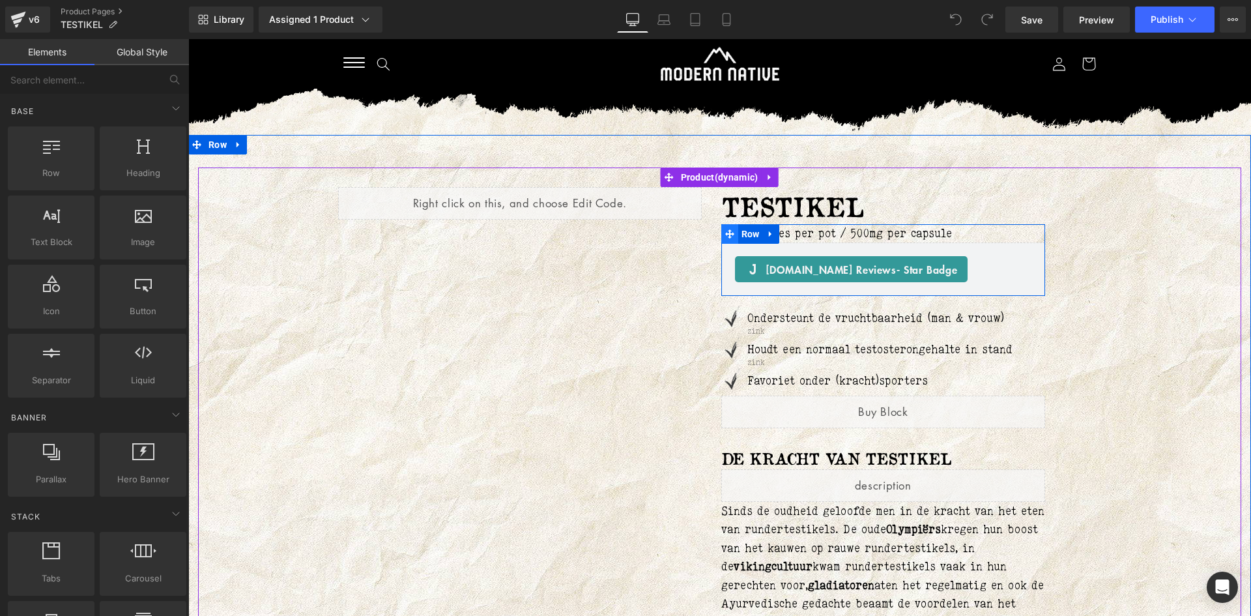
click at [725, 235] on icon at bounding box center [729, 233] width 9 height 9
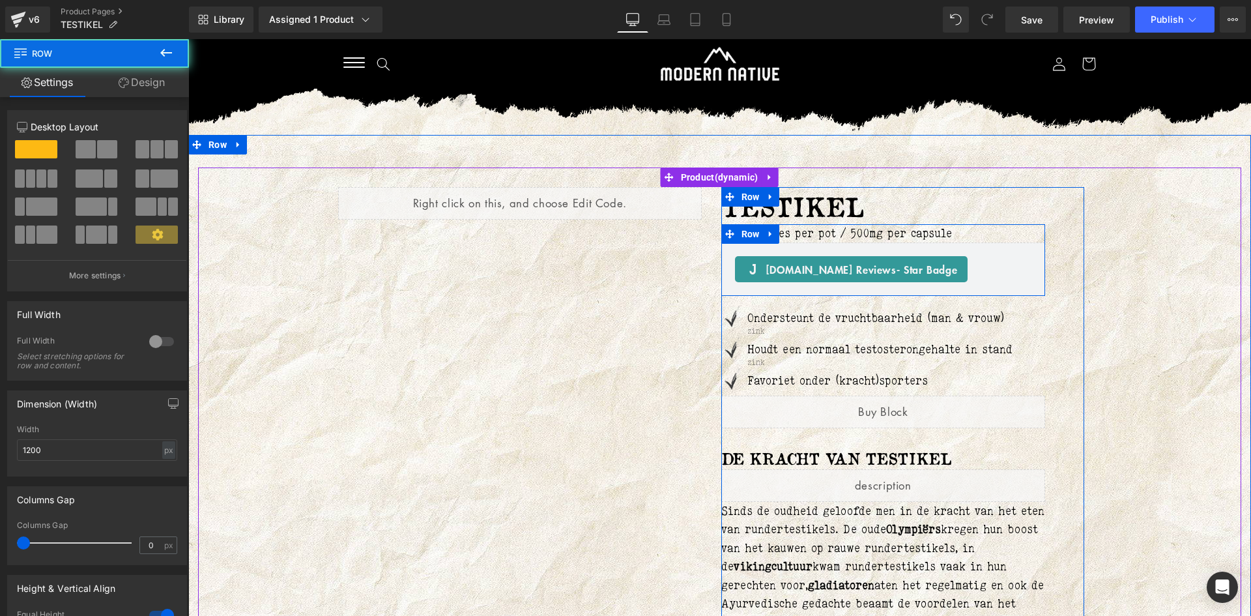
click at [779, 231] on p "180 capsules per pot / 500mg per capsule" at bounding box center [883, 233] width 324 height 19
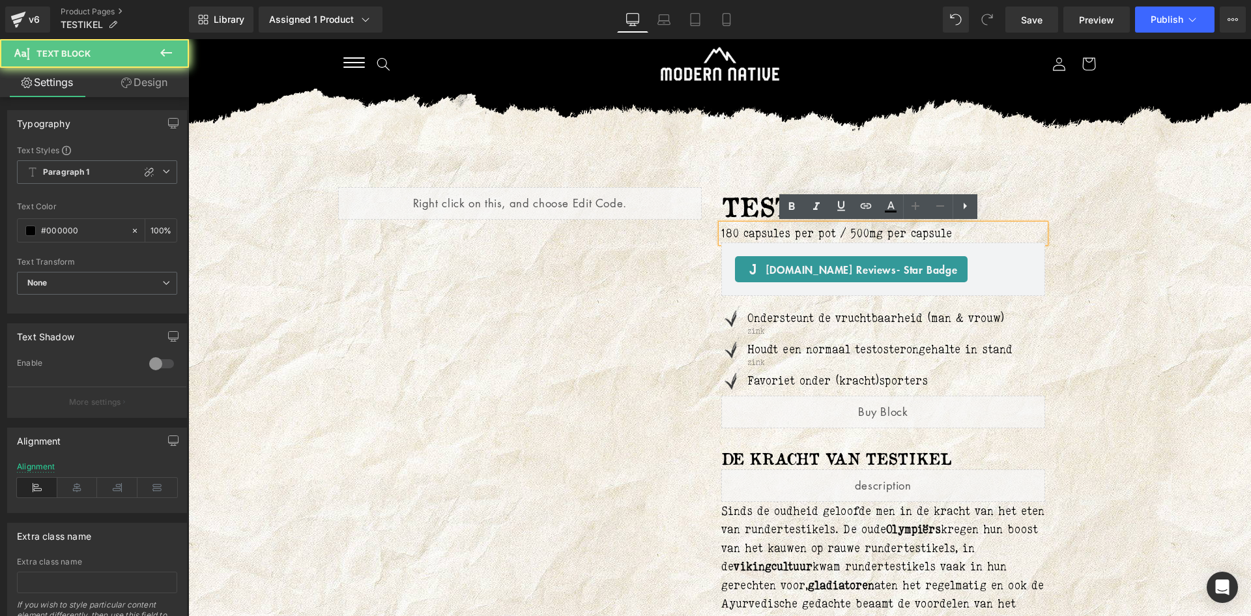
click at [785, 230] on p "180 capsules per pot / 500mg per capsule" at bounding box center [883, 233] width 324 height 19
click at [721, 232] on p "180 capsules per pot / 500mg per capsule" at bounding box center [883, 233] width 324 height 19
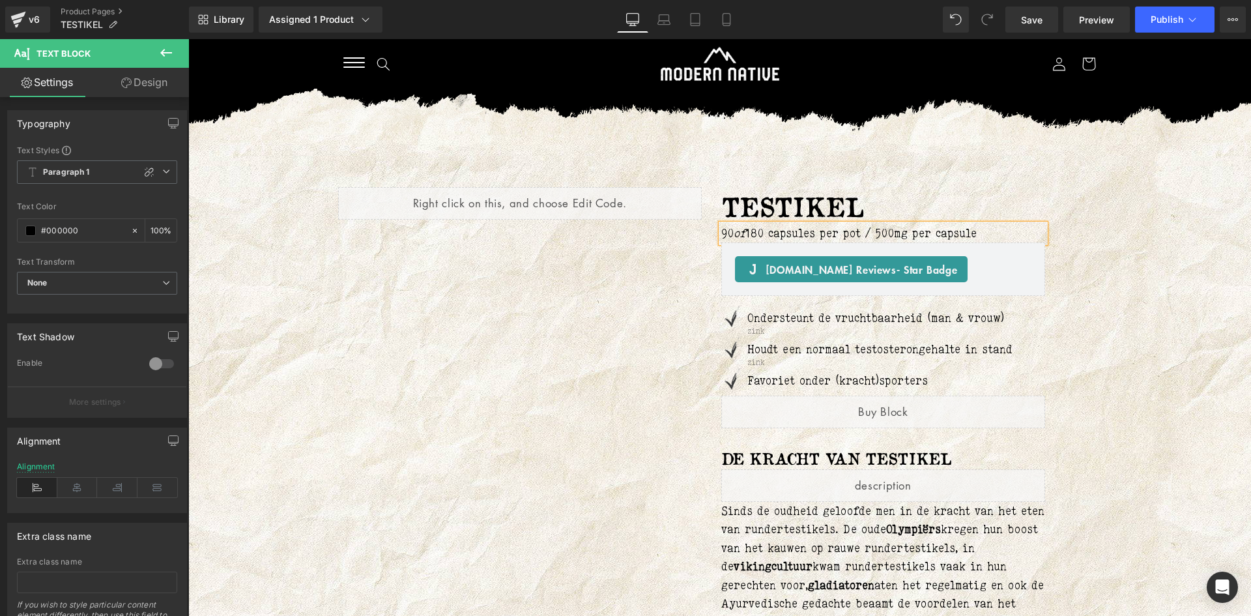
click at [1139, 228] on div "Liquid TESTIKEL (P) Title 90 of 180 capsules per pot / 500mg per capsule Text B…" at bounding box center [719, 532] width 1043 height 730
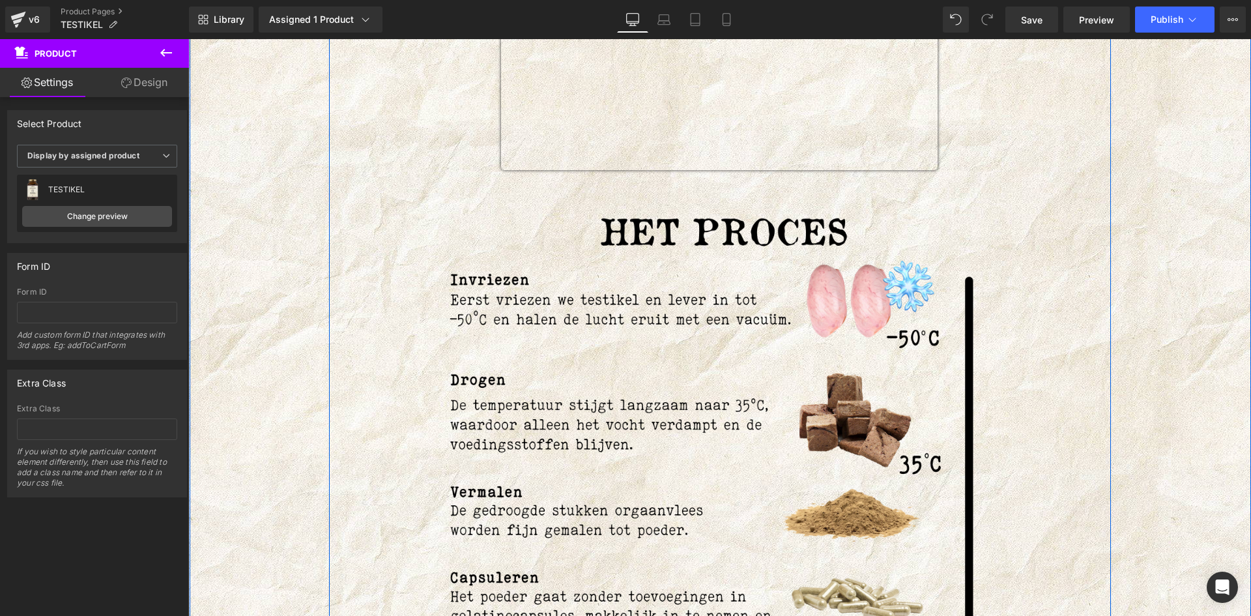
scroll to position [1824, 0]
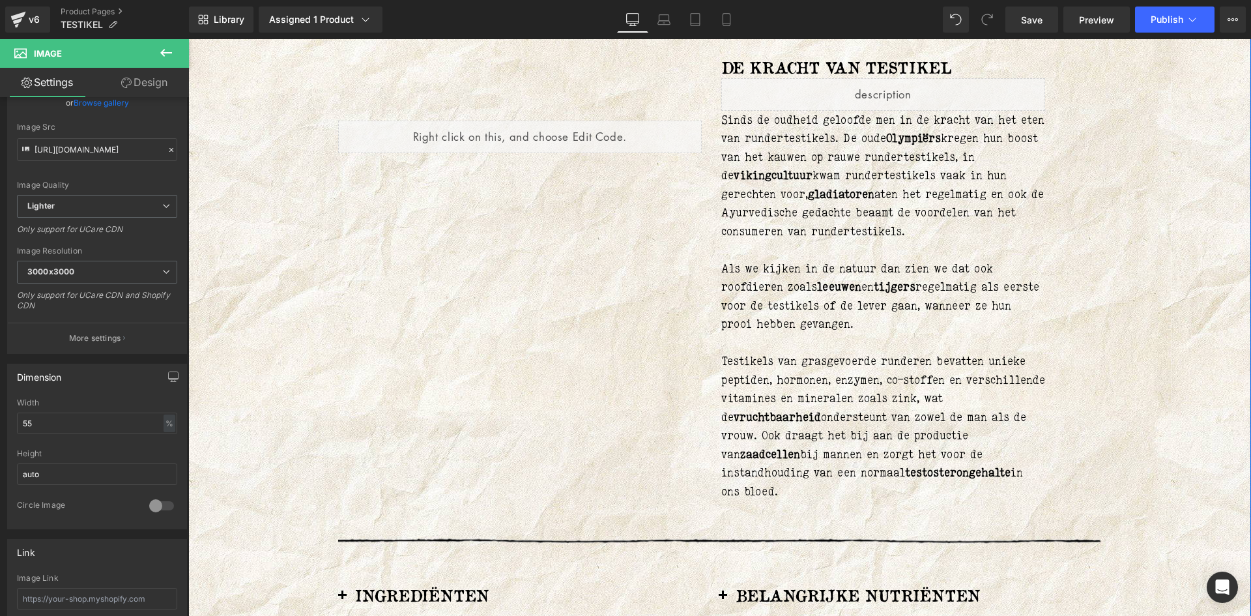
scroll to position [0, 0]
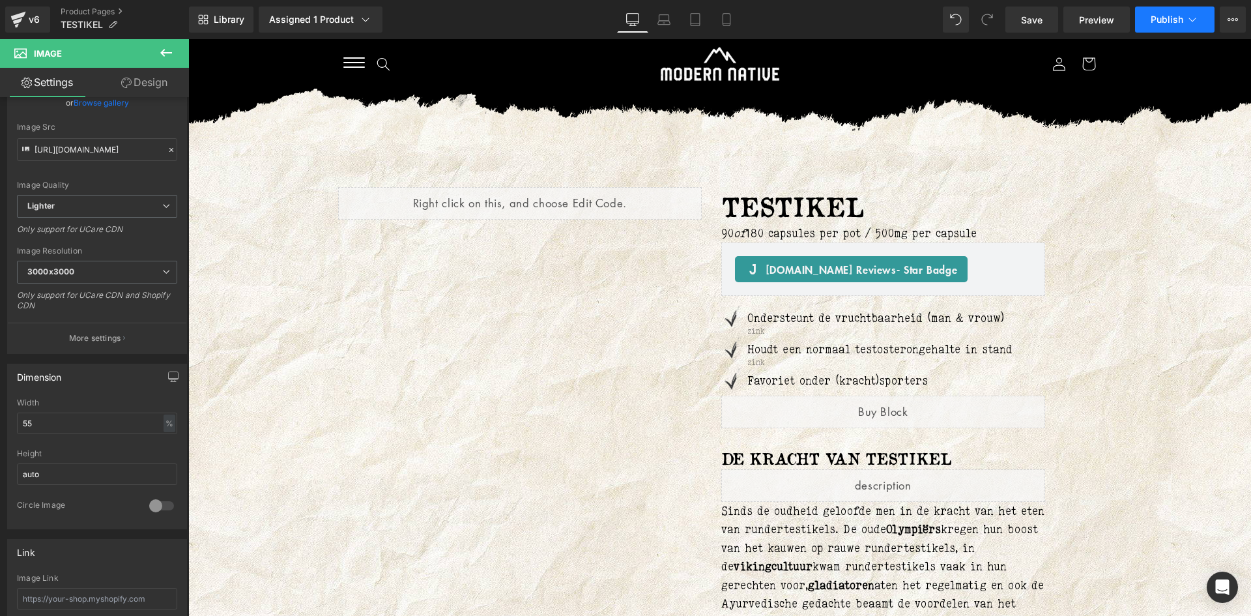
click at [1181, 17] on span "Publish" at bounding box center [1166, 19] width 33 height 10
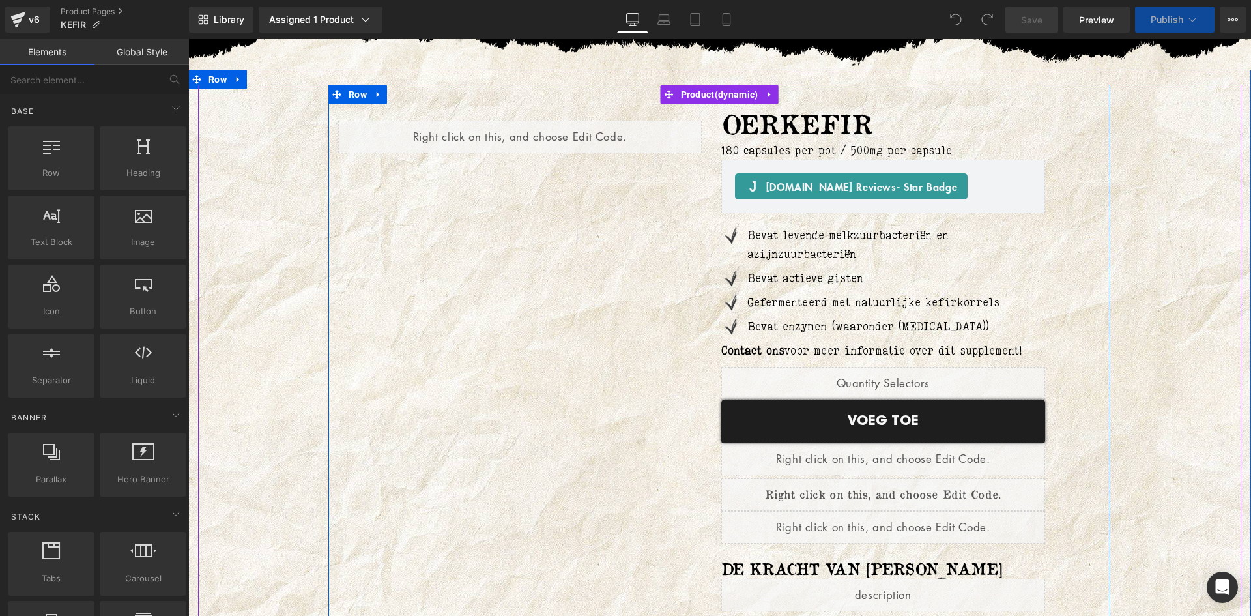
scroll to position [130, 0]
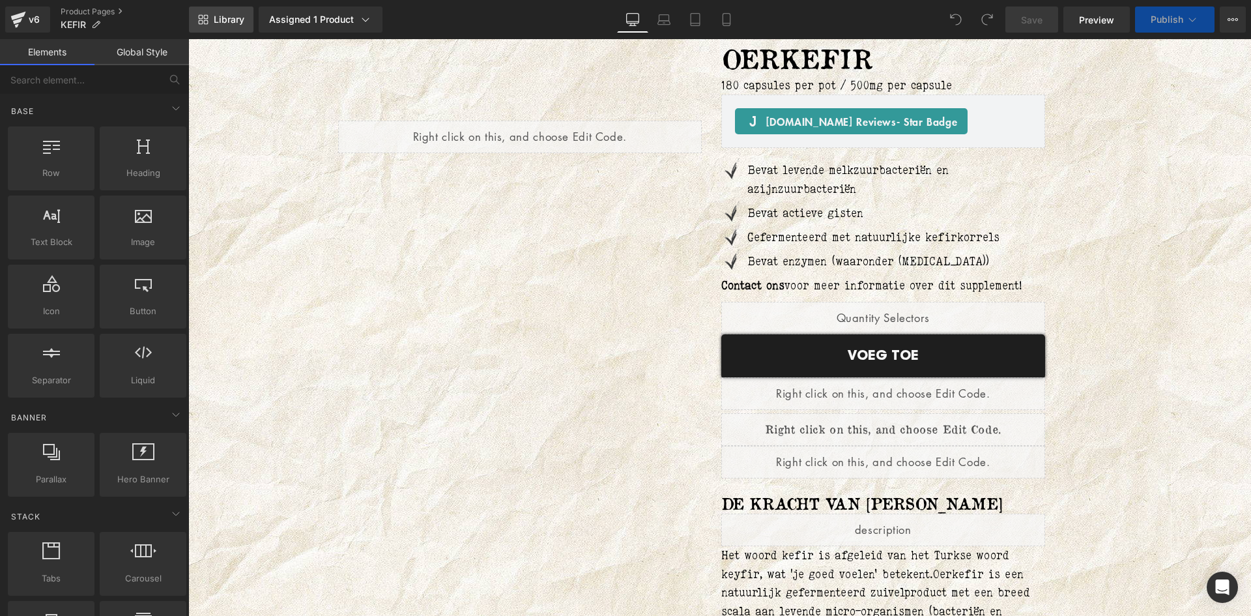
click at [236, 15] on span "Library" at bounding box center [229, 20] width 31 height 12
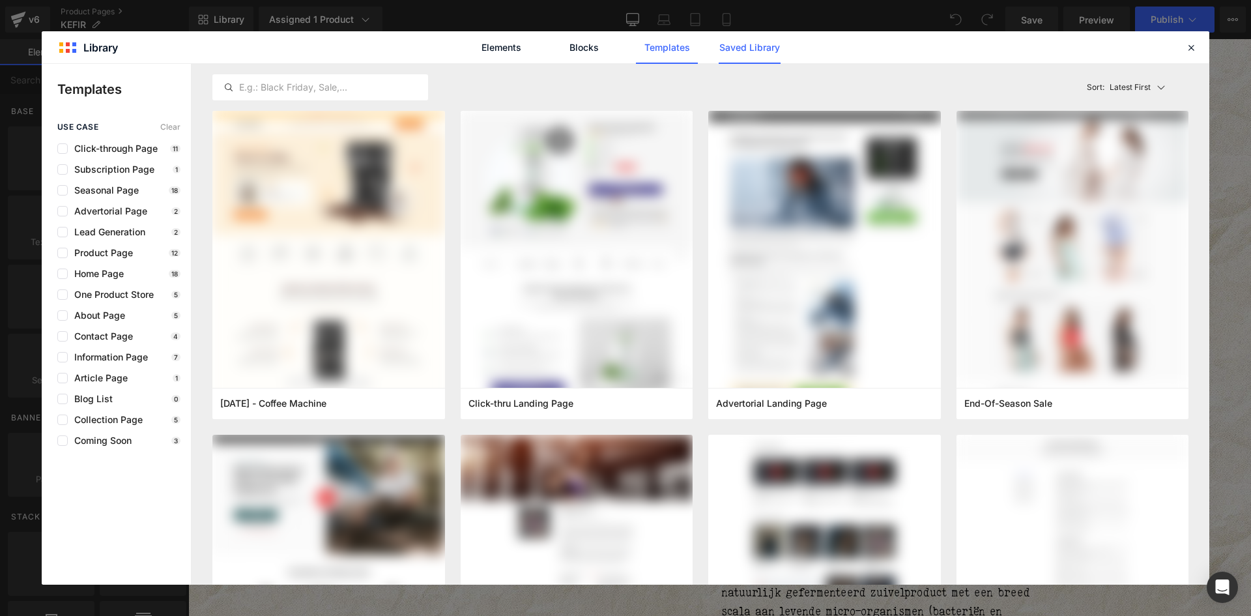
click at [0, 0] on link "Saved Library" at bounding box center [0, 0] width 0 height 0
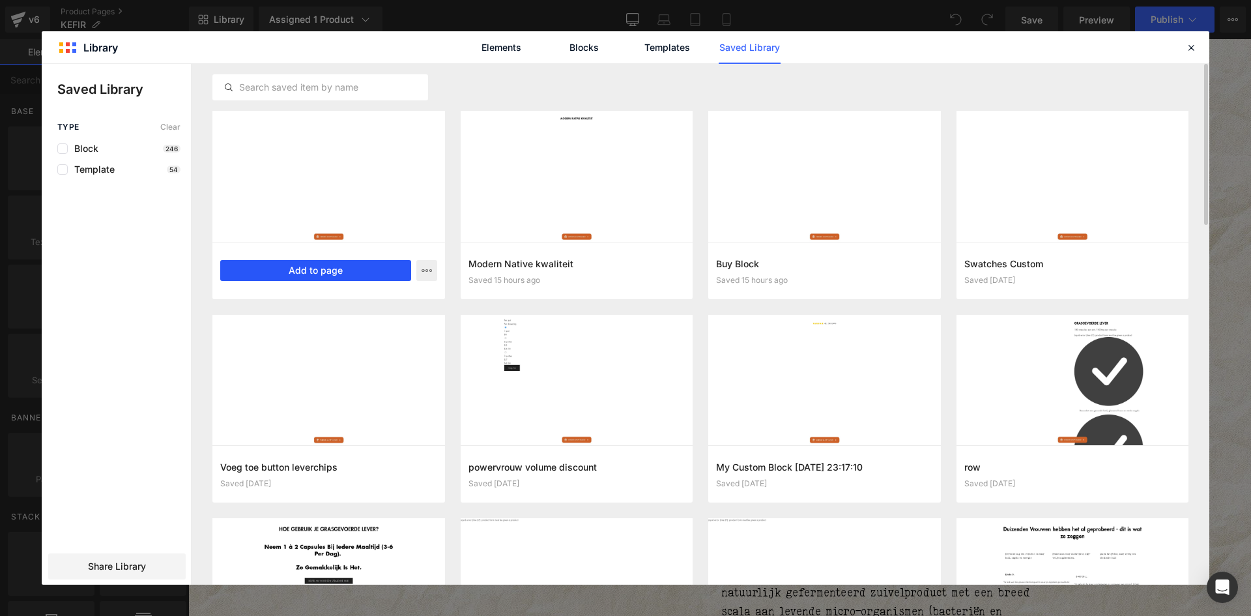
click at [343, 267] on button "Add to page" at bounding box center [315, 270] width 191 height 21
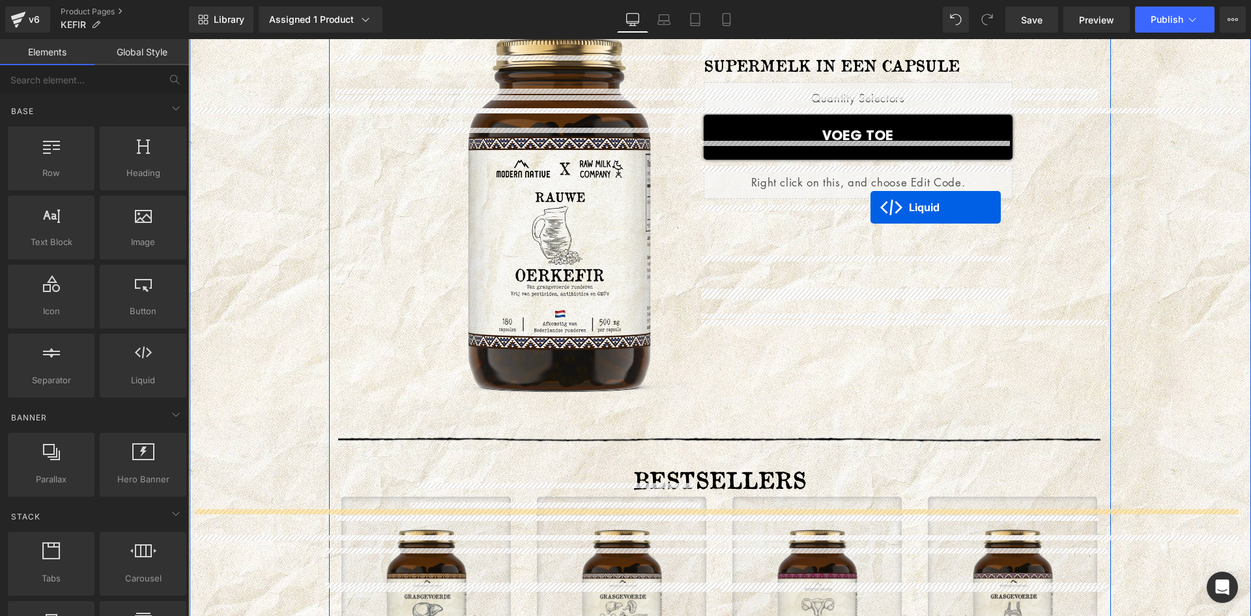
scroll to position [1877, 0]
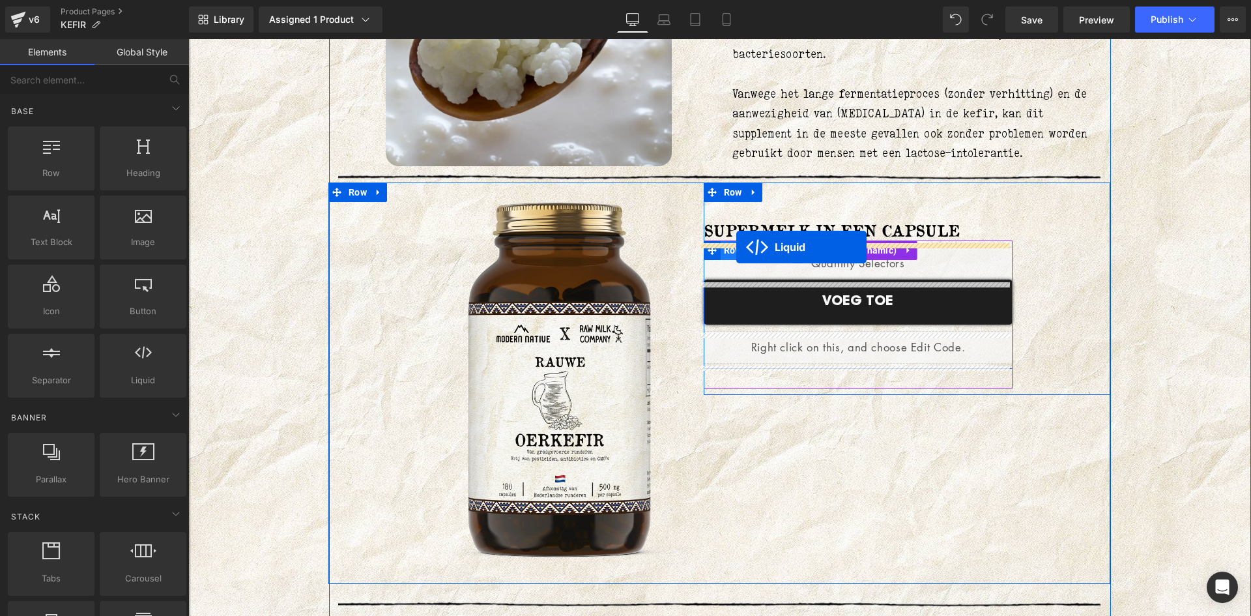
drag, startPoint x: 685, startPoint y: 117, endPoint x: 736, endPoint y: 247, distance: 139.2
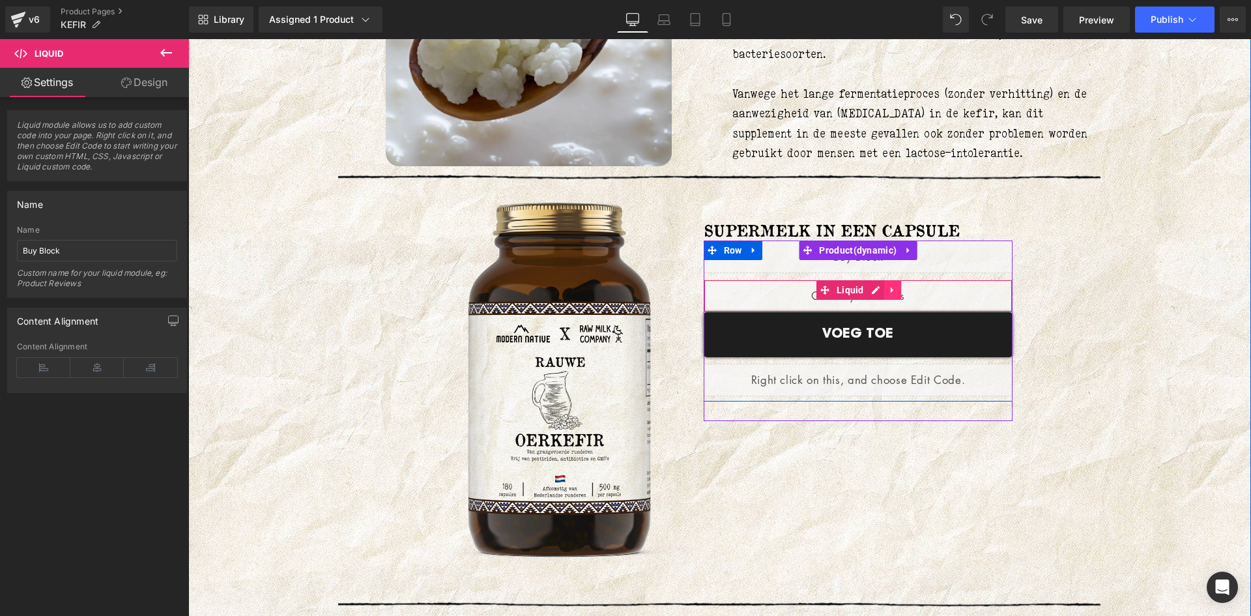
click at [890, 293] on icon at bounding box center [892, 290] width 9 height 10
click at [892, 293] on link at bounding box center [900, 290] width 17 height 20
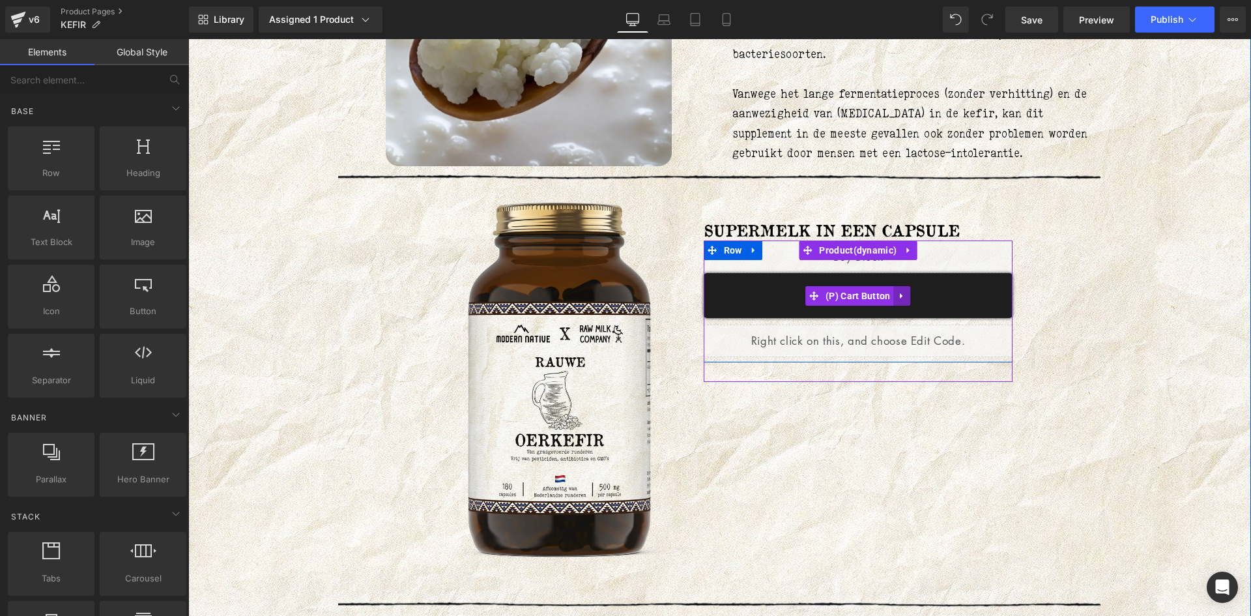
click at [901, 296] on link at bounding box center [902, 296] width 17 height 20
click at [906, 300] on icon at bounding box center [910, 296] width 9 height 10
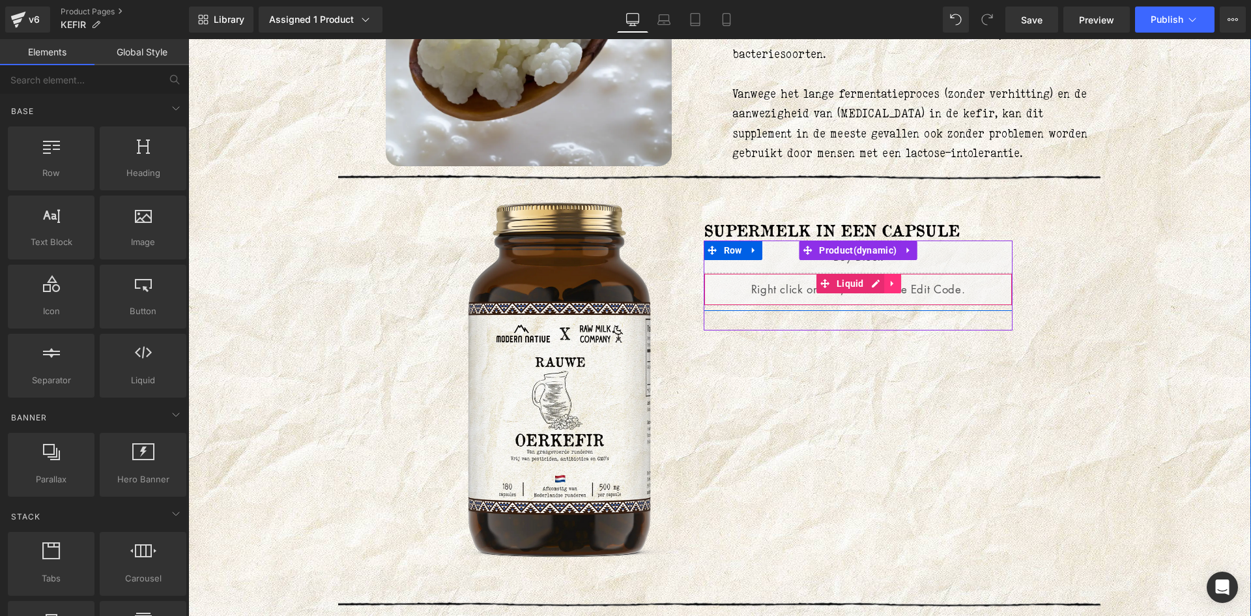
click at [888, 287] on icon at bounding box center [892, 284] width 9 height 10
click at [896, 285] on icon at bounding box center [900, 284] width 9 height 10
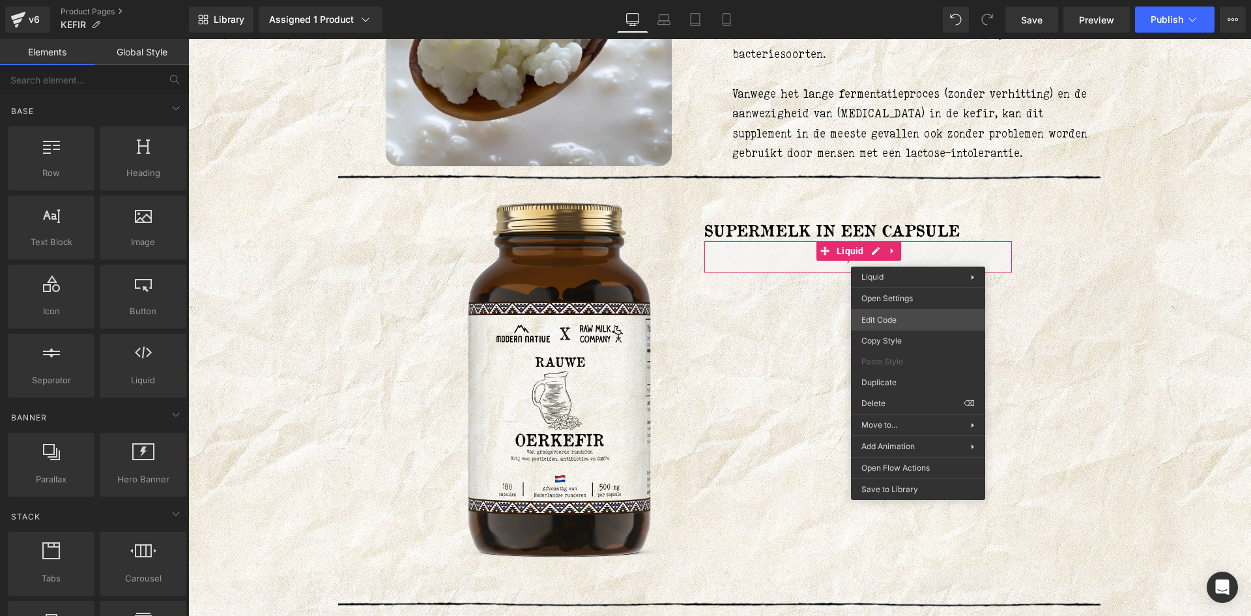
click at [884, 0] on div "Liquid You are previewing how the will restyle your page. You can not edit Elem…" at bounding box center [625, 0] width 1251 height 0
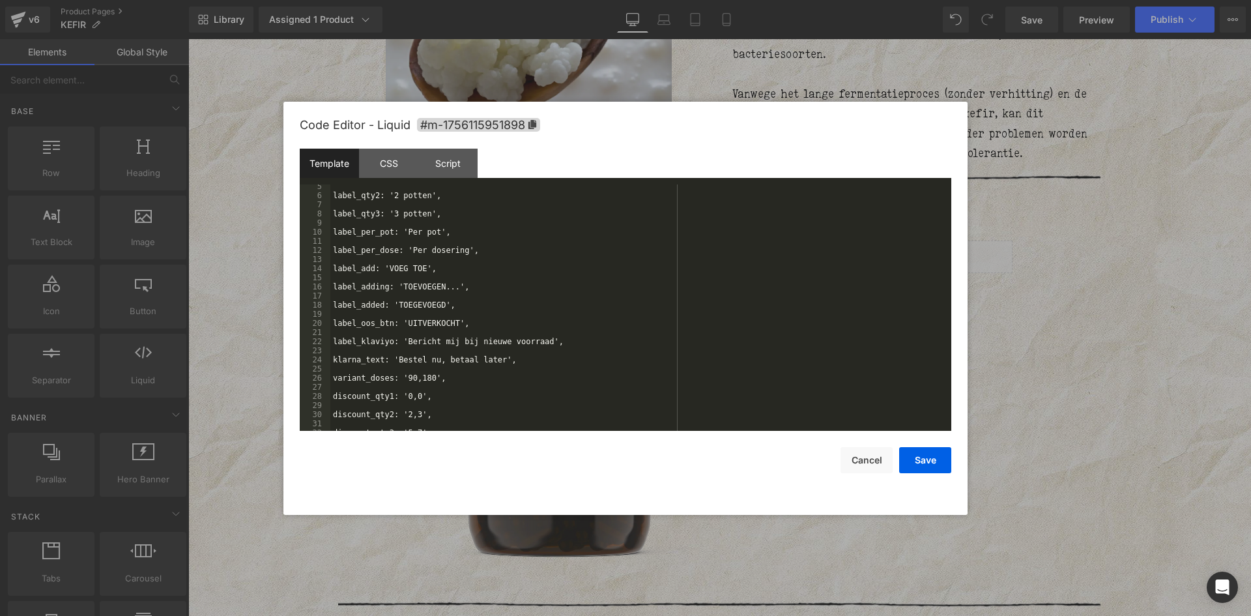
scroll to position [55, 0]
click at [0, 0] on button "Save" at bounding box center [0, 0] width 0 height 0
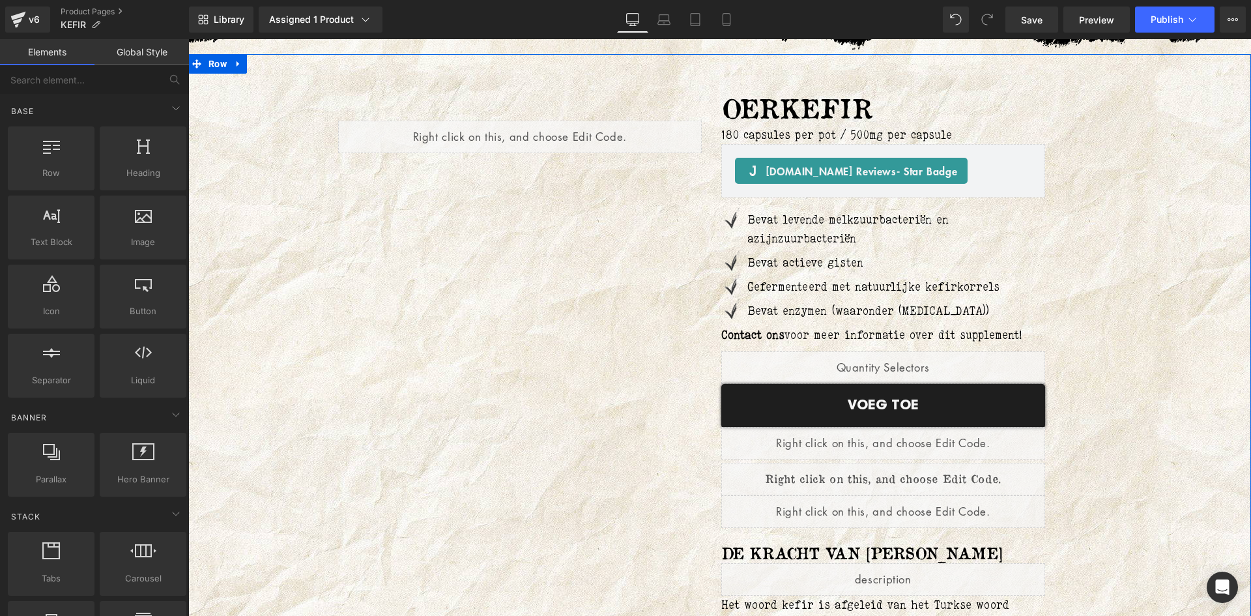
scroll to position [53, 0]
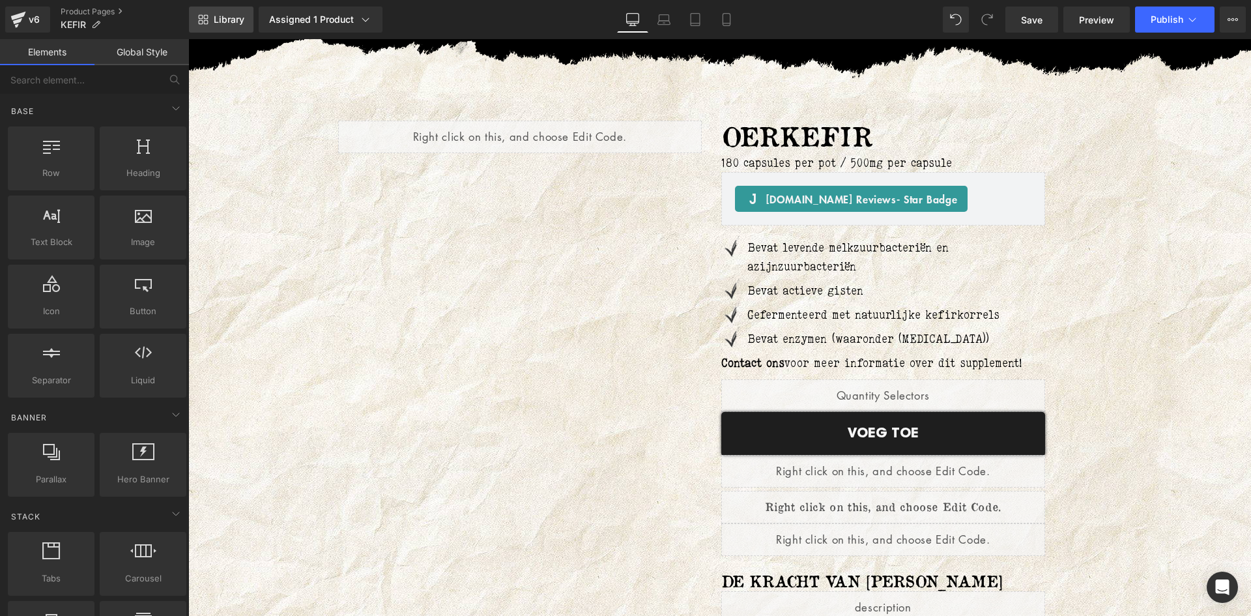
click at [208, 22] on link "Library" at bounding box center [221, 20] width 64 height 26
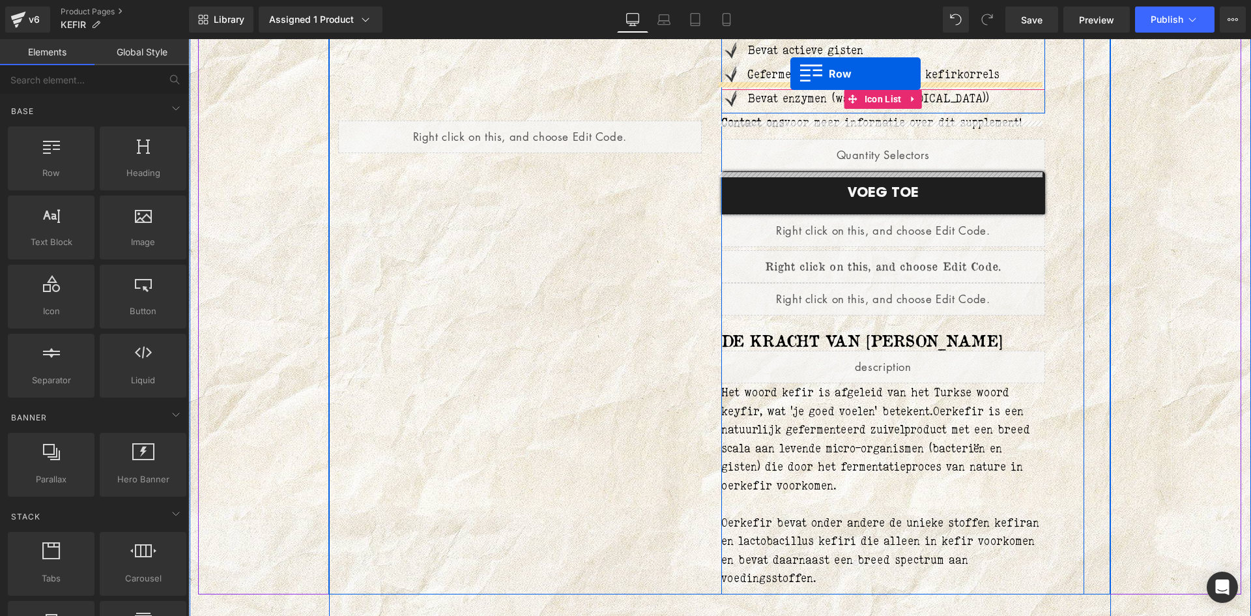
scroll to position [280, 0]
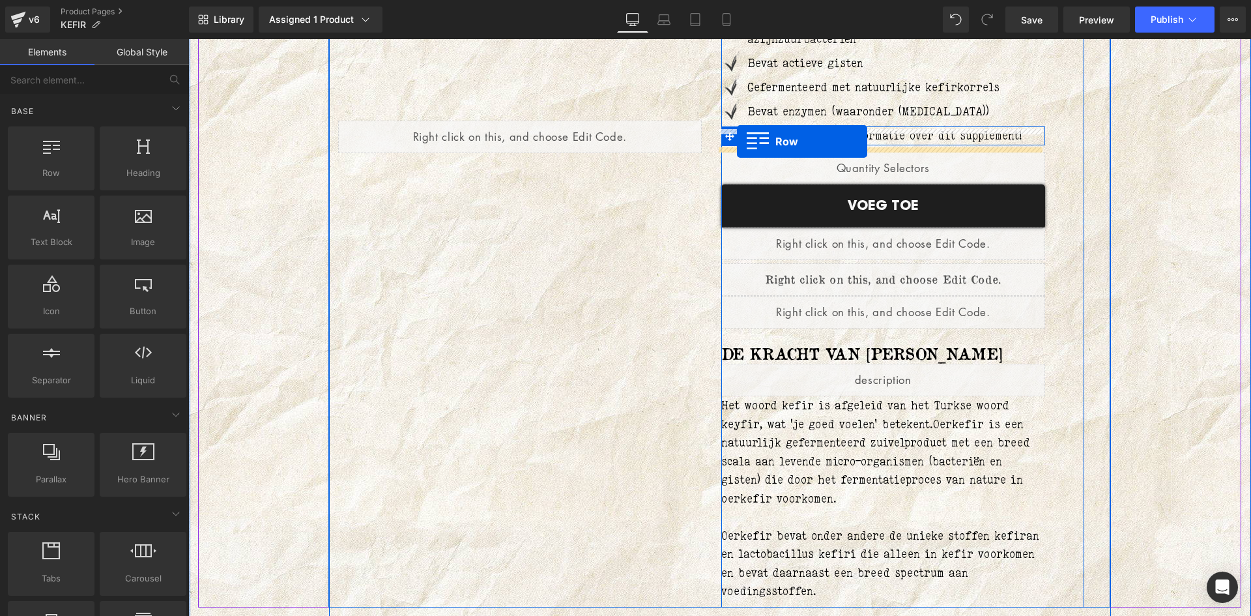
drag, startPoint x: 331, startPoint y: 115, endPoint x: 737, endPoint y: 141, distance: 406.7
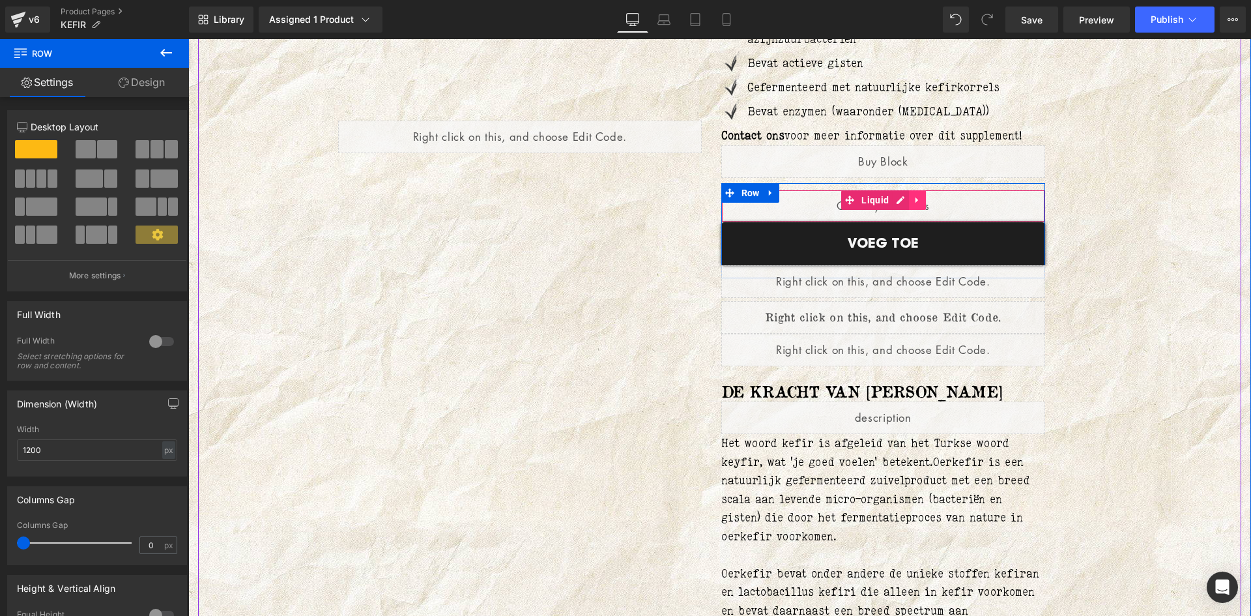
click at [917, 199] on link at bounding box center [917, 200] width 17 height 20
click at [924, 199] on icon at bounding box center [925, 200] width 9 height 10
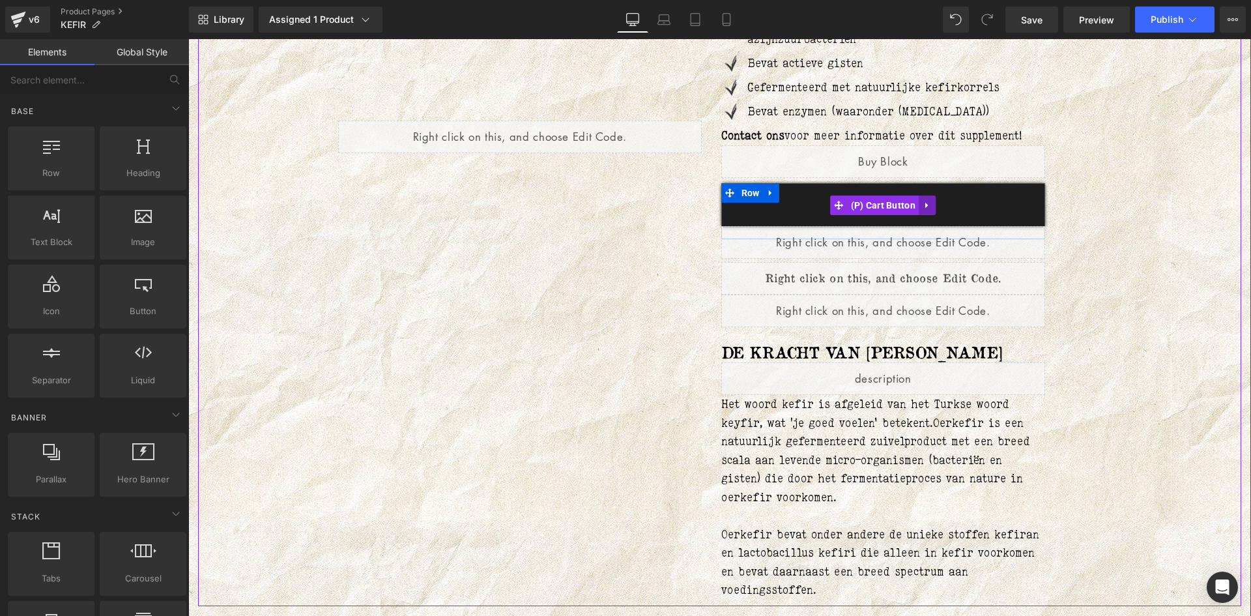
click at [925, 207] on icon at bounding box center [926, 205] width 3 height 6
click at [933, 205] on icon at bounding box center [935, 205] width 9 height 9
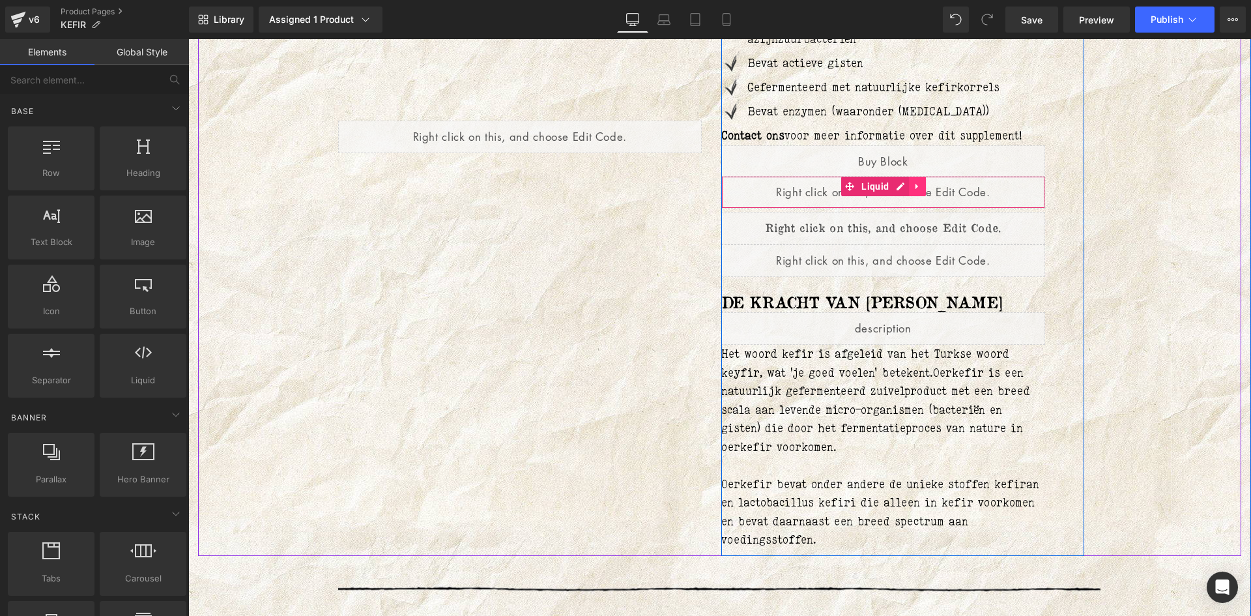
click at [913, 191] on icon at bounding box center [917, 186] width 9 height 10
click at [921, 188] on icon at bounding box center [925, 186] width 9 height 9
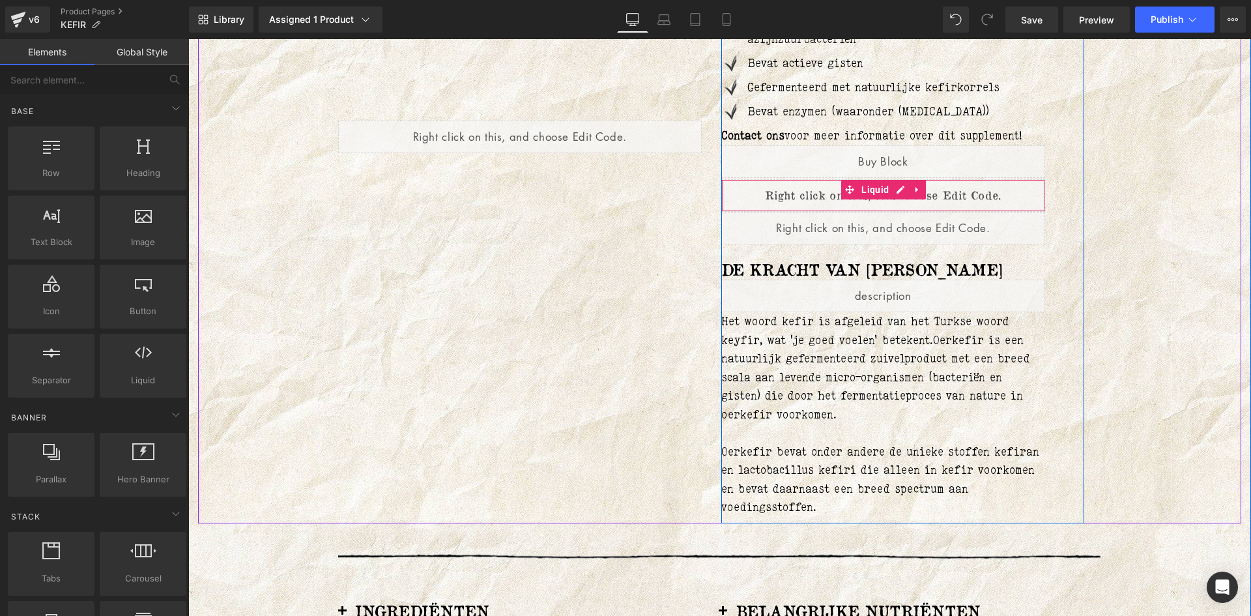
click at [915, 191] on icon at bounding box center [917, 189] width 9 height 10
click at [921, 194] on icon at bounding box center [925, 189] width 9 height 9
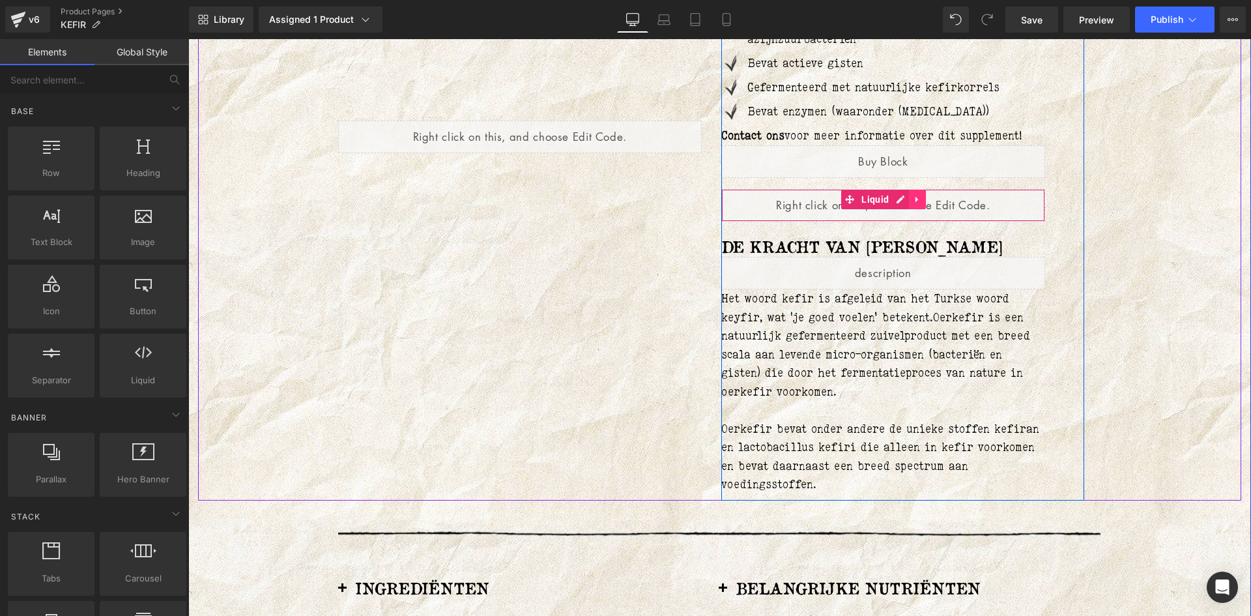
click at [915, 201] on icon at bounding box center [917, 199] width 9 height 10
click at [921, 199] on icon at bounding box center [925, 199] width 9 height 9
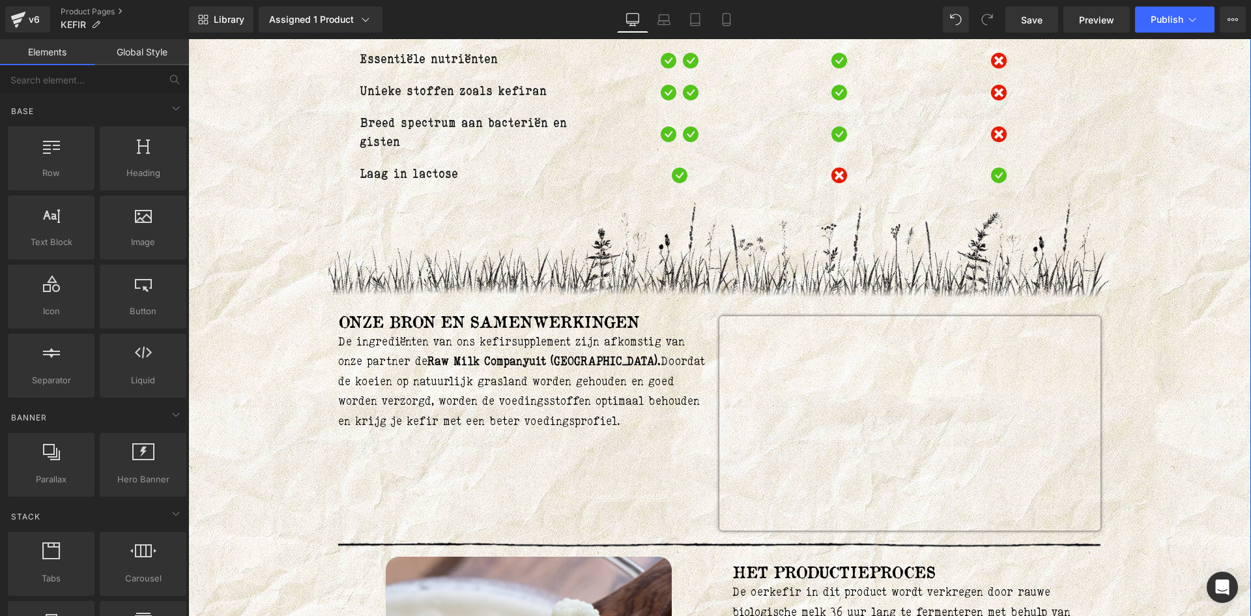
scroll to position [1062, 0]
click at [229, 19] on span "Library" at bounding box center [229, 20] width 31 height 12
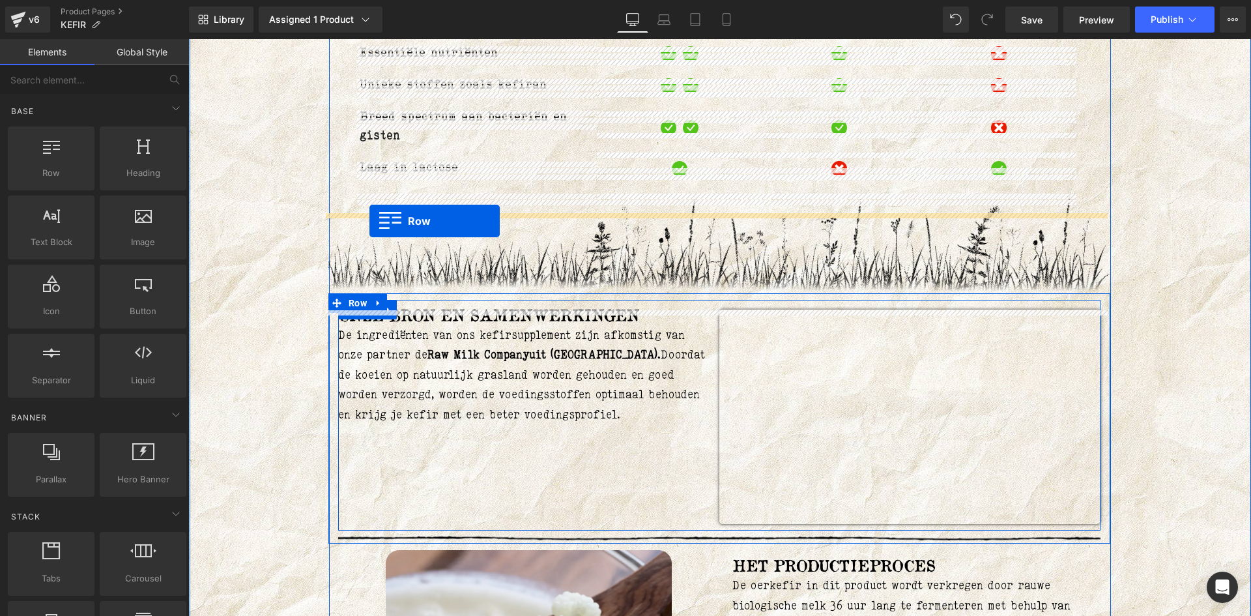
scroll to position [1053, 0]
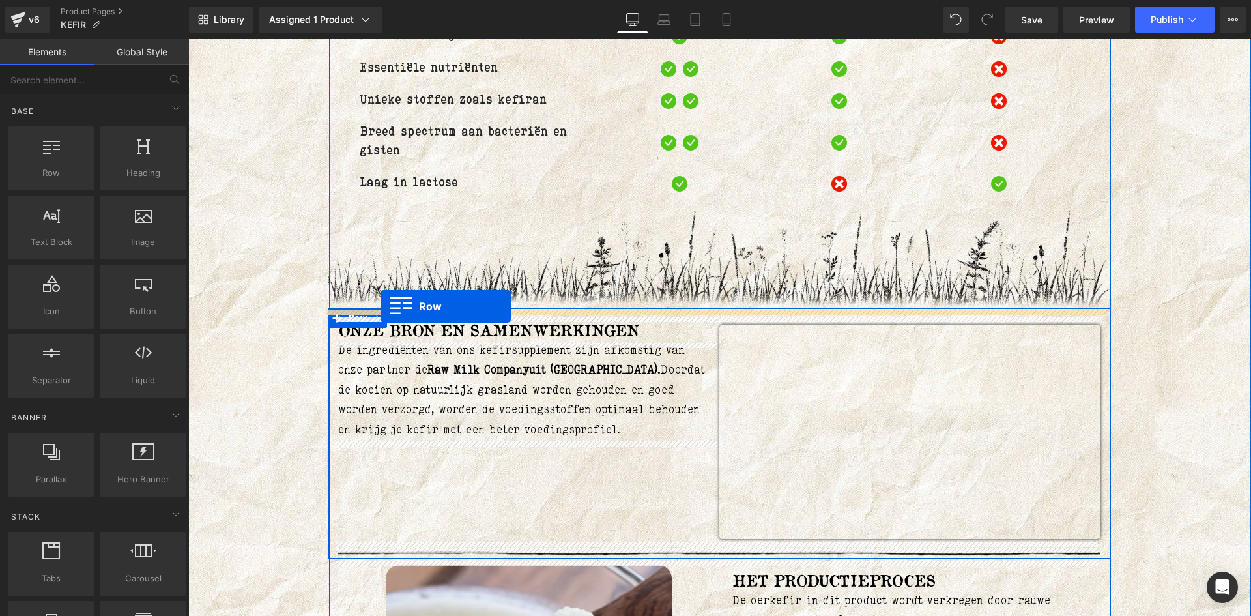
drag, startPoint x: 332, startPoint y: 115, endPoint x: 382, endPoint y: 307, distance: 198.8
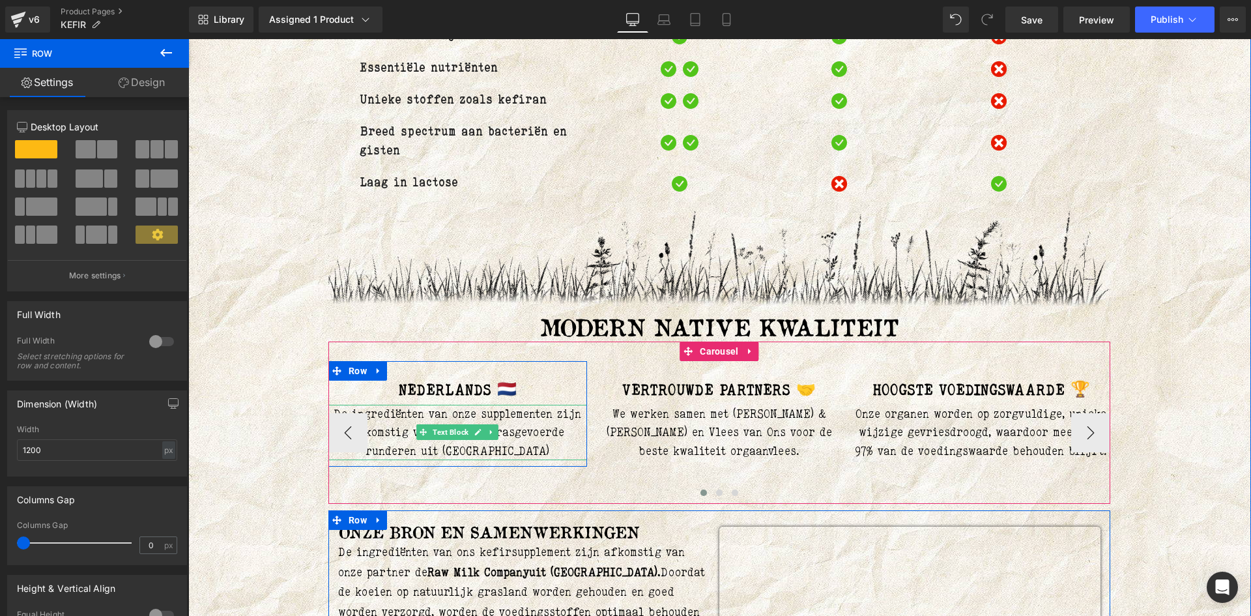
click at [517, 429] on p "De ingrediënten van onze supplementen zijn afkomstig van volledig grasgevoerde …" at bounding box center [457, 433] width 259 height 56
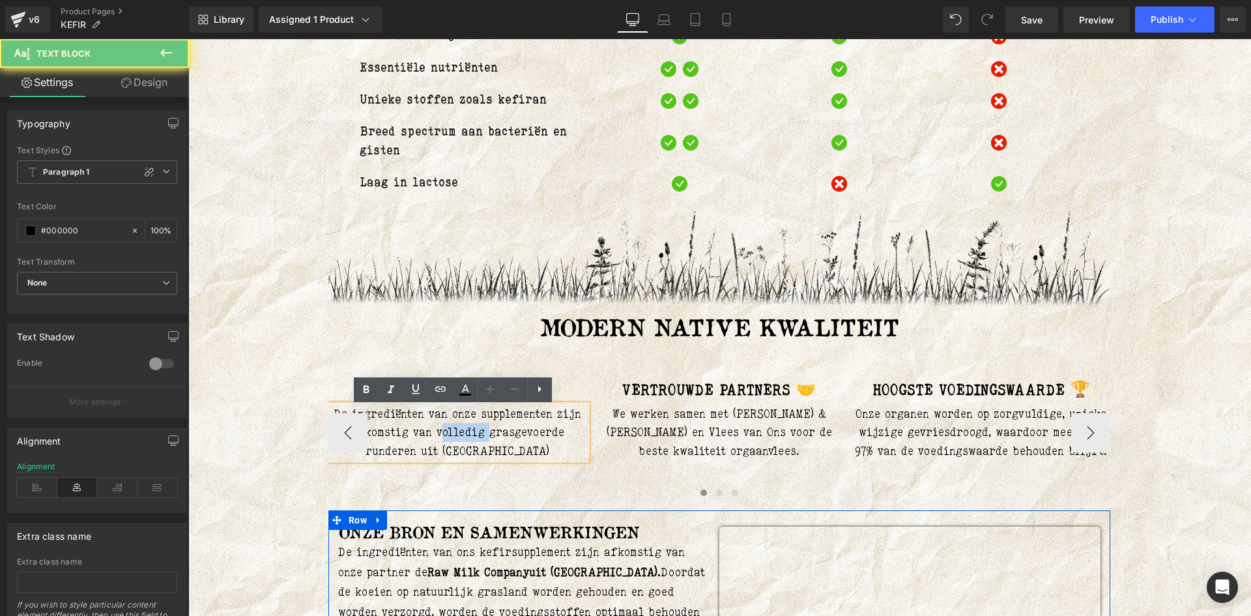
drag, startPoint x: 483, startPoint y: 434, endPoint x: 438, endPoint y: 431, distance: 45.1
click at [438, 431] on p "De ingrediënten van onze supplementen zijn afkomstig van volledig grasgevoerde …" at bounding box center [457, 433] width 259 height 56
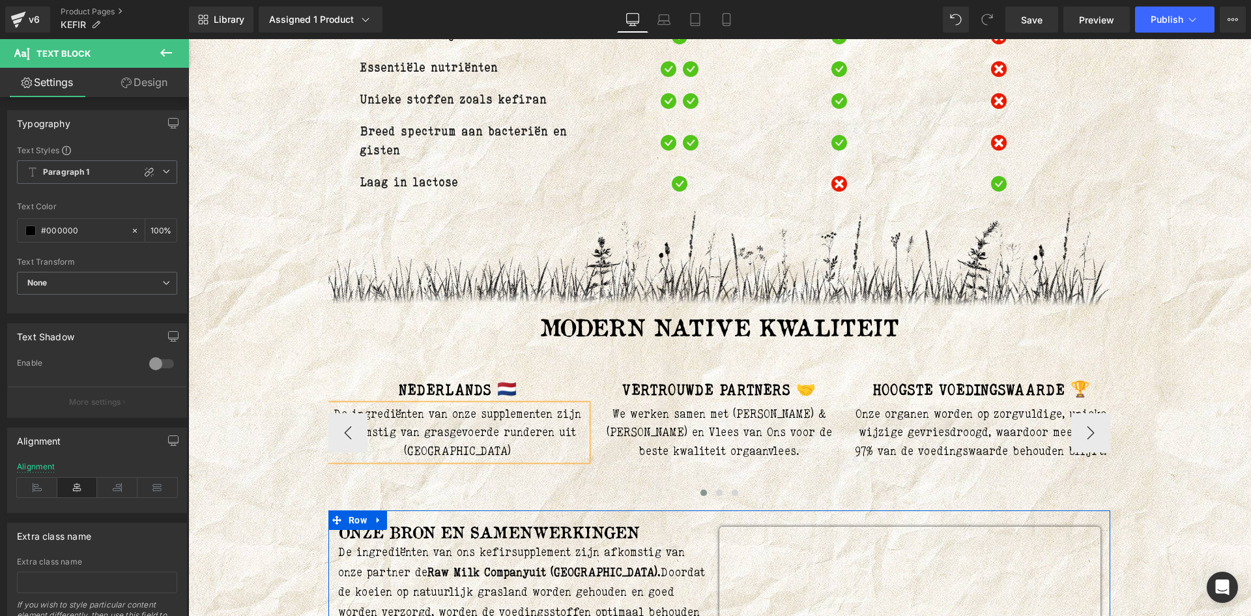
click at [486, 451] on p "De ingrediënten van onze supplementen zijn afkomstig van grasgevoerde runderen …" at bounding box center [457, 433] width 259 height 56
click at [614, 371] on span "Row" at bounding box center [619, 371] width 25 height 20
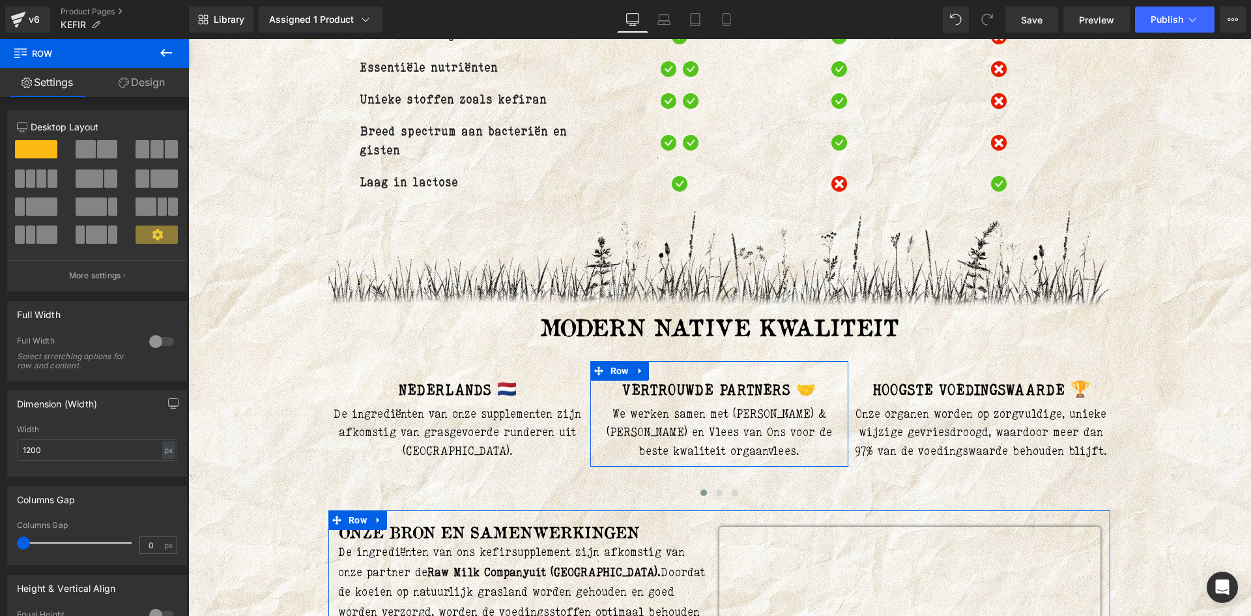
click at [157, 50] on button at bounding box center [166, 53] width 46 height 29
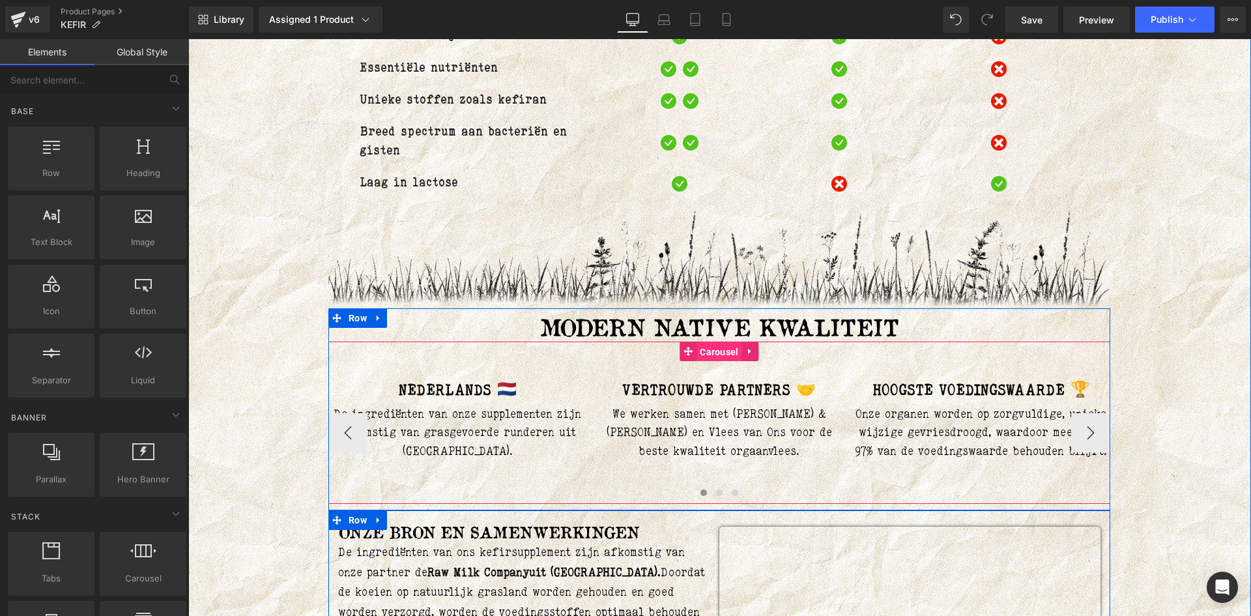
click at [711, 355] on span "Carousel" at bounding box center [718, 352] width 45 height 20
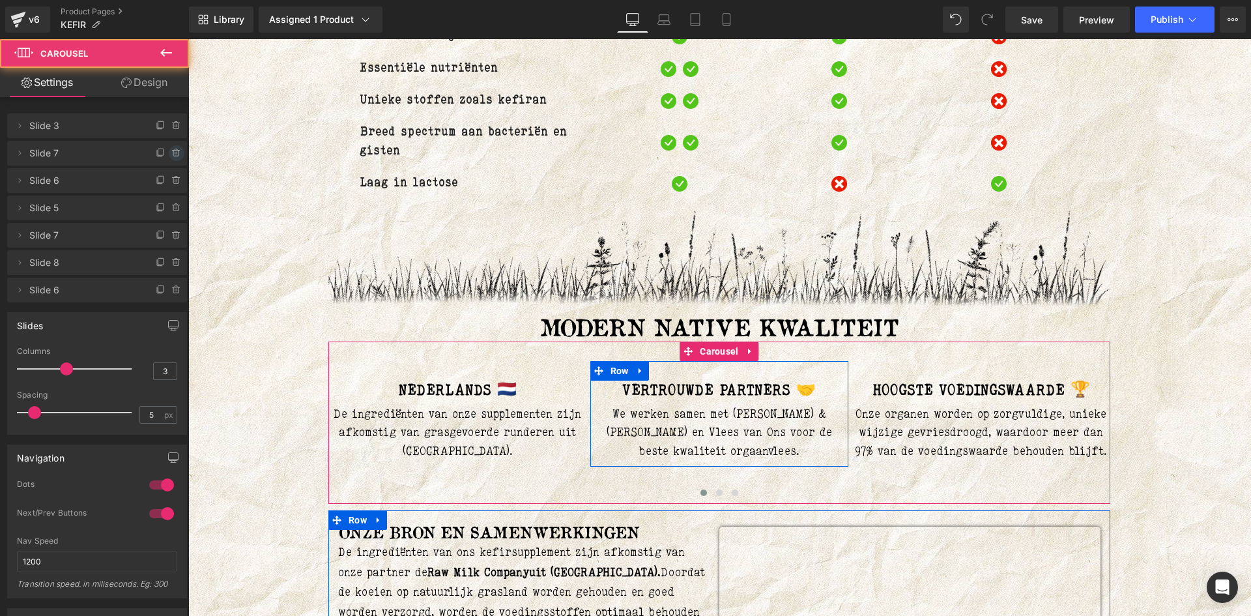
click at [174, 150] on icon at bounding box center [175, 150] width 7 height 0
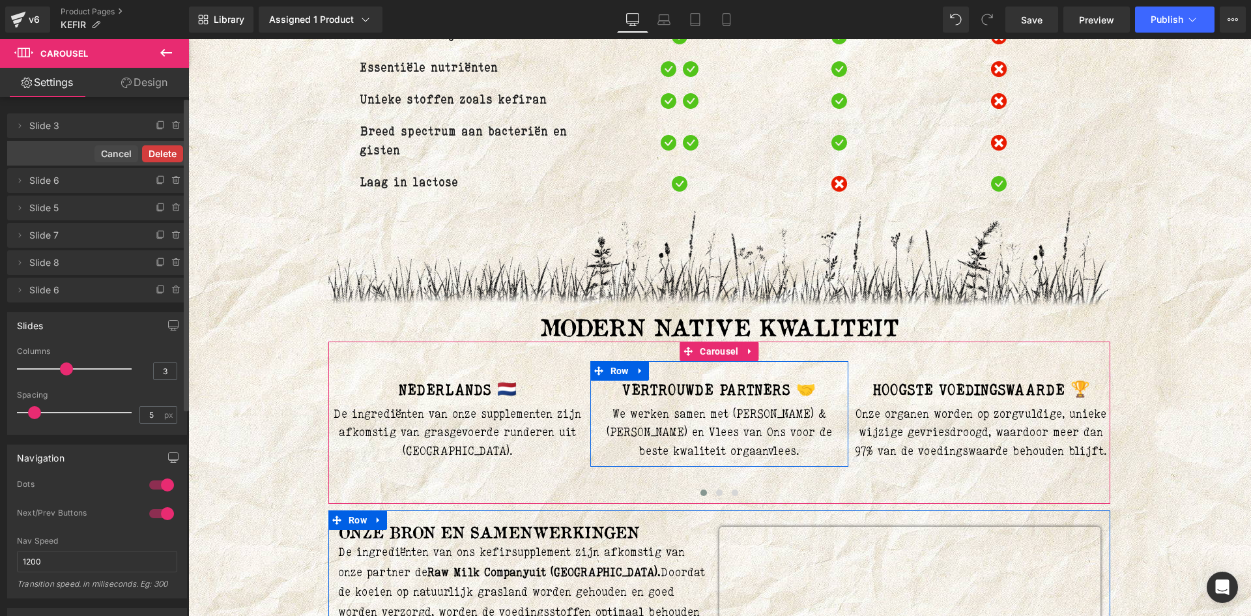
click at [160, 151] on button "Delete" at bounding box center [162, 153] width 41 height 17
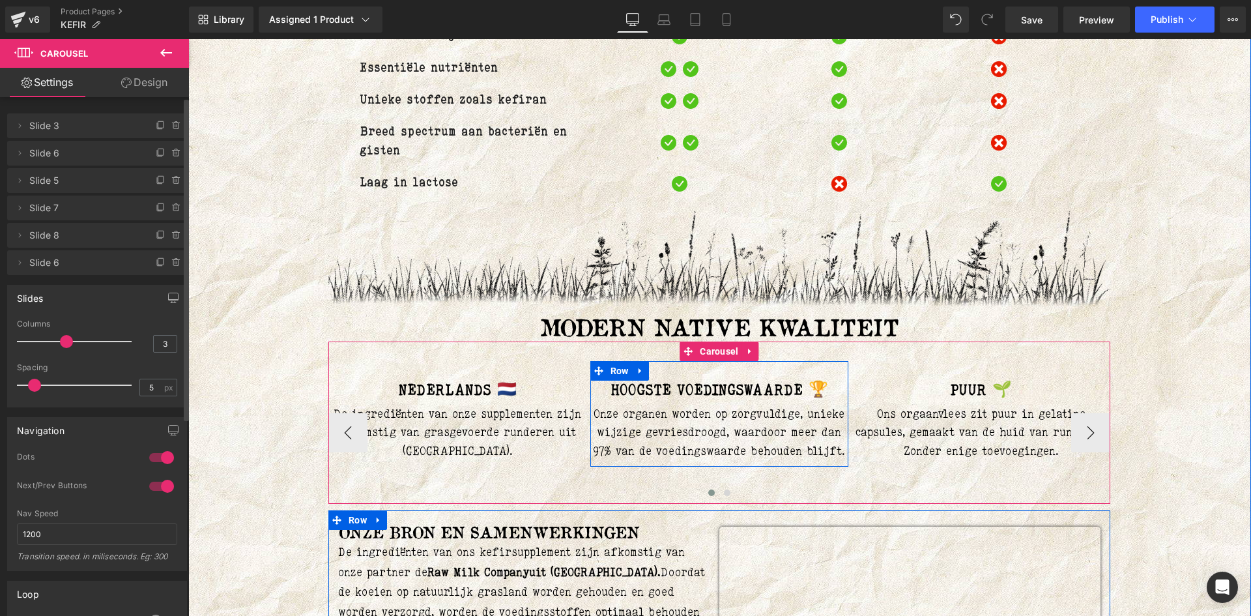
click at [188, 39] on div at bounding box center [188, 39] width 0 height 0
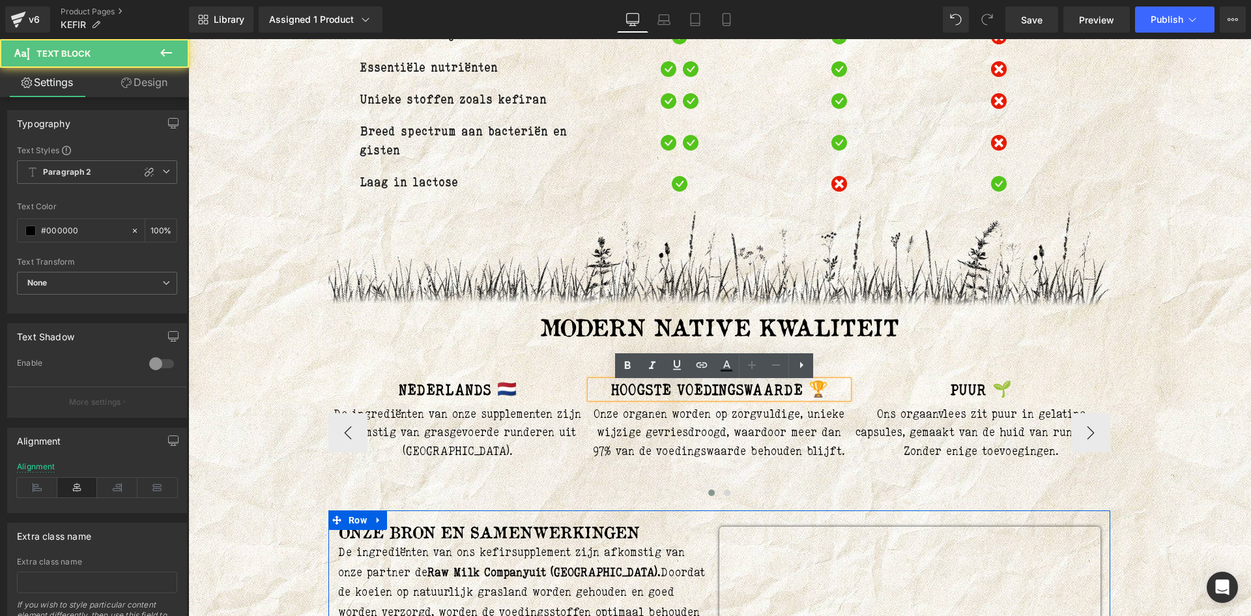
click at [803, 388] on strong "HOOGSTE VOEDINGSWAARDE 🏆" at bounding box center [719, 389] width 218 height 18
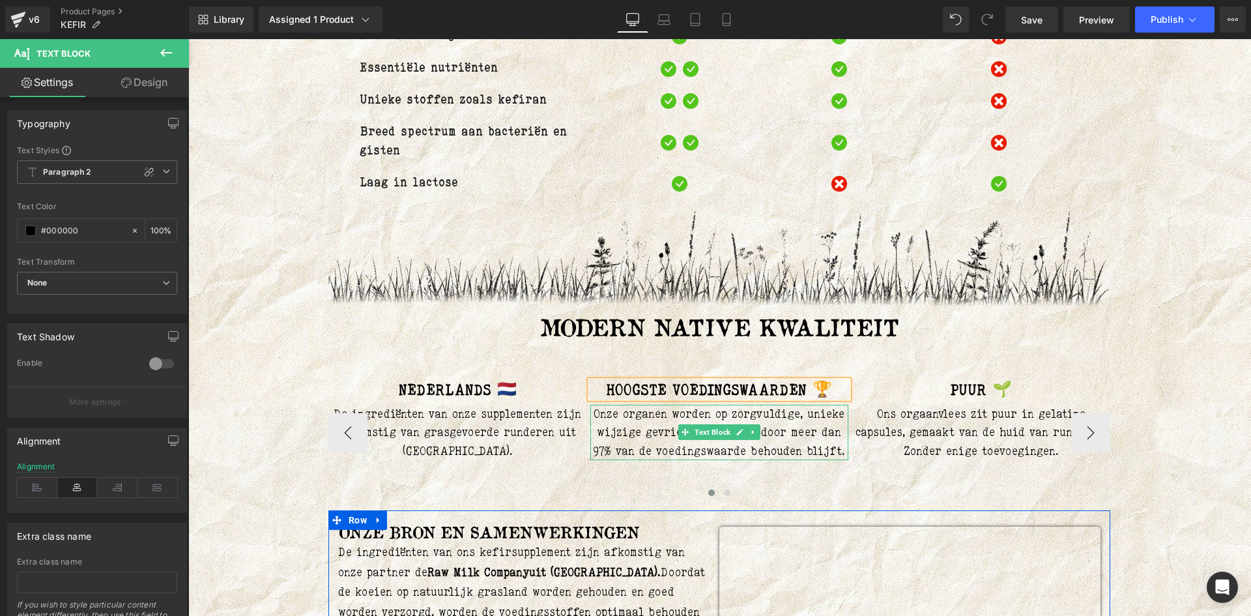
click at [733, 453] on p "Onze organen worden op zorgvuldige, unieke wijzige gevriesdroogd, waardoor meer…" at bounding box center [719, 433] width 259 height 56
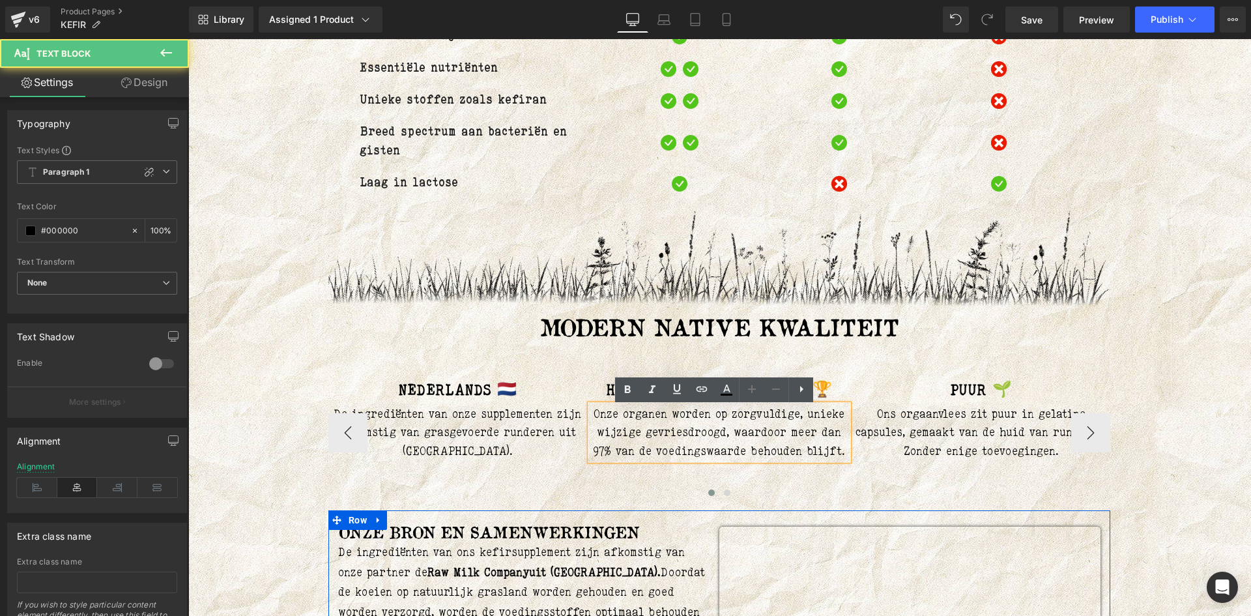
click at [739, 461] on p "Onze organen worden op zorgvuldige, unieke wijzige gevriesdroogd, waardoor meer…" at bounding box center [719, 433] width 259 height 56
click at [739, 460] on p "Onze organen worden op zorgvuldige, unieke wijzige gevriesdroogd, waardoor meer…" at bounding box center [719, 433] width 259 height 56
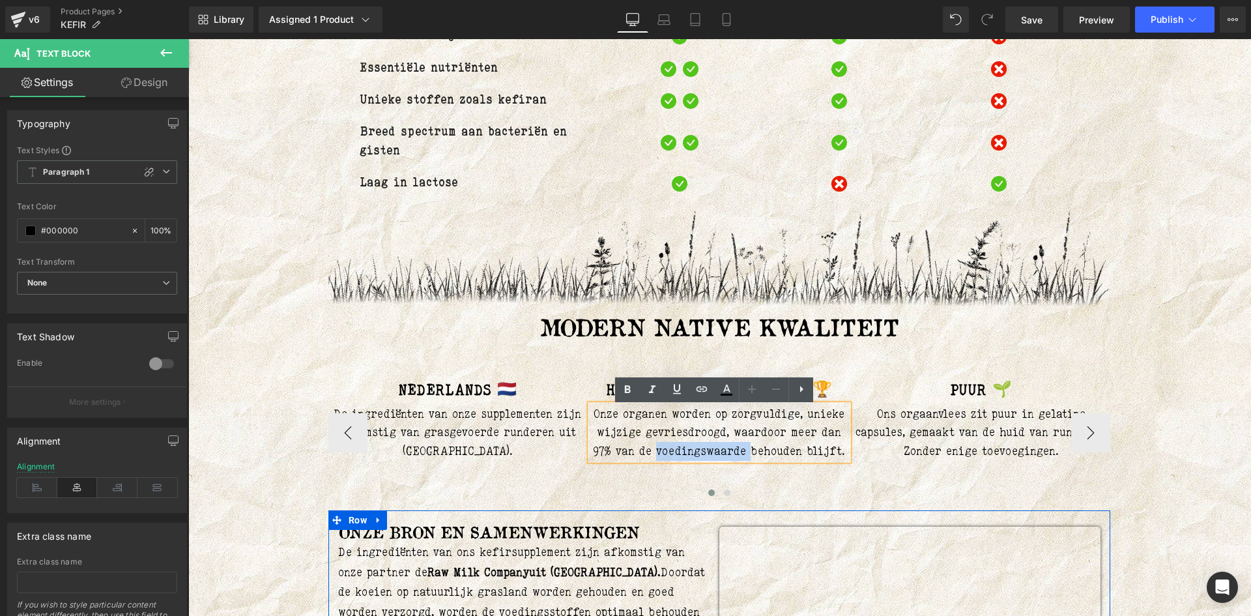
click at [739, 458] on p "Onze organen worden op zorgvuldige, unieke wijzige gevriesdroogd, waardoor meer…" at bounding box center [719, 433] width 259 height 56
click at [741, 455] on p "Onze organen worden op zorgvuldige, unieke wijzige gevriesdroogd, waardoor meer…" at bounding box center [719, 433] width 259 height 56
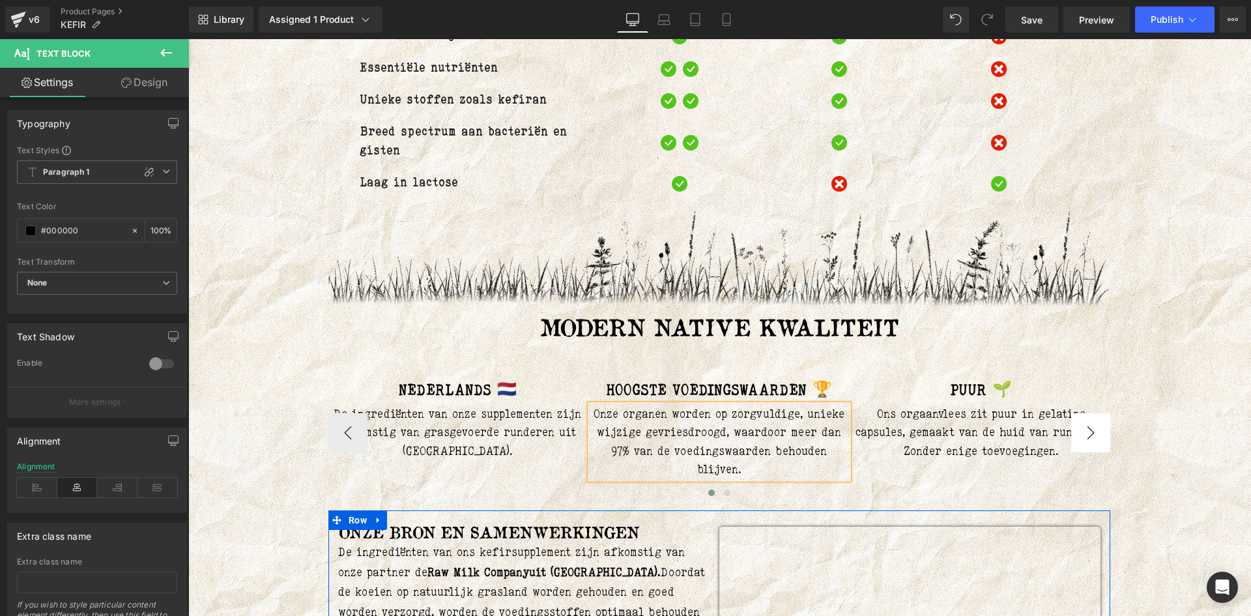
click at [1074, 435] on button "›" at bounding box center [1090, 432] width 39 height 39
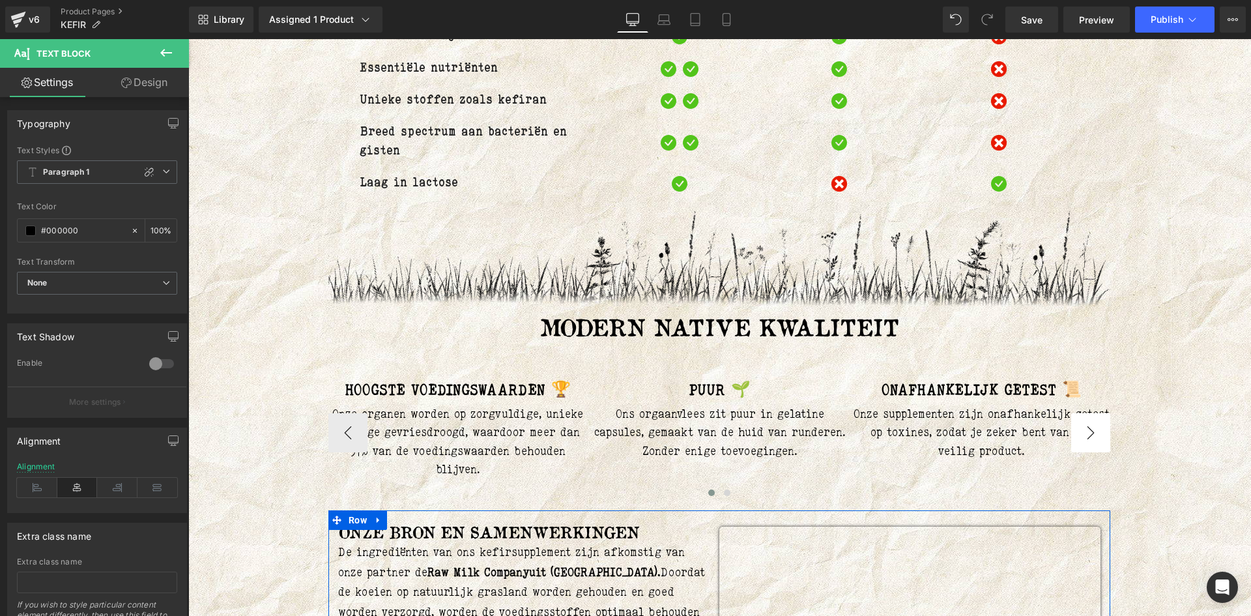
click at [1074, 435] on button "›" at bounding box center [1090, 432] width 39 height 39
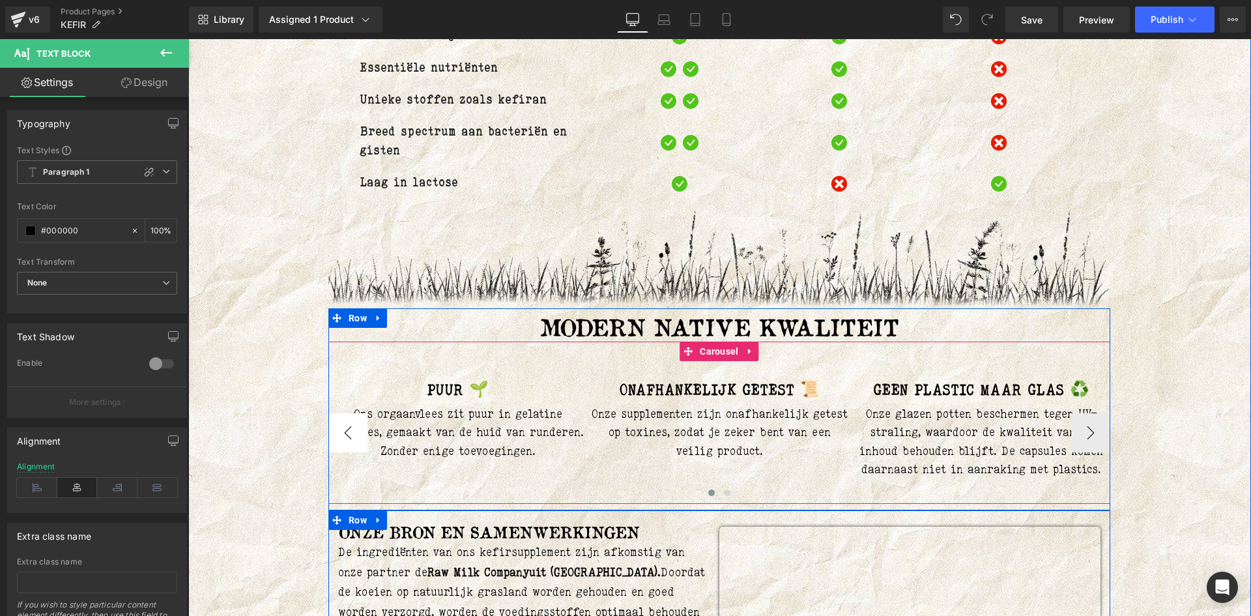
click at [345, 441] on button "‹" at bounding box center [347, 432] width 39 height 39
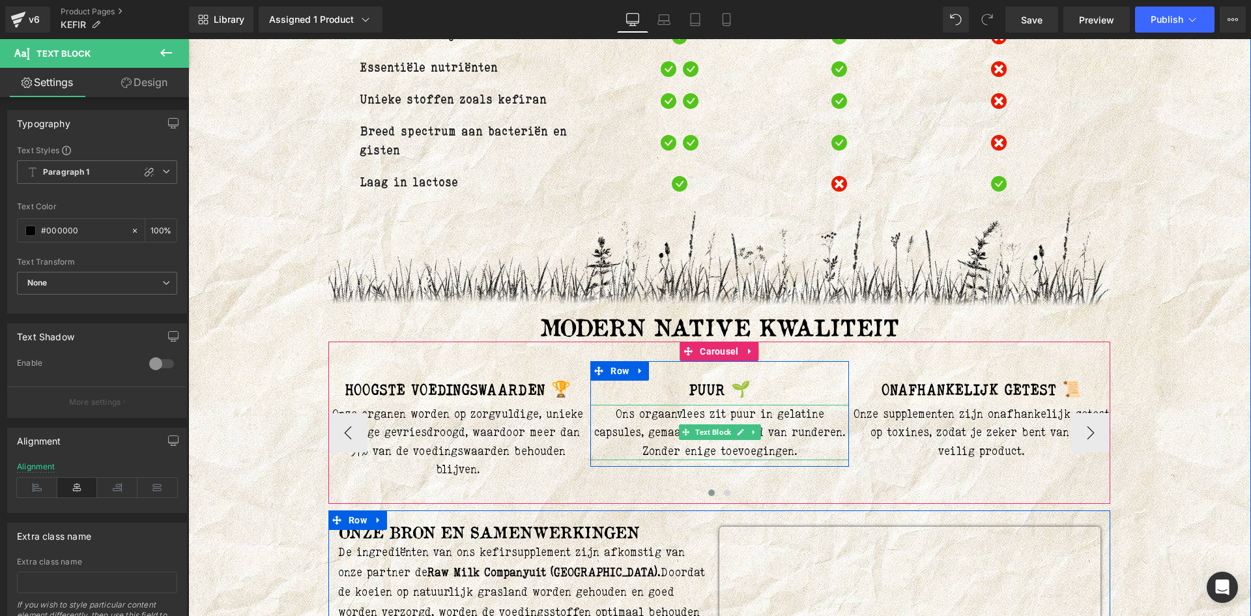
click at [702, 414] on p "Ons orgaanvlees zit puur in gelatine capsules, gemaakt van de huid van runderen…" at bounding box center [719, 433] width 259 height 56
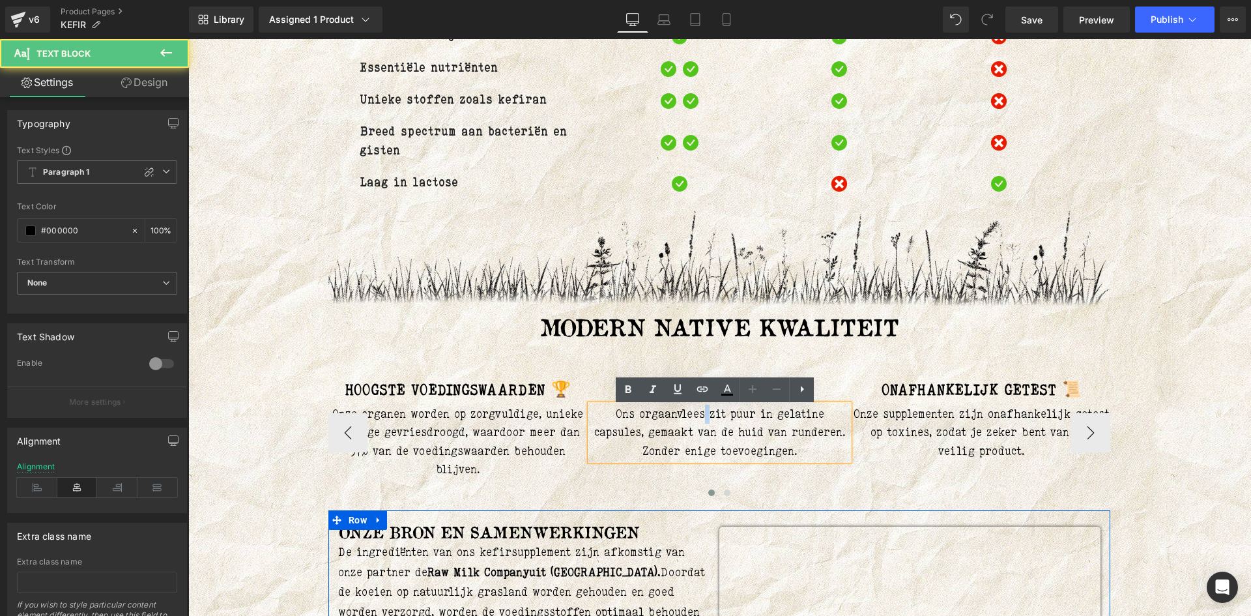
click at [702, 414] on p "Ons orgaanvlees zit puur in gelatine capsules, gemaakt van de huid van runderen…" at bounding box center [719, 433] width 259 height 56
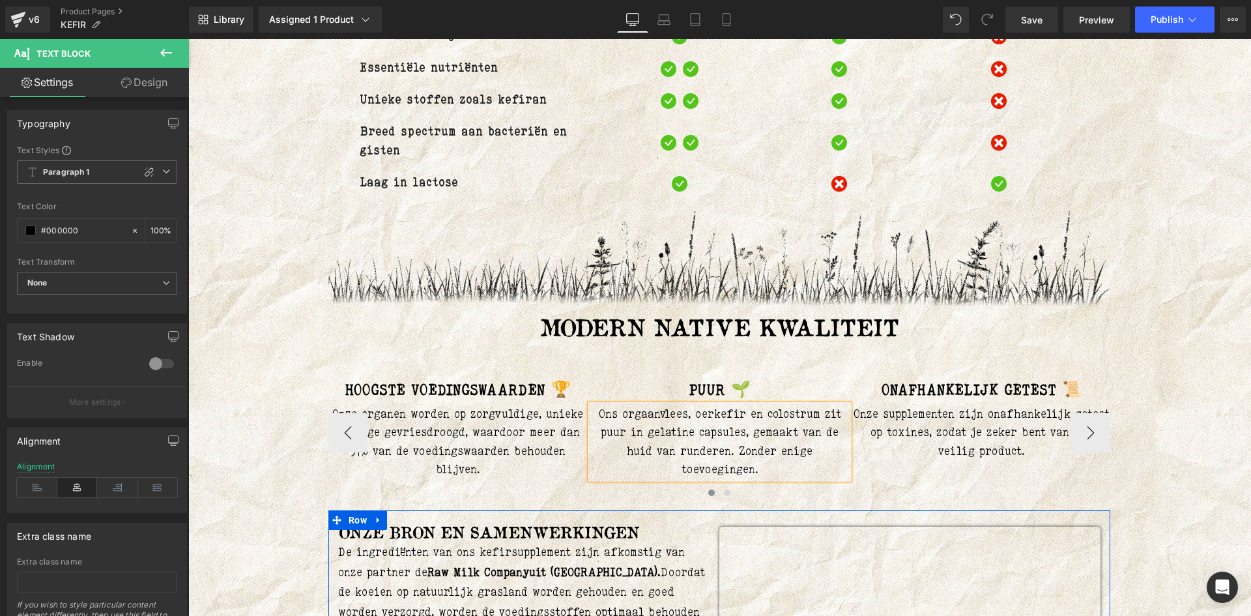
click at [816, 494] on div at bounding box center [719, 495] width 782 height 20
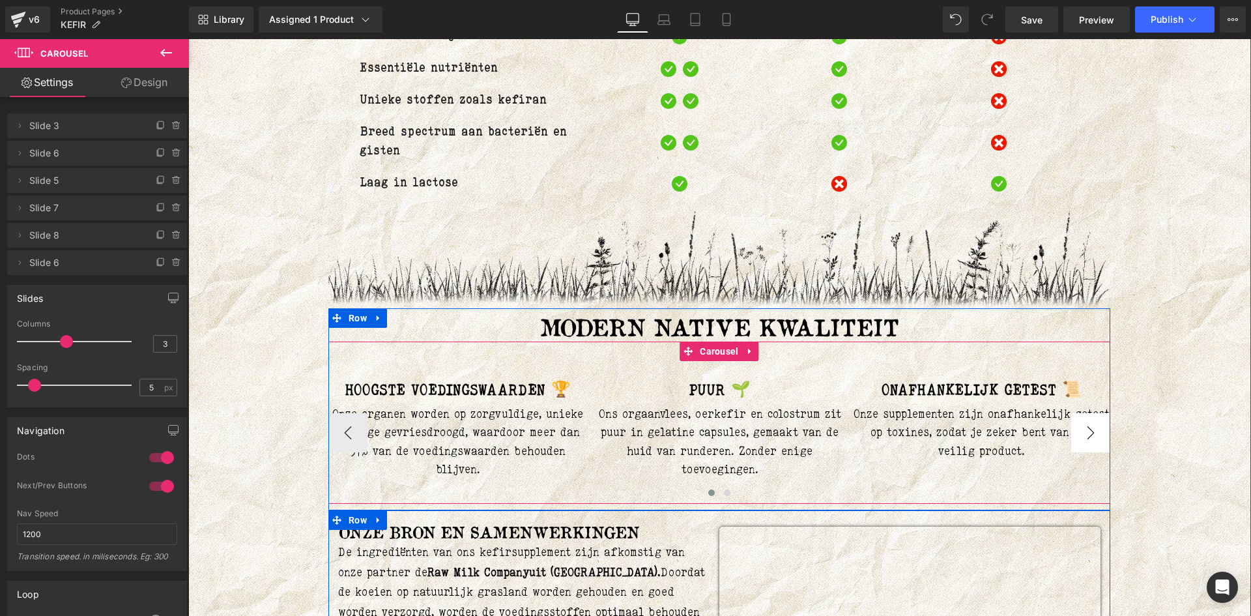
click at [1079, 438] on button "›" at bounding box center [1090, 432] width 39 height 39
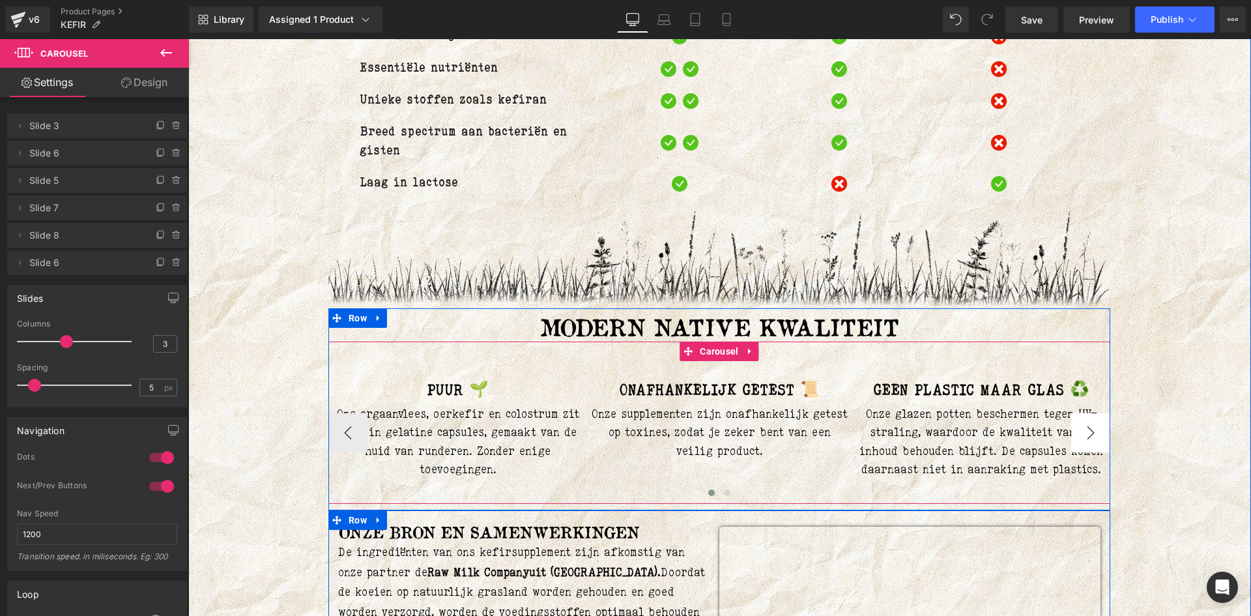
click at [1080, 438] on button "›" at bounding box center [1090, 432] width 39 height 39
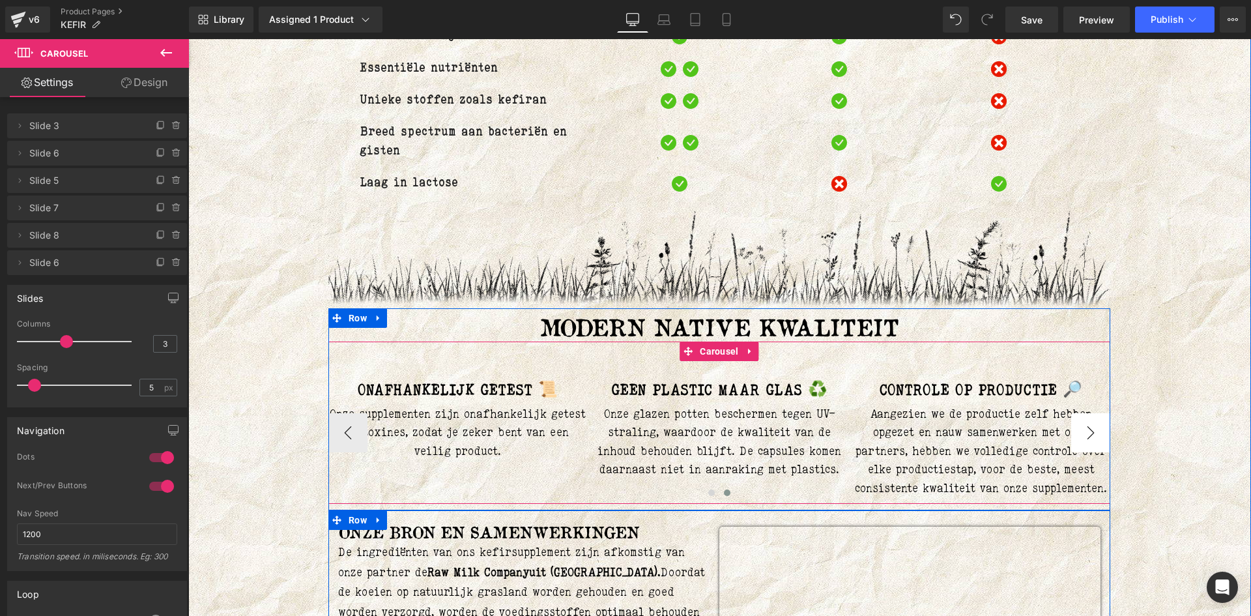
click at [1080, 438] on button "›" at bounding box center [1090, 432] width 39 height 39
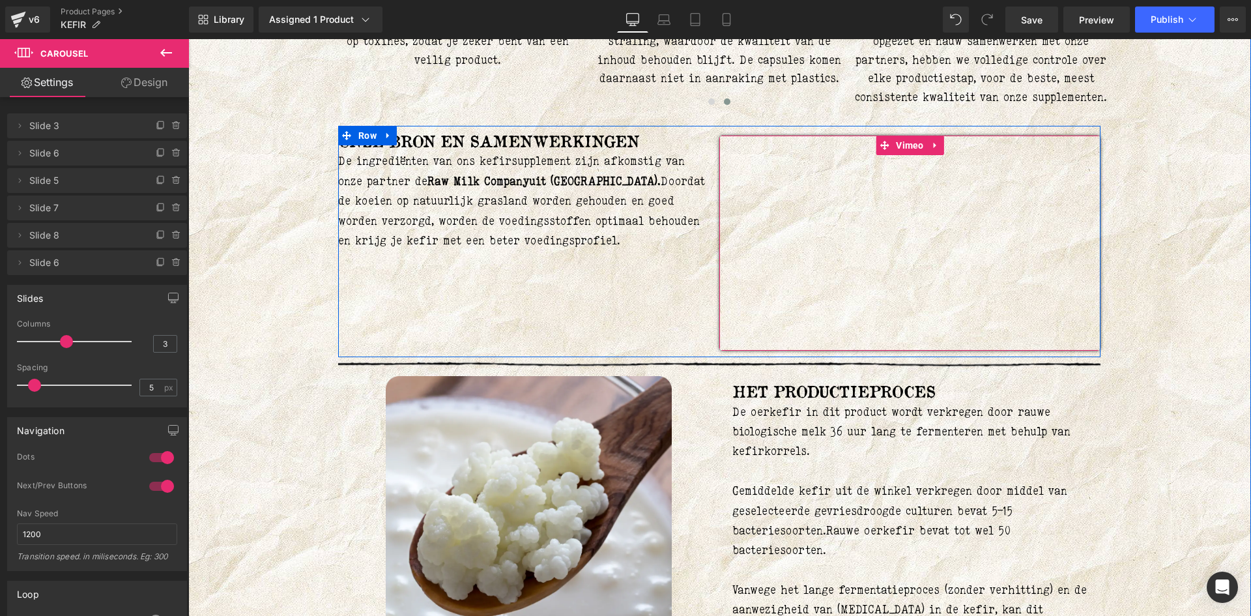
scroll to position [1313, 0]
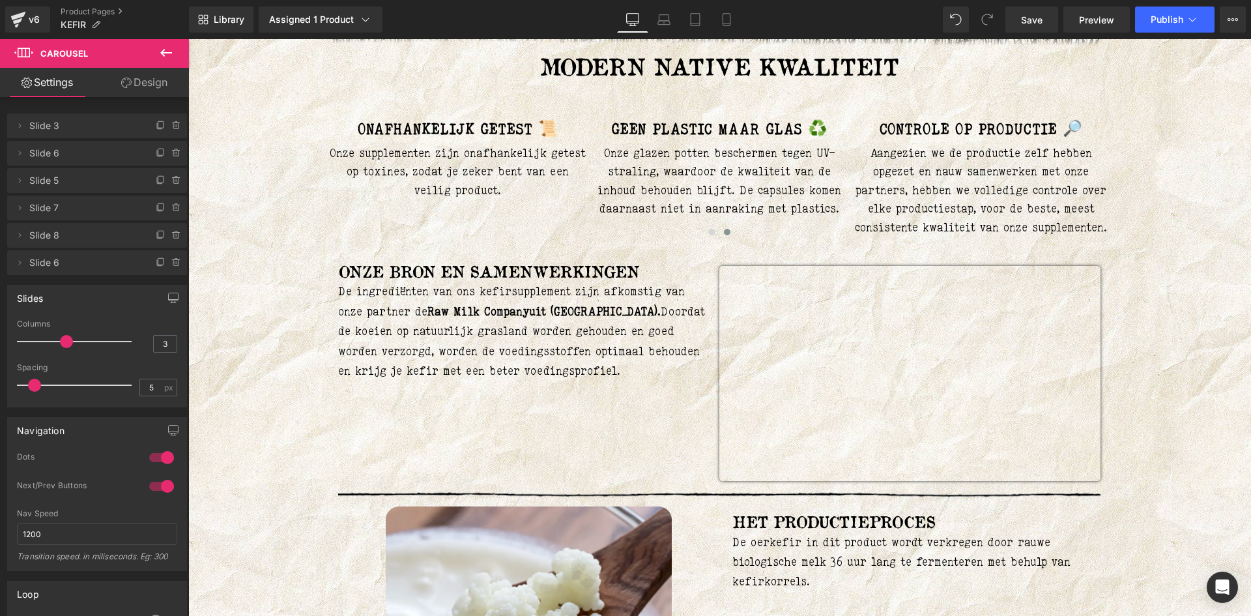
click at [163, 59] on icon at bounding box center [166, 53] width 16 height 16
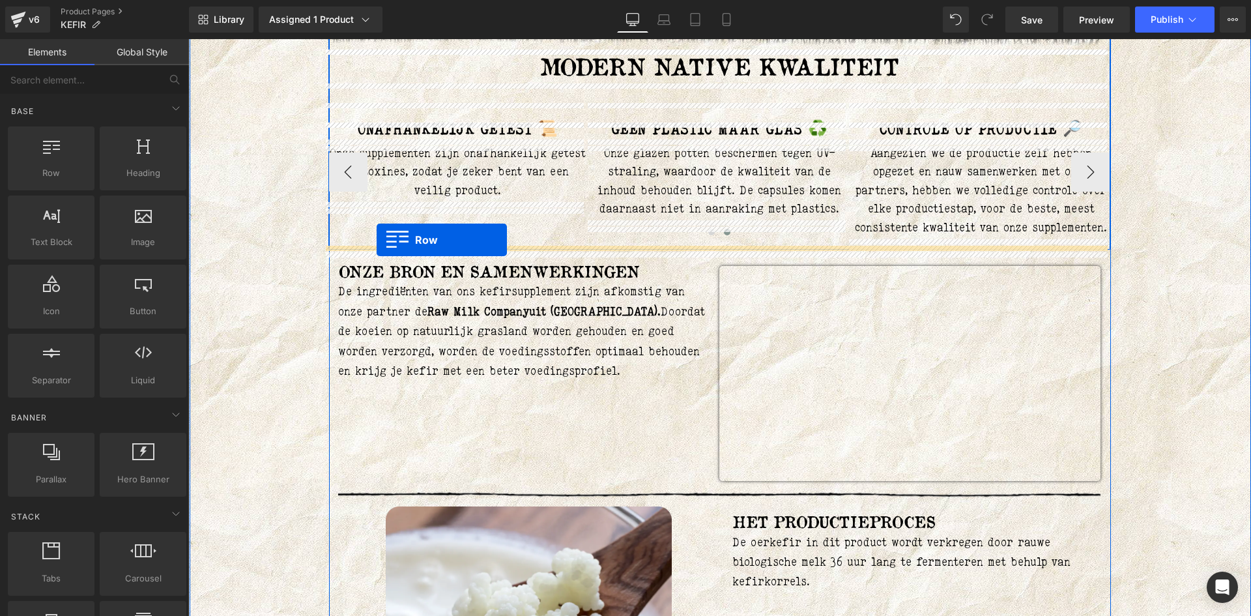
drag, startPoint x: 251, startPoint y: 212, endPoint x: 377, endPoint y: 240, distance: 128.8
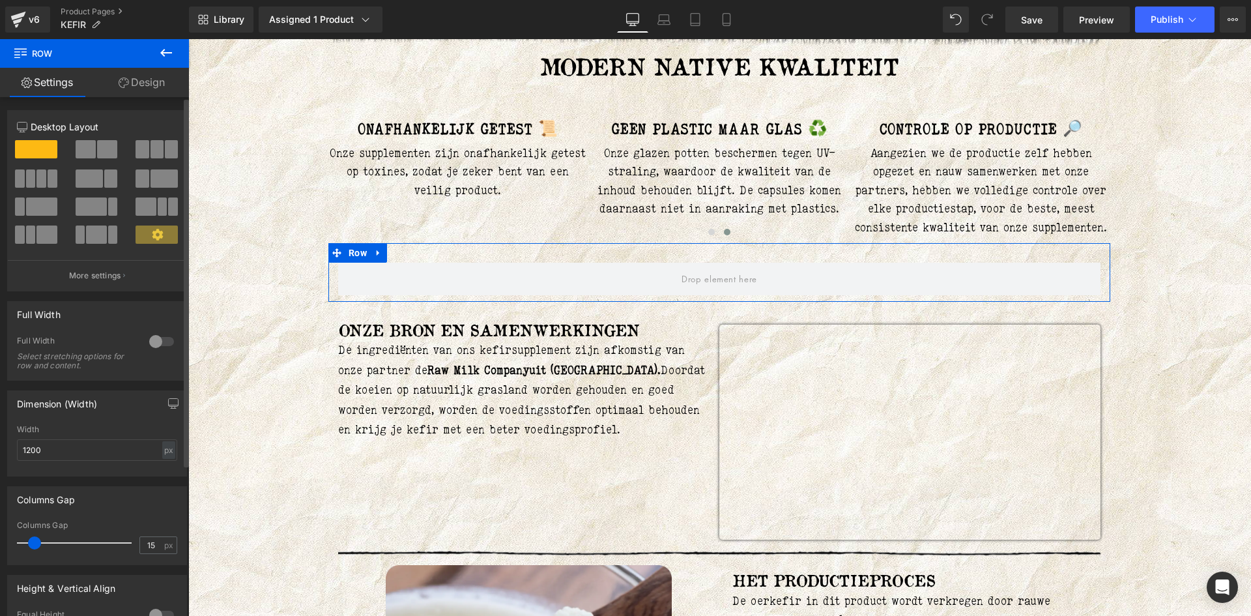
click at [100, 149] on span at bounding box center [107, 149] width 20 height 18
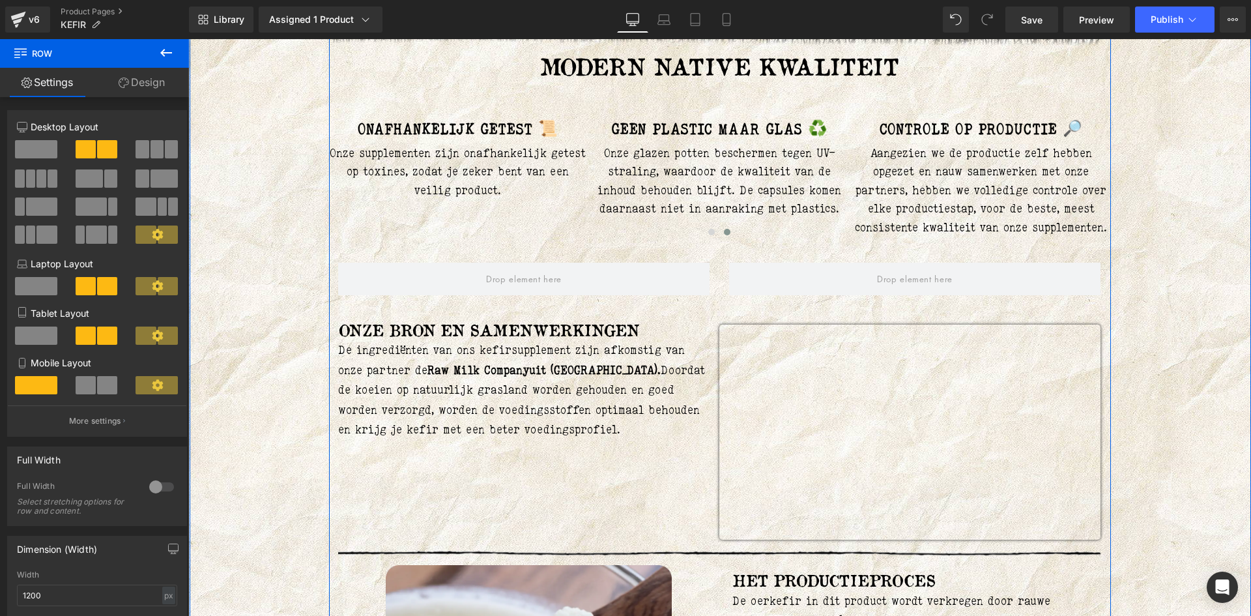
click at [143, 76] on link "Design" at bounding box center [141, 82] width 94 height 29
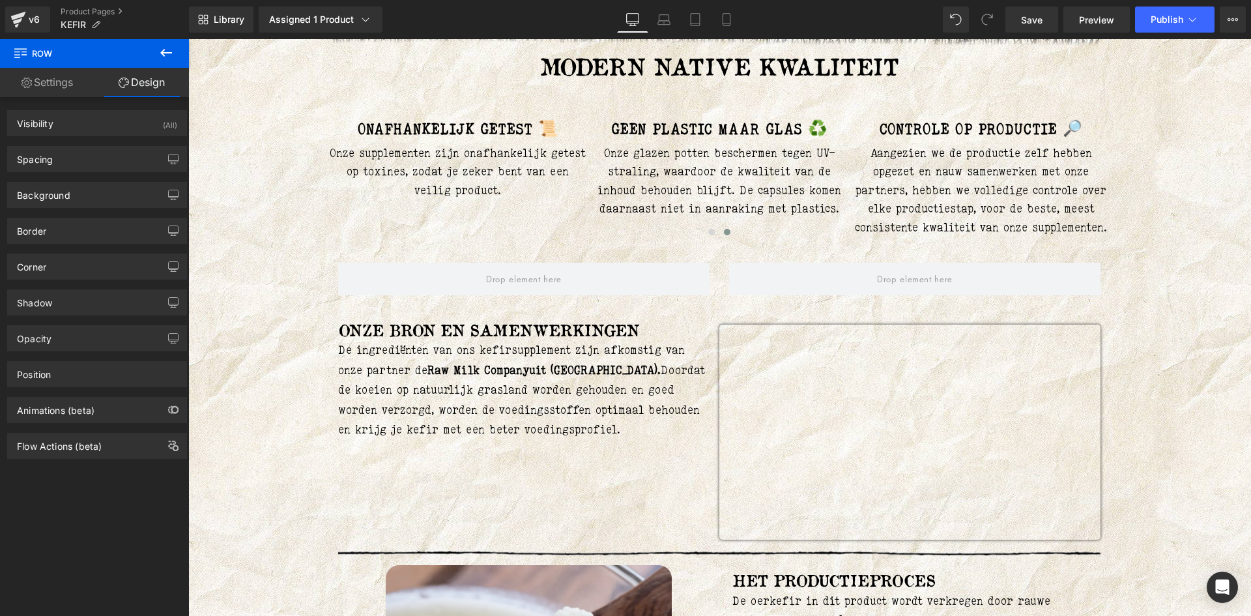
click at [167, 48] on icon at bounding box center [166, 53] width 16 height 16
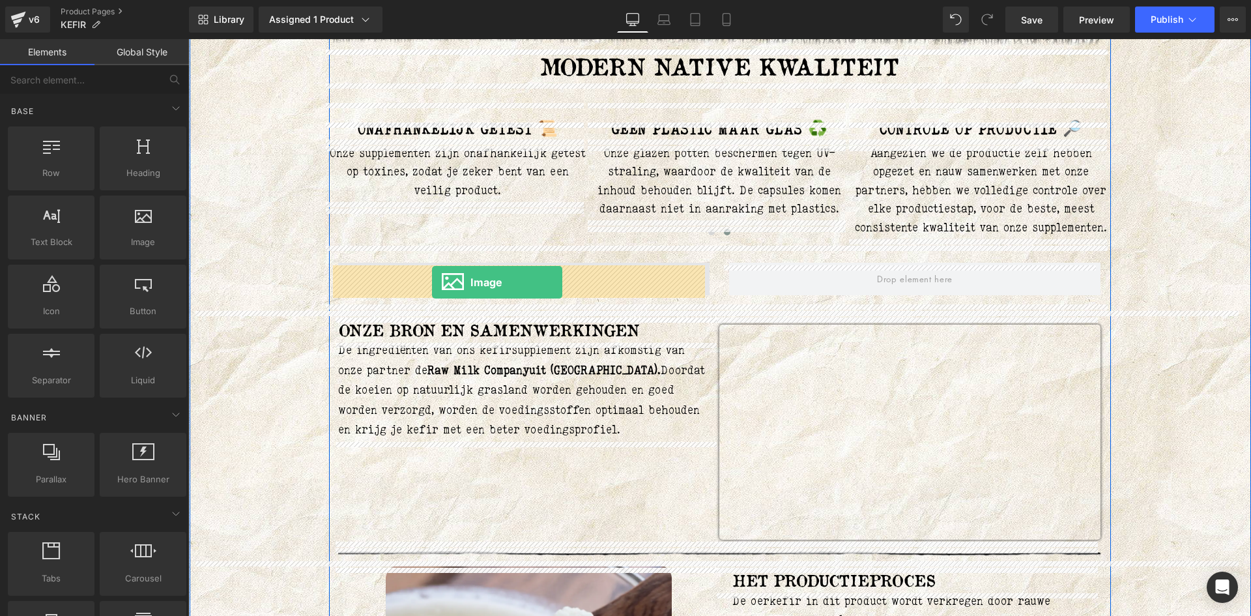
drag, startPoint x: 335, startPoint y: 283, endPoint x: 432, endPoint y: 282, distance: 97.1
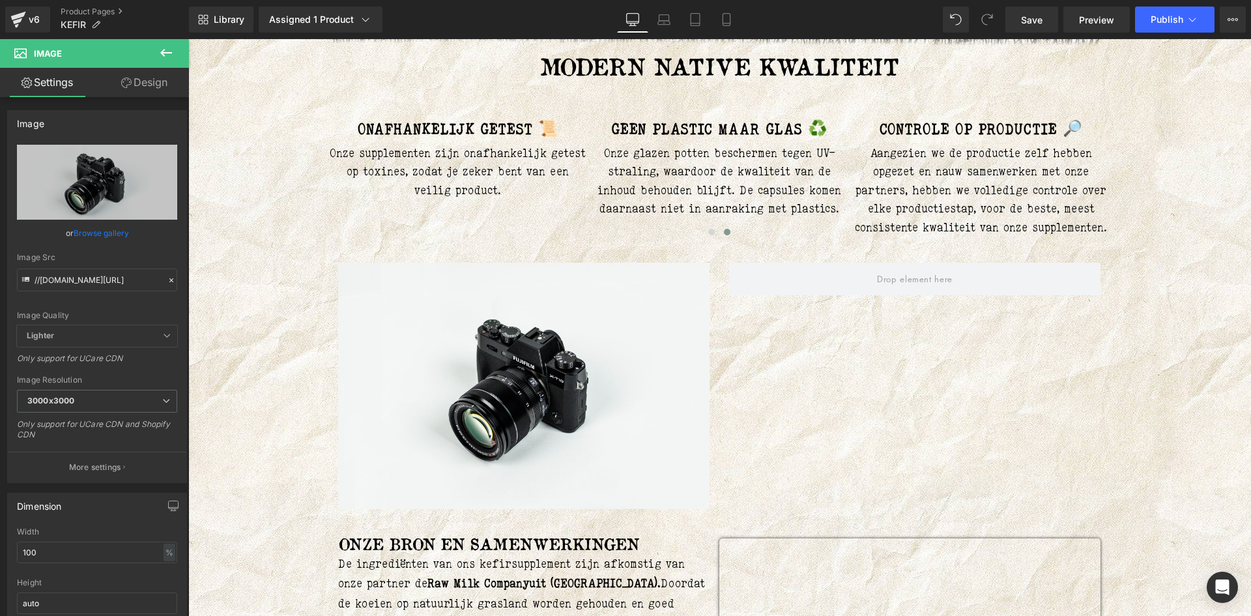
click at [167, 45] on icon at bounding box center [166, 53] width 16 height 16
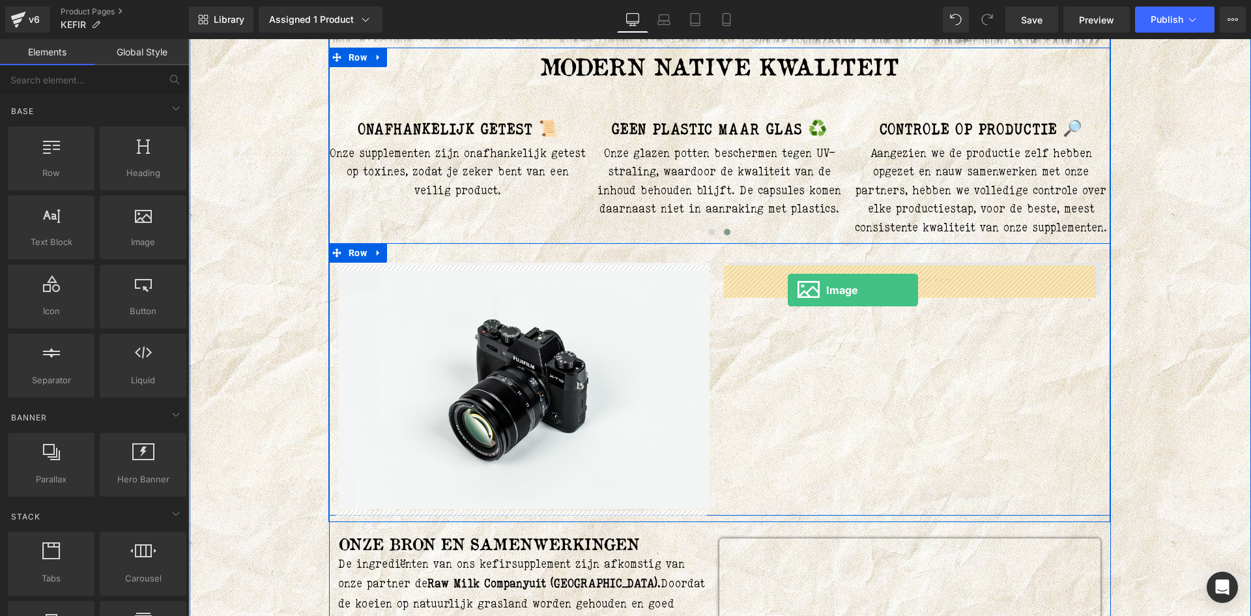
drag, startPoint x: 325, startPoint y: 275, endPoint x: 788, endPoint y: 289, distance: 463.4
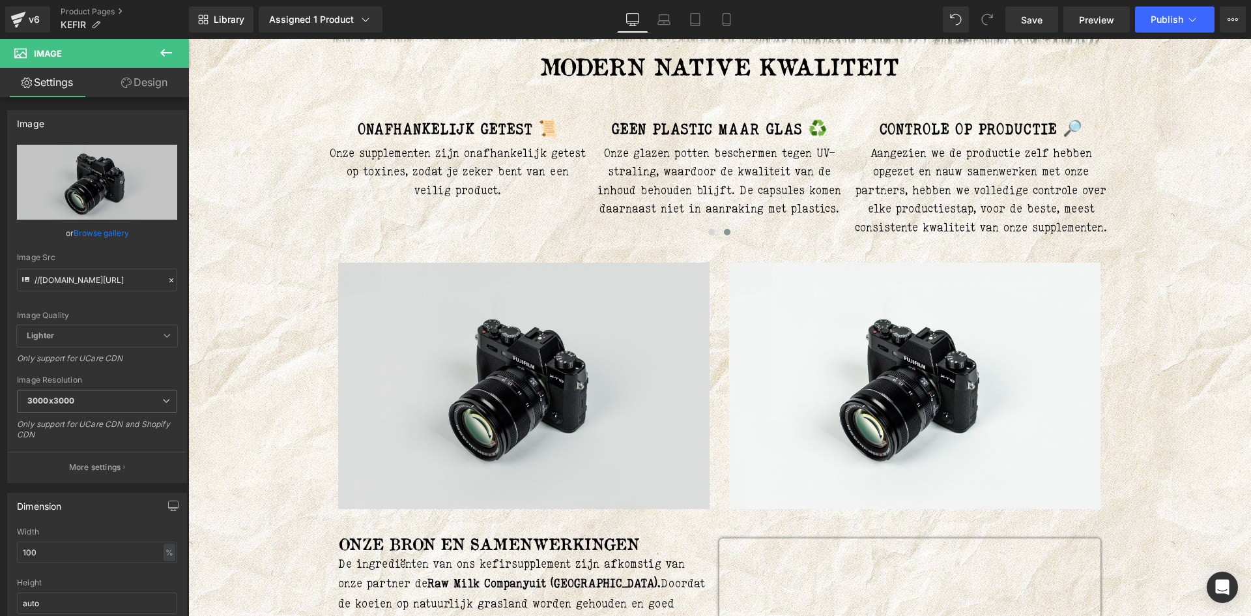
click at [573, 330] on img at bounding box center [523, 386] width 371 height 246
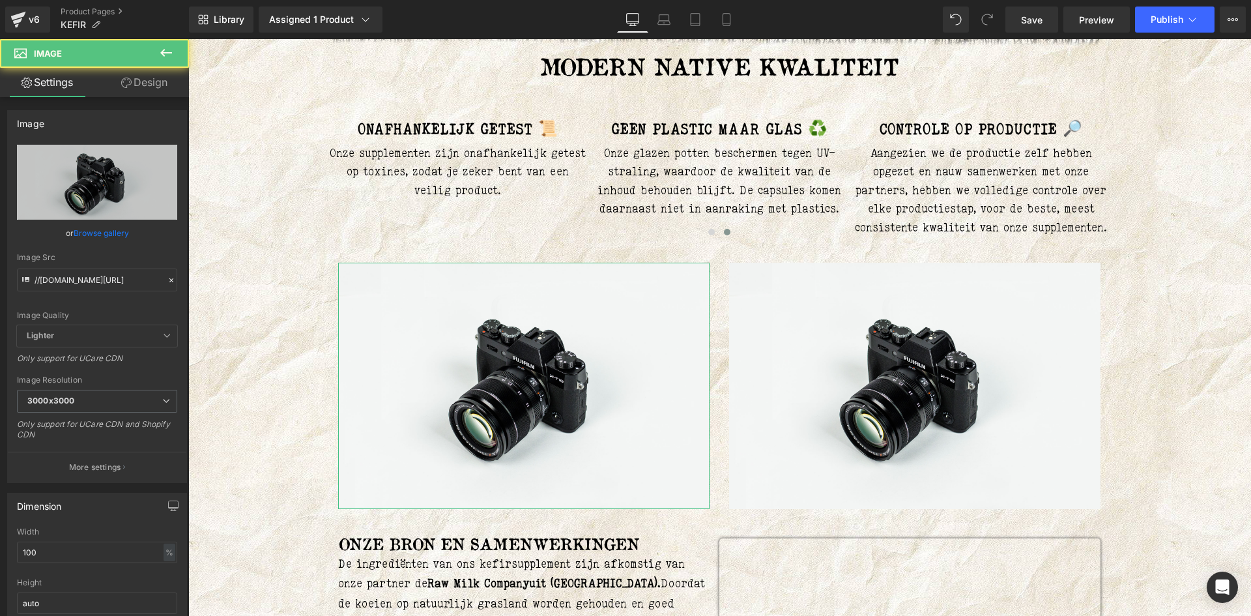
click at [154, 74] on link "Design" at bounding box center [144, 82] width 94 height 29
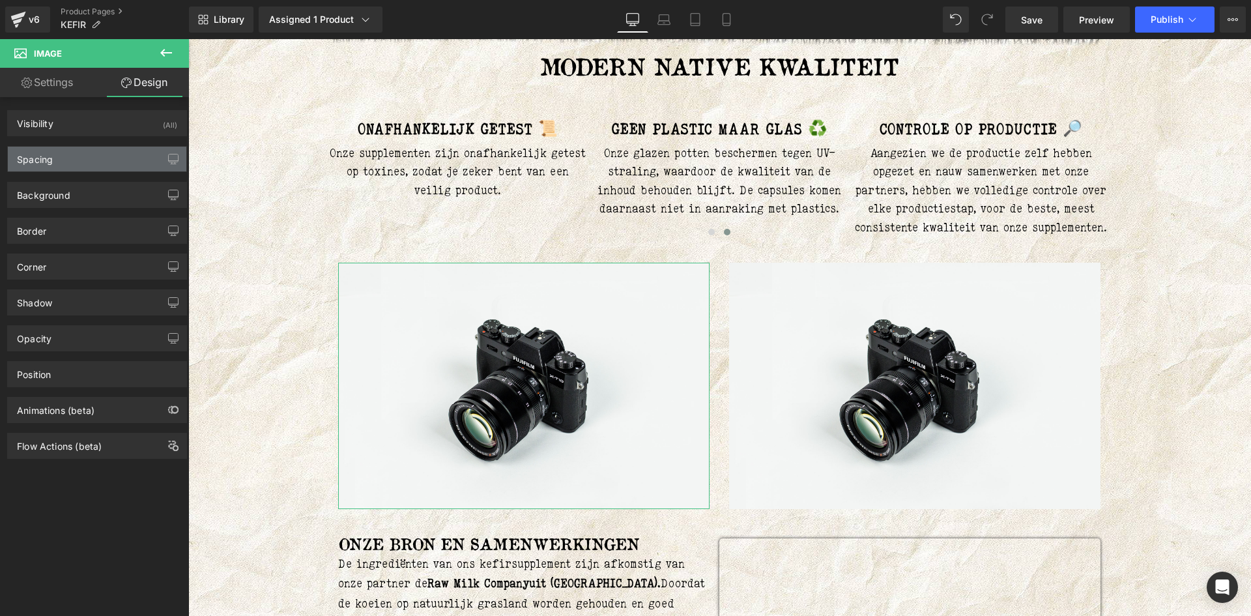
click at [82, 160] on div "Spacing" at bounding box center [97, 159] width 178 height 25
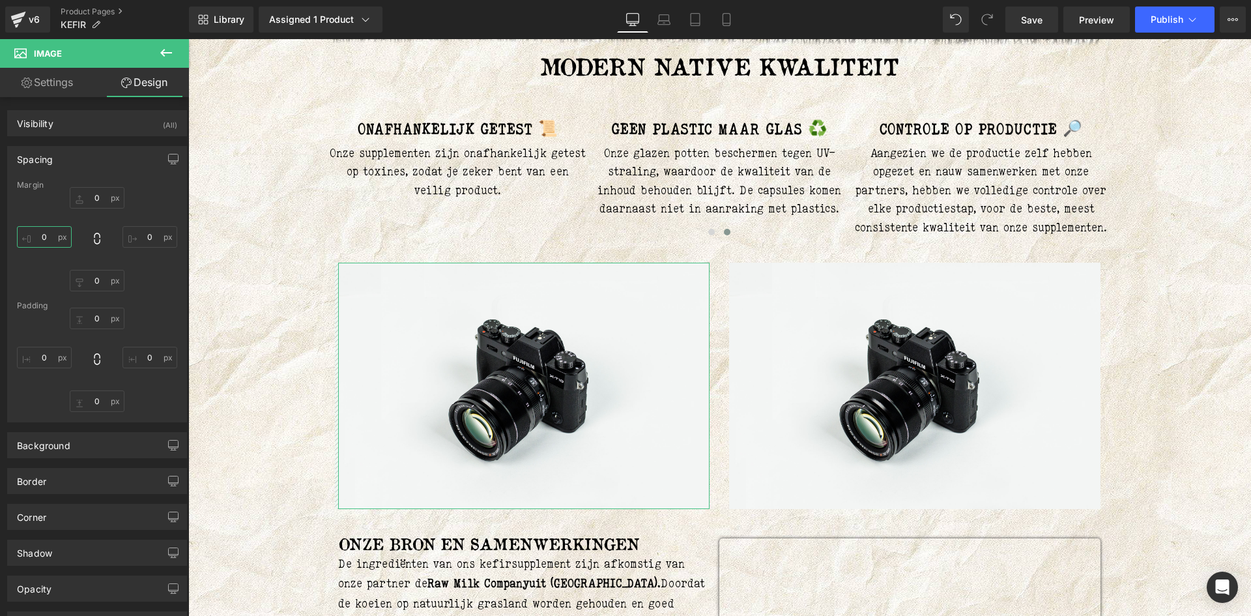
click at [46, 231] on input "0" at bounding box center [44, 236] width 55 height 21
type input "M"
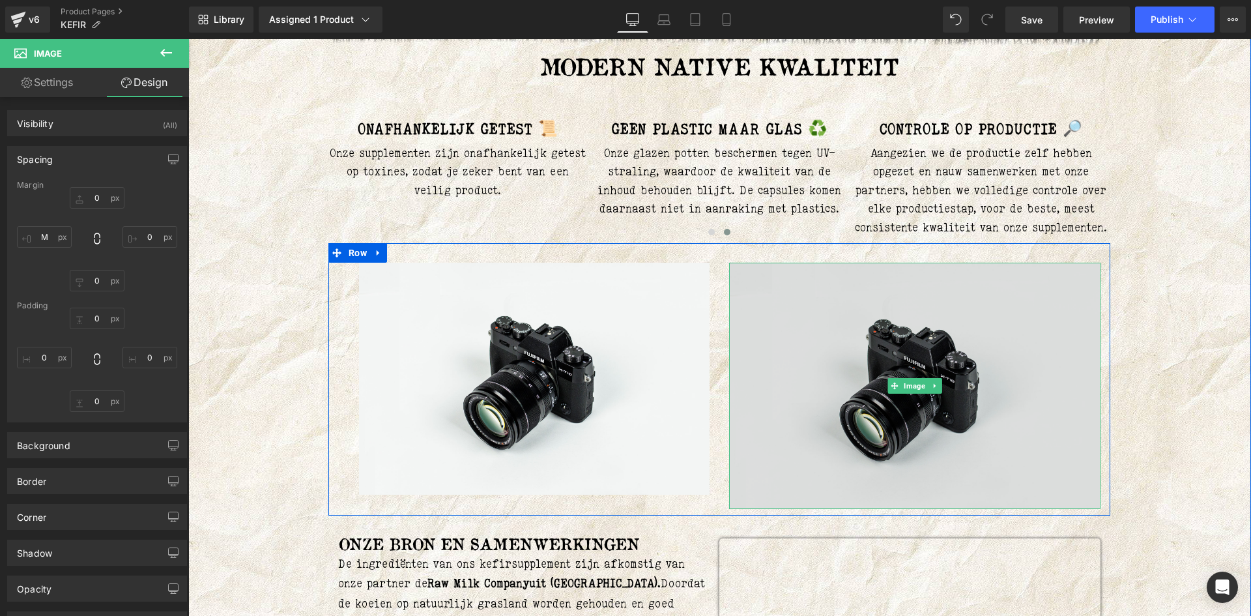
click at [790, 323] on img at bounding box center [914, 386] width 371 height 246
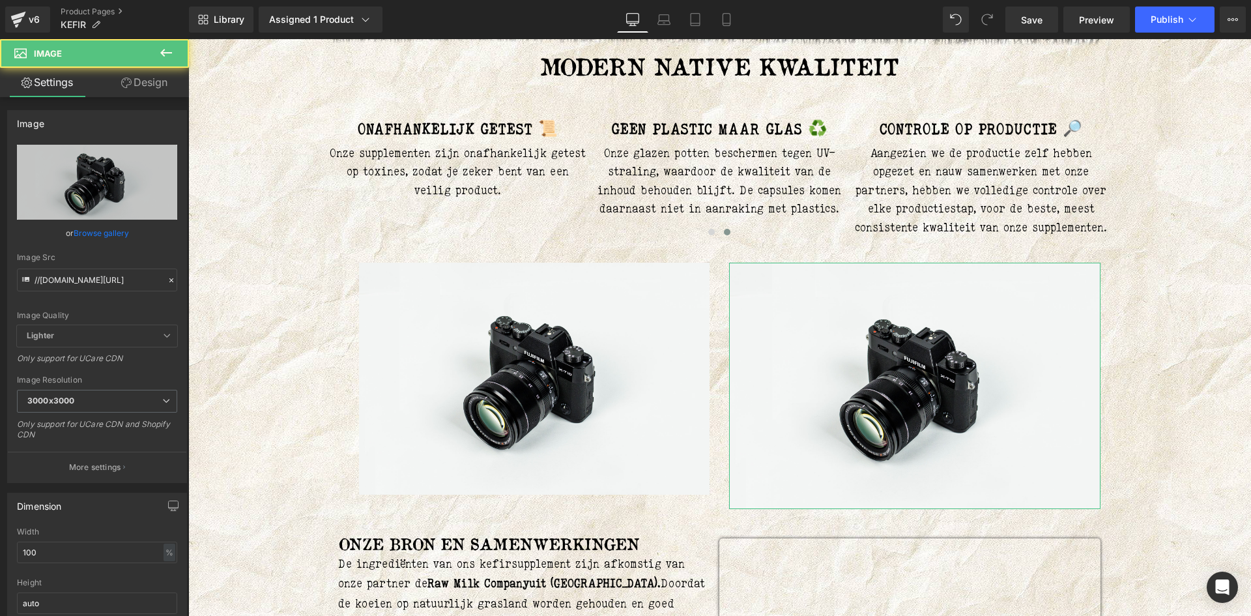
click at [136, 87] on link "Design" at bounding box center [144, 82] width 94 height 29
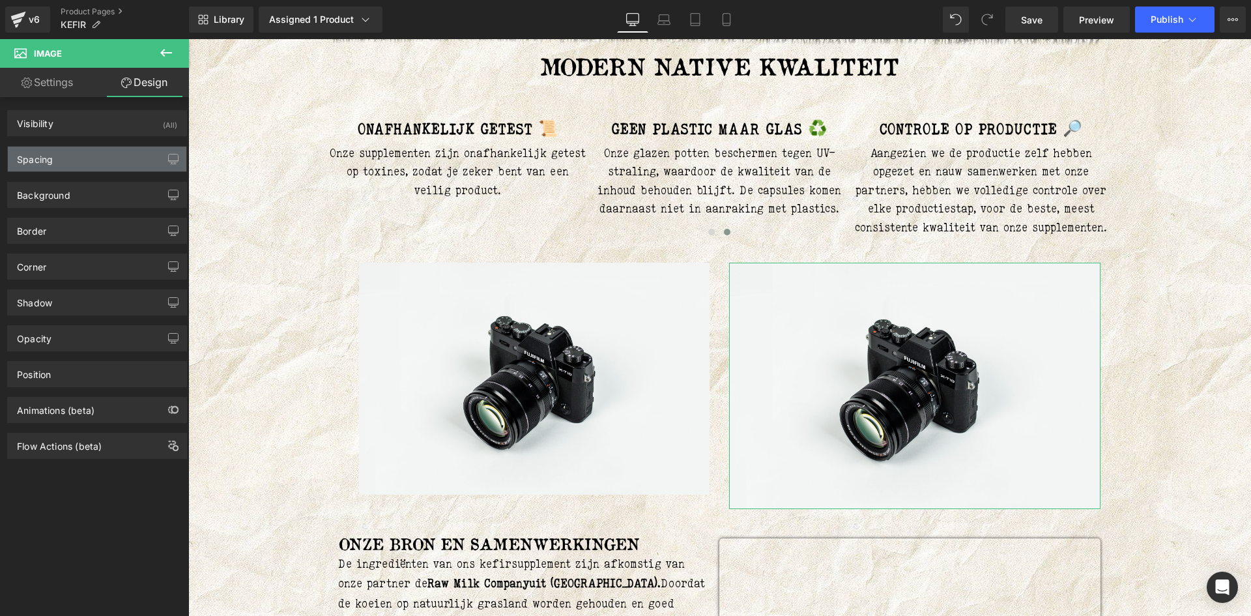
click at [81, 163] on div "Spacing" at bounding box center [97, 159] width 178 height 25
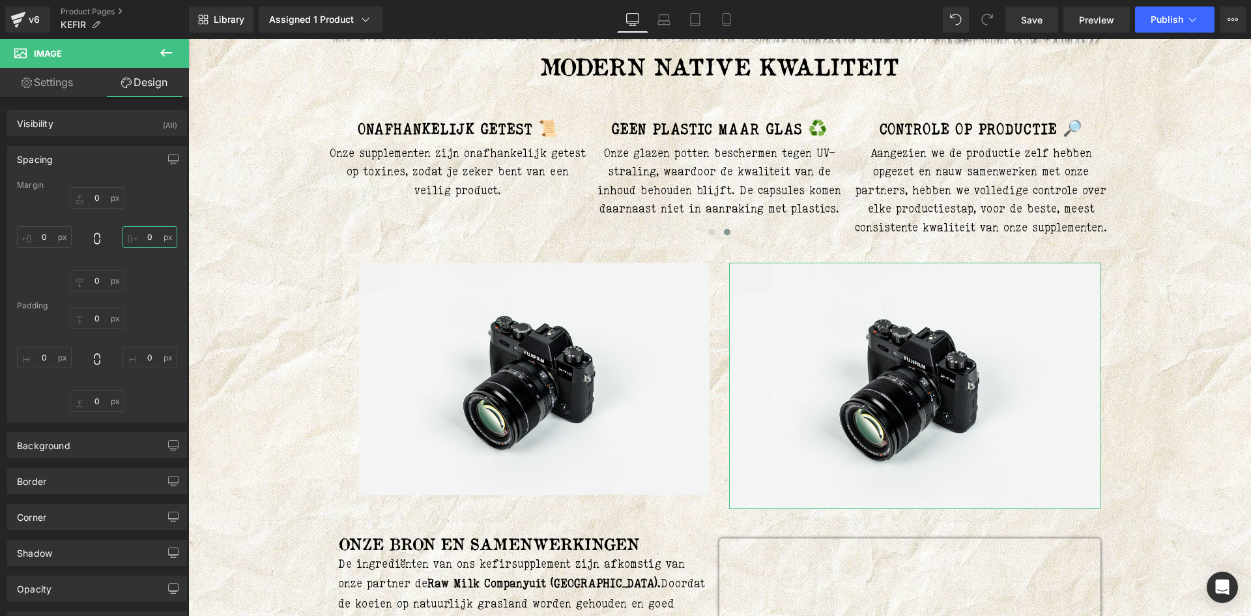
click at [166, 236] on input "0" at bounding box center [149, 236] width 55 height 21
type input "M"
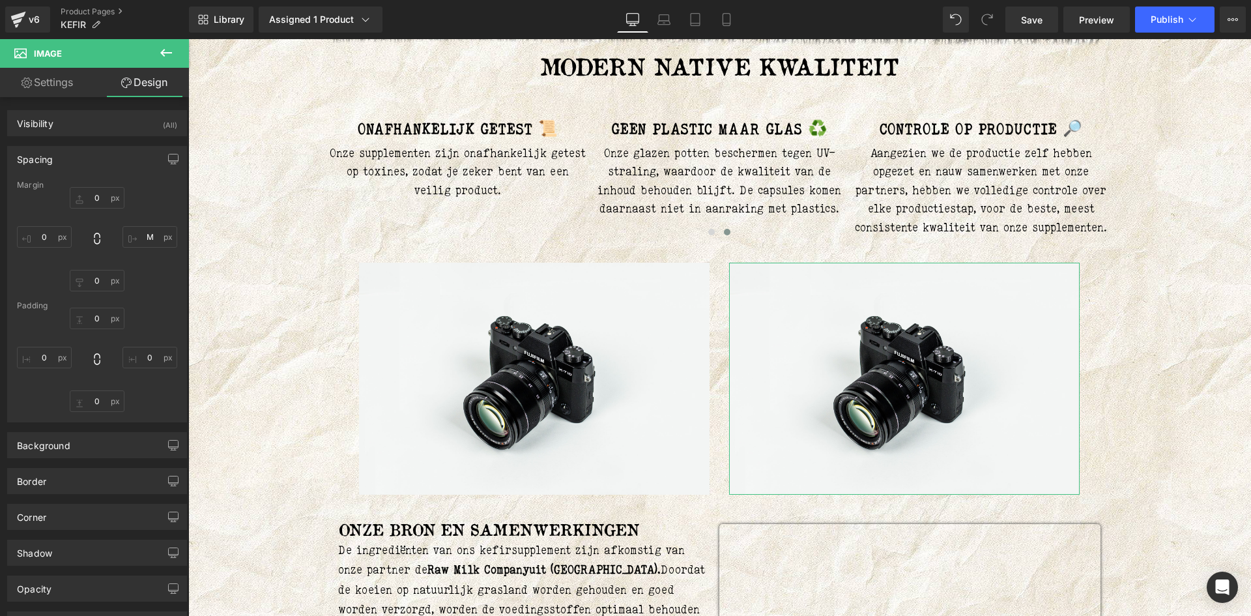
click at [165, 199] on div "0 M 0 0" at bounding box center [97, 239] width 160 height 104
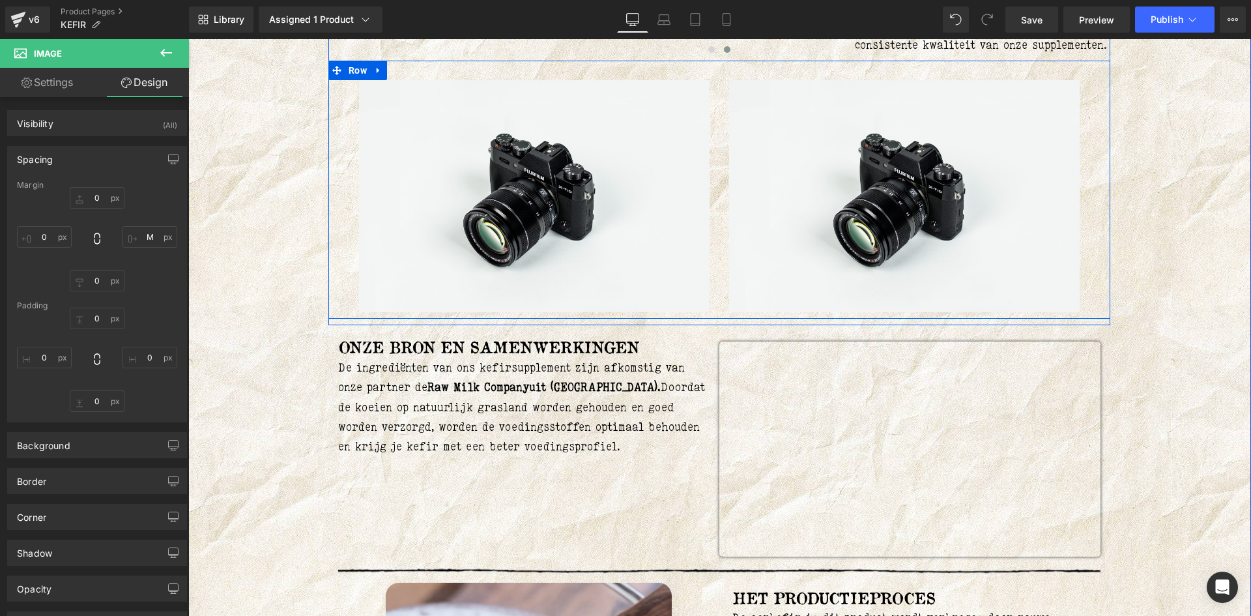
scroll to position [1509, 0]
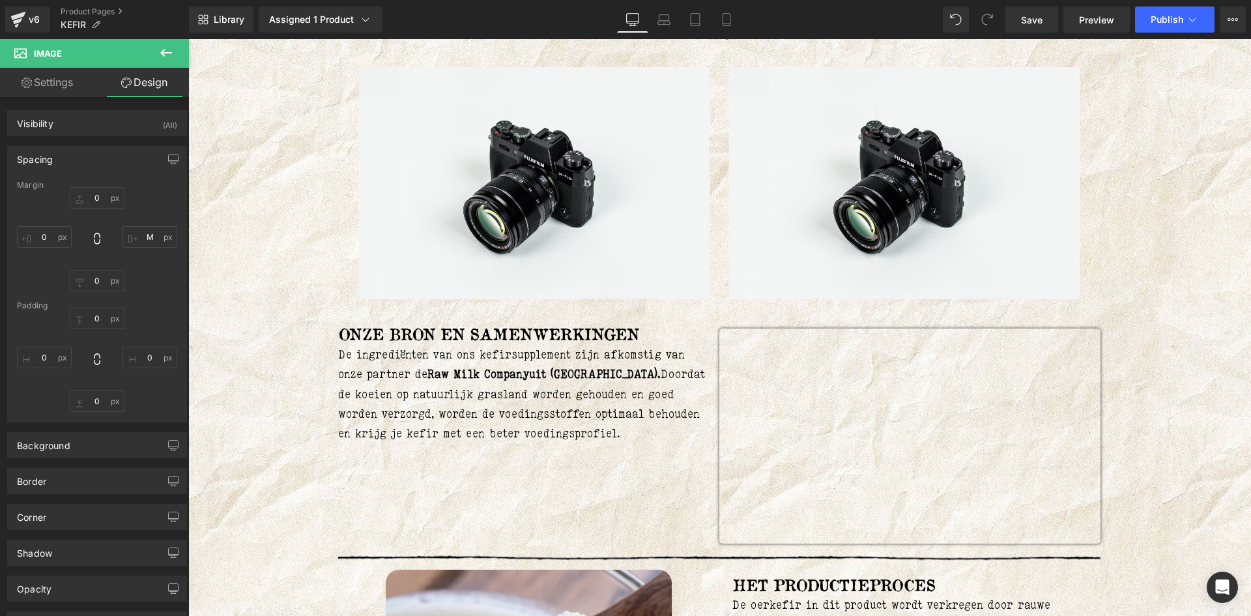
click at [174, 46] on button at bounding box center [166, 53] width 46 height 29
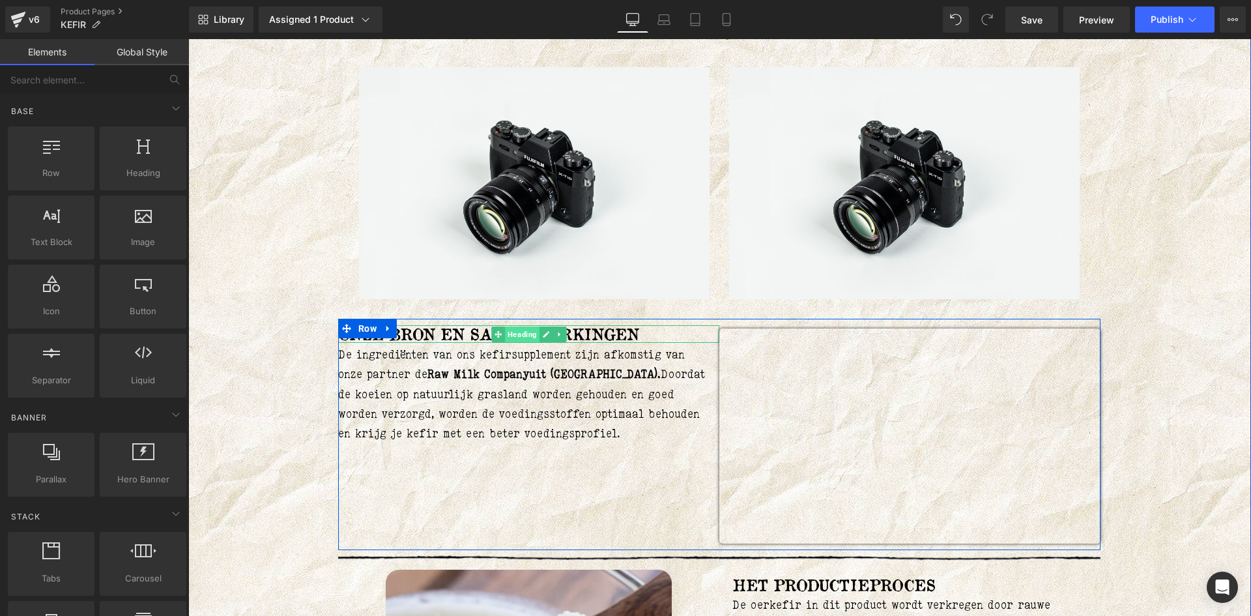
click at [522, 339] on span "Heading" at bounding box center [522, 334] width 35 height 16
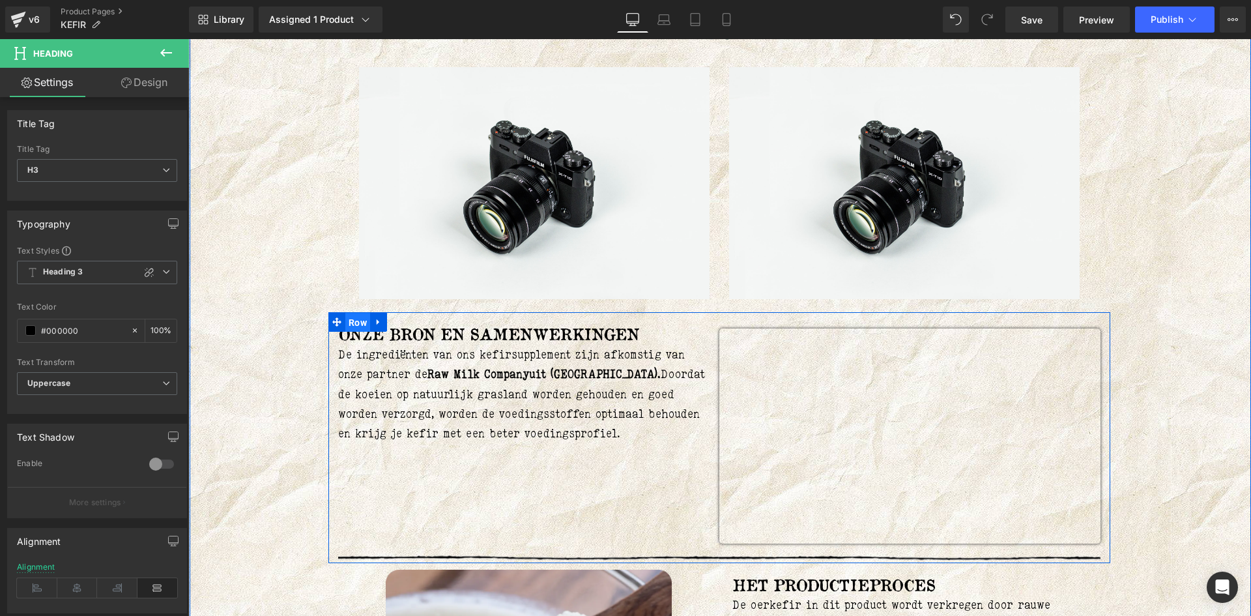
click at [358, 326] on span "Row" at bounding box center [357, 323] width 25 height 20
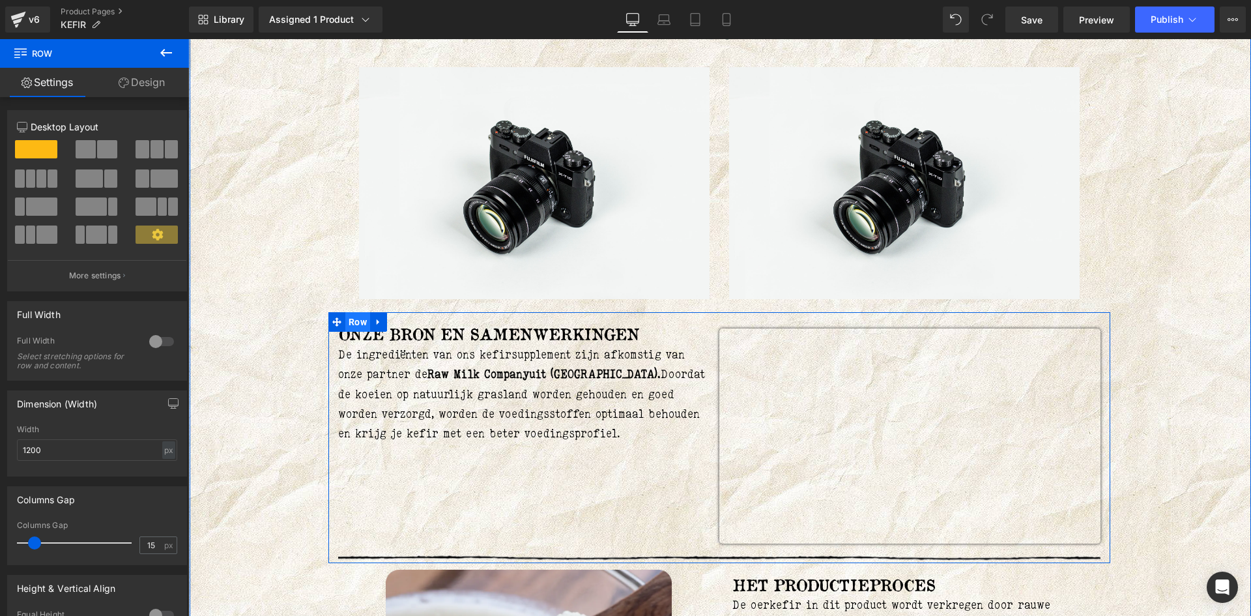
click at [345, 322] on span "Row" at bounding box center [357, 322] width 25 height 20
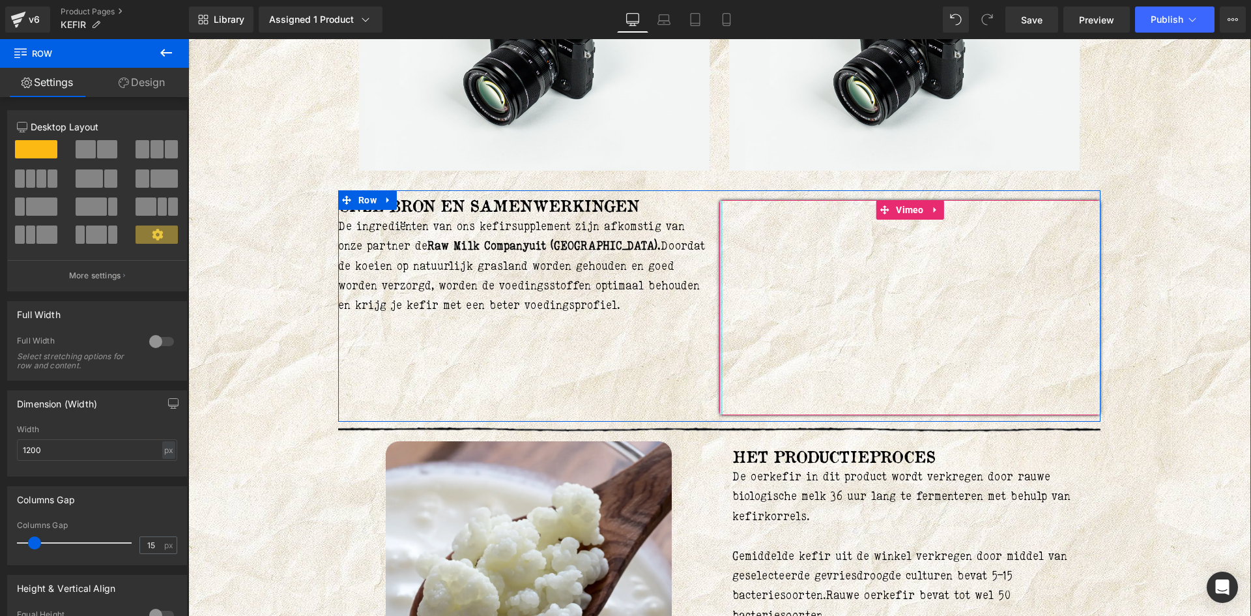
scroll to position [1639, 0]
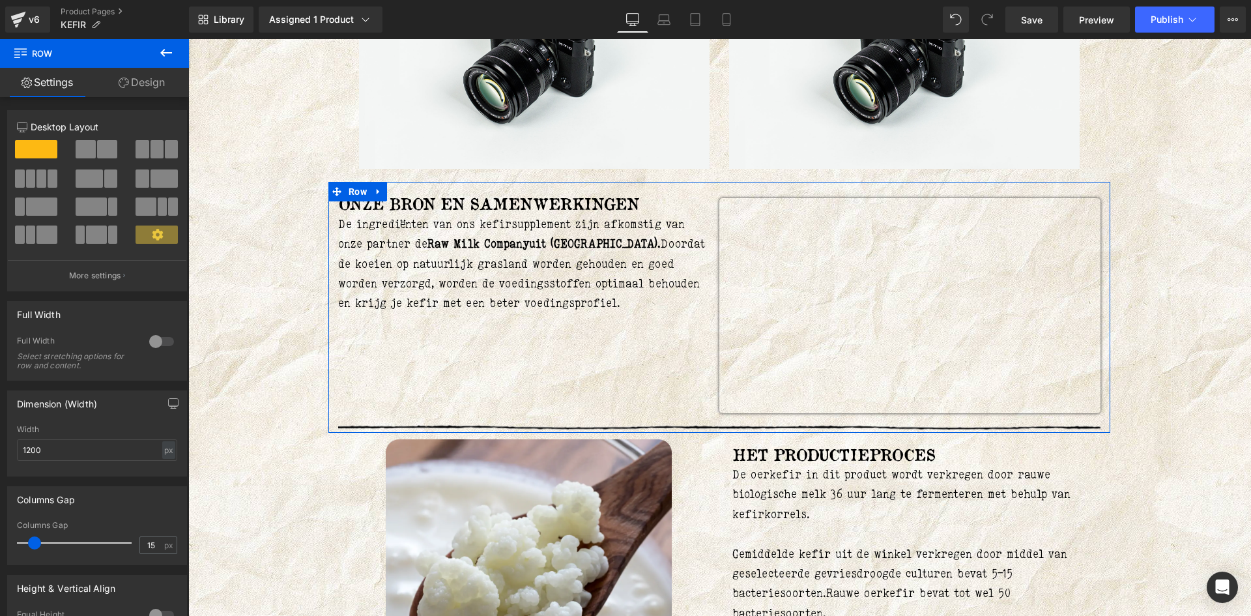
click at [97, 150] on span at bounding box center [107, 149] width 20 height 18
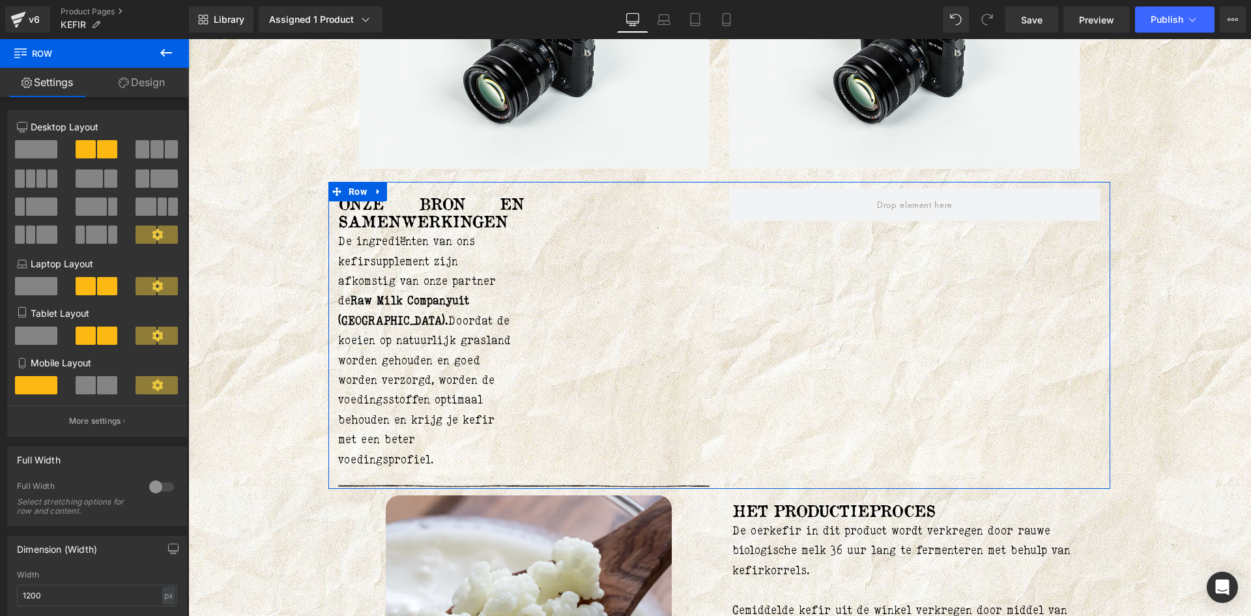
click at [49, 147] on span at bounding box center [36, 149] width 42 height 18
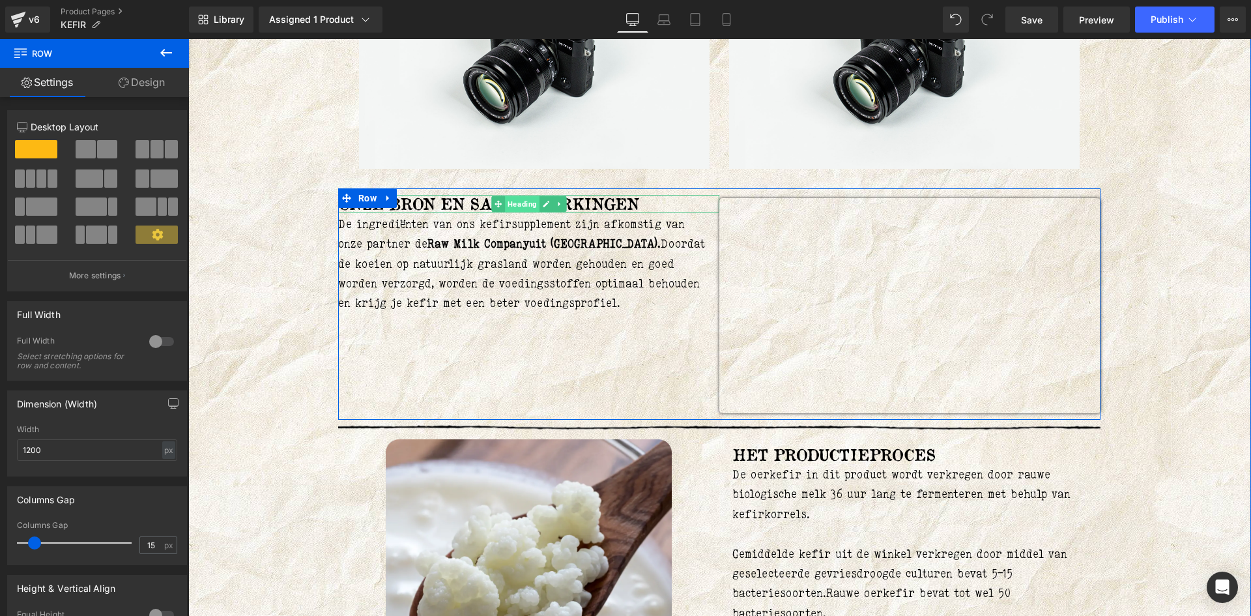
click at [522, 210] on span "Heading" at bounding box center [522, 204] width 35 height 16
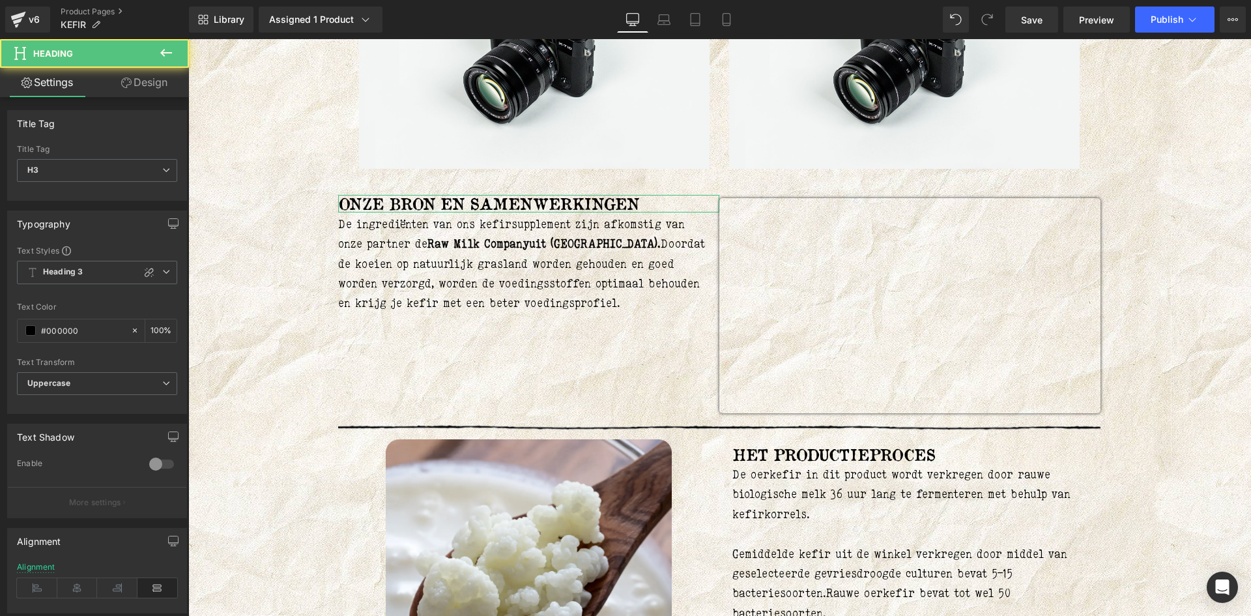
click at [159, 81] on link "Design" at bounding box center [144, 82] width 94 height 29
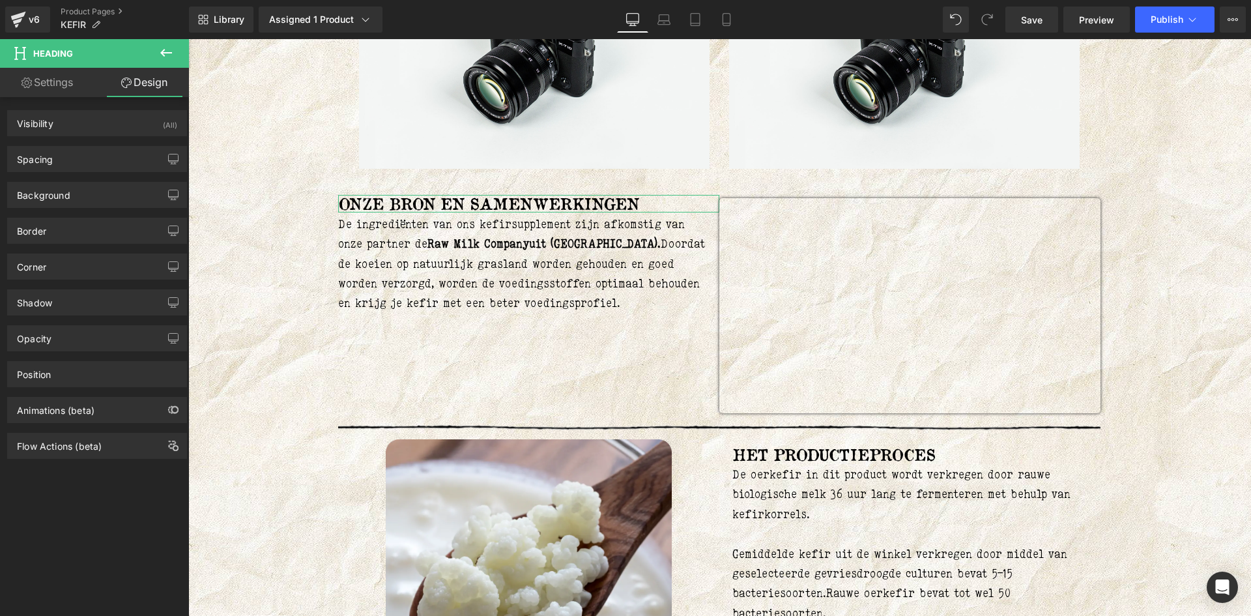
drag, startPoint x: 94, startPoint y: 192, endPoint x: 96, endPoint y: 174, distance: 18.4
click at [94, 192] on div "Background" at bounding box center [97, 194] width 178 height 25
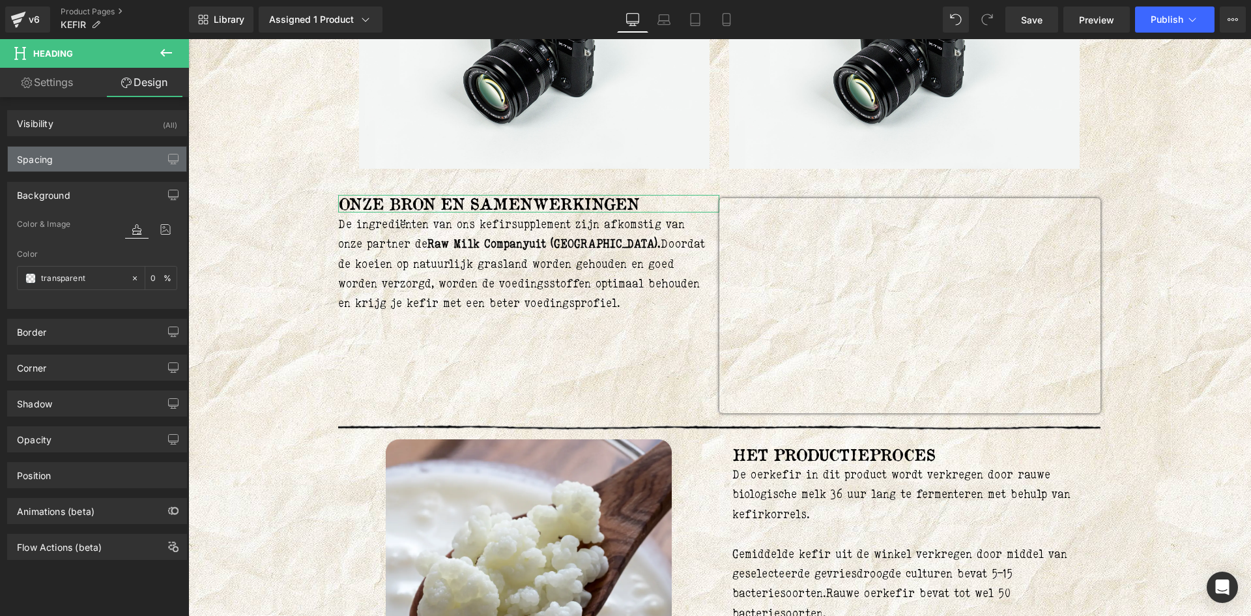
click at [103, 155] on div "Spacing" at bounding box center [97, 159] width 178 height 25
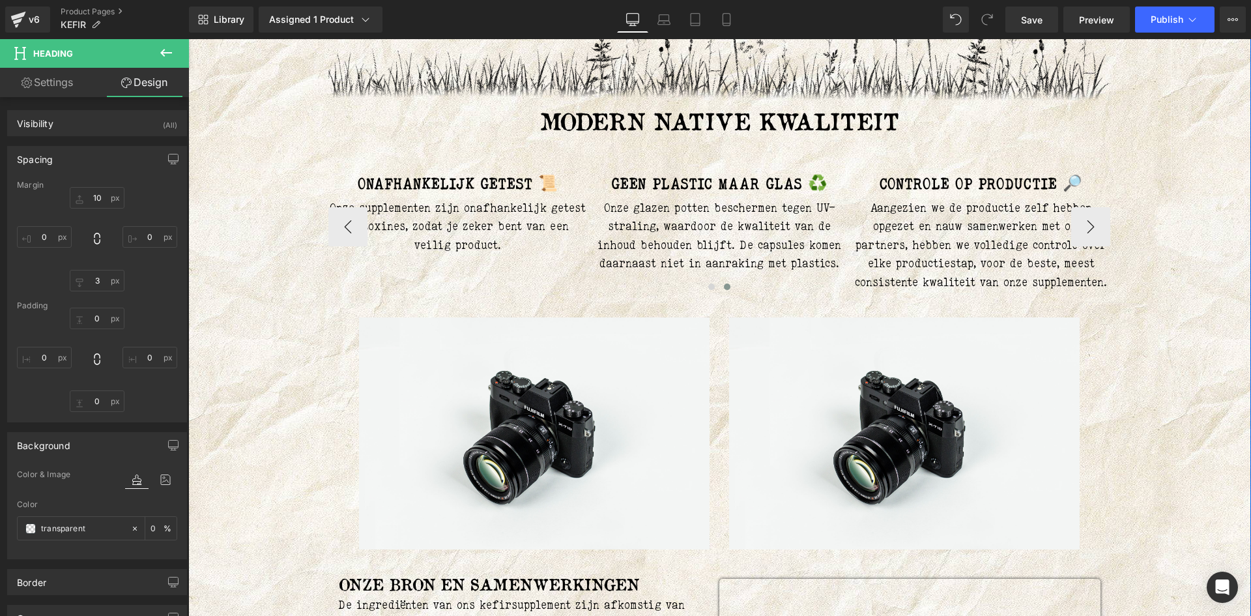
scroll to position [1183, 0]
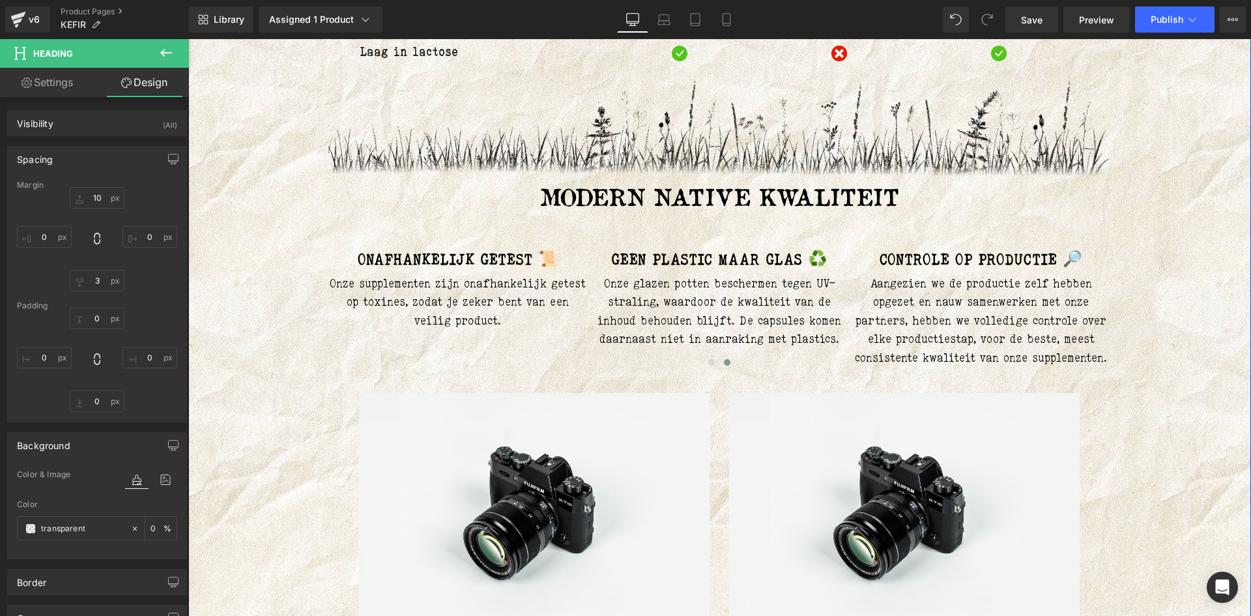
click at [670, 195] on h3 "MODERN NATIVE KWALITEIT" at bounding box center [719, 196] width 782 height 25
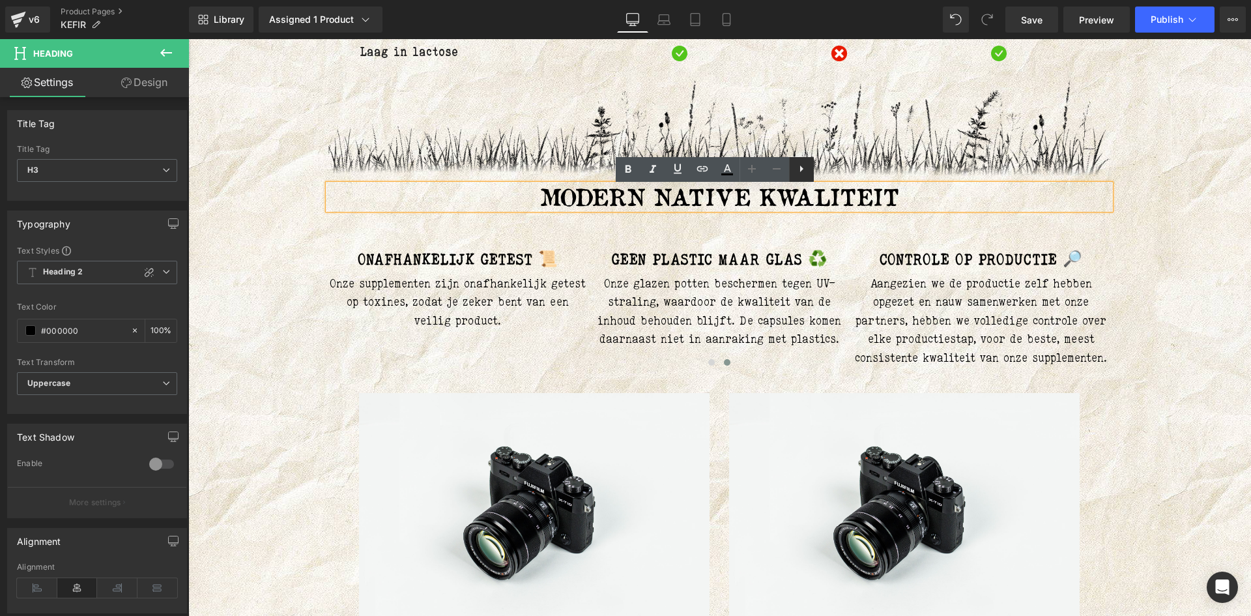
click at [806, 162] on icon at bounding box center [801, 169] width 16 height 16
click at [1025, 198] on h3 "MODERN NATIVE KWALITEIT" at bounding box center [719, 196] width 782 height 25
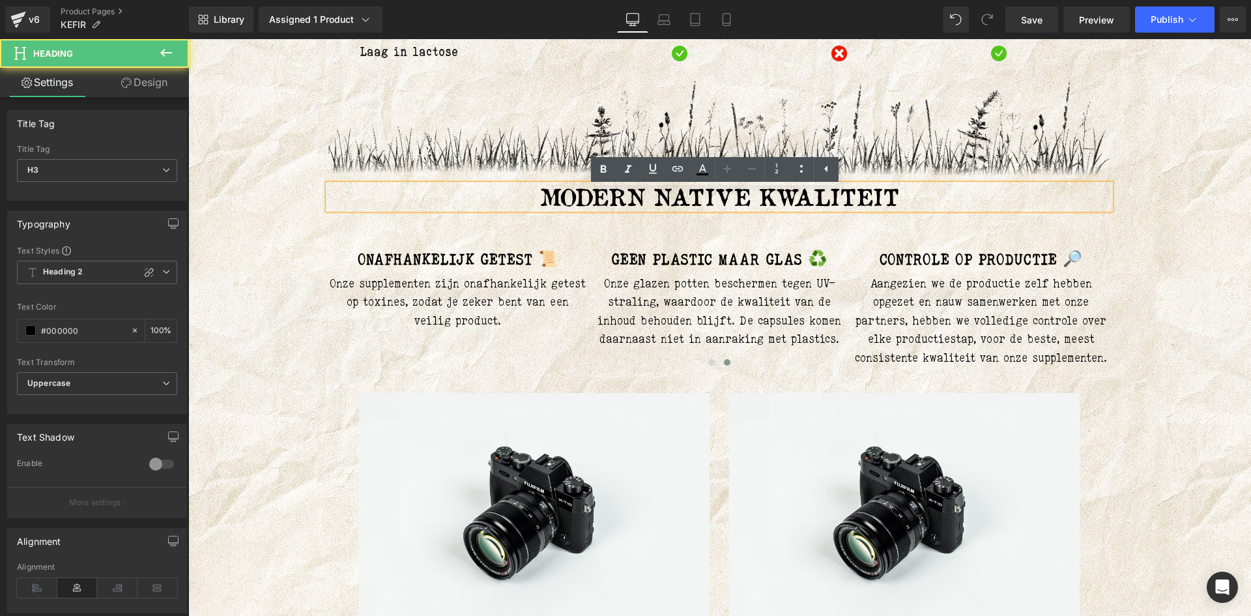
click at [1146, 191] on div "Liquid OERKEFIR (P) Title 180 capsules per pot / 500mg per capsule Text Block J…" at bounding box center [719, 517] width 1043 height 3100
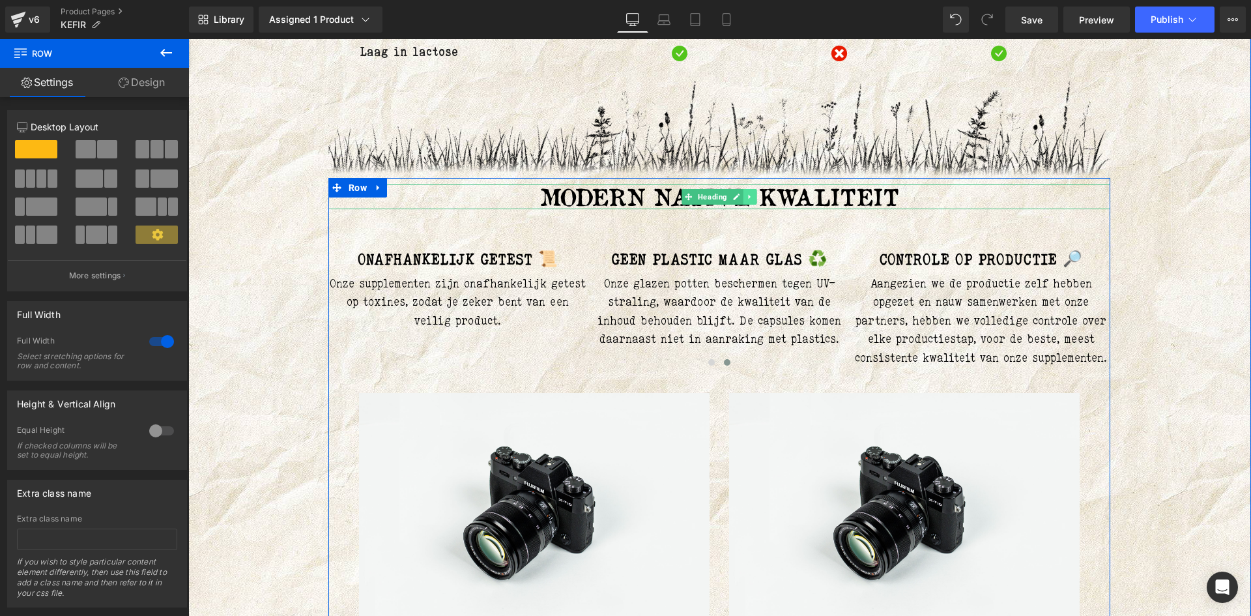
click at [748, 199] on icon at bounding box center [750, 197] width 7 height 8
click at [740, 197] on icon at bounding box center [742, 197] width 7 height 8
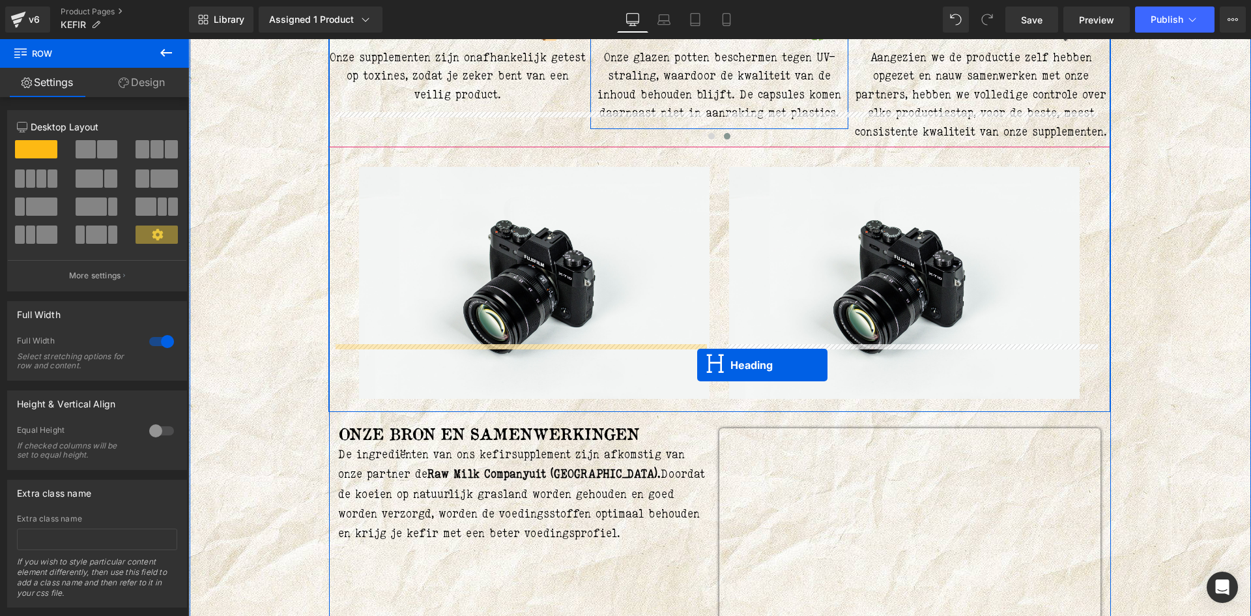
scroll to position [1509, 0]
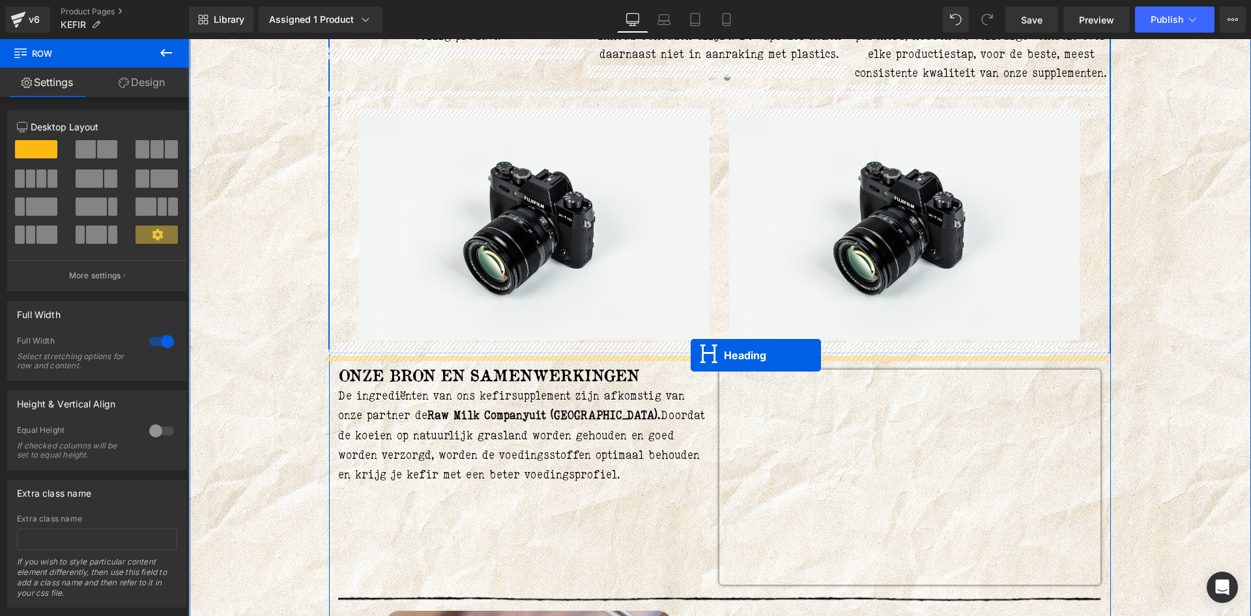
drag, startPoint x: 680, startPoint y: 233, endPoint x: 691, endPoint y: 355, distance: 122.9
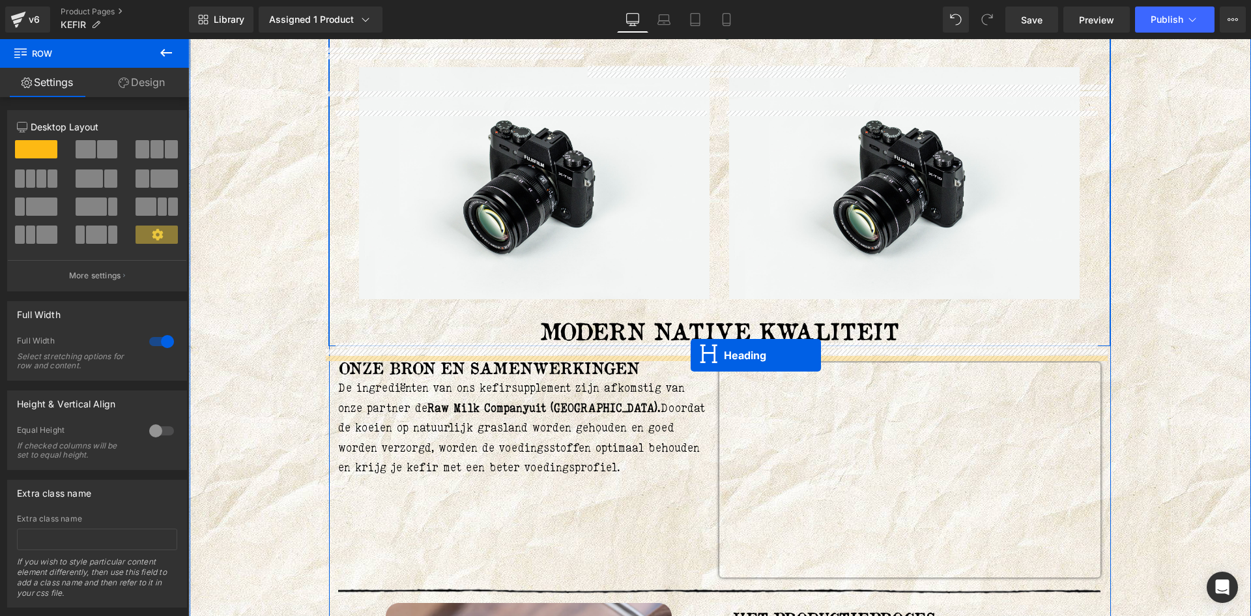
scroll to position [1468, 0]
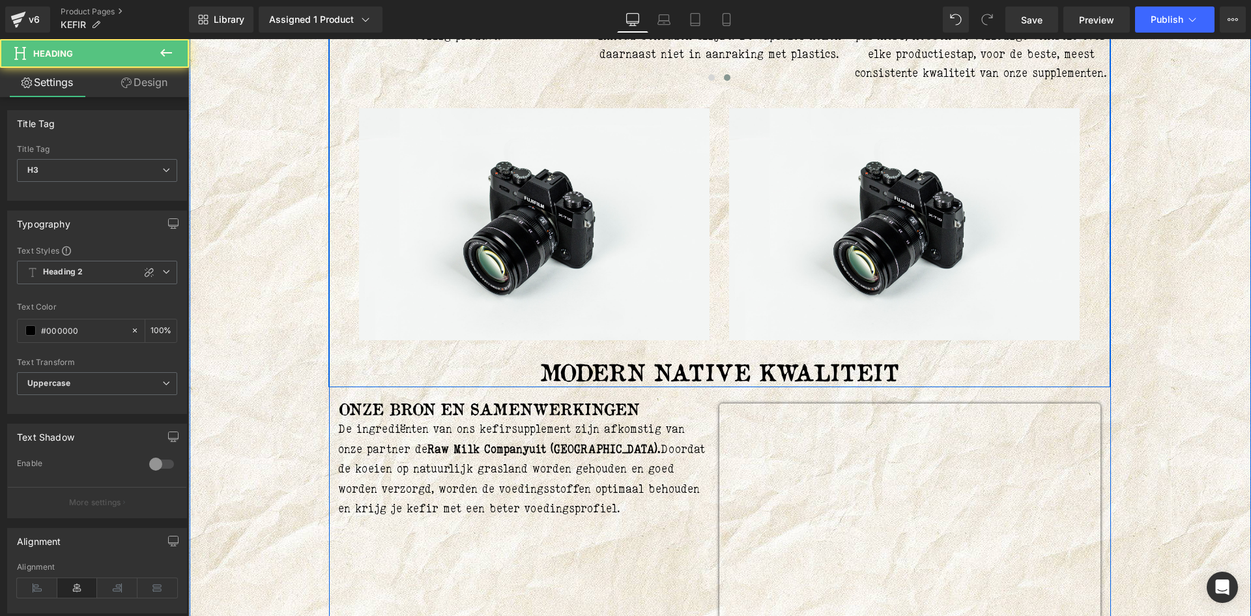
click at [705, 369] on div "MODERN NATIVE KWALITEIT Heading" at bounding box center [719, 372] width 782 height 25
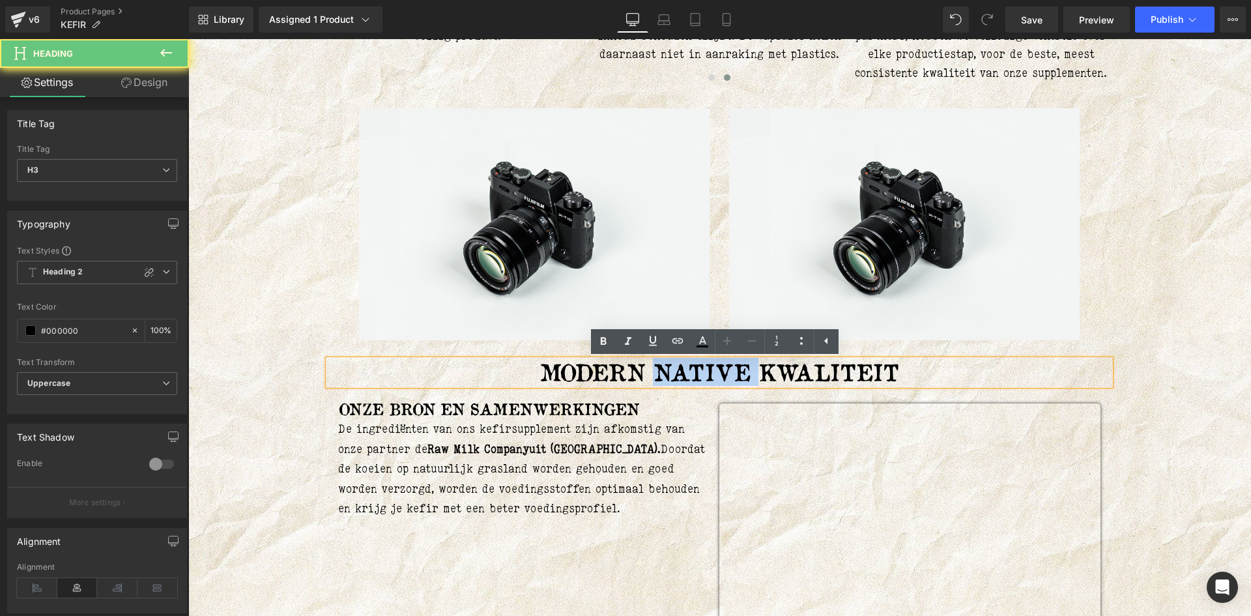
click at [705, 369] on h3 "MODERN NATIVE KWALITEIT" at bounding box center [719, 372] width 782 height 25
click at [682, 378] on h3 "MODERN NATIVE KWALITEIT" at bounding box center [719, 372] width 782 height 25
click at [683, 379] on h3 "MODERN NATIVE KWALITEIT" at bounding box center [719, 372] width 782 height 25
click at [685, 381] on h3 "MODERN NATIVE KWALITEIT" at bounding box center [719, 372] width 782 height 25
click at [686, 381] on h3 "MODERN NATIVE KWALITEIT" at bounding box center [719, 372] width 782 height 25
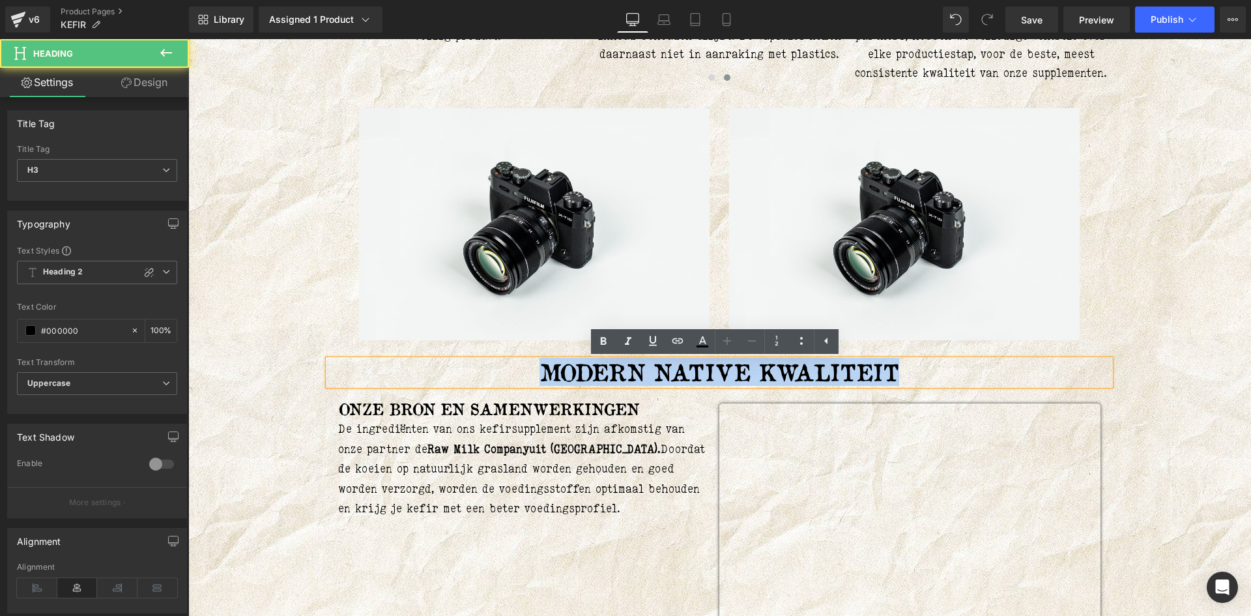
click at [689, 381] on h3 "MODERN NATIVE KWALITEIT" at bounding box center [719, 372] width 782 height 25
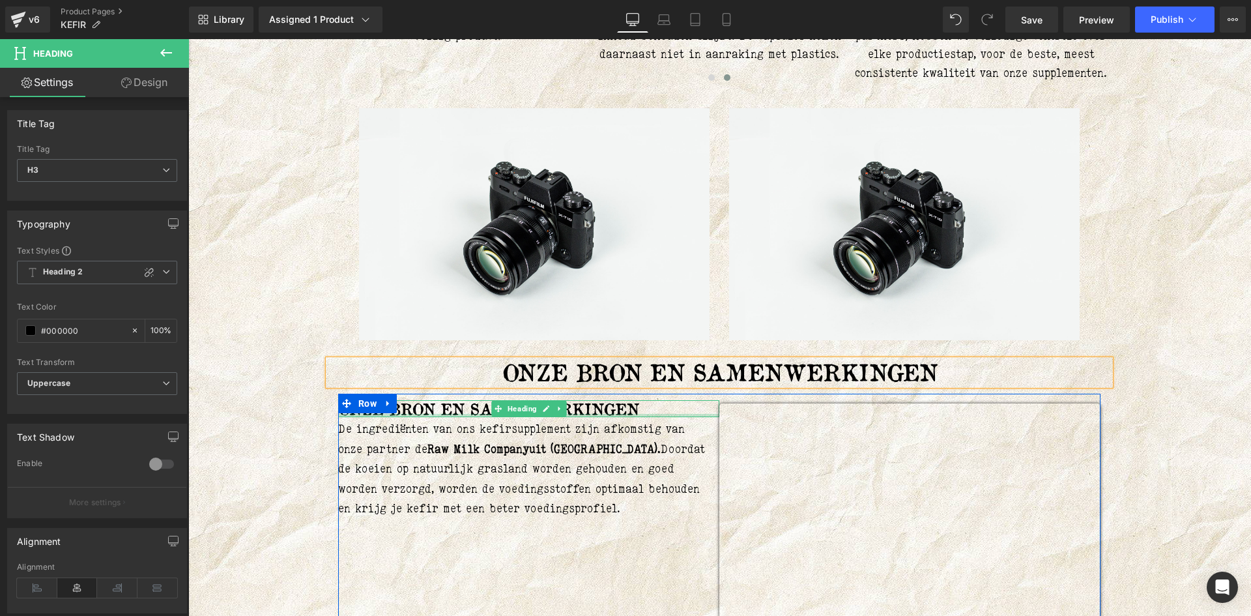
click at [470, 417] on div at bounding box center [528, 415] width 381 height 3
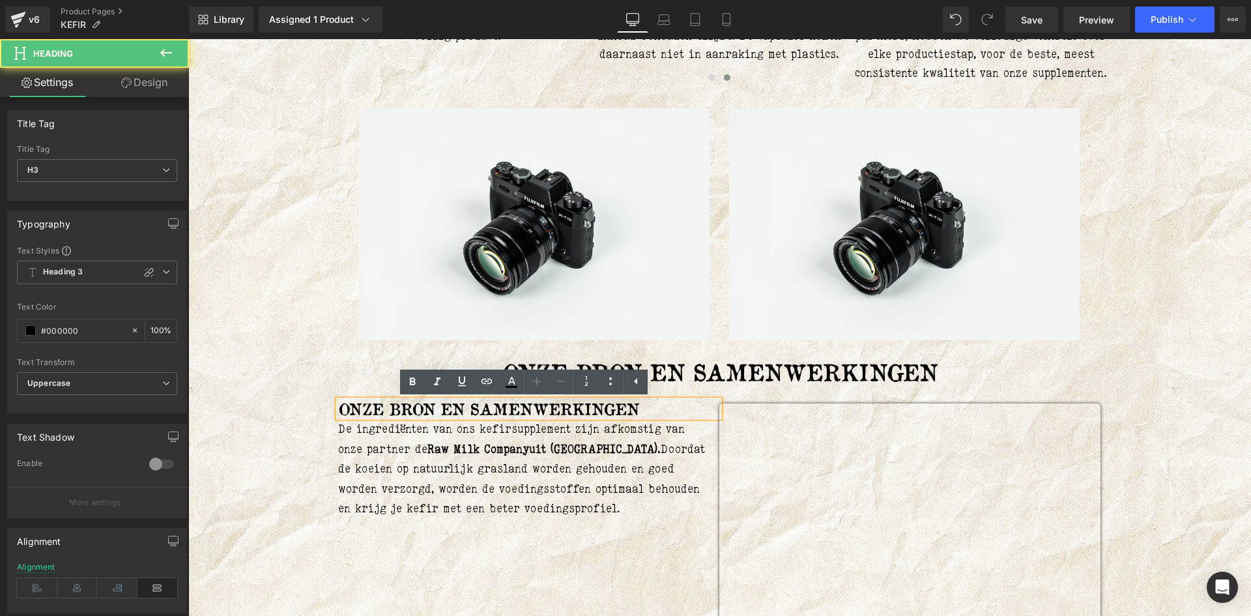
click at [468, 415] on span "Onze bron en samenwerkingen" at bounding box center [488, 409] width 301 height 20
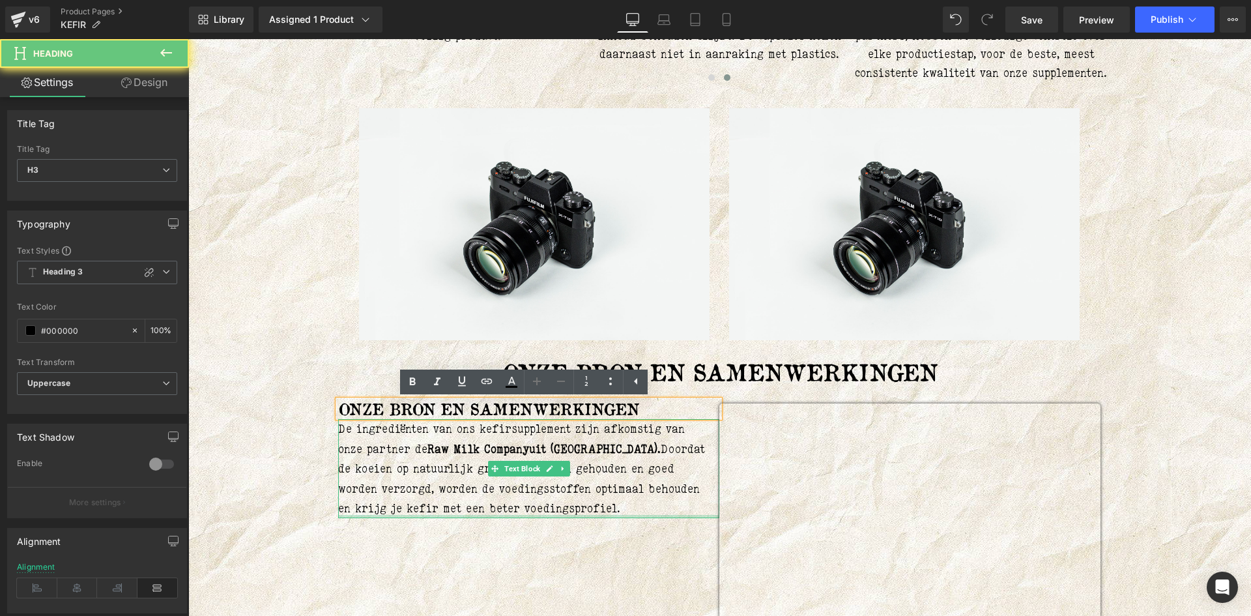
click at [603, 517] on div at bounding box center [528, 516] width 381 height 3
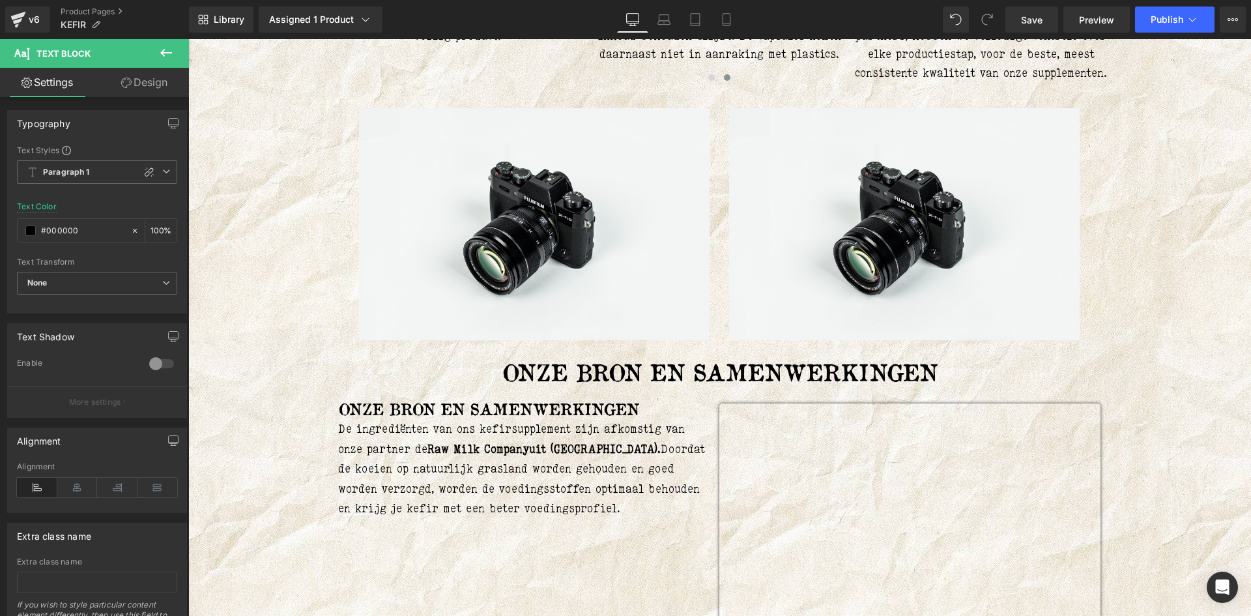
click at [266, 425] on div "Liquid OERKEFIR (P) Title 180 capsules per pot / 500mg per capsule Text Block J…" at bounding box center [719, 248] width 1043 height 3133
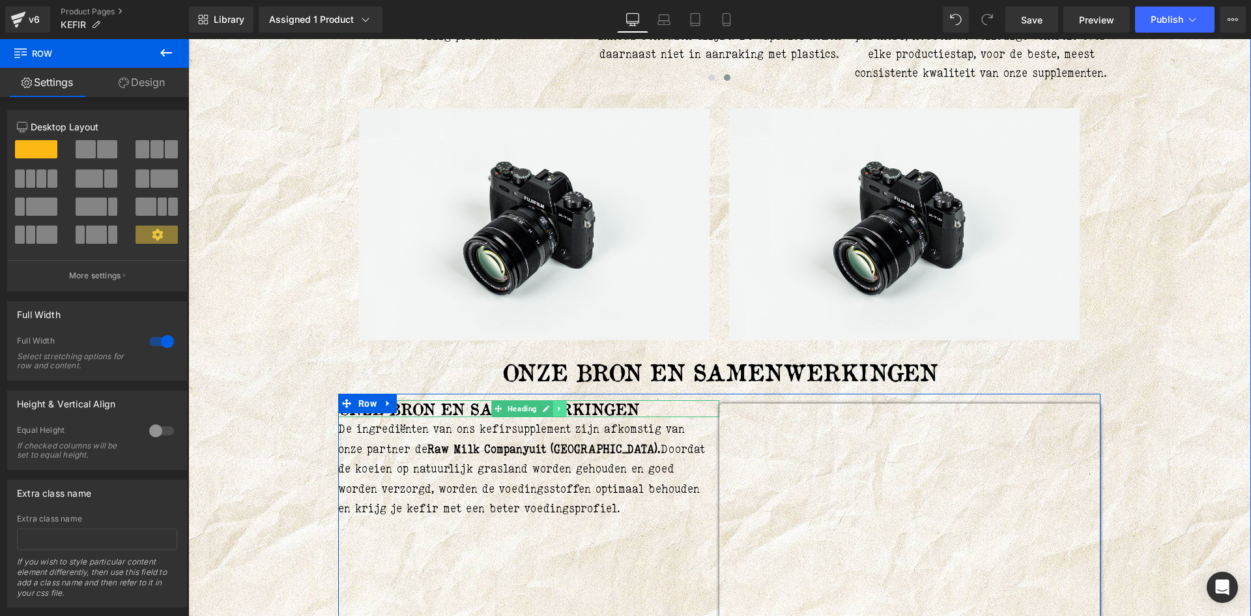
click at [558, 411] on icon at bounding box center [559, 408] width 2 height 5
click at [560, 412] on link at bounding box center [567, 409] width 14 height 16
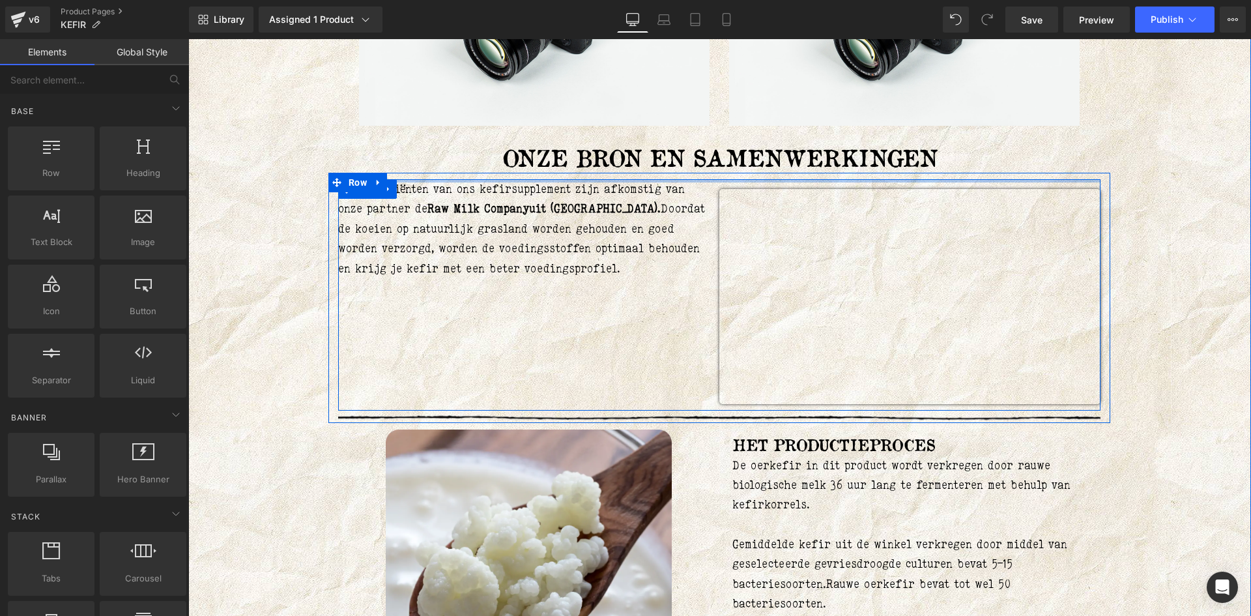
scroll to position [1728, 0]
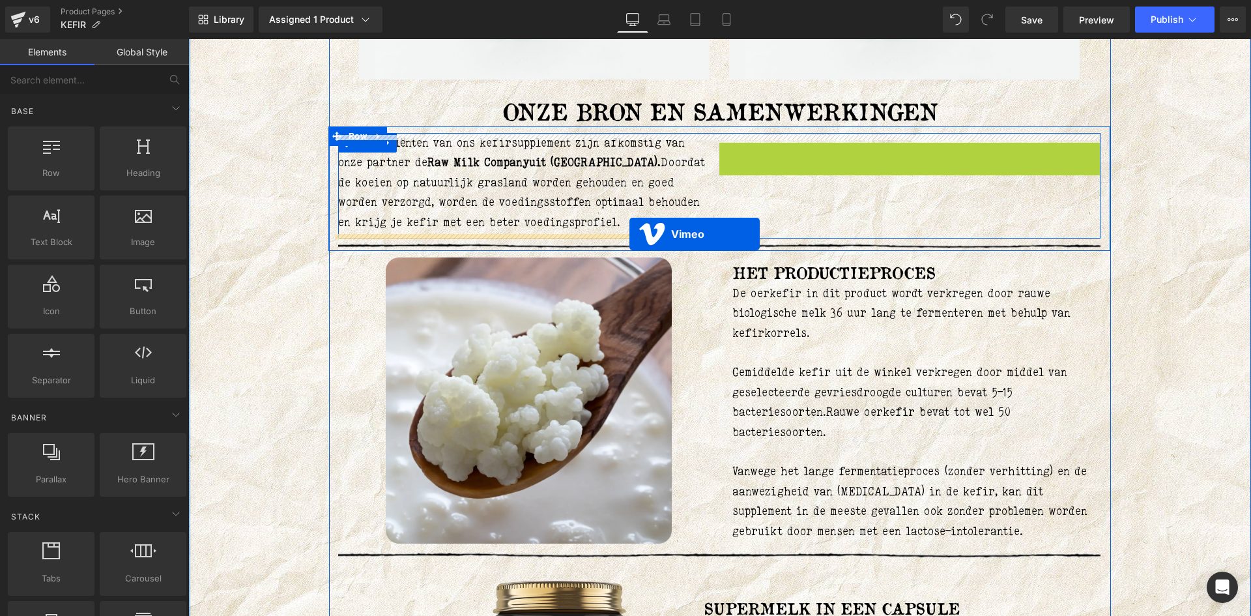
drag, startPoint x: 895, startPoint y: 152, endPoint x: 629, endPoint y: 234, distance: 278.0
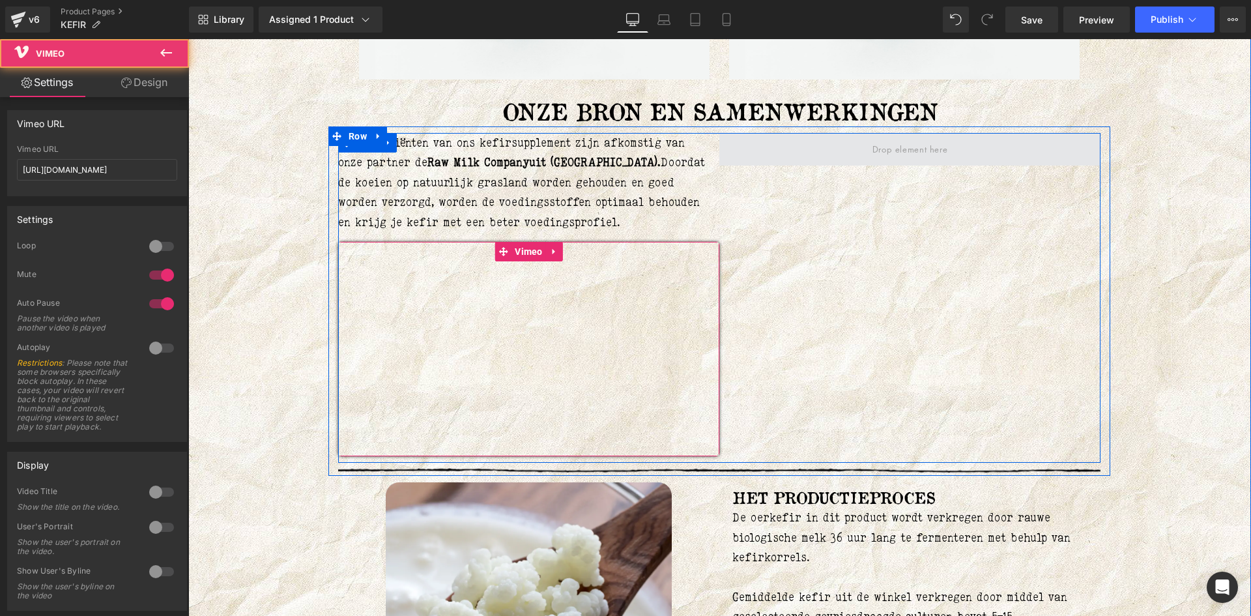
click at [823, 145] on span at bounding box center [909, 149] width 381 height 33
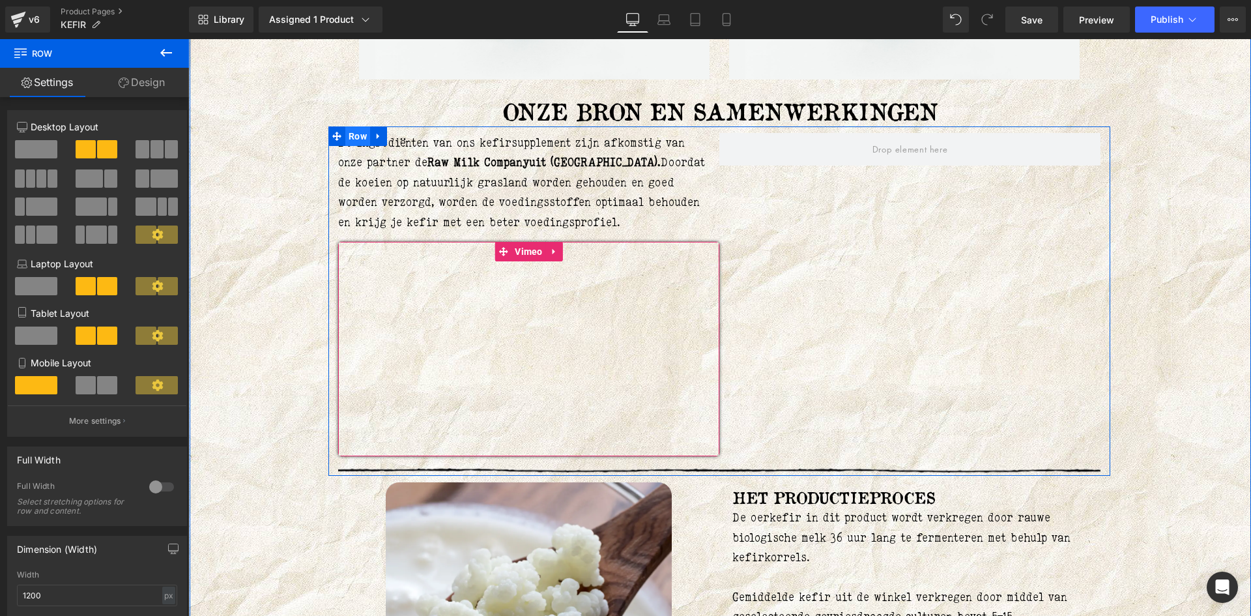
click at [351, 137] on span "Row" at bounding box center [357, 136] width 25 height 20
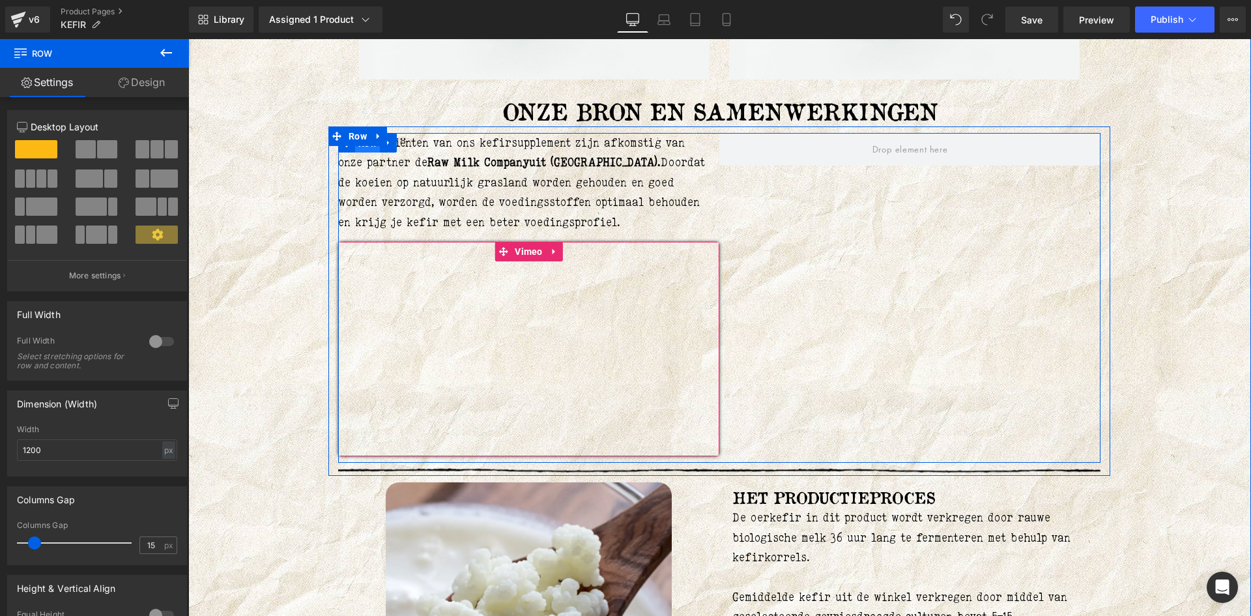
click at [365, 150] on span "Row" at bounding box center [367, 144] width 25 height 20
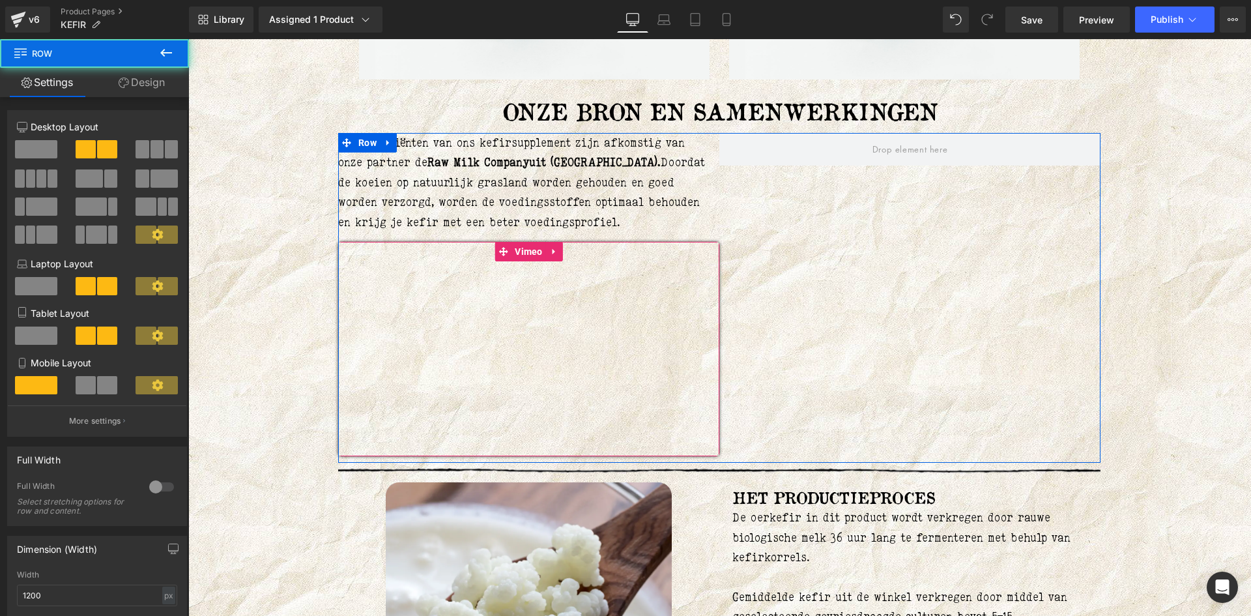
click at [49, 147] on span at bounding box center [36, 149] width 42 height 18
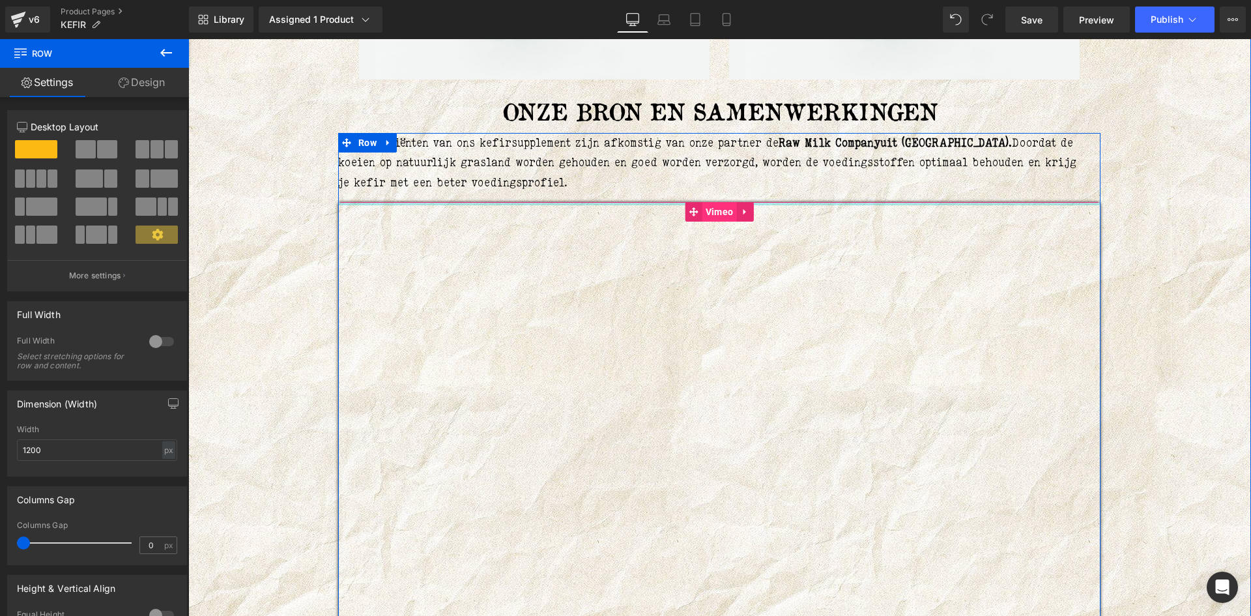
click at [719, 208] on span "Vimeo" at bounding box center [719, 212] width 35 height 20
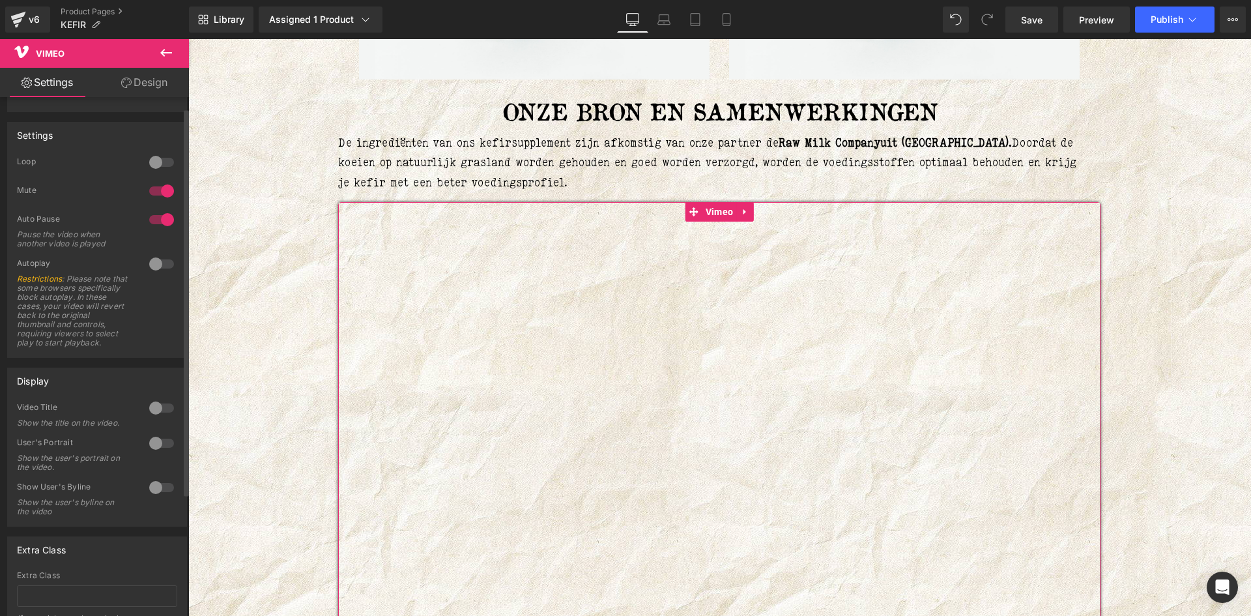
scroll to position [0, 0]
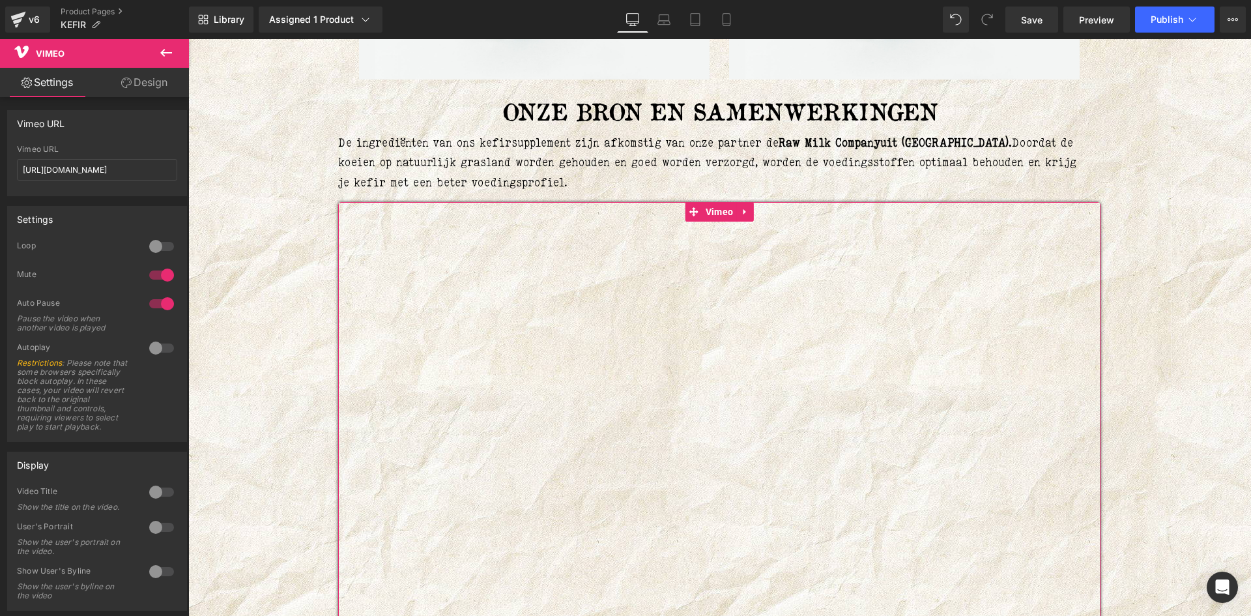
click at [130, 85] on icon at bounding box center [126, 83] width 10 height 10
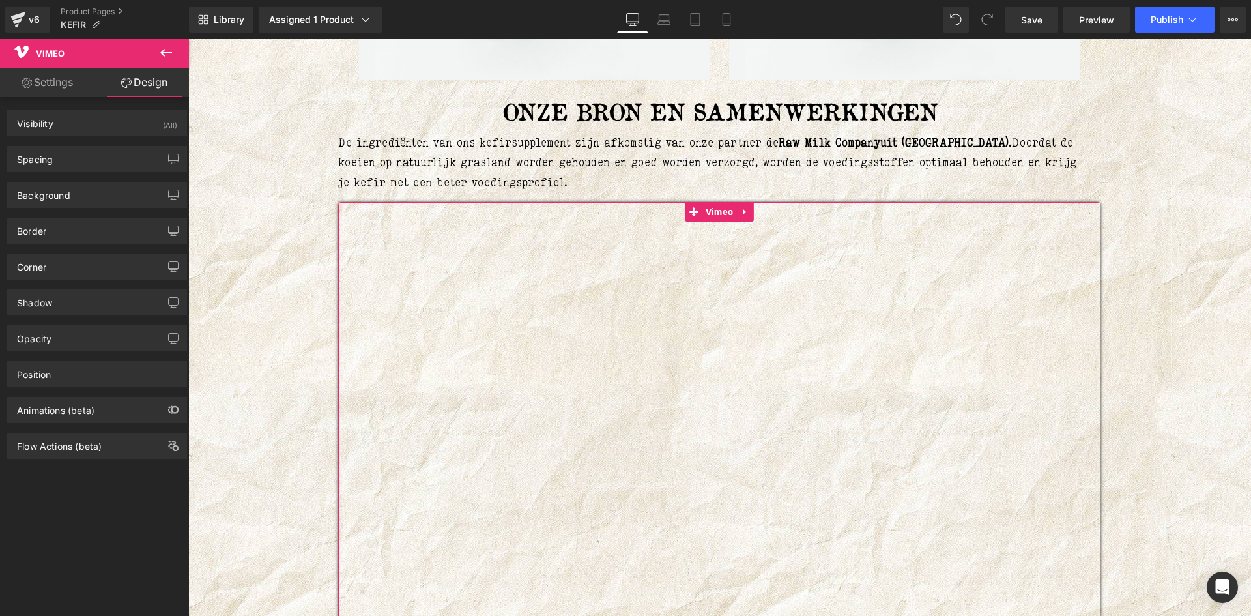
click at [54, 82] on link "Settings" at bounding box center [47, 82] width 94 height 29
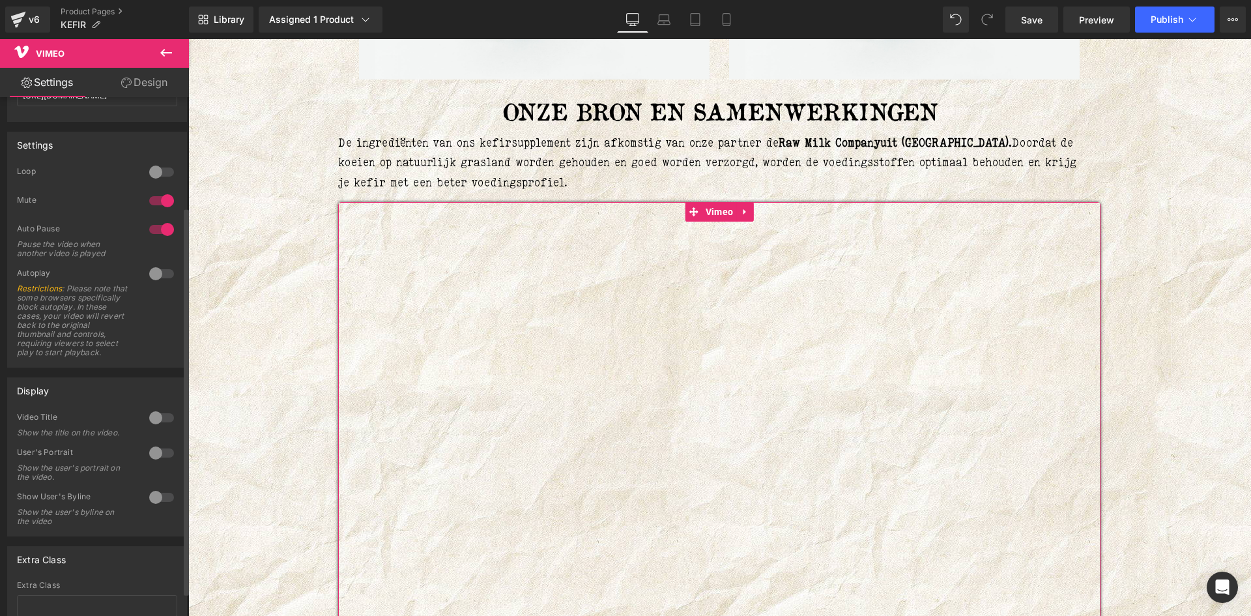
scroll to position [178, 0]
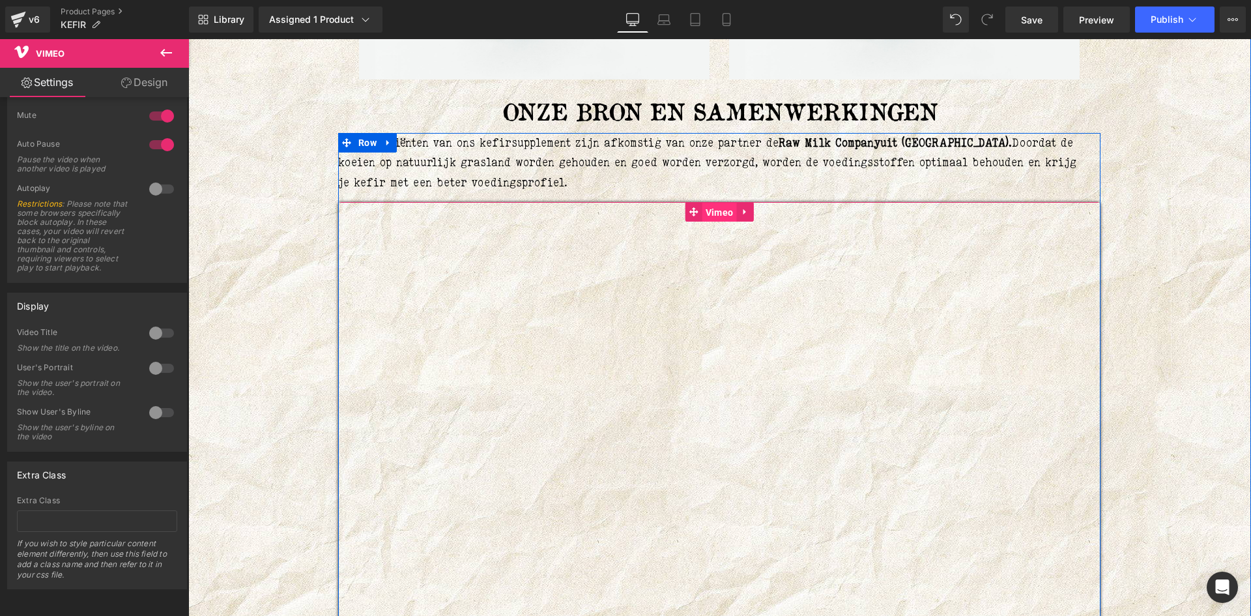
click at [707, 218] on span "Vimeo" at bounding box center [719, 213] width 35 height 20
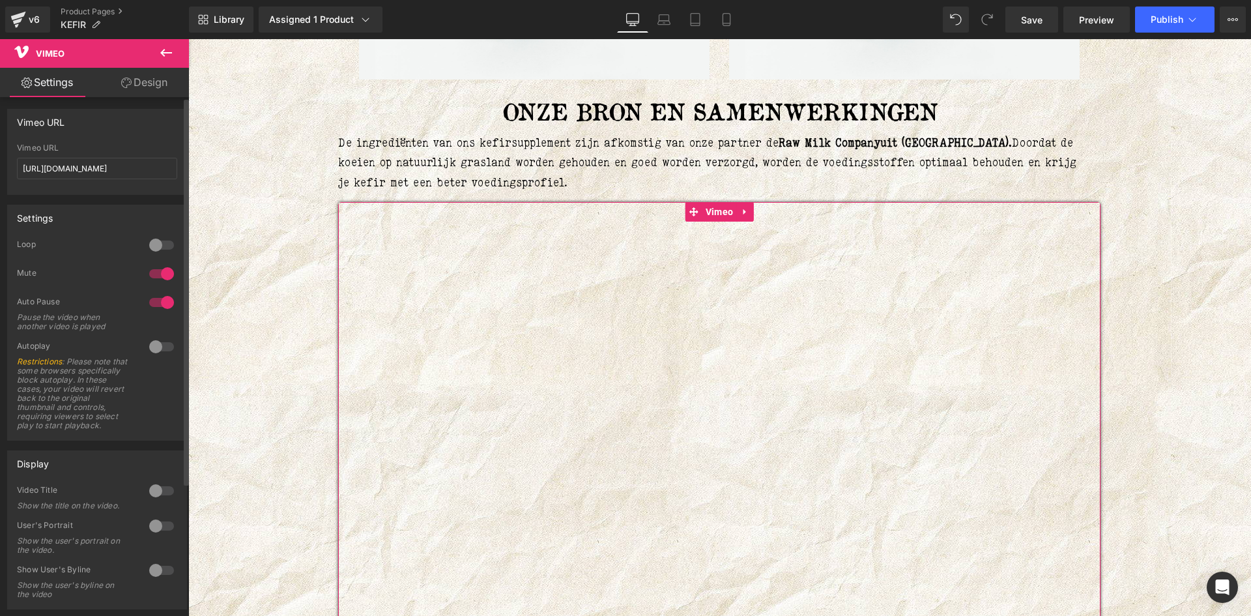
scroll to position [0, 0]
click at [131, 87] on link "Design" at bounding box center [144, 82] width 94 height 29
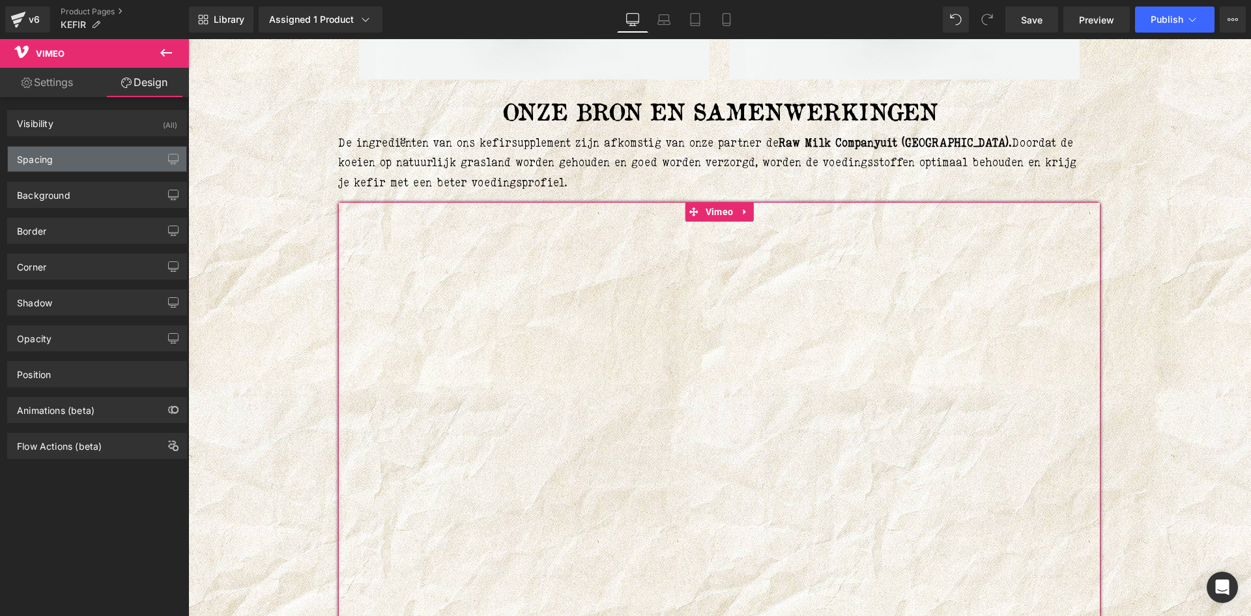
click at [77, 155] on div "Spacing" at bounding box center [97, 159] width 178 height 25
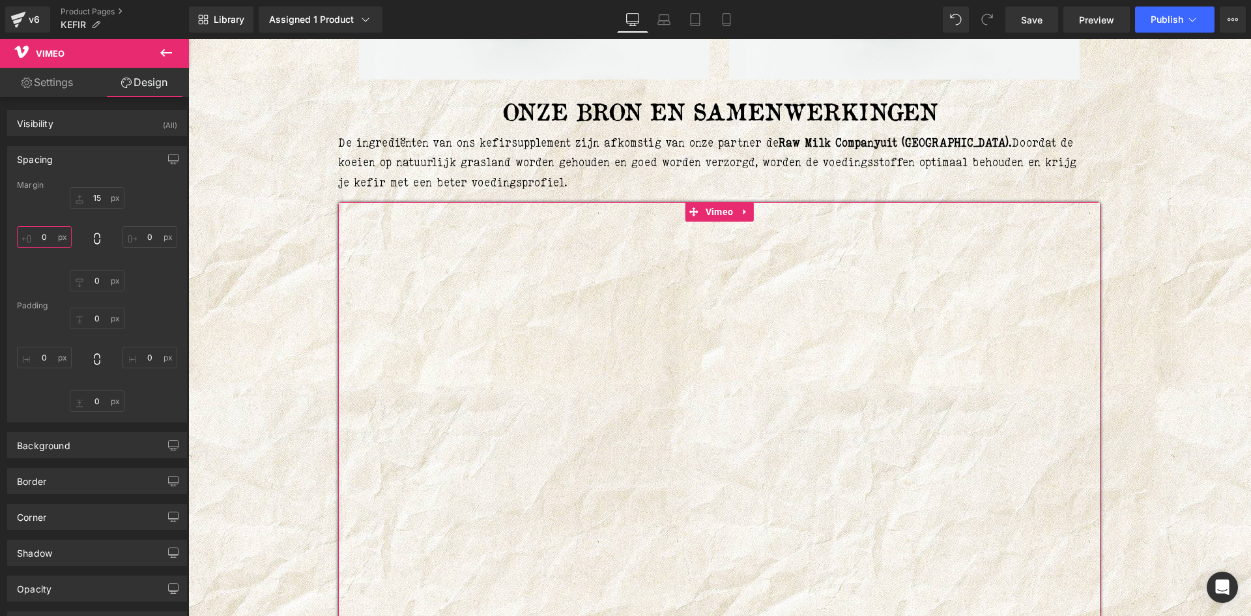
click at [52, 238] on input "0" at bounding box center [44, 236] width 55 height 21
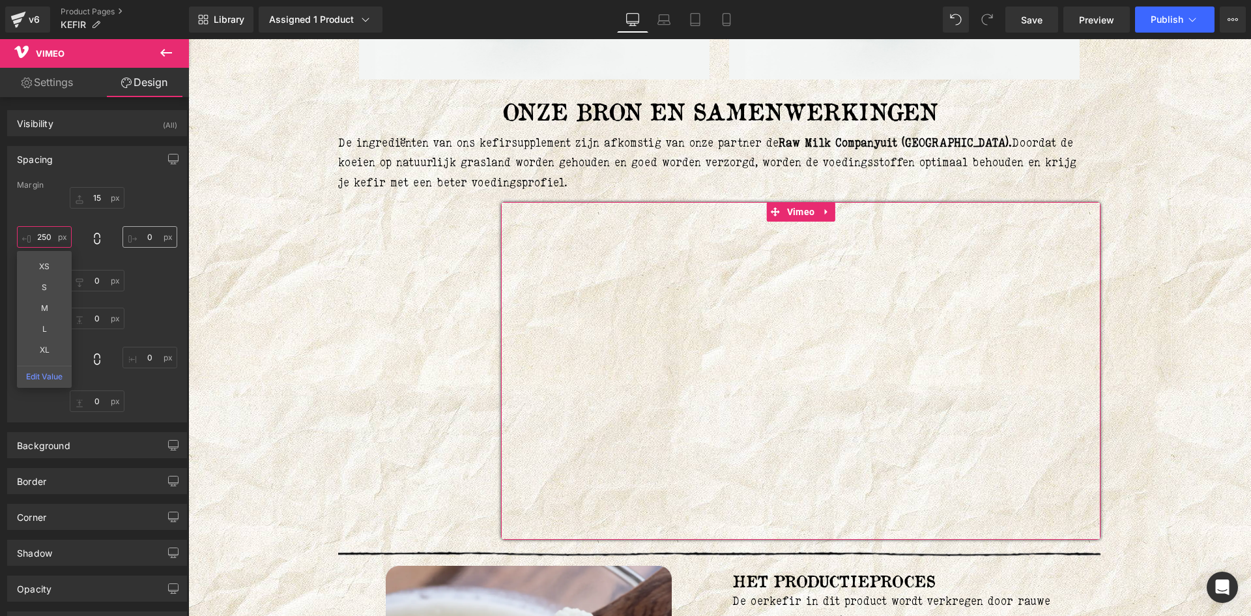
type input "250"
click at [146, 235] on input "0" at bounding box center [149, 236] width 55 height 21
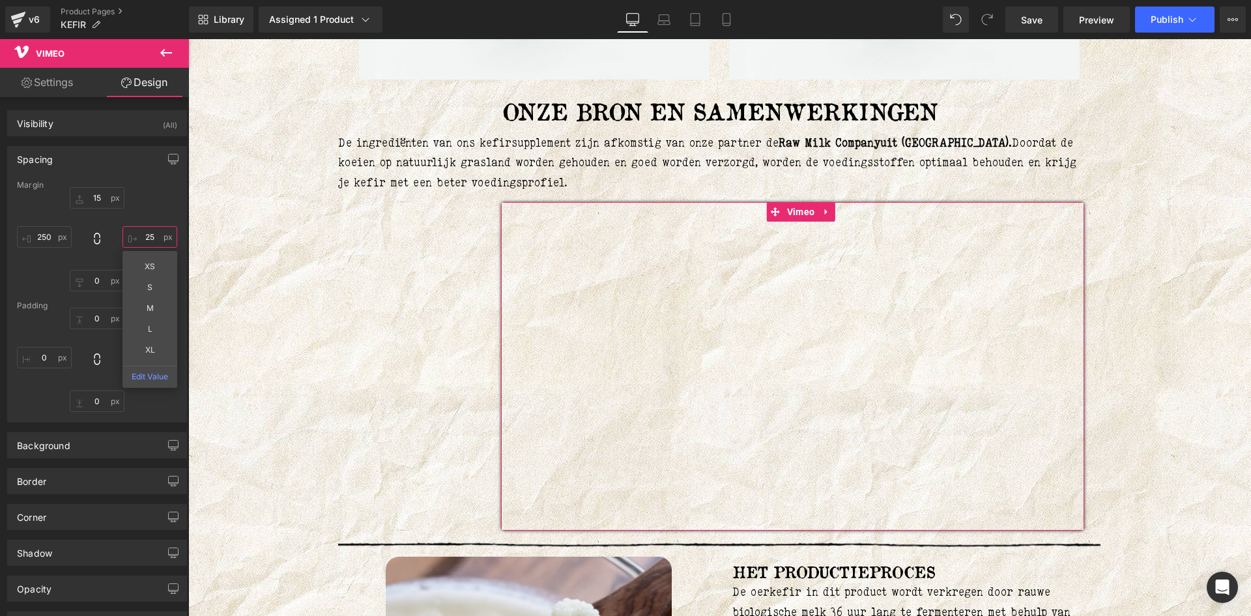
type input "250"
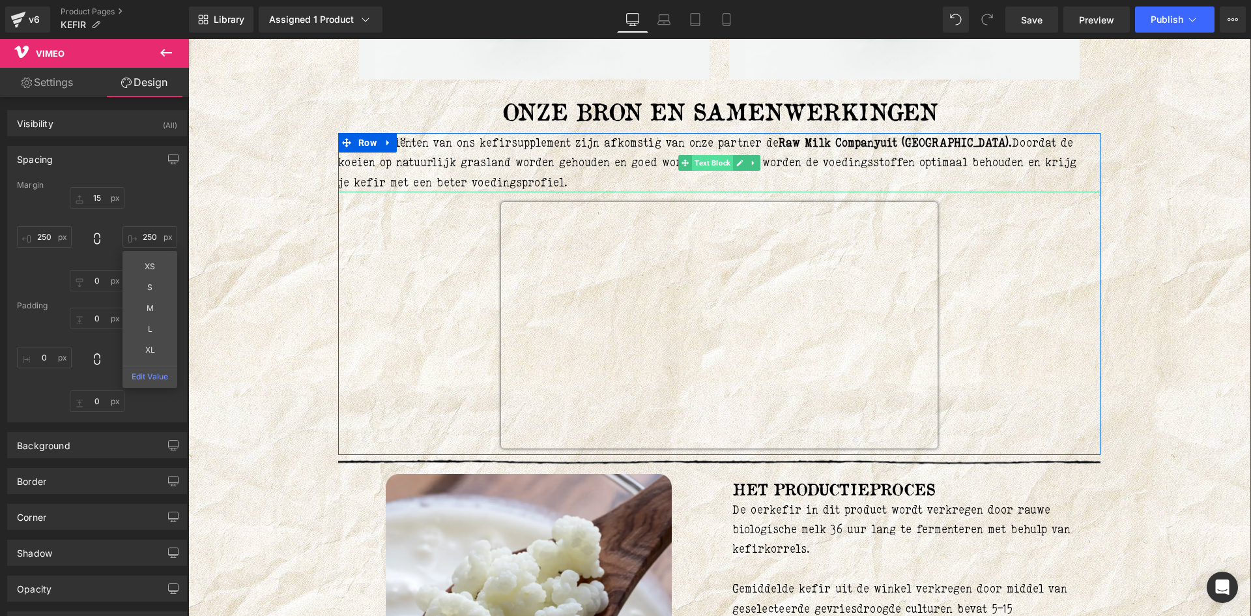
click at [716, 164] on span "Text Block" at bounding box center [712, 163] width 41 height 16
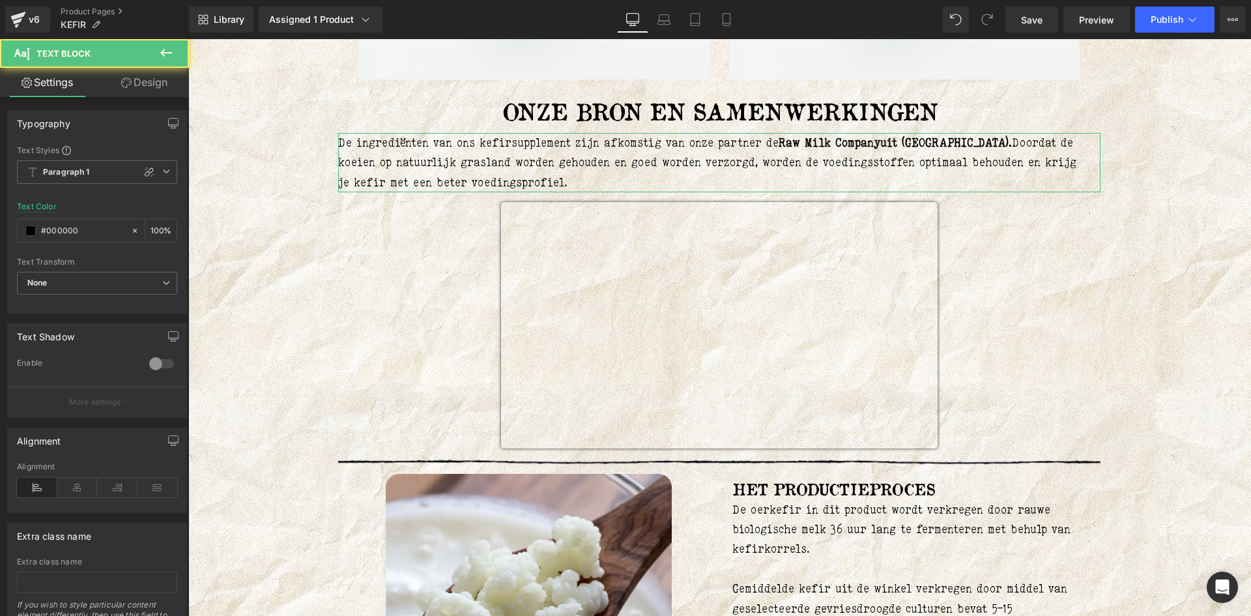
click at [149, 85] on link "Design" at bounding box center [144, 82] width 94 height 29
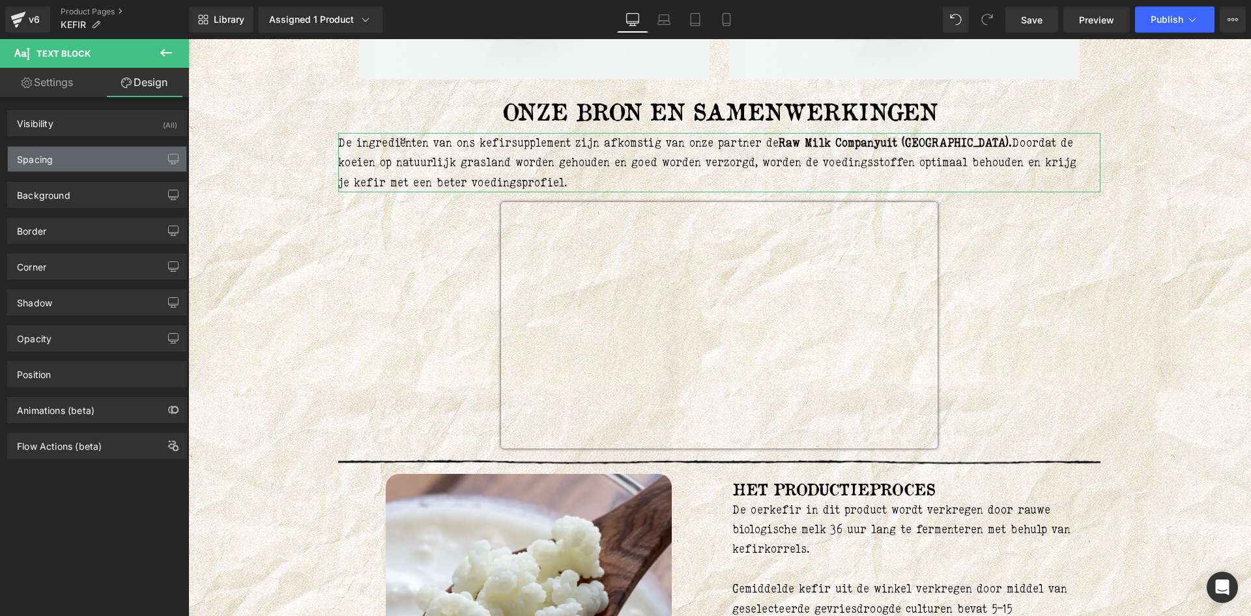
click at [86, 160] on div "Spacing" at bounding box center [97, 159] width 178 height 25
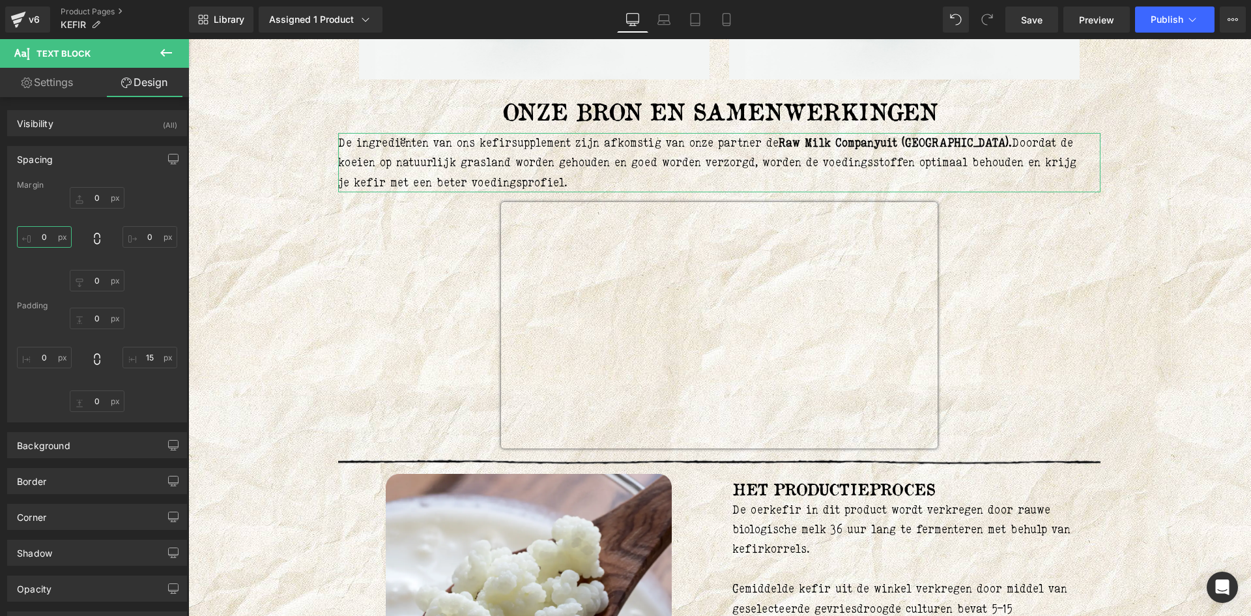
click at [53, 233] on input "0" at bounding box center [44, 236] width 55 height 21
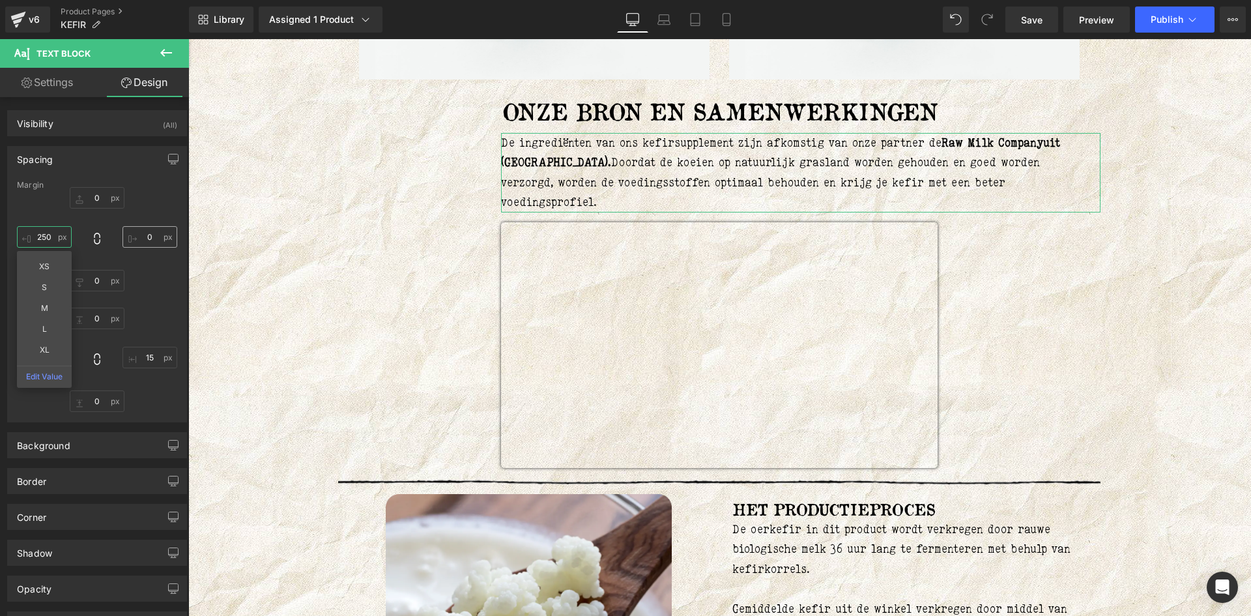
type input "250"
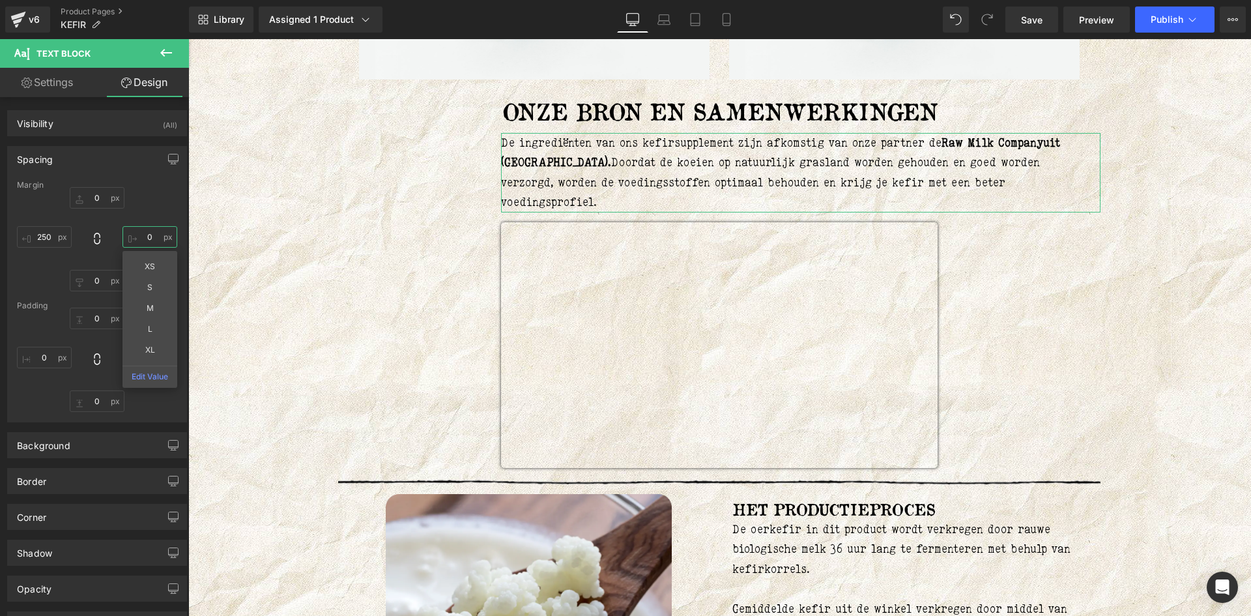
click at [141, 242] on input "0" at bounding box center [149, 236] width 55 height 21
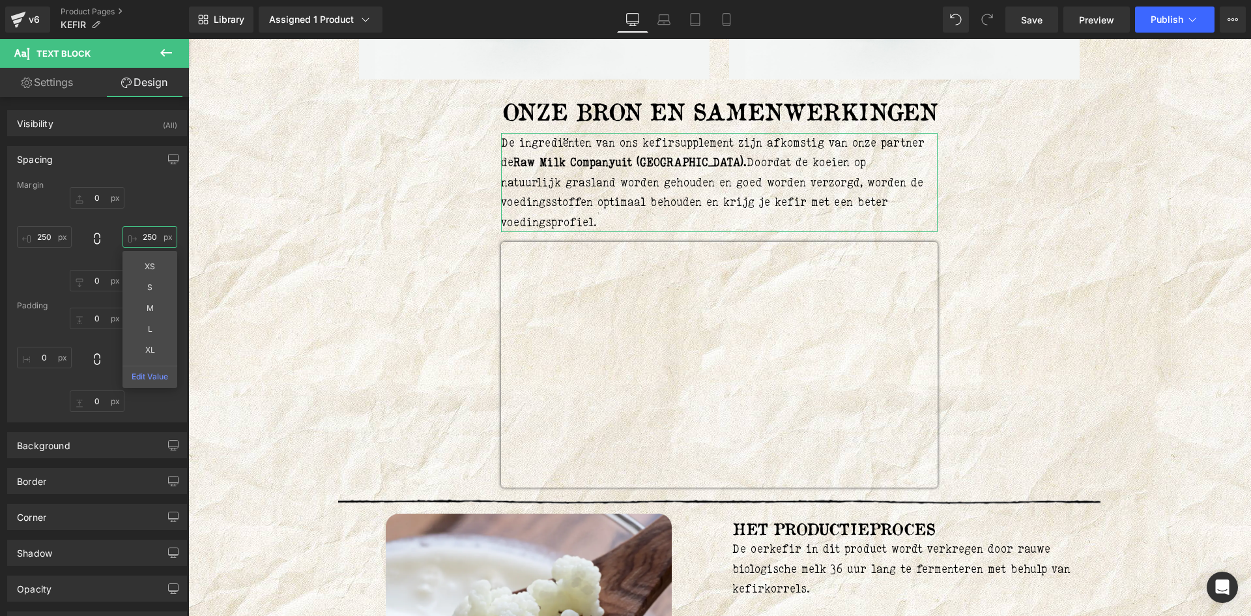
type input "250"
click at [53, 76] on link "Settings" at bounding box center [47, 82] width 94 height 29
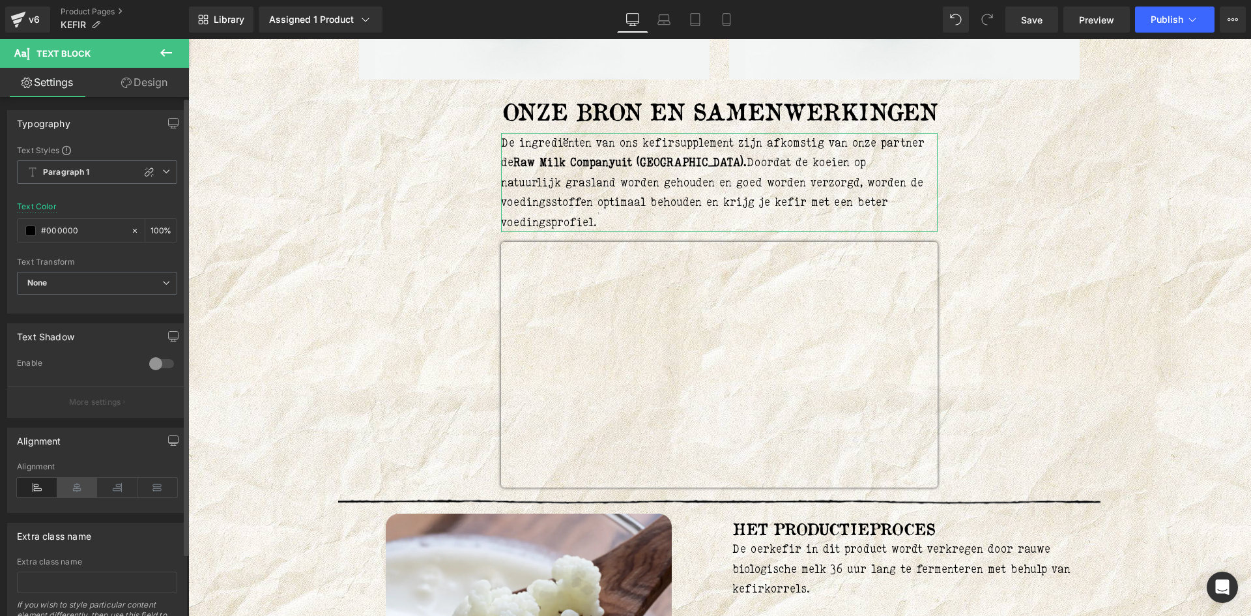
click at [74, 480] on icon at bounding box center [77, 487] width 40 height 20
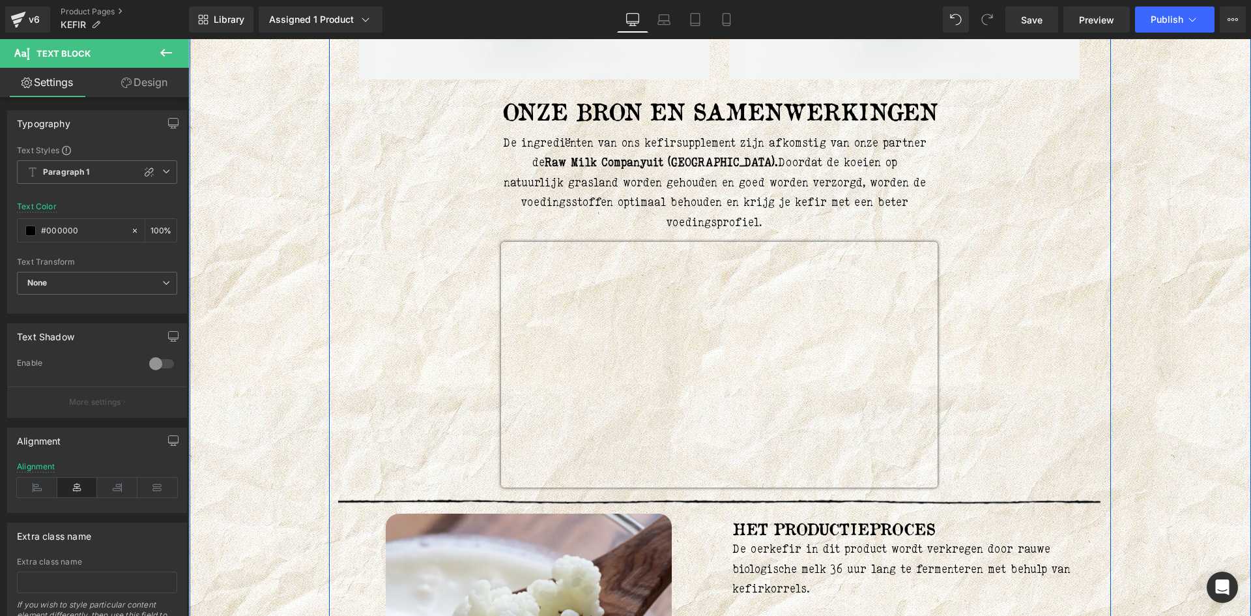
click at [1180, 242] on div "Liquid OERKEFIR (P) Title 180 capsules per pot / 500mg per capsule Text Block J…" at bounding box center [719, 54] width 1043 height 3264
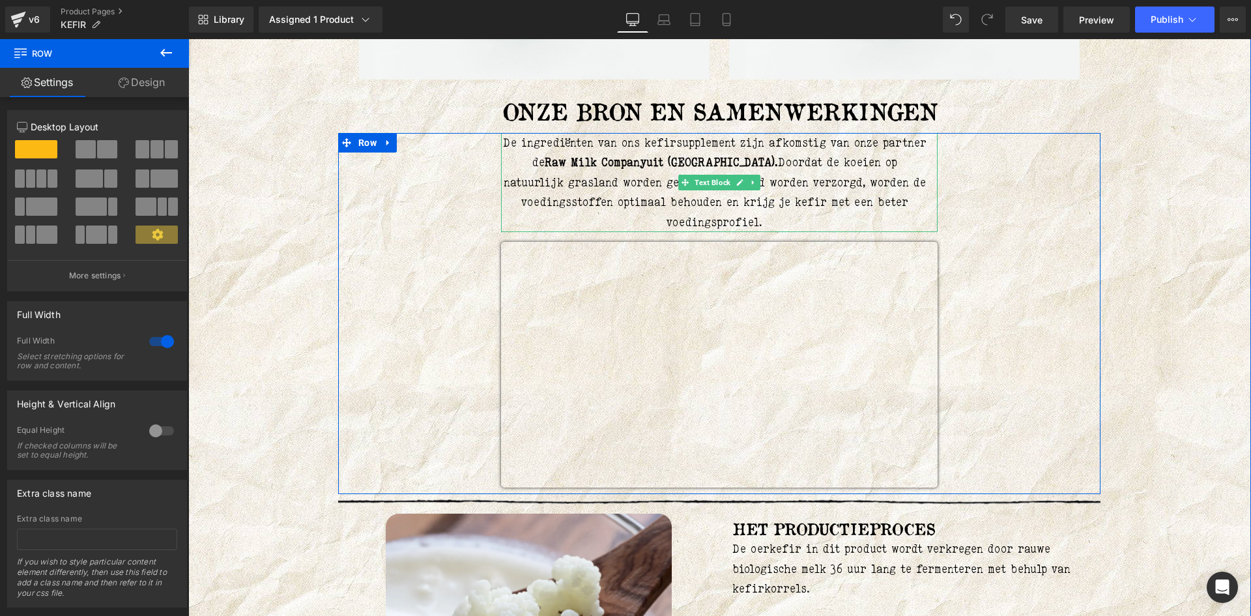
click at [719, 193] on p "De ingrediënten van ons kefirsupplement zijn afkomstig van onze partner de Raw …" at bounding box center [714, 182] width 427 height 99
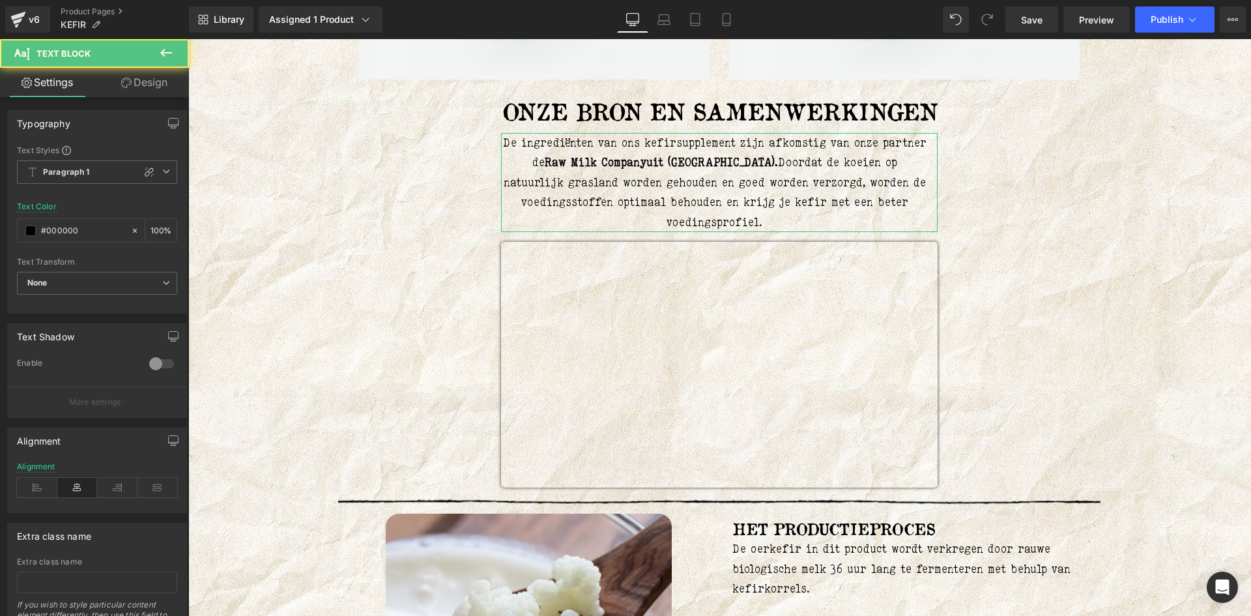
drag, startPoint x: 160, startPoint y: 70, endPoint x: 112, endPoint y: 143, distance: 87.6
click at [160, 71] on link "Design" at bounding box center [144, 82] width 94 height 29
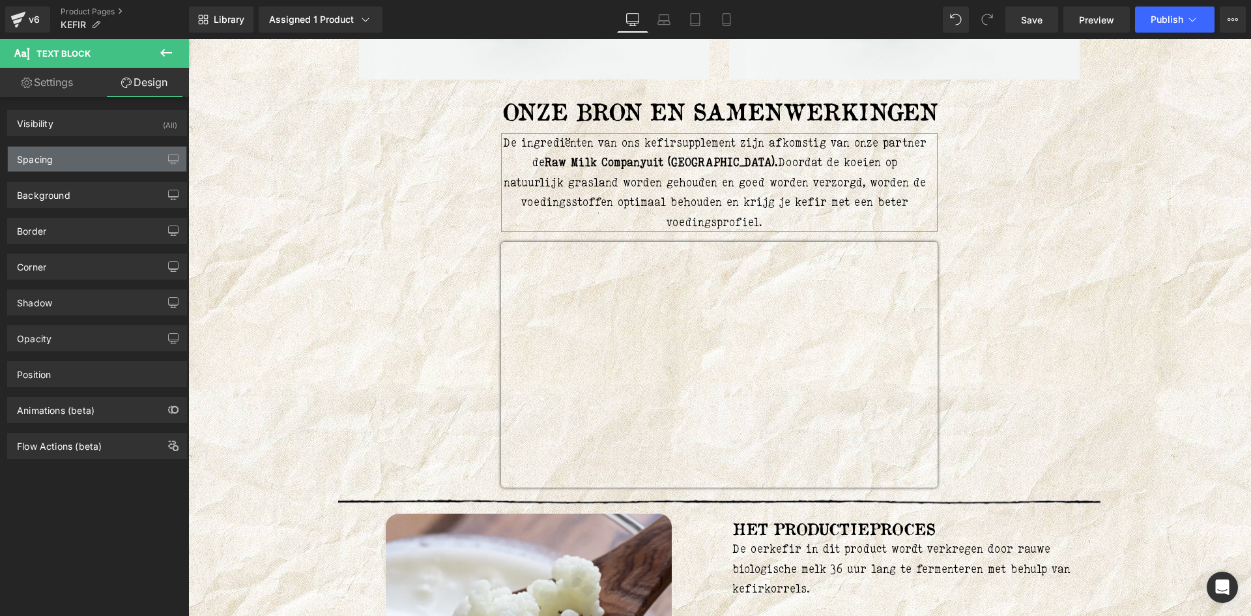
click at [80, 167] on div "Spacing" at bounding box center [97, 159] width 178 height 25
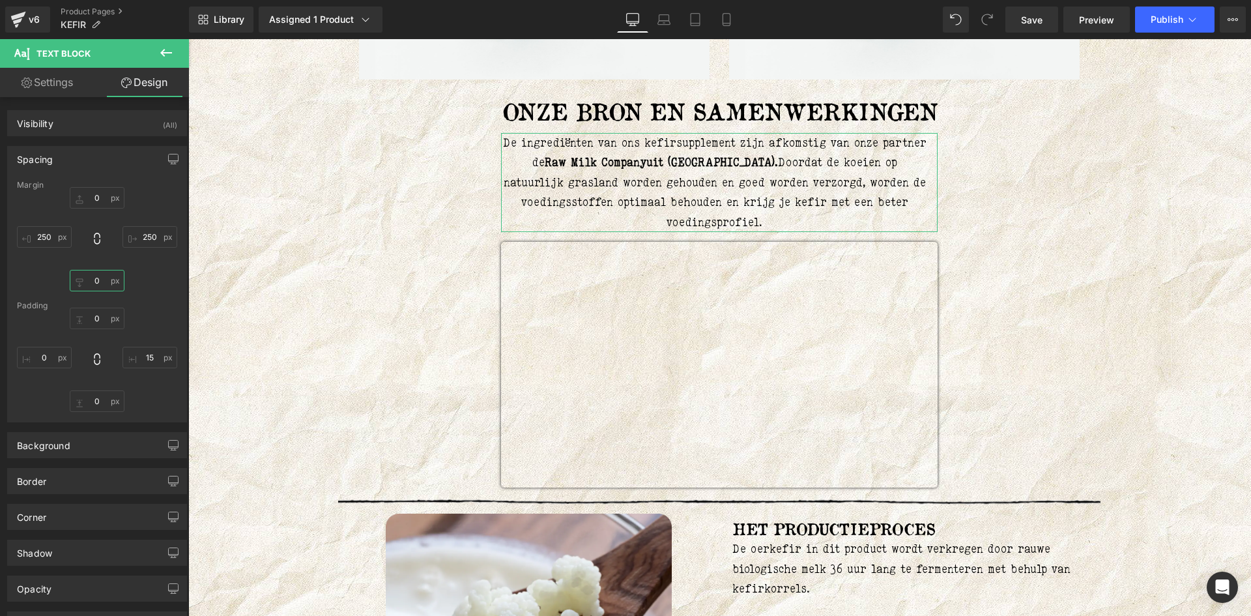
click at [101, 285] on input "text" at bounding box center [97, 280] width 55 height 21
type input "30"
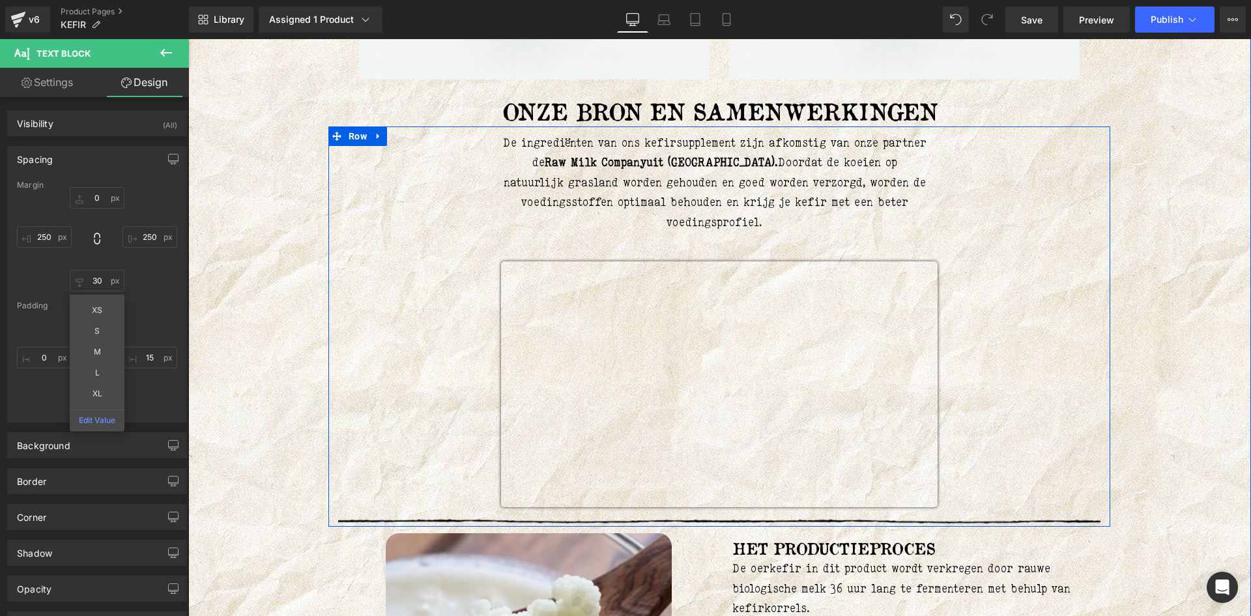
click at [1098, 271] on div "De ingrediënten van ons kefirsupplement zijn afkomstig van onze partner de Raw …" at bounding box center [719, 329] width 782 height 393
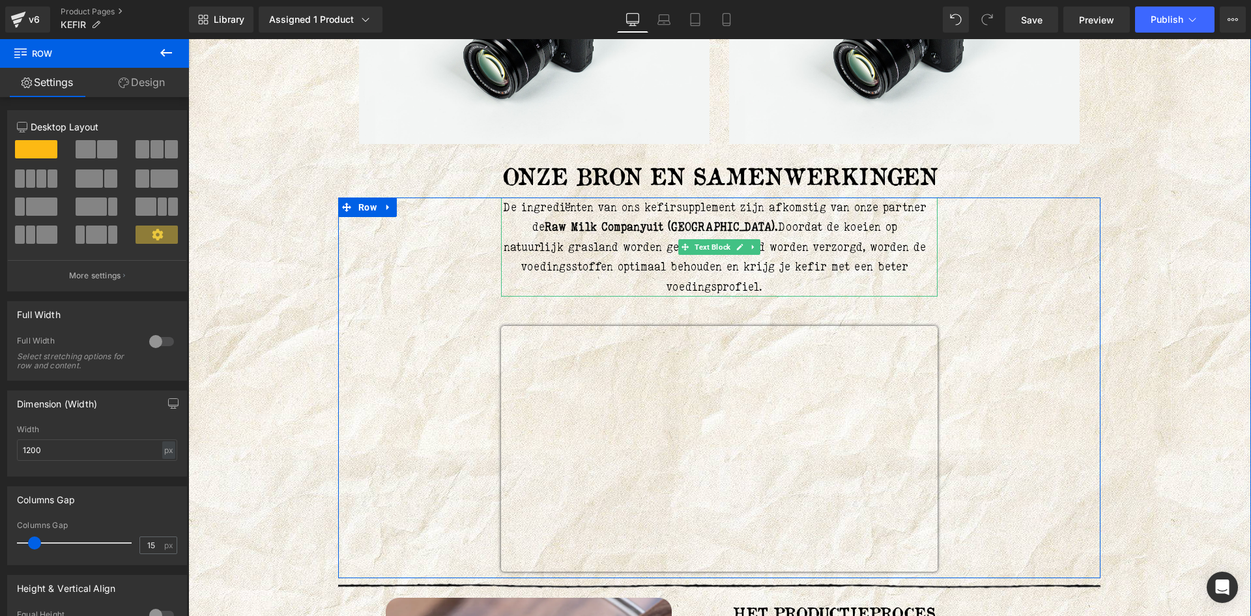
scroll to position [1663, 0]
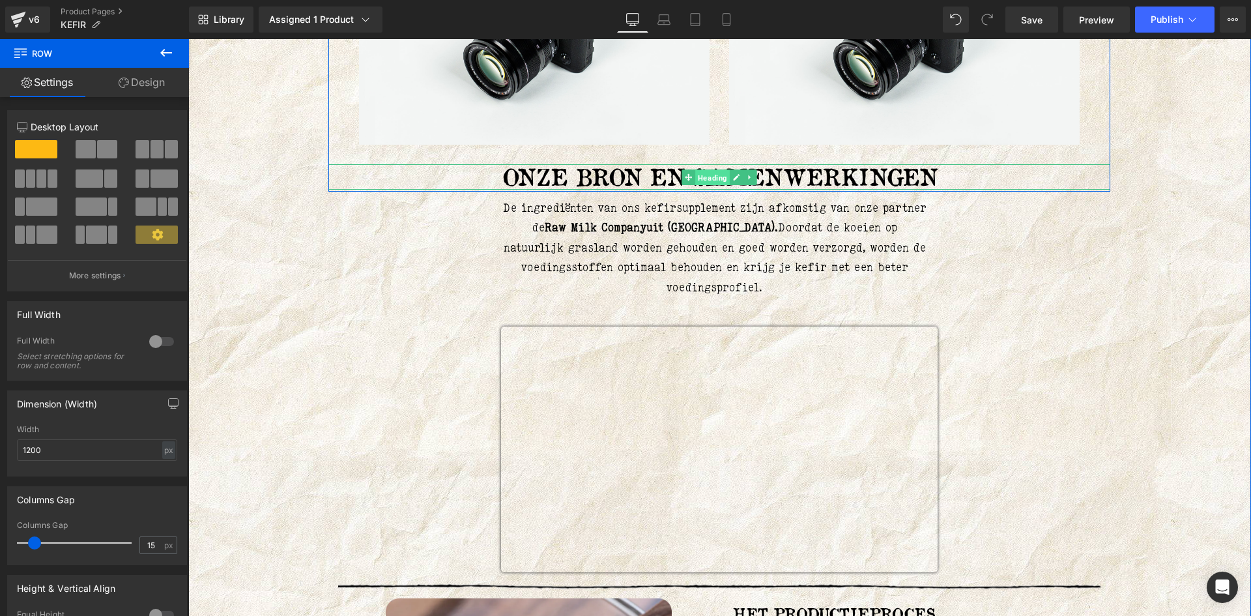
click at [701, 180] on span "Heading" at bounding box center [712, 177] width 35 height 16
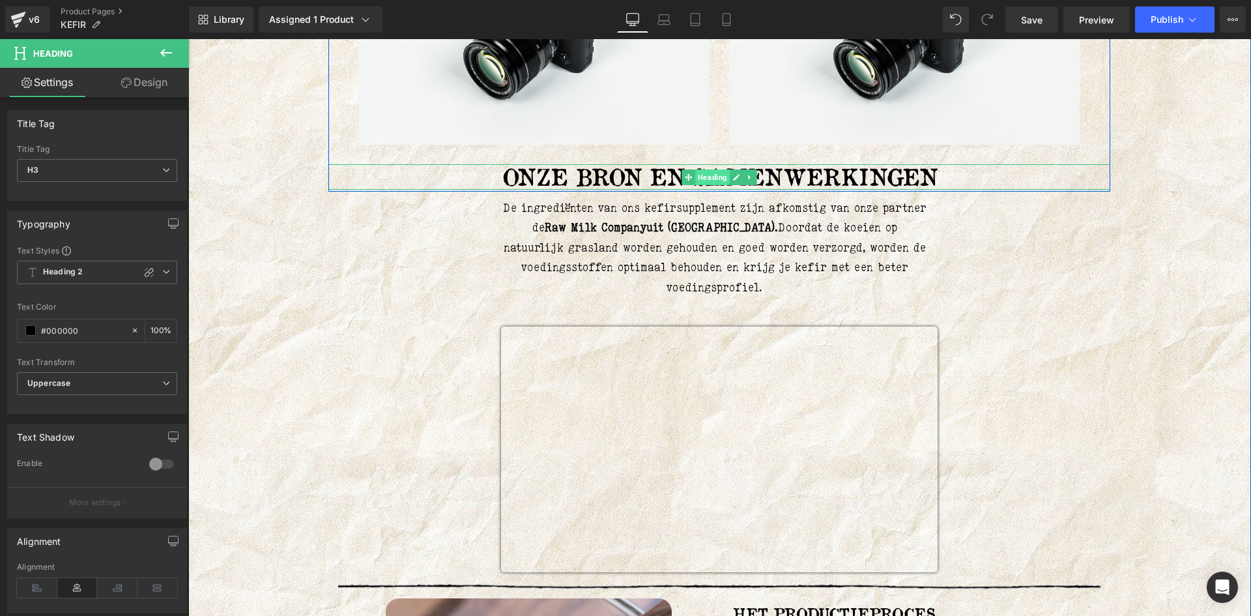
click at [704, 182] on span "Heading" at bounding box center [712, 177] width 35 height 16
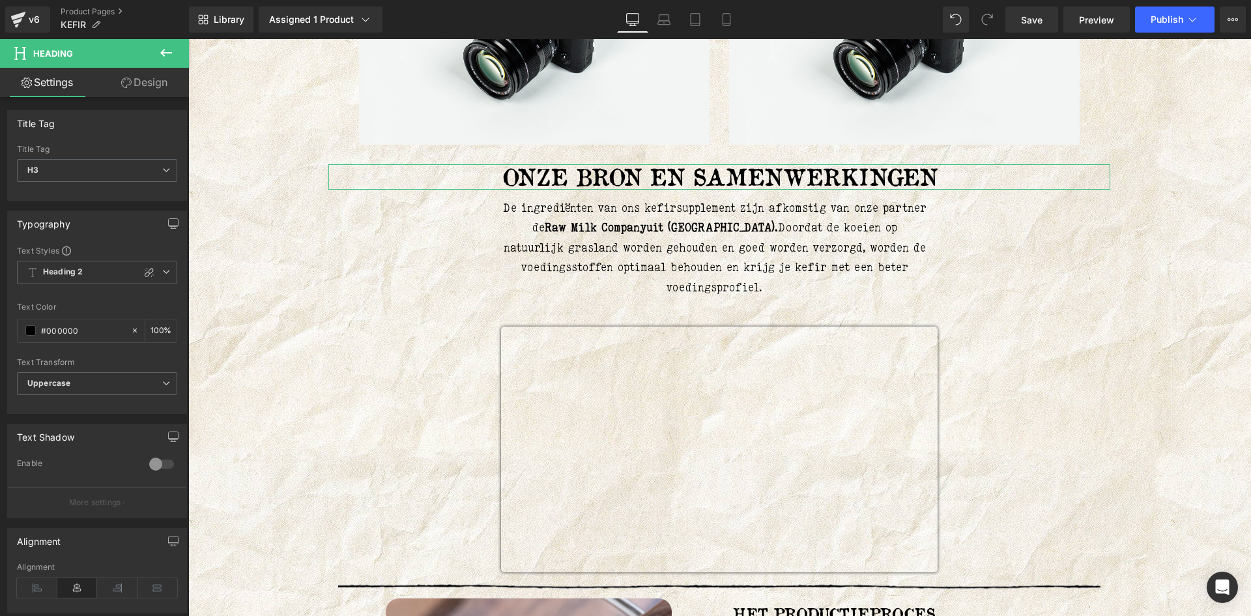
click at [156, 83] on link "Design" at bounding box center [144, 82] width 94 height 29
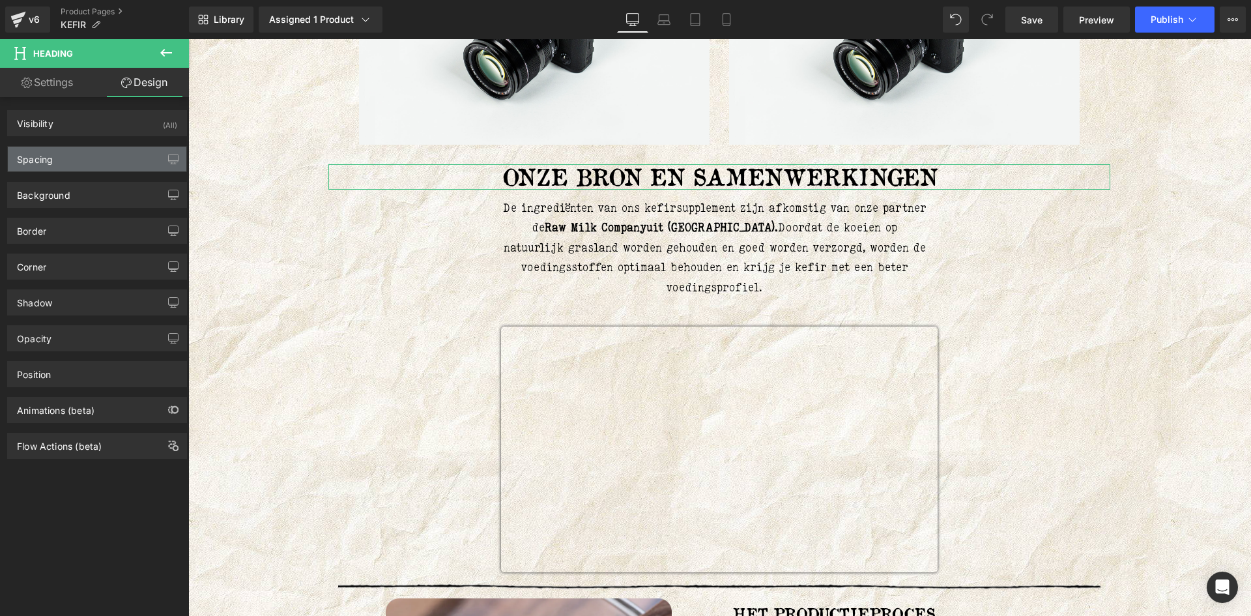
click at [109, 152] on div "Spacing" at bounding box center [97, 159] width 178 height 25
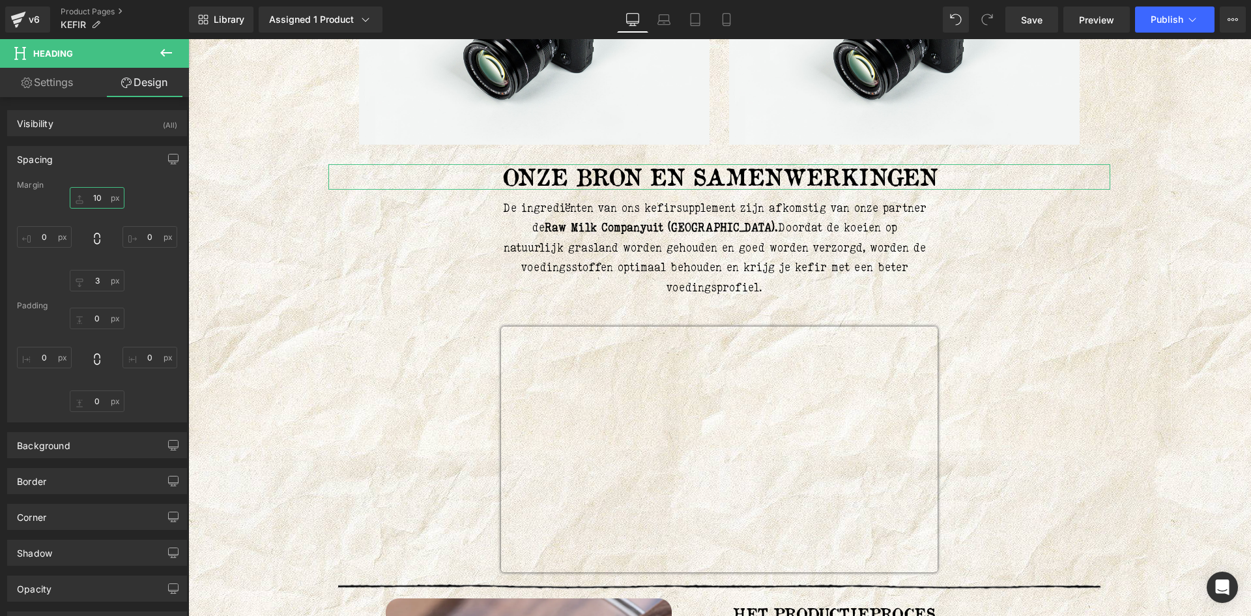
click at [101, 197] on input "text" at bounding box center [97, 197] width 55 height 21
type input "30"
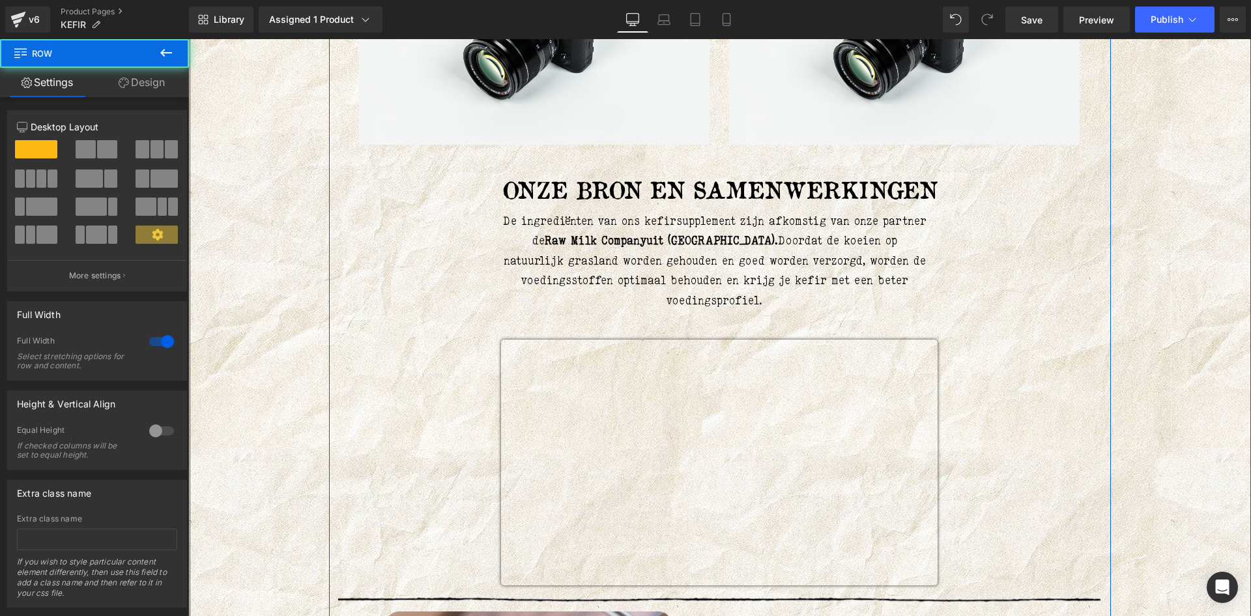
click at [1186, 235] on div "Liquid OERKEFIR (P) Title 180 capsules per pot / 500mg per capsule Text Block J…" at bounding box center [719, 135] width 1043 height 3296
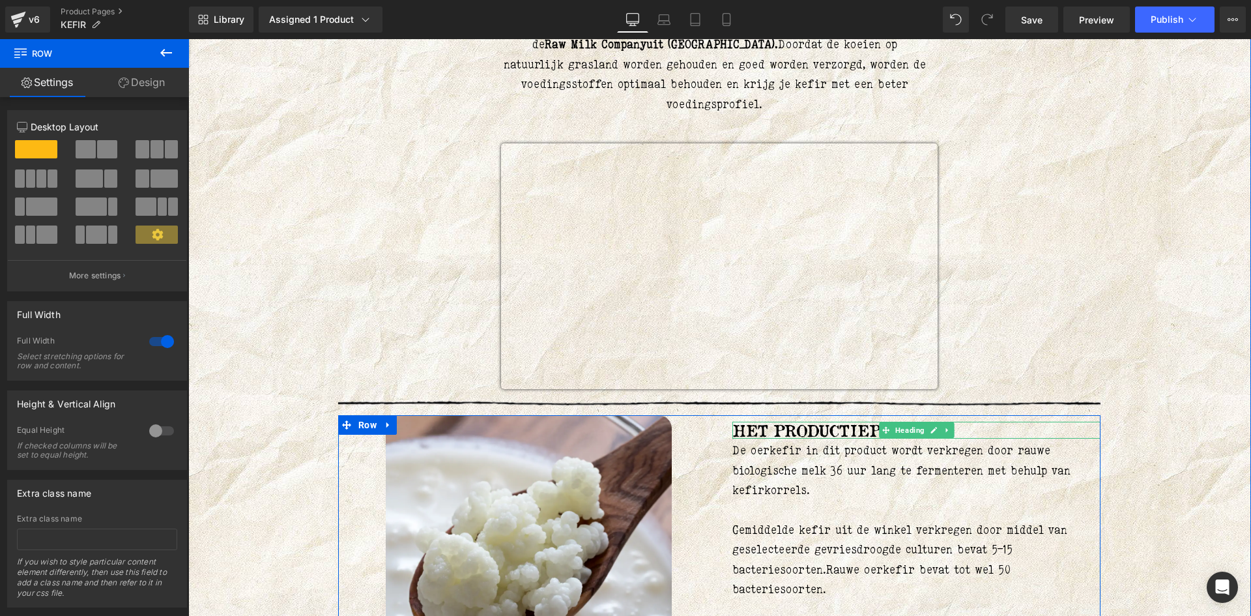
scroll to position [1793, 0]
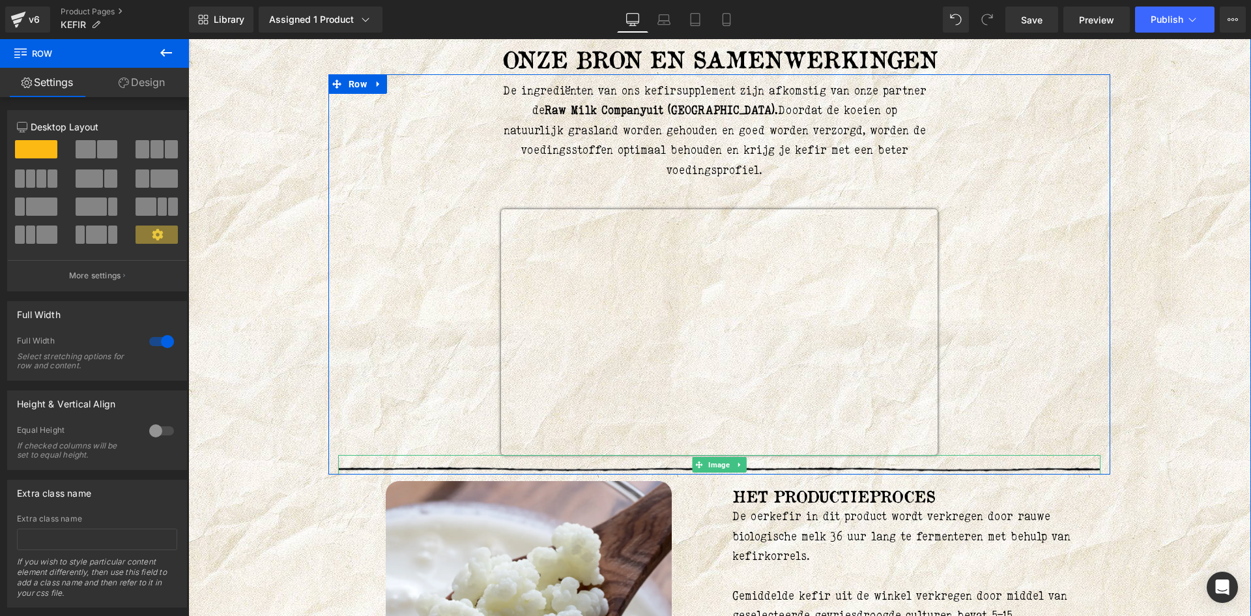
click at [563, 465] on div at bounding box center [719, 465] width 762 height 20
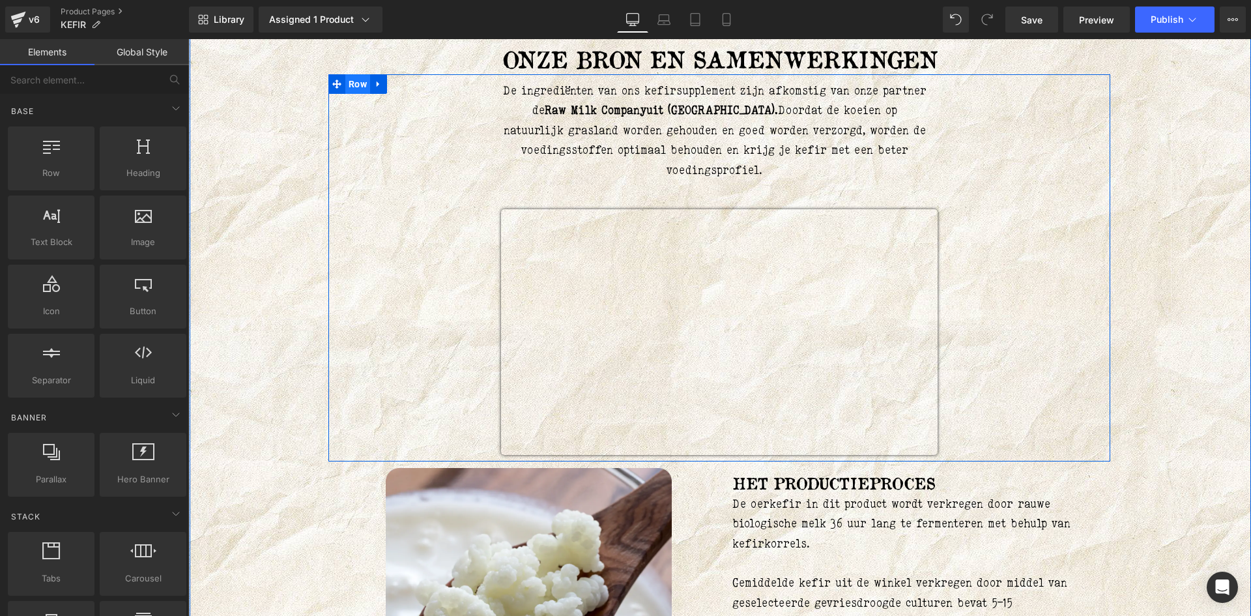
click at [349, 87] on span "Row" at bounding box center [357, 84] width 25 height 20
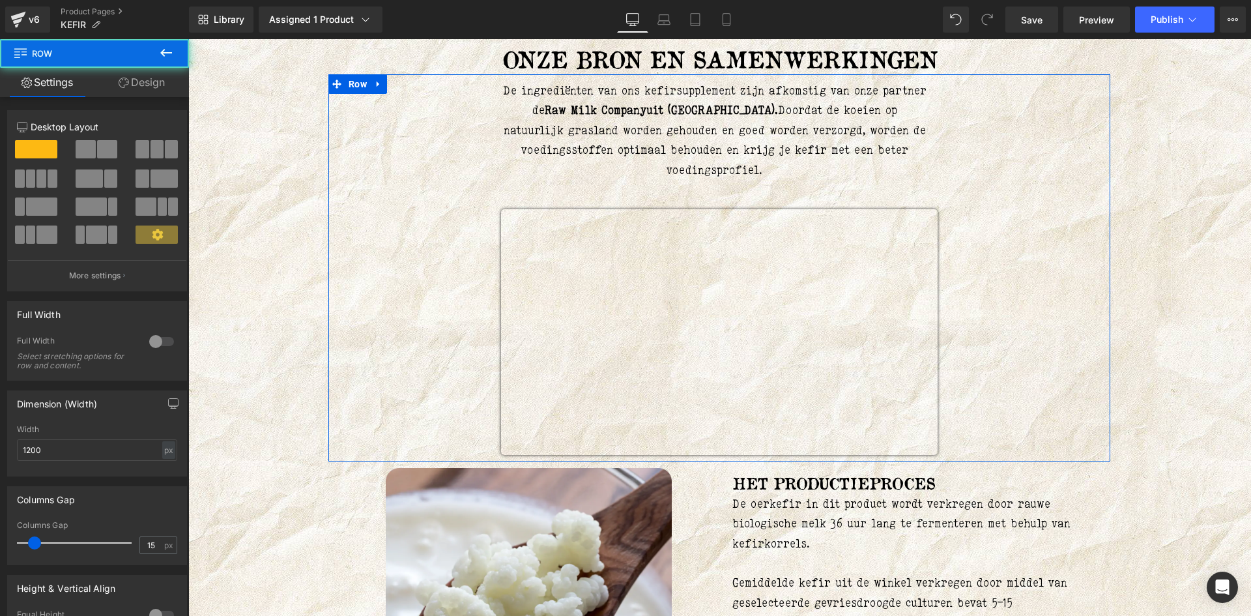
click at [161, 77] on link "Design" at bounding box center [141, 82] width 94 height 29
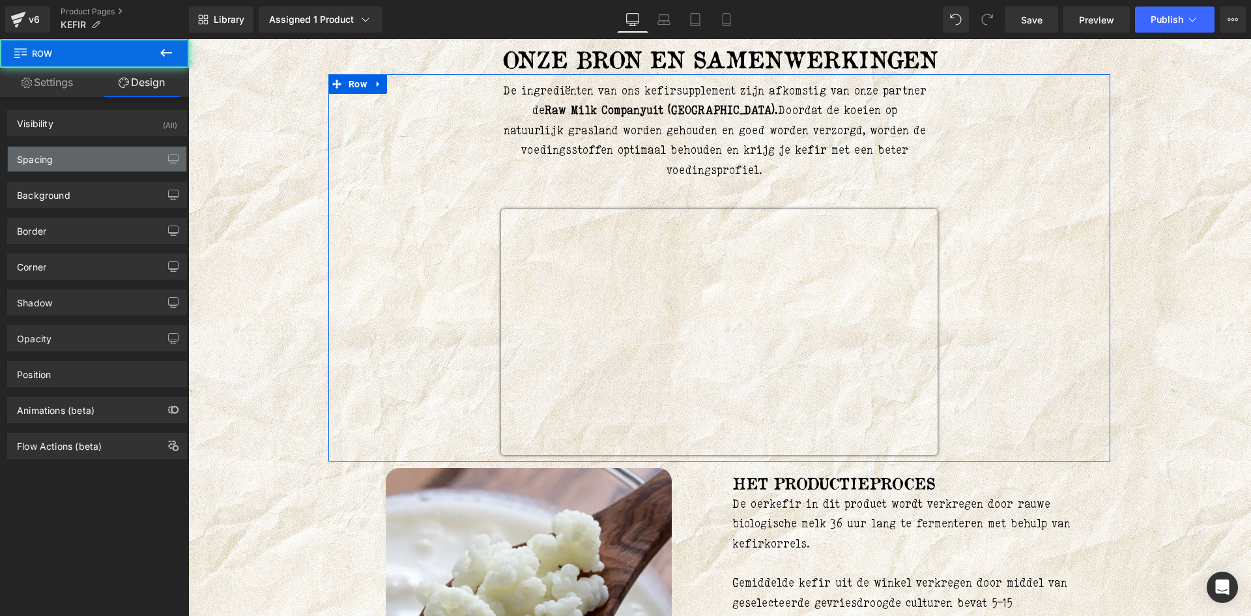
click at [85, 156] on div "Spacing" at bounding box center [97, 159] width 178 height 25
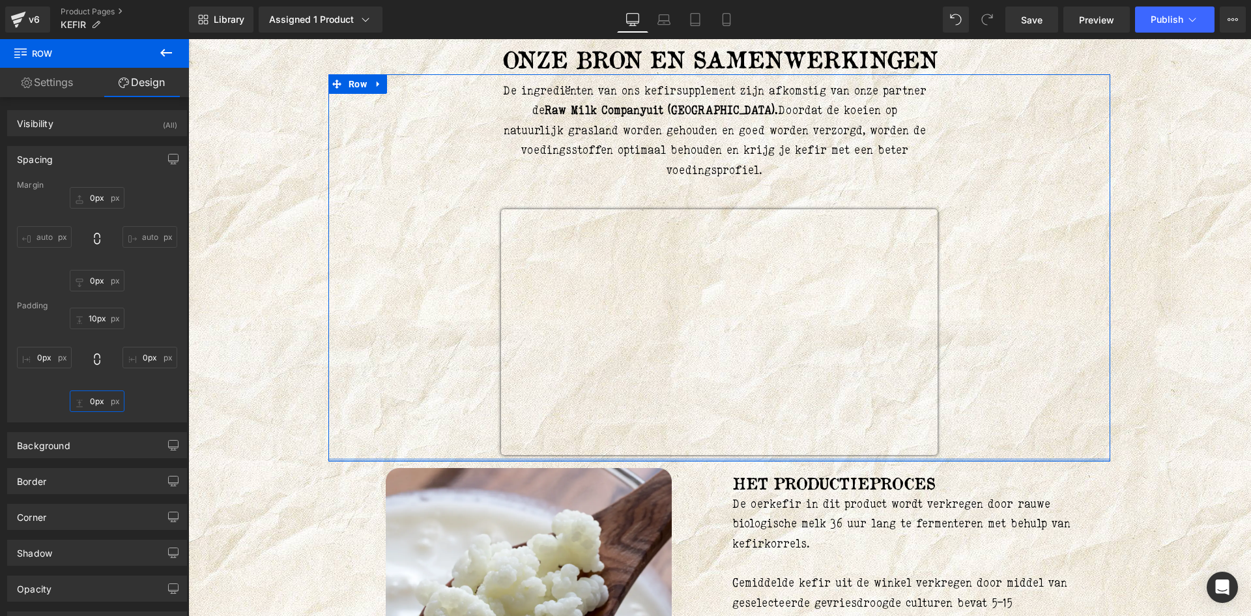
click at [100, 401] on input "0px" at bounding box center [97, 400] width 55 height 21
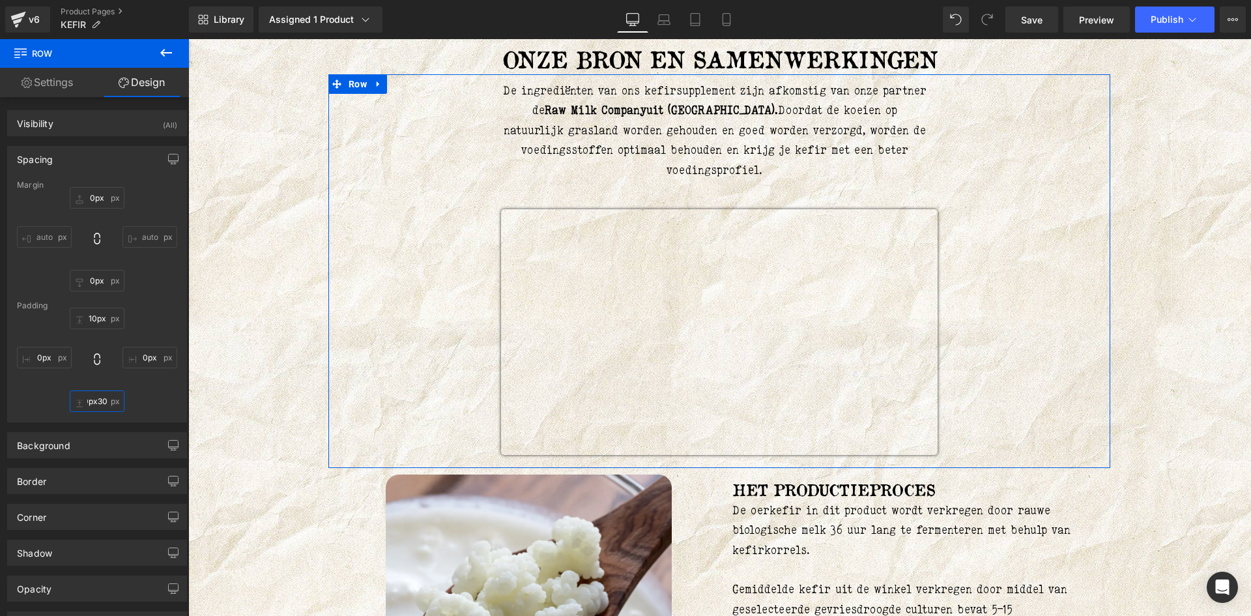
scroll to position [0, 0]
drag, startPoint x: 84, startPoint y: 402, endPoint x: 69, endPoint y: 400, distance: 15.1
click at [70, 400] on input "0px30" at bounding box center [97, 400] width 55 height 21
click at [91, 403] on input "0px30" at bounding box center [97, 400] width 55 height 21
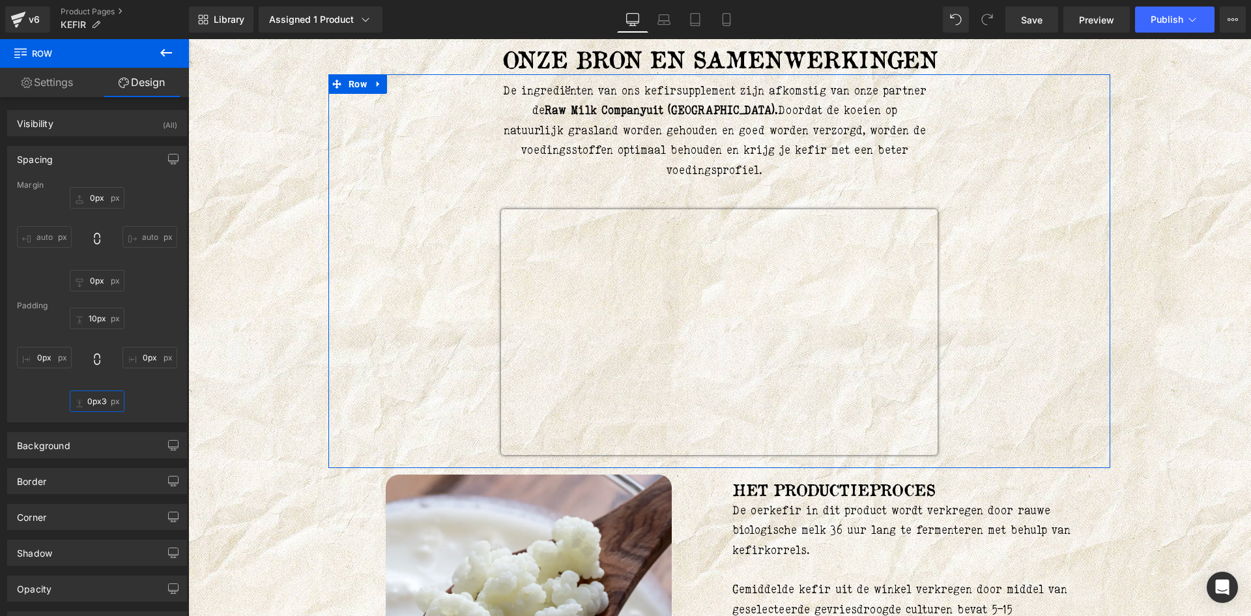
click at [91, 403] on input "0px30" at bounding box center [97, 400] width 55 height 21
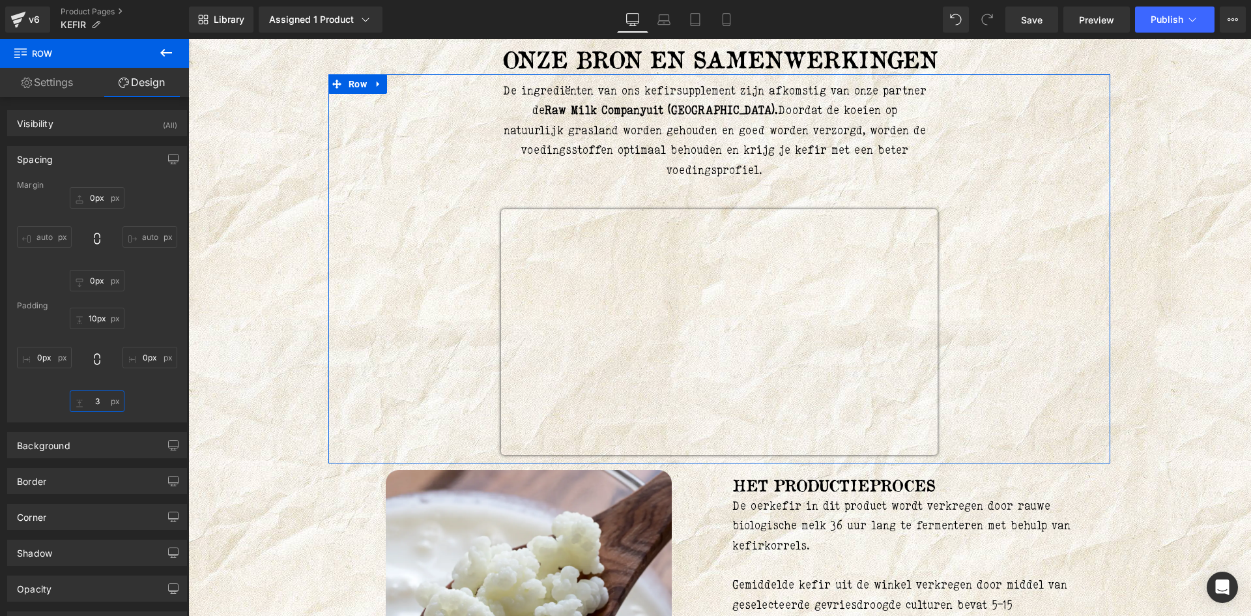
type input "30"
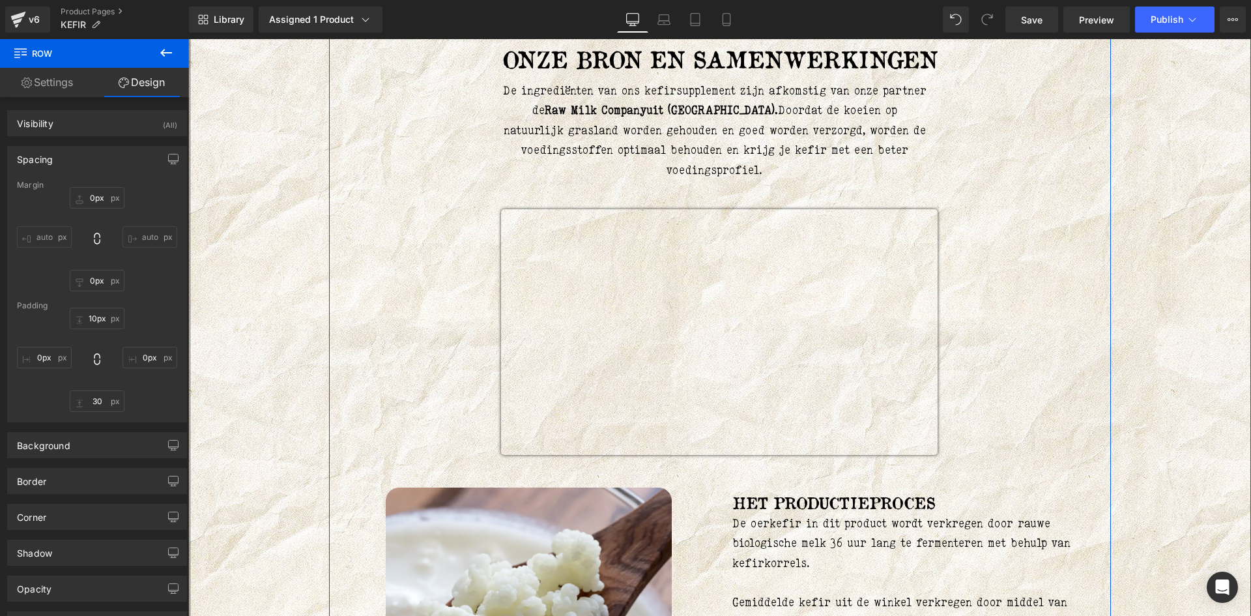
click at [1176, 421] on div "Liquid OERKEFIR (P) Title 180 capsules per pot / 500mg per capsule Text Block J…" at bounding box center [719, 7] width 1043 height 3303
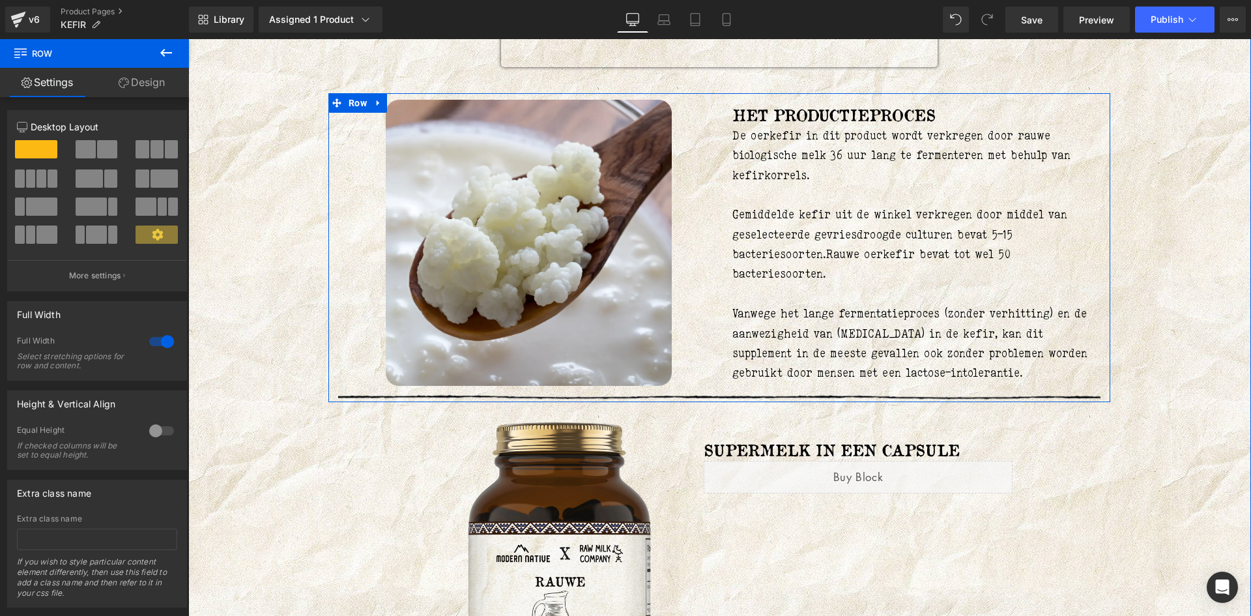
scroll to position [2184, 0]
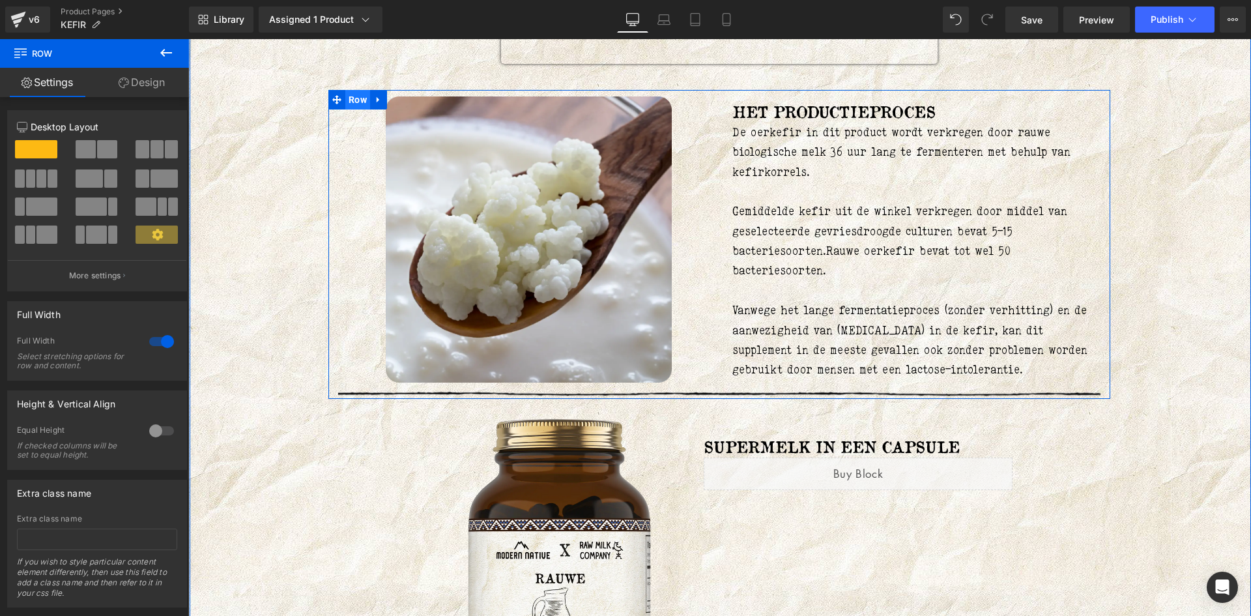
click at [358, 105] on span "Row" at bounding box center [357, 100] width 25 height 20
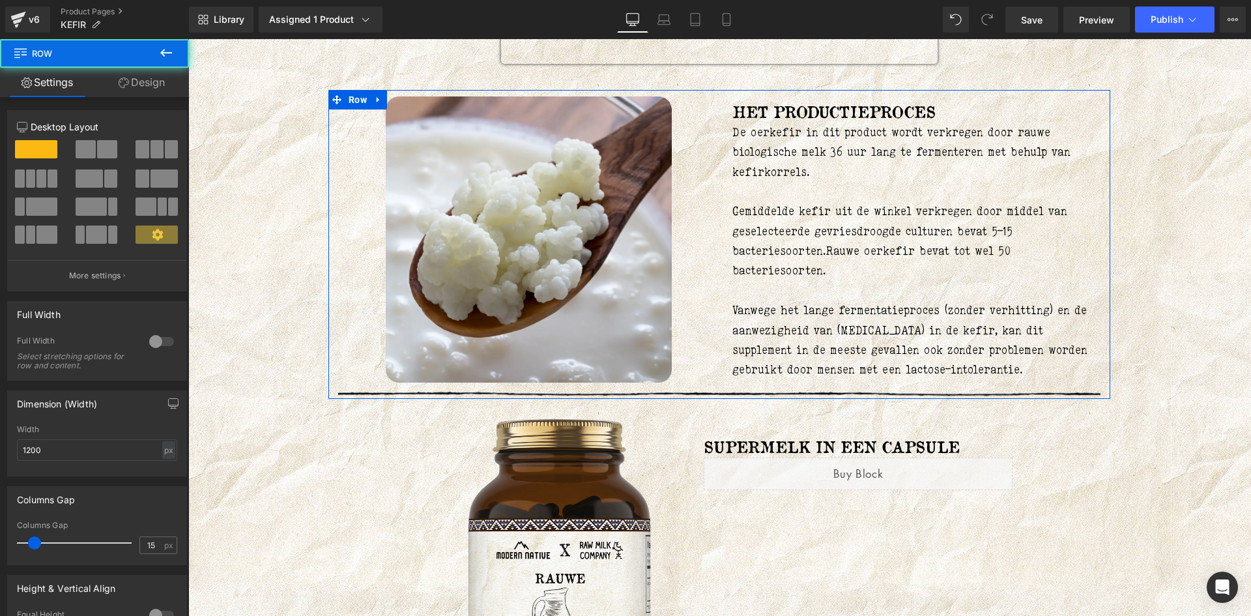
click at [165, 79] on link "Design" at bounding box center [141, 82] width 94 height 29
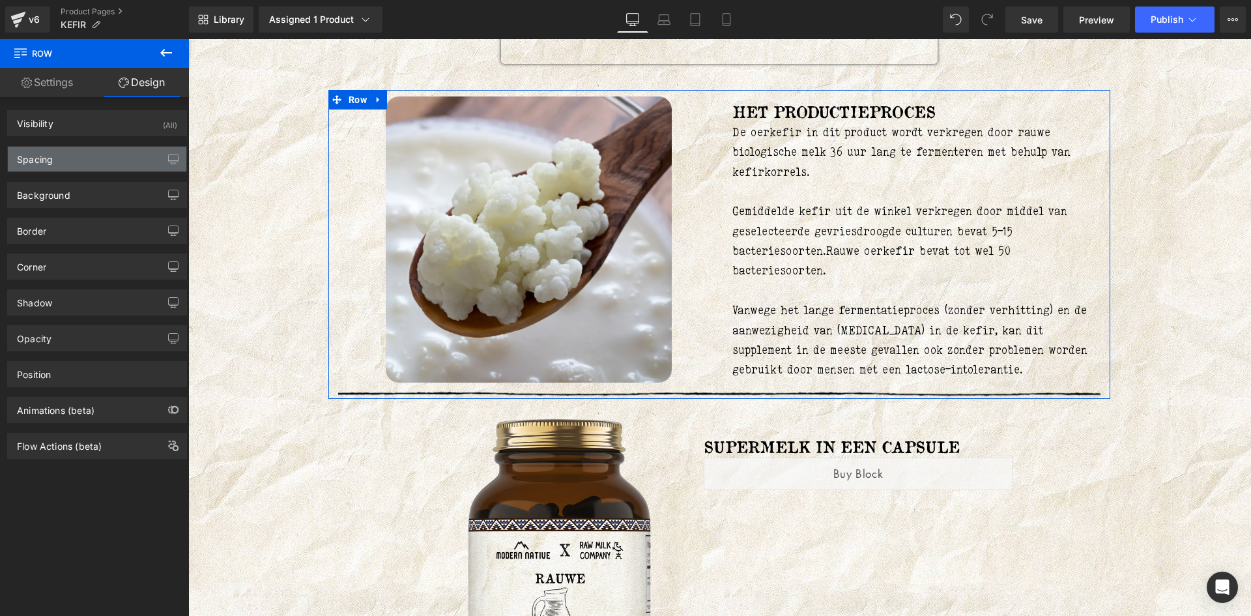
click at [121, 160] on div "Spacing" at bounding box center [97, 159] width 178 height 25
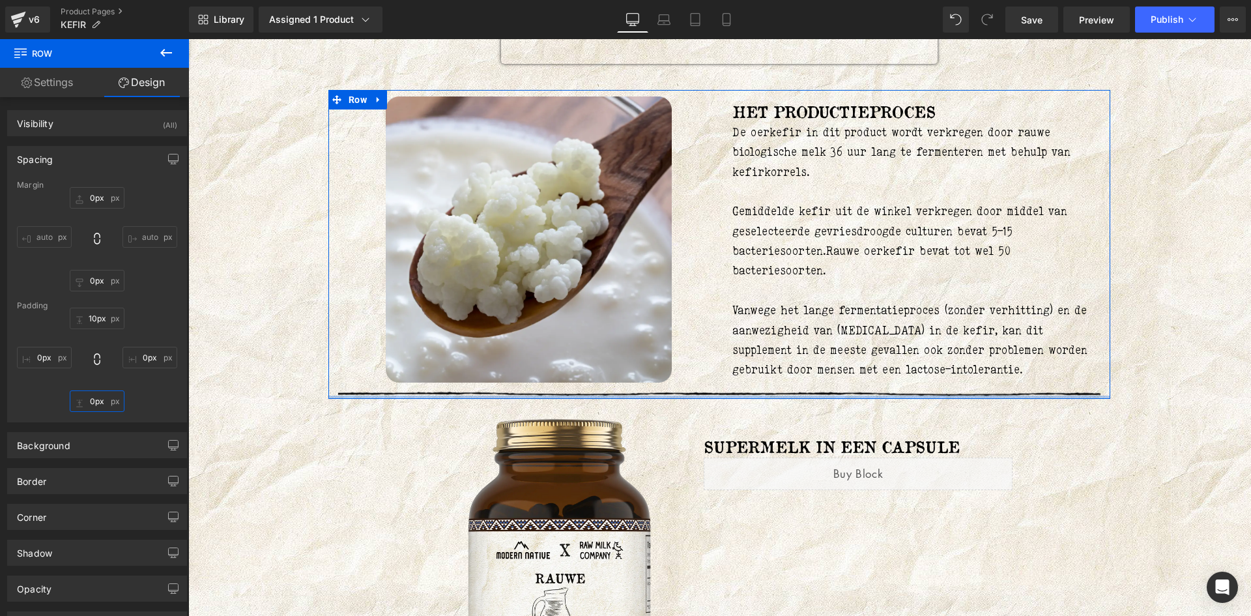
click at [96, 401] on input "0px" at bounding box center [97, 400] width 55 height 21
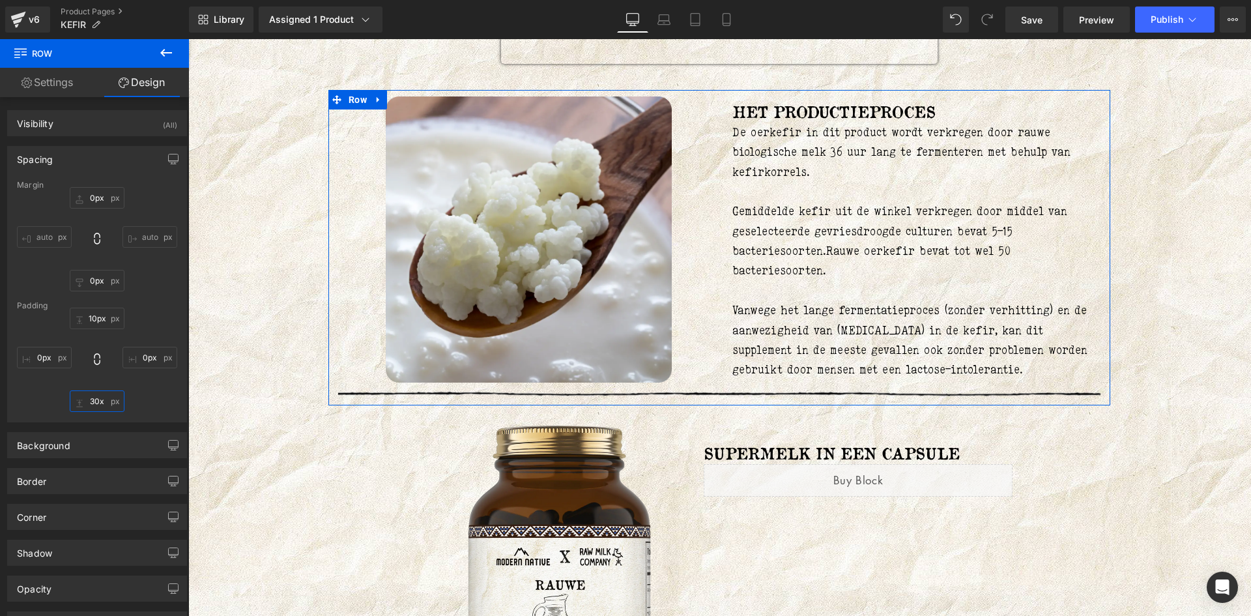
type input "30"
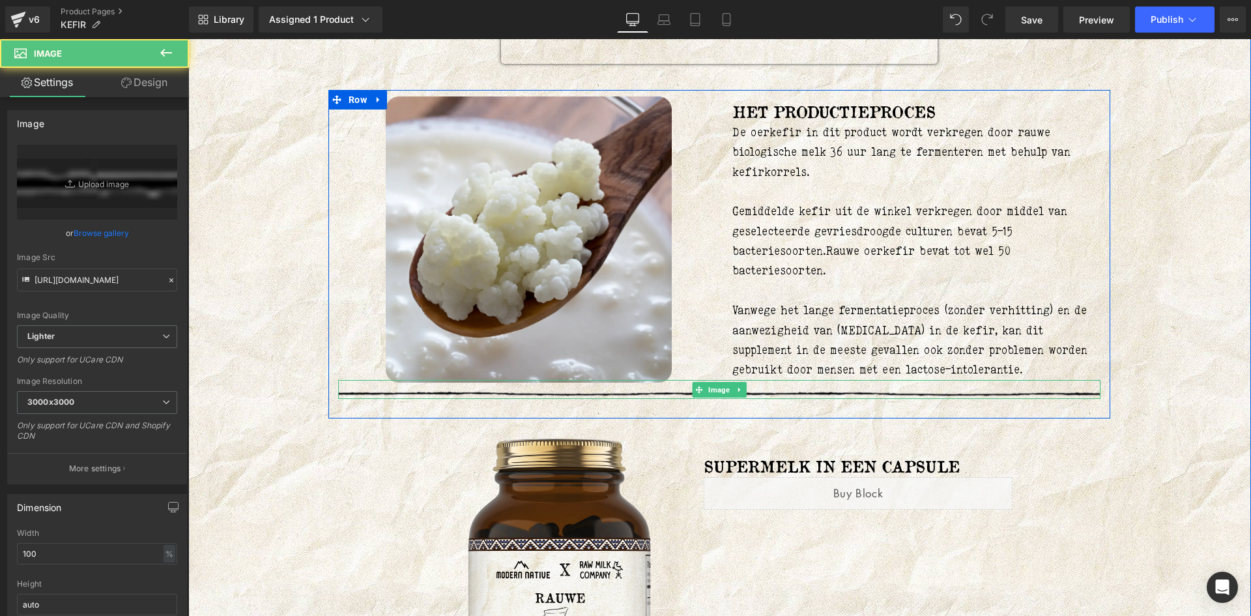
click at [413, 395] on img at bounding box center [719, 393] width 762 height 11
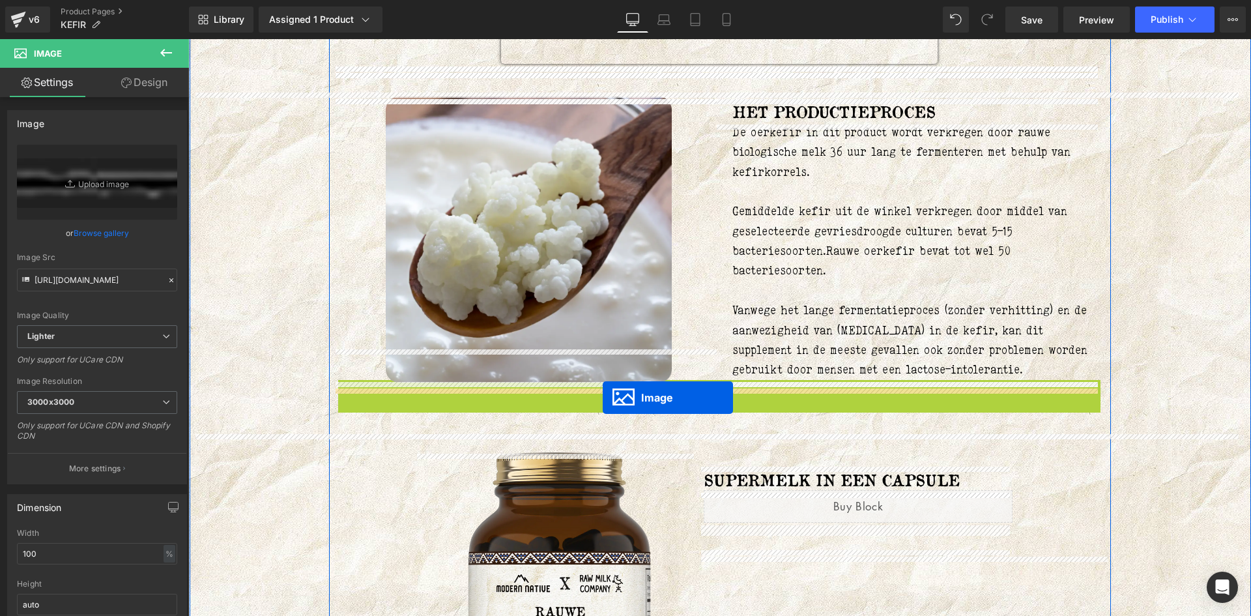
drag, startPoint x: 689, startPoint y: 390, endPoint x: 603, endPoint y: 397, distance: 86.3
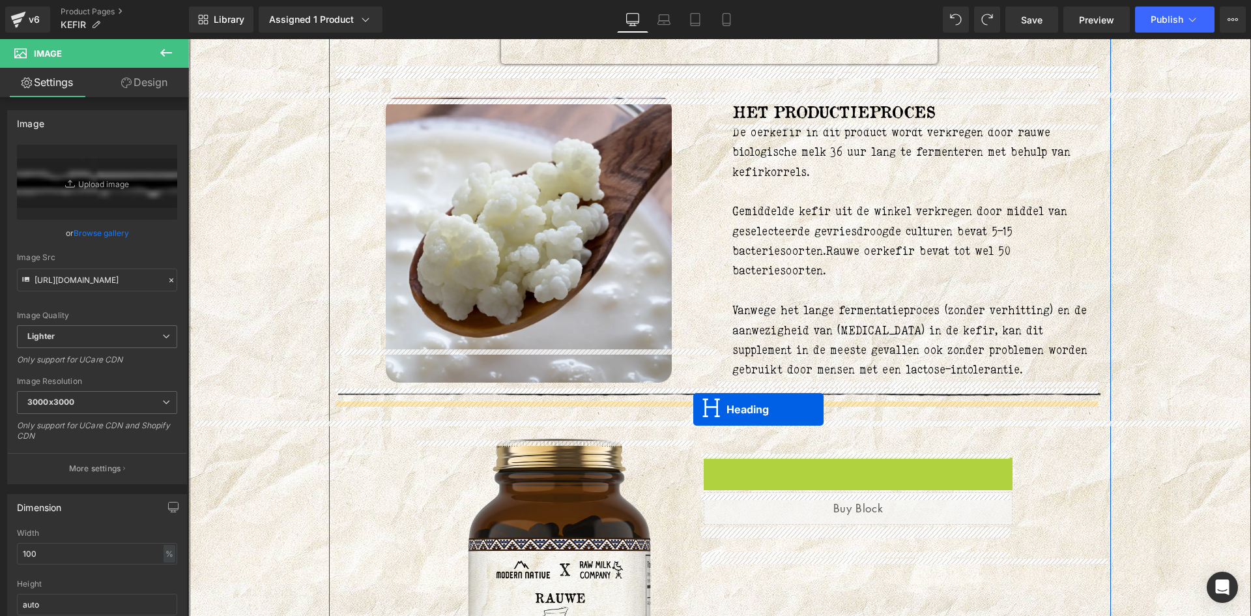
drag, startPoint x: 818, startPoint y: 469, endPoint x: 693, endPoint y: 409, distance: 138.1
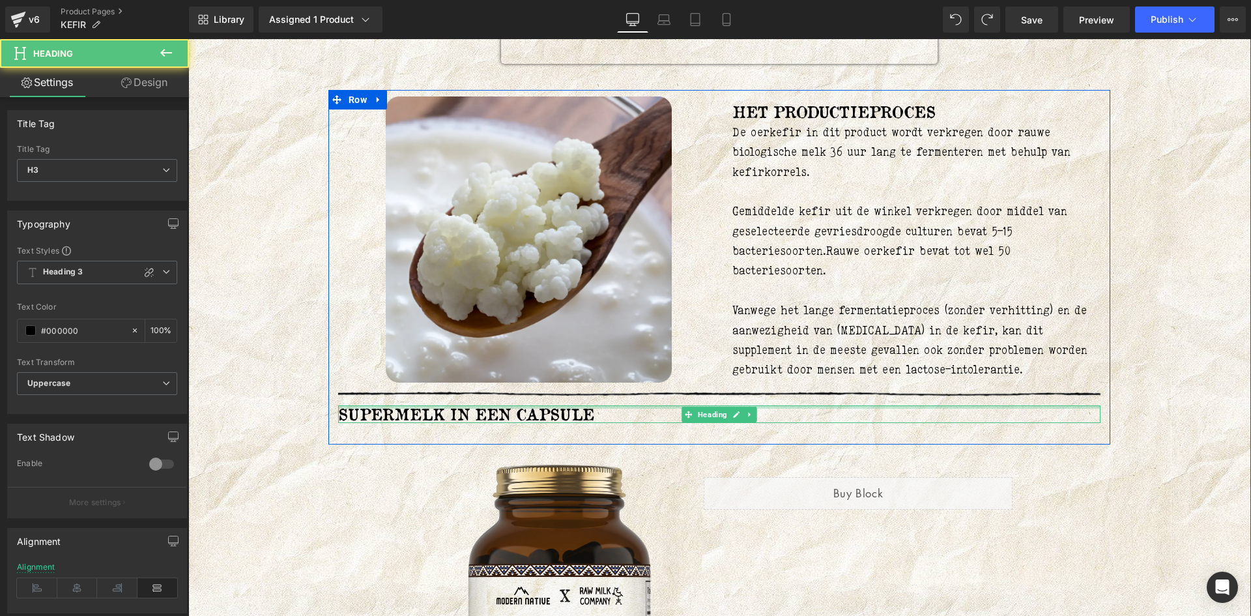
click at [565, 416] on h3 "SUPERMELK IN EEN CAPSULE" at bounding box center [719, 413] width 762 height 17
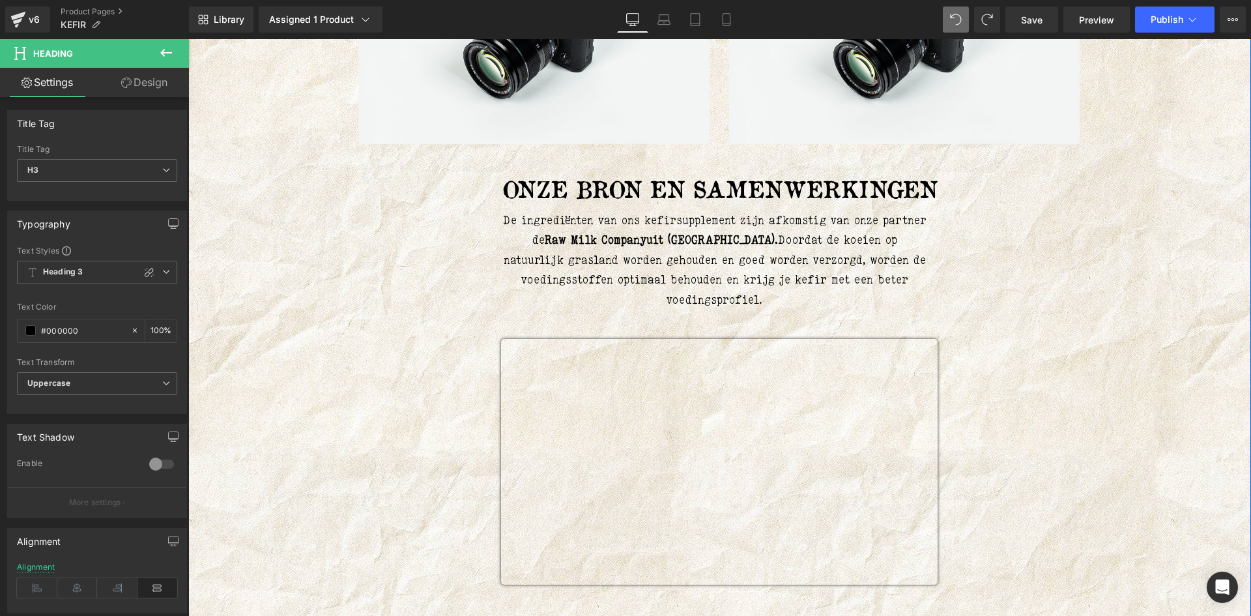
scroll to position [1663, 0]
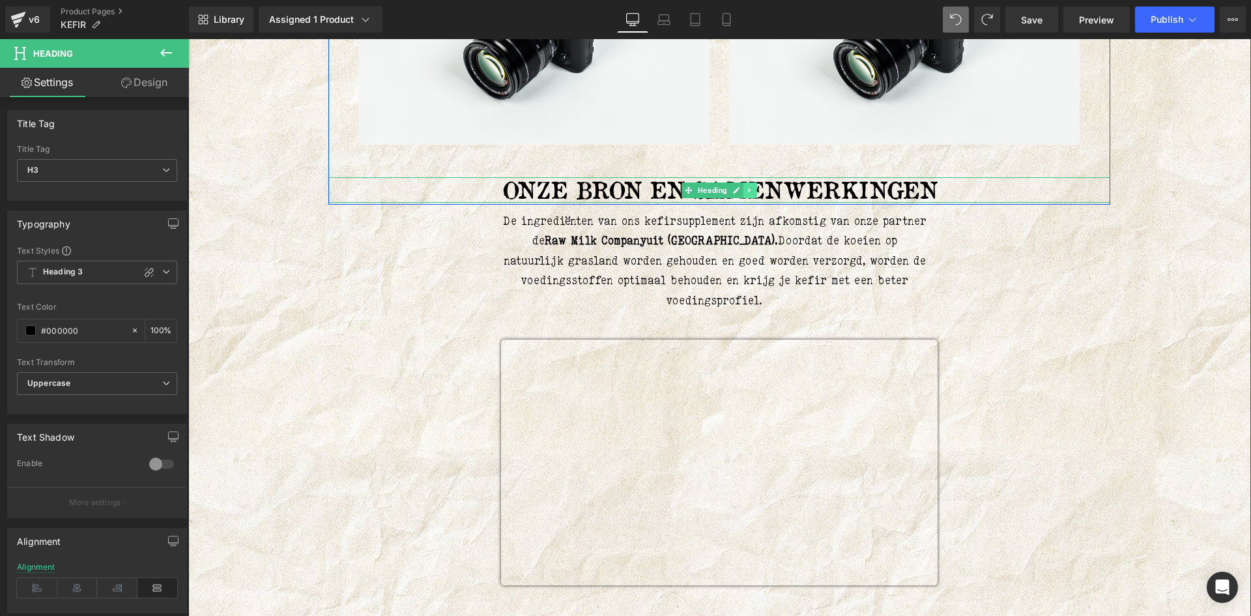
click at [743, 193] on link at bounding box center [750, 190] width 14 height 16
click at [739, 192] on icon at bounding box center [742, 190] width 7 height 8
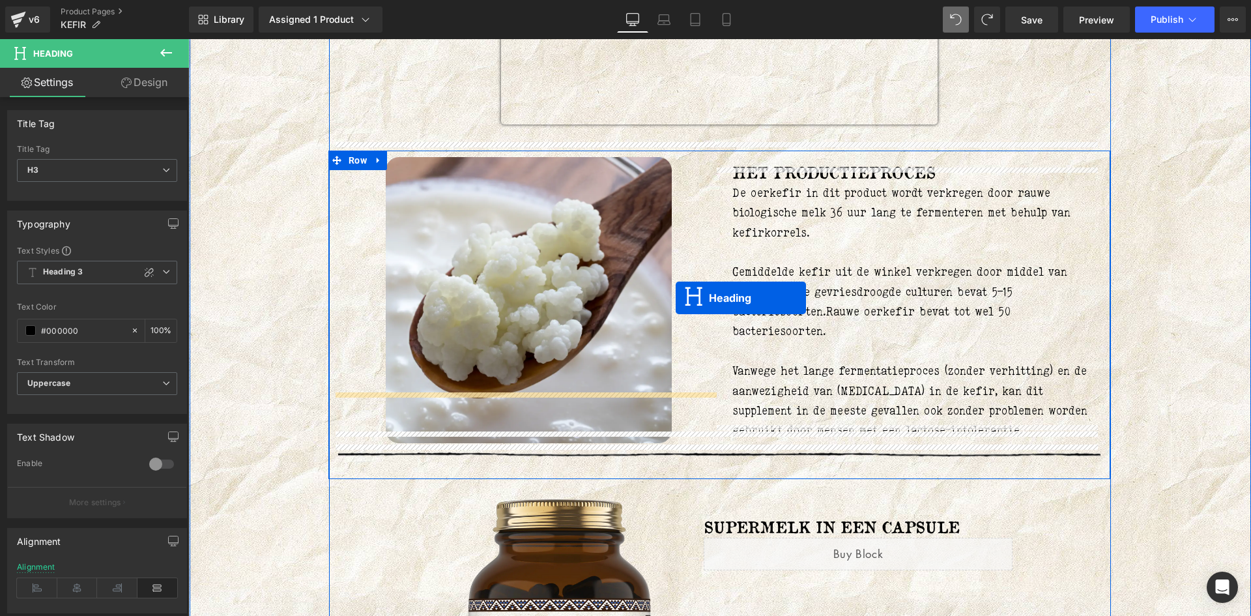
scroll to position [2249, 0]
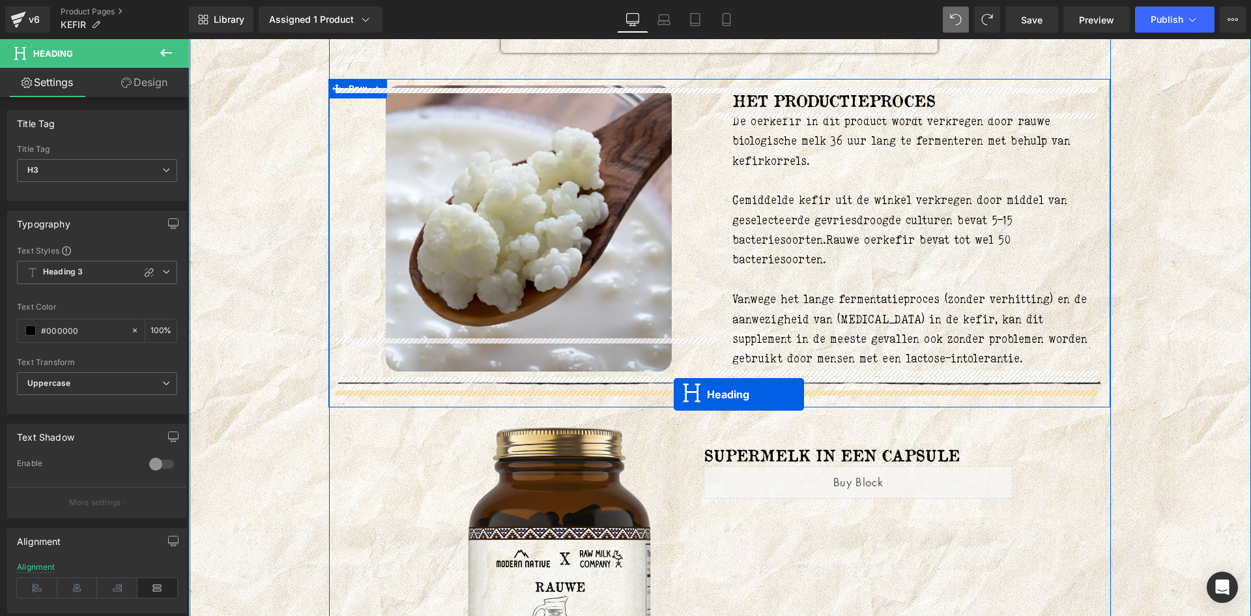
drag, startPoint x: 684, startPoint y: 238, endPoint x: 674, endPoint y: 394, distance: 156.0
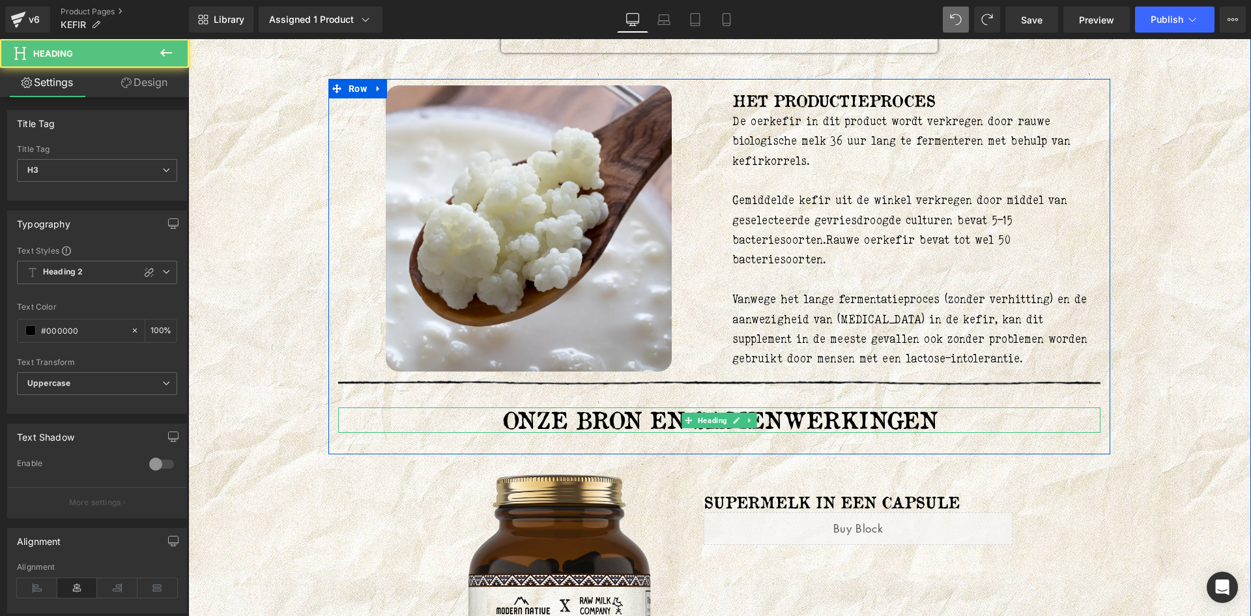
scroll to position [2260, 0]
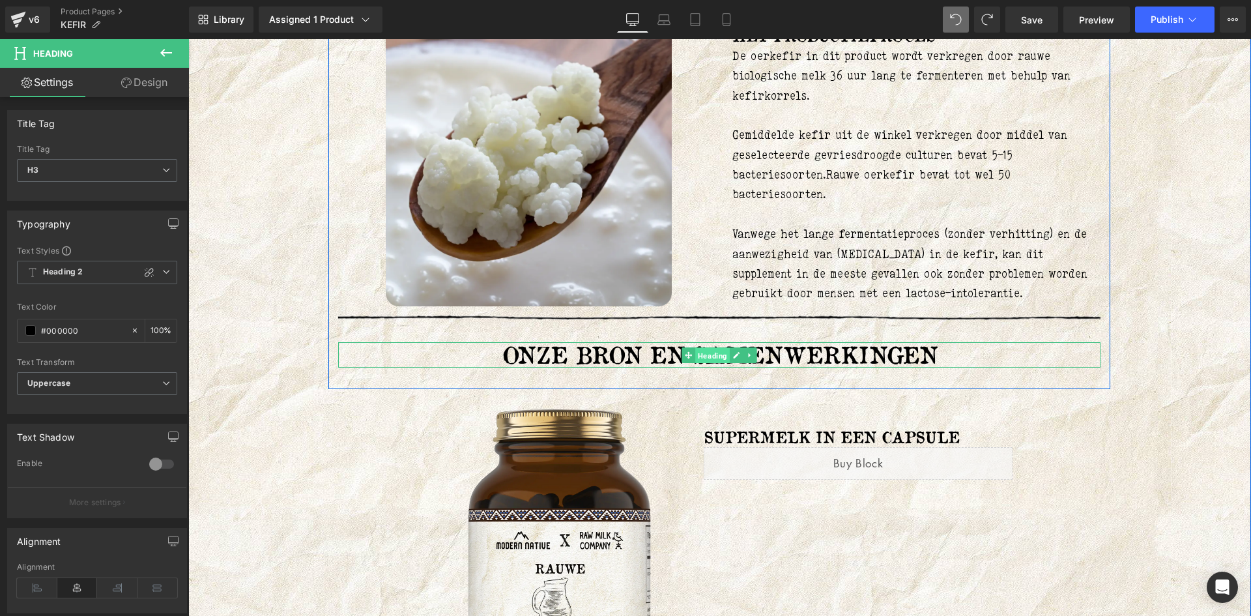
click at [695, 357] on span "Heading" at bounding box center [712, 355] width 35 height 16
click at [634, 365] on h3 "Onze bron en samenwerkingen" at bounding box center [719, 354] width 762 height 25
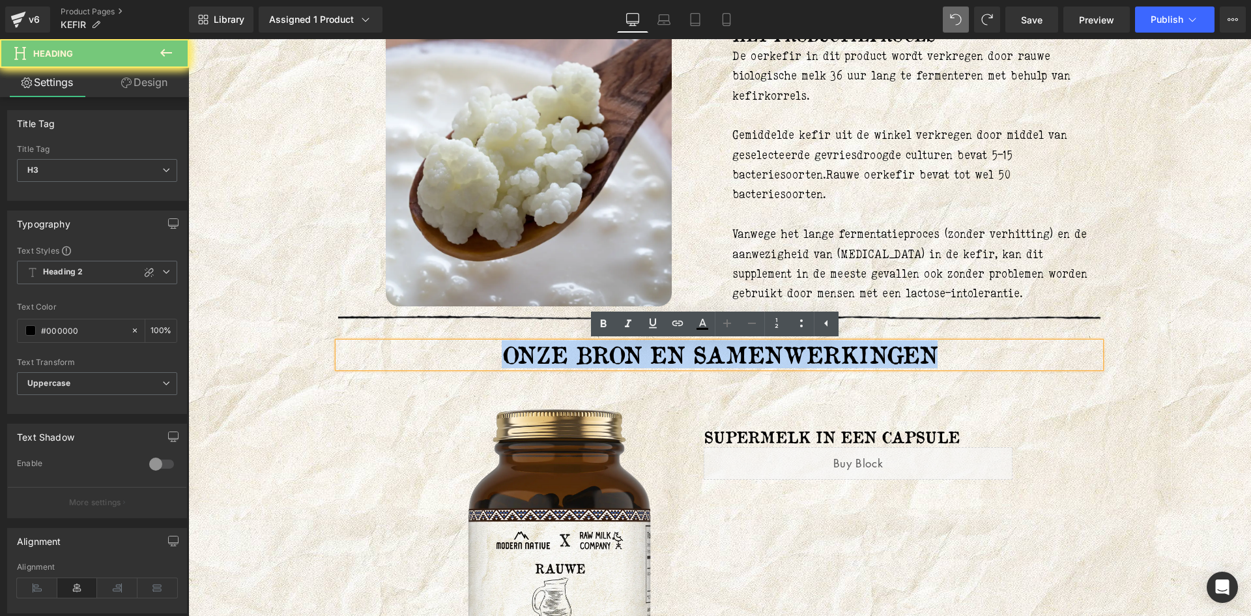
click at [634, 365] on h3 "Onze bron en samenwerkingen" at bounding box center [719, 354] width 762 height 25
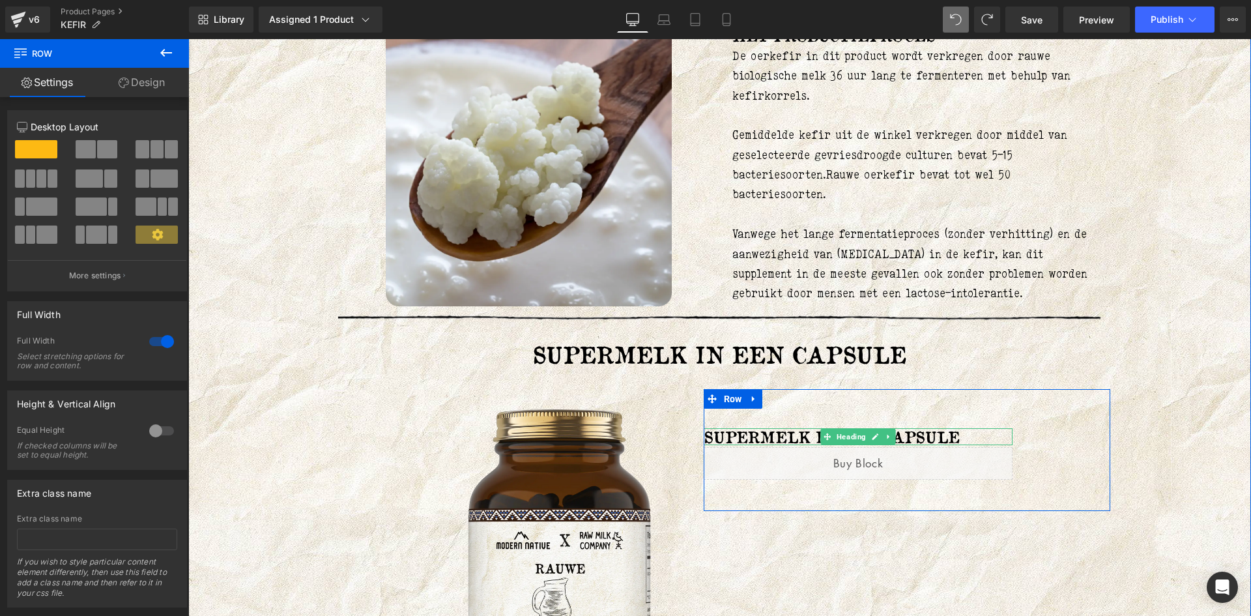
click at [775, 436] on h3 "SUPERMELK IN EEN CAPSULE" at bounding box center [858, 436] width 309 height 17
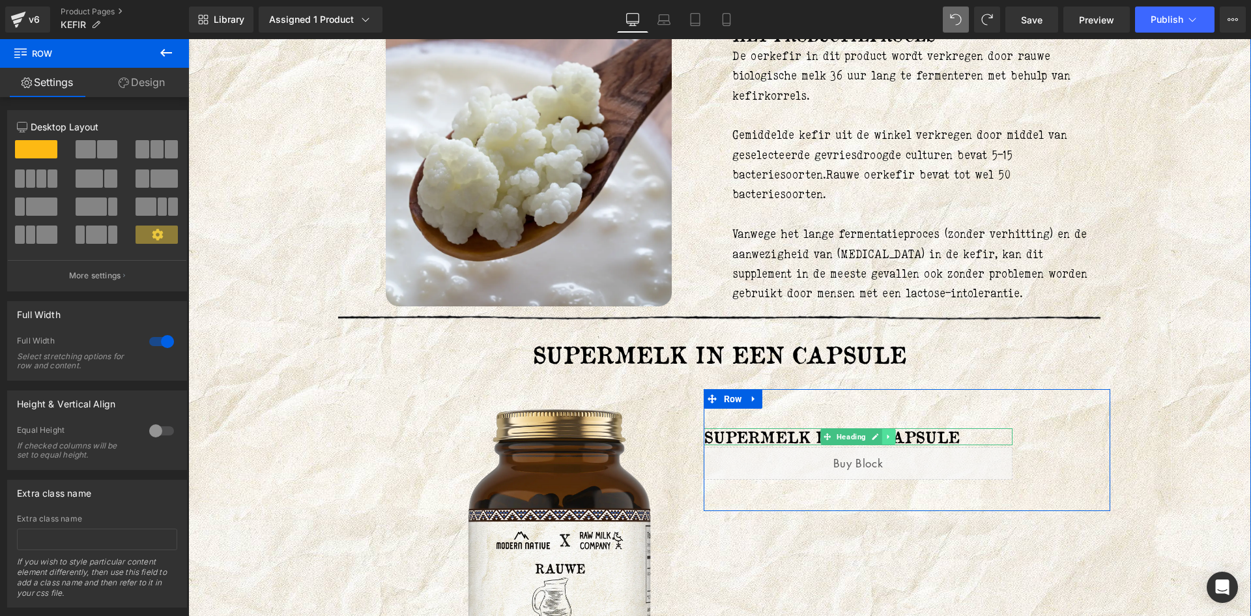
click at [885, 437] on icon at bounding box center [888, 437] width 7 height 8
click at [892, 440] on icon at bounding box center [895, 437] width 7 height 8
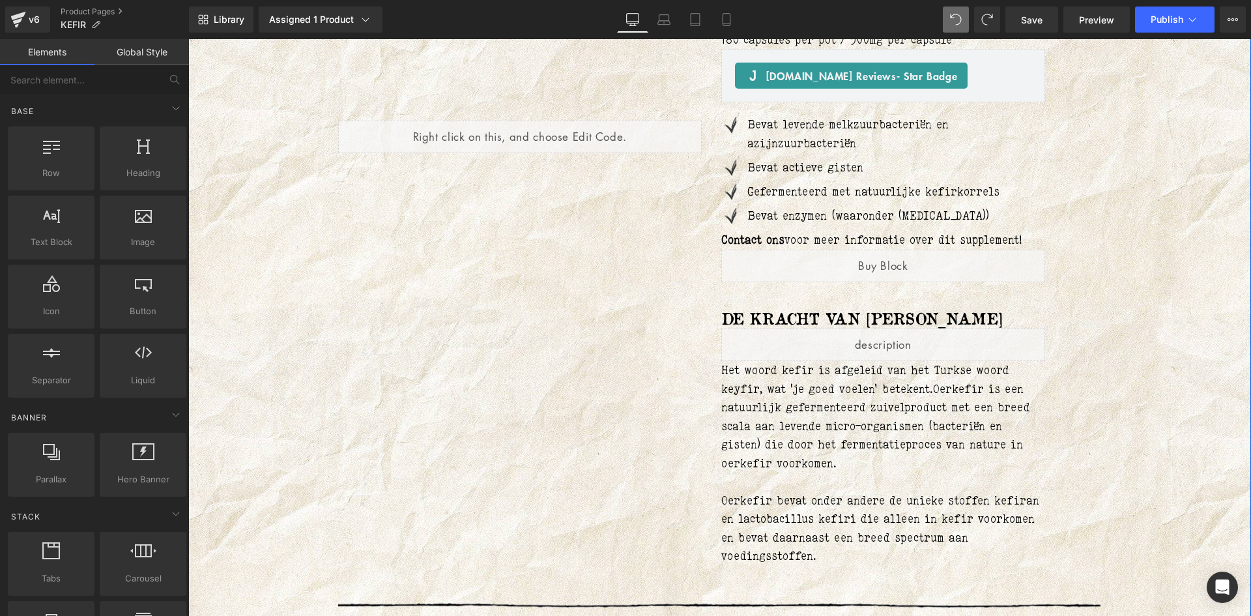
scroll to position [0, 0]
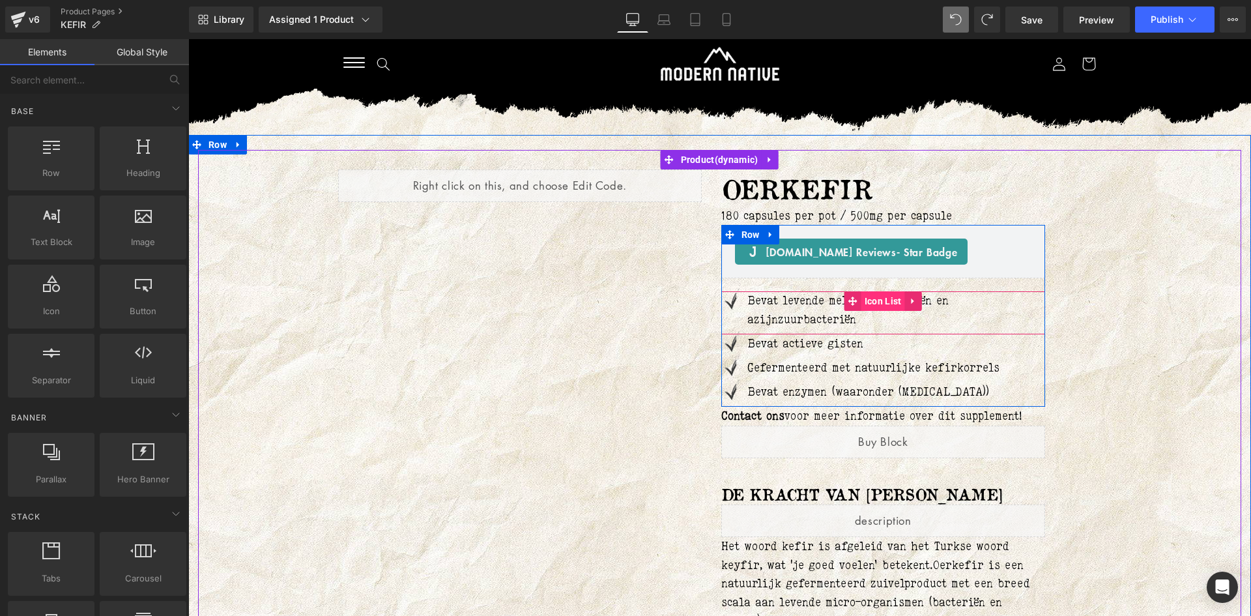
click at [876, 299] on span "Icon List" at bounding box center [883, 301] width 44 height 20
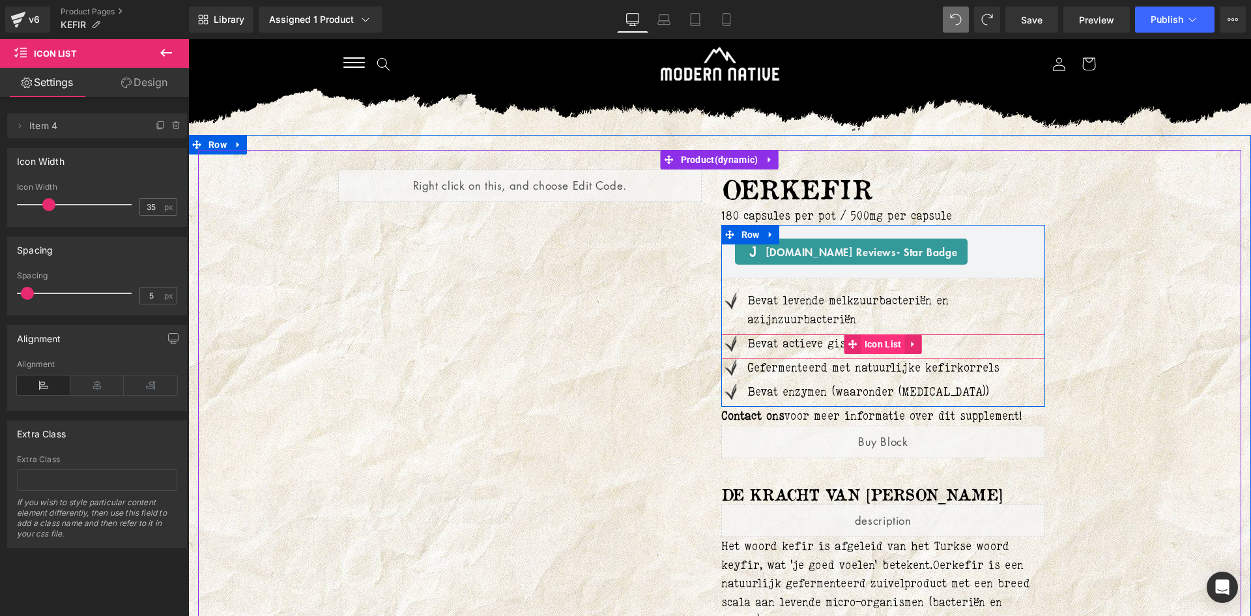
click at [877, 340] on span "Icon List" at bounding box center [883, 344] width 44 height 20
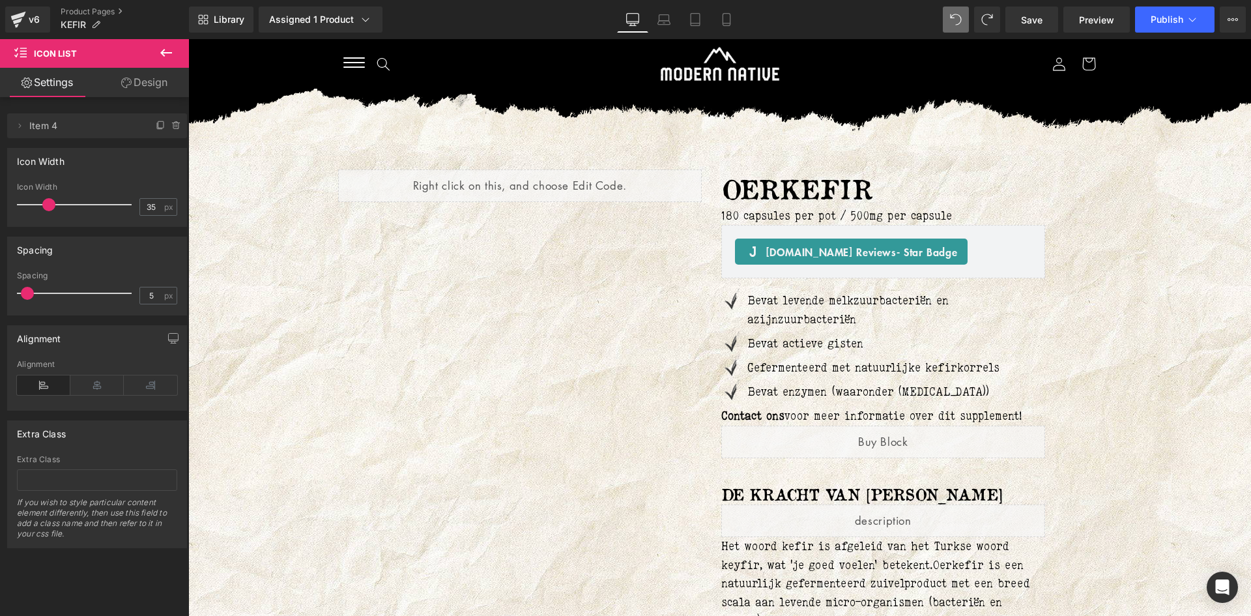
click at [171, 51] on icon at bounding box center [166, 53] width 16 height 16
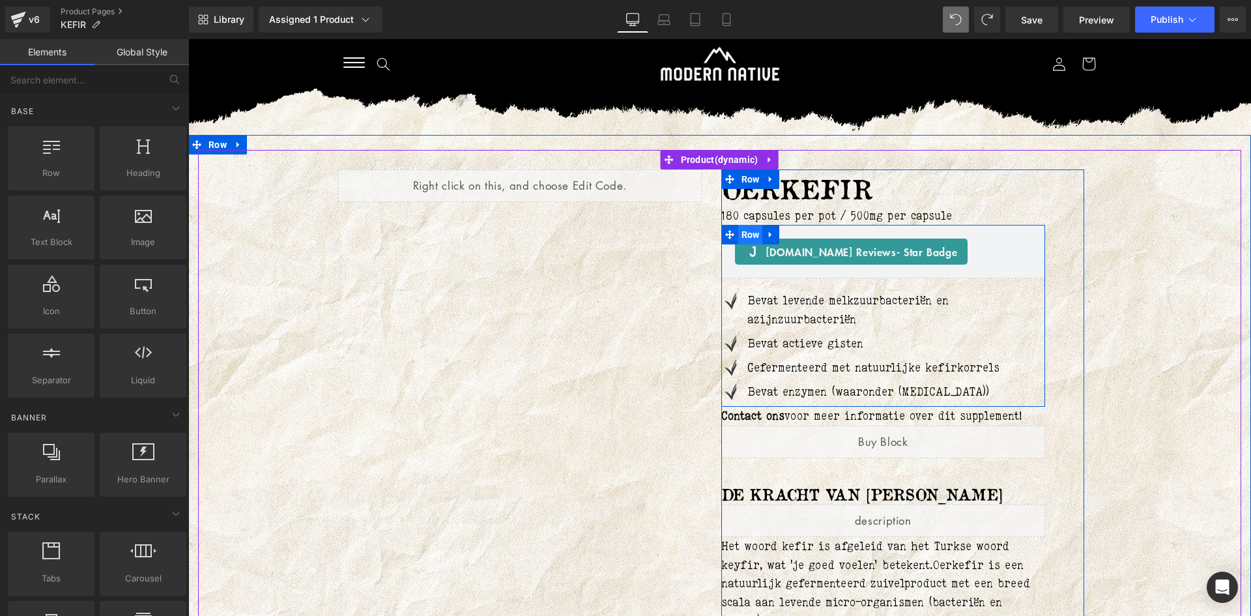
click at [740, 231] on span "Row" at bounding box center [750, 235] width 25 height 20
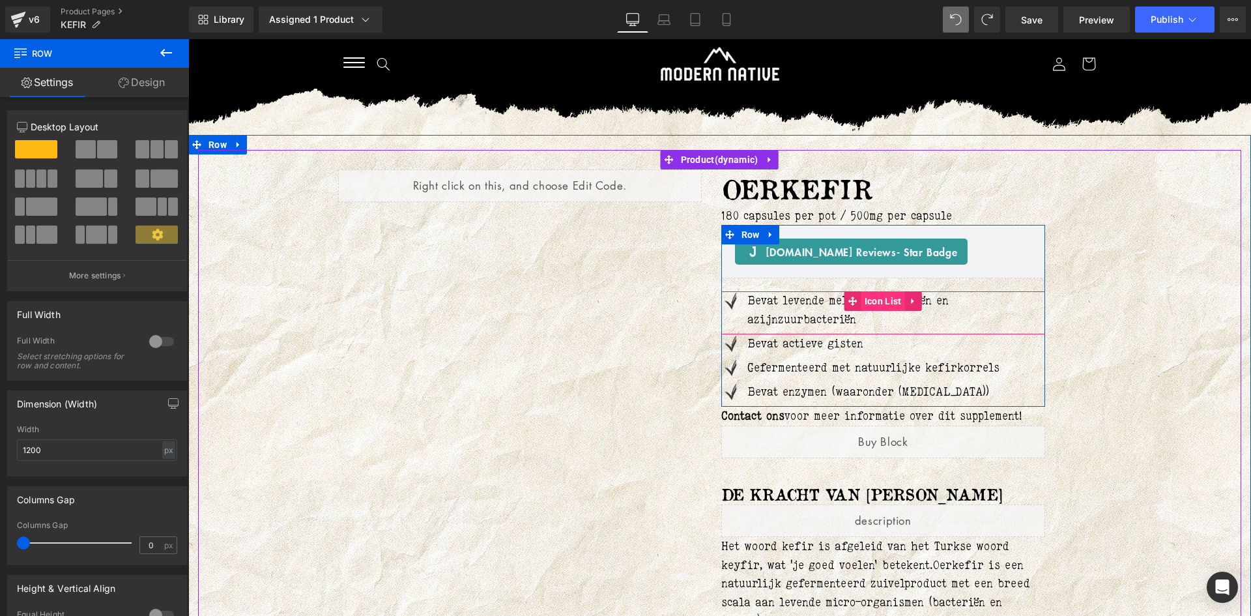
click at [872, 304] on span "Icon List" at bounding box center [883, 301] width 44 height 20
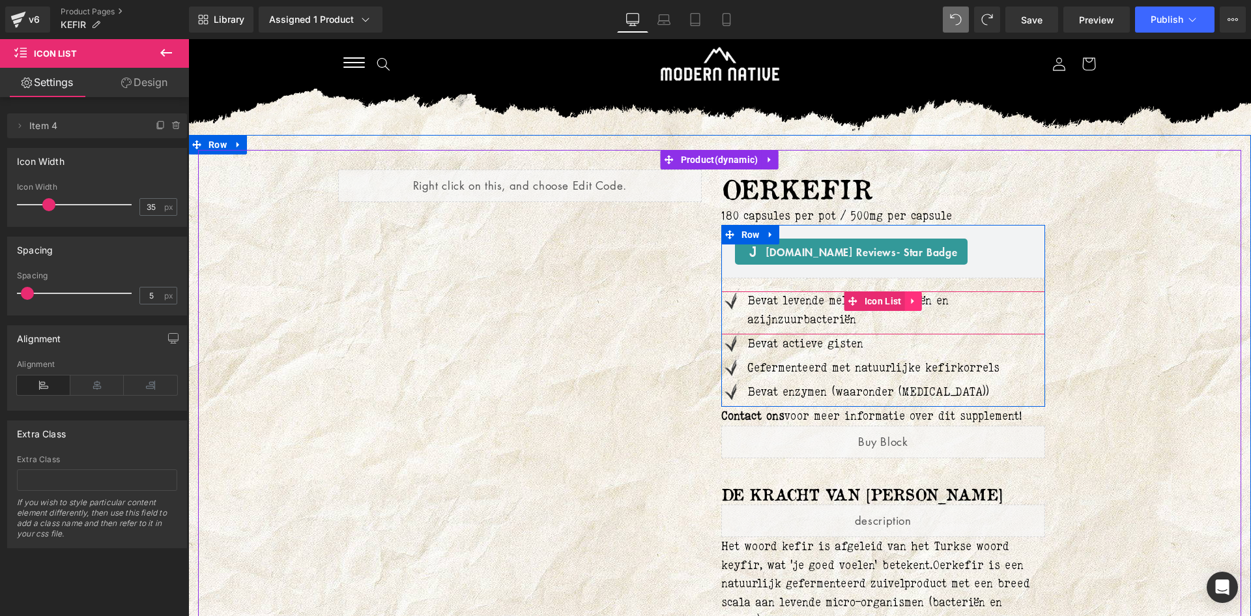
click at [910, 298] on icon at bounding box center [913, 301] width 9 height 10
click at [900, 301] on icon at bounding box center [904, 300] width 9 height 9
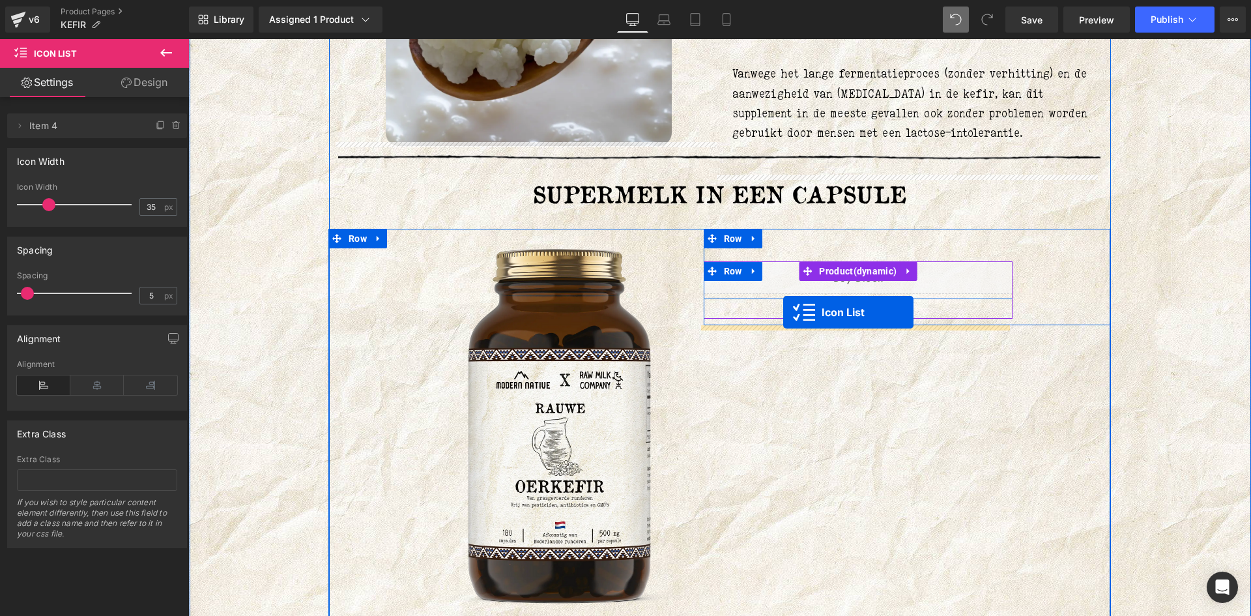
scroll to position [2475, 0]
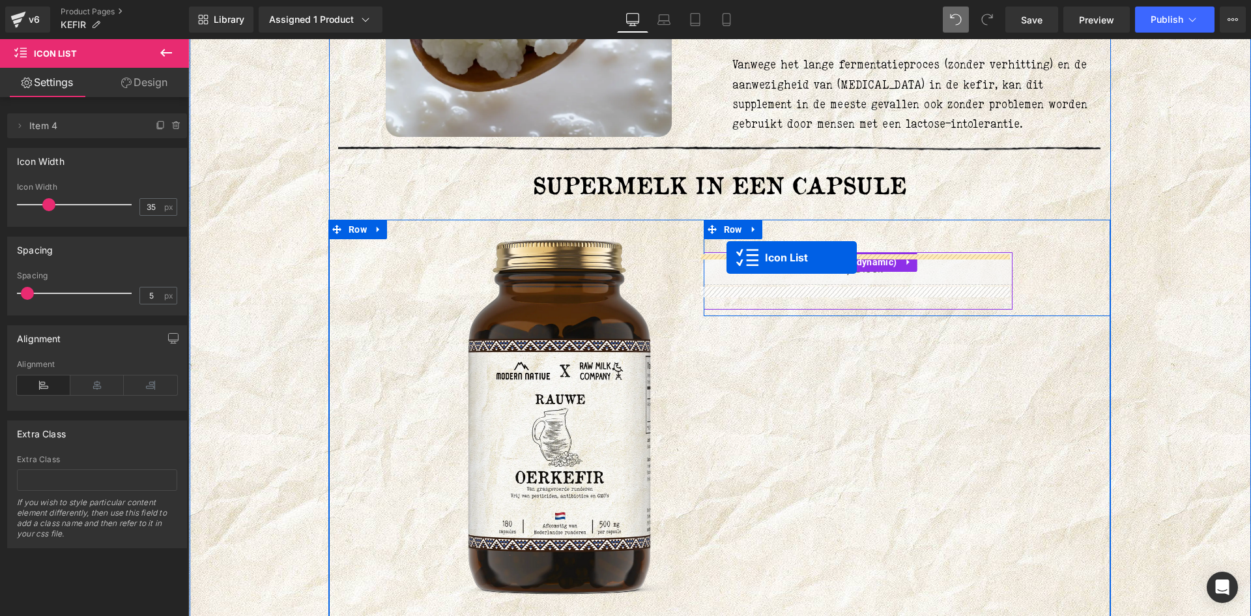
drag, startPoint x: 844, startPoint y: 358, endPoint x: 726, endPoint y: 257, distance: 154.3
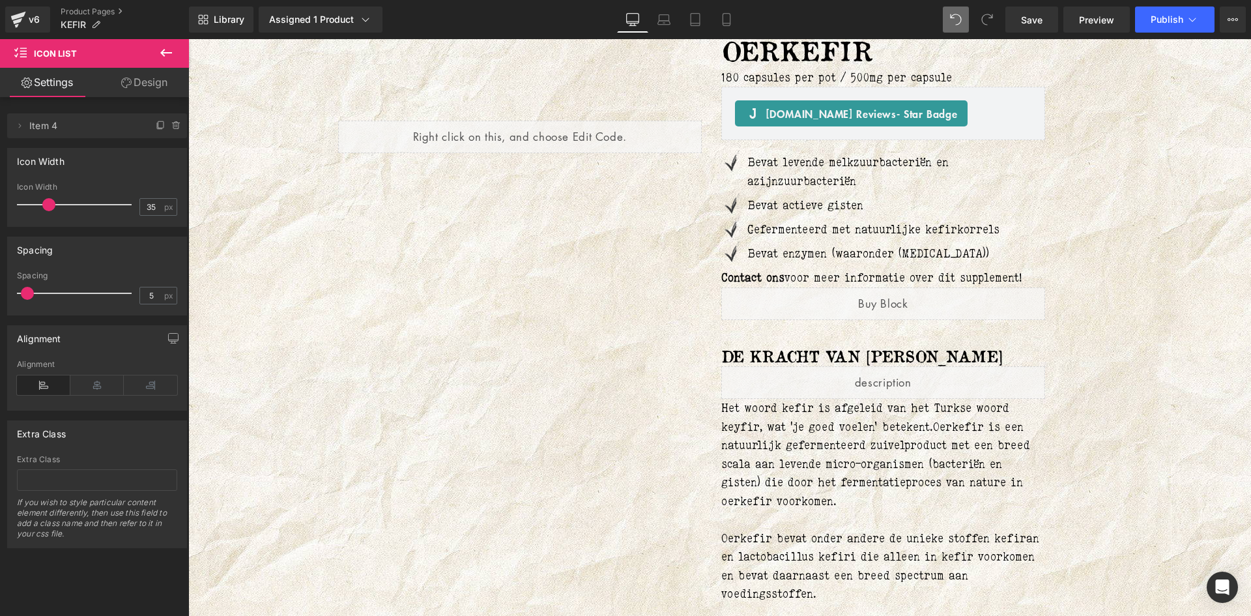
scroll to position [0, 0]
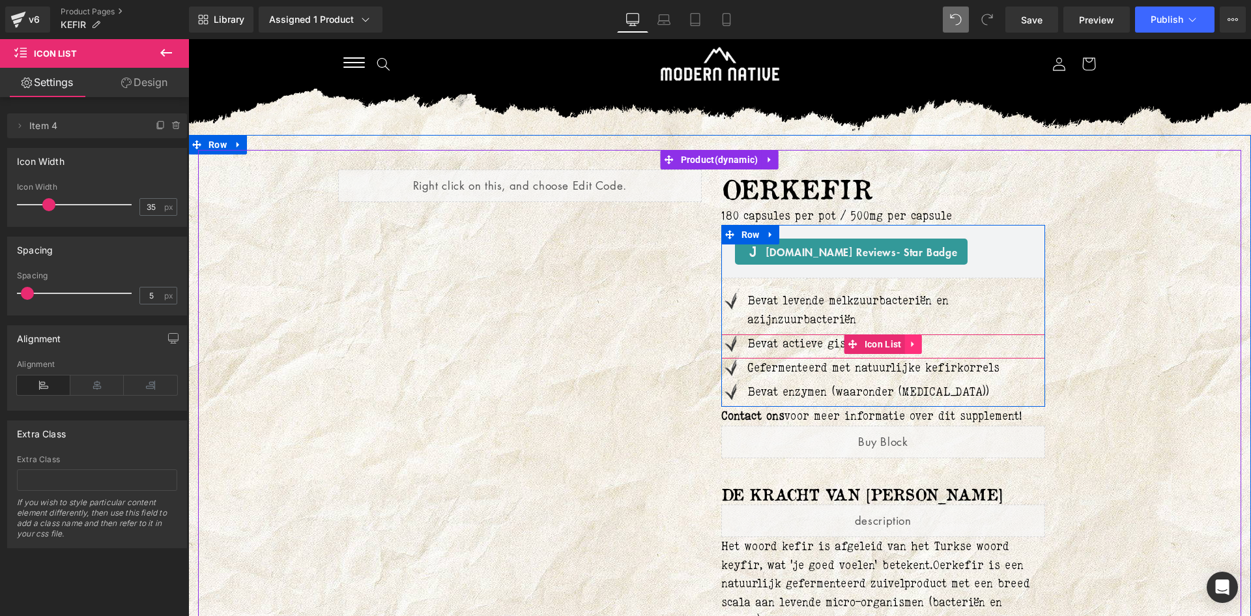
click at [909, 345] on icon at bounding box center [913, 344] width 9 height 10
click at [900, 347] on icon at bounding box center [904, 343] width 9 height 9
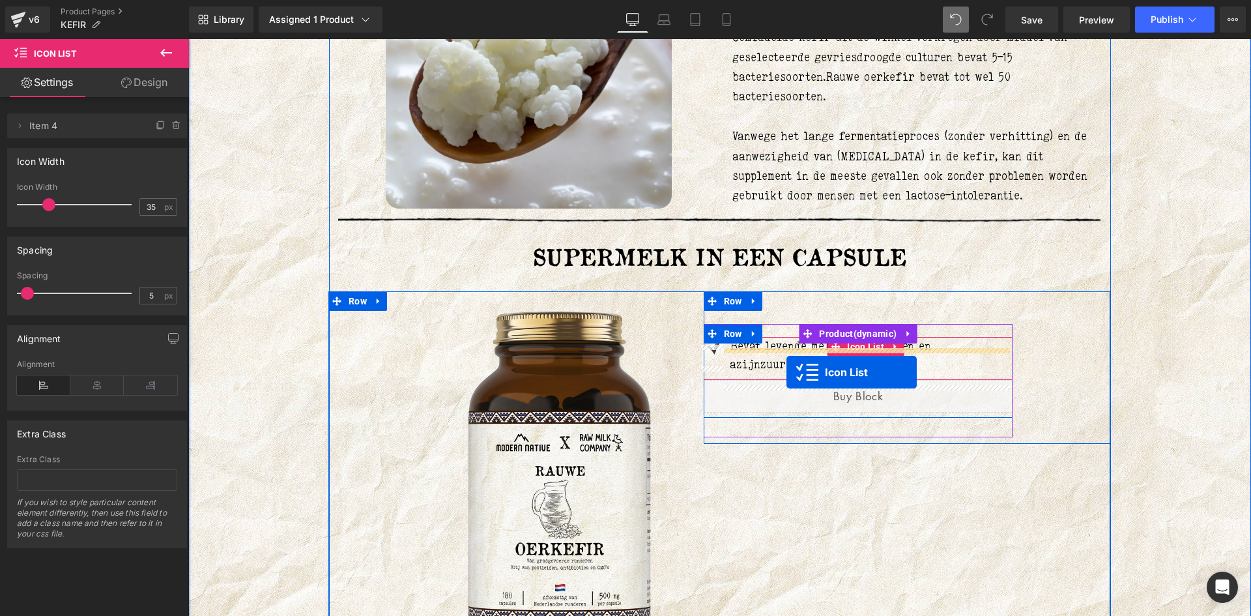
scroll to position [2410, 0]
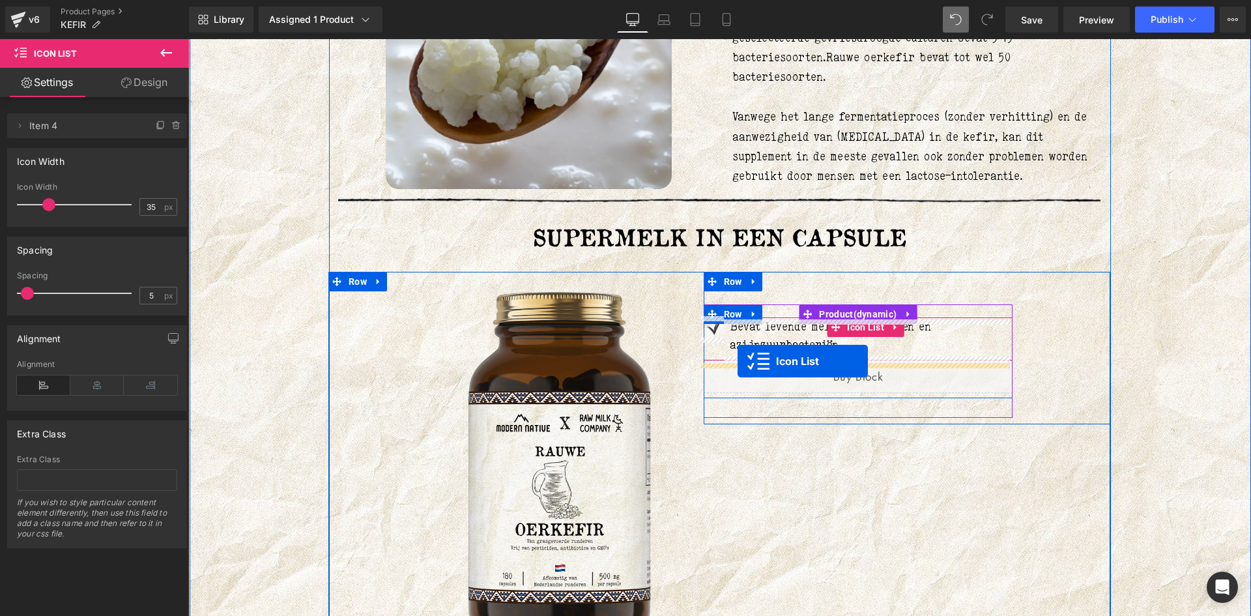
drag, startPoint x: 846, startPoint y: 367, endPoint x: 737, endPoint y: 361, distance: 109.0
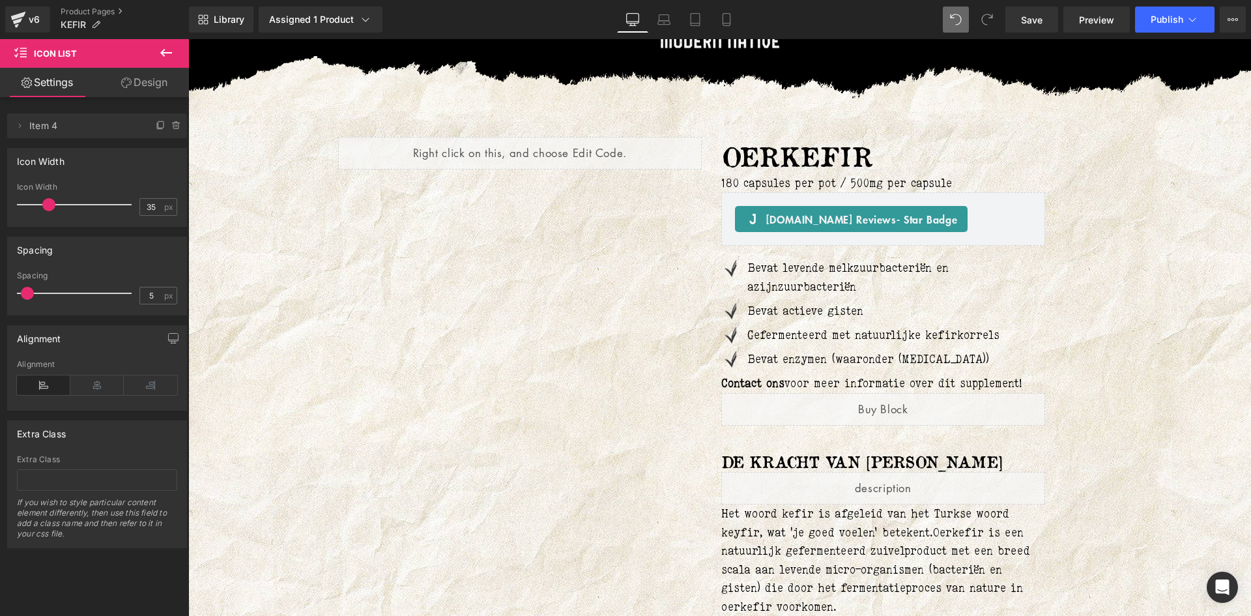
scroll to position [0, 0]
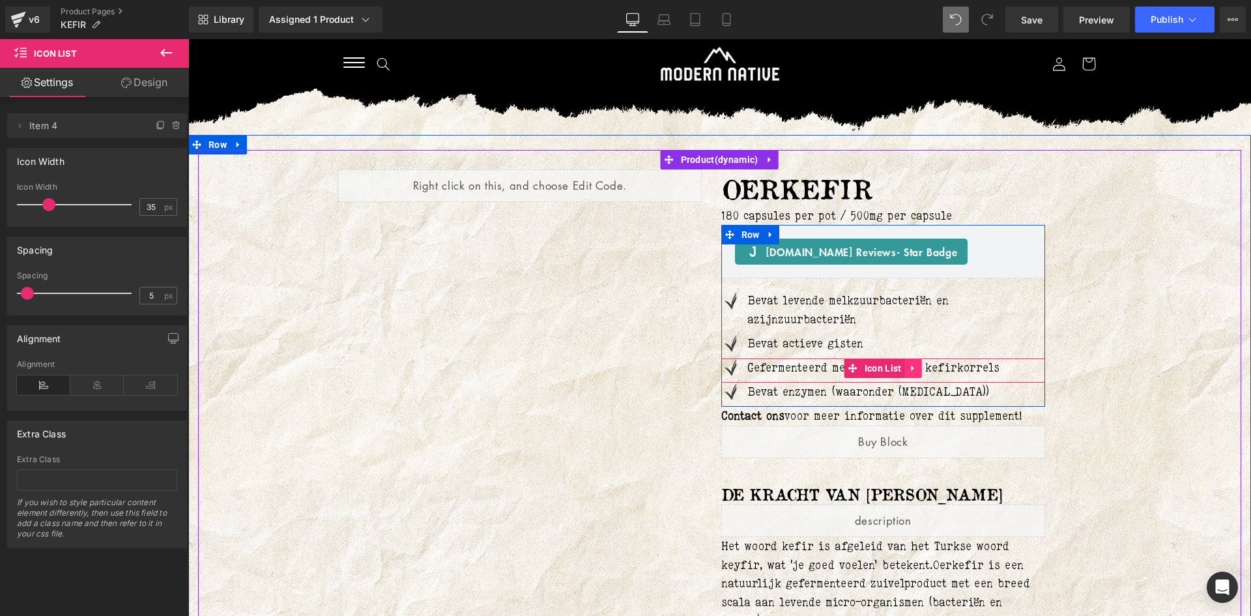
click at [909, 365] on icon at bounding box center [913, 368] width 9 height 10
click at [904, 369] on icon at bounding box center [904, 367] width 9 height 9
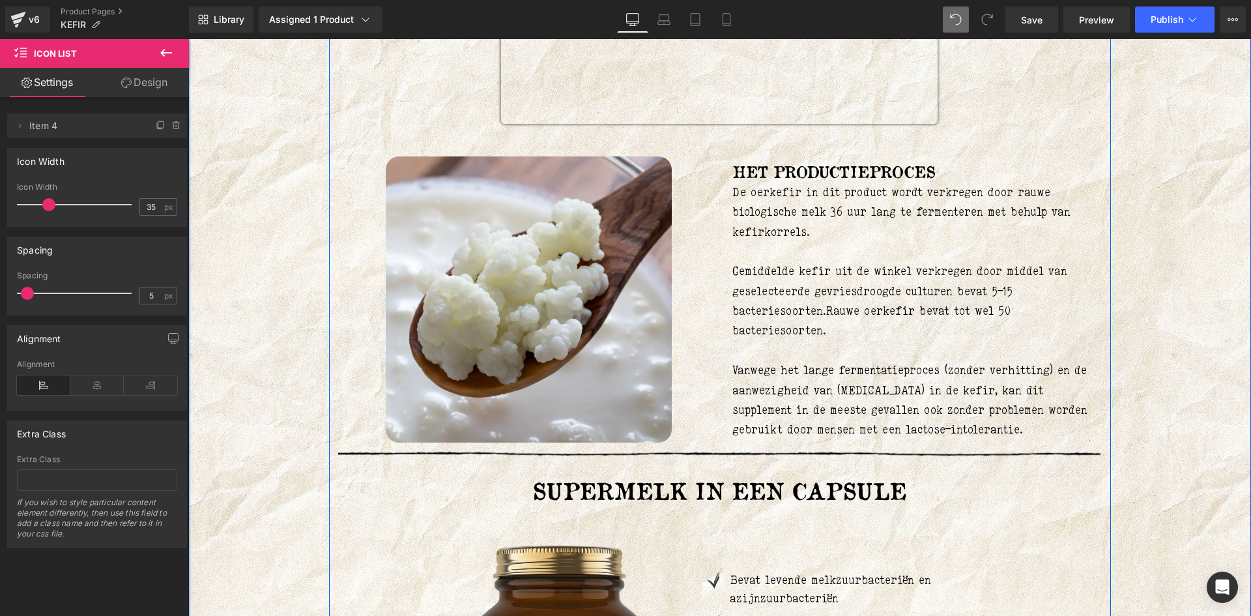
scroll to position [2475, 0]
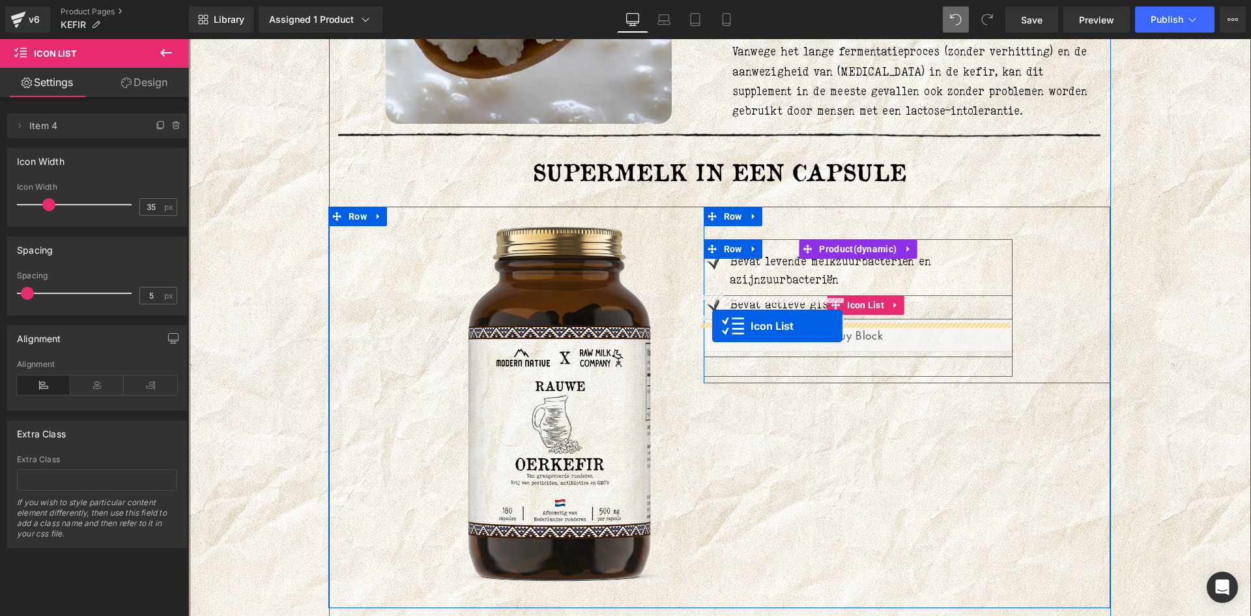
drag, startPoint x: 847, startPoint y: 392, endPoint x: 712, endPoint y: 326, distance: 150.9
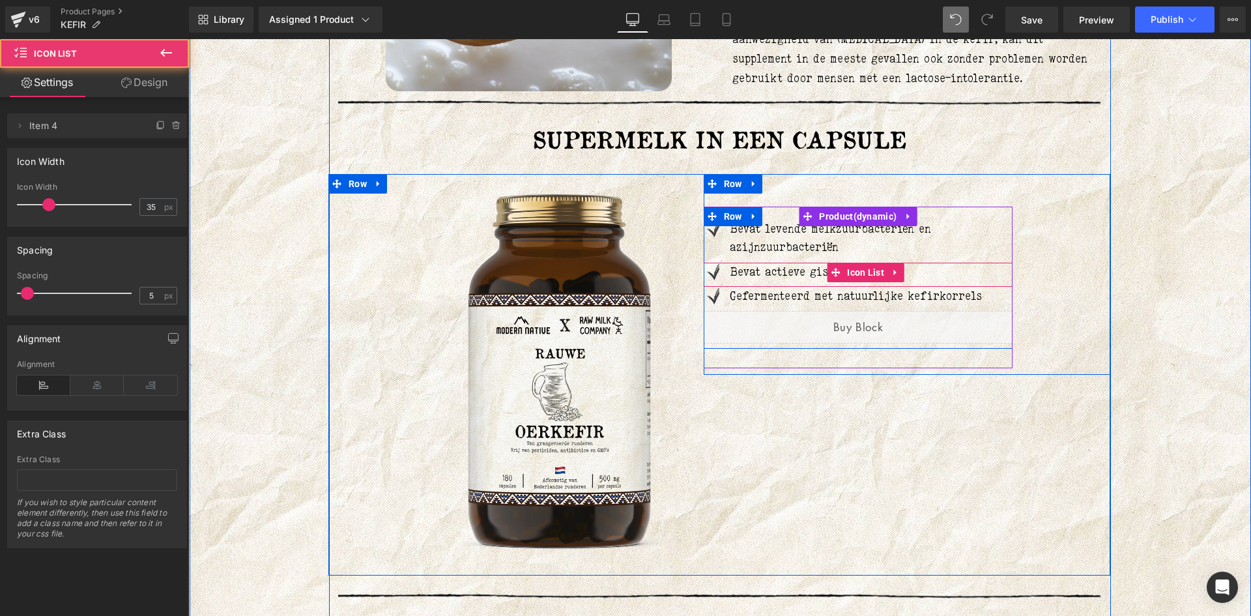
scroll to position [2443, 0]
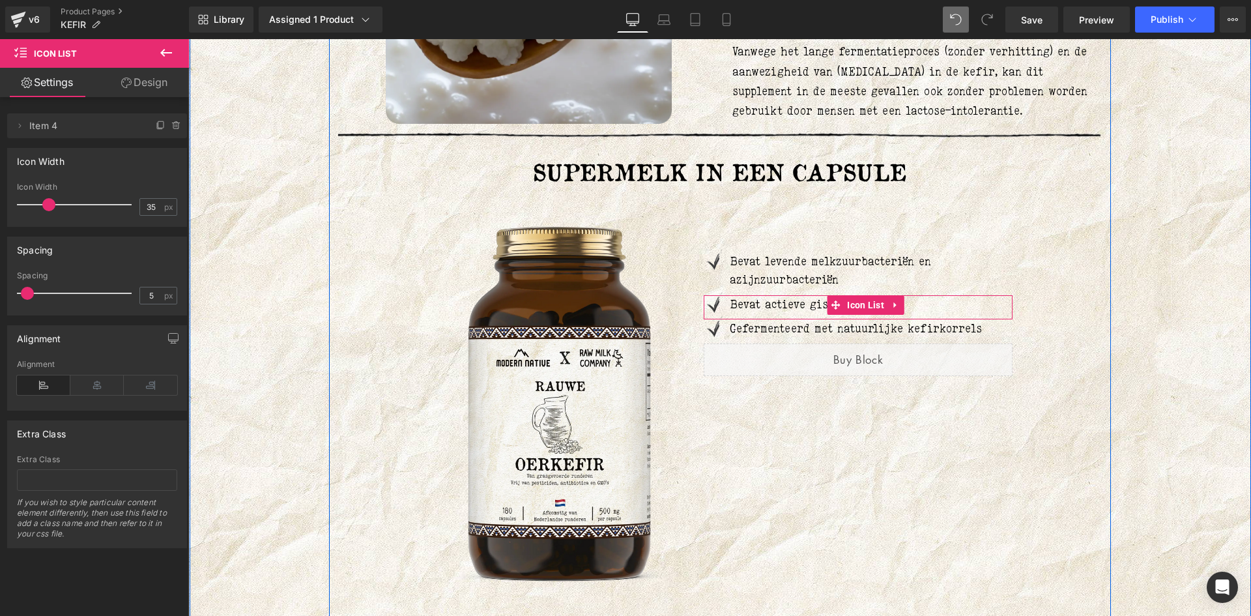
drag, startPoint x: 1162, startPoint y: 314, endPoint x: 1239, endPoint y: 395, distance: 111.5
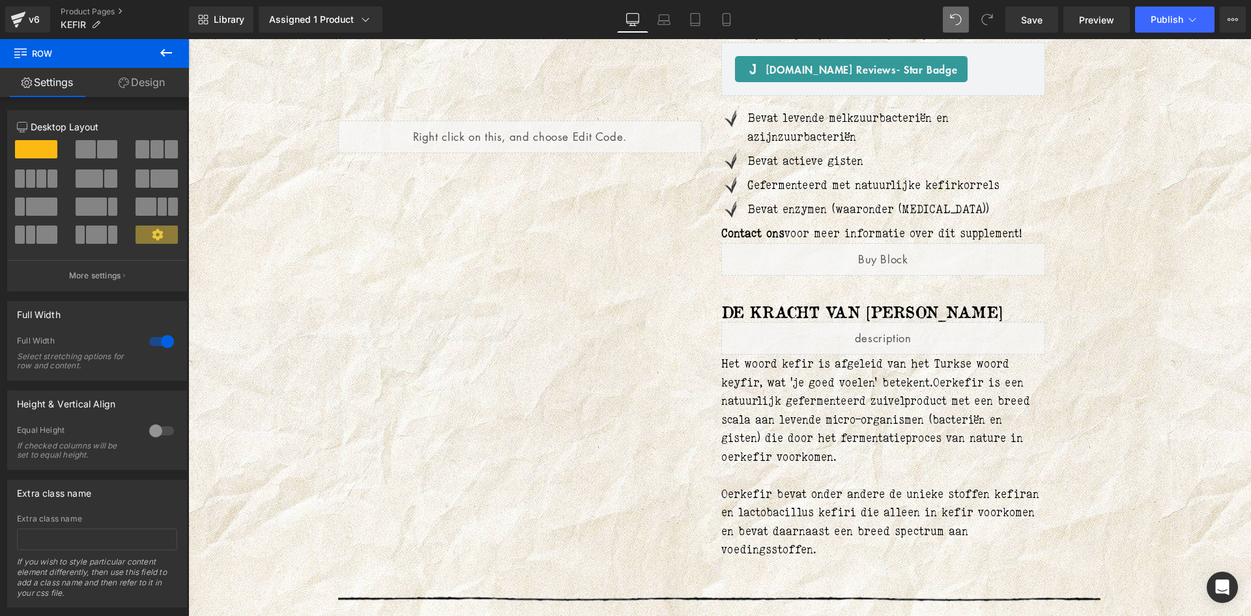
scroll to position [141, 0]
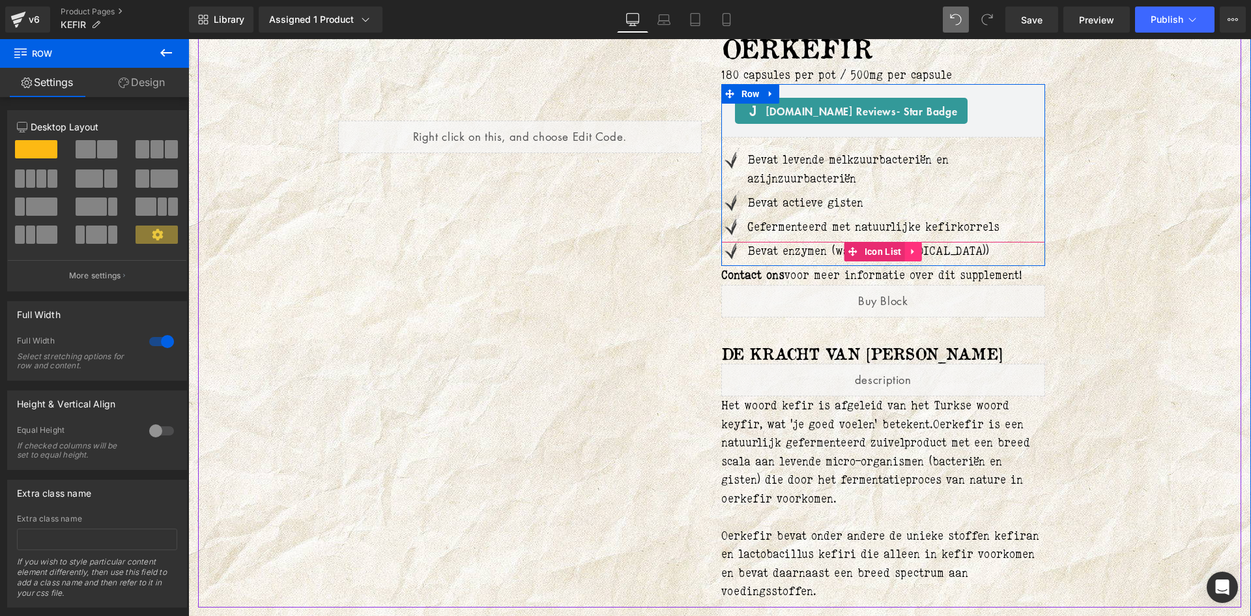
click at [912, 255] on icon at bounding box center [913, 252] width 9 height 10
click at [900, 251] on icon at bounding box center [904, 251] width 9 height 9
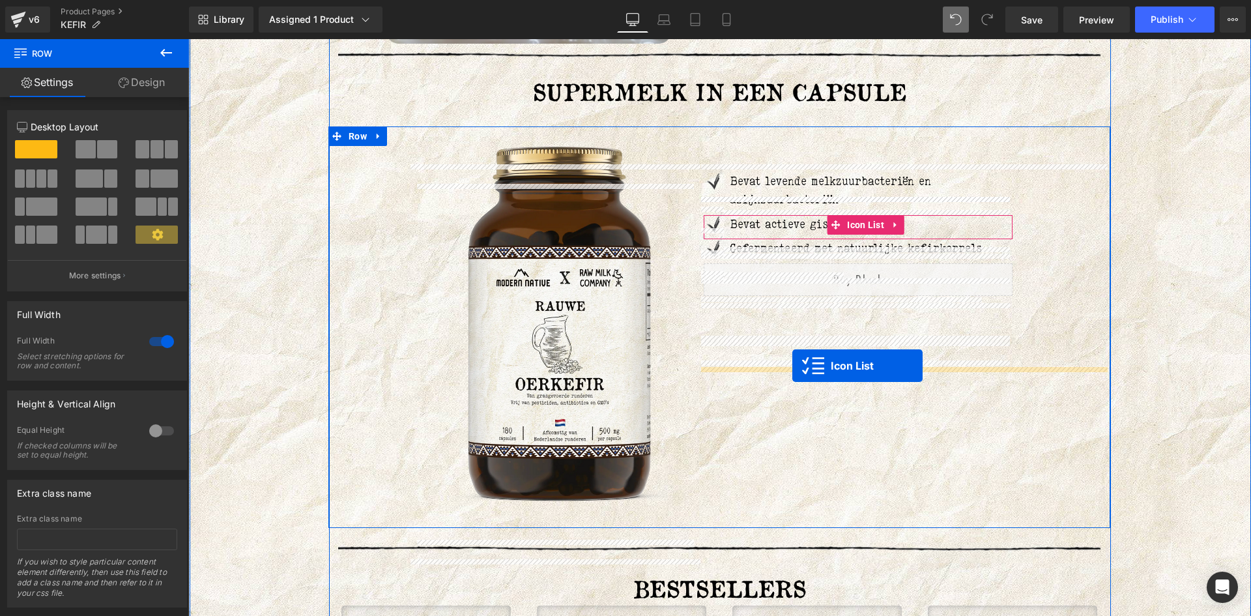
scroll to position [2616, 0]
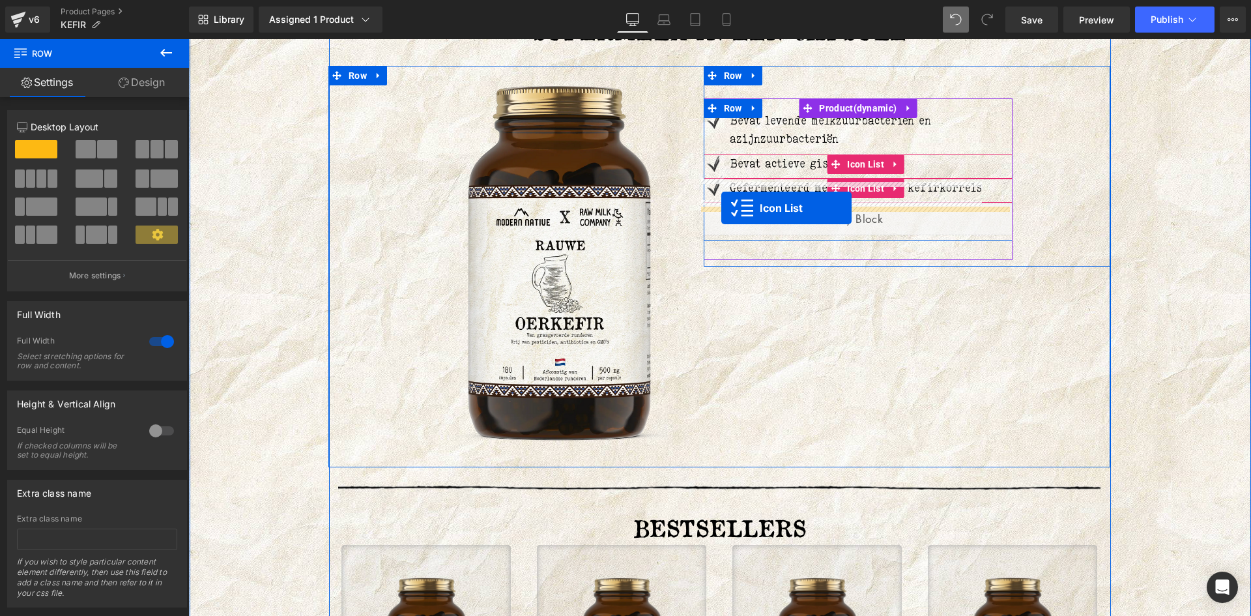
drag, startPoint x: 844, startPoint y: 274, endPoint x: 721, endPoint y: 208, distance: 139.0
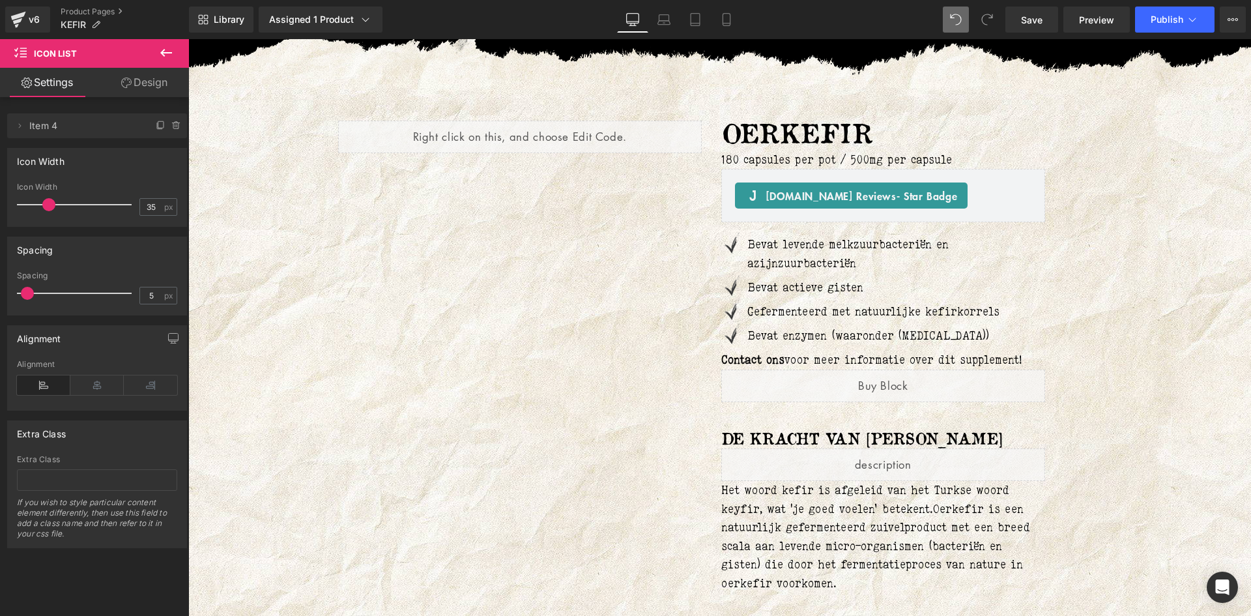
scroll to position [0, 0]
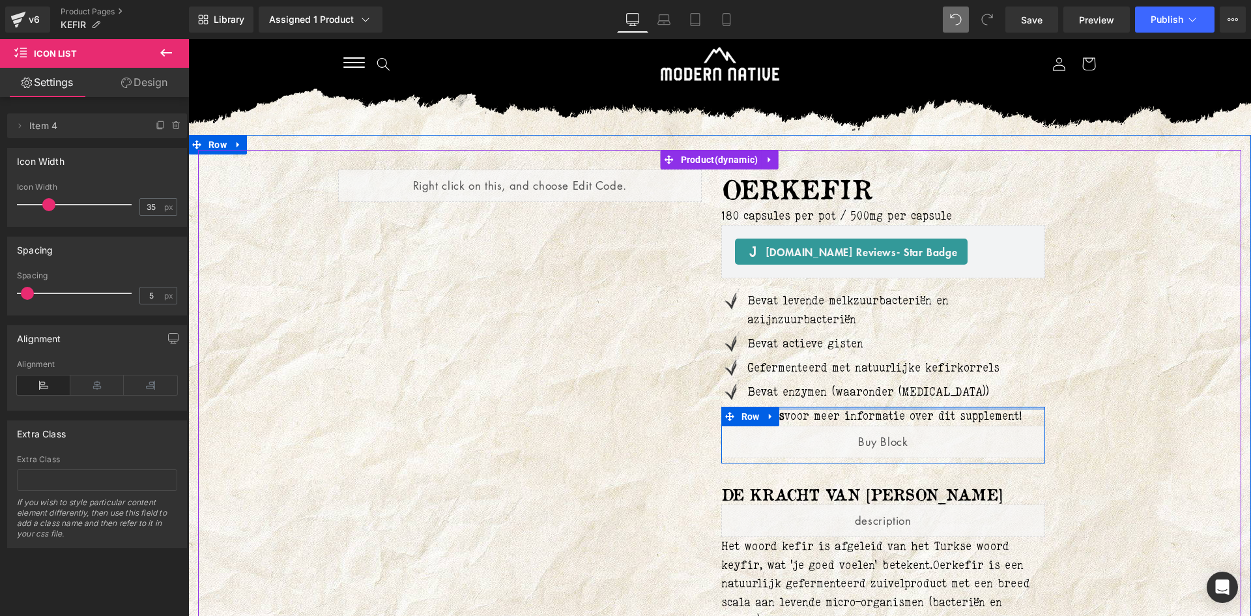
click at [805, 417] on p "Contact ons voor meer informatie over dit supplement!" at bounding box center [883, 415] width 324 height 19
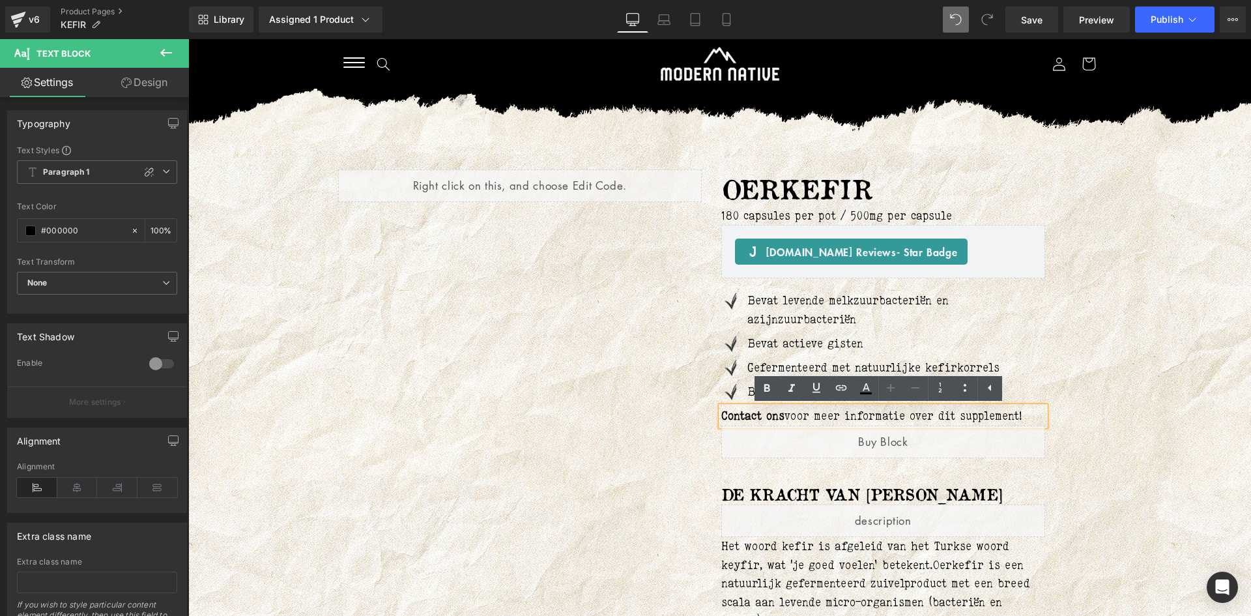
click at [1135, 403] on div "Liquid OERKEFIR (P) Title 180 capsules per pot / 500mg per capsule Text Block J…" at bounding box center [719, 448] width 1043 height 597
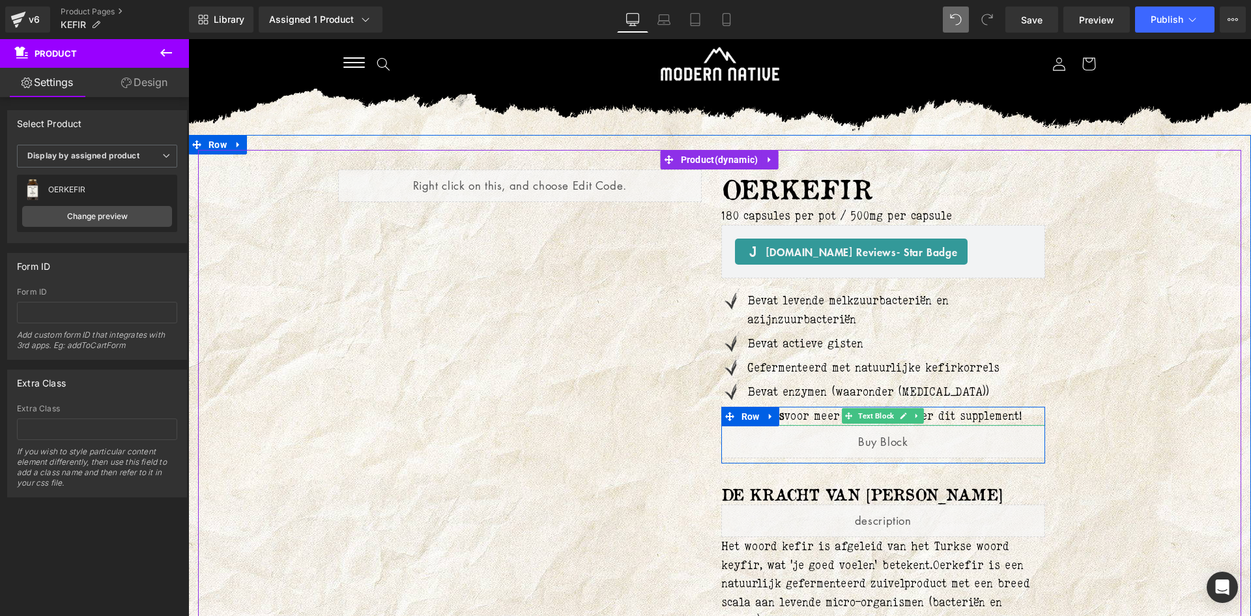
click at [828, 421] on p "Contact ons voor meer informatie over dit supplement!" at bounding box center [883, 415] width 324 height 19
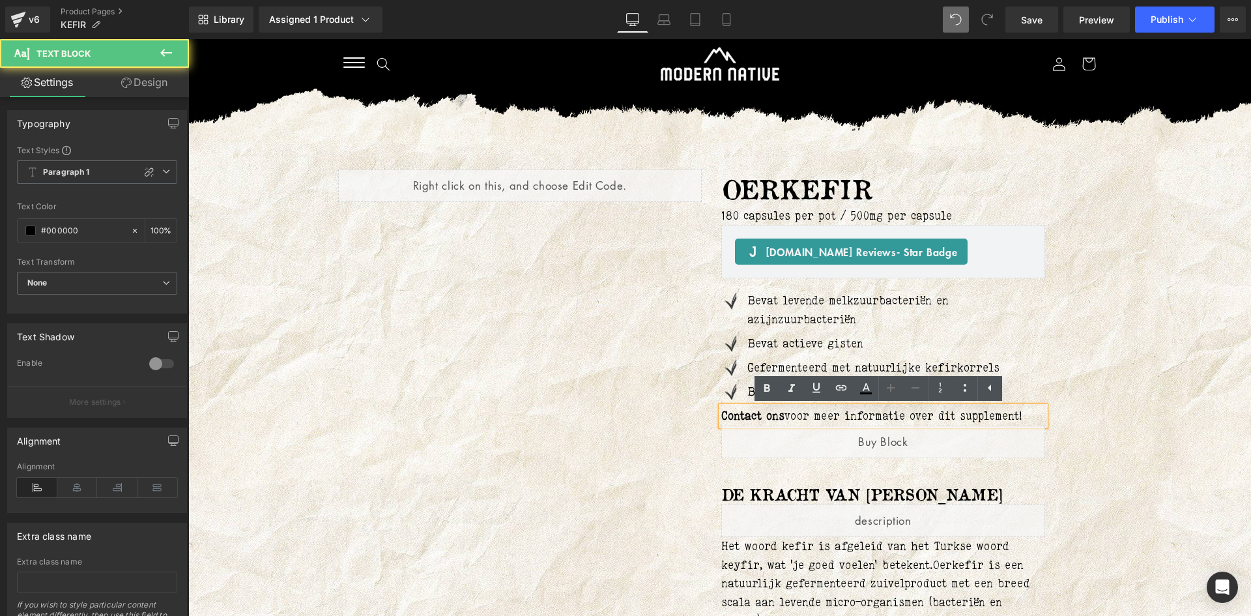
click at [1104, 386] on div "Liquid OERKEFIR (P) Title 180 capsules per pot / 500mg per capsule Text Block J…" at bounding box center [719, 448] width 782 height 597
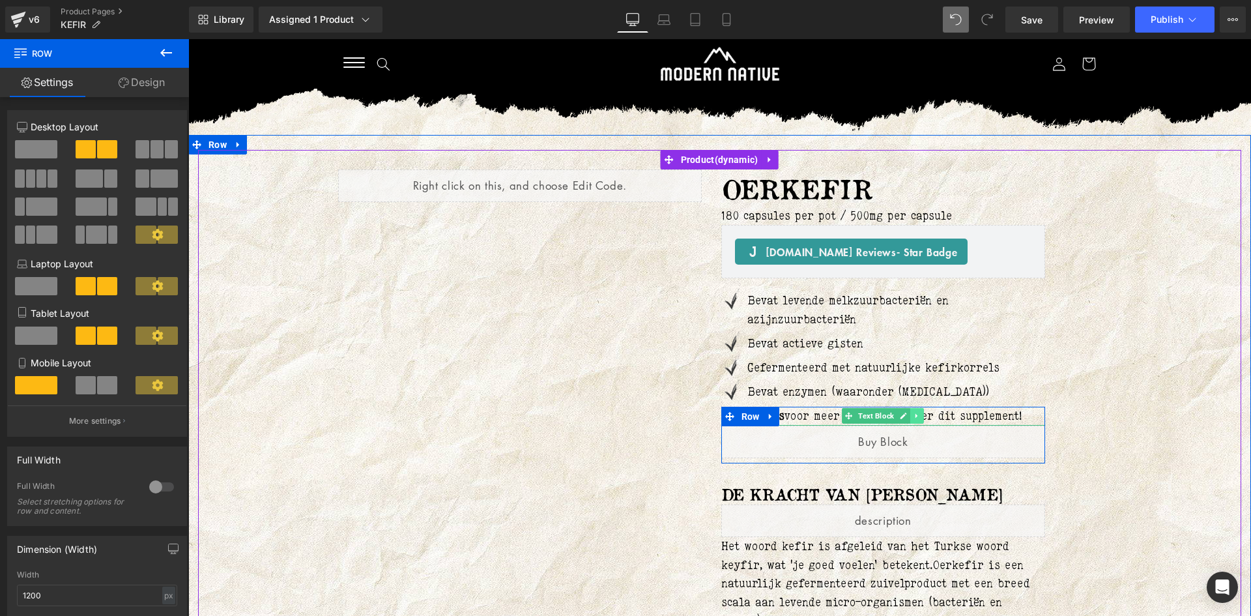
click at [913, 416] on icon at bounding box center [916, 416] width 7 height 8
click at [908, 417] on icon at bounding box center [910, 416] width 7 height 8
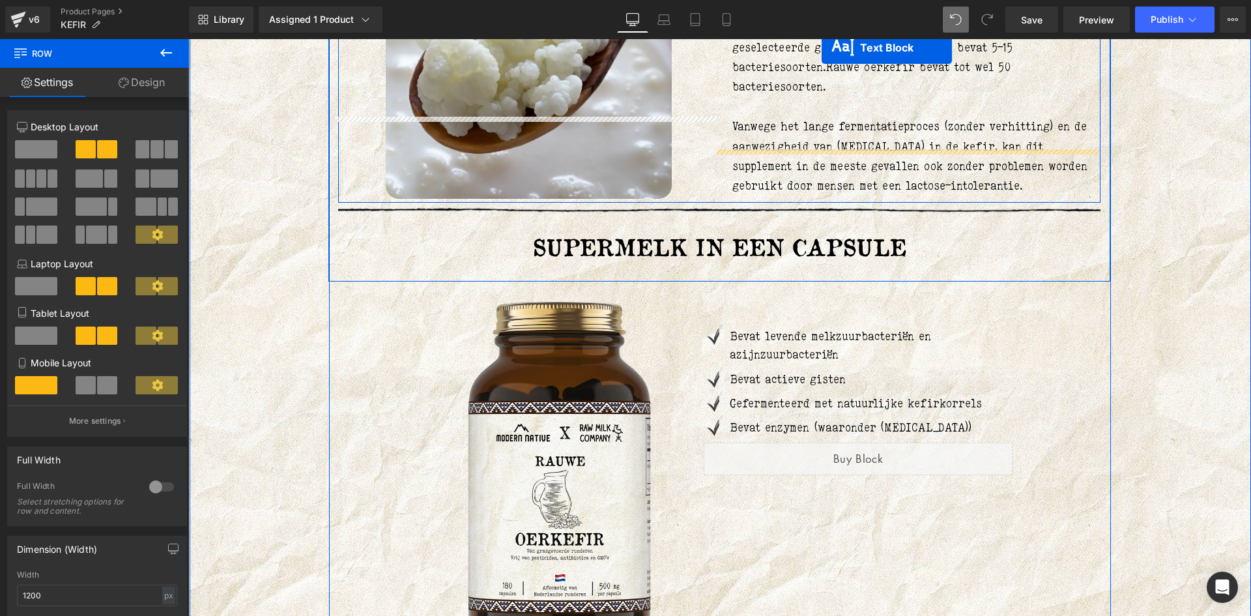
scroll to position [2475, 0]
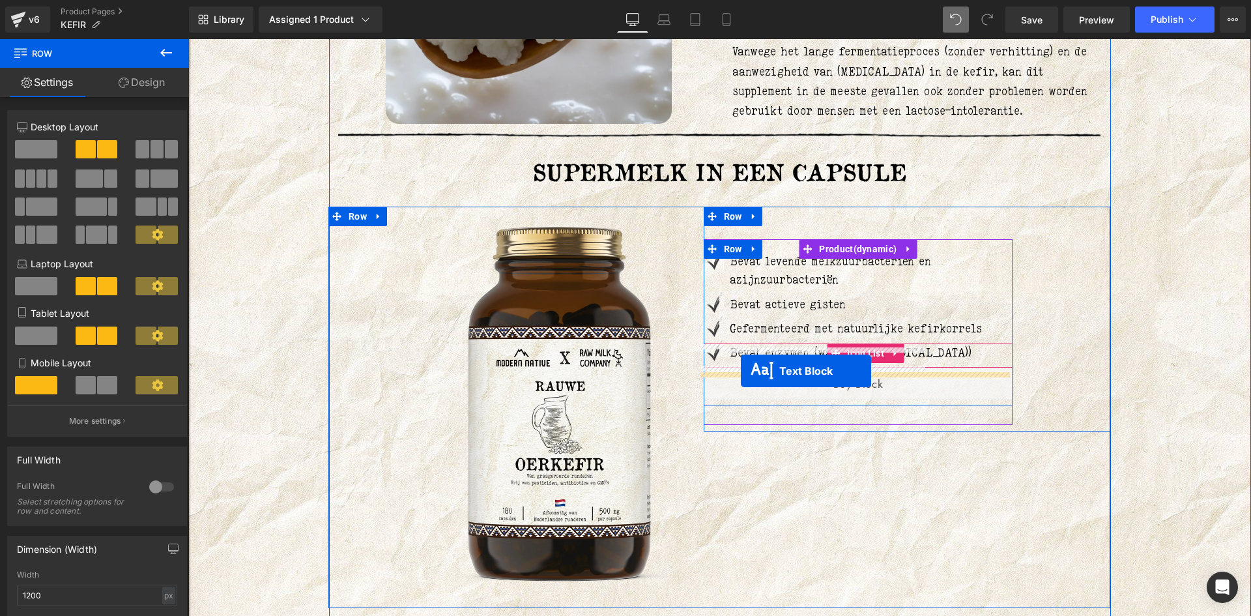
drag, startPoint x: 844, startPoint y: 435, endPoint x: 741, endPoint y: 371, distance: 122.0
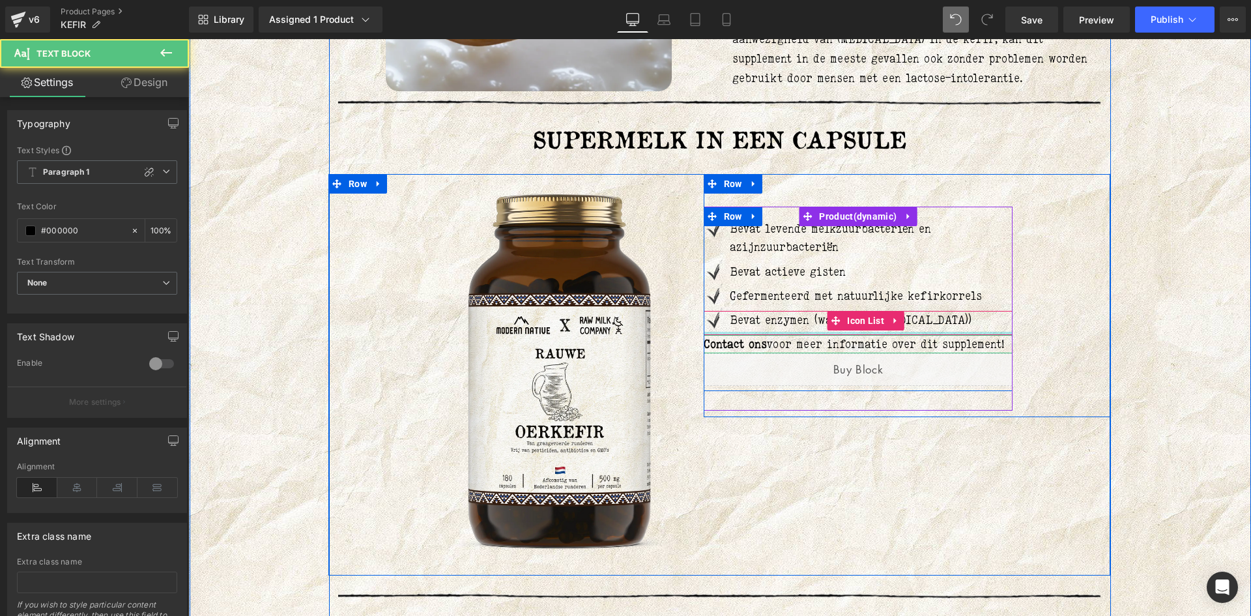
scroll to position [2443, 0]
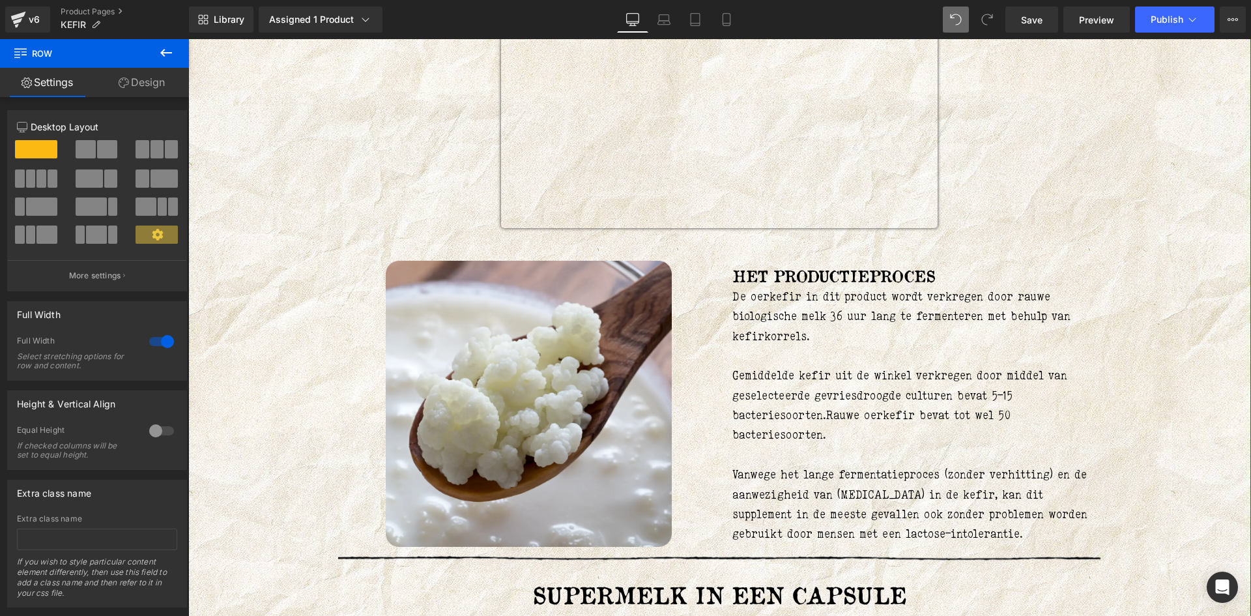
scroll to position [2052, 0]
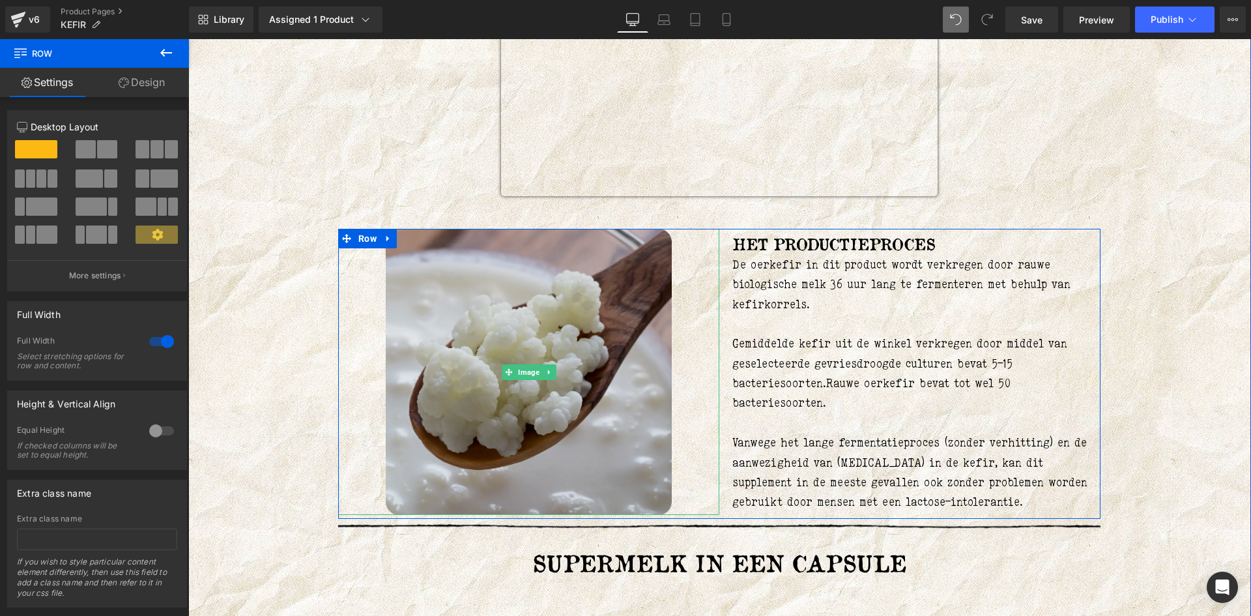
click at [537, 342] on img at bounding box center [529, 372] width 286 height 286
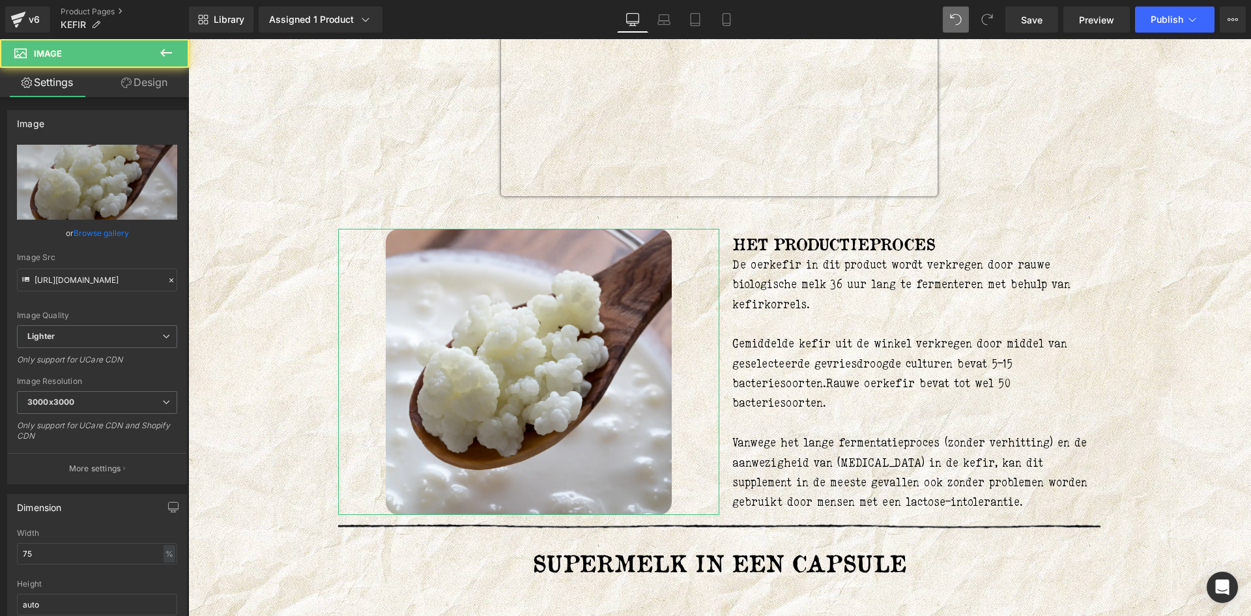
click at [157, 81] on link "Design" at bounding box center [144, 82] width 94 height 29
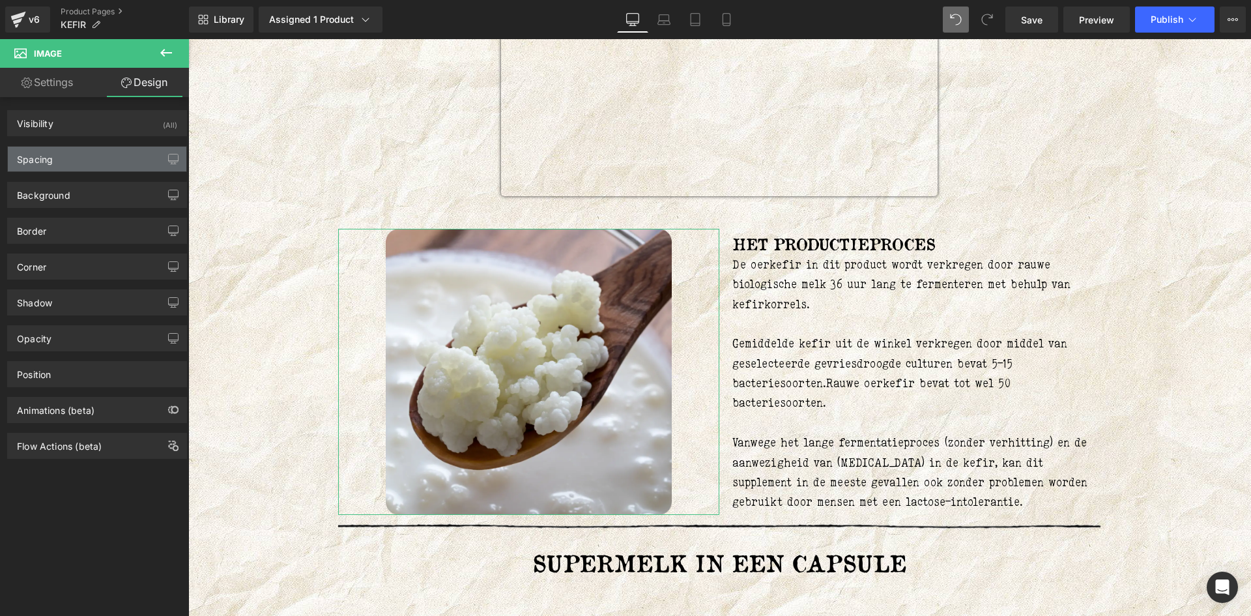
click at [108, 152] on div "Spacing" at bounding box center [97, 159] width 178 height 25
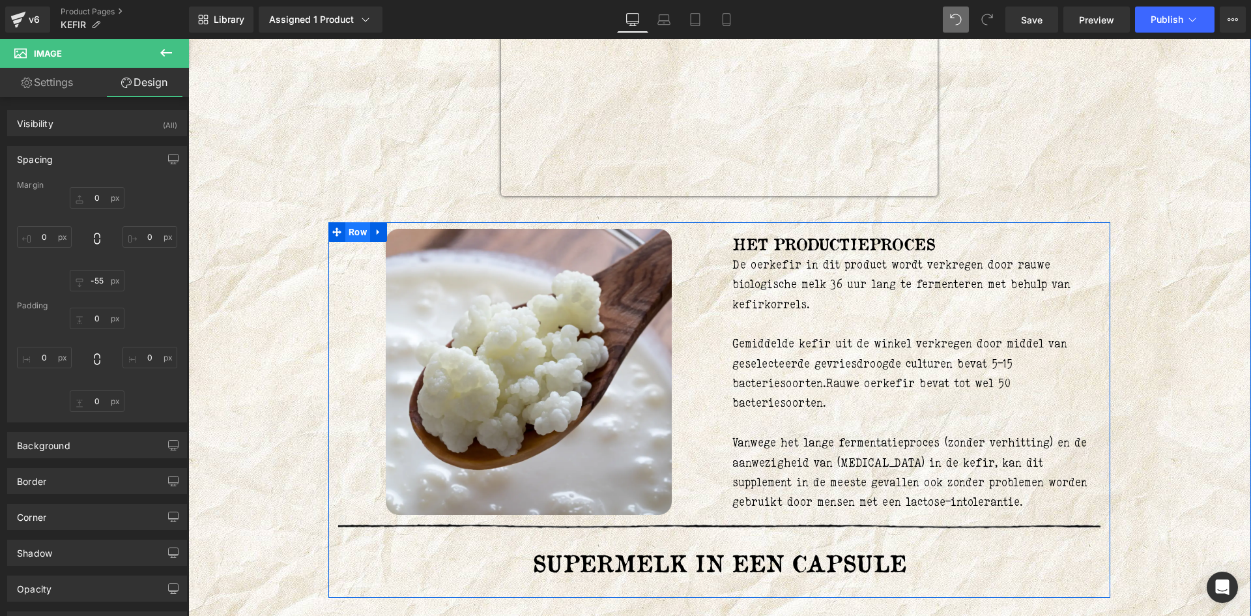
click at [361, 240] on span "Row" at bounding box center [357, 232] width 25 height 20
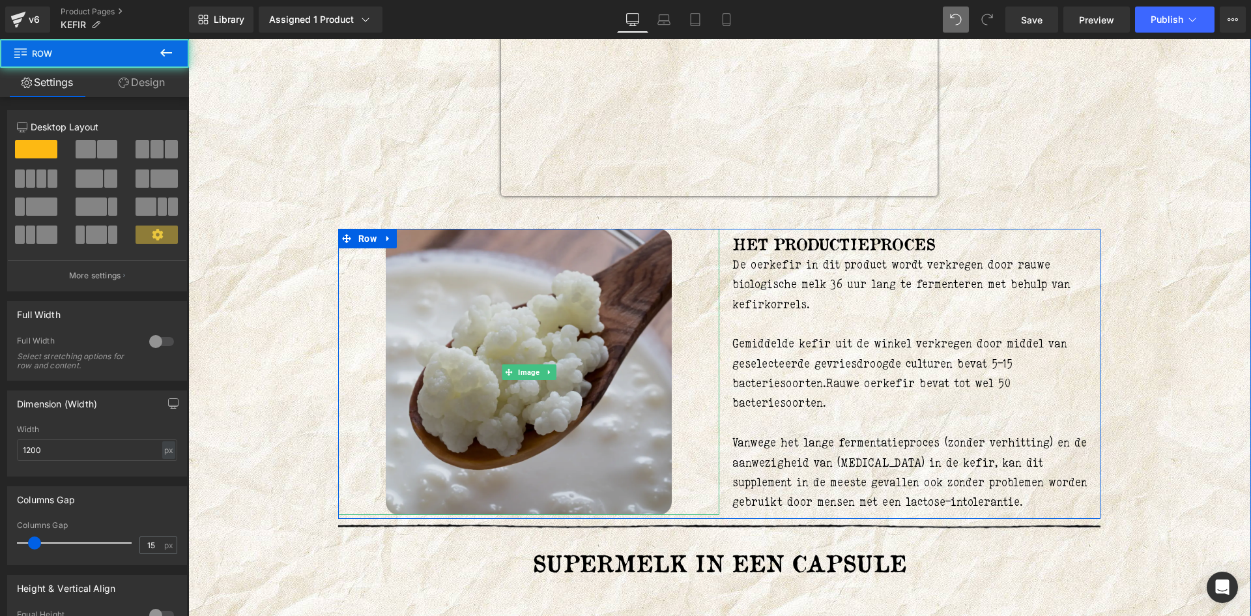
click at [487, 268] on img at bounding box center [529, 372] width 286 height 286
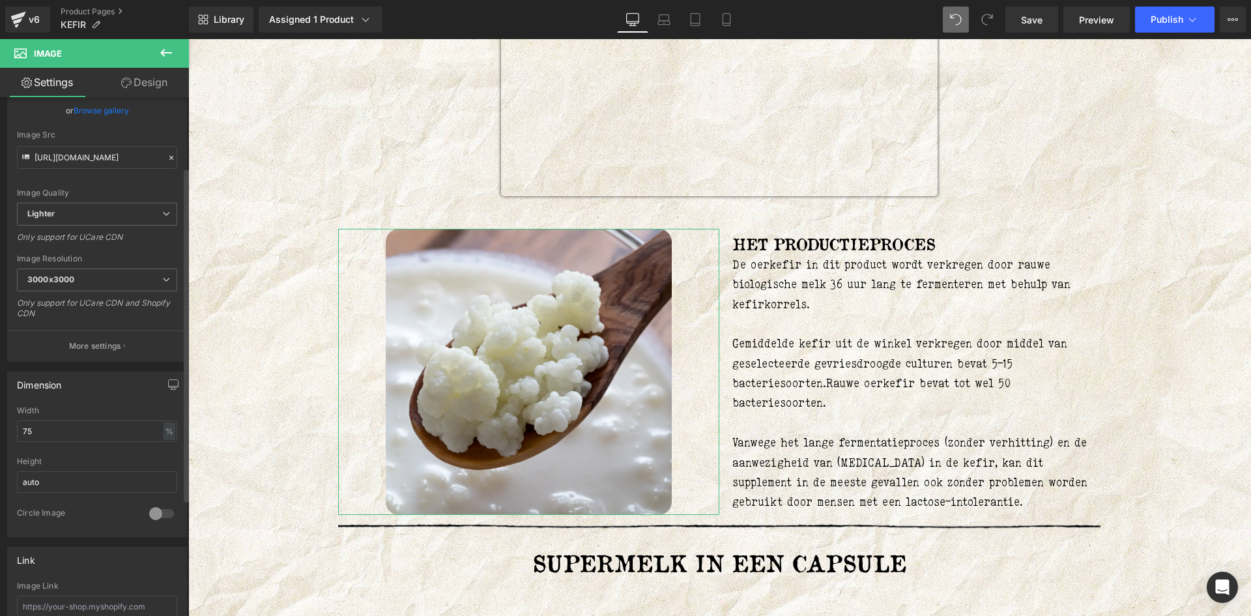
scroll to position [130, 0]
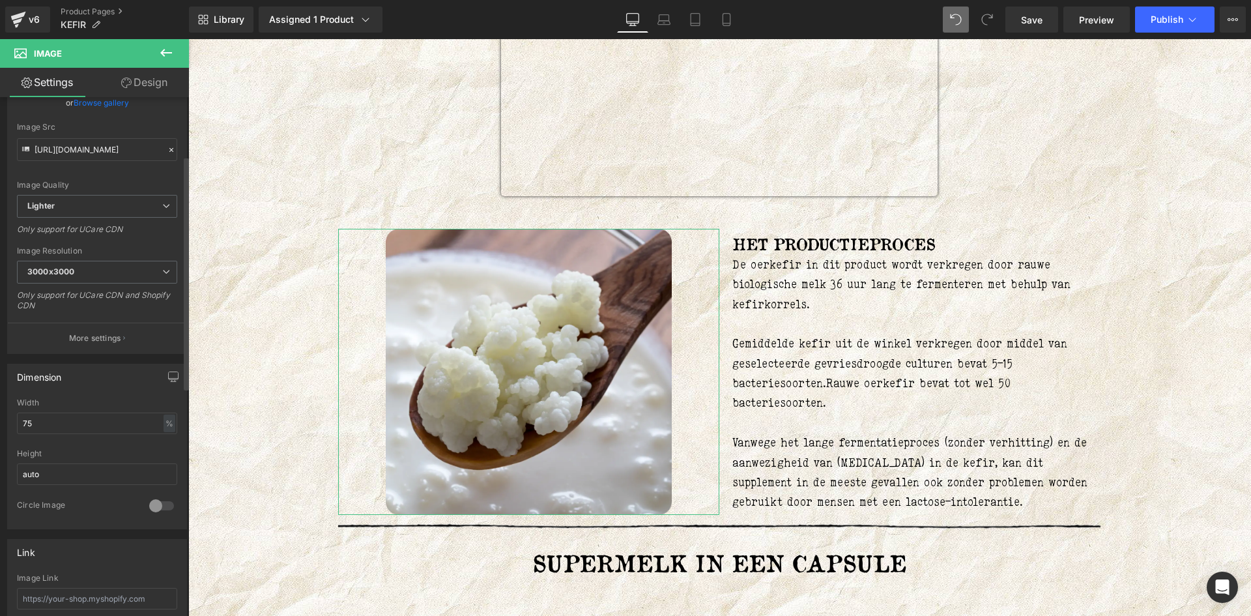
drag, startPoint x: 62, startPoint y: 422, endPoint x: 10, endPoint y: 420, distance: 51.5
click at [10, 420] on div "75% Width 75 % % px auto Height auto 0 Circle Image" at bounding box center [97, 463] width 178 height 130
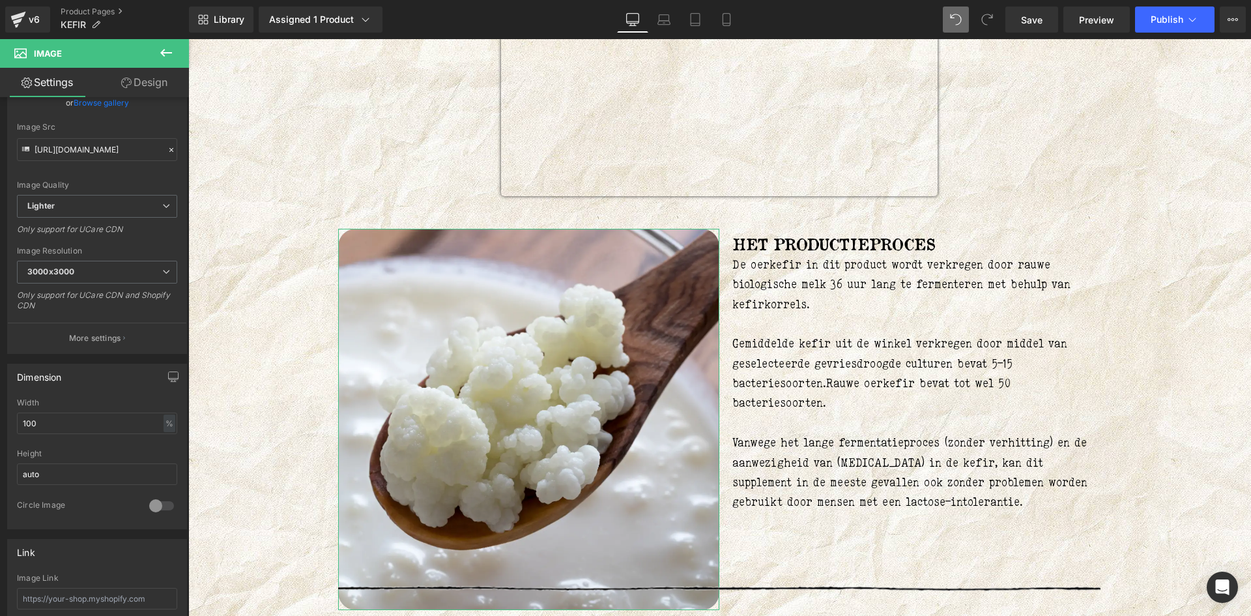
type input "100"
click at [146, 80] on link "Design" at bounding box center [144, 82] width 94 height 29
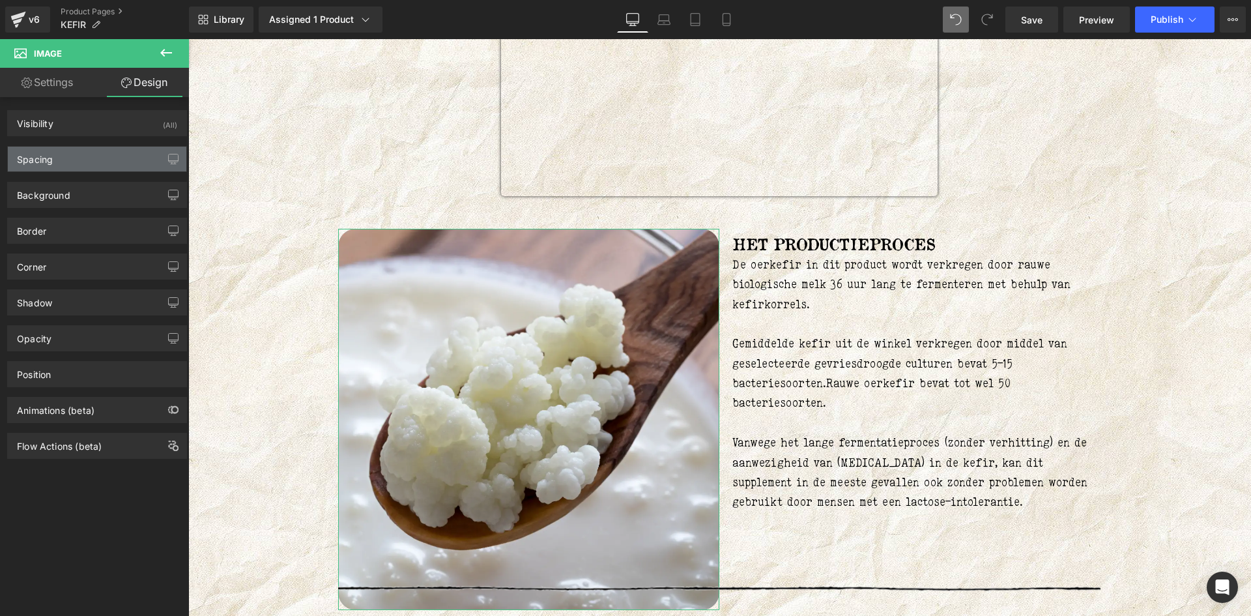
click at [82, 162] on div "Spacing" at bounding box center [97, 159] width 178 height 25
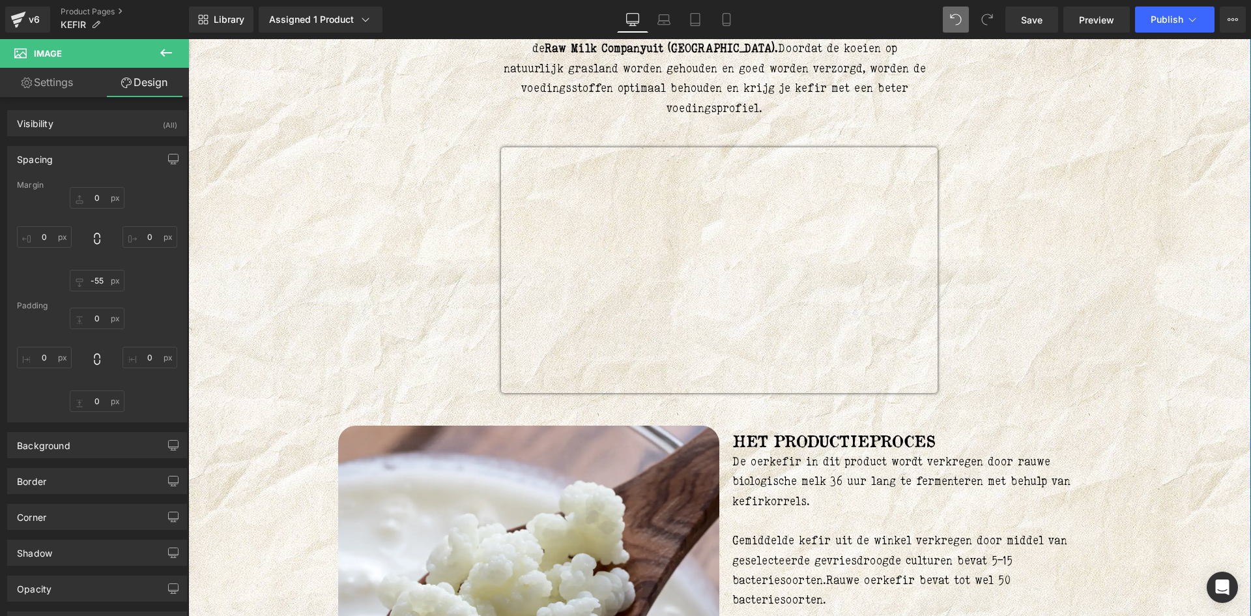
scroll to position [1857, 0]
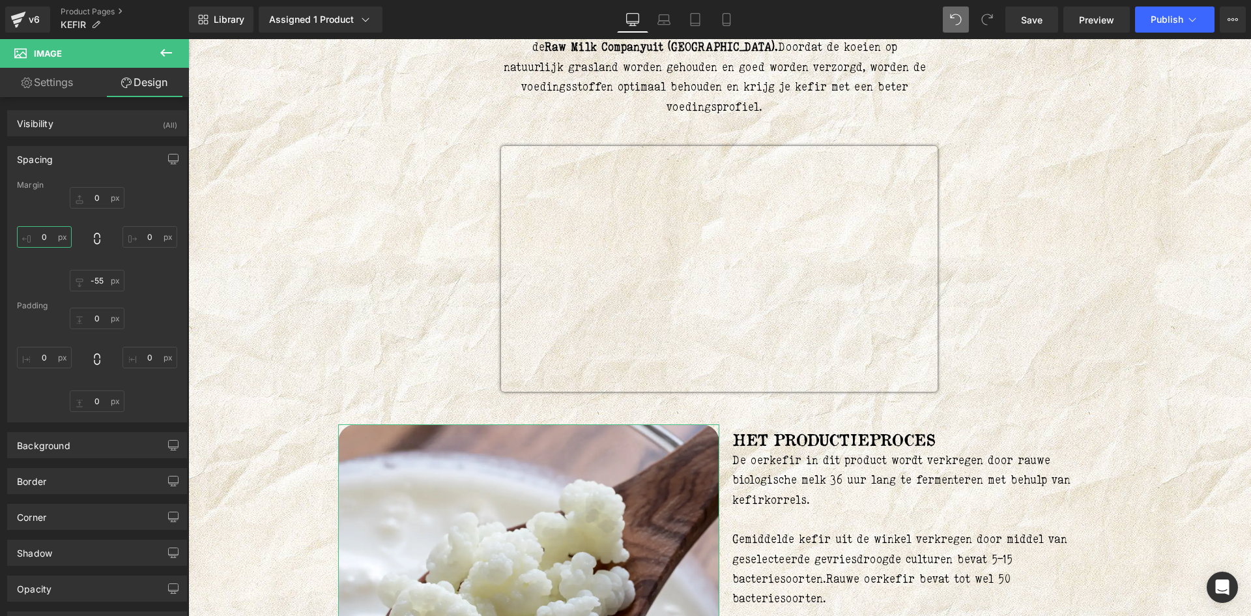
click at [44, 233] on input "0" at bounding box center [44, 236] width 55 height 21
type input "M"
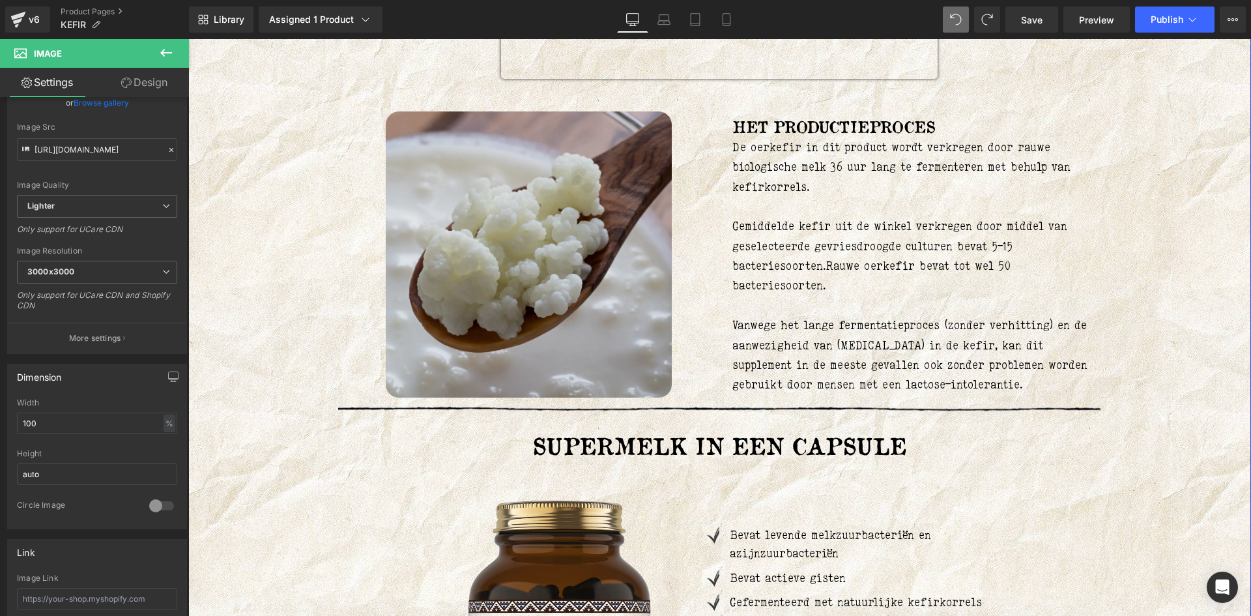
scroll to position [2182, 0]
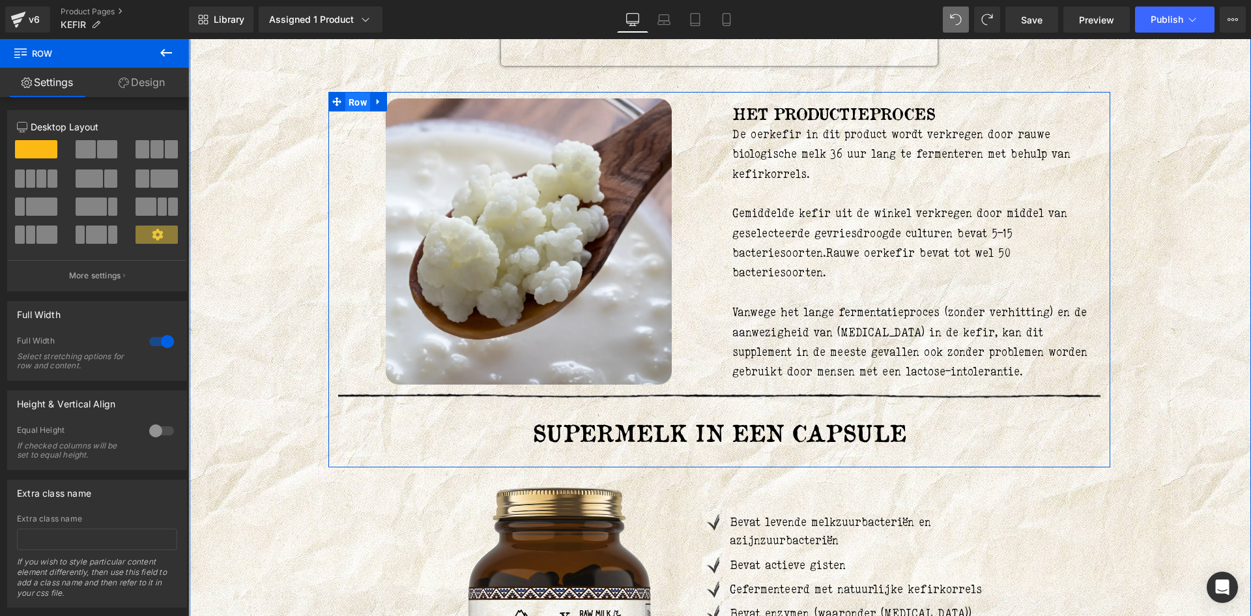
click at [362, 109] on span "Row" at bounding box center [357, 103] width 25 height 20
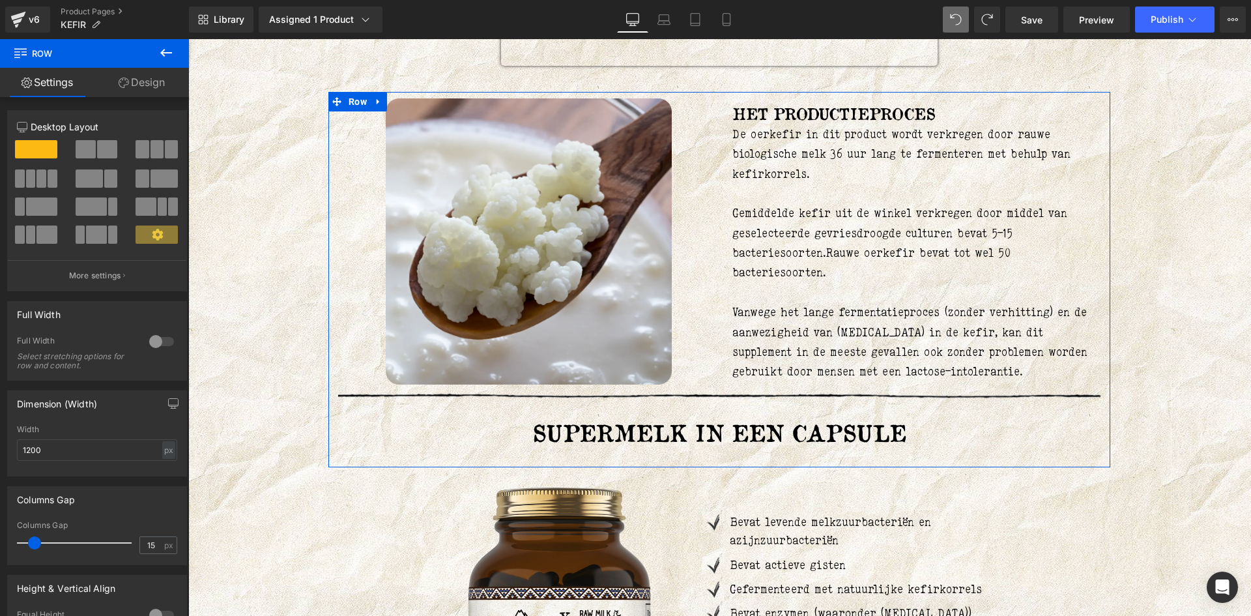
click at [160, 80] on link "Design" at bounding box center [141, 82] width 94 height 29
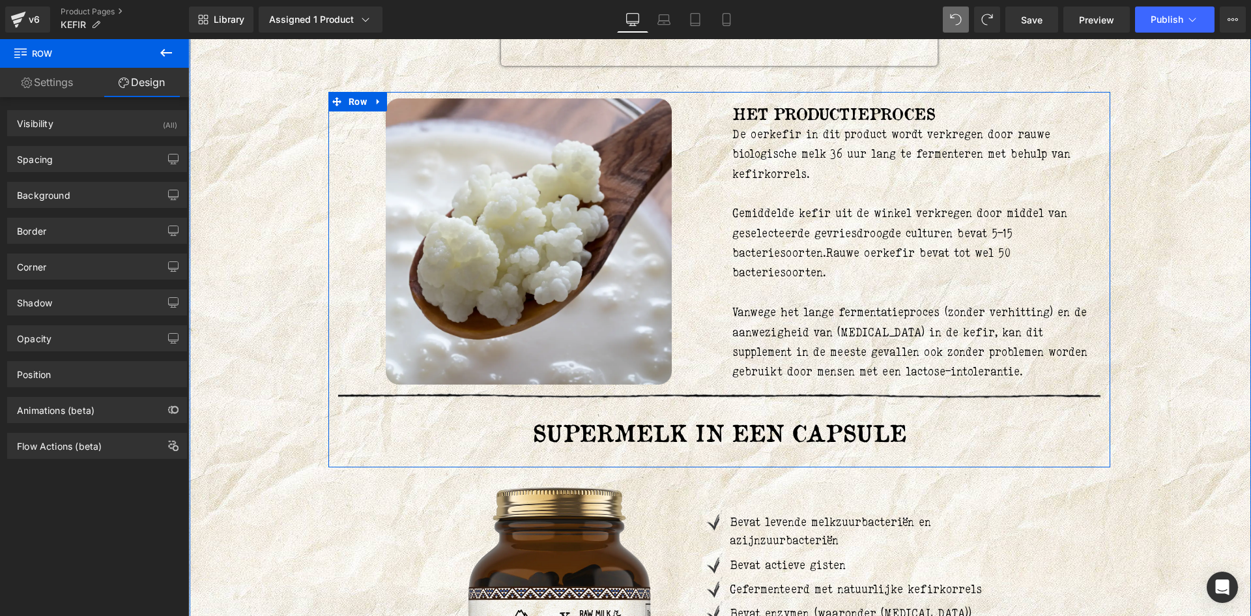
click at [370, 111] on link at bounding box center [378, 102] width 17 height 20
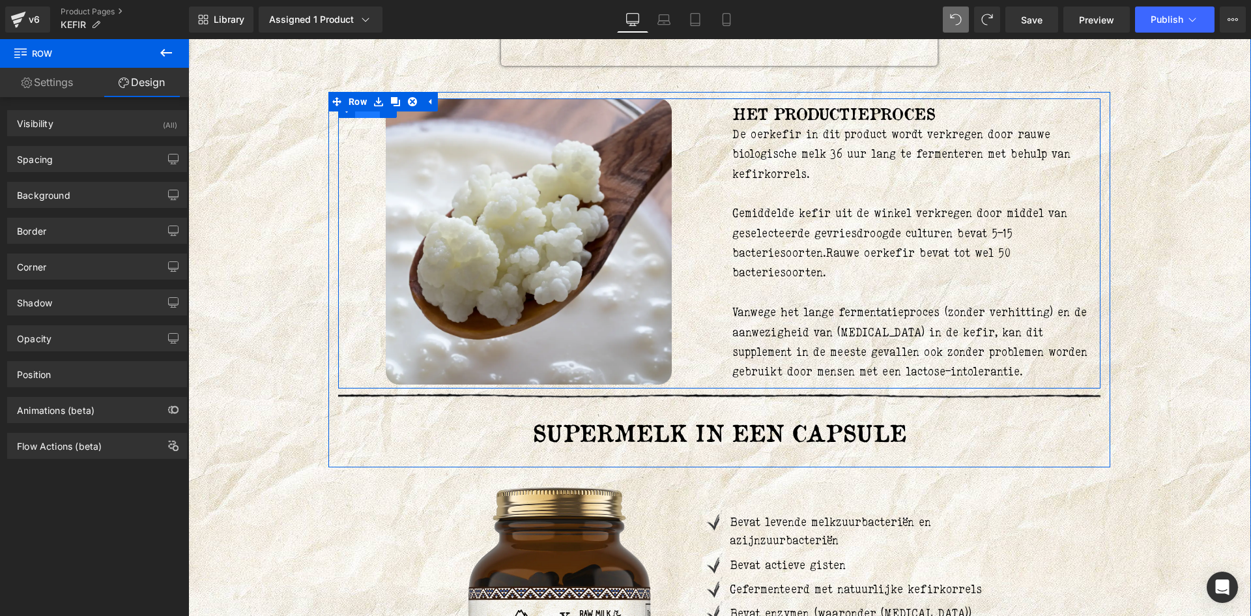
click at [370, 116] on span "Row" at bounding box center [367, 108] width 25 height 20
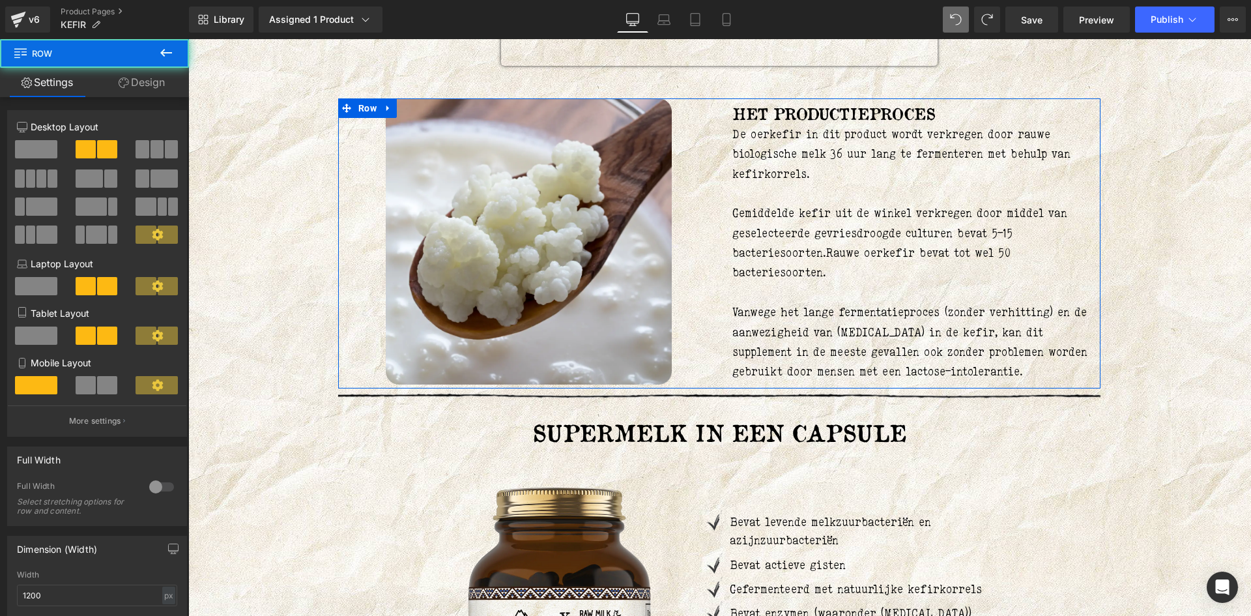
click at [158, 77] on link "Design" at bounding box center [141, 82] width 94 height 29
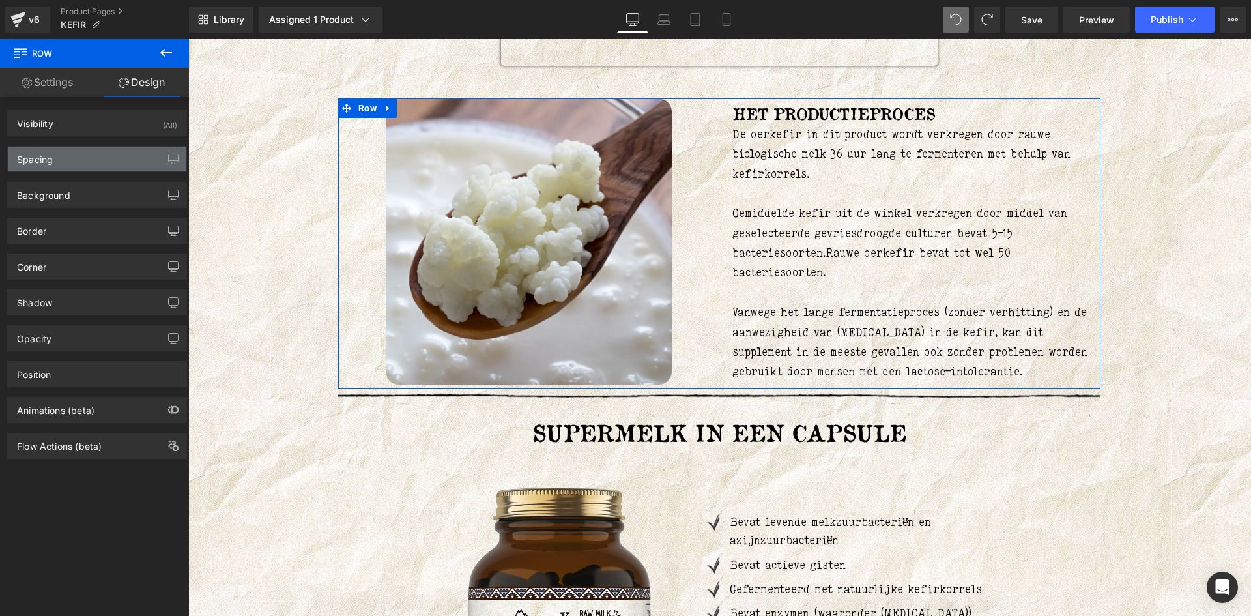
click at [84, 147] on div "Spacing" at bounding box center [97, 159] width 178 height 25
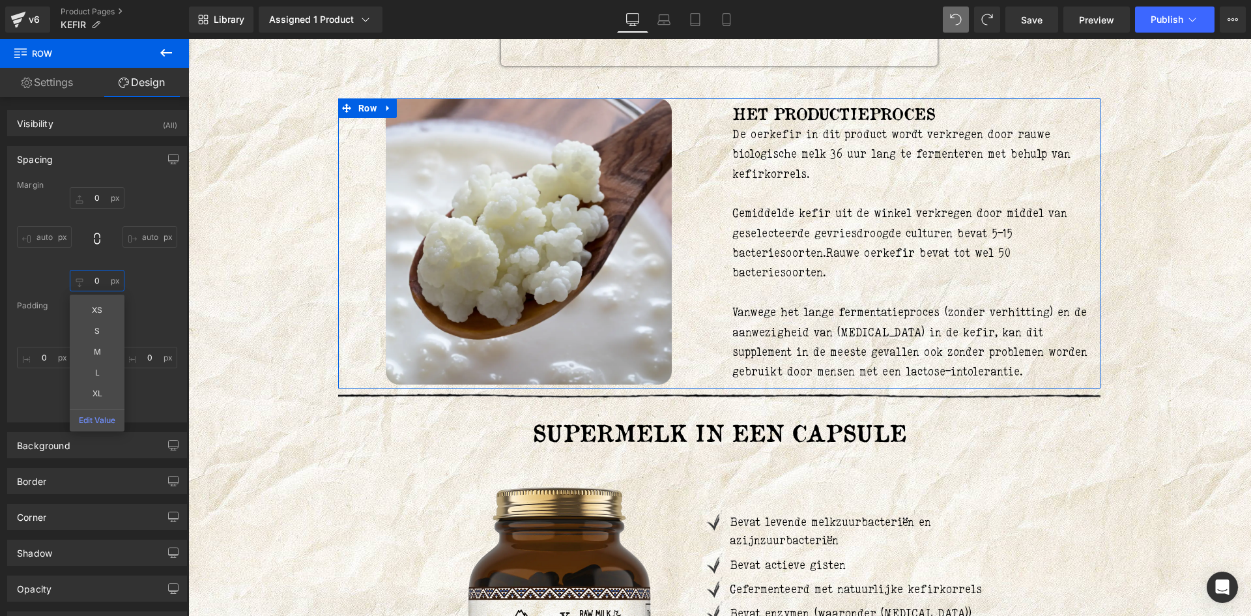
click at [96, 285] on input "0" at bounding box center [97, 280] width 55 height 21
type input "30"
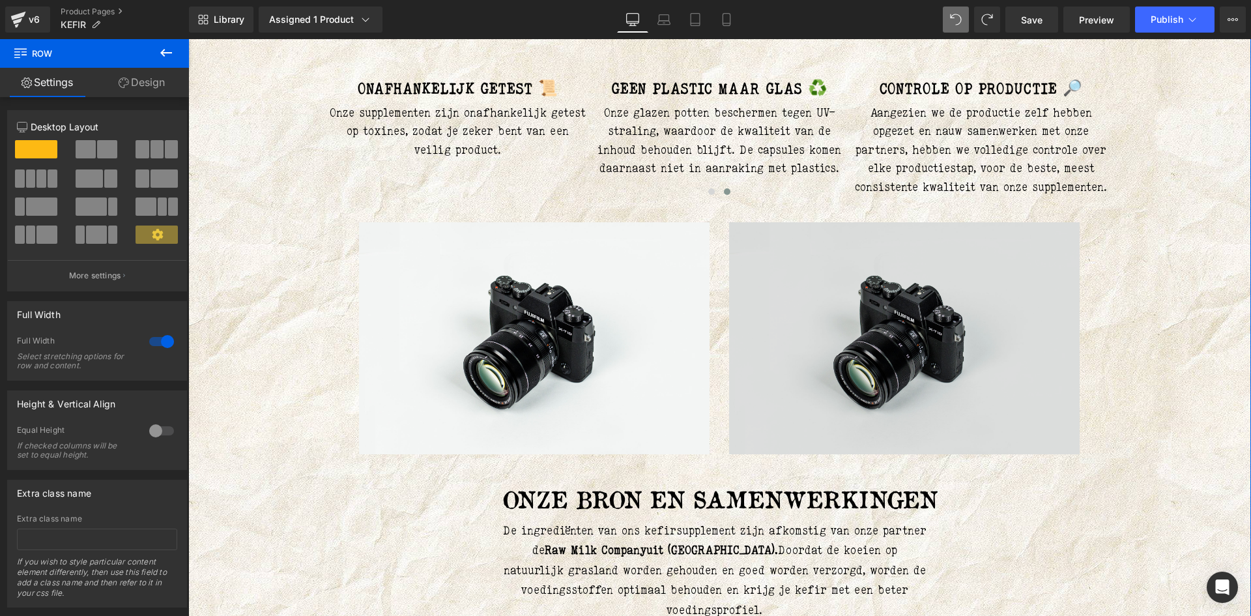
scroll to position [1368, 0]
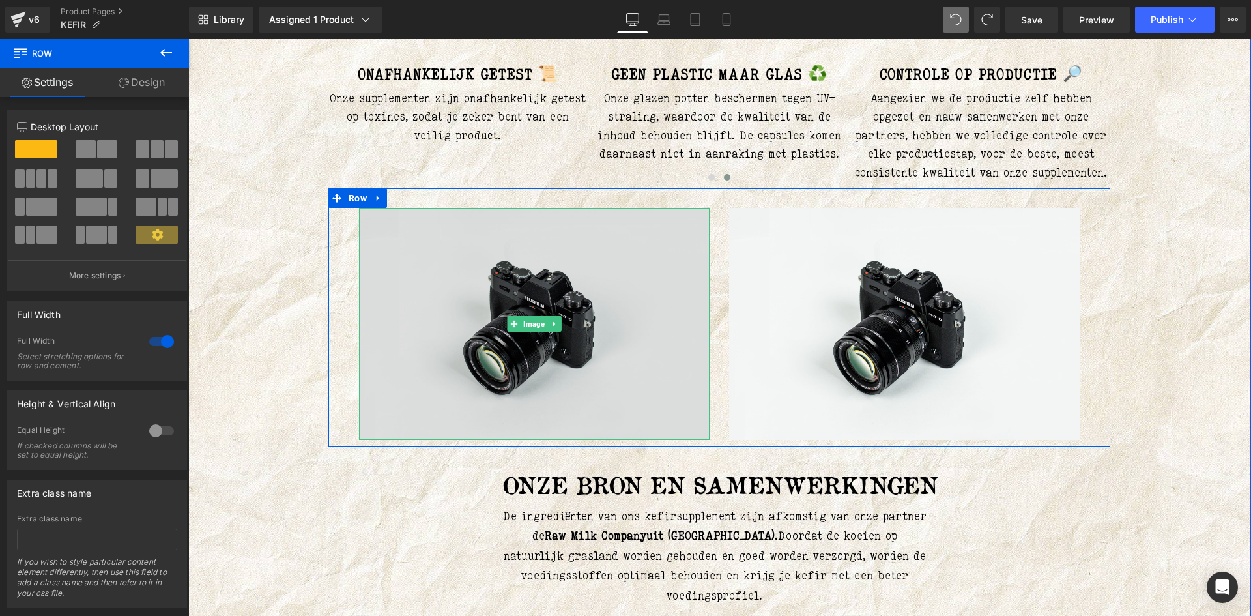
click at [576, 305] on img at bounding box center [534, 324] width 350 height 232
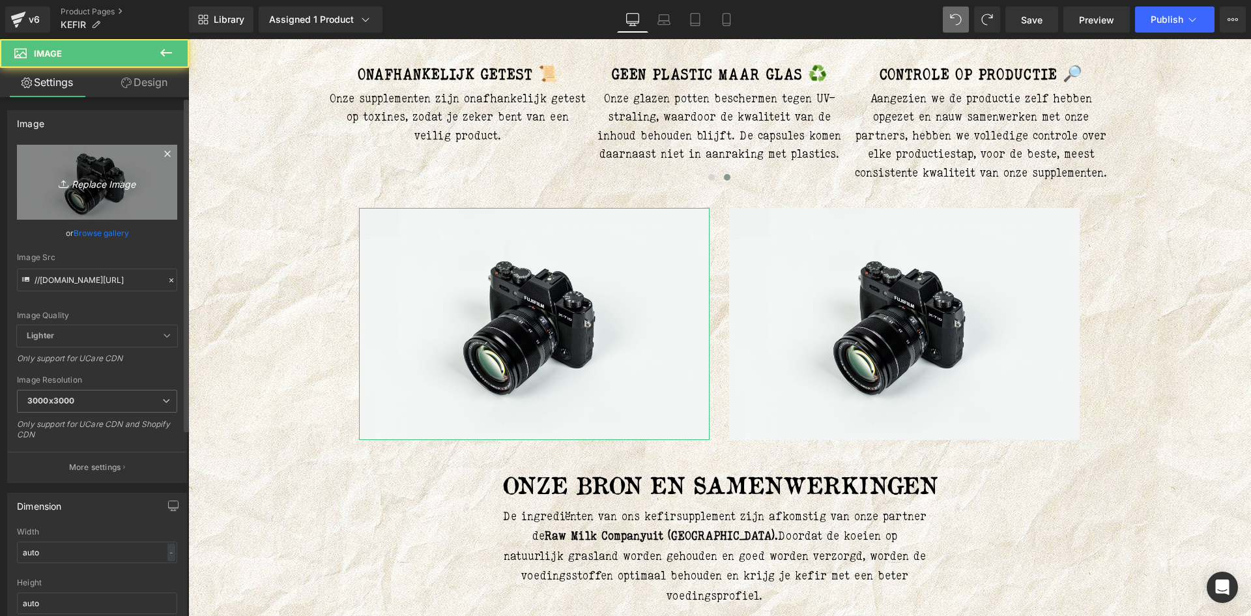
click at [122, 168] on link "Replace Image" at bounding box center [97, 182] width 160 height 75
type input "C:\fakepath\14.webp"
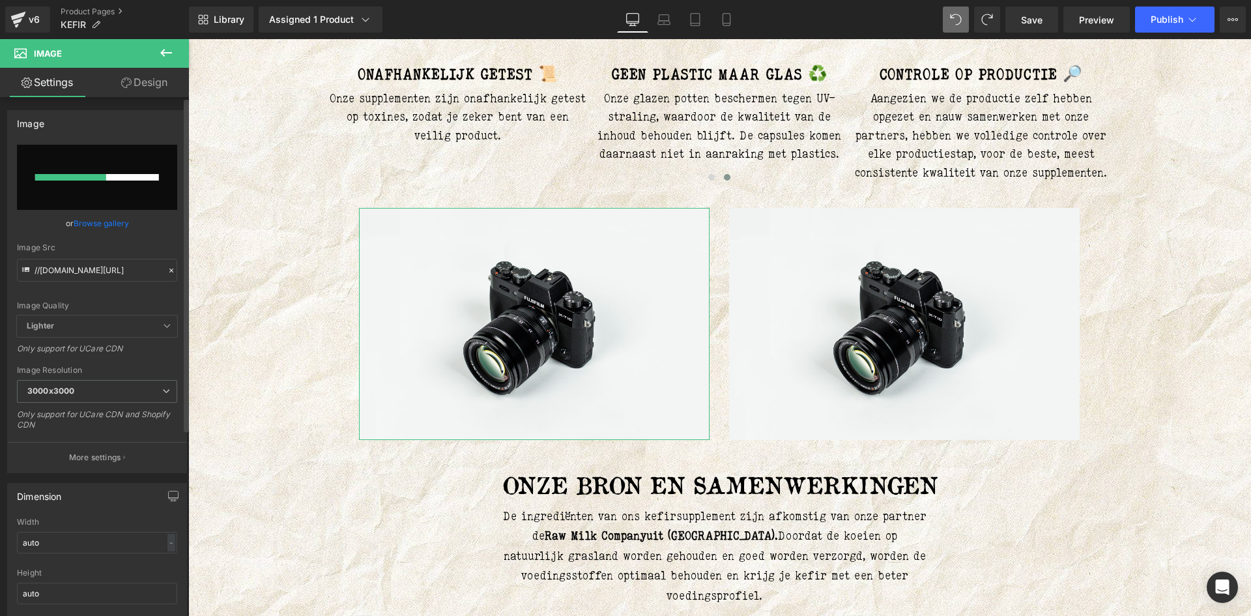
click at [83, 190] on input "file" at bounding box center [97, 177] width 160 height 65
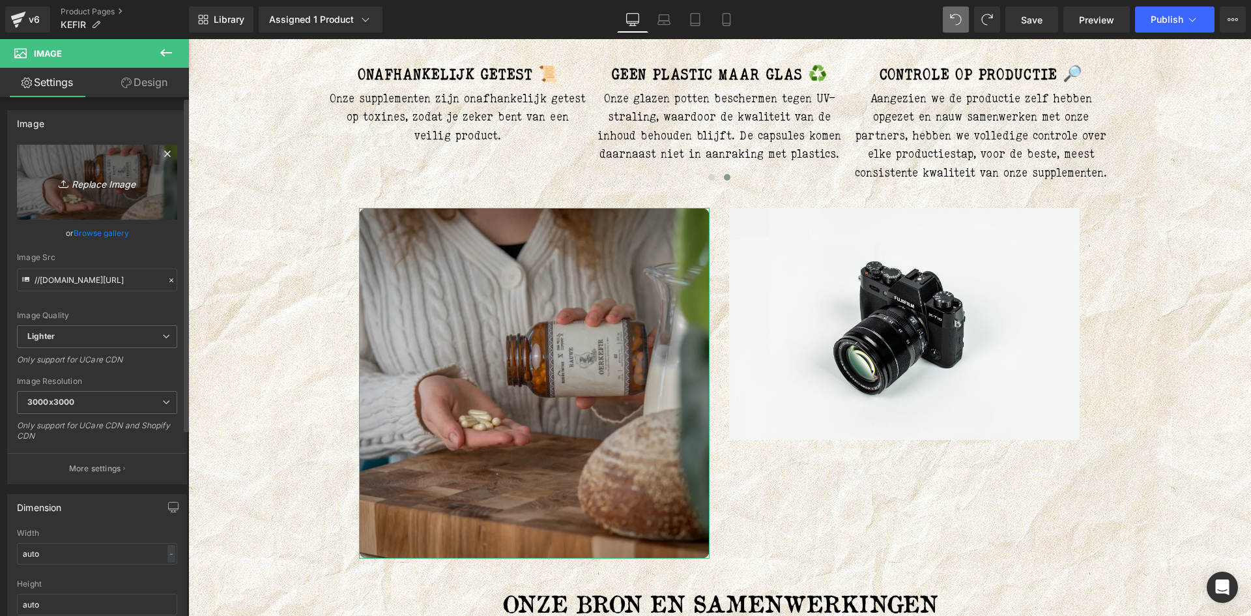
click at [98, 190] on link "Replace Image" at bounding box center [97, 182] width 160 height 75
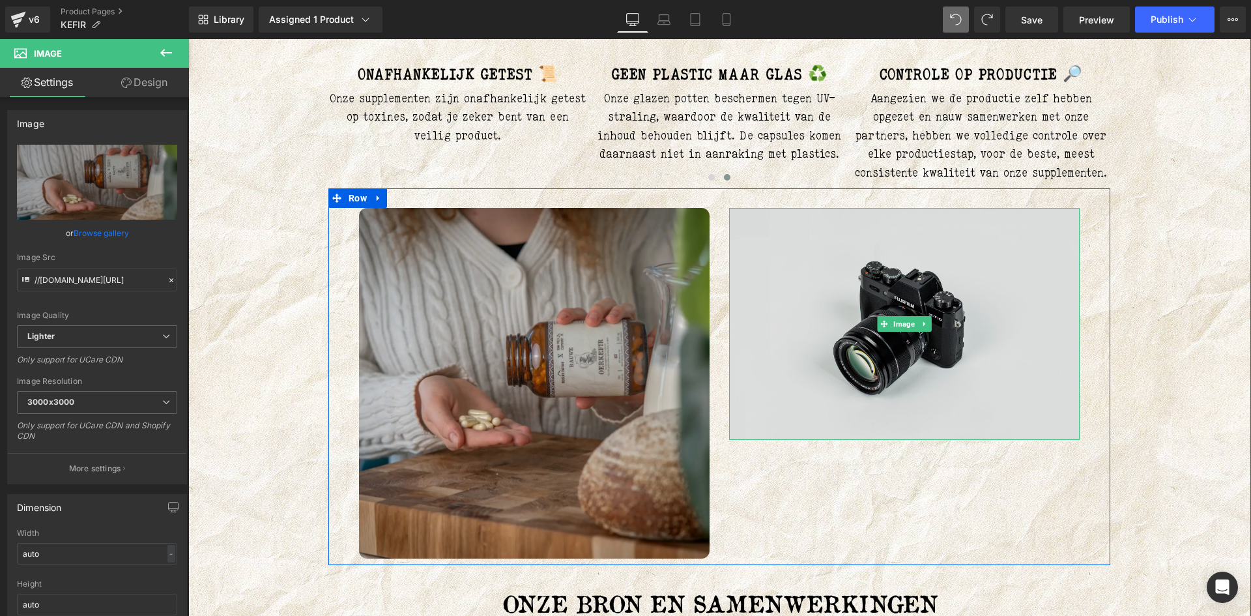
click at [830, 328] on img at bounding box center [904, 324] width 350 height 232
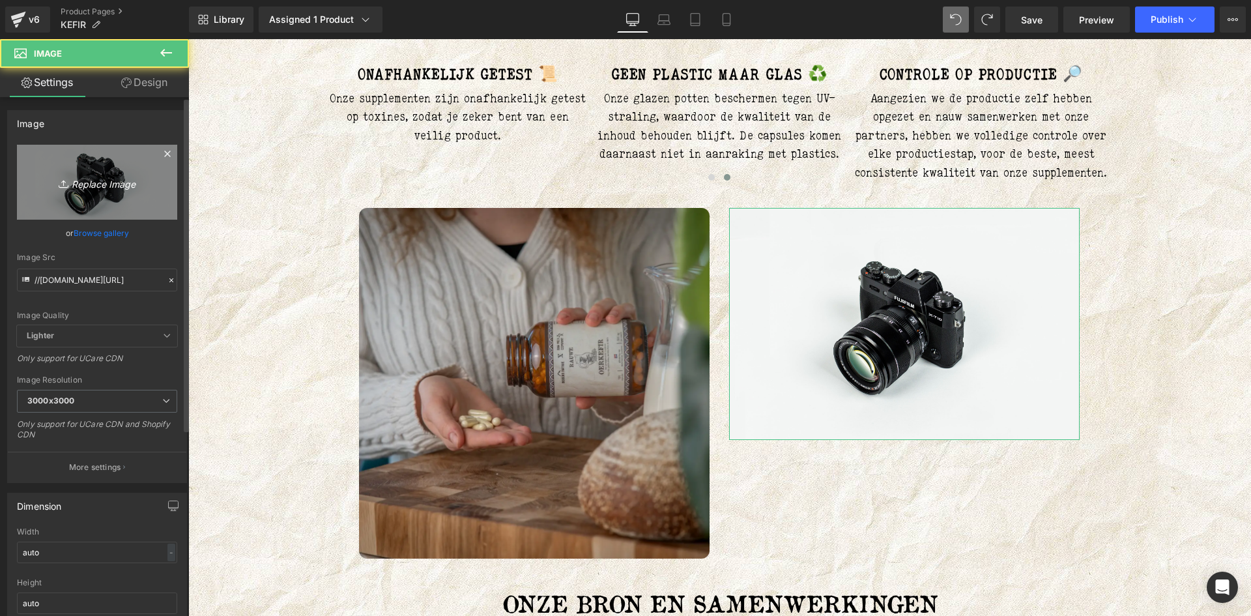
click at [98, 194] on link "Replace Image" at bounding box center [97, 182] width 160 height 75
type input "C:\fakepath\14.webp"
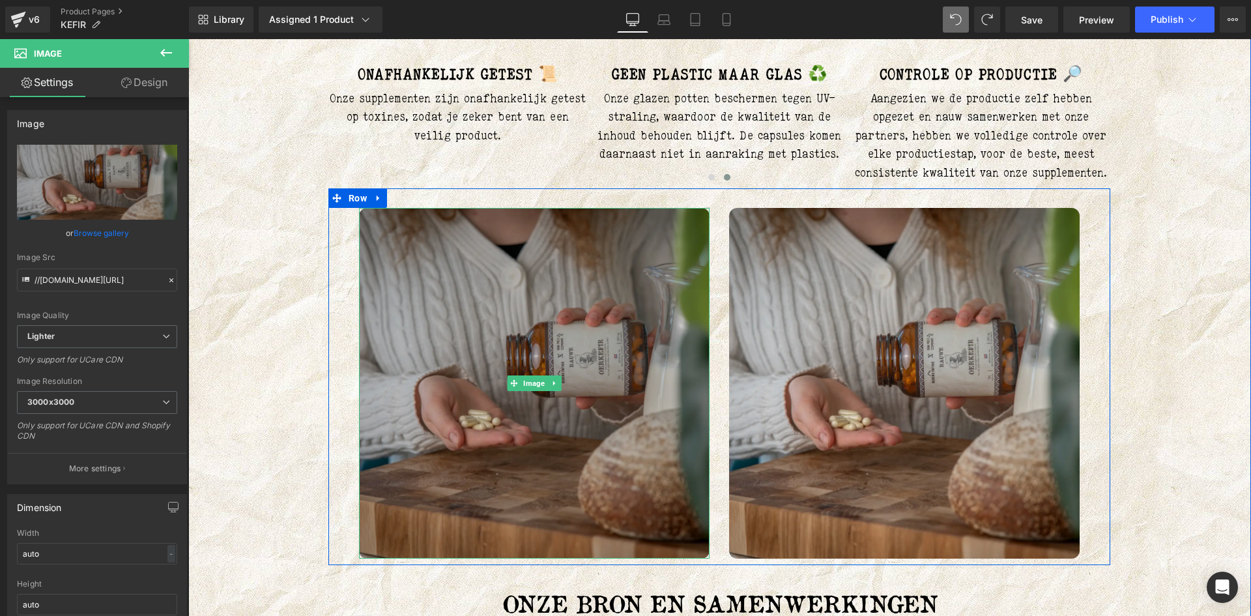
click at [556, 281] on img at bounding box center [534, 383] width 350 height 350
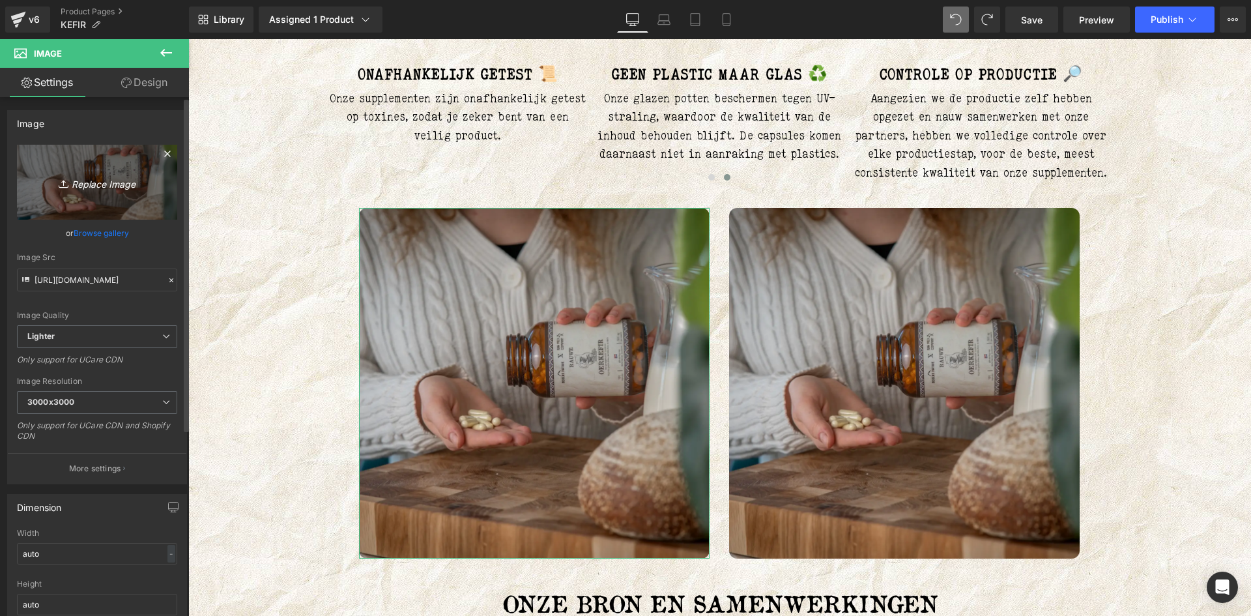
click at [85, 175] on icon "Replace Image" at bounding box center [97, 182] width 104 height 16
type input "C:\fakepath\15.webp"
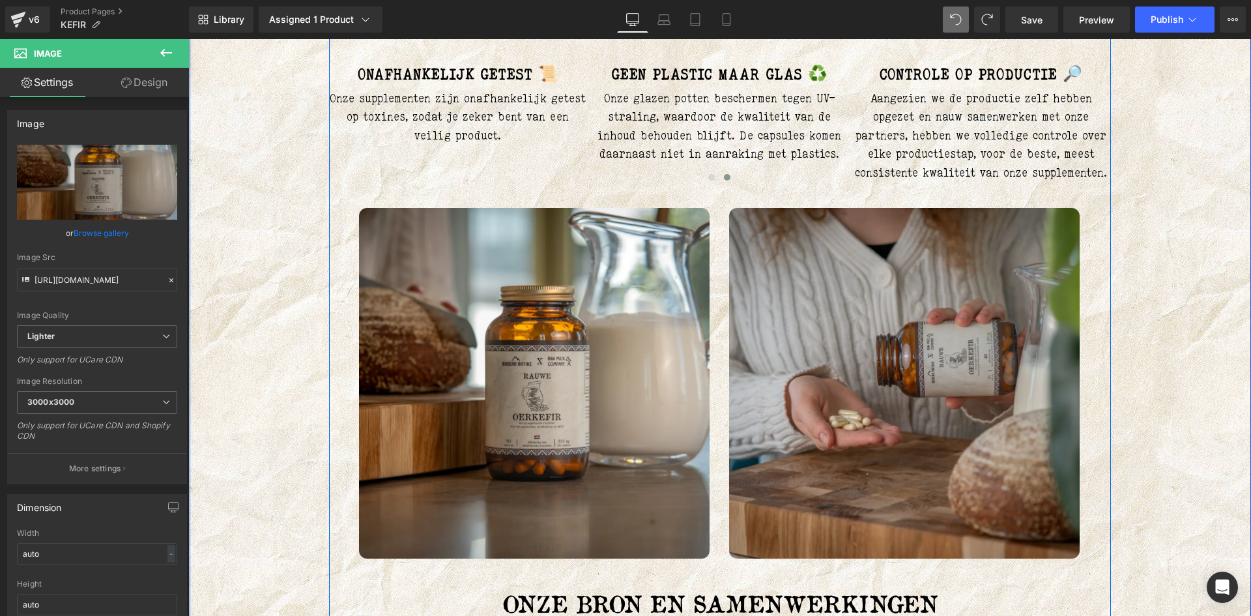
click at [1161, 310] on div "Liquid OERKEFIR (P) Title 180 capsules per pot / 500mg per capsule Text Block J…" at bounding box center [719, 535] width 1043 height 3507
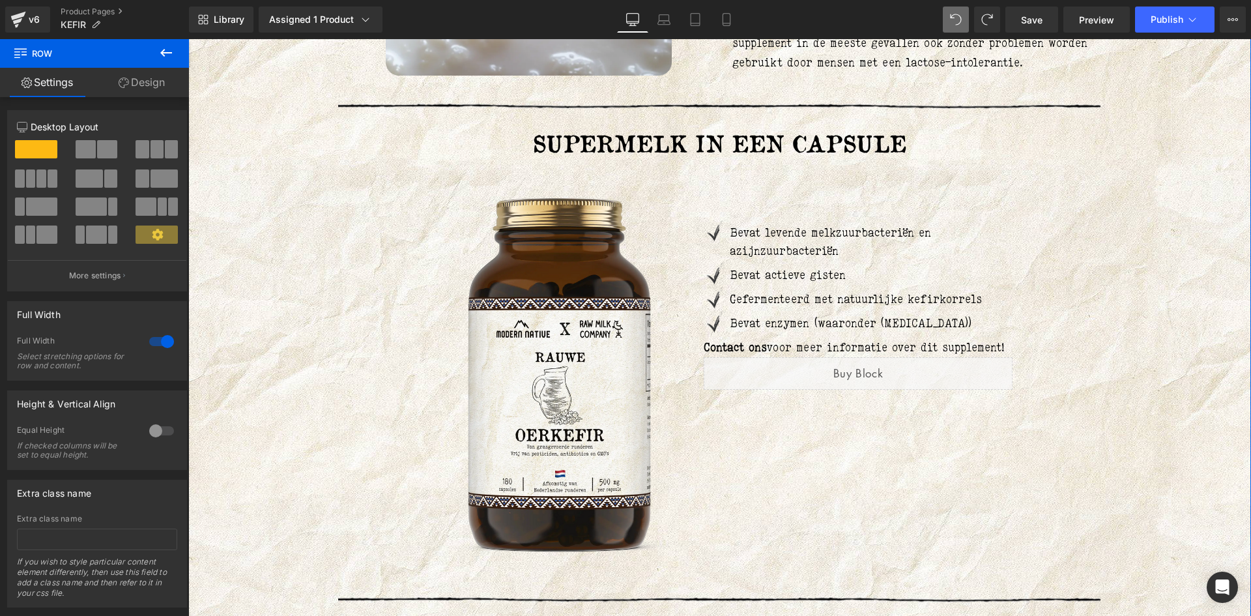
scroll to position [2606, 0]
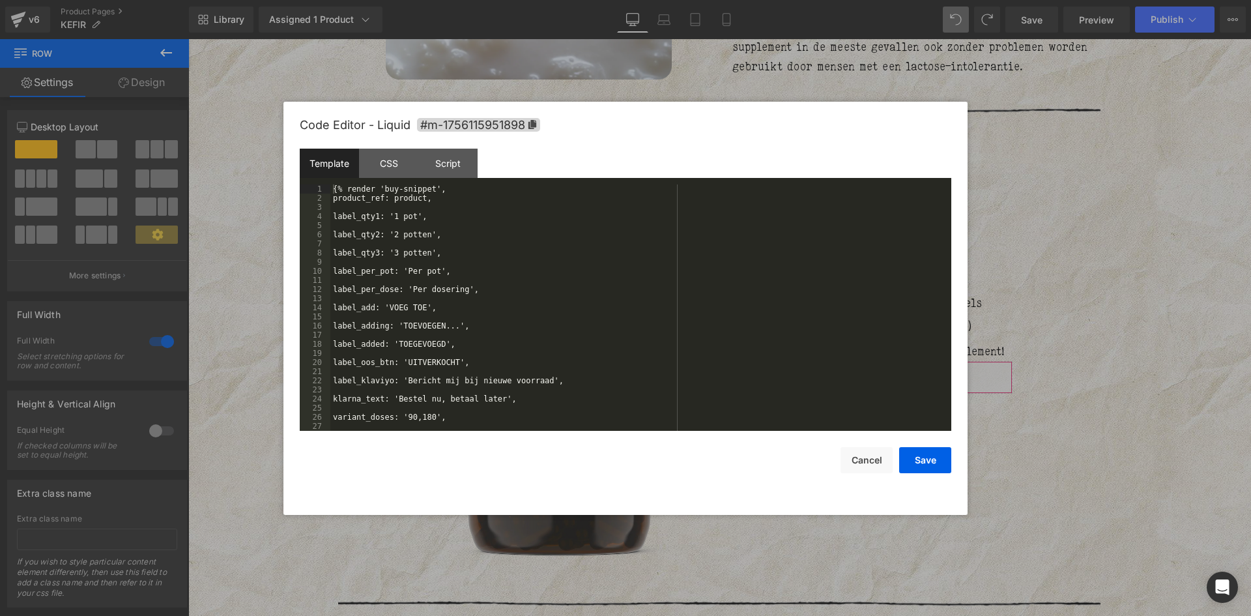
click at [762, 0] on div "Row You are previewing how the will restyle your page. You can not edit Element…" at bounding box center [625, 0] width 1251 height 0
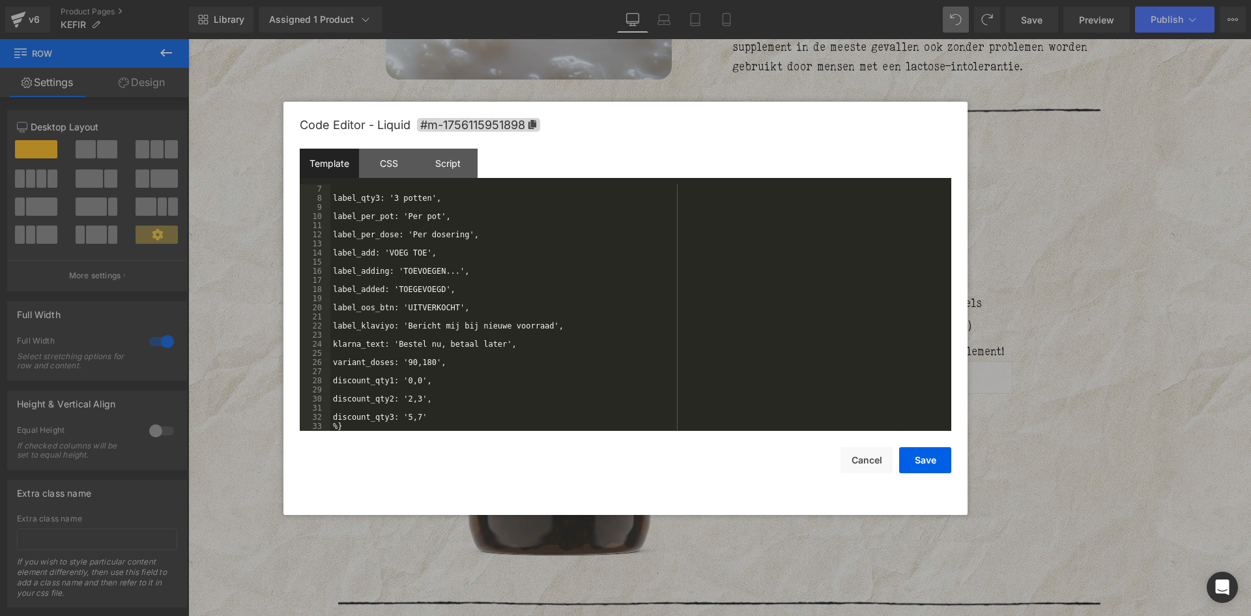
scroll to position [55, 0]
click at [403, 363] on div "label_qty3: '3 potten', label_per_pot: 'Per pot', label_per_dose: 'Per dosering…" at bounding box center [638, 316] width 616 height 264
click at [930, 458] on button "Save" at bounding box center [925, 460] width 52 height 26
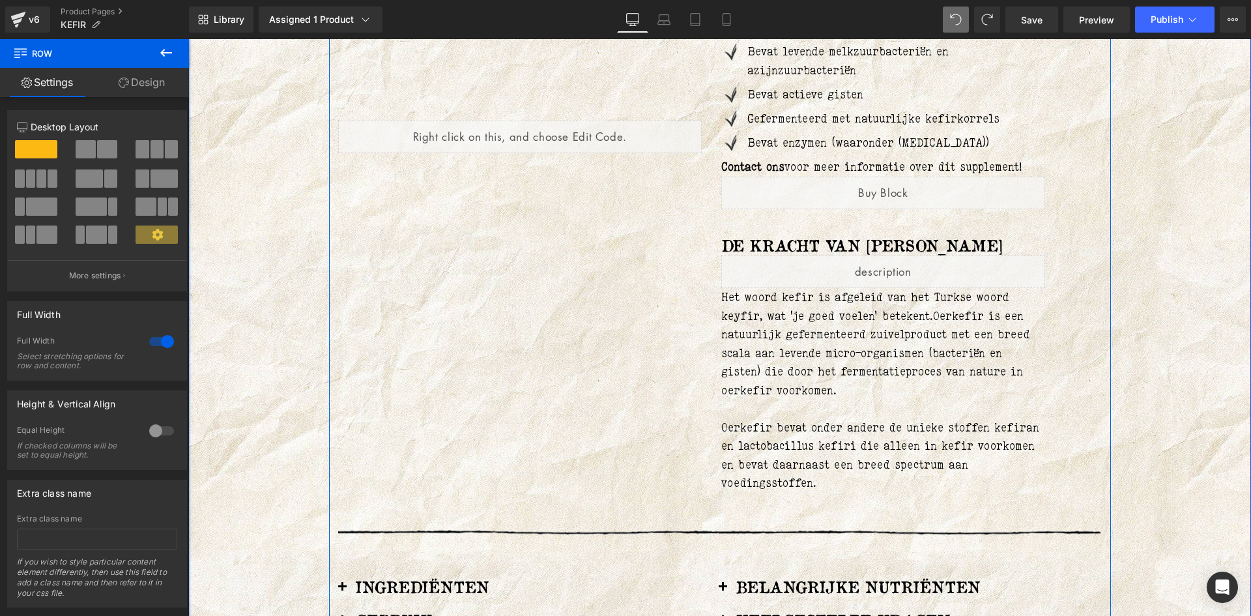
scroll to position [65, 0]
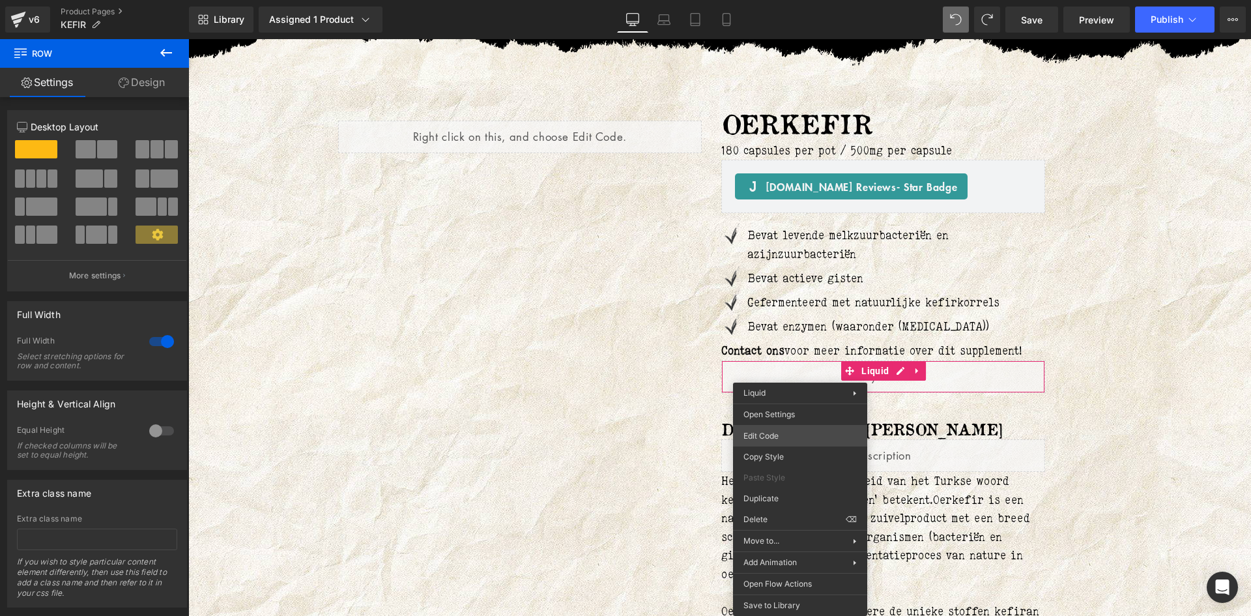
click at [773, 0] on div "Row You are previewing how the will restyle your page. You can not edit Element…" at bounding box center [625, 0] width 1251 height 0
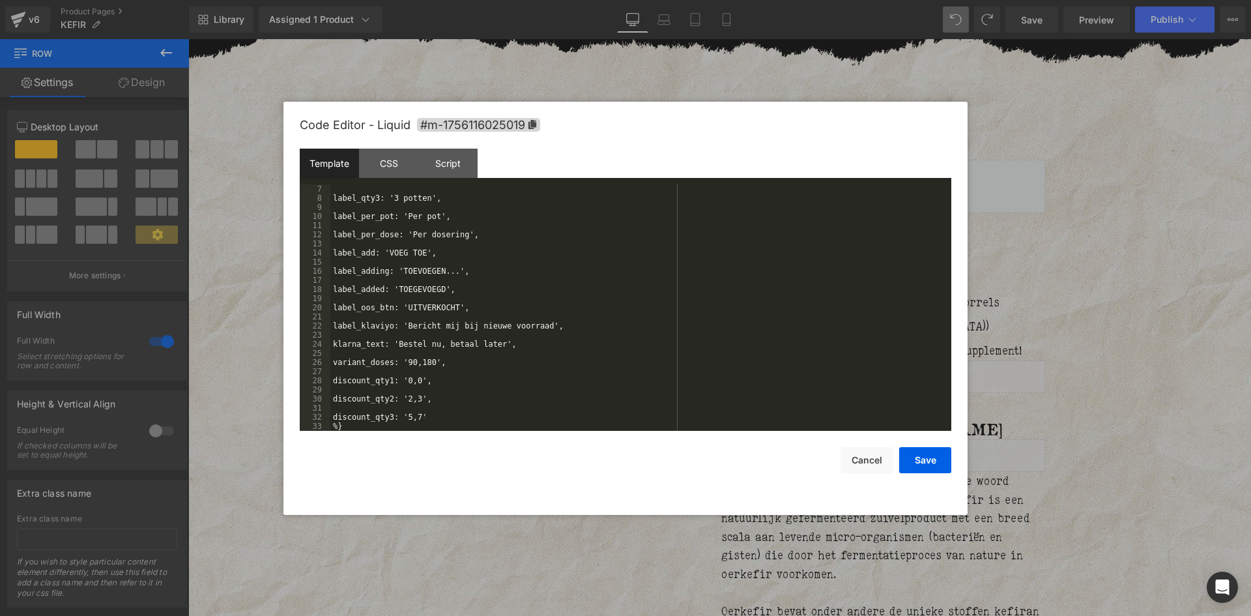
scroll to position [55, 0]
click at [406, 363] on div "label_qty3: '3 potten', label_per_pot: 'Per pot', label_per_dose: 'Per dosering…" at bounding box center [638, 316] width 616 height 264
click at [425, 360] on div "label_qty3: '3 potten', label_per_pot: 'Per pot', label_per_dose: 'Per dosering…" at bounding box center [638, 316] width 616 height 264
click at [405, 403] on div "label_qty3: '3 potten', label_per_pot: 'Per pot', label_per_dose: 'Per dosering…" at bounding box center [638, 316] width 616 height 264
click at [400, 403] on div "label_qty3: '3 potten', label_per_pot: 'Per pot', label_per_dose: 'Per dosering…" at bounding box center [638, 316] width 616 height 264
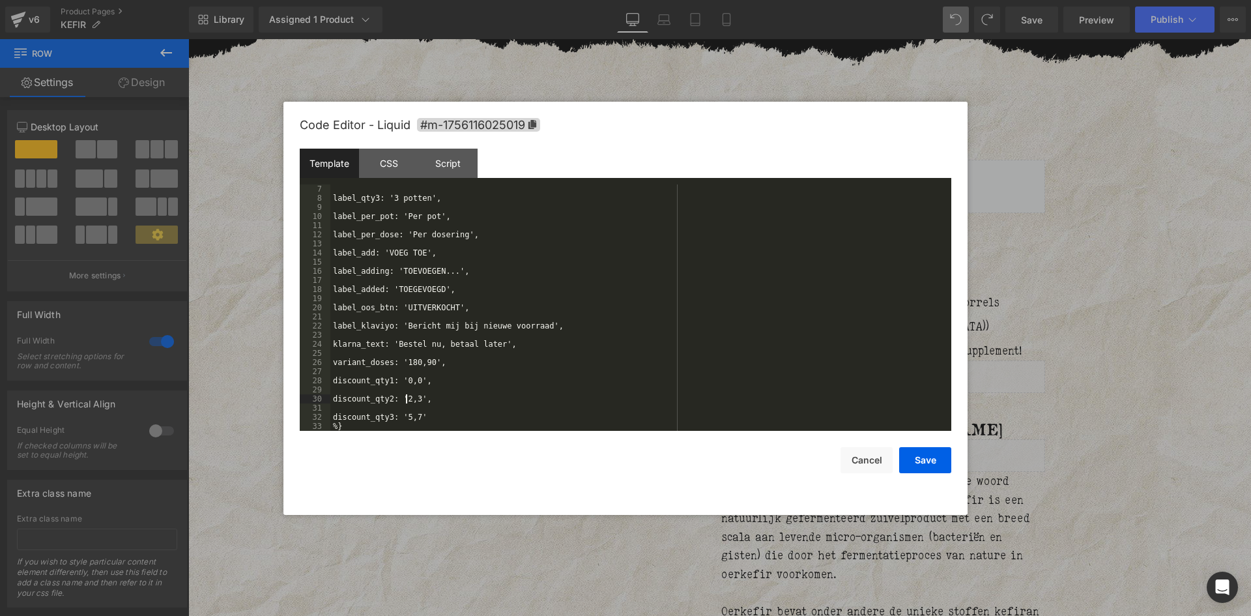
click at [405, 397] on div "label_qty3: '3 potten', label_per_pot: 'Per pot', label_per_dose: 'Per dosering…" at bounding box center [638, 316] width 616 height 264
drag, startPoint x: 401, startPoint y: 397, endPoint x: 406, endPoint y: 403, distance: 6.9
click at [402, 397] on div "label_qty3: '3 potten', label_per_pot: 'Per pot', label_per_dose: 'Per dosering…" at bounding box center [638, 316] width 616 height 264
click at [910, 464] on button "Save" at bounding box center [925, 460] width 52 height 26
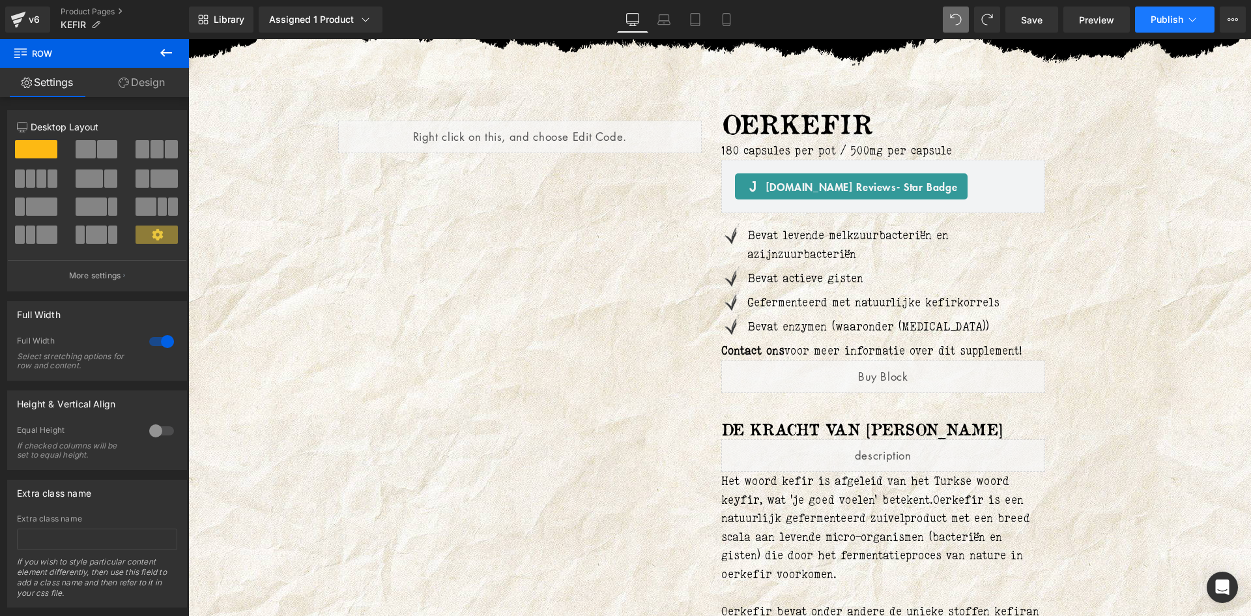
click at [1179, 18] on span "Publish" at bounding box center [1166, 19] width 33 height 10
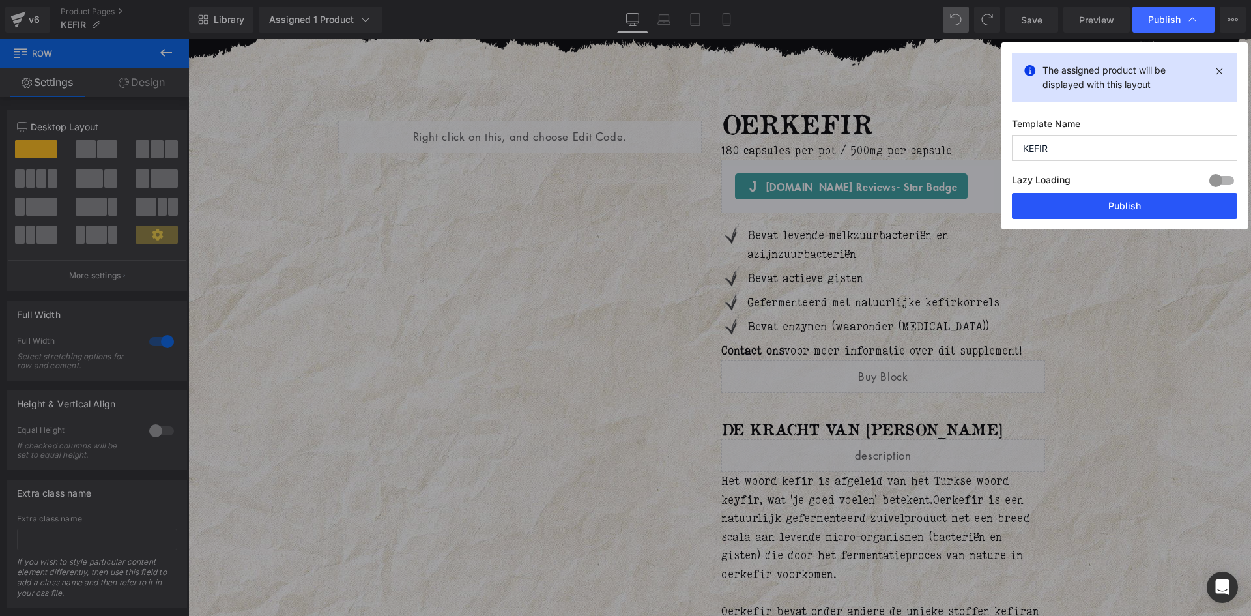
click at [1118, 202] on button "Publish" at bounding box center [1124, 206] width 225 height 26
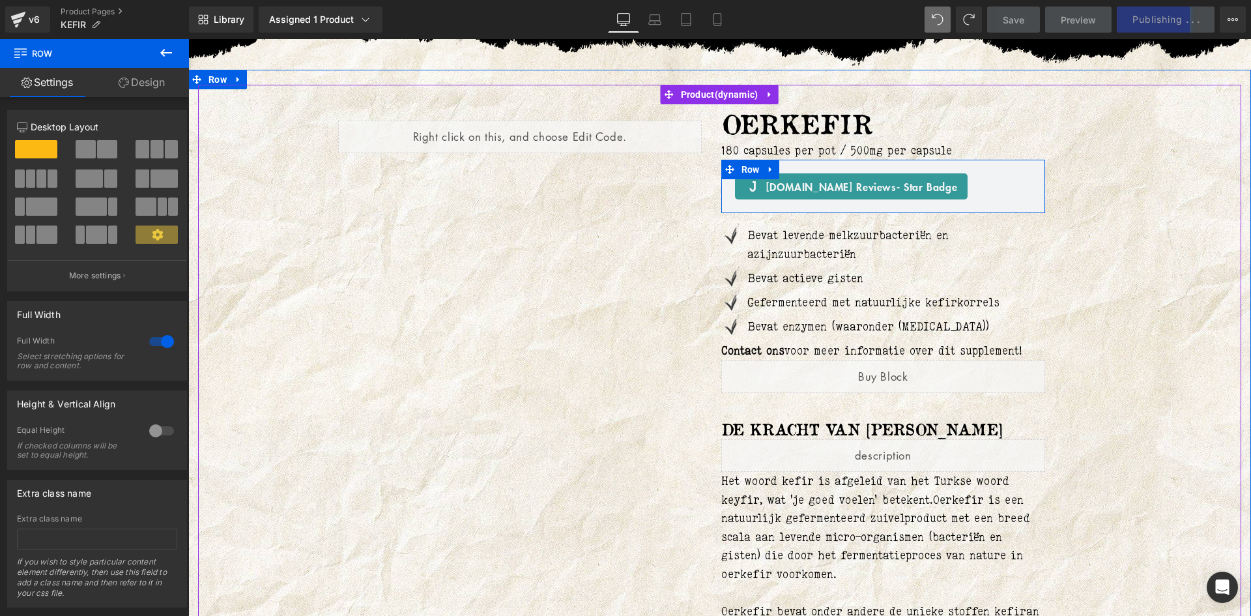
click at [762, 152] on p "180 capsules per pot / 500mg per capsule" at bounding box center [883, 150] width 324 height 19
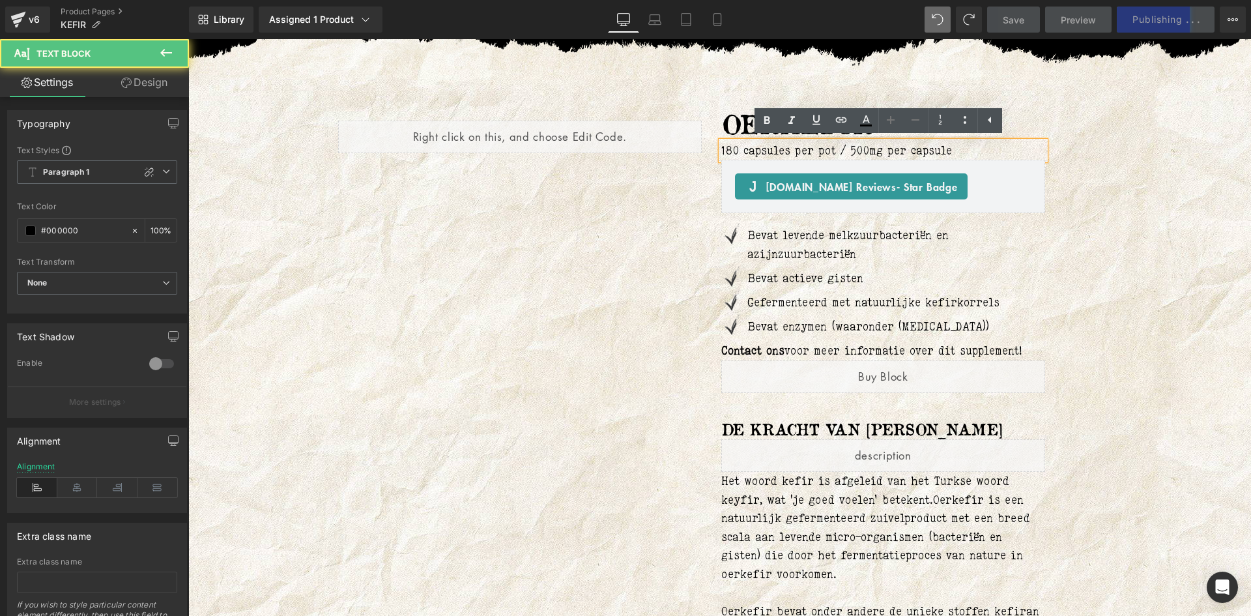
click at [722, 150] on p "180 capsules per pot / 500mg per capsule" at bounding box center [883, 150] width 324 height 19
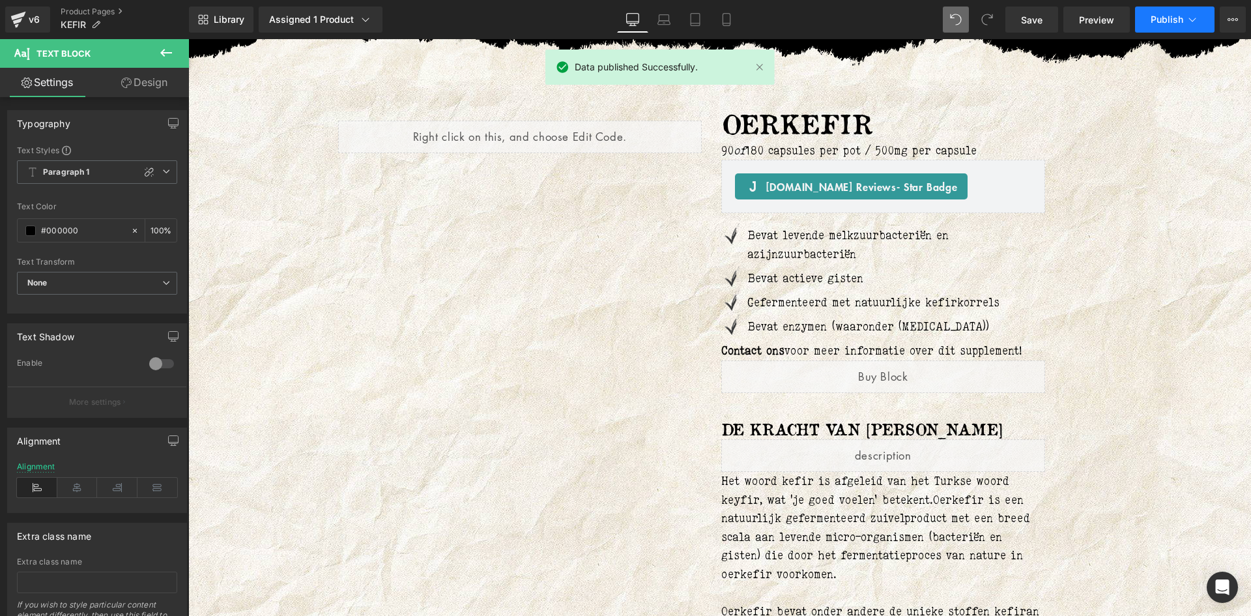
click at [1162, 13] on button "Publish" at bounding box center [1174, 20] width 79 height 26
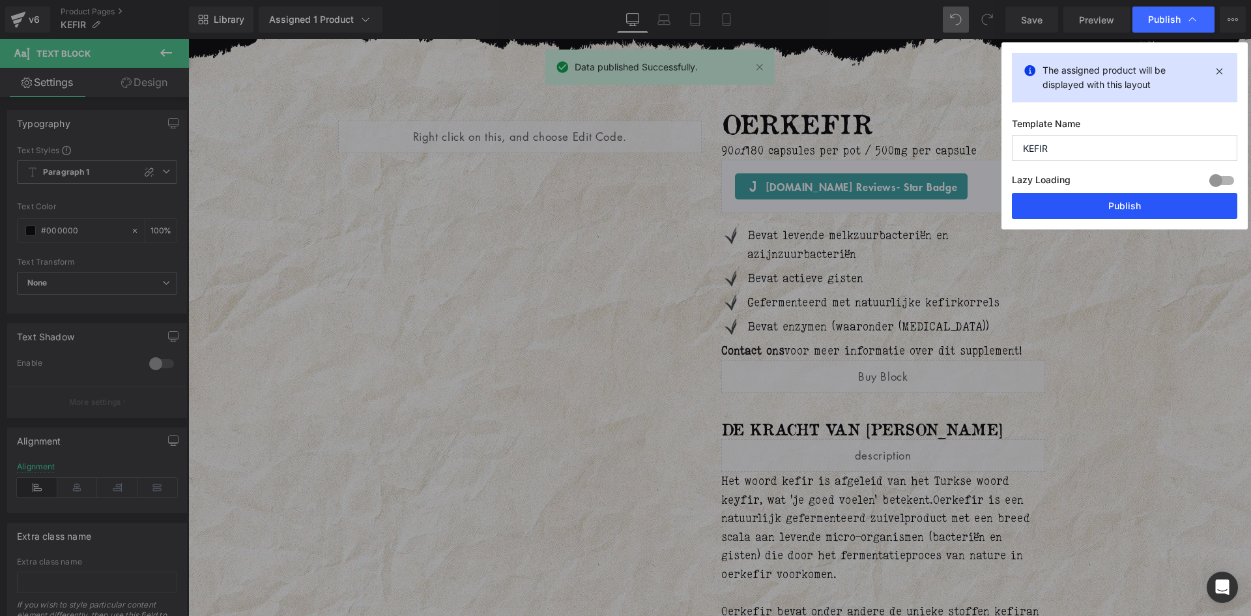
click at [1143, 198] on button "Publish" at bounding box center [1124, 206] width 225 height 26
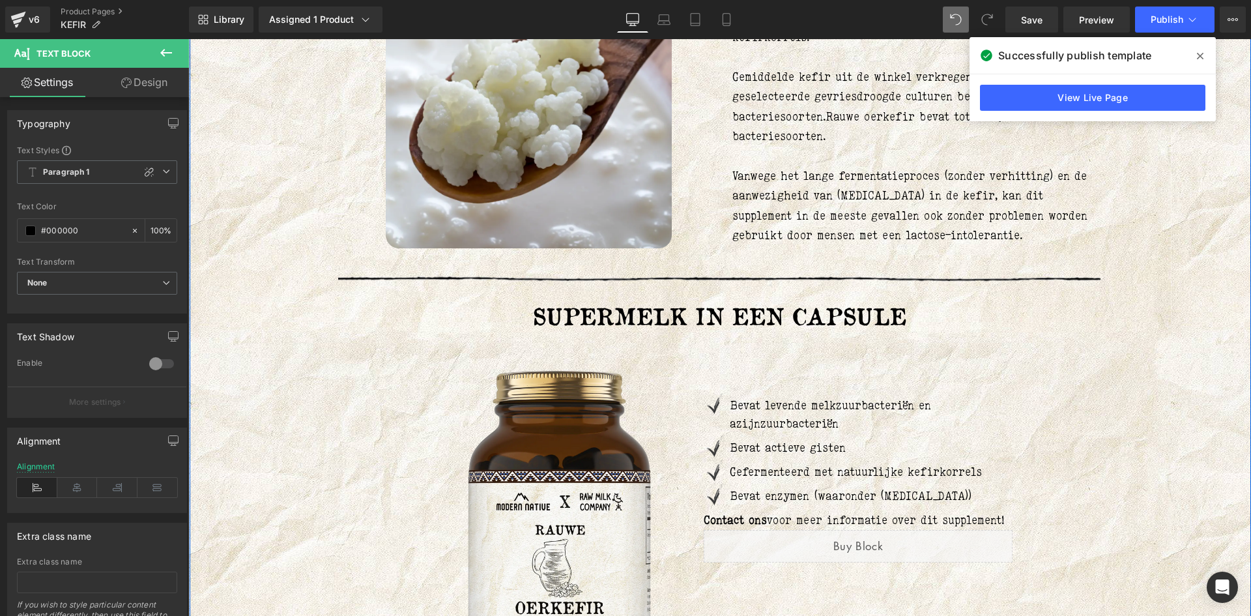
scroll to position [2475, 0]
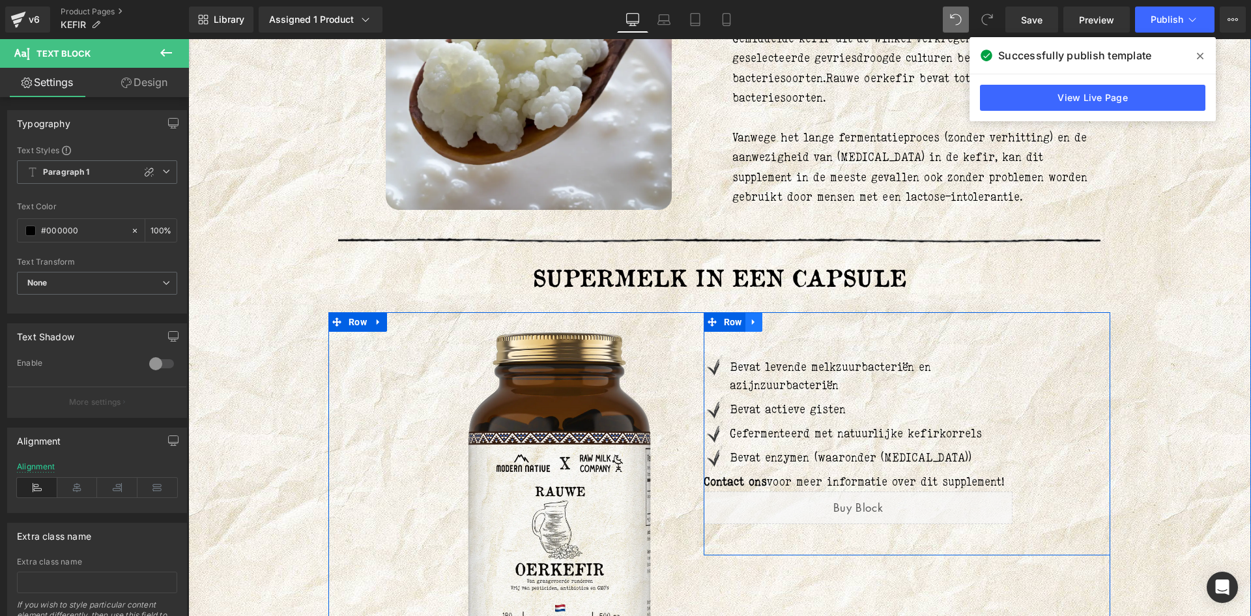
click at [756, 330] on link at bounding box center [753, 322] width 17 height 20
click at [765, 346] on div "€48.00 €48.00 (P) Price €48.00 €48.00 (P) Price Image Bevat levende melkzuurbac…" at bounding box center [907, 433] width 406 height 243
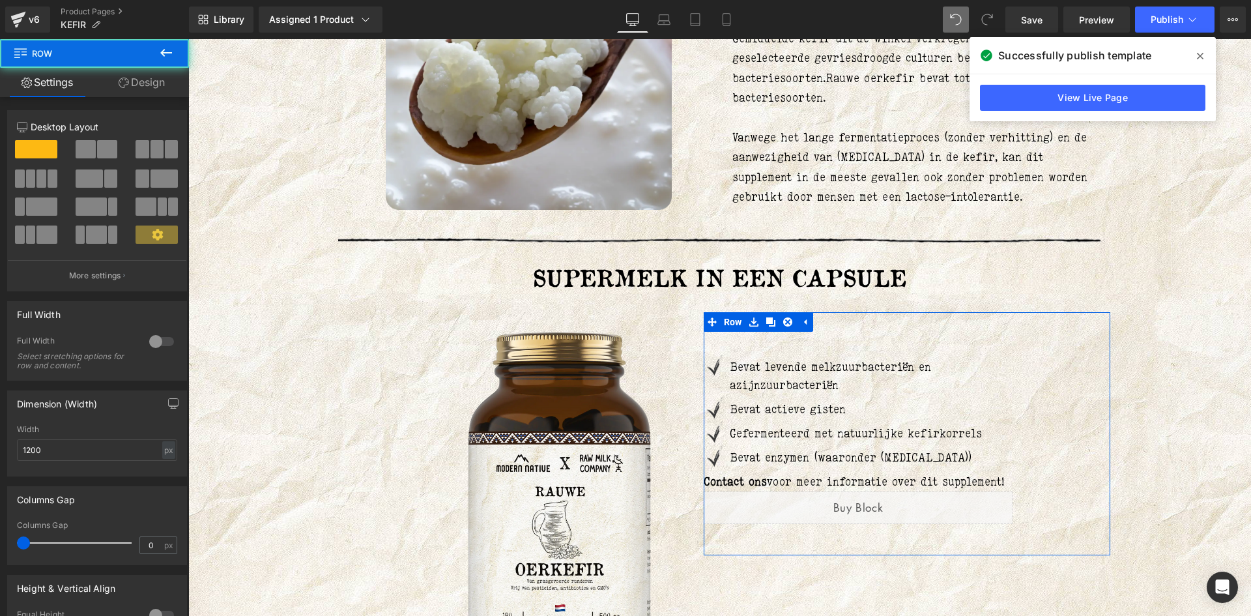
click at [146, 85] on link "Design" at bounding box center [141, 82] width 94 height 29
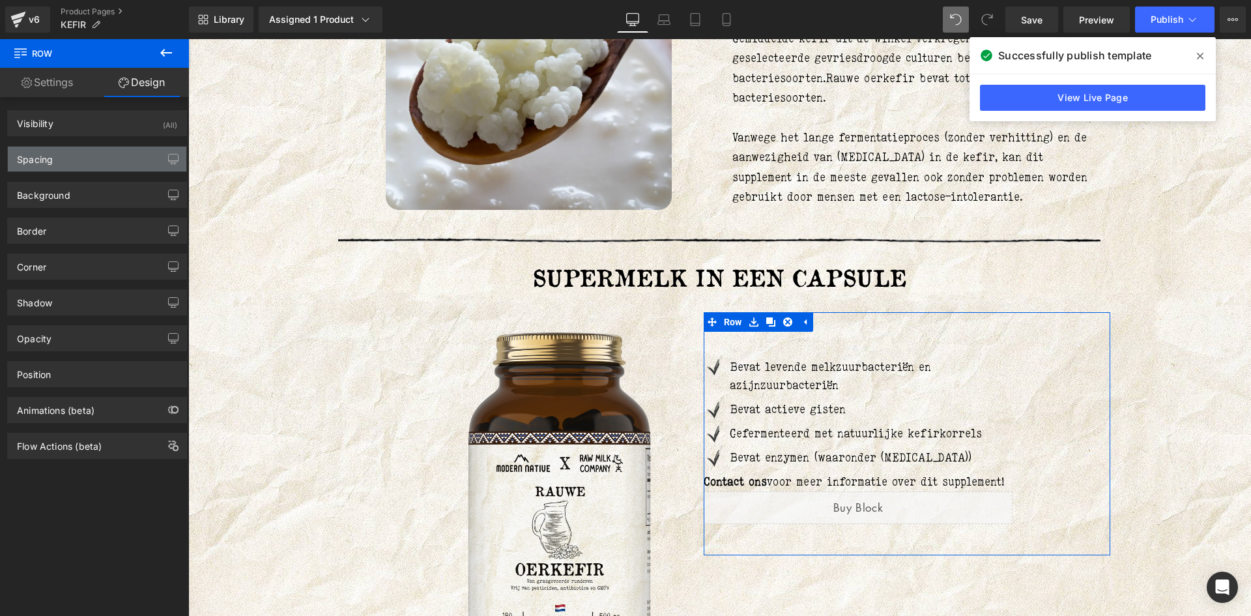
click at [87, 154] on div "Spacing" at bounding box center [97, 159] width 178 height 25
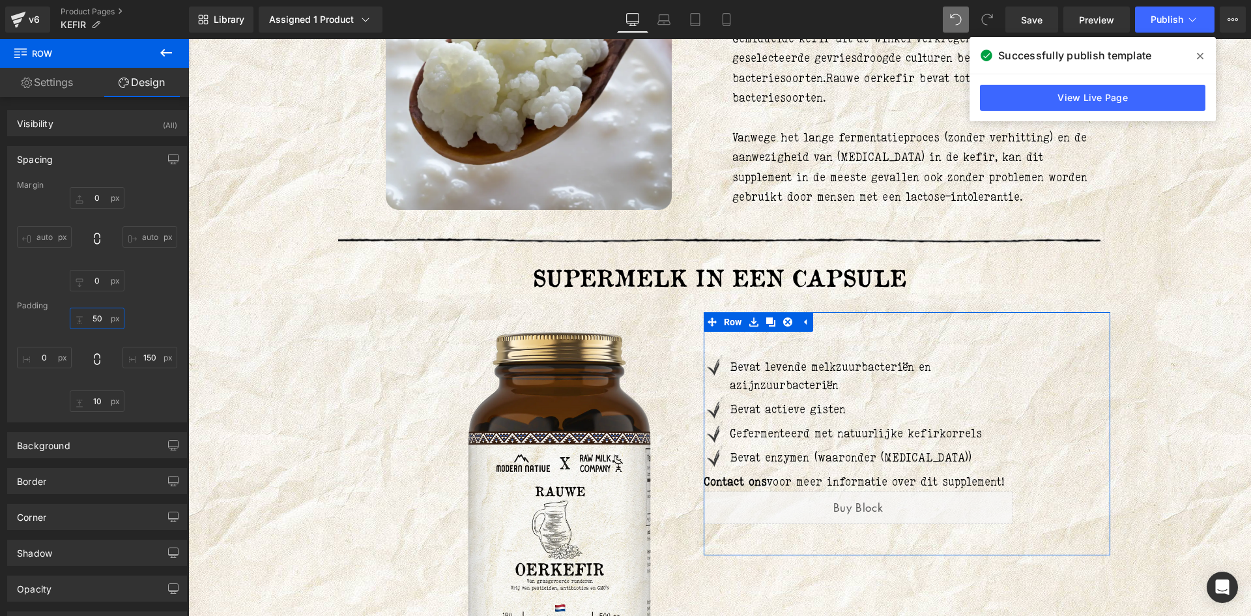
click at [87, 313] on input "50" at bounding box center [97, 317] width 55 height 21
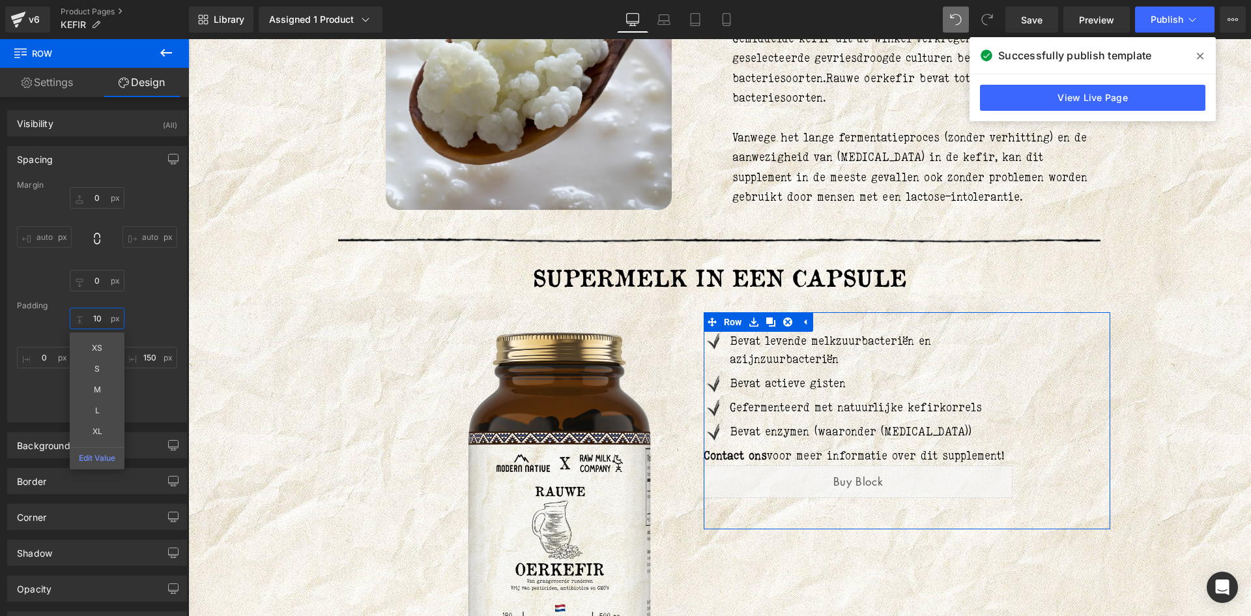
type input "10"
drag, startPoint x: 328, startPoint y: 362, endPoint x: 636, endPoint y: 353, distance: 308.3
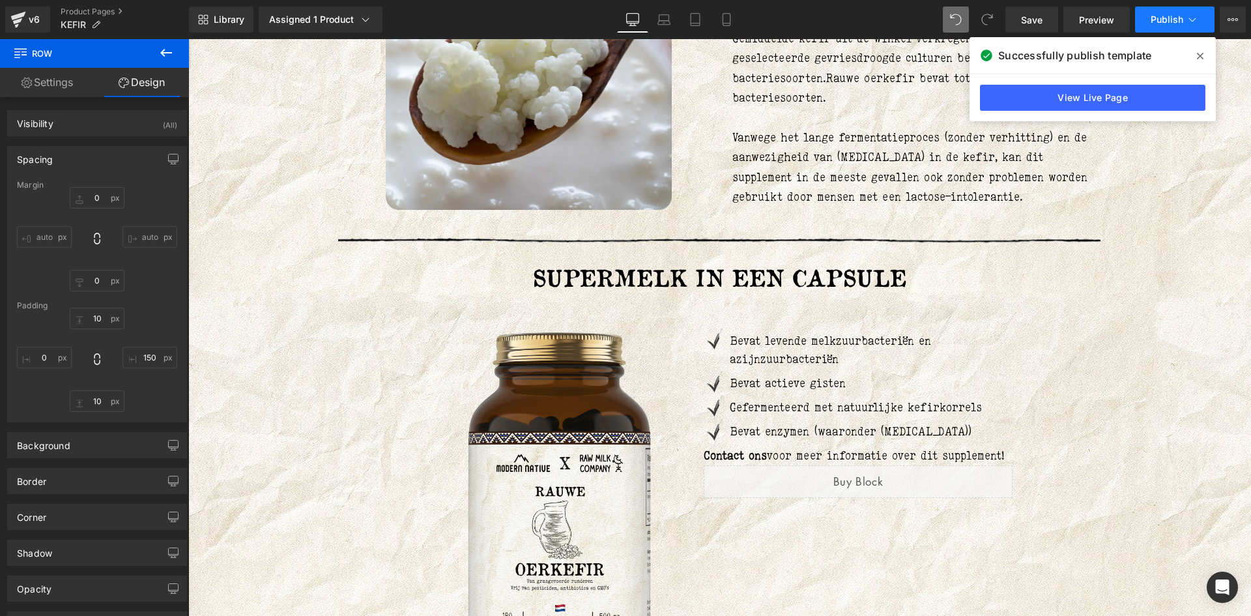
click at [1173, 13] on button "Publish" at bounding box center [1174, 20] width 79 height 26
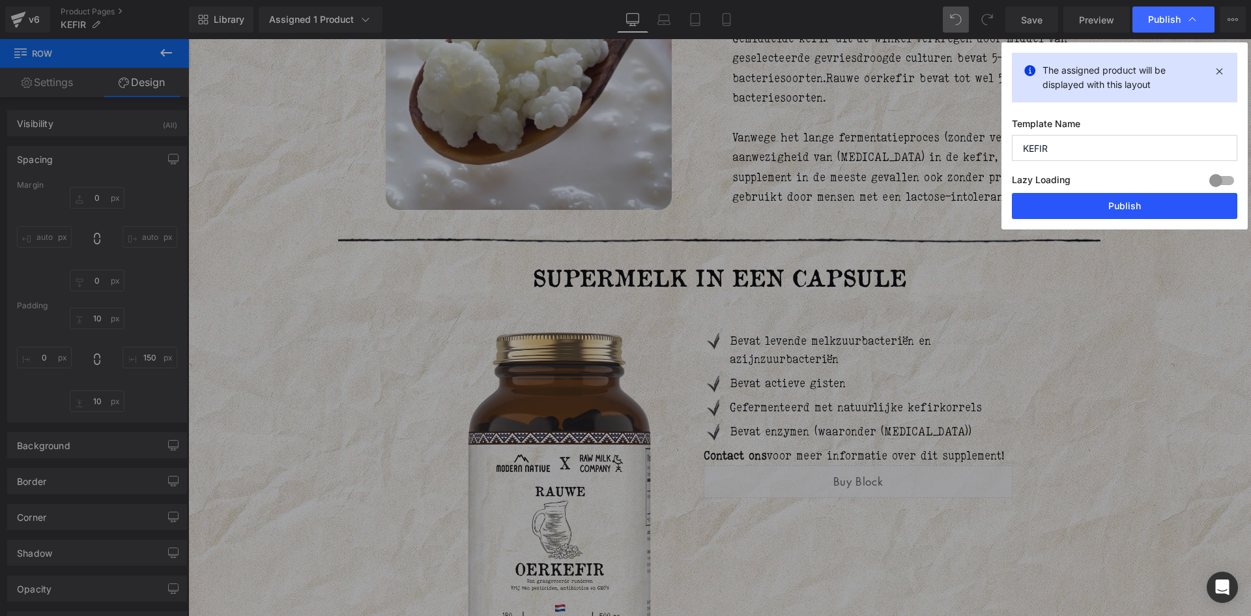
click at [1145, 200] on button "Publish" at bounding box center [1124, 206] width 225 height 26
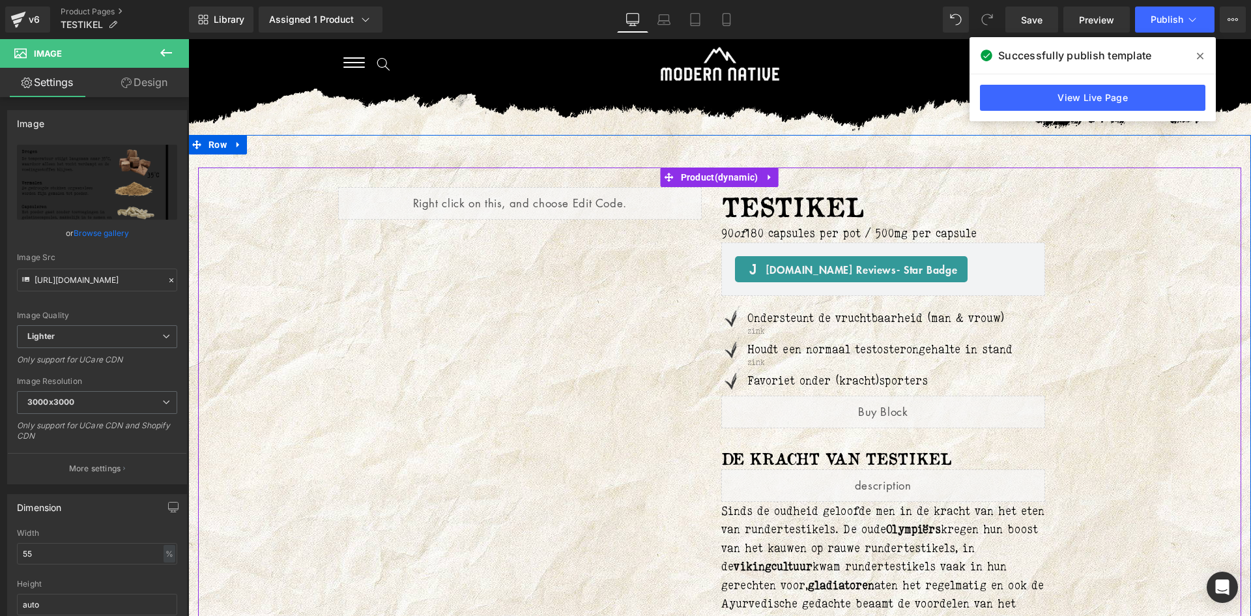
scroll to position [130, 0]
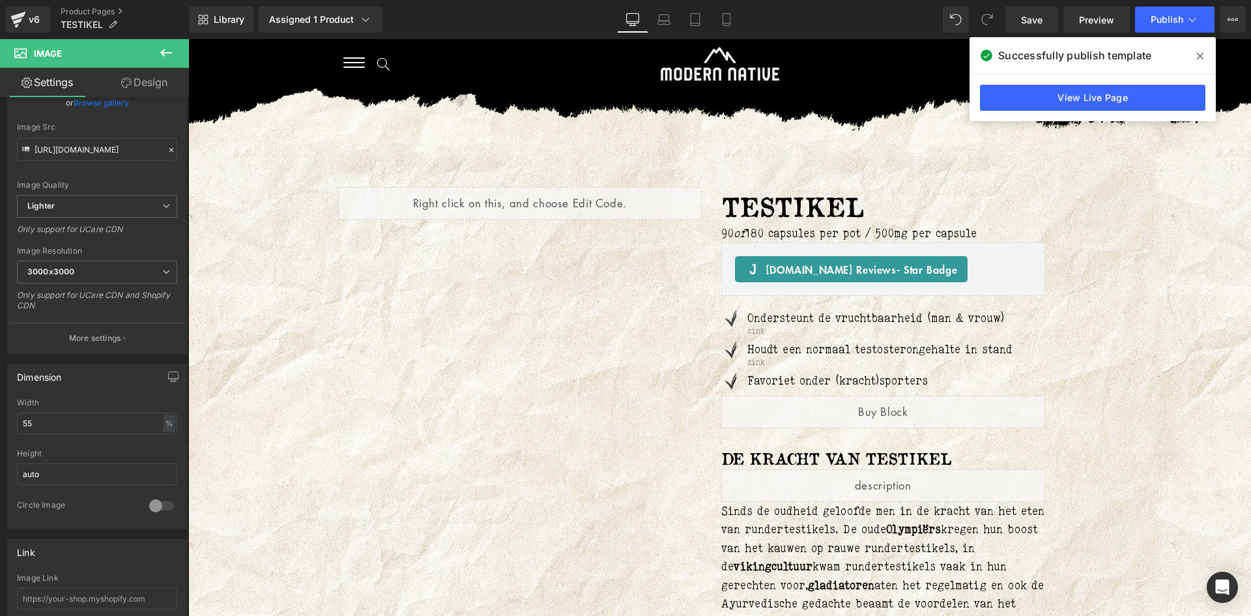
click at [1164, 326] on div "Liquid TESTIKEL (P) Title 90 of 180 capsules per pot / 500mg per capsule Text B…" at bounding box center [719, 532] width 1043 height 730
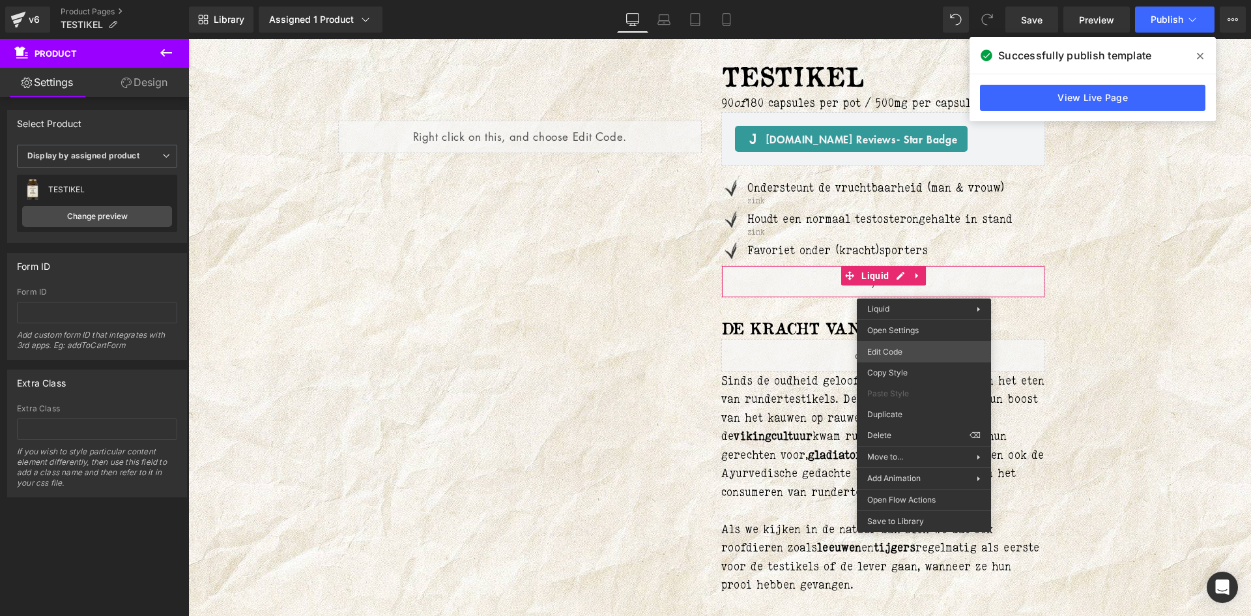
click at [897, 0] on div "Row You are previewing how the will restyle your page. You can not edit Element…" at bounding box center [625, 0] width 1251 height 0
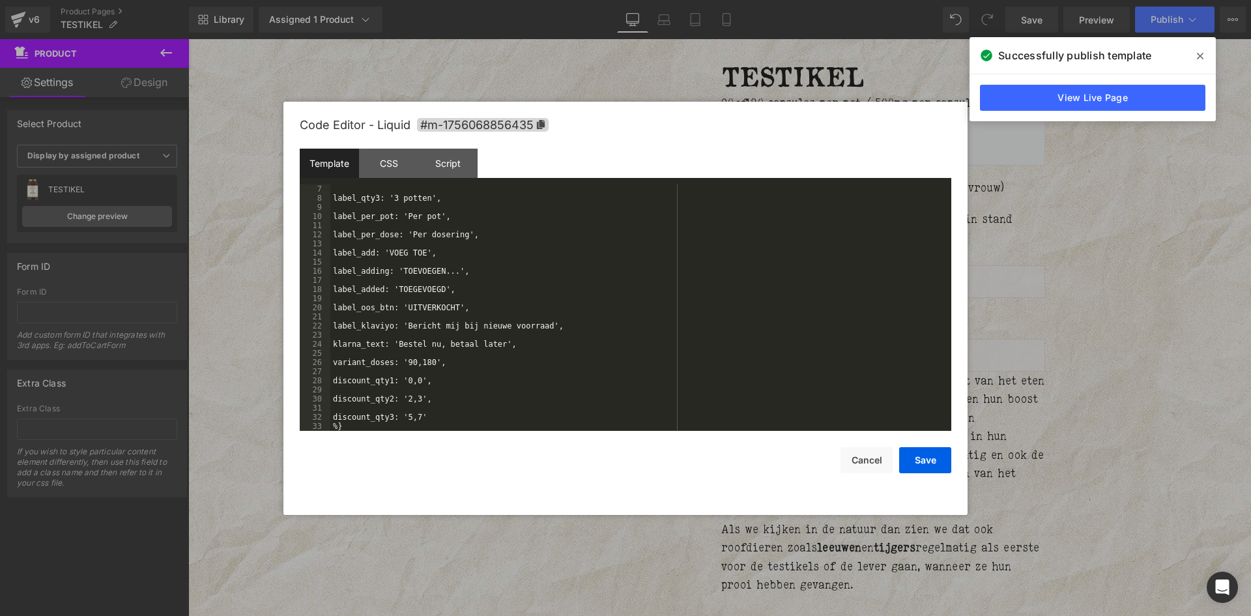
scroll to position [55, 0]
click at [1070, 251] on div at bounding box center [625, 308] width 1251 height 616
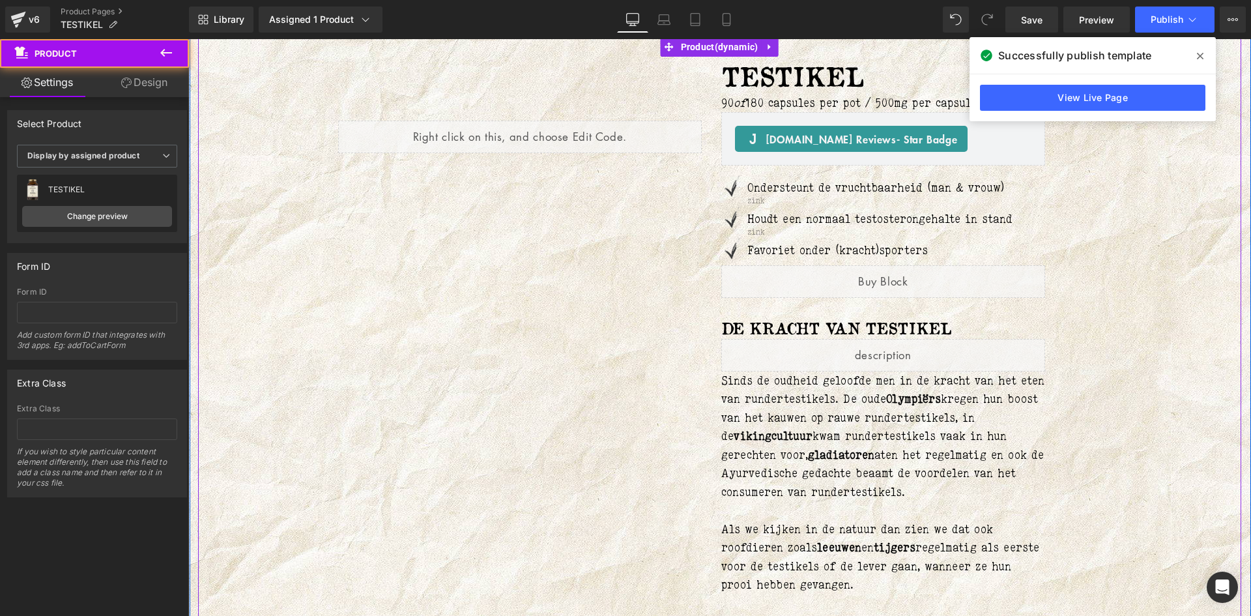
click at [1191, 257] on div "Liquid TESTIKEL (P) Title 90 of 180 capsules per pot / 500mg per capsule Text B…" at bounding box center [719, 402] width 1043 height 730
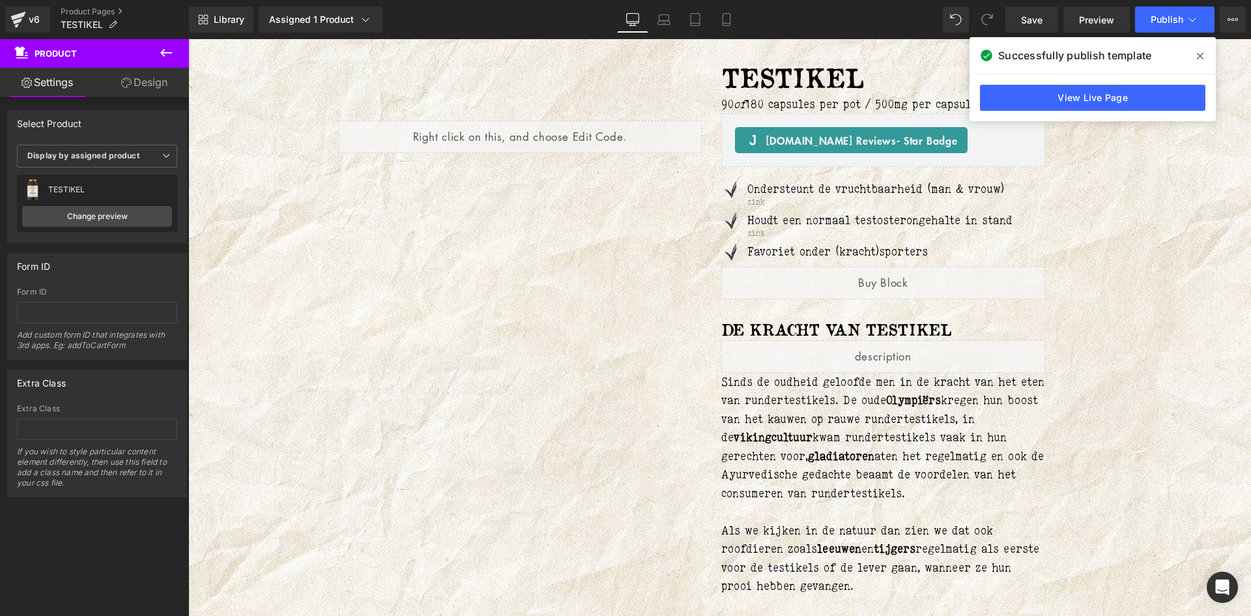
scroll to position [130, 0]
click at [853, 275] on icon at bounding box center [856, 276] width 7 height 8
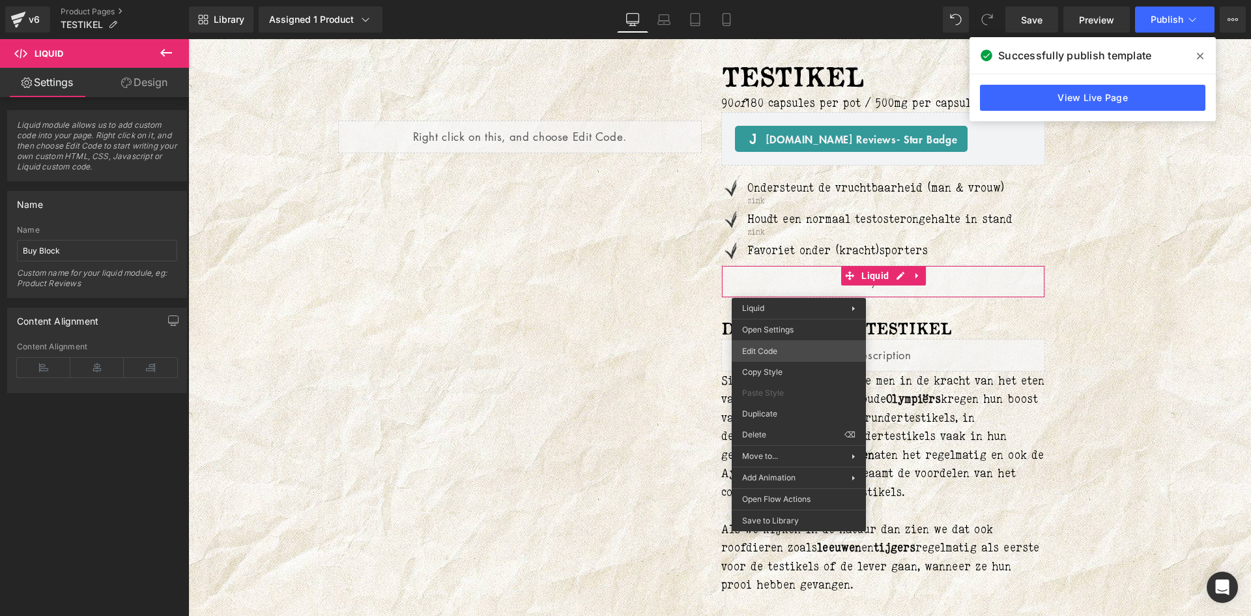
click at [788, 0] on div "Liquid You are previewing how the will restyle your page. You can not edit Elem…" at bounding box center [625, 0] width 1251 height 0
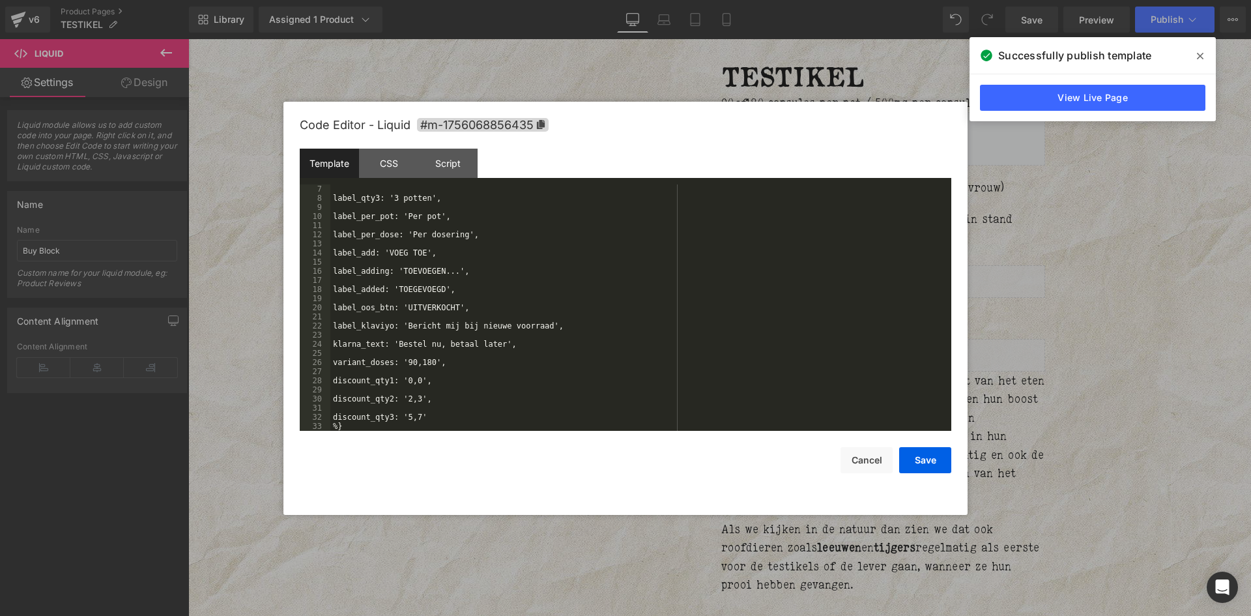
scroll to position [0, 0]
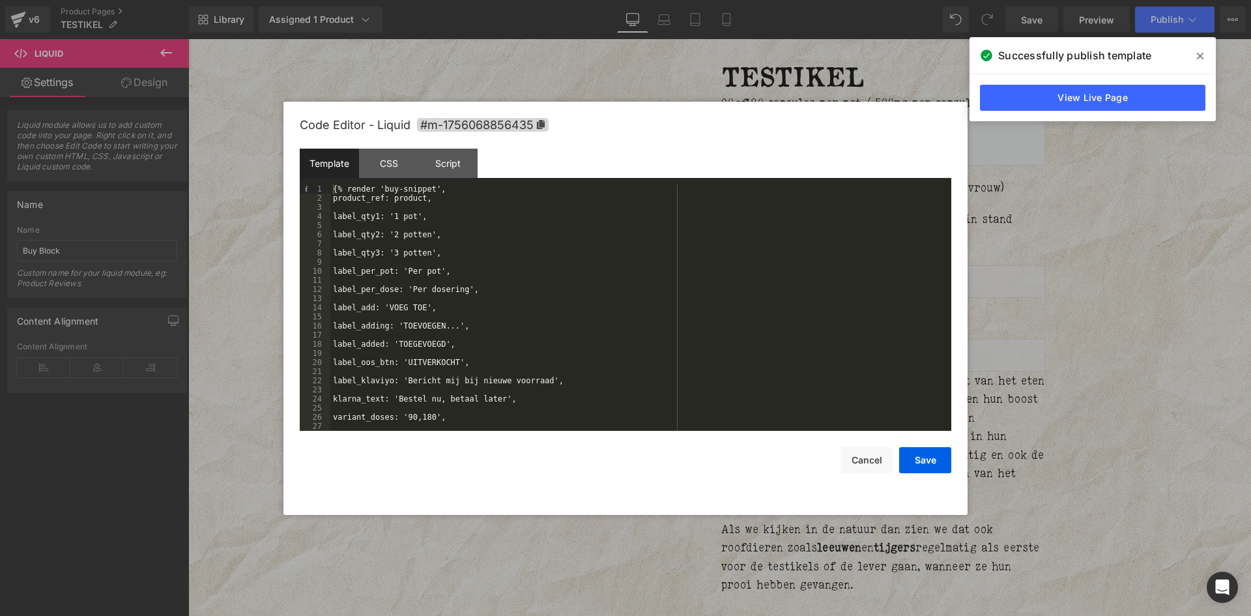
click at [0, 0] on div at bounding box center [0, 0] width 0 height 0
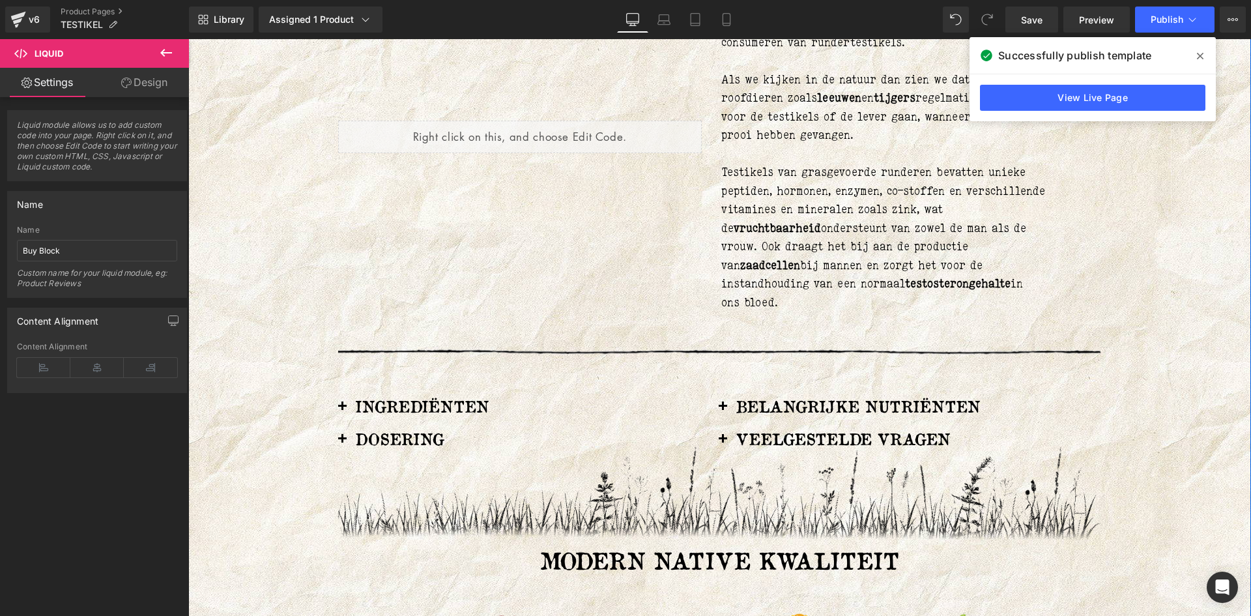
scroll to position [586, 0]
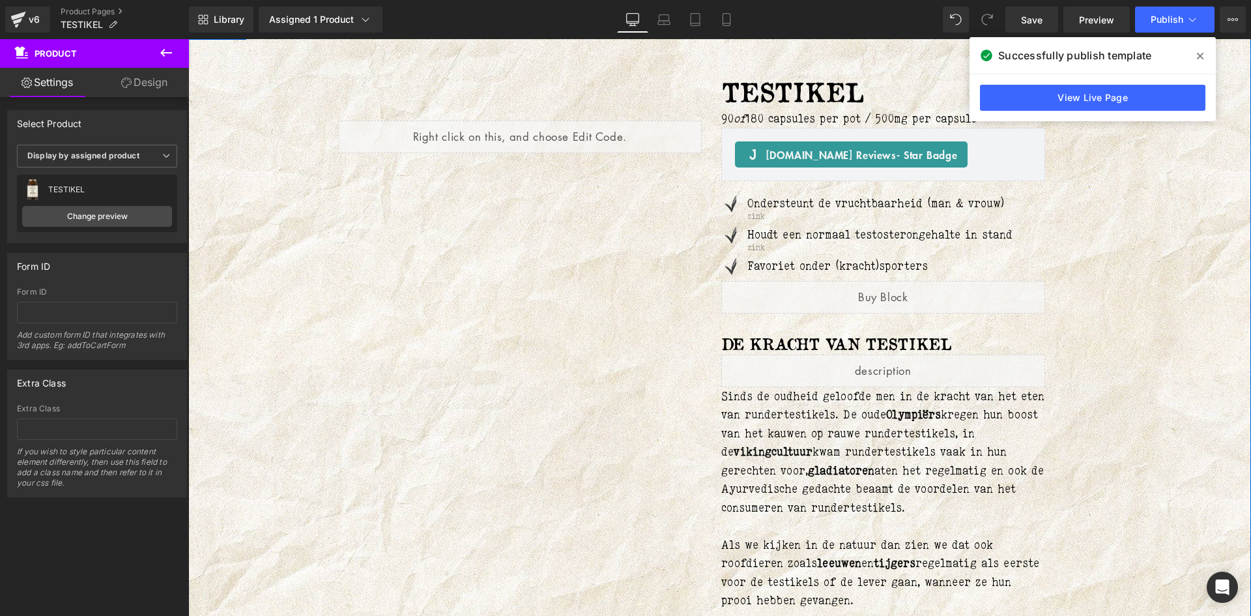
scroll to position [65, 0]
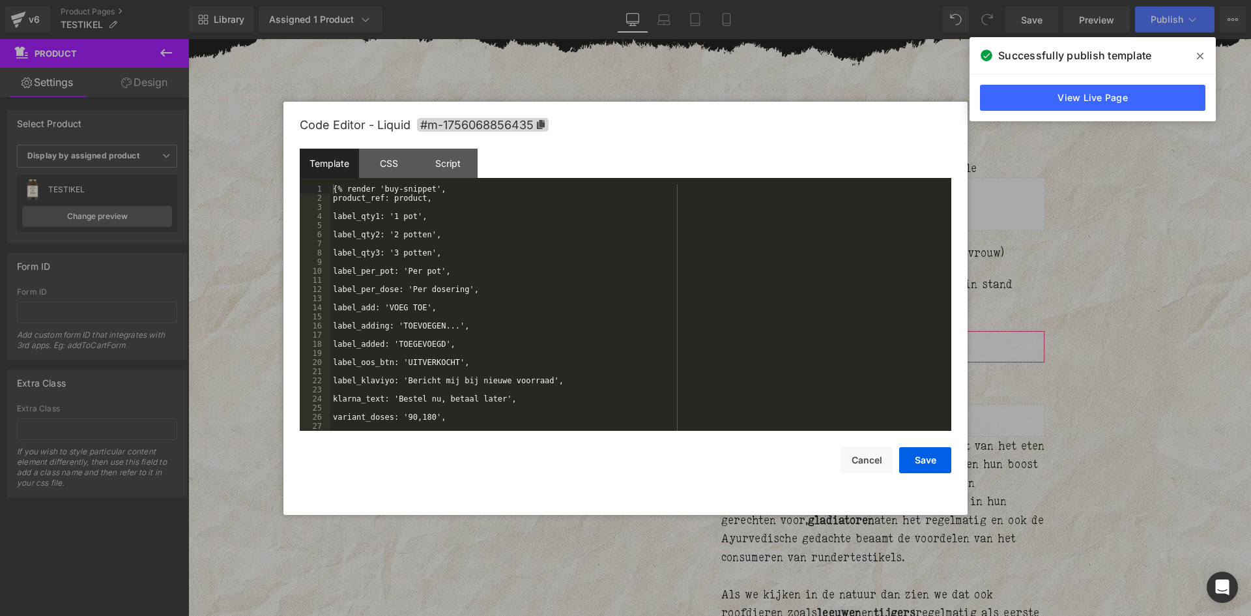
click at [762, 0] on div "Liquid You are previewing how the will restyle your page. You can not edit Elem…" at bounding box center [625, 0] width 1251 height 0
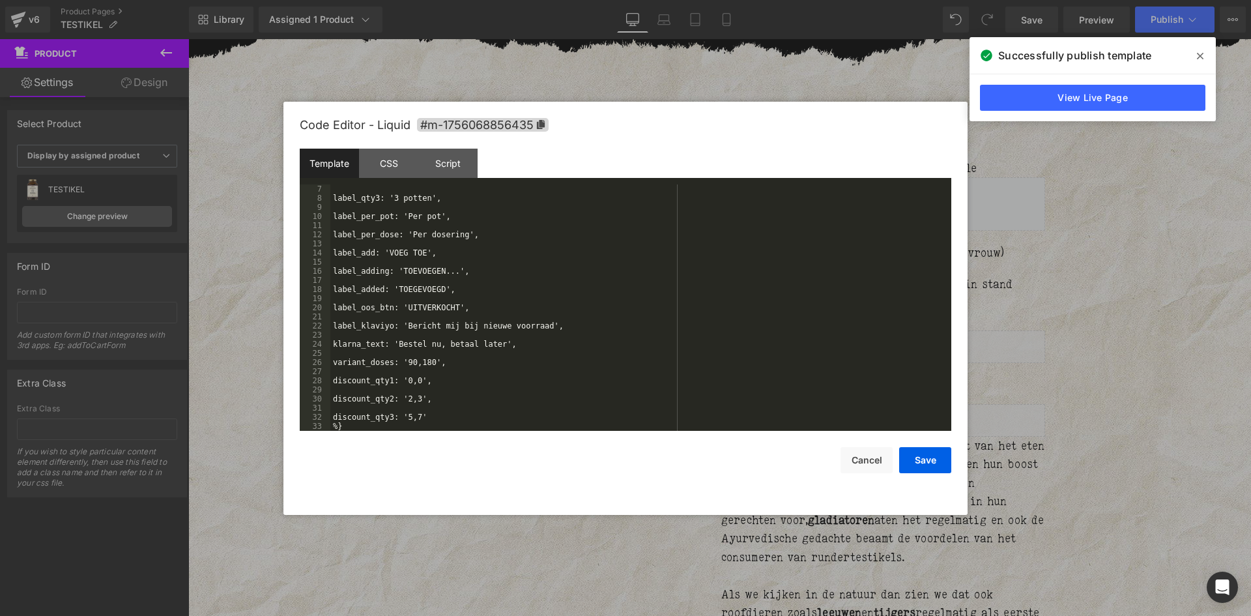
click at [494, 540] on div at bounding box center [625, 308] width 1251 height 616
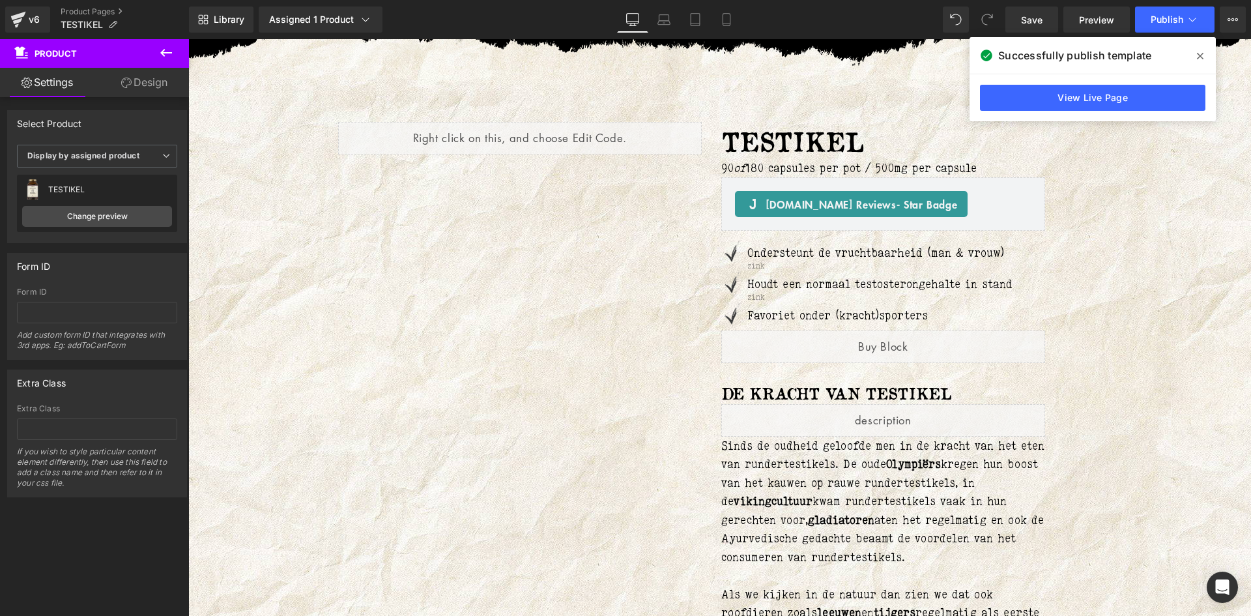
click at [1199, 58] on icon at bounding box center [1200, 56] width 7 height 10
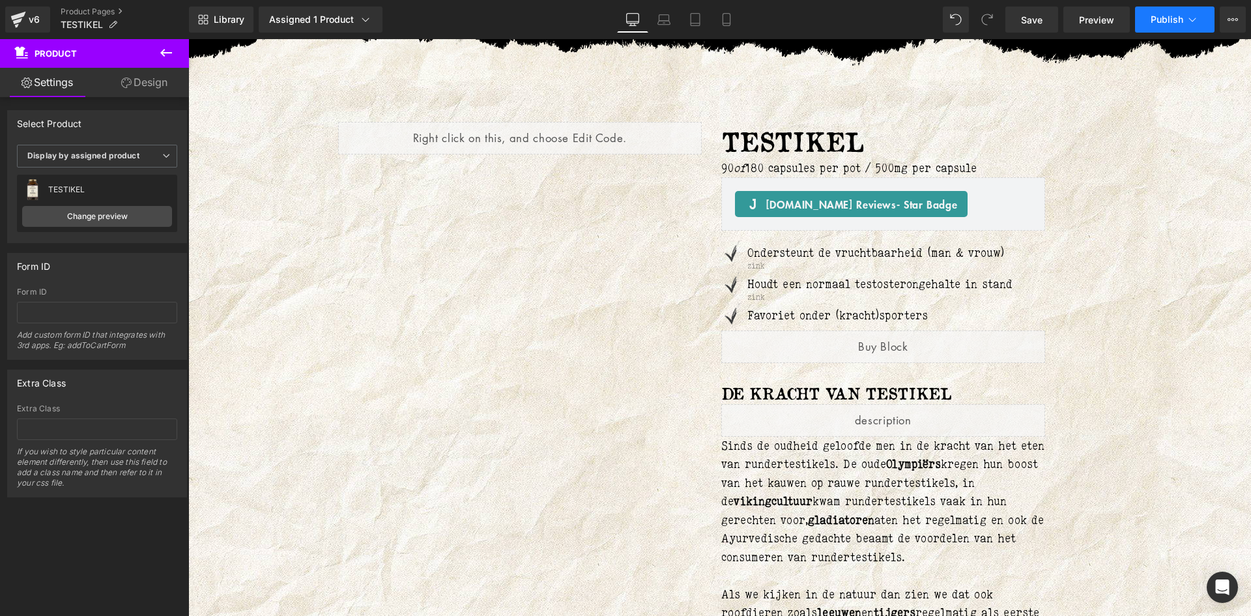
click at [1186, 22] on icon at bounding box center [1192, 19] width 13 height 13
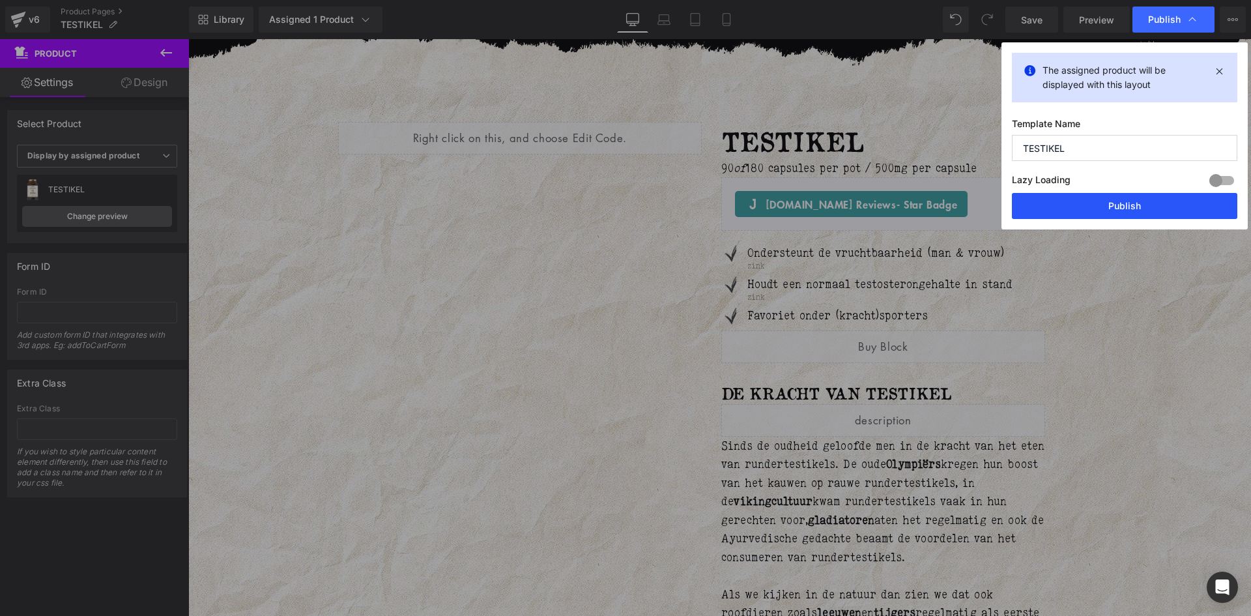
drag, startPoint x: 924, startPoint y: 177, endPoint x: 1112, endPoint y: 216, distance: 192.3
click at [0, 0] on button "Publish" at bounding box center [0, 0] width 0 height 0
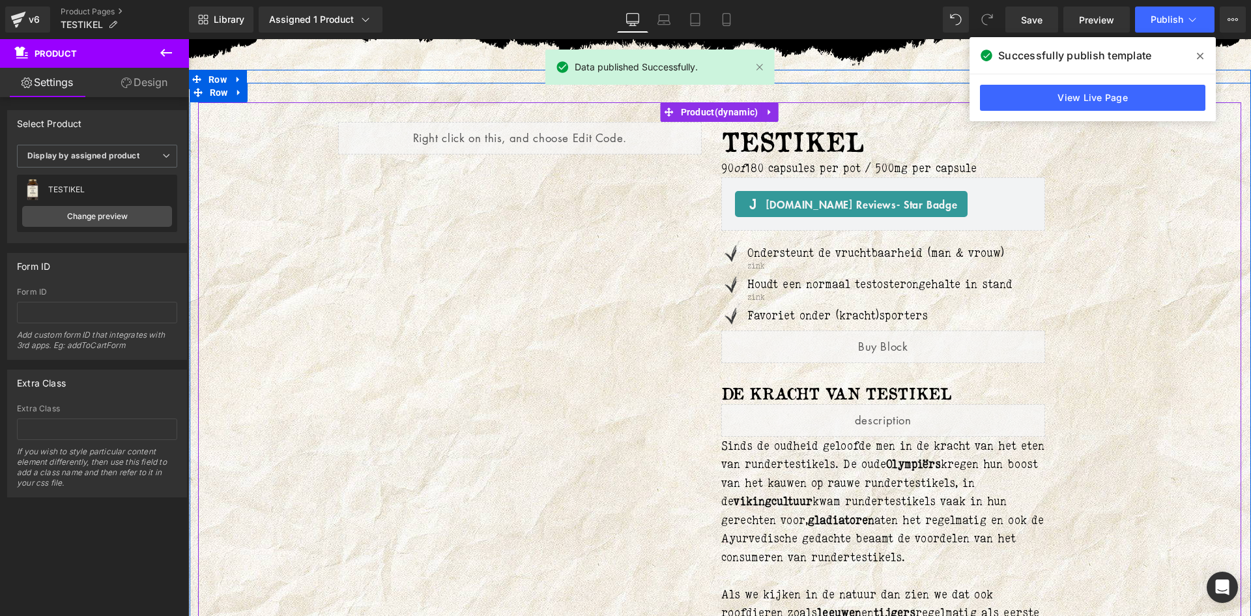
drag, startPoint x: 1164, startPoint y: 199, endPoint x: 1085, endPoint y: 136, distance: 101.1
click at [1164, 199] on div "Liquid TESTIKEL (P) Title 90 of 180 capsules per pot / 500mg per capsule Text B…" at bounding box center [719, 467] width 1043 height 730
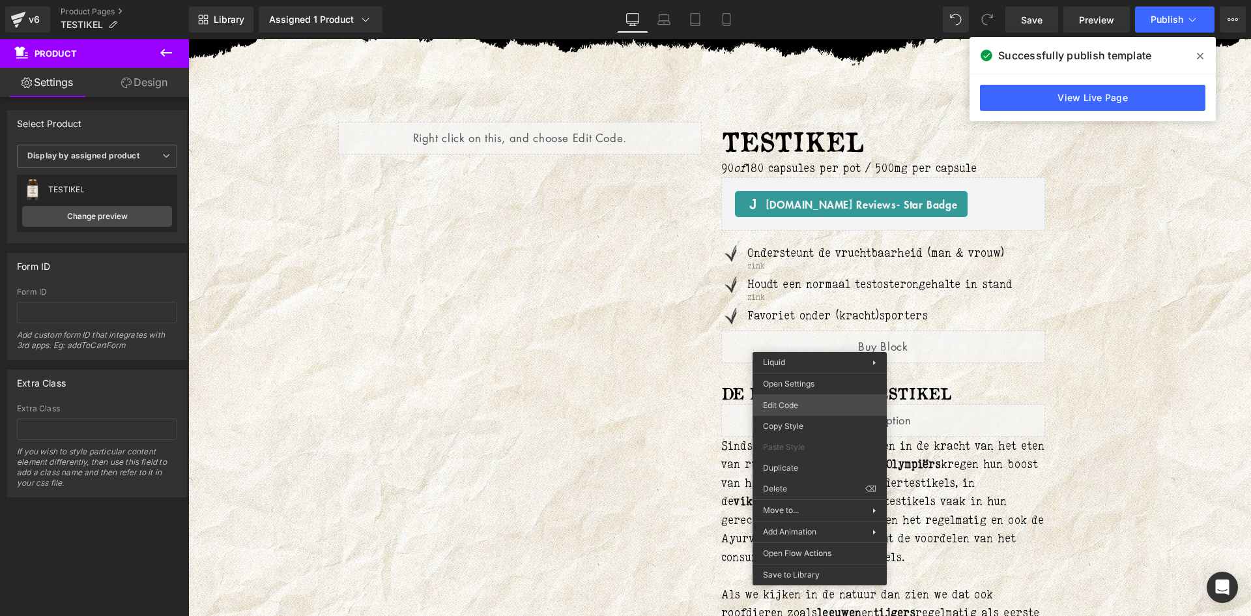
click at [797, 0] on div "Liquid You are previewing how the will restyle your page. You can not edit Elem…" at bounding box center [625, 0] width 1251 height 0
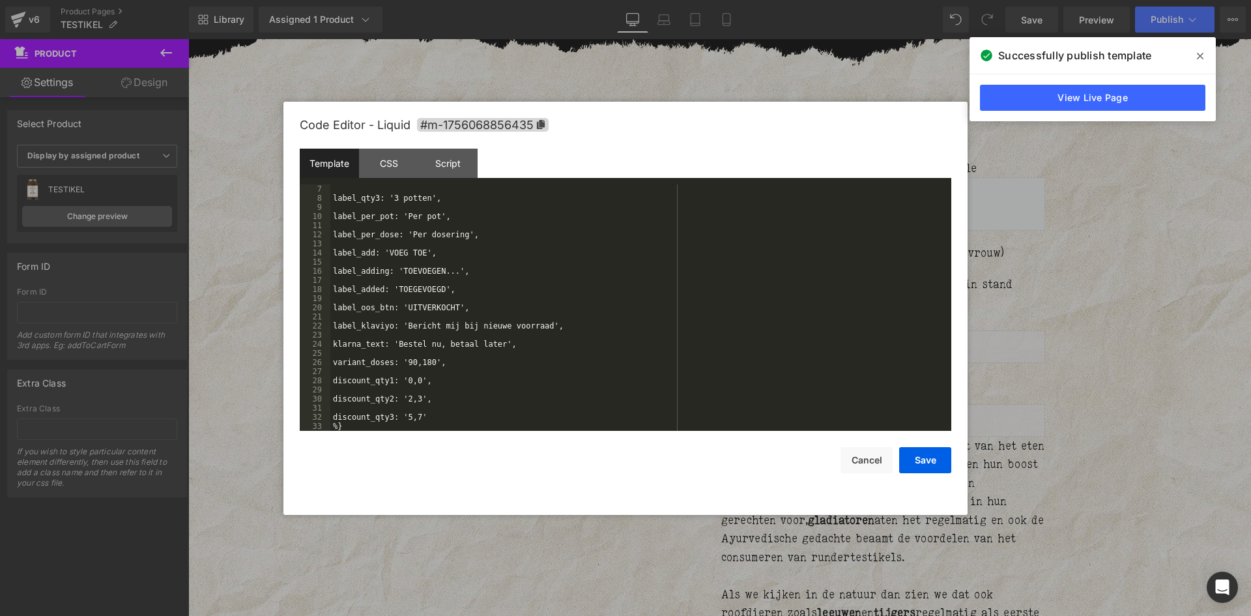
click at [0, 0] on div at bounding box center [0, 0] width 0 height 0
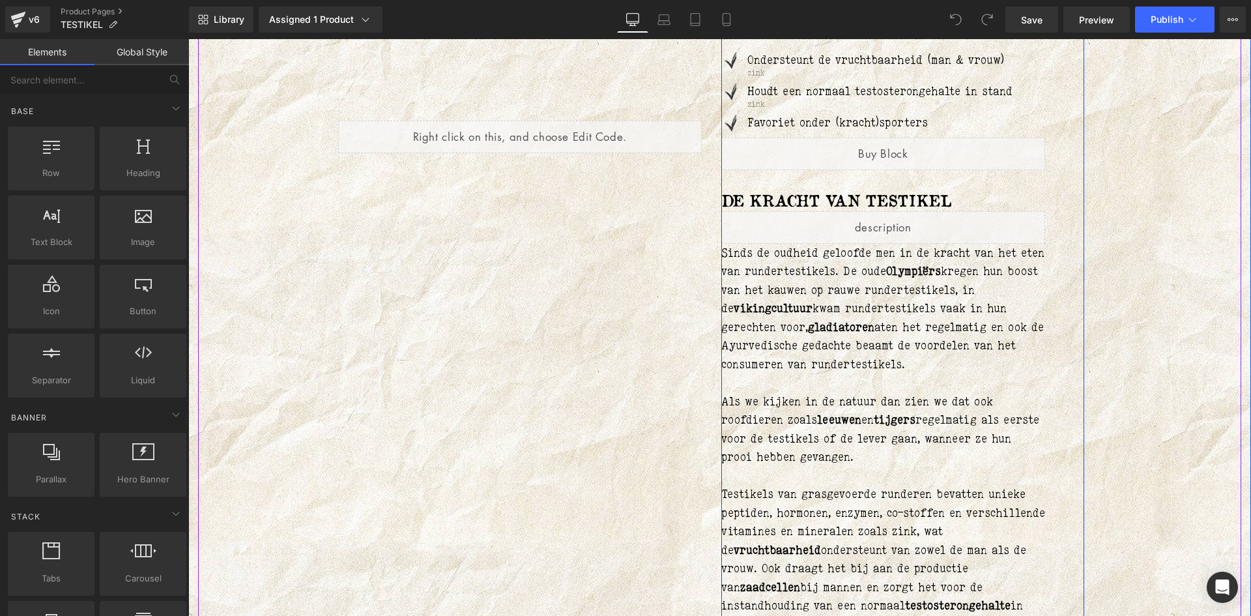
scroll to position [261, 0]
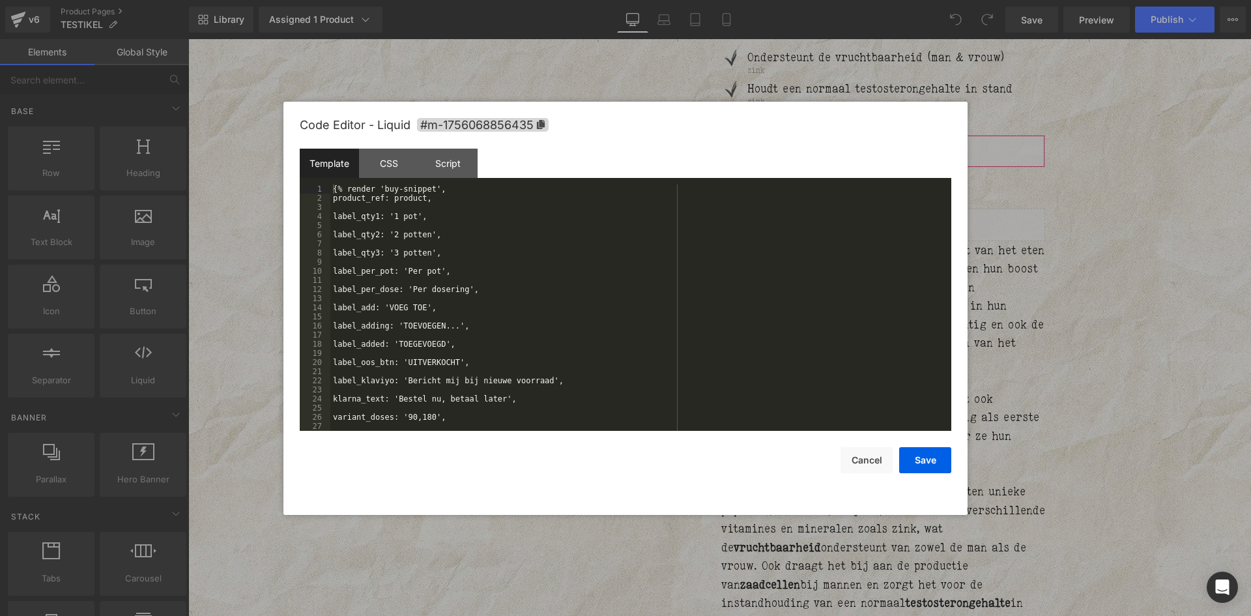
click at [815, 0] on div "You are previewing how the will restyle your page. You can not edit Elements in…" at bounding box center [625, 0] width 1251 height 0
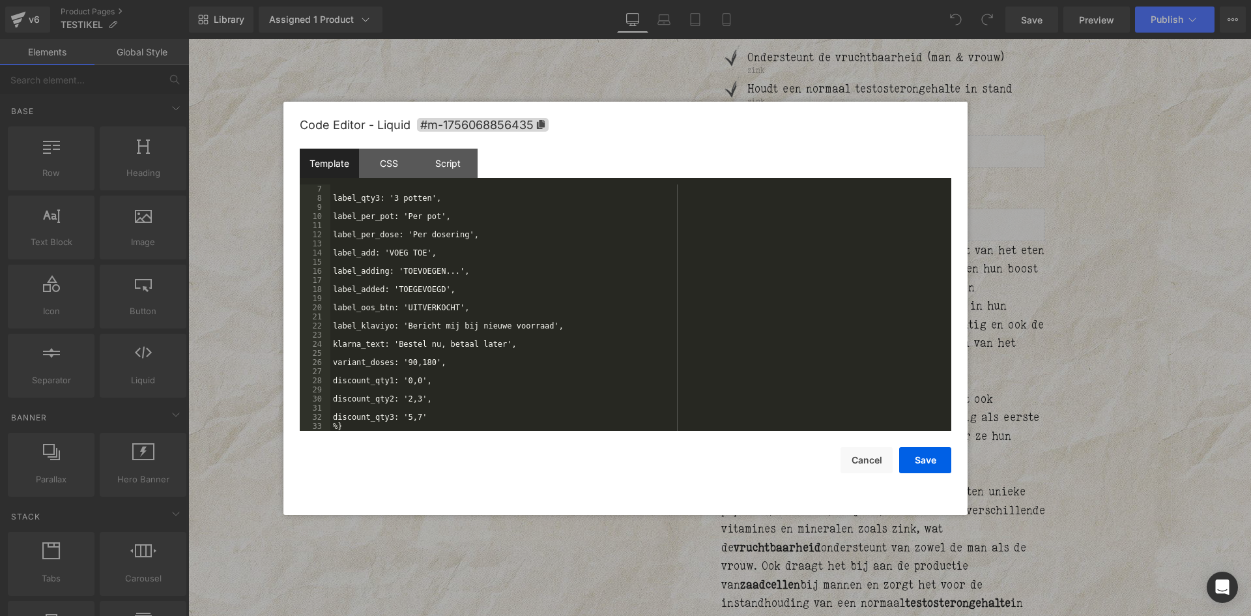
scroll to position [55, 0]
click at [407, 356] on div "label_qty3: '3 potten', label_per_pot: 'Per pot', label_per_dose: 'Per dosering…" at bounding box center [638, 316] width 616 height 264
click at [406, 367] on div "label_qty3: '3 potten', label_per_pot: 'Per pot', label_per_dose: 'Per dosering…" at bounding box center [638, 316] width 616 height 264
click at [405, 357] on div "label_qty3: '3 potten', label_per_pot: 'Per pot', label_per_dose: 'Per dosering…" at bounding box center [638, 316] width 616 height 264
click at [410, 363] on div "label_qty3: '3 potten', label_per_pot: 'Per pot', label_per_dose: 'Per dosering…" at bounding box center [638, 316] width 616 height 264
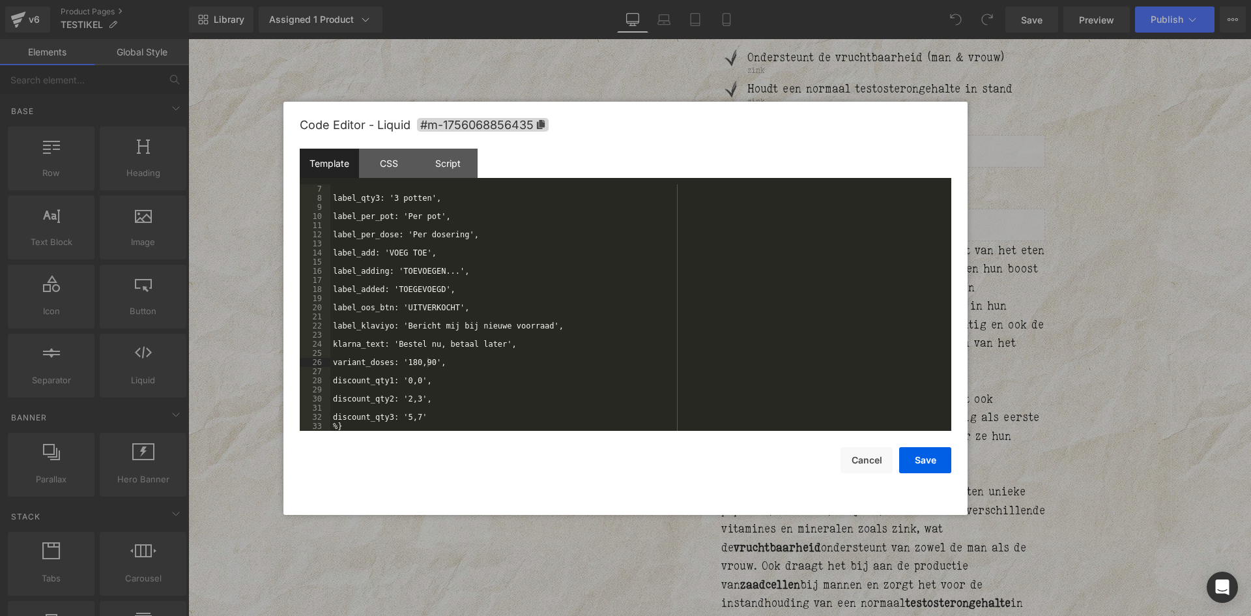
click at [405, 397] on div "label_qty3: '3 potten', label_per_pot: 'Per pot', label_per_dose: 'Per dosering…" at bounding box center [638, 316] width 616 height 264
click at [403, 403] on div "label_qty3: '3 potten', label_per_pot: 'Per pot', label_per_dose: 'Per dosering…" at bounding box center [638, 316] width 616 height 264
click at [932, 455] on button "Save" at bounding box center [925, 460] width 52 height 26
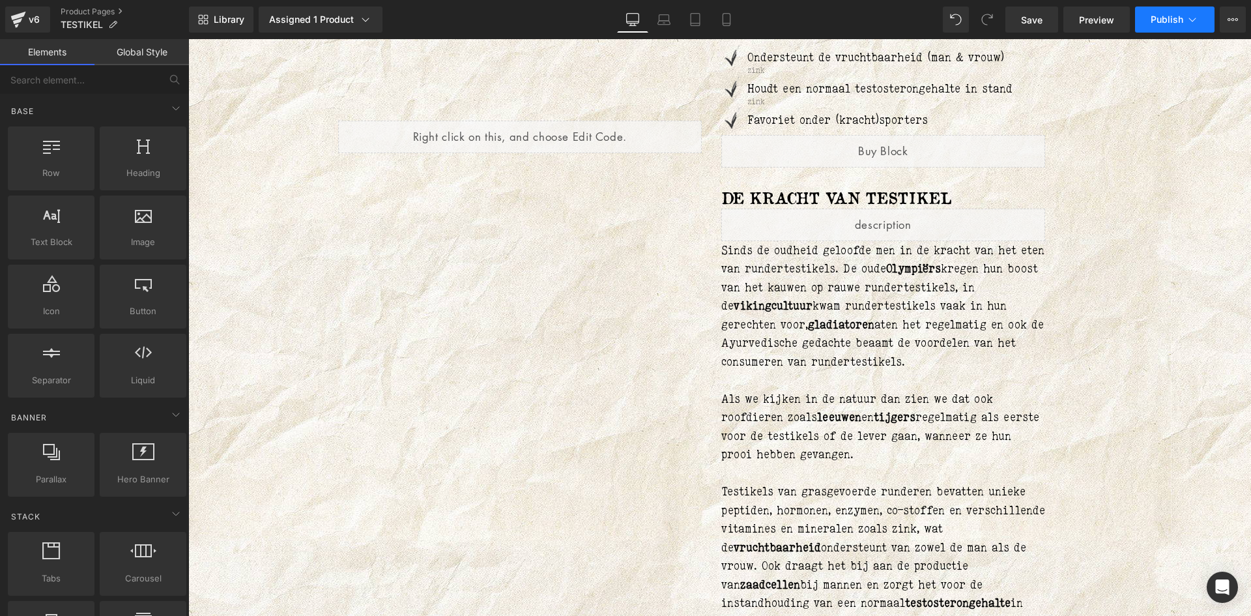
click at [1184, 22] on button "Publish" at bounding box center [1174, 20] width 79 height 26
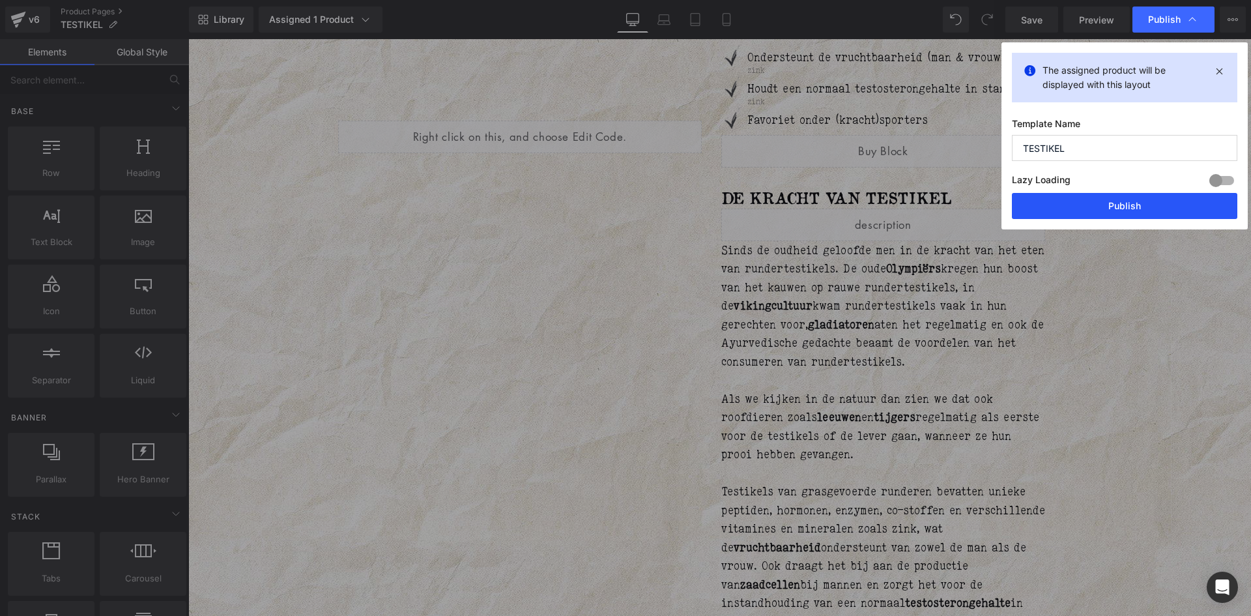
click at [1133, 198] on button "Publish" at bounding box center [1124, 206] width 225 height 26
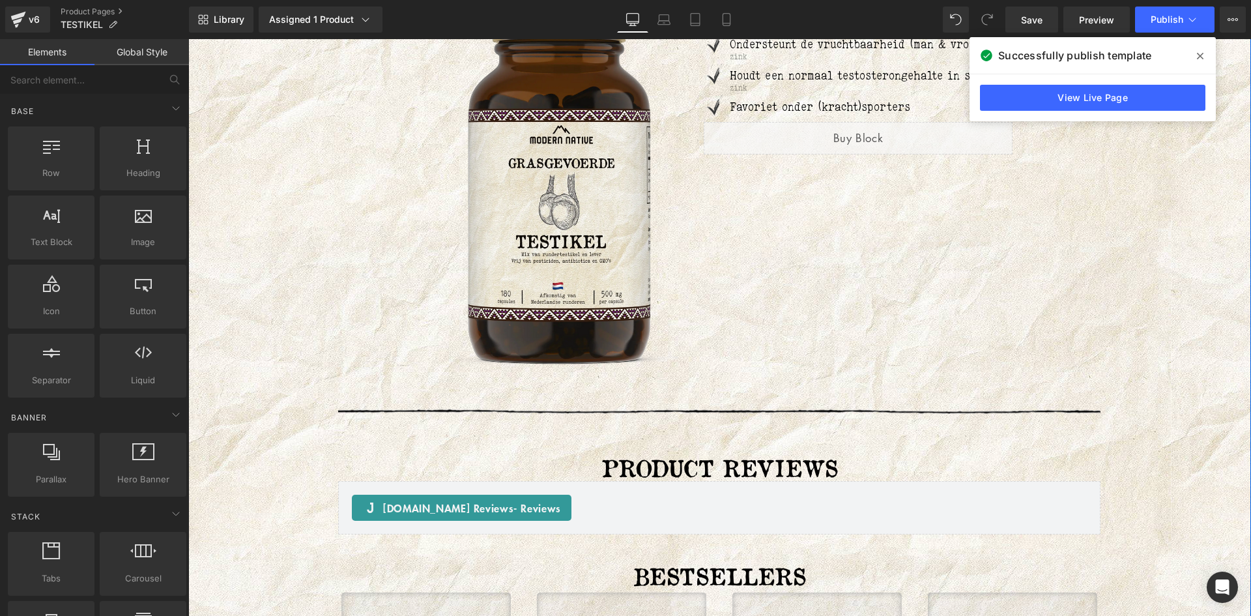
scroll to position [2801, 0]
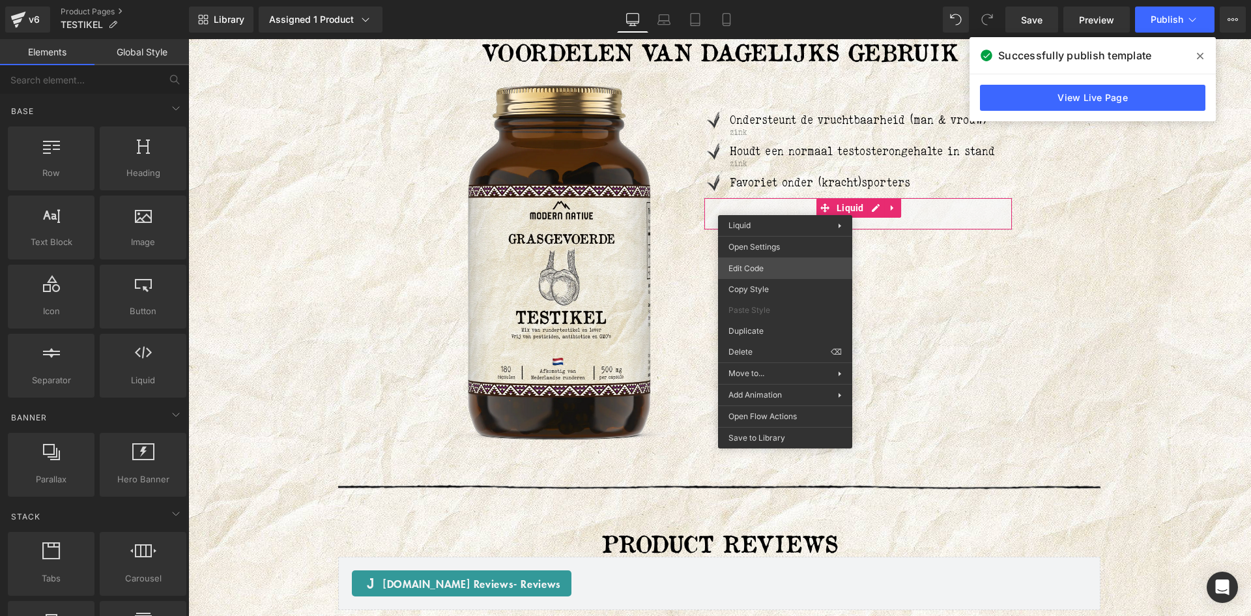
click at [758, 0] on div "You are previewing how the will restyle your page. You can not edit Elements in…" at bounding box center [625, 0] width 1251 height 0
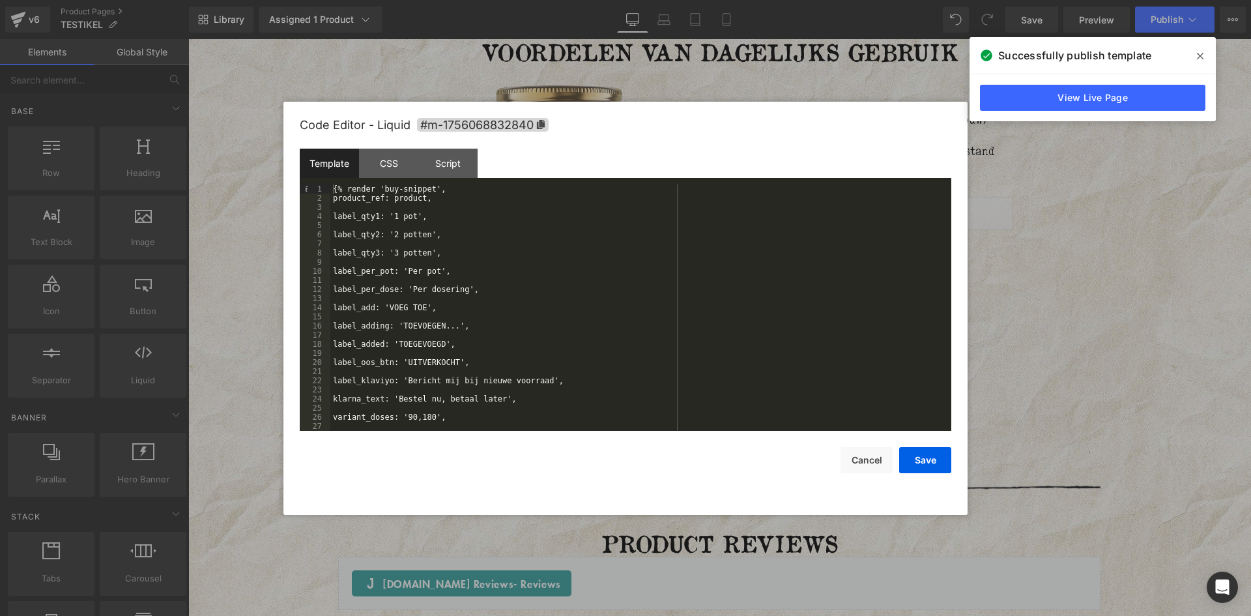
scroll to position [55, 0]
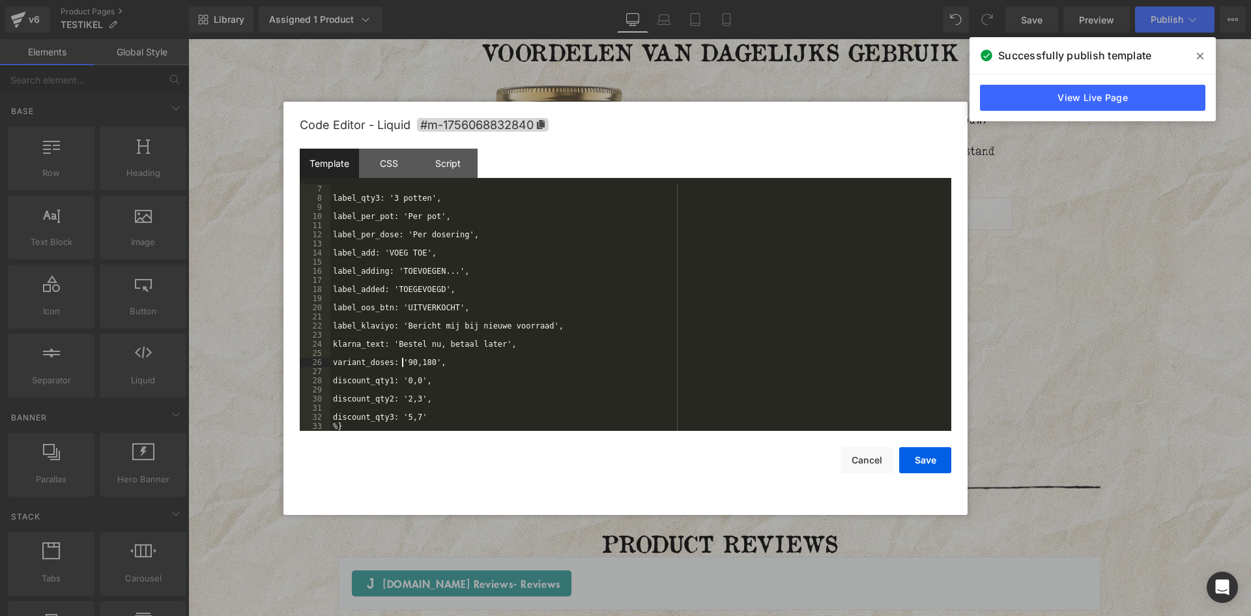
click at [401, 363] on div "label_qty3: '3 potten', label_per_pot: 'Per pot', label_per_dose: 'Per dosering…" at bounding box center [638, 316] width 616 height 264
click at [928, 457] on button "Save" at bounding box center [925, 460] width 52 height 26
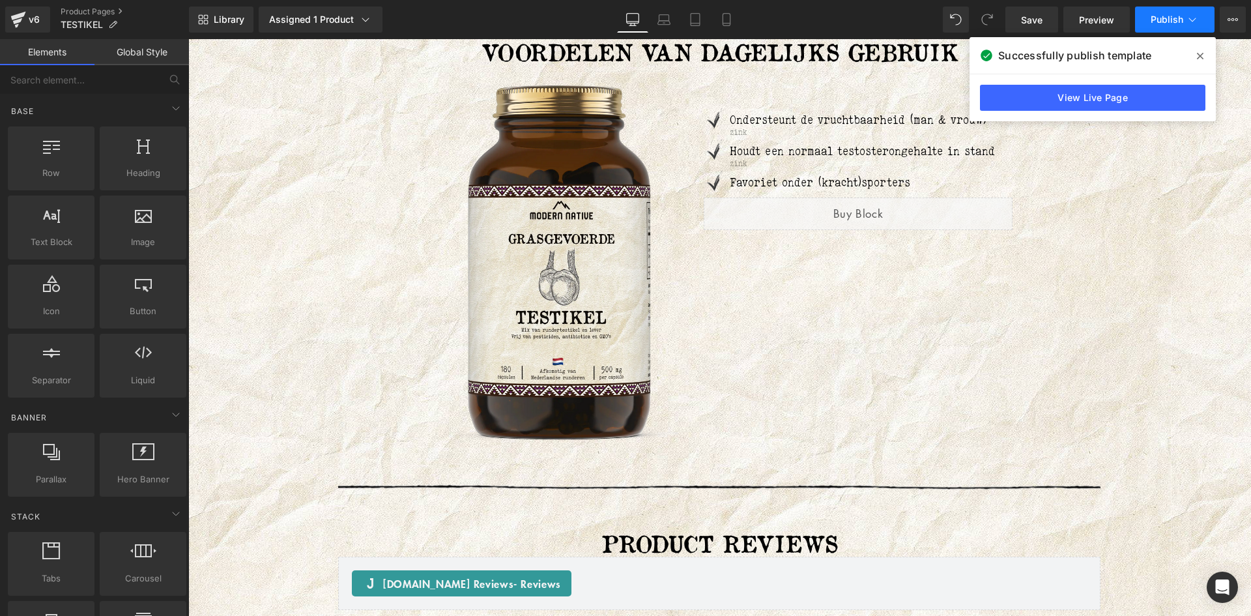
click at [1163, 14] on span "Publish" at bounding box center [1166, 19] width 33 height 10
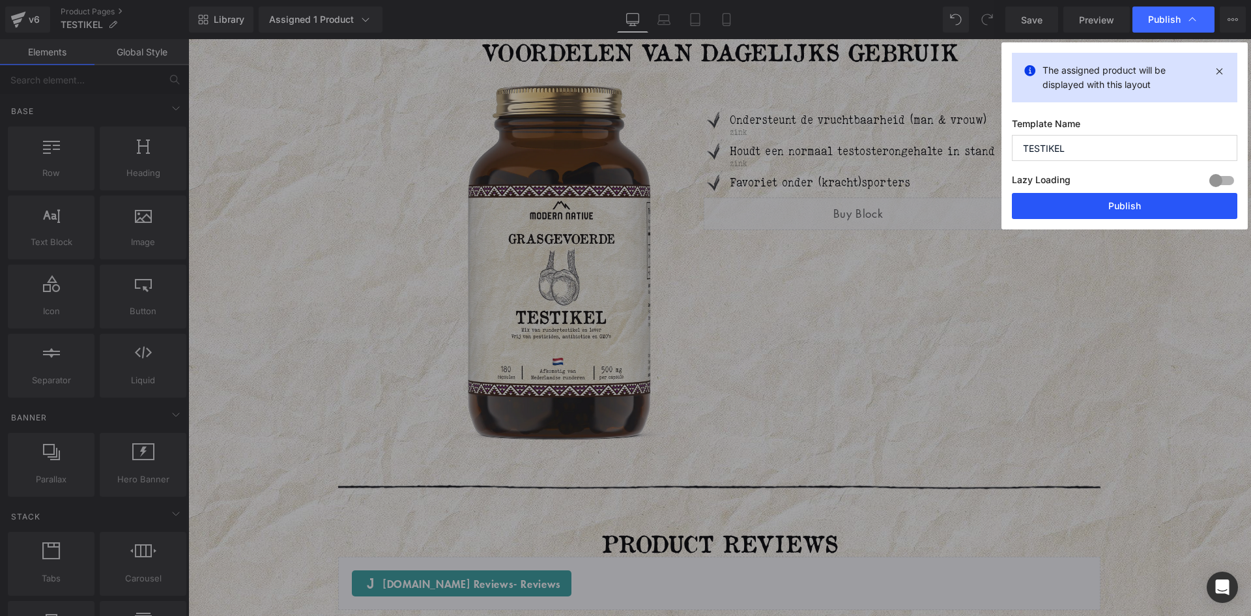
click at [1143, 201] on button "Publish" at bounding box center [1124, 206] width 225 height 26
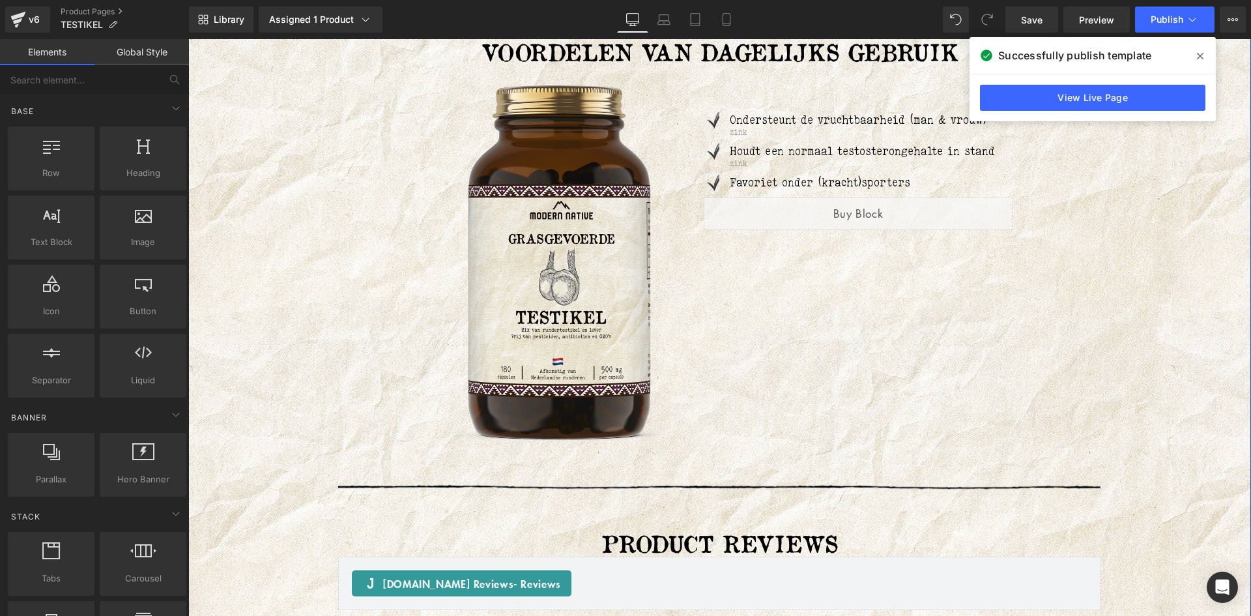
scroll to position [2541, 0]
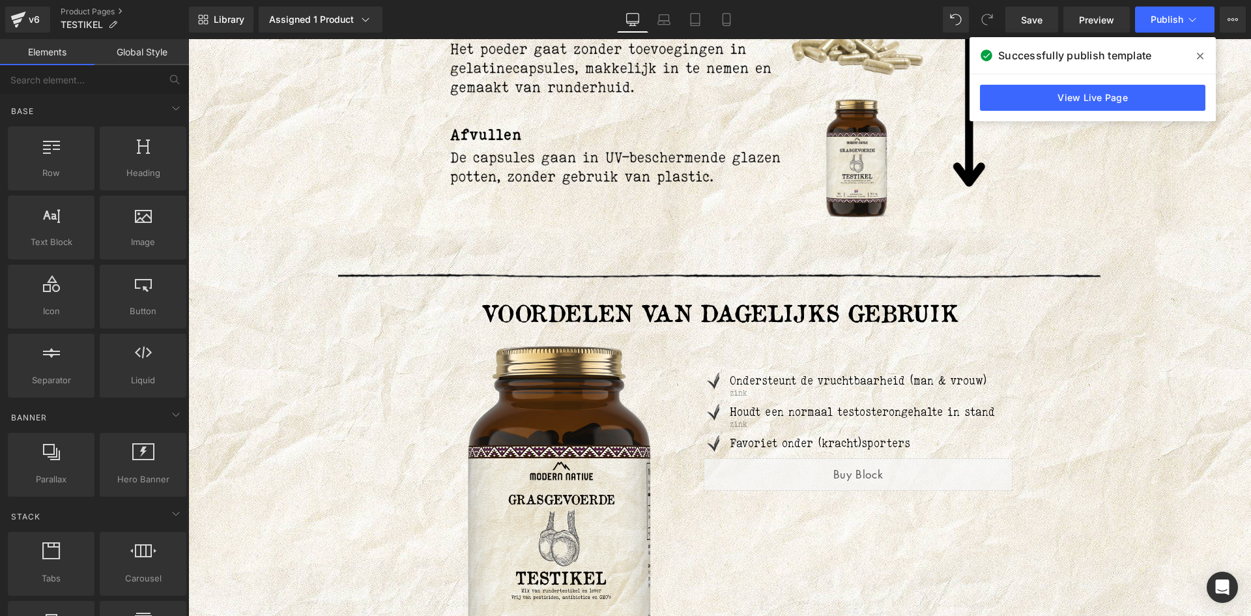
click at [1199, 56] on icon at bounding box center [1200, 56] width 7 height 7
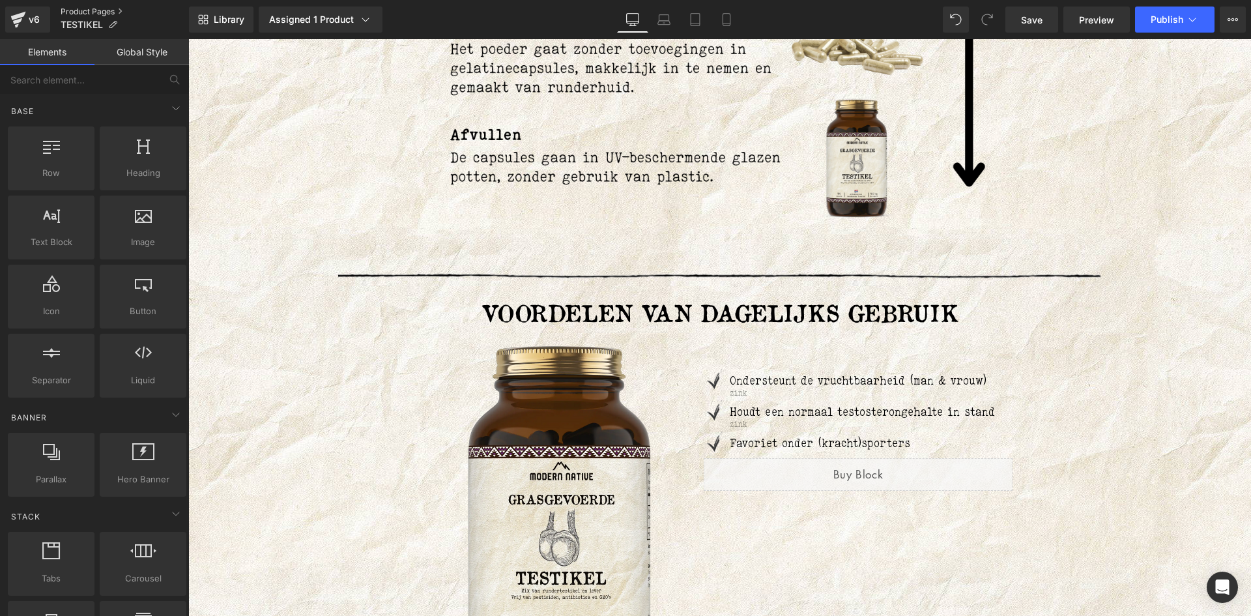
click at [106, 13] on link "Product Pages" at bounding box center [125, 12] width 128 height 10
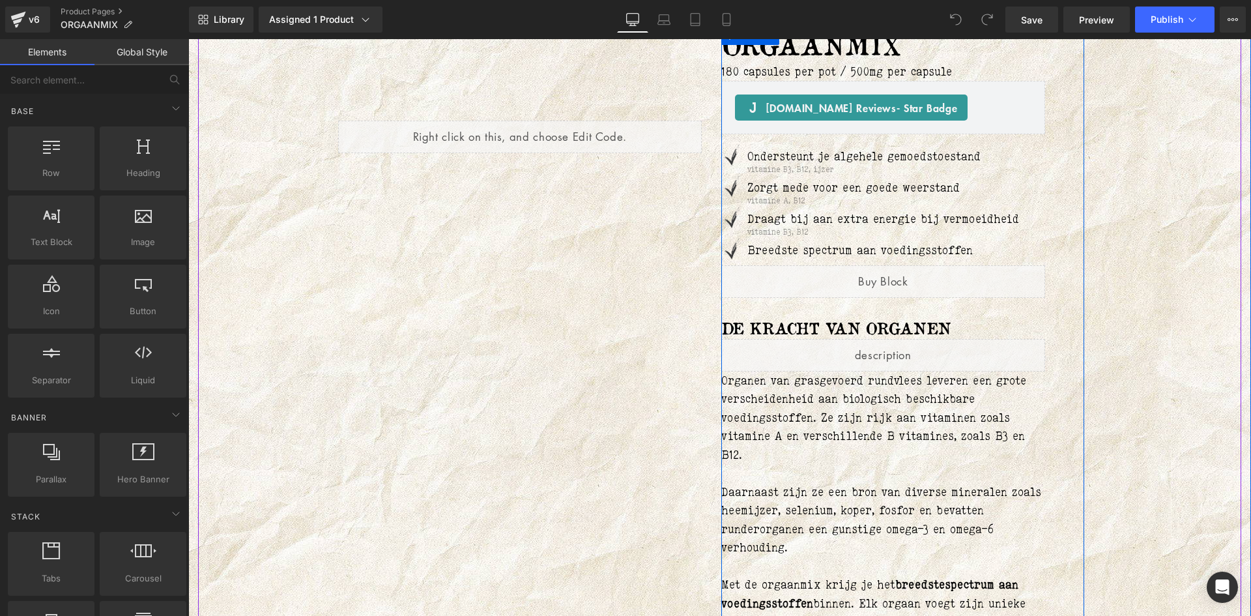
scroll to position [195, 0]
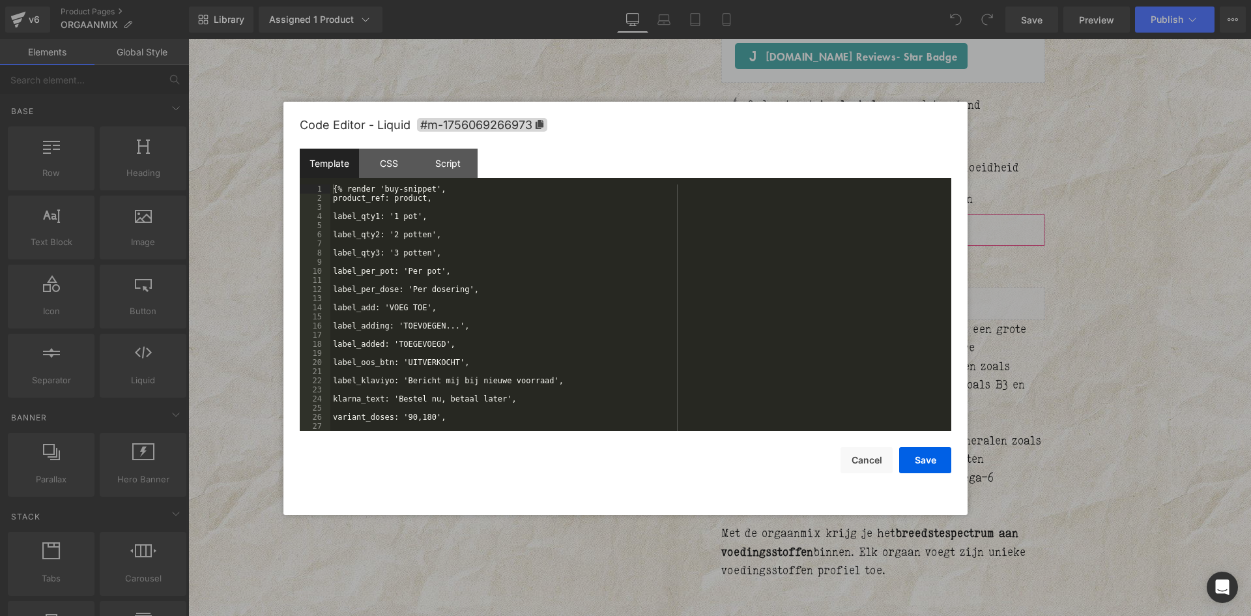
click at [795, 0] on div "You are previewing how the will restyle your page. You can not edit Elements in…" at bounding box center [625, 0] width 1251 height 0
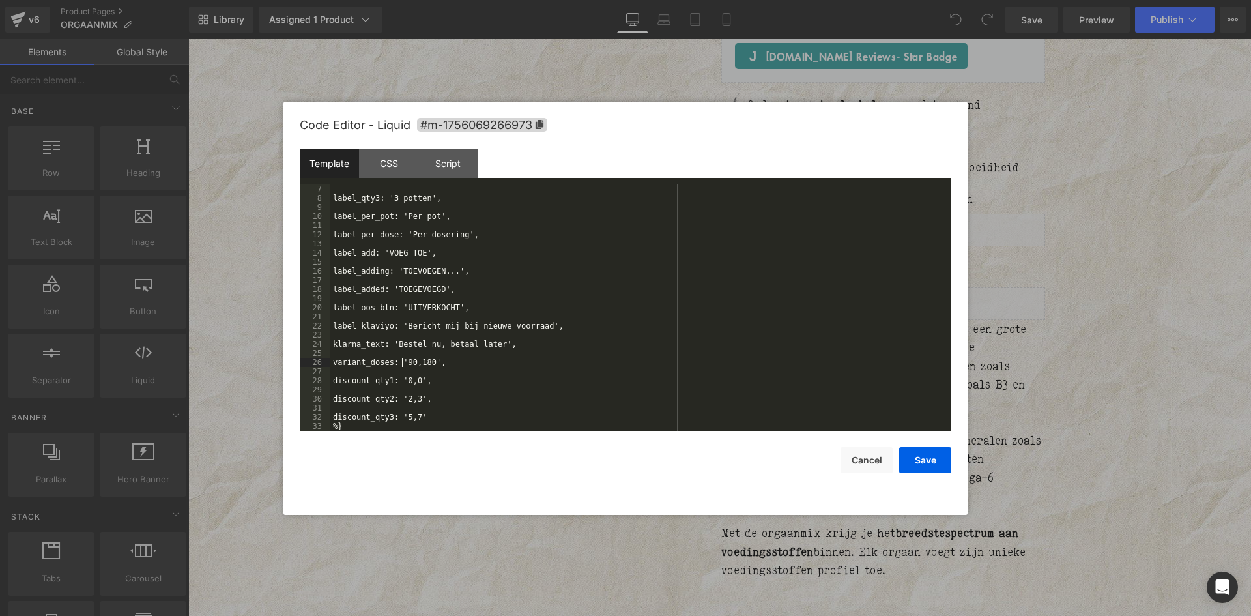
click at [403, 362] on div "label_qty3: '3 potten', label_per_pot: 'Per pot', label_per_dose: 'Per dosering…" at bounding box center [638, 316] width 616 height 264
click at [931, 455] on button "Save" at bounding box center [925, 460] width 52 height 26
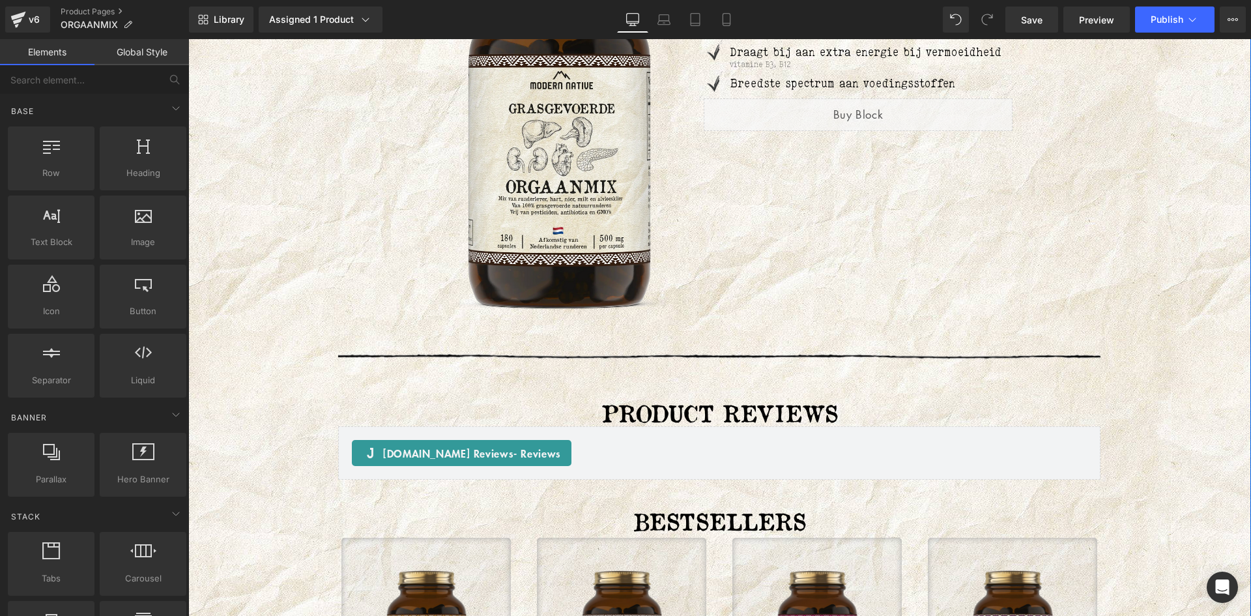
scroll to position [2280, 0]
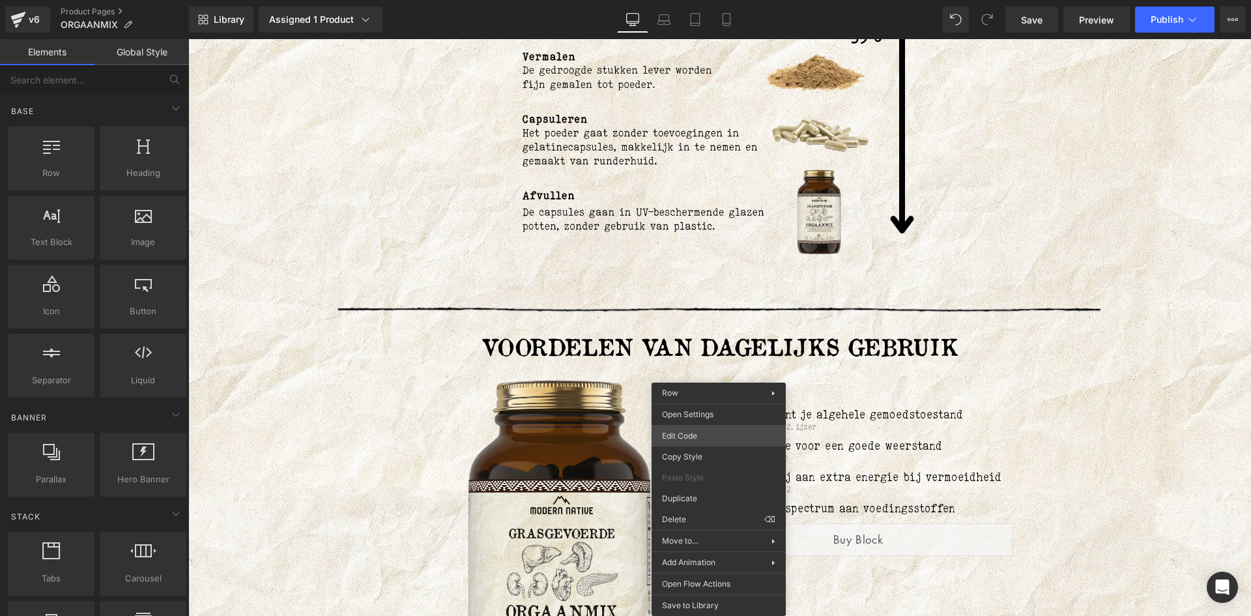
click at [696, 0] on div "You are previewing how the will restyle your page. You can not edit Elements in…" at bounding box center [625, 0] width 1251 height 0
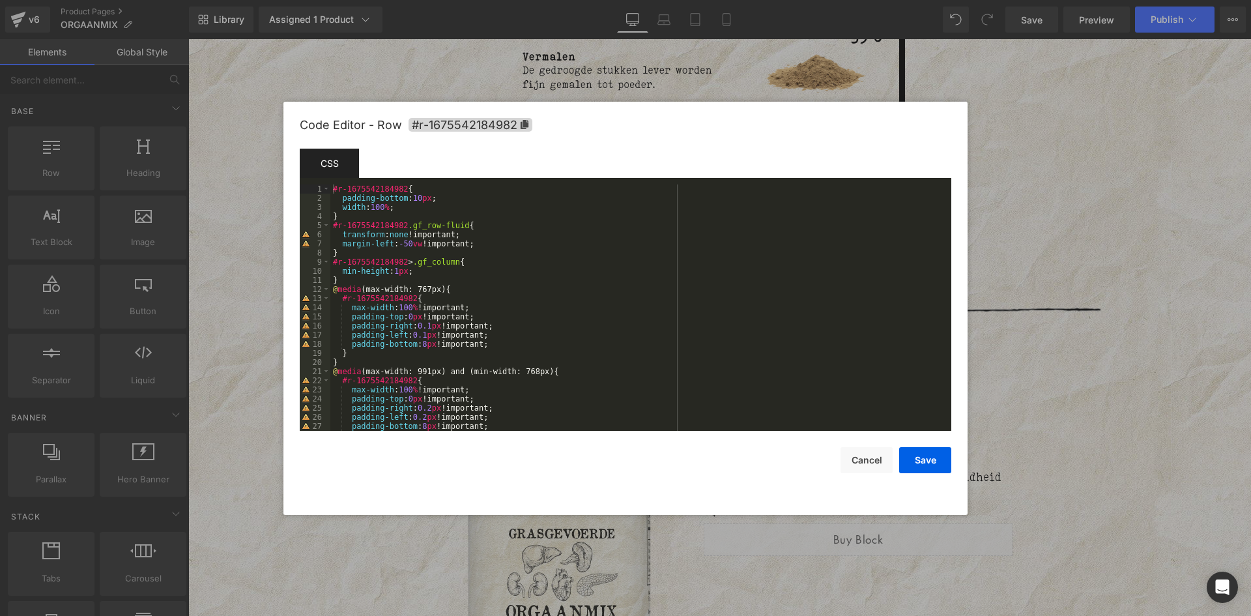
click at [1105, 380] on div at bounding box center [625, 308] width 1251 height 616
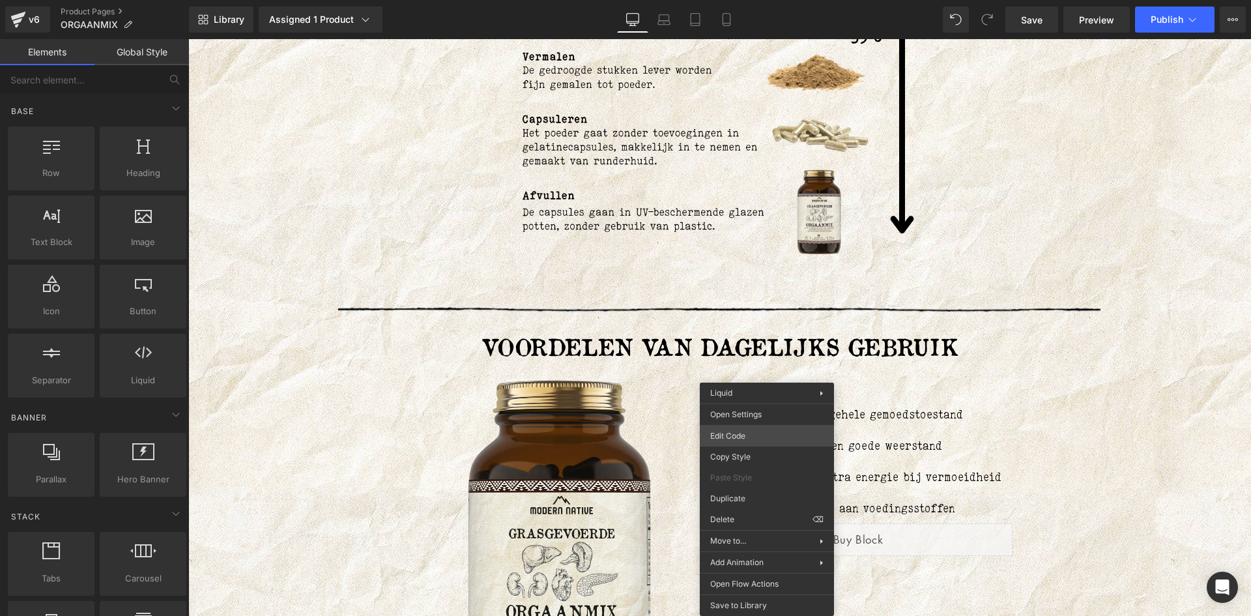
click at [746, 0] on div "You are previewing how the will restyle your page. You can not edit Elements in…" at bounding box center [625, 0] width 1251 height 0
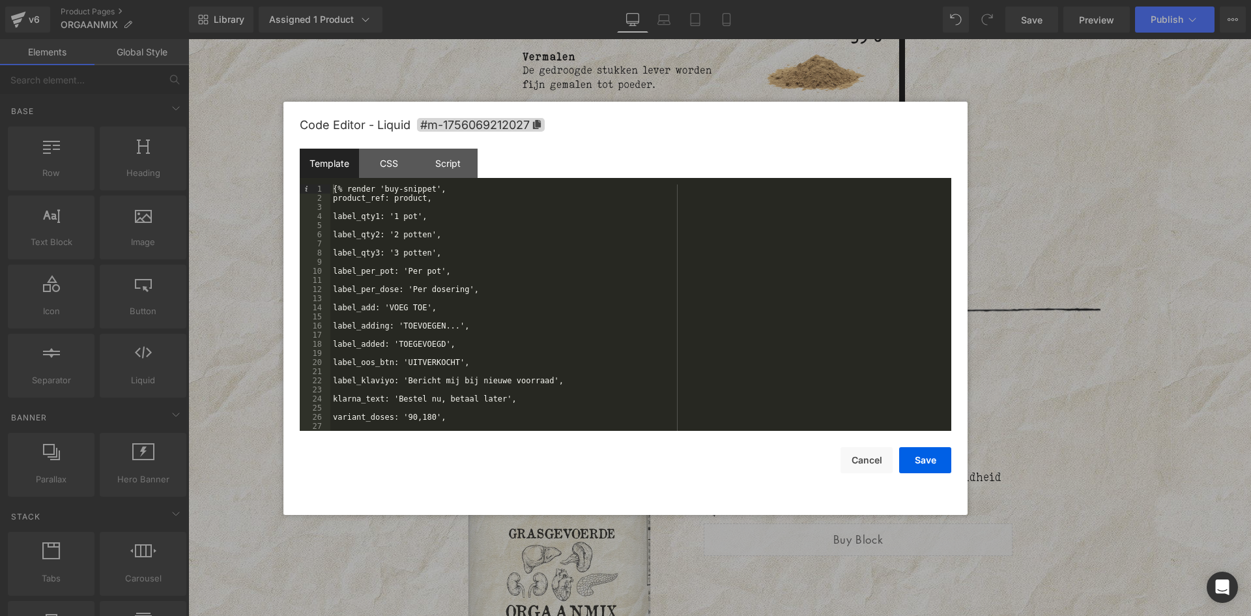
scroll to position [55, 0]
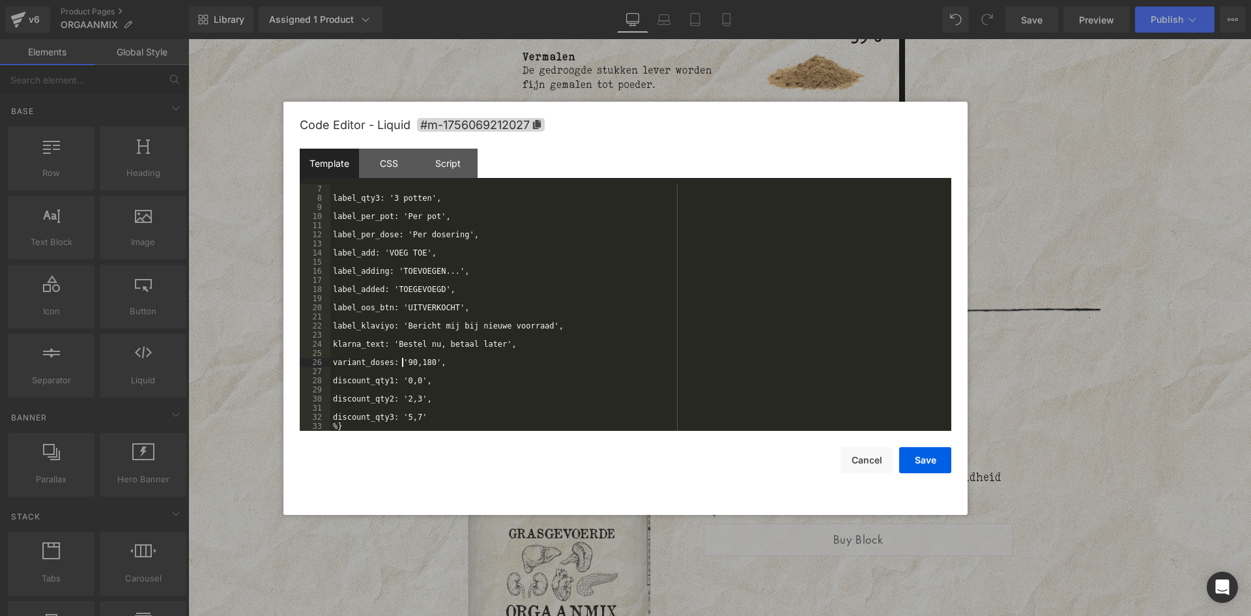
click at [401, 362] on div "label_qty3: '3 potten', label_per_pot: 'Per pot', label_per_dose: 'Per dosering…" at bounding box center [638, 316] width 616 height 264
click at [926, 459] on button "Save" at bounding box center [925, 460] width 52 height 26
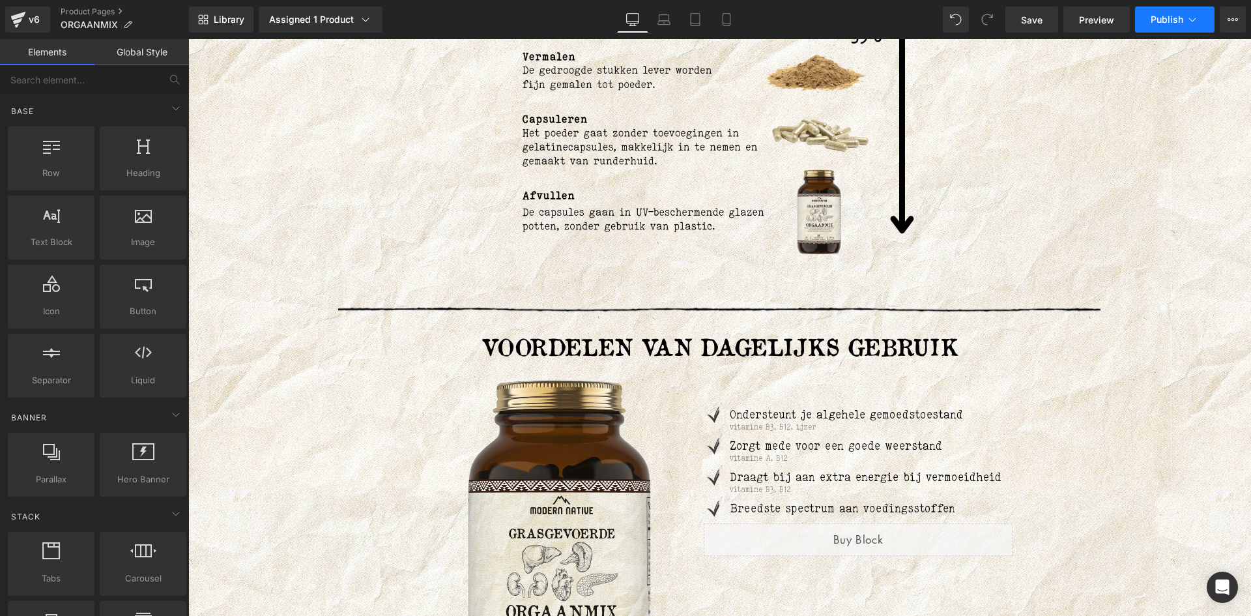
click at [1187, 17] on icon at bounding box center [1192, 19] width 13 height 13
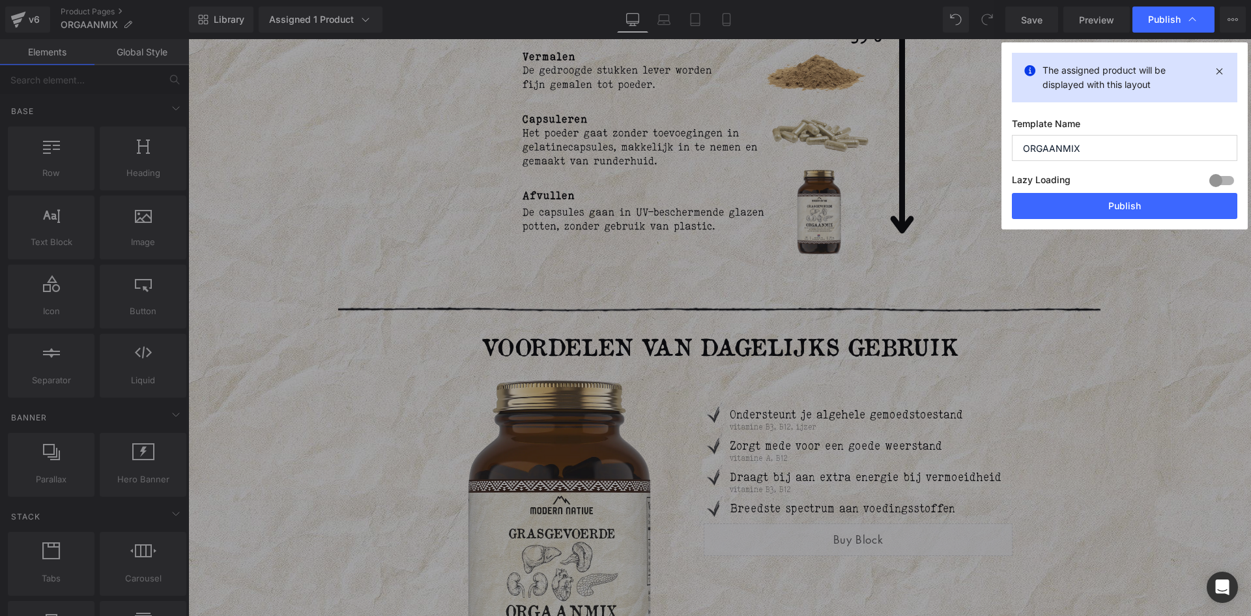
click at [1115, 190] on div "Lazy Loading Build Upgrade plan to unlock" at bounding box center [1124, 181] width 225 height 21
click at [1115, 208] on button "Publish" at bounding box center [1124, 206] width 225 height 26
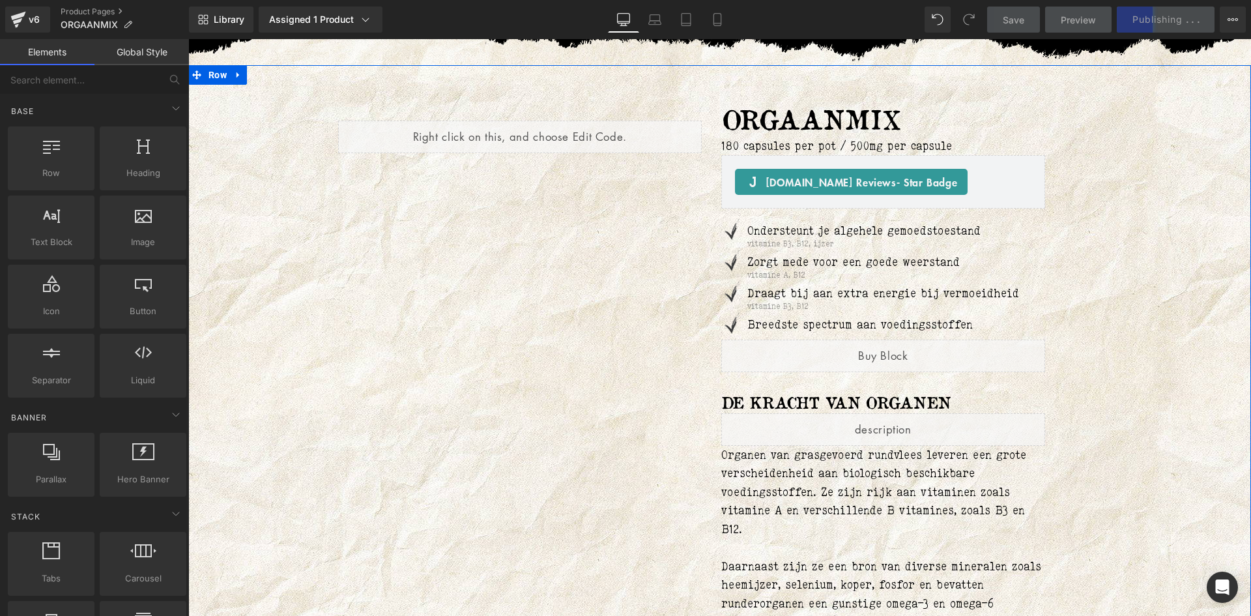
scroll to position [0, 0]
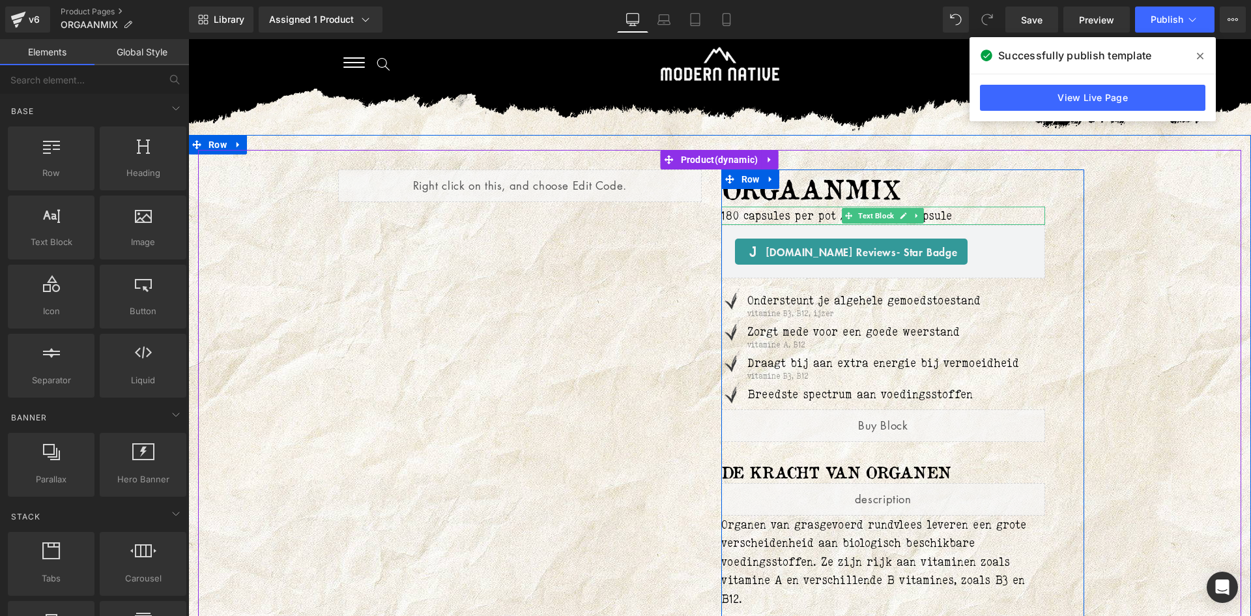
click at [724, 213] on p "180 capsules per pot / 500mg per capsule" at bounding box center [883, 215] width 324 height 19
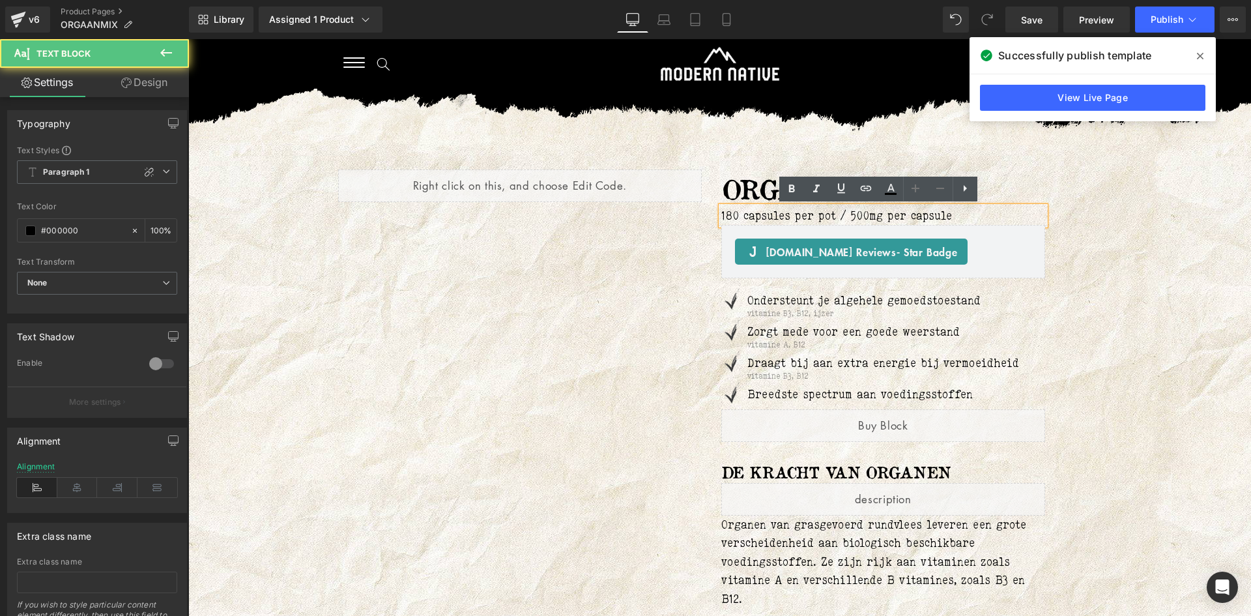
click at [721, 216] on p "180 capsules per pot / 500mg per capsule" at bounding box center [883, 215] width 324 height 19
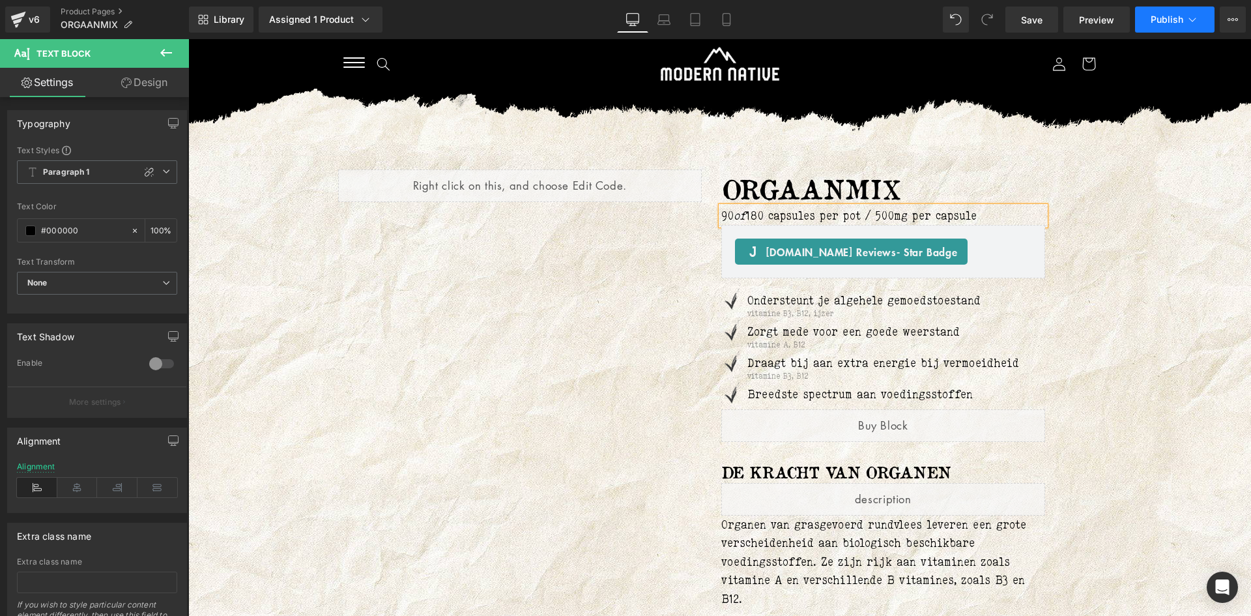
click at [1182, 27] on button "Publish" at bounding box center [1174, 20] width 79 height 26
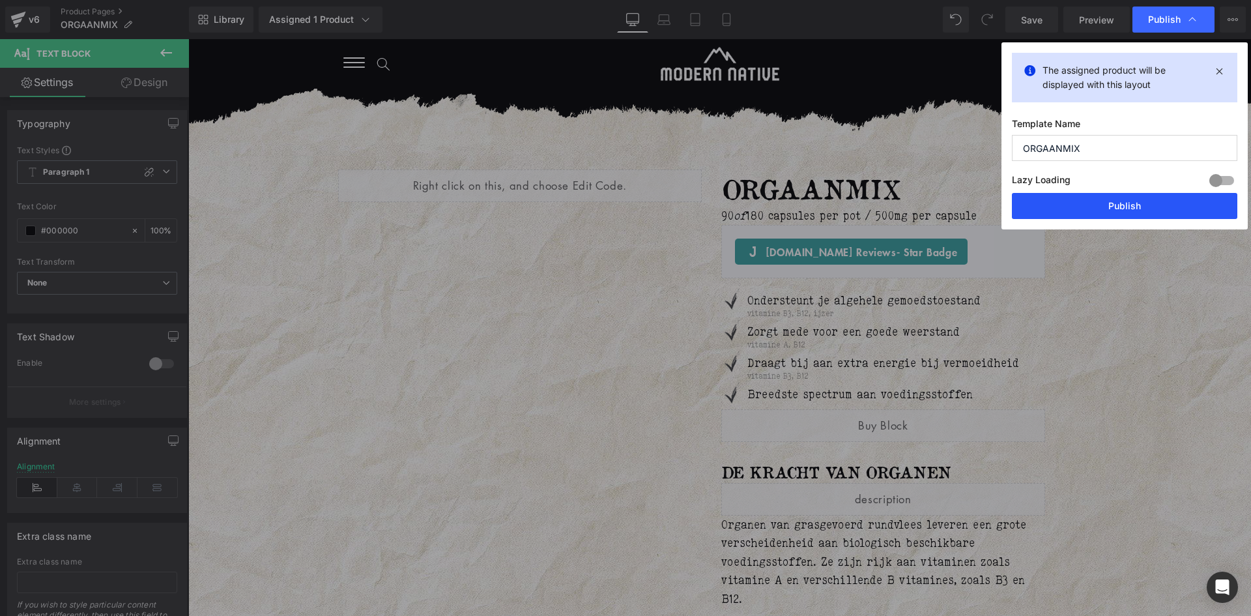
click at [1128, 197] on button "Publish" at bounding box center [1124, 206] width 225 height 26
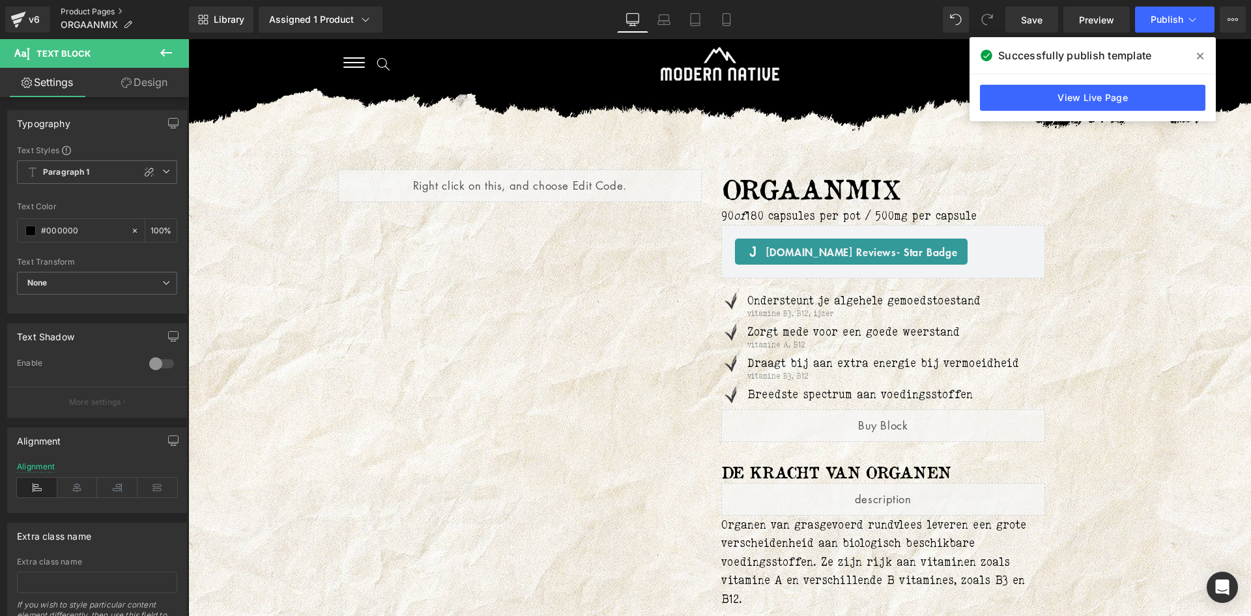
click at [97, 9] on link "Product Pages" at bounding box center [125, 12] width 128 height 10
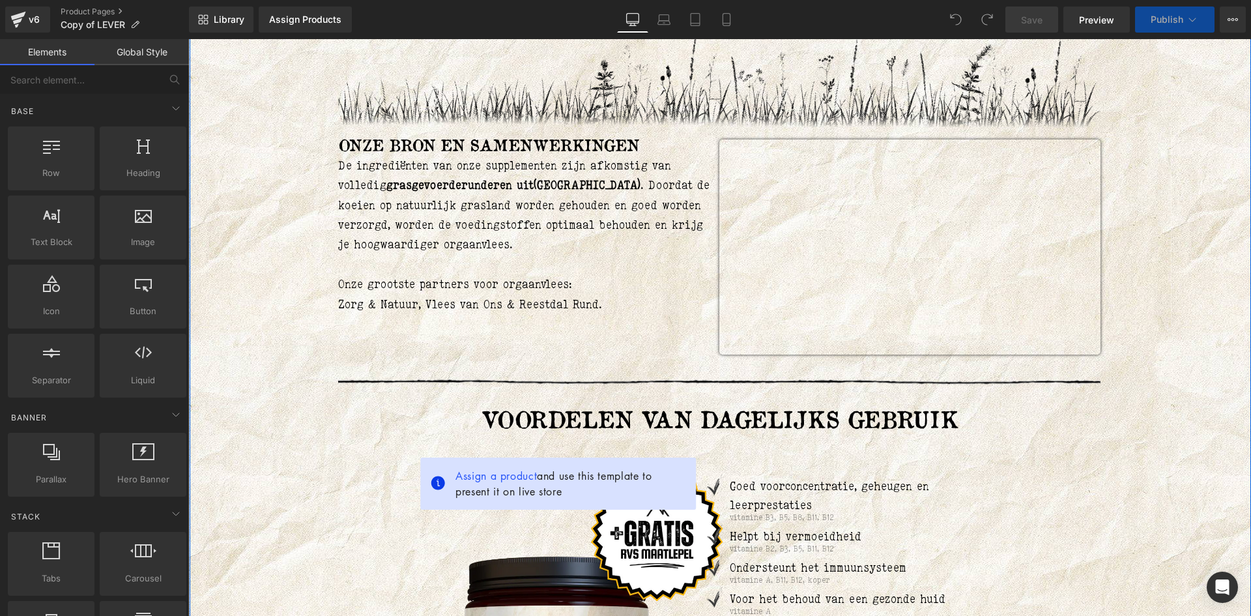
scroll to position [912, 0]
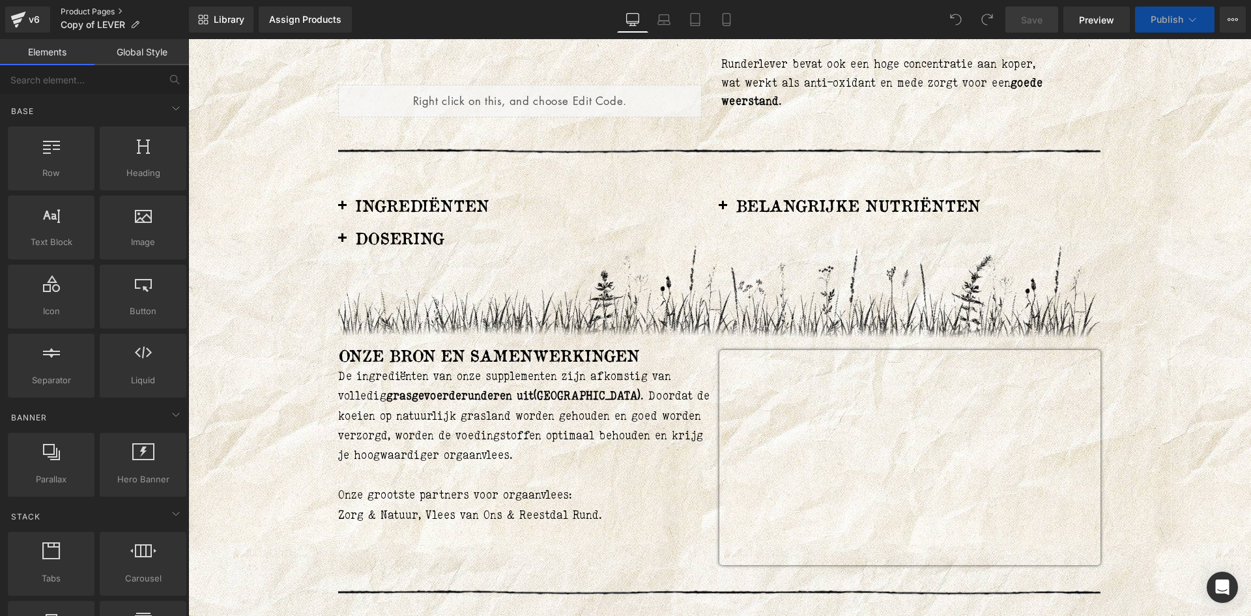
click at [85, 10] on link "Product Pages" at bounding box center [125, 12] width 128 height 10
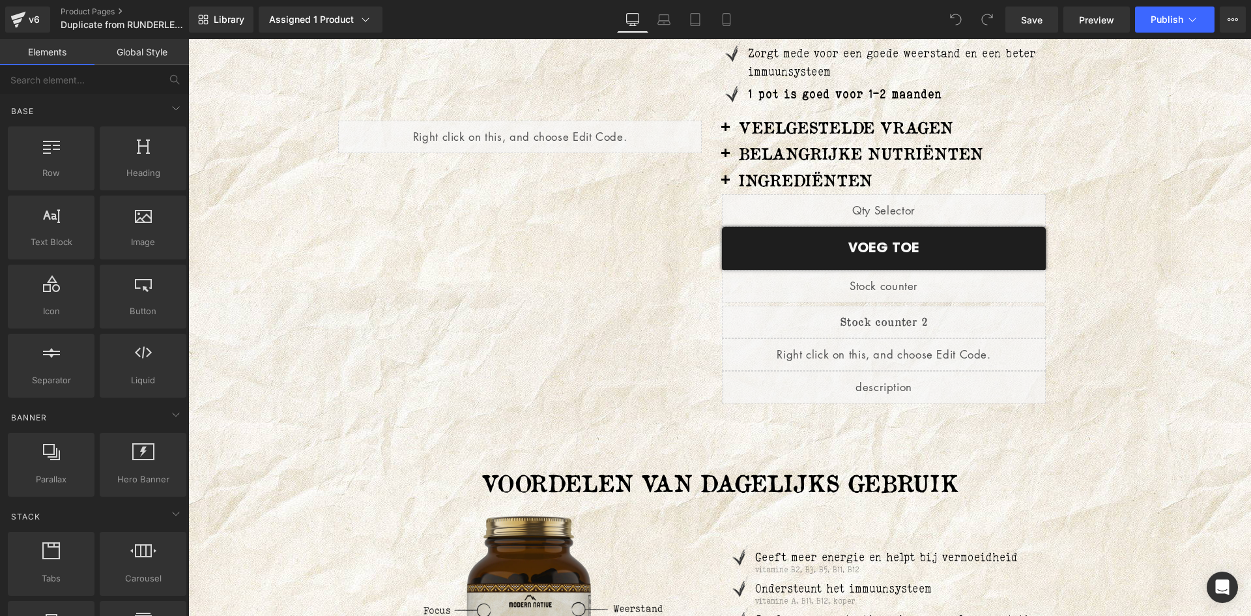
scroll to position [521, 0]
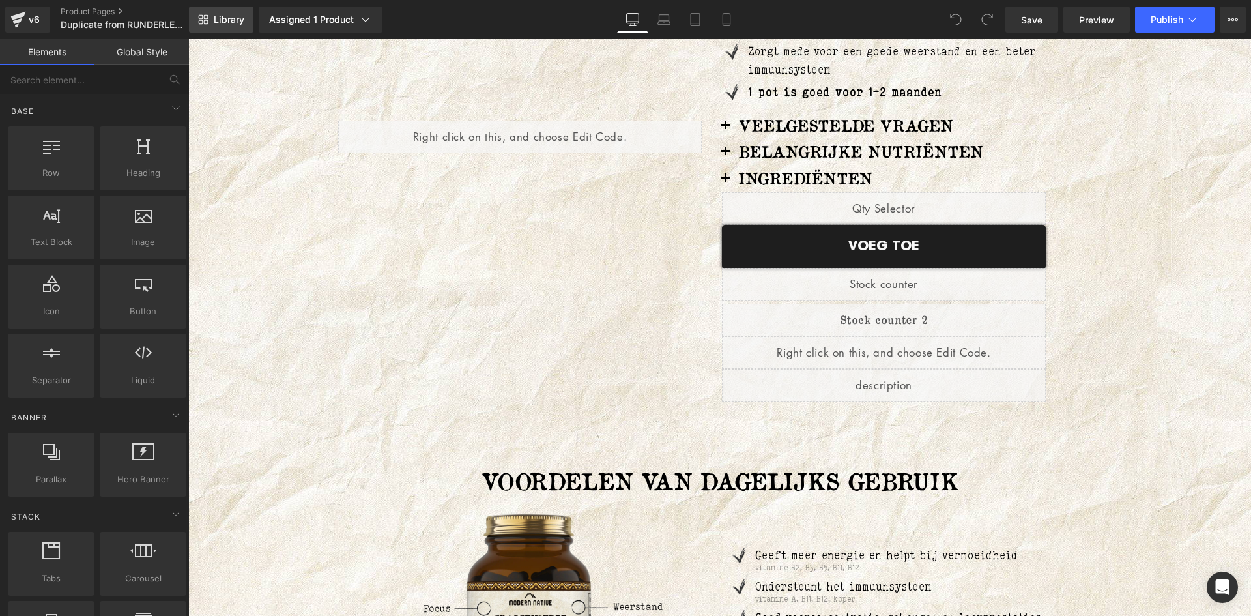
click at [230, 25] on link "Library" at bounding box center [221, 20] width 64 height 26
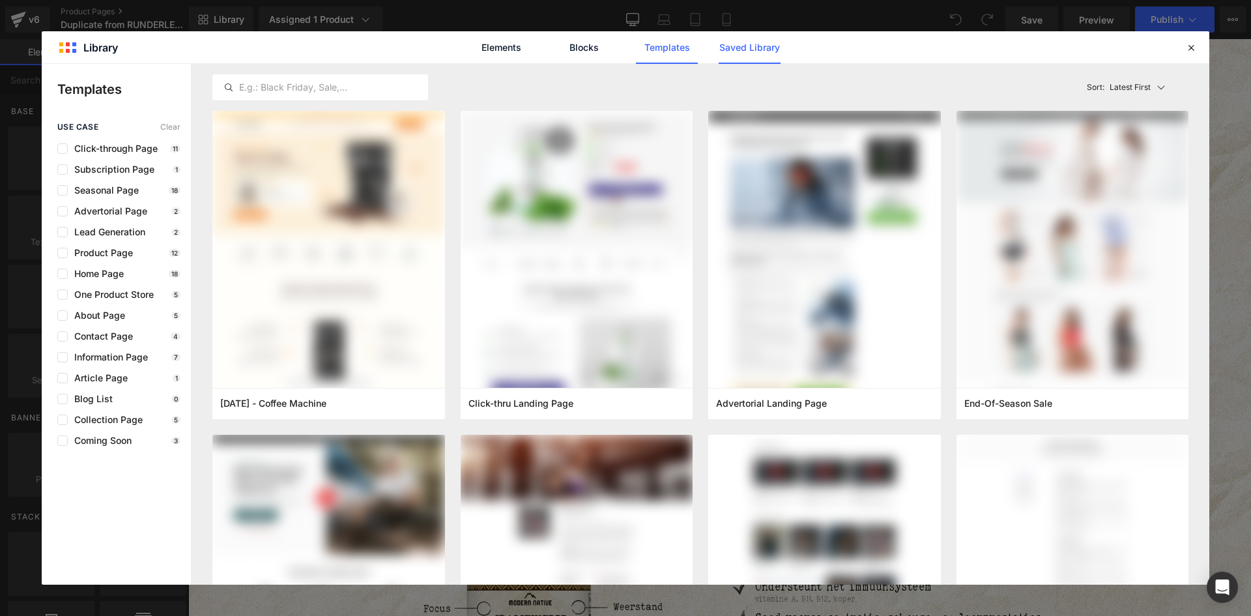
click at [769, 51] on link "Saved Library" at bounding box center [750, 47] width 62 height 33
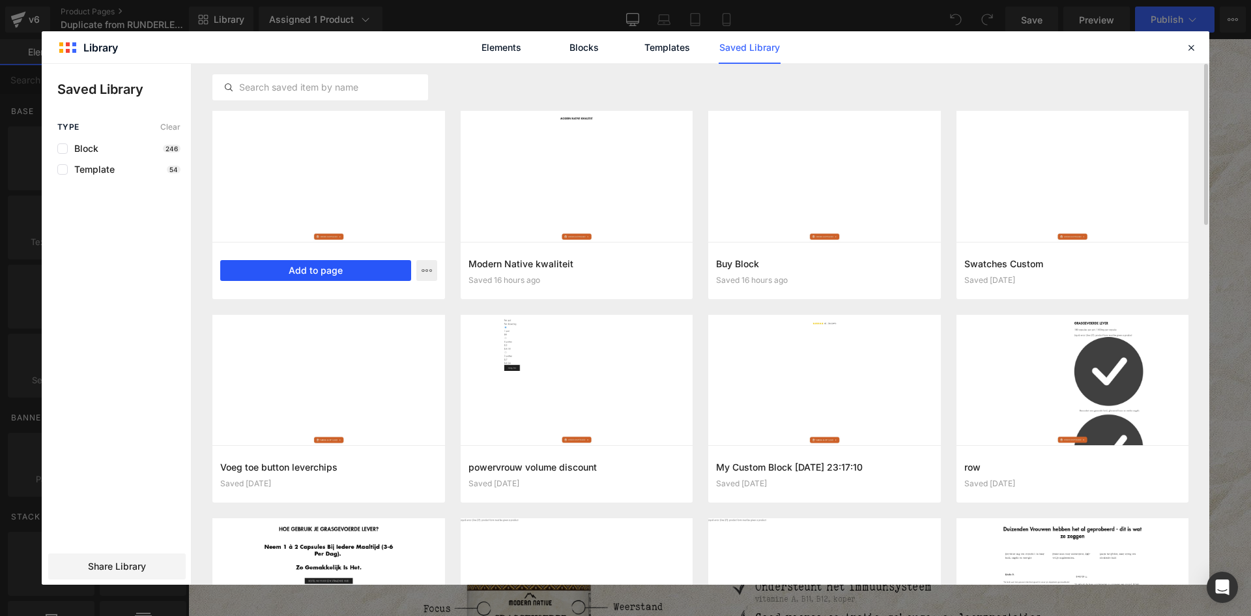
click at [329, 266] on button "Add to page" at bounding box center [315, 270] width 191 height 21
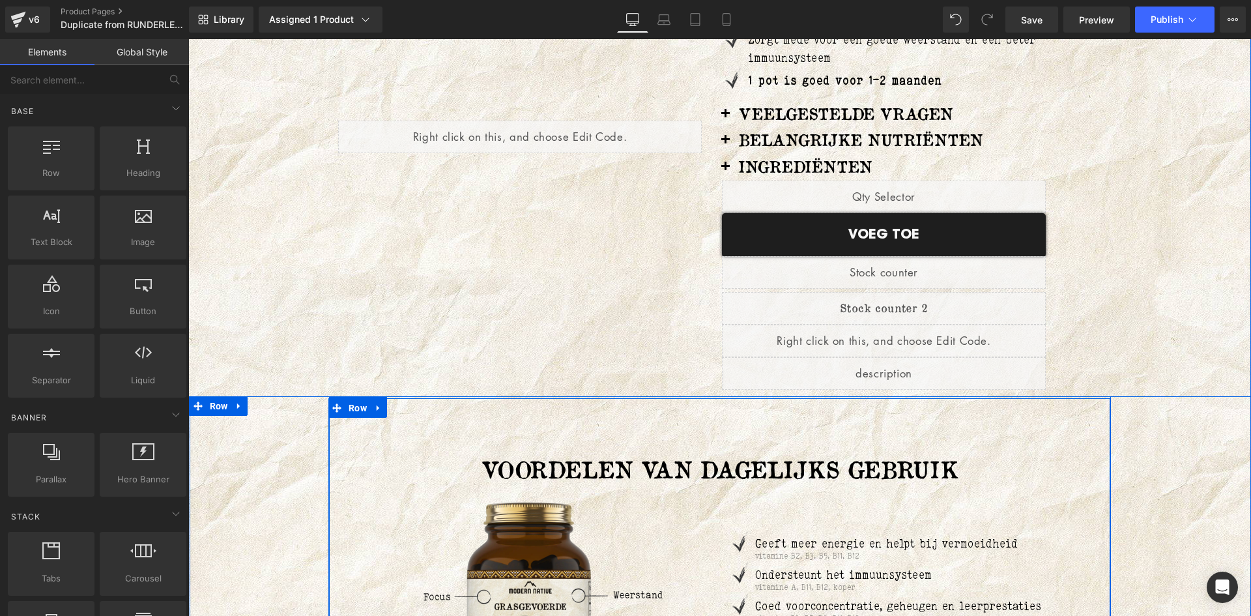
scroll to position [371, 0]
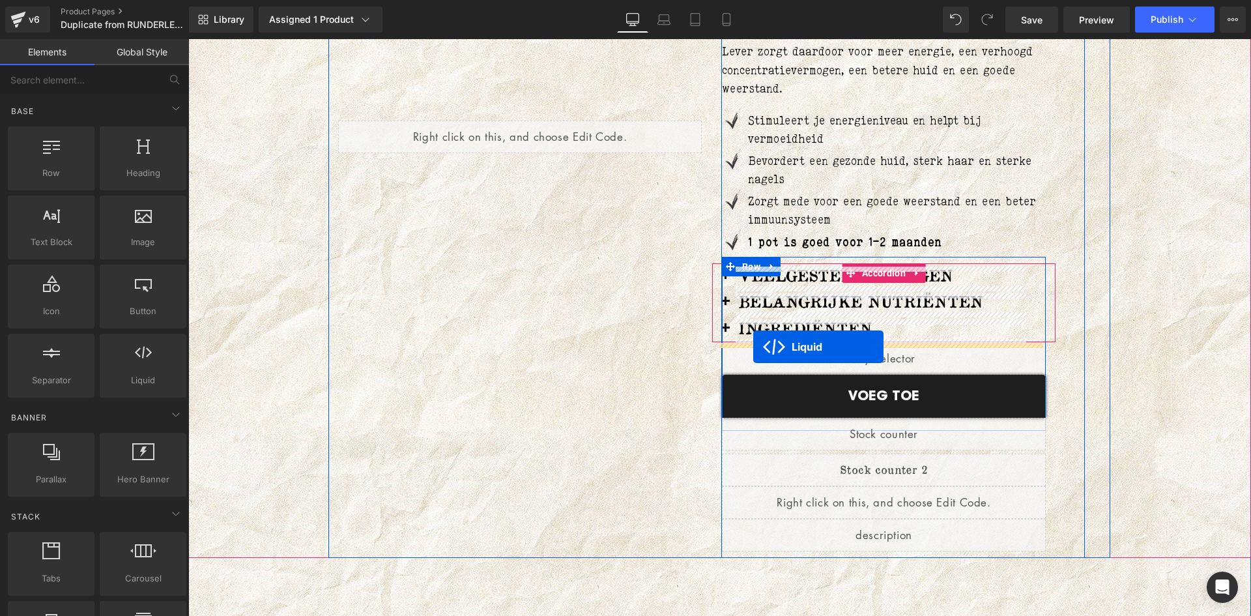
drag, startPoint x: 683, startPoint y: 117, endPoint x: 753, endPoint y: 347, distance: 240.5
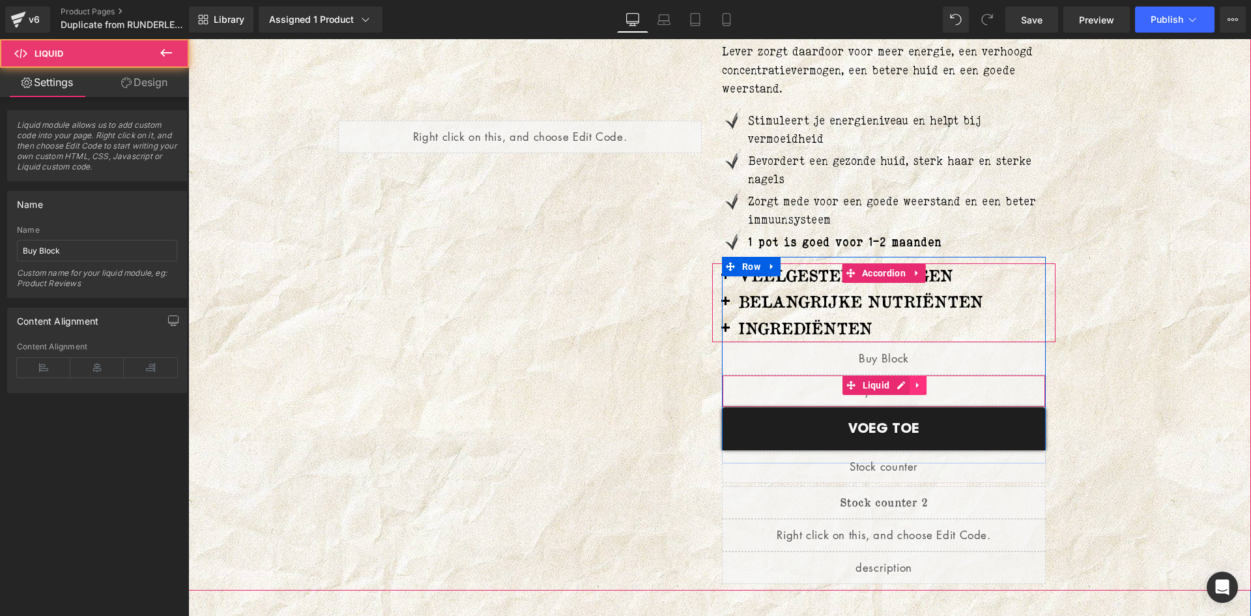
click at [916, 385] on icon at bounding box center [917, 385] width 3 height 6
click at [922, 386] on icon at bounding box center [926, 384] width 9 height 9
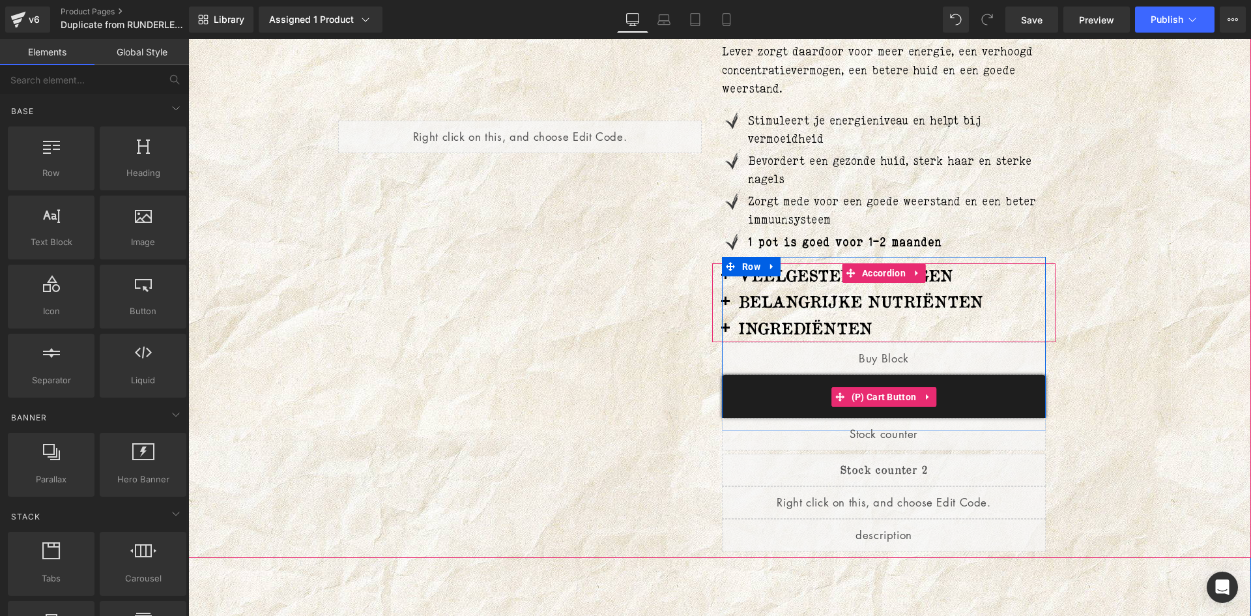
click at [923, 395] on icon at bounding box center [927, 397] width 9 height 10
click at [932, 393] on icon at bounding box center [936, 396] width 9 height 9
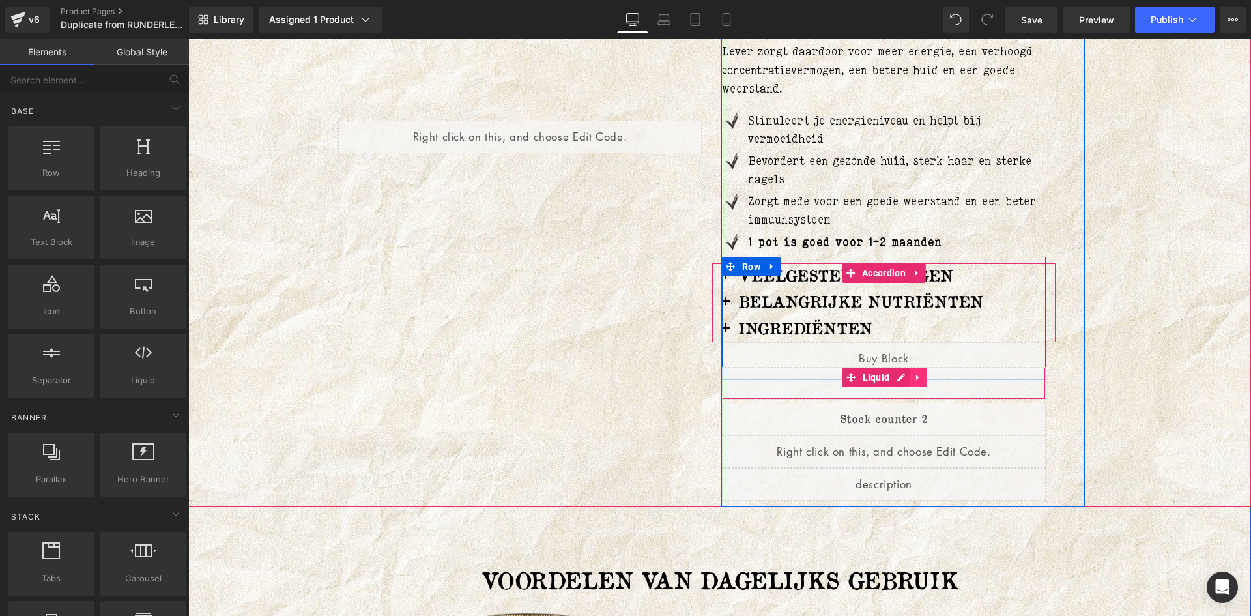
click at [913, 379] on icon at bounding box center [917, 378] width 9 height 10
click at [922, 377] on icon at bounding box center [926, 377] width 9 height 9
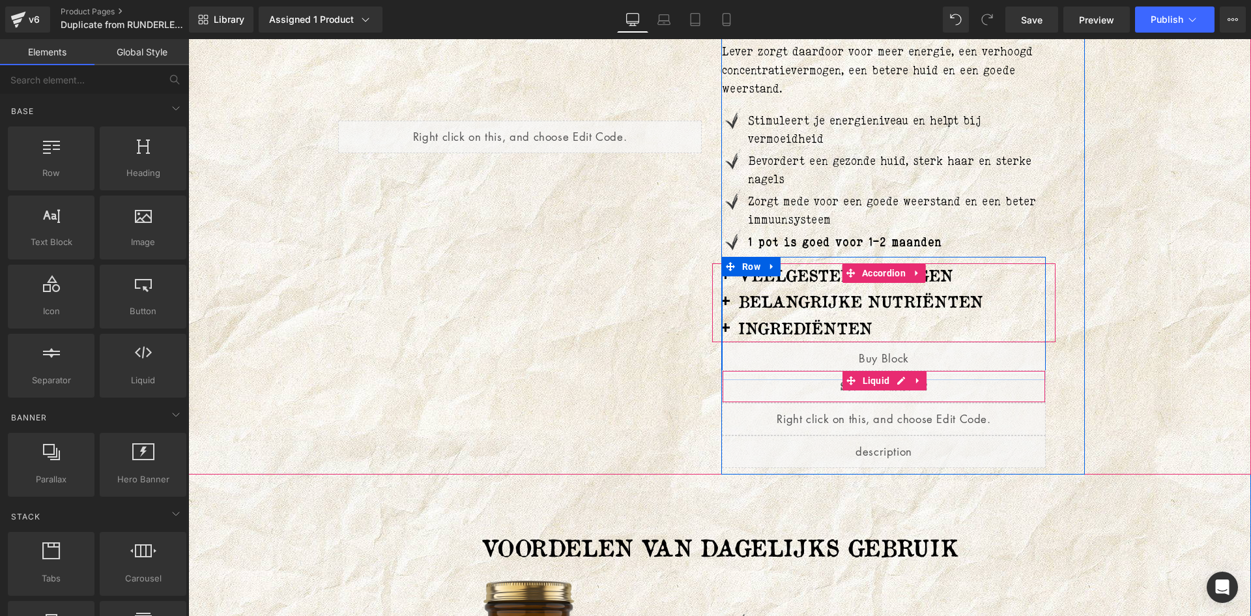
click at [916, 381] on icon at bounding box center [917, 381] width 3 height 6
drag, startPoint x: 913, startPoint y: 380, endPoint x: 915, endPoint y: 391, distance: 11.2
click at [918, 381] on link at bounding box center [926, 381] width 17 height 20
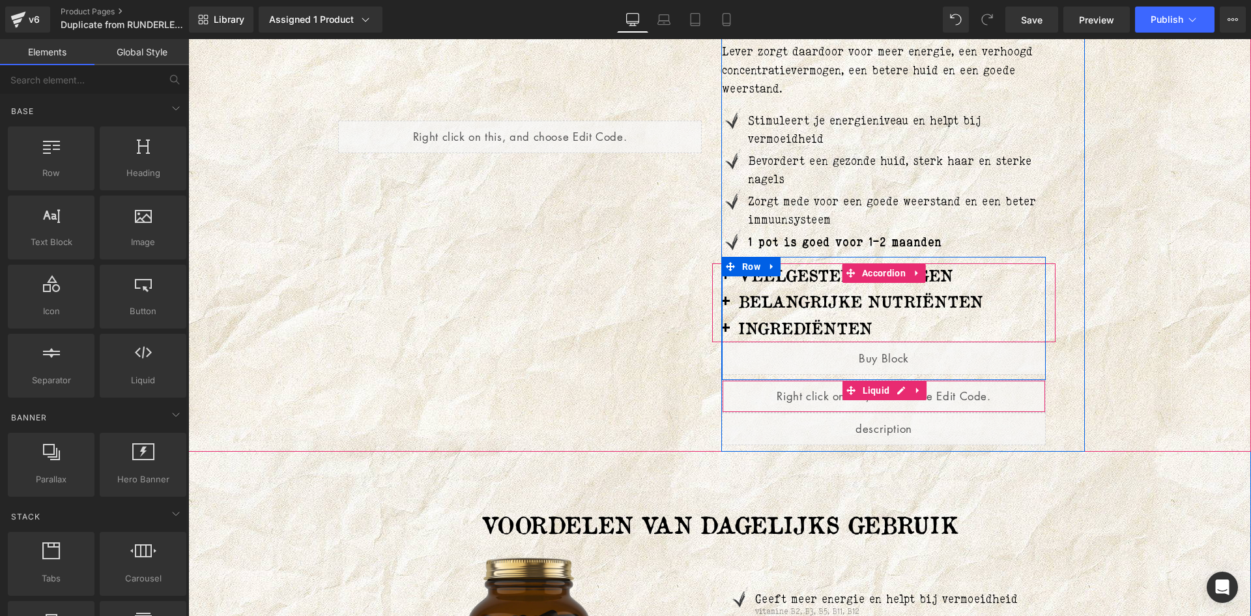
click at [916, 391] on icon at bounding box center [917, 391] width 3 height 6
click at [922, 389] on icon at bounding box center [926, 390] width 9 height 9
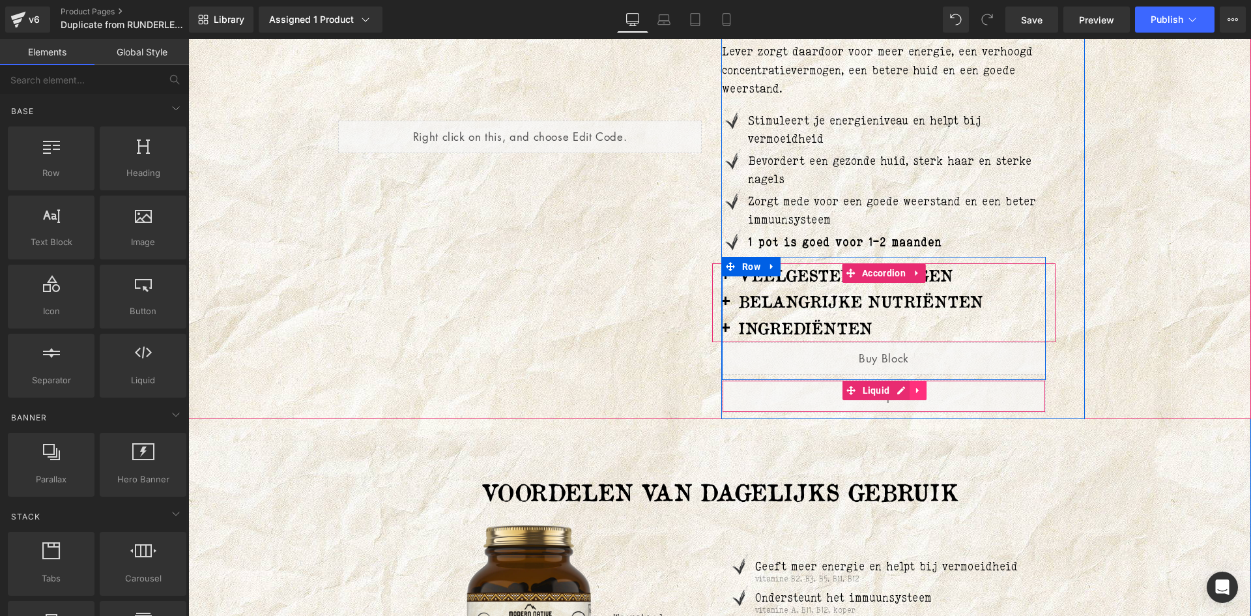
click at [913, 389] on icon at bounding box center [917, 391] width 9 height 10
click at [922, 388] on icon at bounding box center [926, 390] width 9 height 9
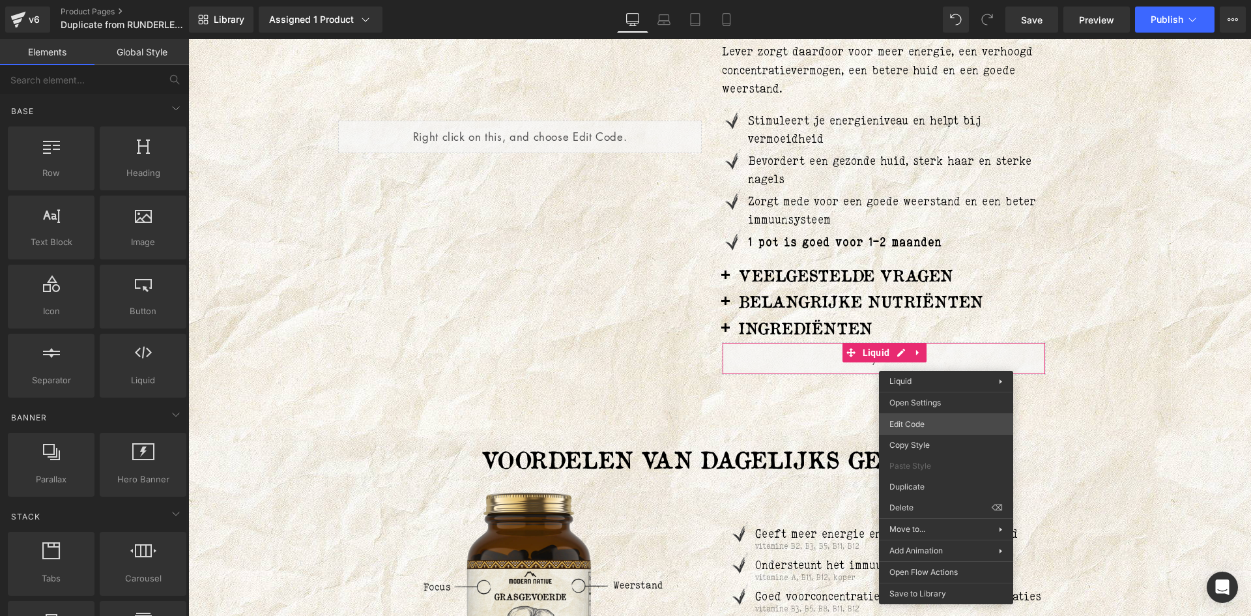
click at [915, 0] on div "Liquid You are previewing how the will restyle your page. You can not edit Elem…" at bounding box center [625, 0] width 1251 height 0
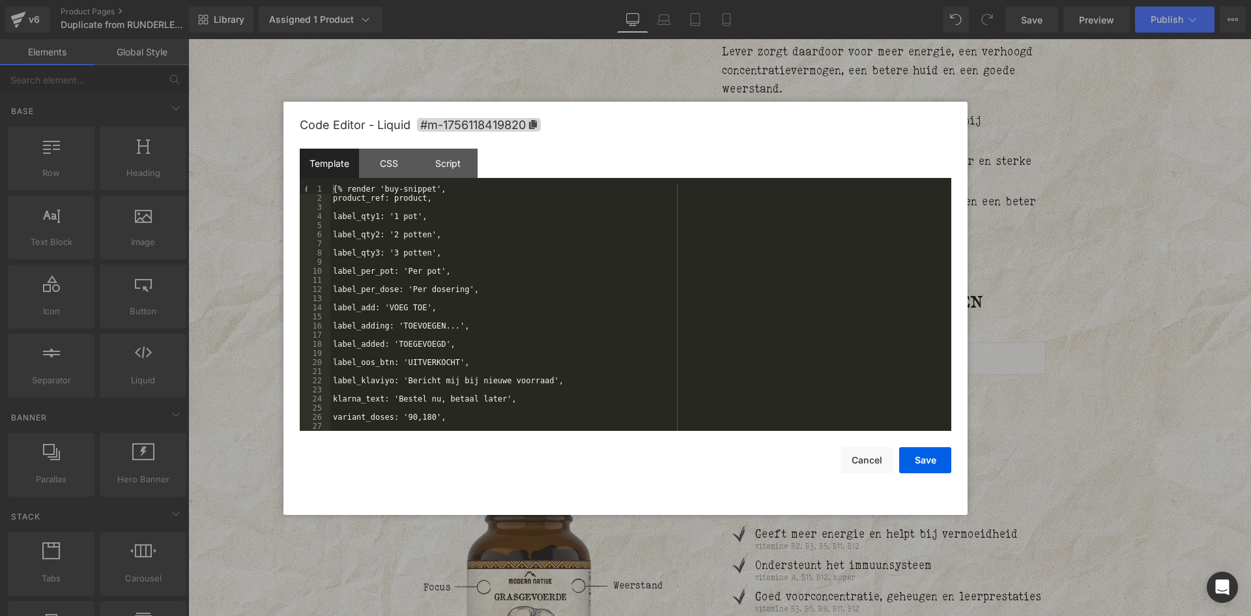
scroll to position [55, 0]
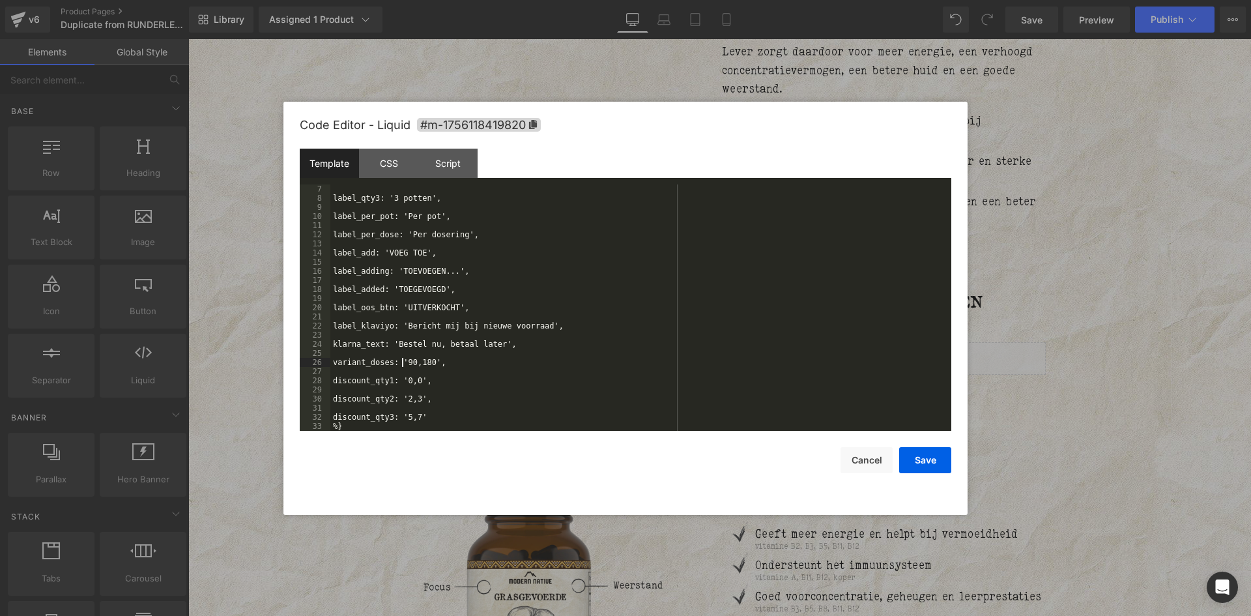
click at [0, 0] on button "Save" at bounding box center [0, 0] width 0 height 0
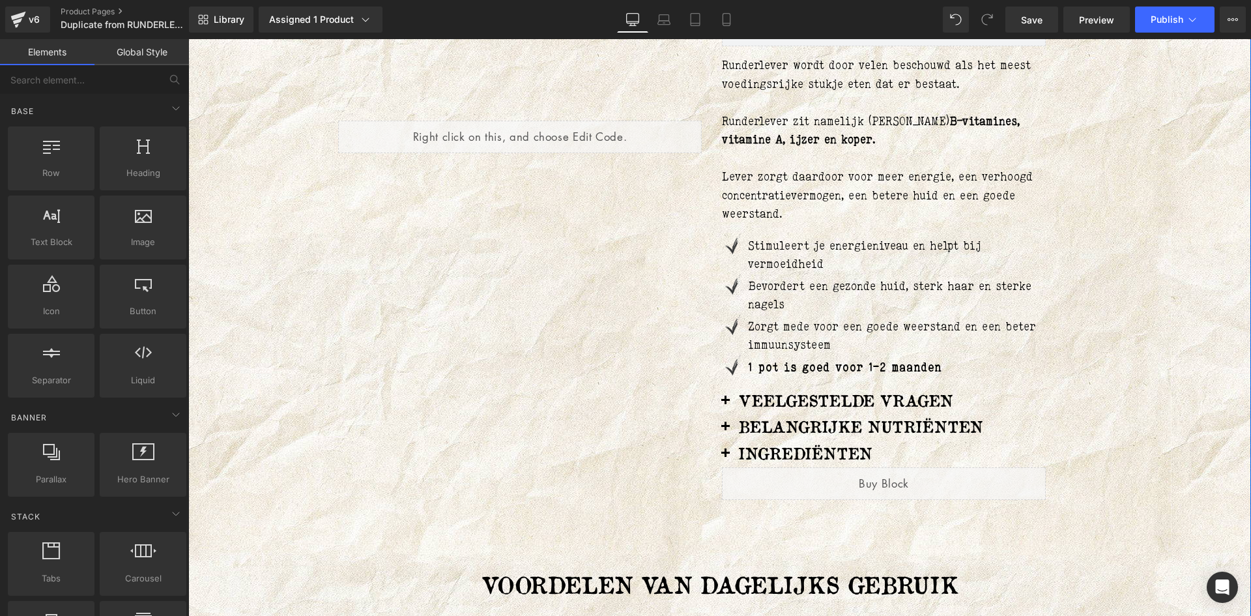
scroll to position [0, 0]
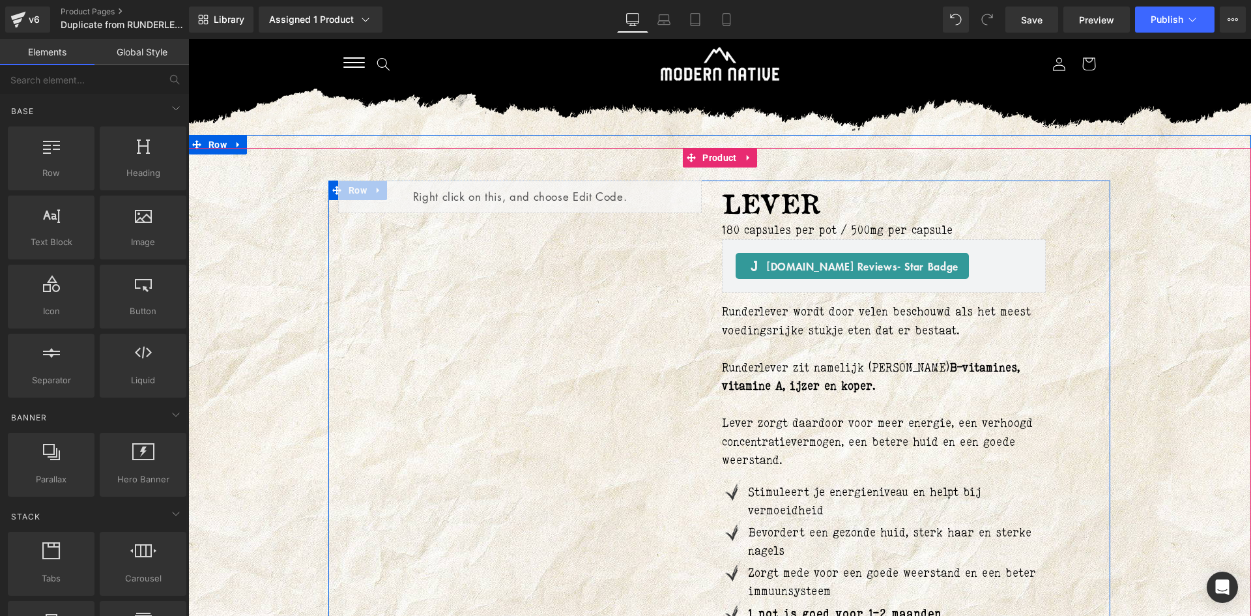
click at [722, 228] on div "180 capsules per pot / 500mg per capsule Text Block" at bounding box center [884, 230] width 324 height 19
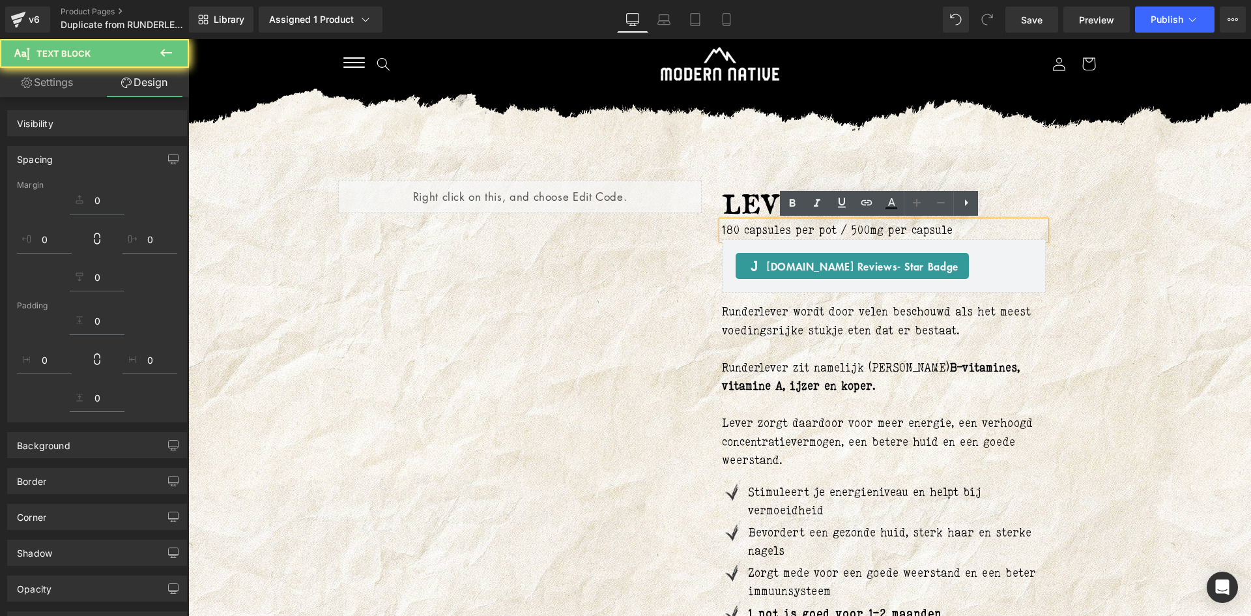
click at [722, 232] on p "180 capsules per pot / 500mg per capsule" at bounding box center [884, 230] width 324 height 19
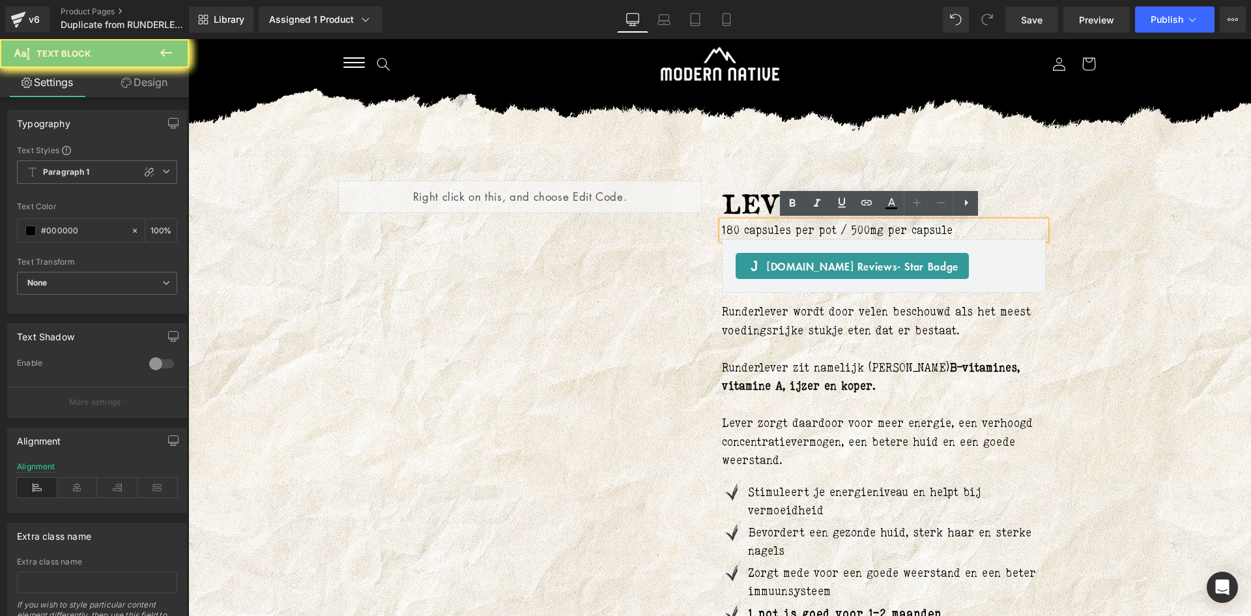
click at [722, 232] on p "180 capsules per pot / 500mg per capsule" at bounding box center [884, 230] width 324 height 19
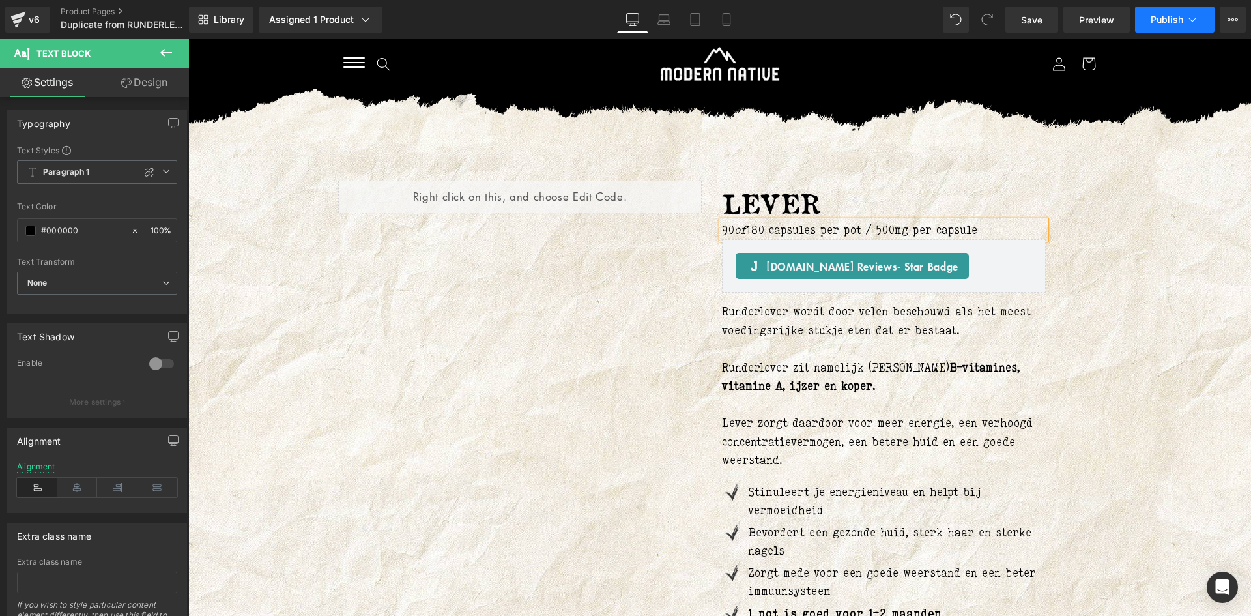
click at [1188, 18] on icon at bounding box center [1192, 19] width 13 height 13
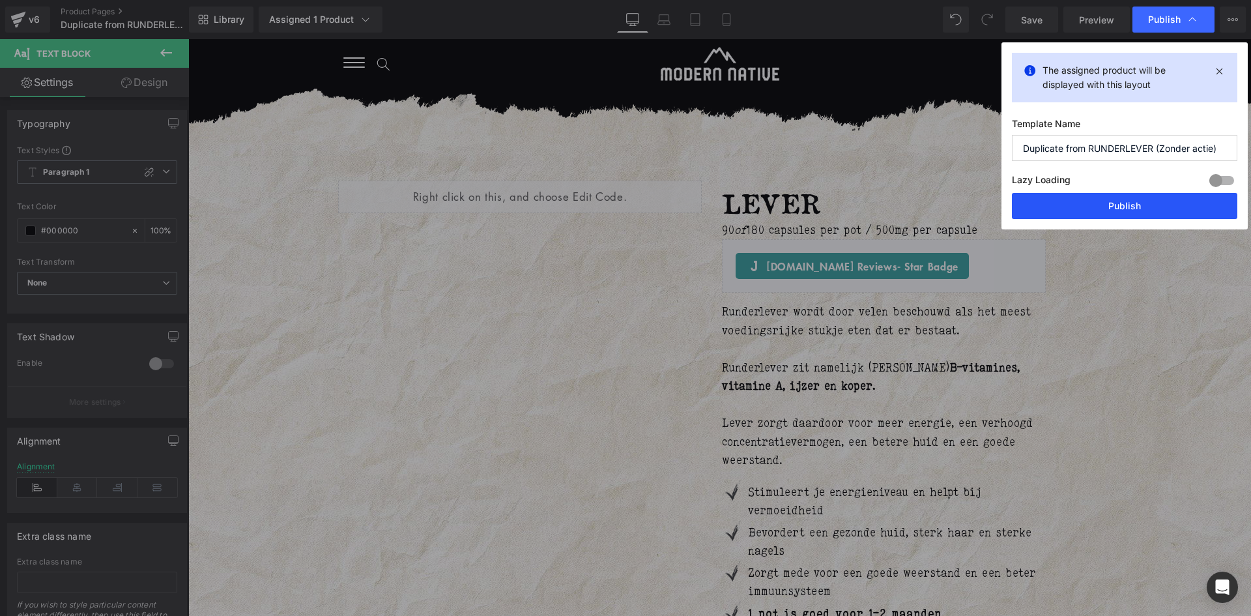
drag, startPoint x: 1145, startPoint y: 205, endPoint x: 746, endPoint y: 125, distance: 406.5
click at [1145, 205] on button "Publish" at bounding box center [1124, 206] width 225 height 26
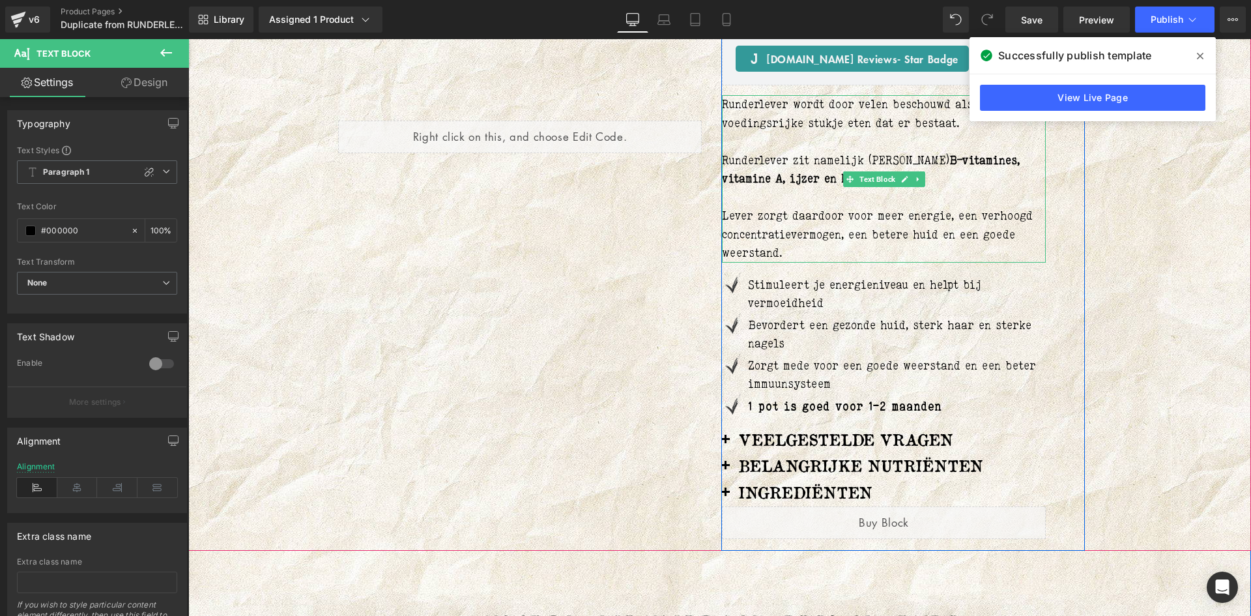
scroll to position [261, 0]
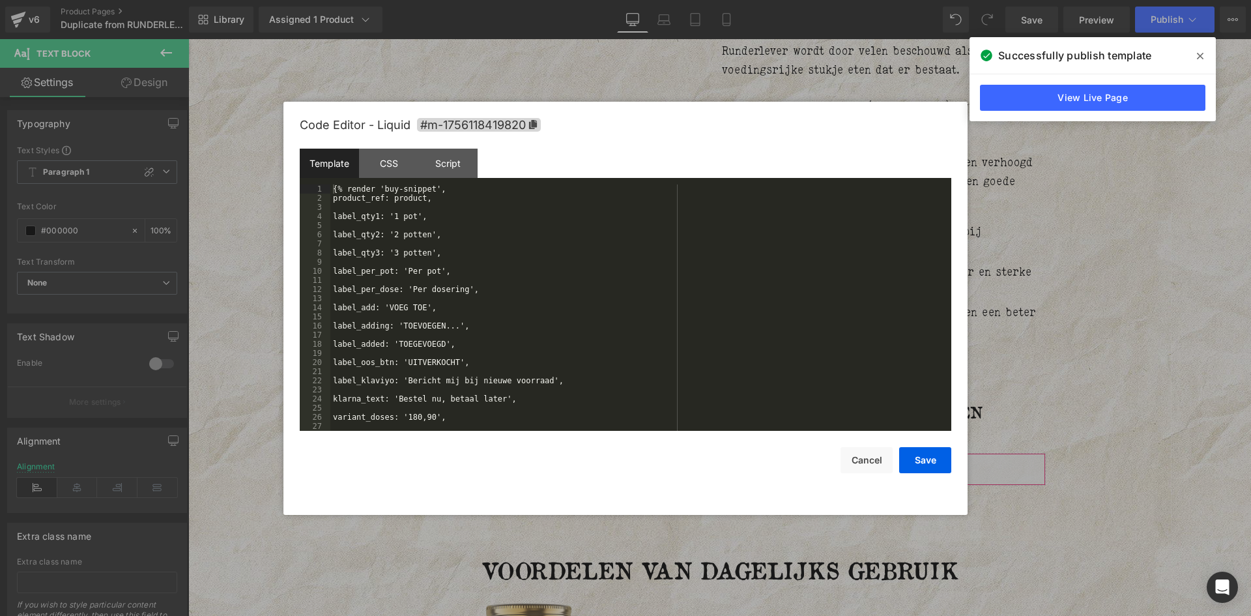
click at [780, 0] on div "Liquid You are previewing how the will restyle your page. You can not edit Elem…" at bounding box center [625, 0] width 1251 height 0
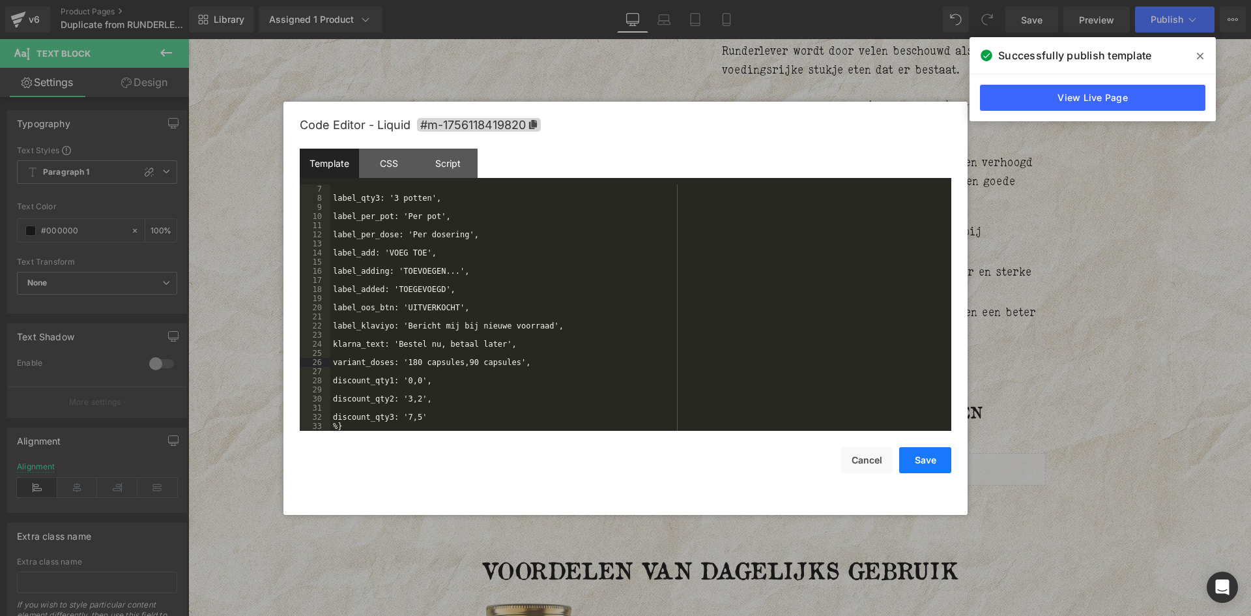
click at [702, 602] on button "Save" at bounding box center [698, 606] width 7 height 8
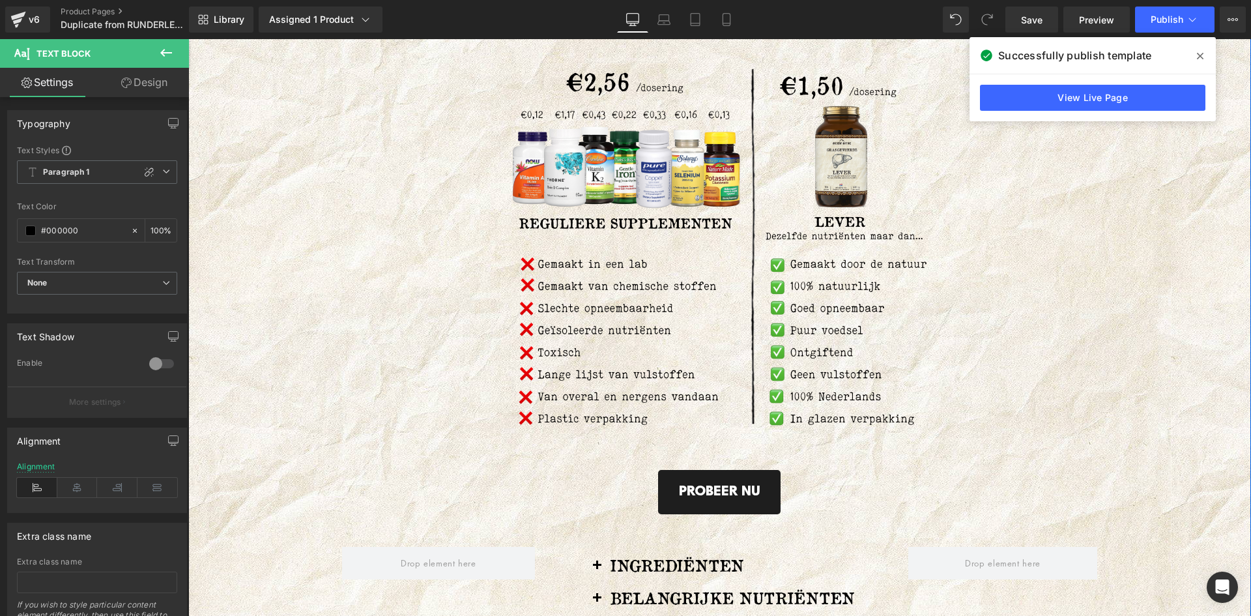
scroll to position [912, 0]
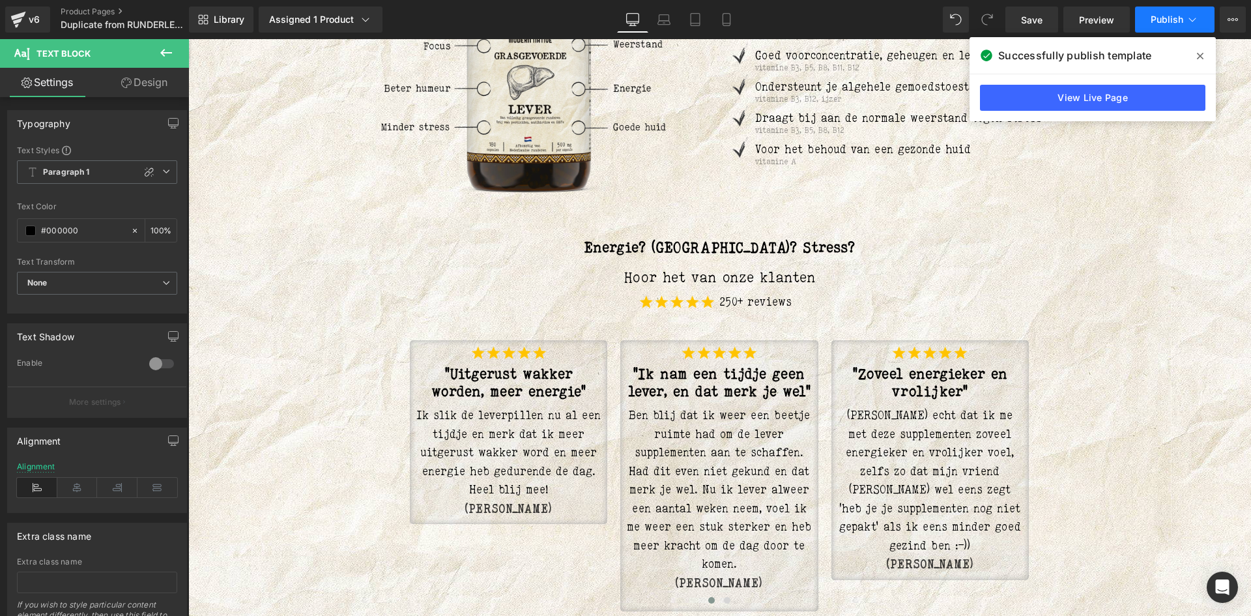
click at [1180, 14] on span "Publish" at bounding box center [1166, 19] width 33 height 10
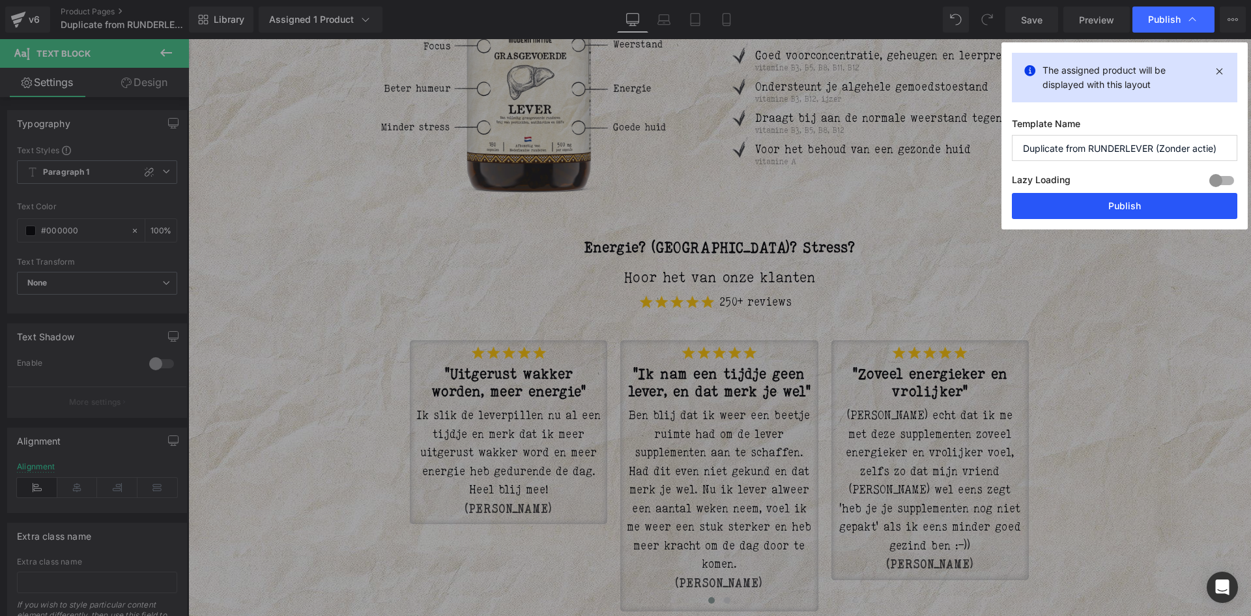
drag, startPoint x: 1132, startPoint y: 198, endPoint x: 943, endPoint y: 159, distance: 192.9
click at [0, 0] on button "Publish" at bounding box center [0, 0] width 0 height 0
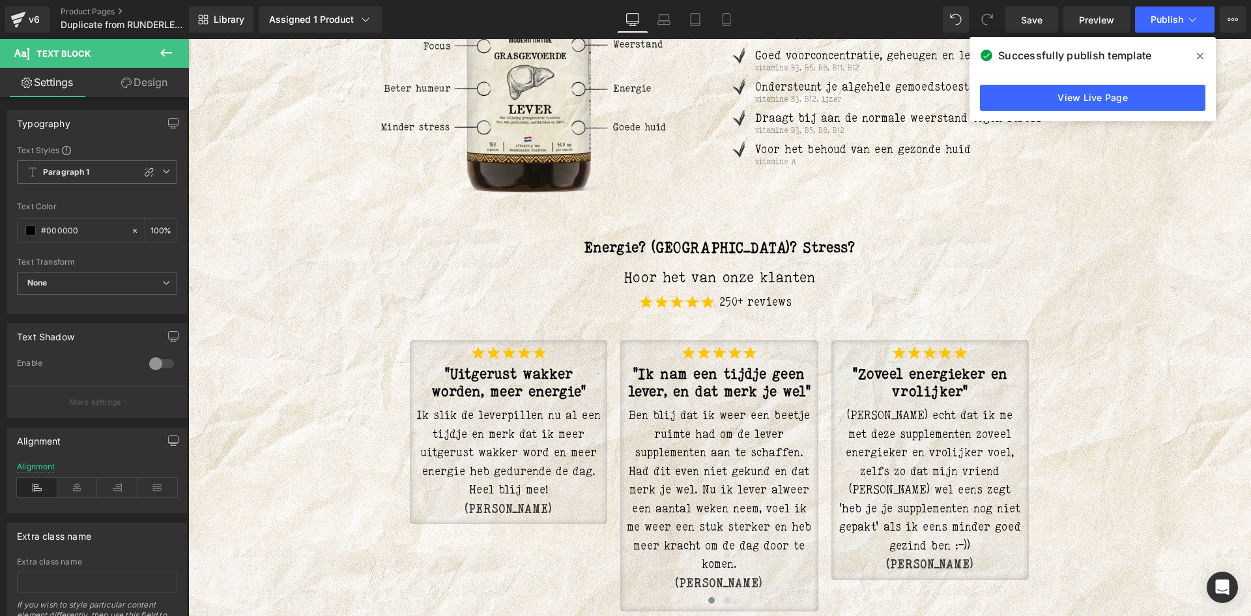
click at [102, 6] on div "v6 Product Pages Duplicate from RUNDERLEVER (Zonder actie)" at bounding box center [94, 19] width 189 height 39
click at [111, 9] on link "Product Pages" at bounding box center [136, 12] width 150 height 10
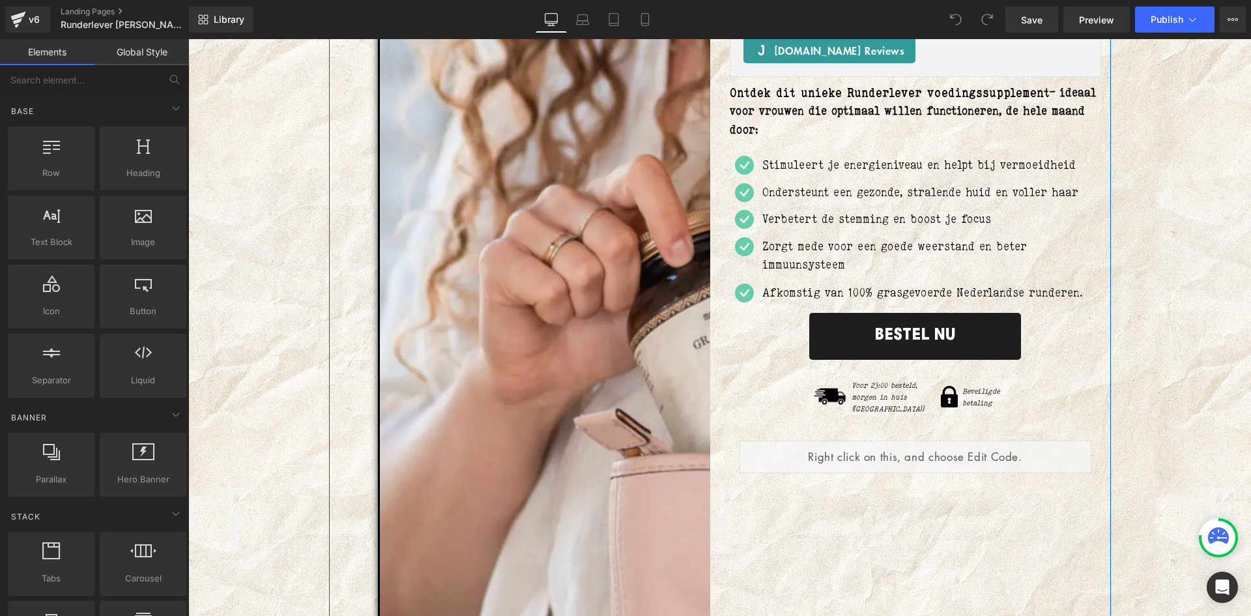
scroll to position [326, 0]
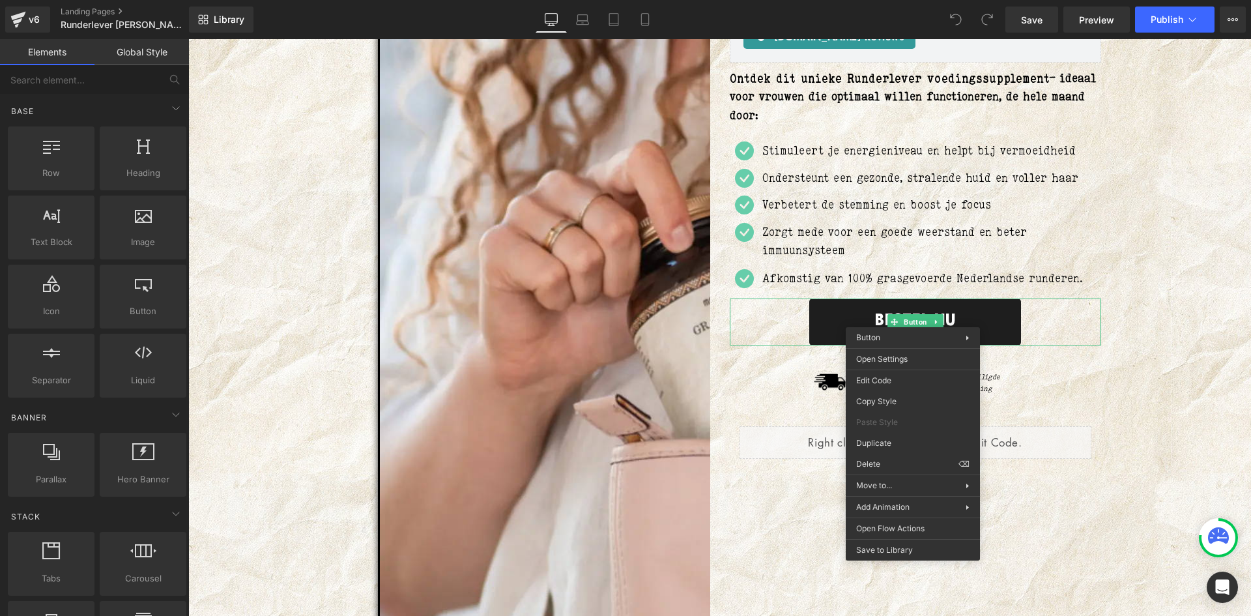
drag, startPoint x: 1217, startPoint y: 274, endPoint x: 1094, endPoint y: 304, distance: 126.2
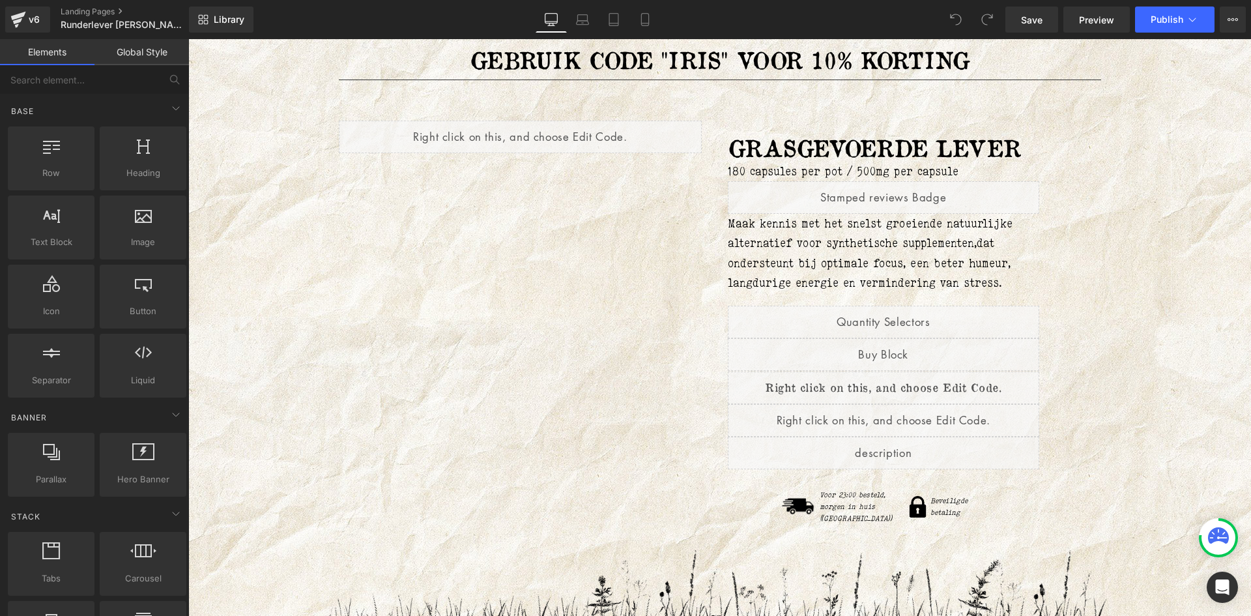
scroll to position [7687, 0]
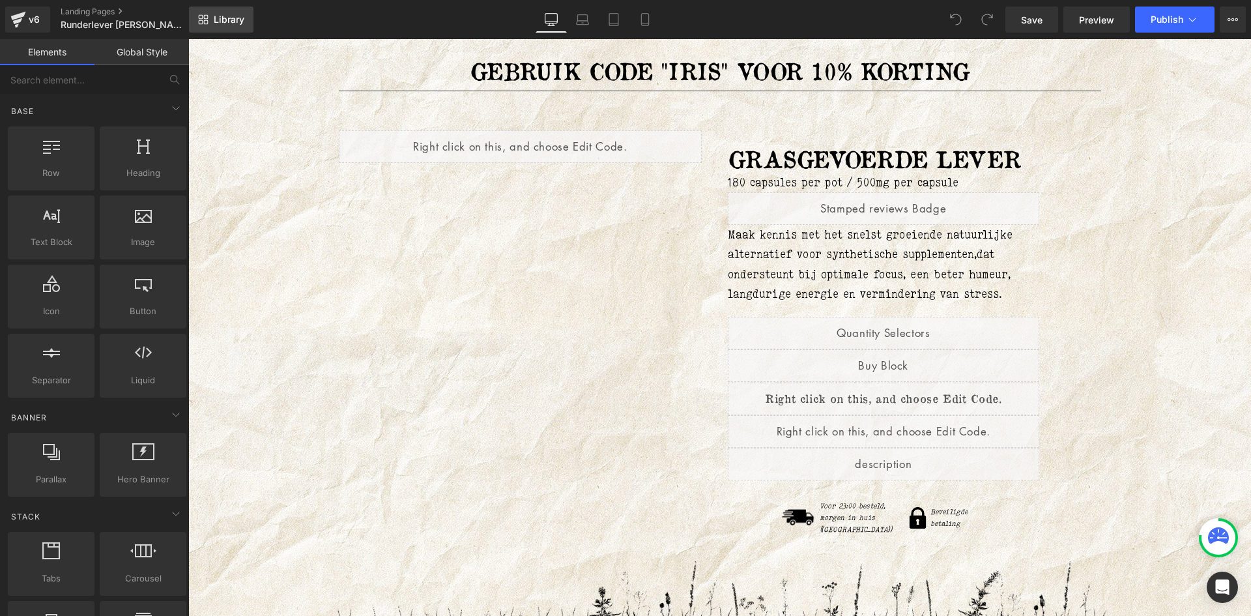
click at [227, 16] on span "Library" at bounding box center [229, 20] width 31 height 12
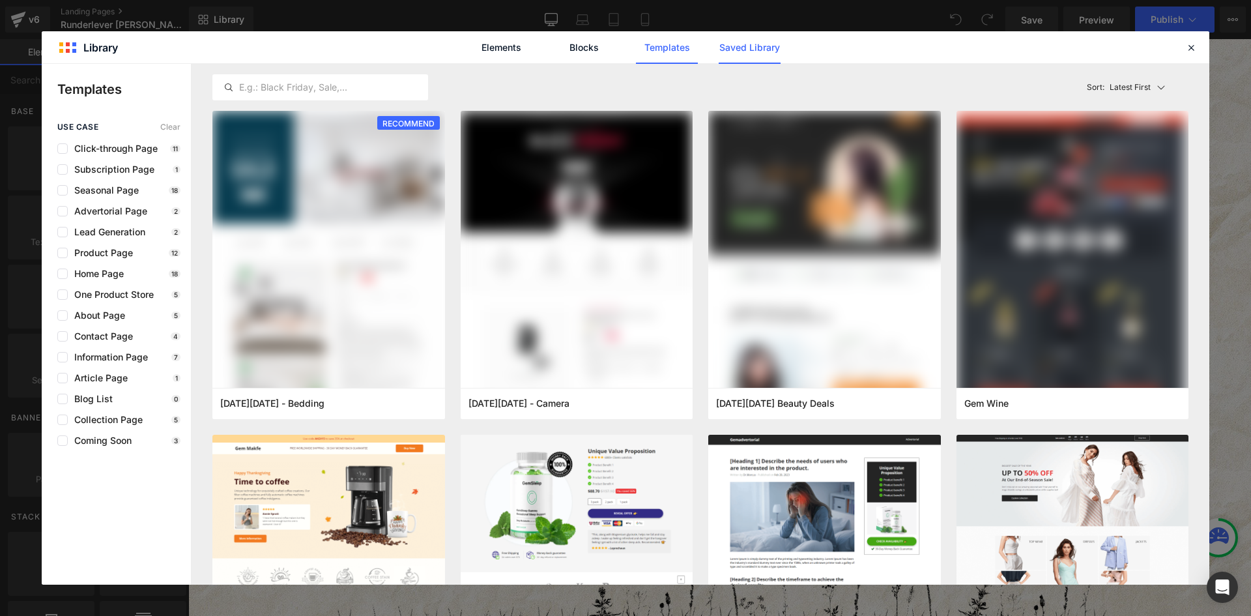
drag, startPoint x: 757, startPoint y: 44, endPoint x: 752, endPoint y: 53, distance: 10.8
click at [0, 0] on link "Saved Library" at bounding box center [0, 0] width 0 height 0
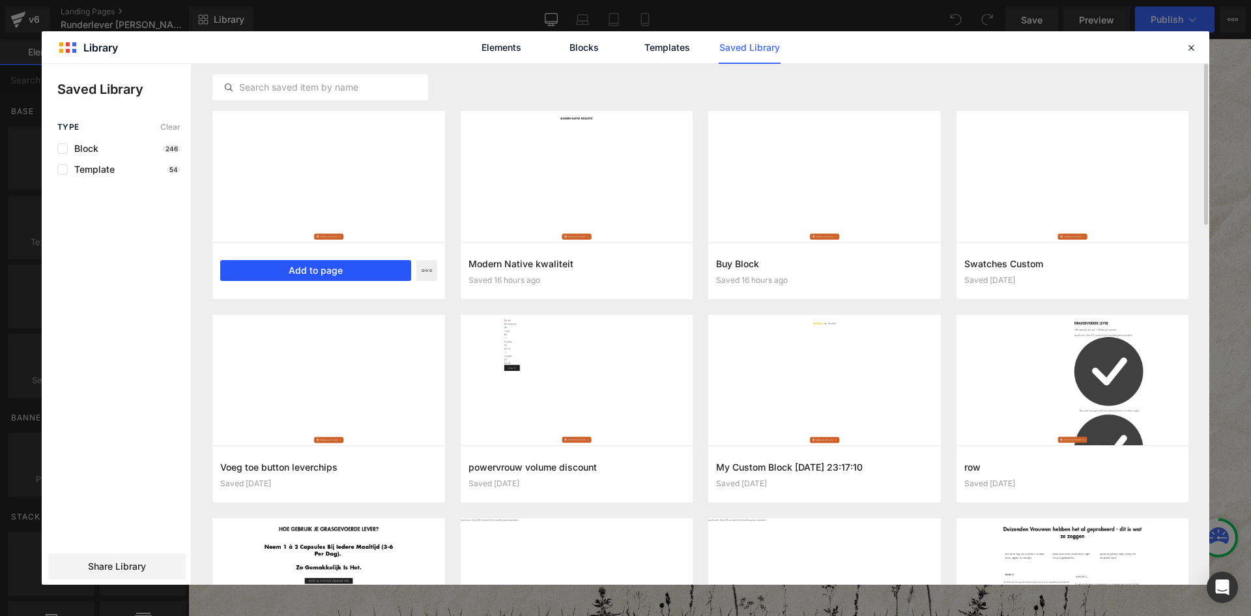
drag, startPoint x: 325, startPoint y: 268, endPoint x: 144, endPoint y: 233, distance: 184.4
click at [0, 0] on button "Add to page" at bounding box center [0, 0] width 0 height 0
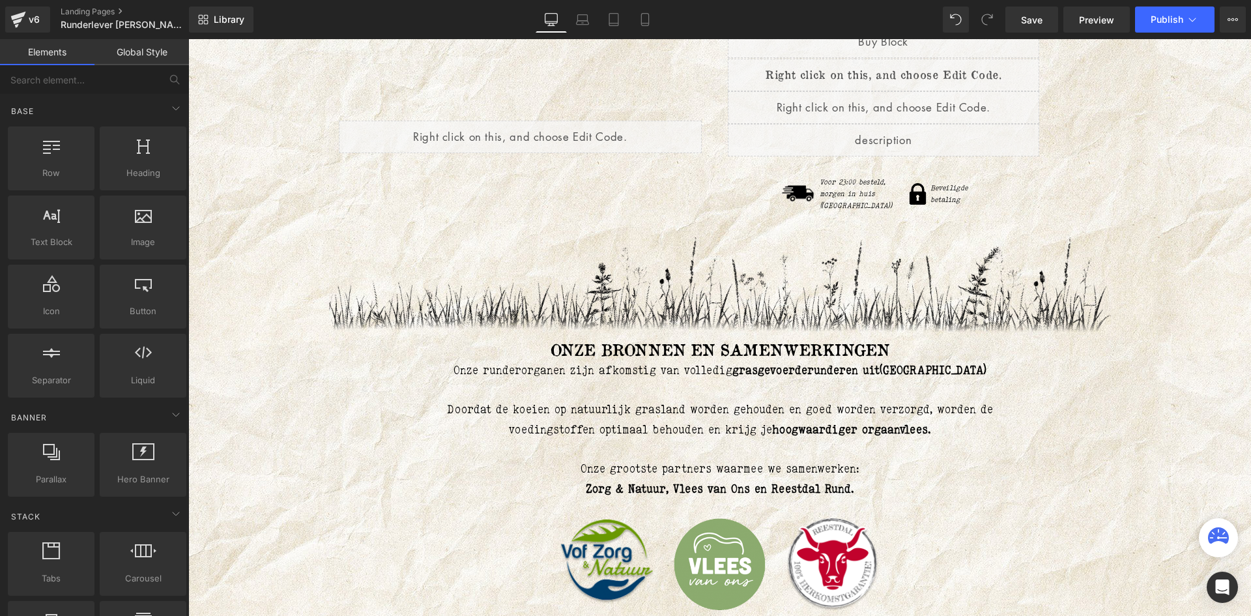
scroll to position [7750, 0]
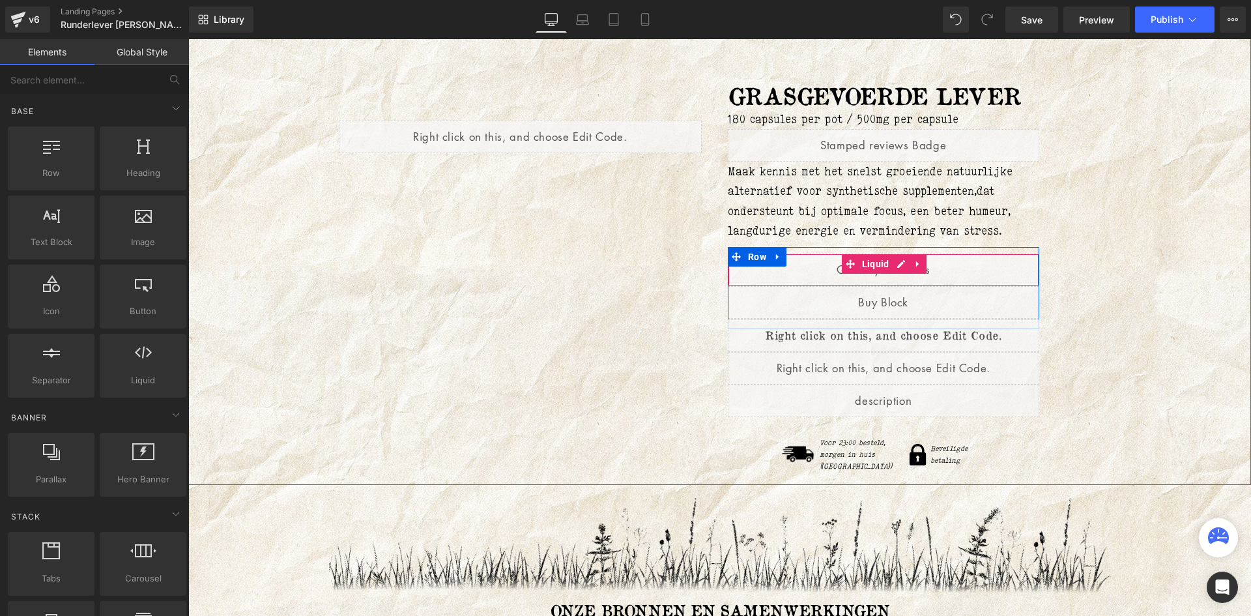
click at [913, 259] on icon at bounding box center [917, 264] width 9 height 10
click at [922, 259] on icon at bounding box center [926, 263] width 9 height 9
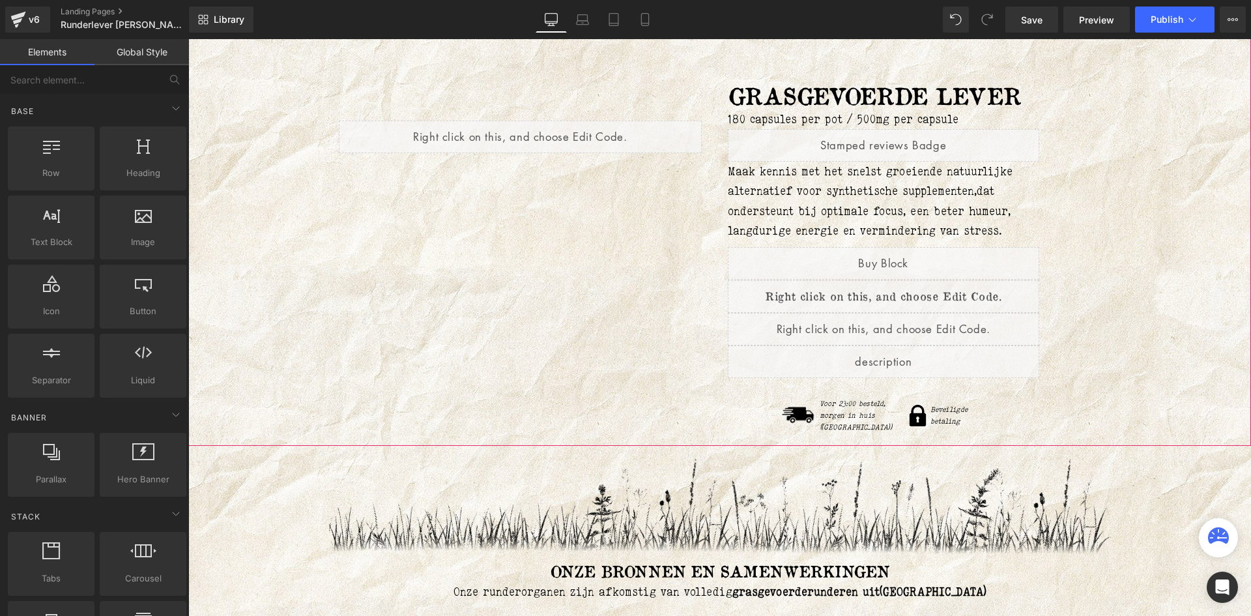
scroll to position [7579, 0]
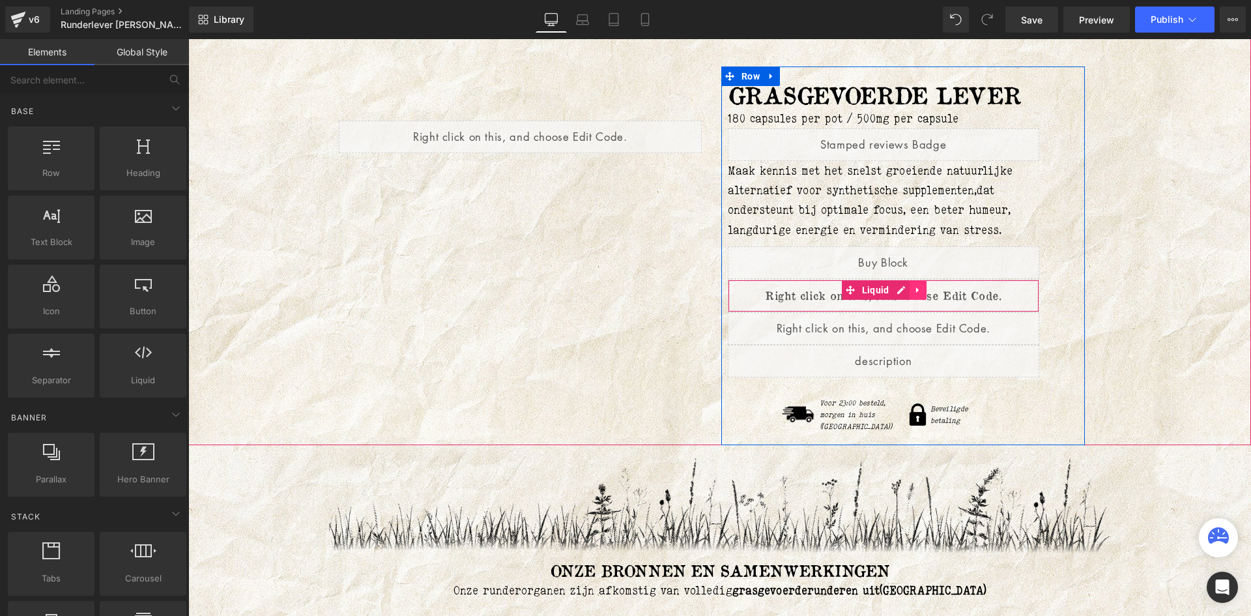
click at [913, 285] on icon at bounding box center [917, 290] width 9 height 10
click at [922, 285] on icon at bounding box center [926, 290] width 9 height 10
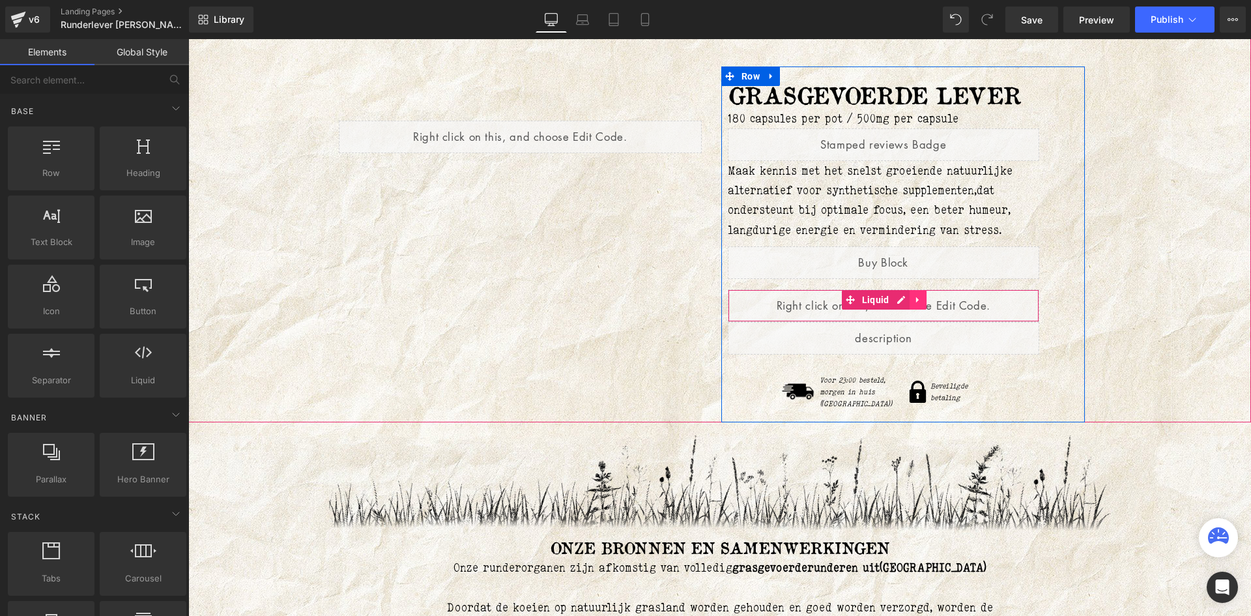
click at [913, 295] on icon at bounding box center [917, 300] width 9 height 10
click at [928, 290] on link at bounding box center [926, 300] width 17 height 20
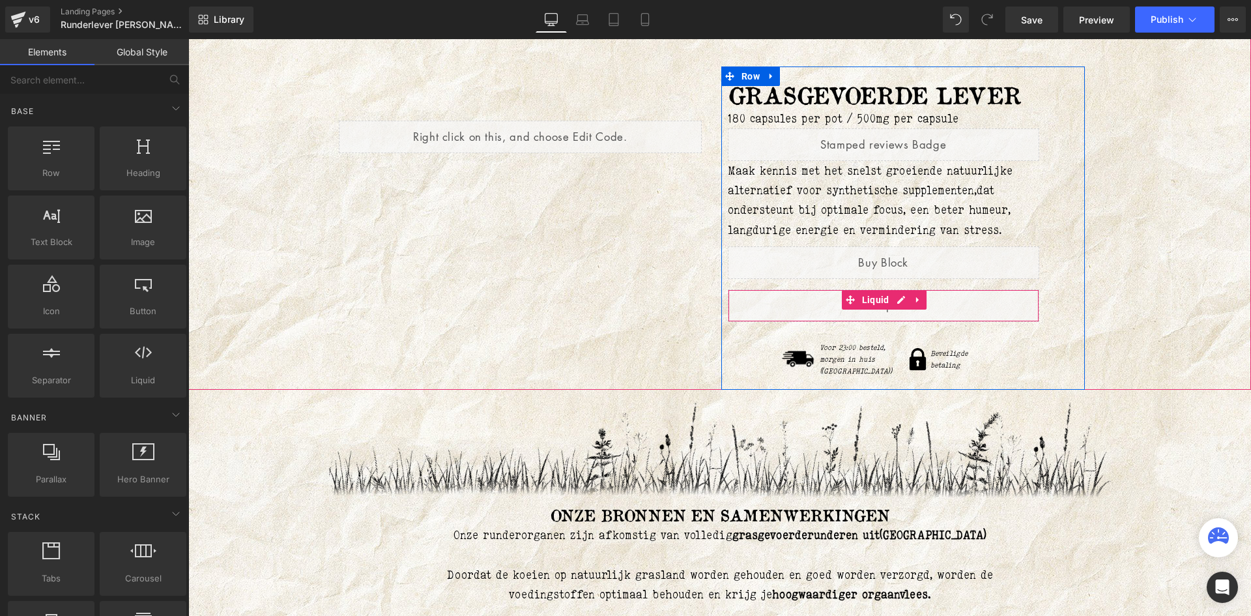
click at [915, 295] on icon at bounding box center [917, 300] width 9 height 10
click at [922, 295] on icon at bounding box center [926, 300] width 9 height 10
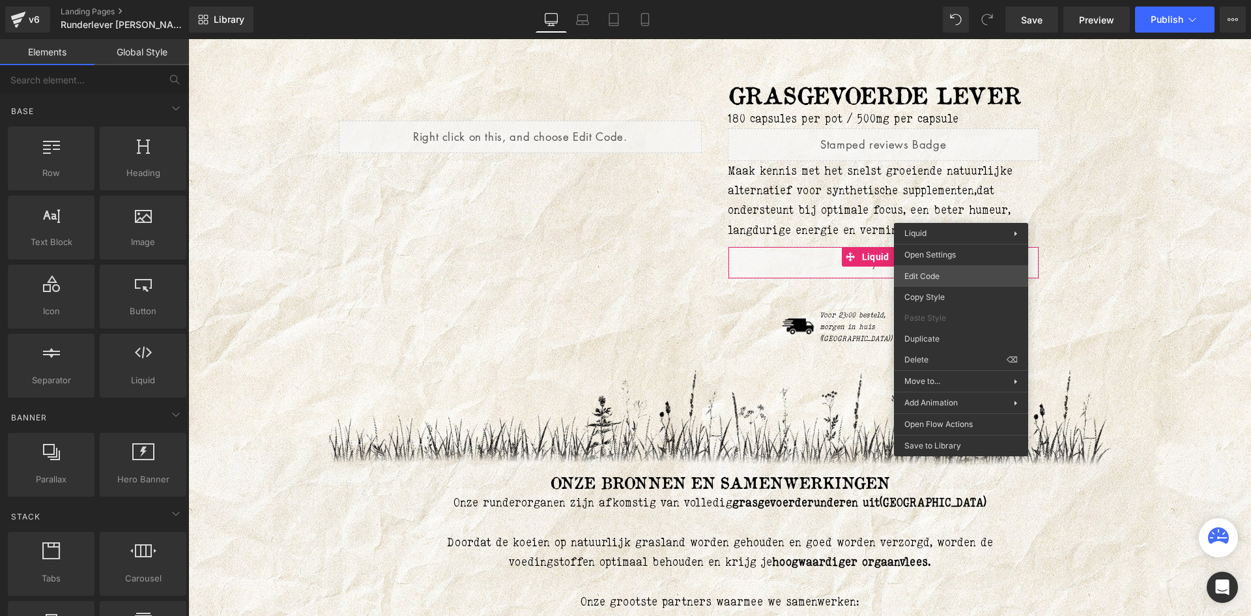
click at [926, 0] on div "You are previewing how the will restyle your page. You can not edit Elements in…" at bounding box center [625, 0] width 1251 height 0
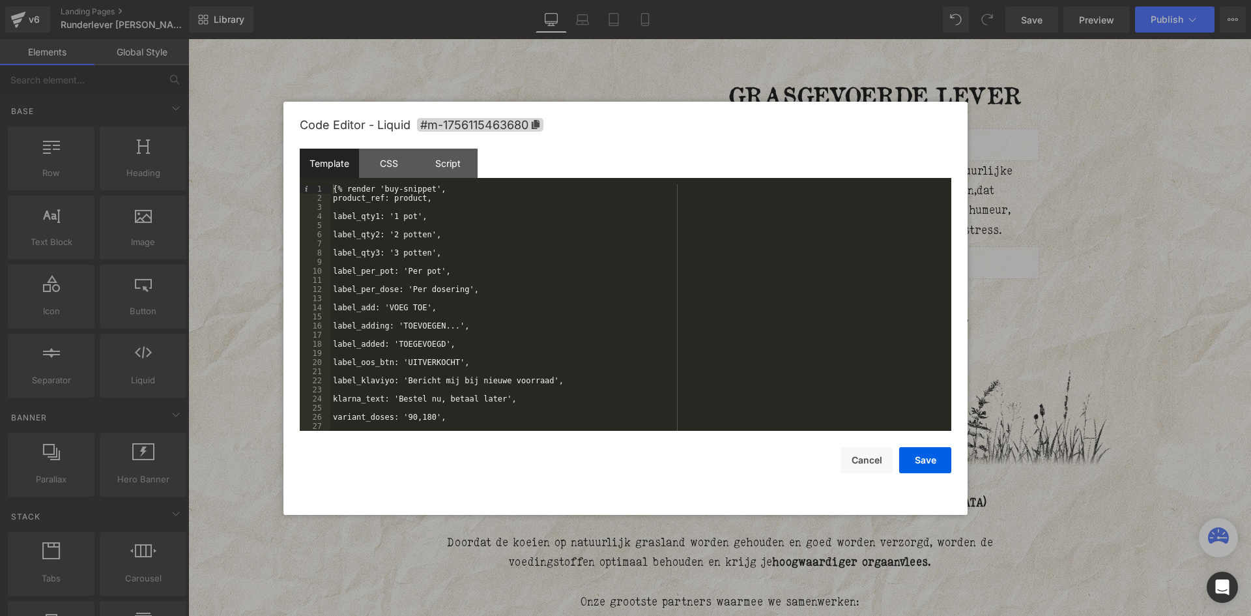
scroll to position [55, 0]
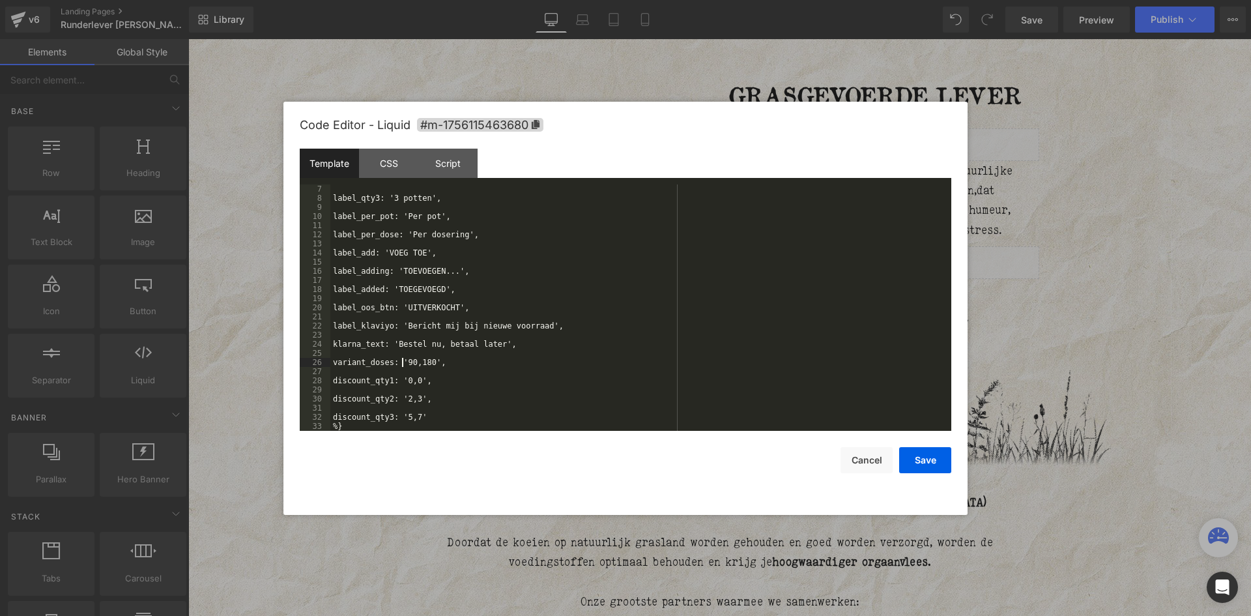
click at [938, 460] on button "Save" at bounding box center [925, 460] width 52 height 26
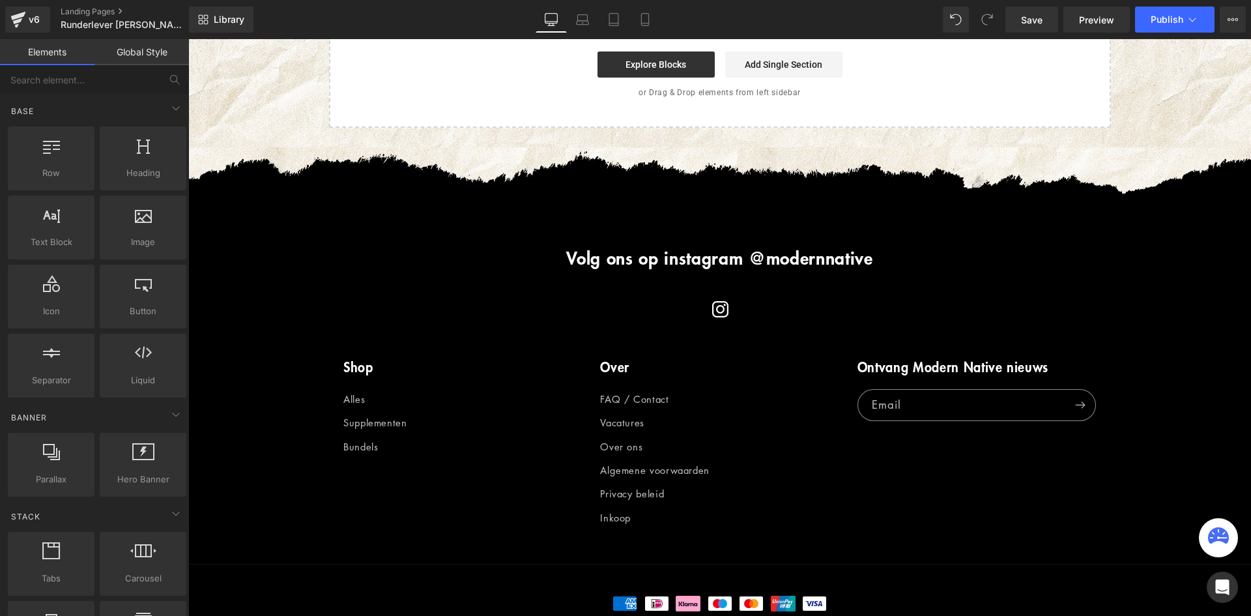
scroll to position [8934, 0]
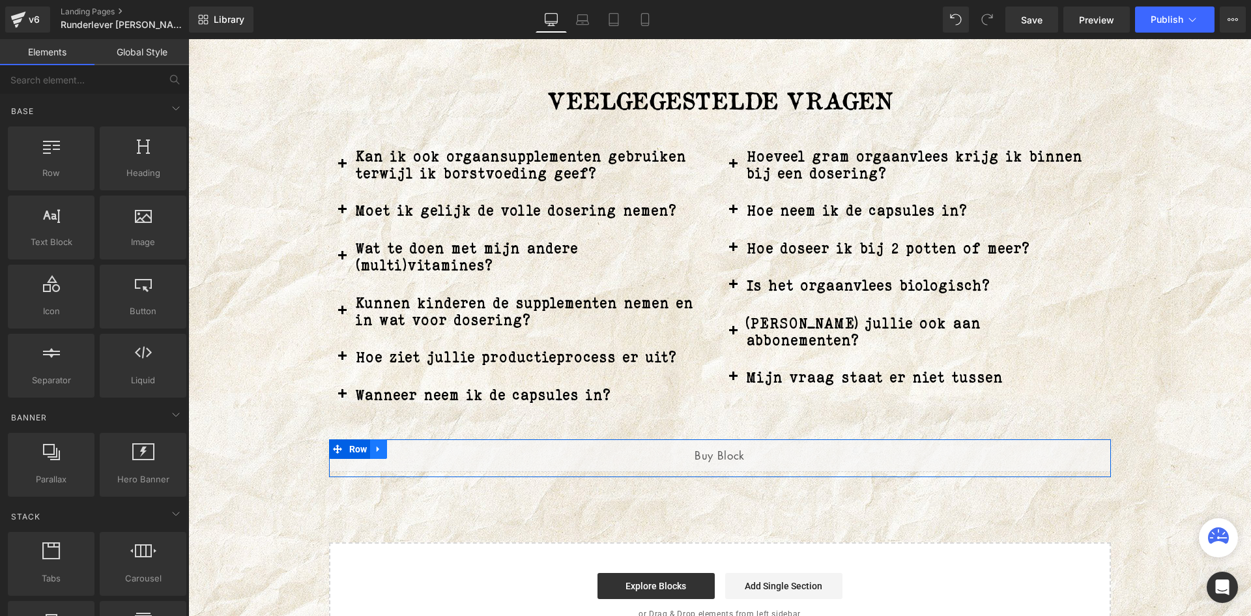
click at [370, 439] on link at bounding box center [378, 449] width 17 height 20
click at [413, 439] on link at bounding box center [412, 449] width 17 height 20
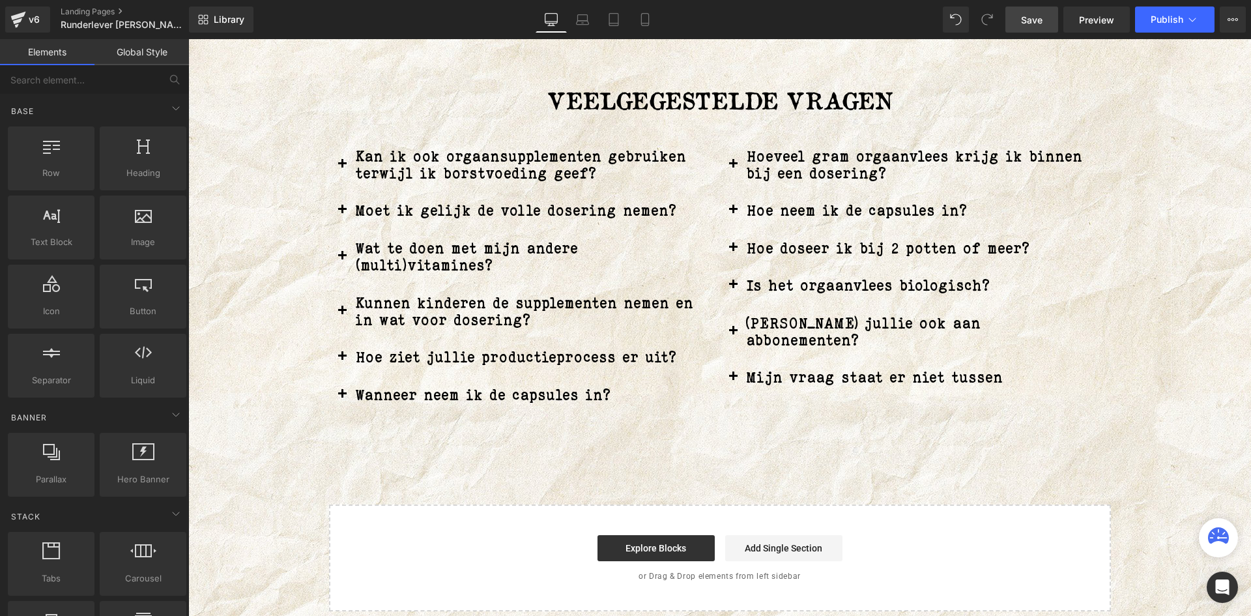
click at [1049, 14] on link "Save" at bounding box center [1031, 20] width 53 height 26
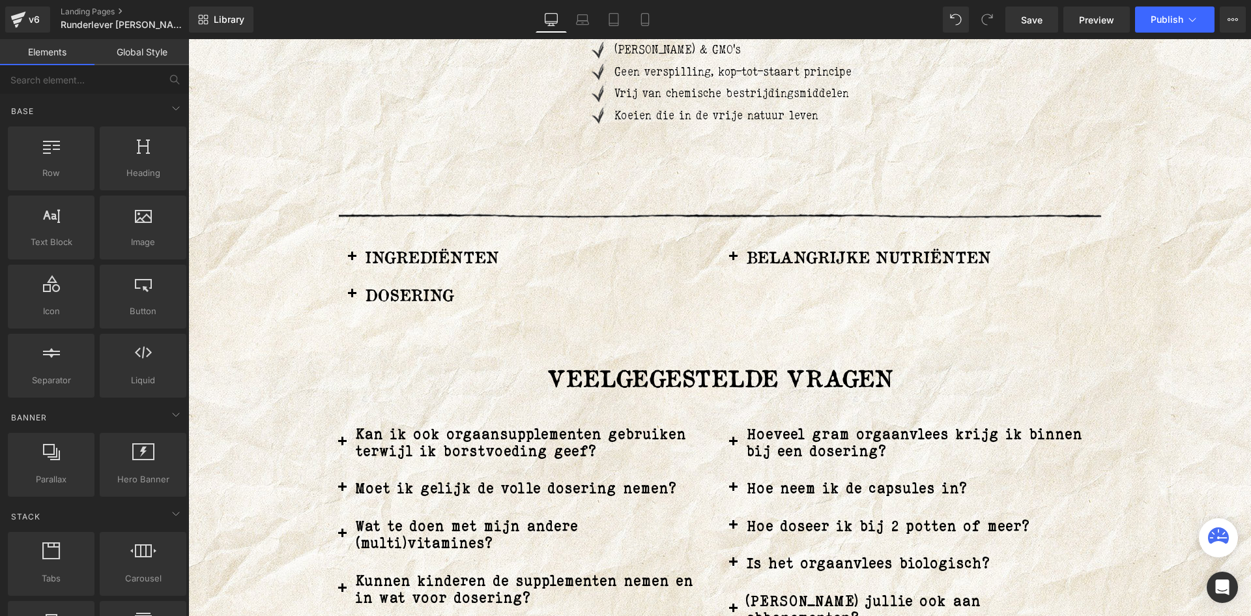
scroll to position [8347, 0]
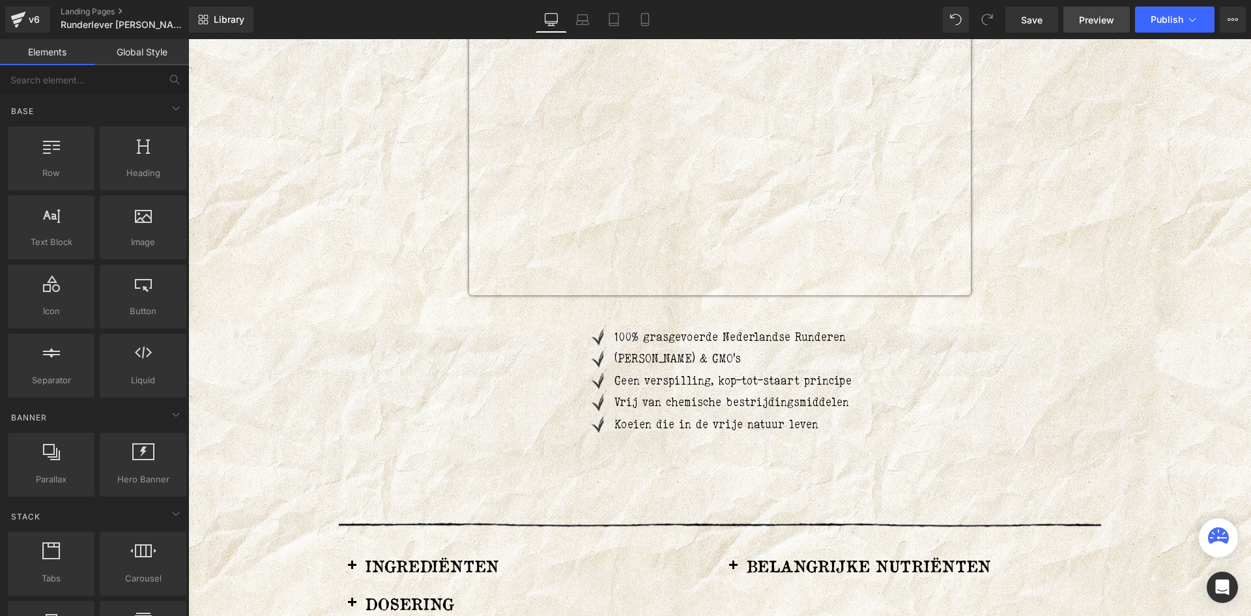
click at [1089, 23] on span "Preview" at bounding box center [1096, 20] width 35 height 14
click at [1146, 22] on button "Publish" at bounding box center [1174, 20] width 79 height 26
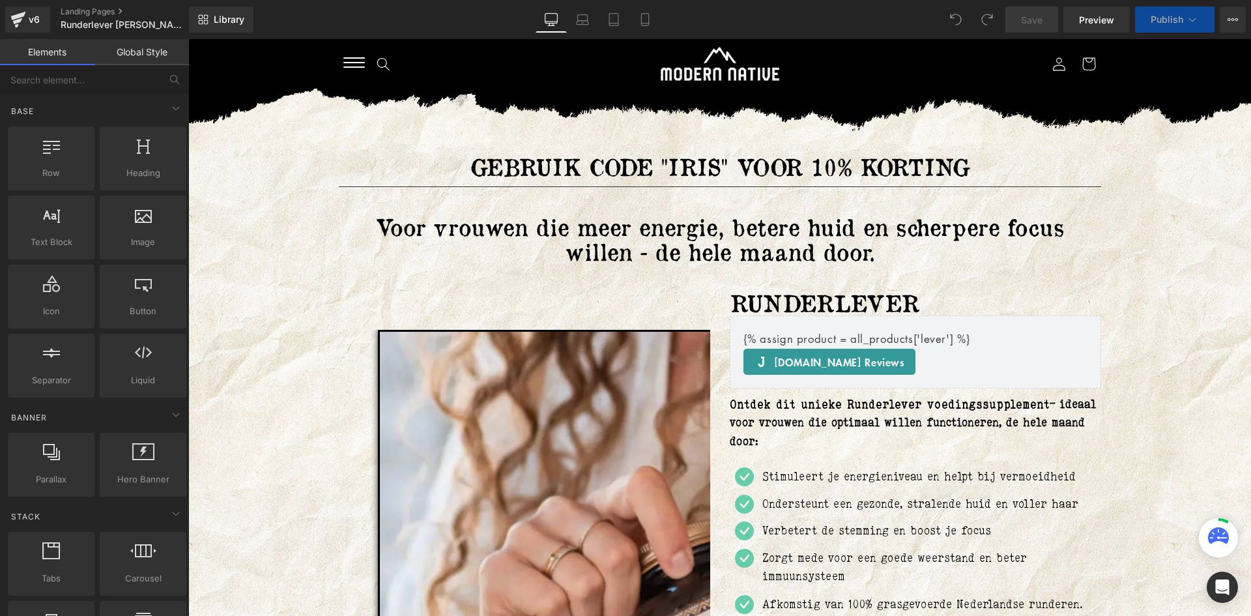
scroll to position [391, 0]
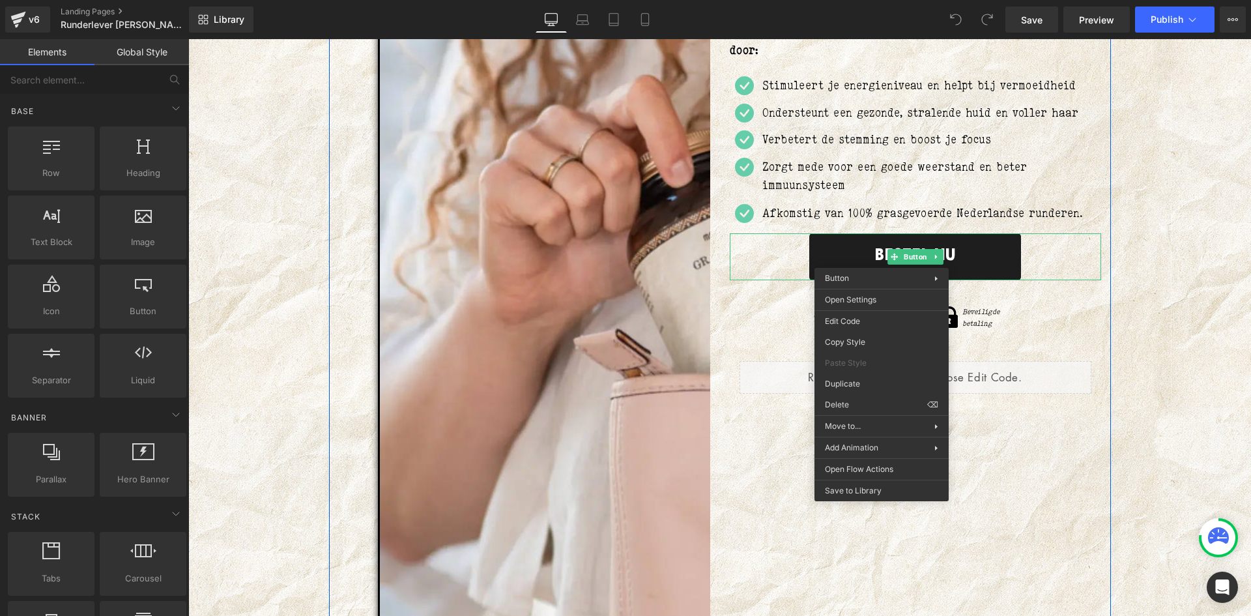
click at [842, 249] on link "BESTEL NU" at bounding box center [915, 256] width 212 height 47
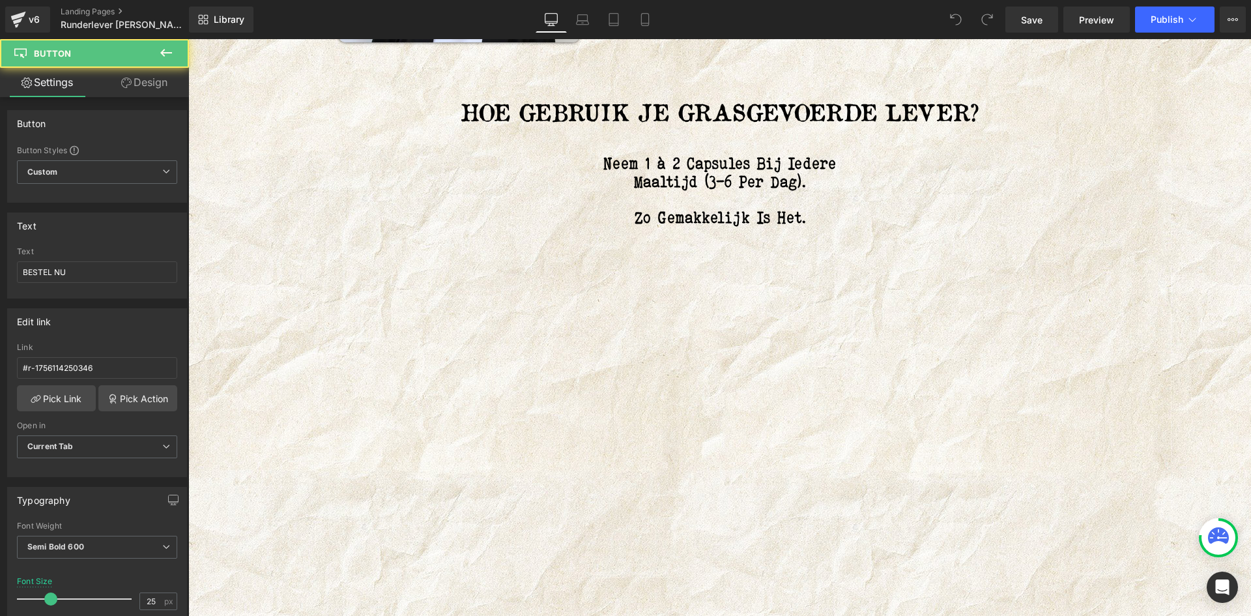
scroll to position [7620, 0]
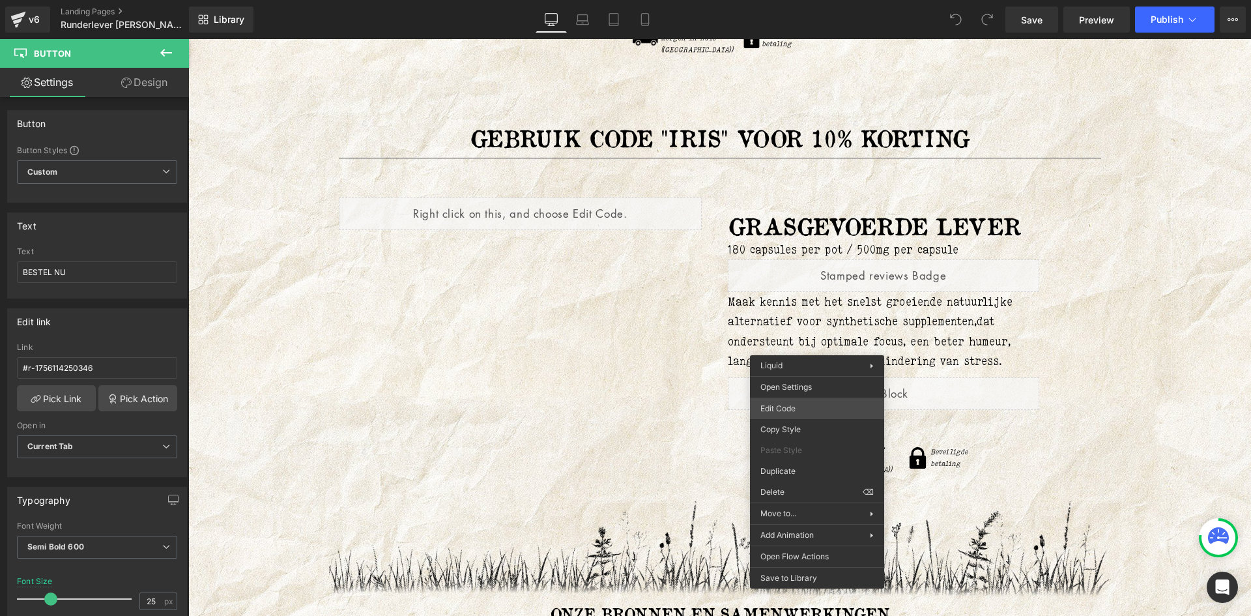
click at [796, 0] on div "You are previewing how the will restyle your page. You can not edit Elements in…" at bounding box center [625, 0] width 1251 height 0
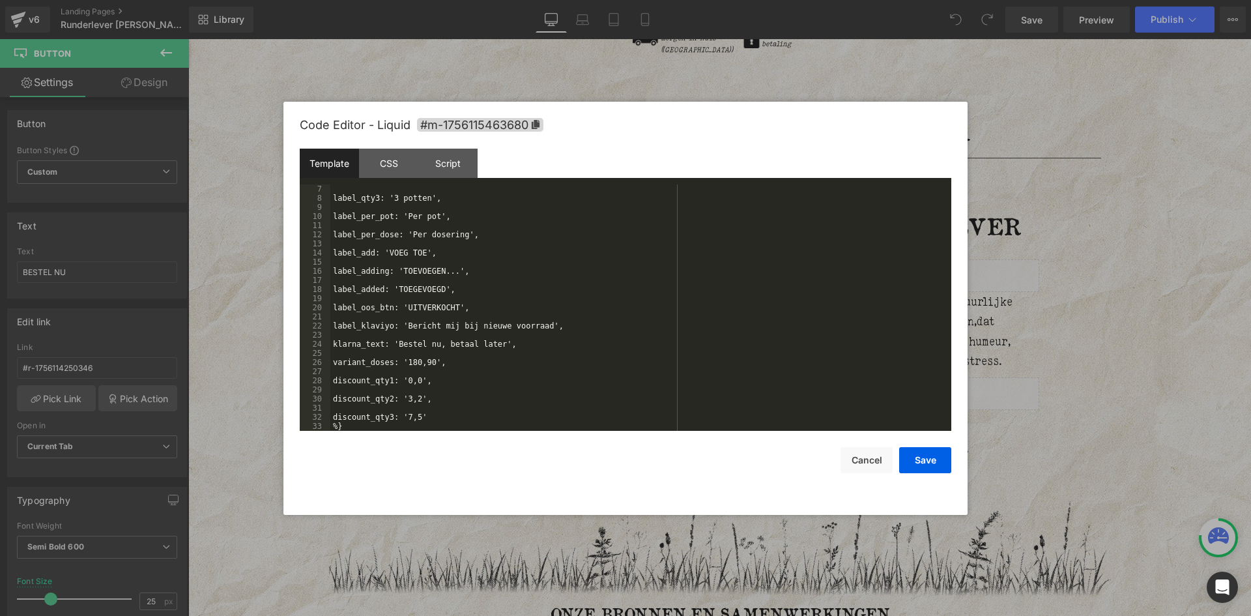
scroll to position [55, 0]
click at [414, 364] on div "label_qty3: '3 potten', label_per_pot: 'Per pot', label_per_dose: 'Per dosering…" at bounding box center [638, 316] width 616 height 264
click at [930, 459] on button "Save" at bounding box center [925, 460] width 52 height 26
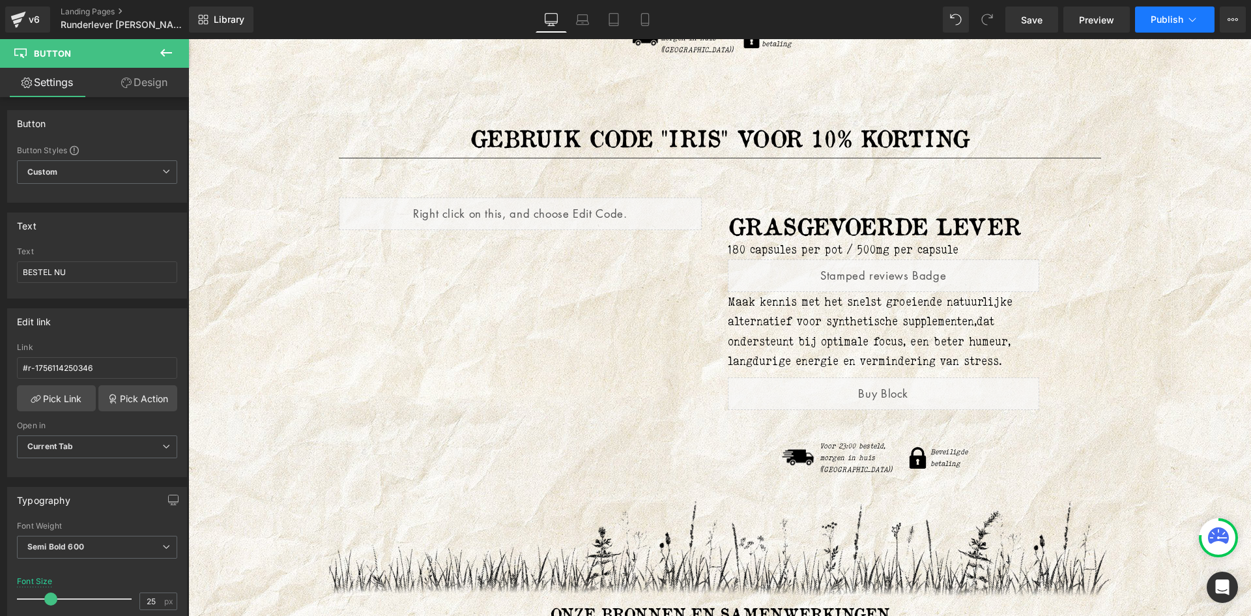
click at [1157, 23] on span "Publish" at bounding box center [1166, 19] width 33 height 10
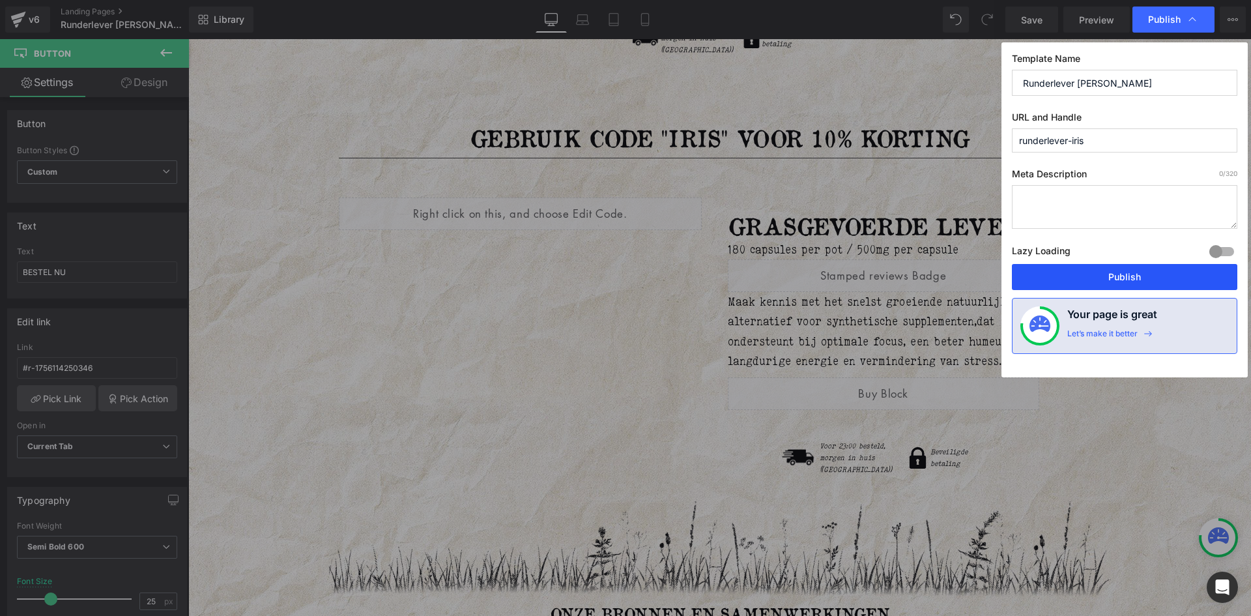
click at [1126, 268] on button "Publish" at bounding box center [1124, 277] width 225 height 26
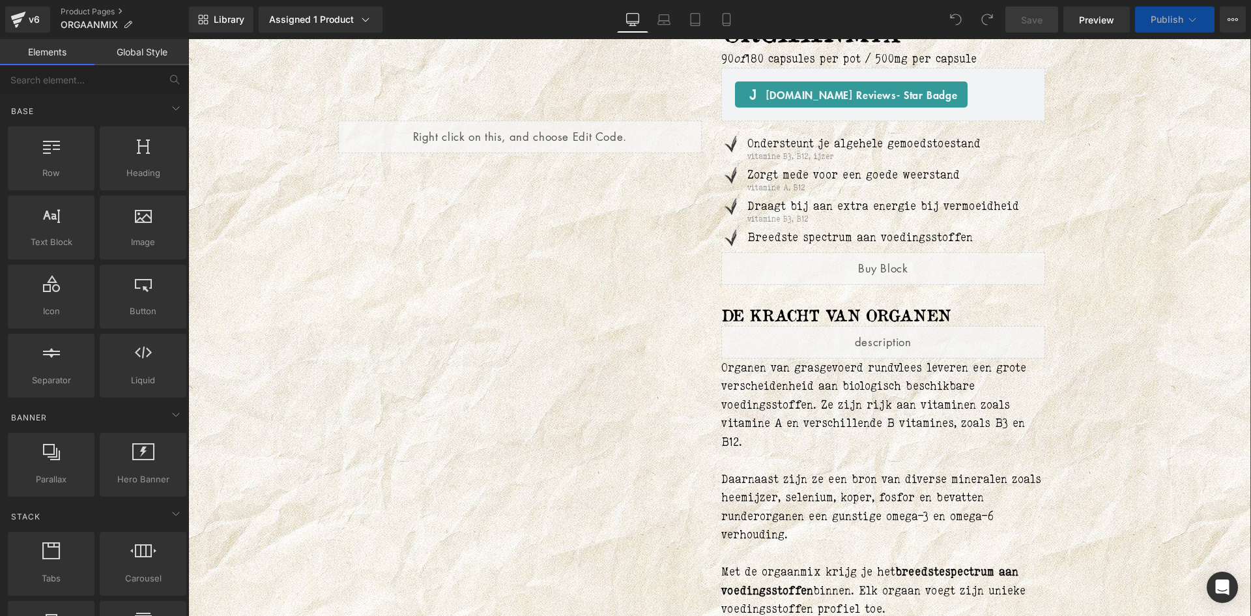
scroll to position [195, 0]
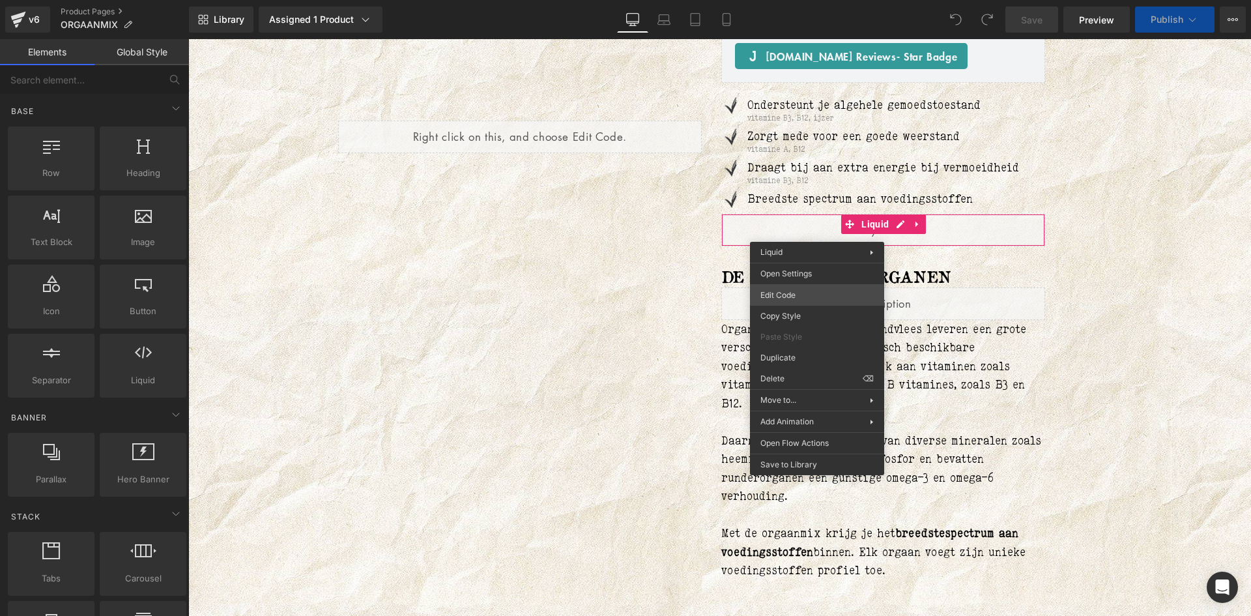
click at [779, 0] on div "You are previewing how the will restyle your page. You can not edit Elements in…" at bounding box center [625, 0] width 1251 height 0
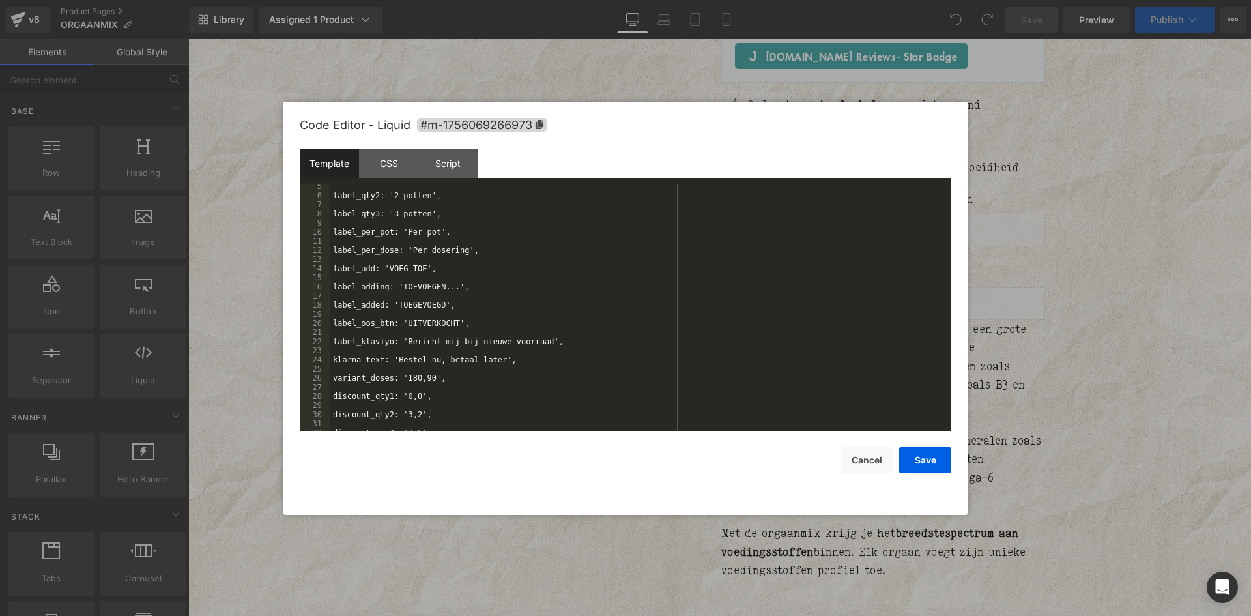
scroll to position [55, 0]
click at [414, 358] on div "label_qty3: '3 potten', label_per_pot: 'Per pot', label_per_dose: 'Per dosering…" at bounding box center [638, 316] width 616 height 264
click at [915, 454] on button "Save" at bounding box center [925, 460] width 52 height 26
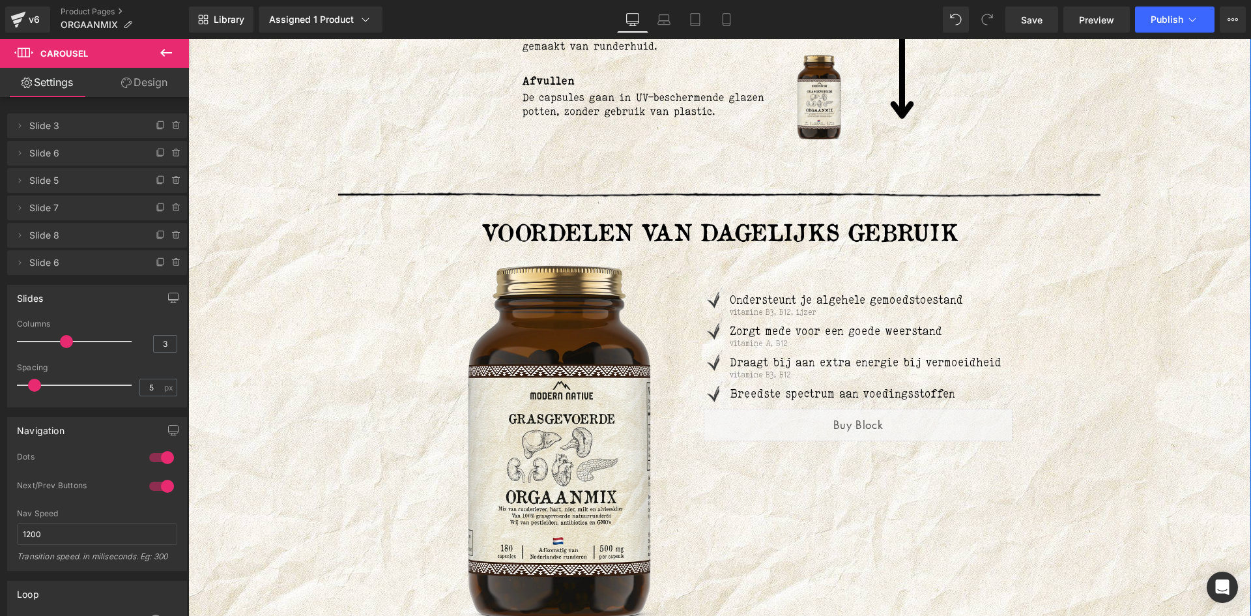
scroll to position [2385, 0]
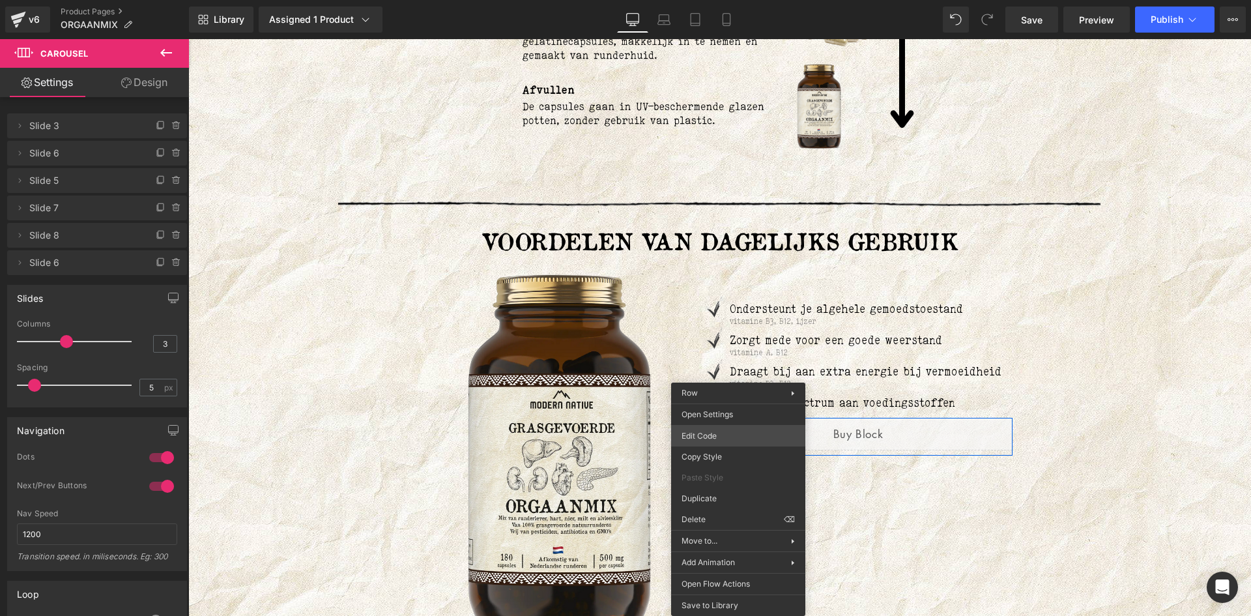
click at [728, 0] on div "You are previewing how the will restyle your page. You can not edit Elements in…" at bounding box center [625, 0] width 1251 height 0
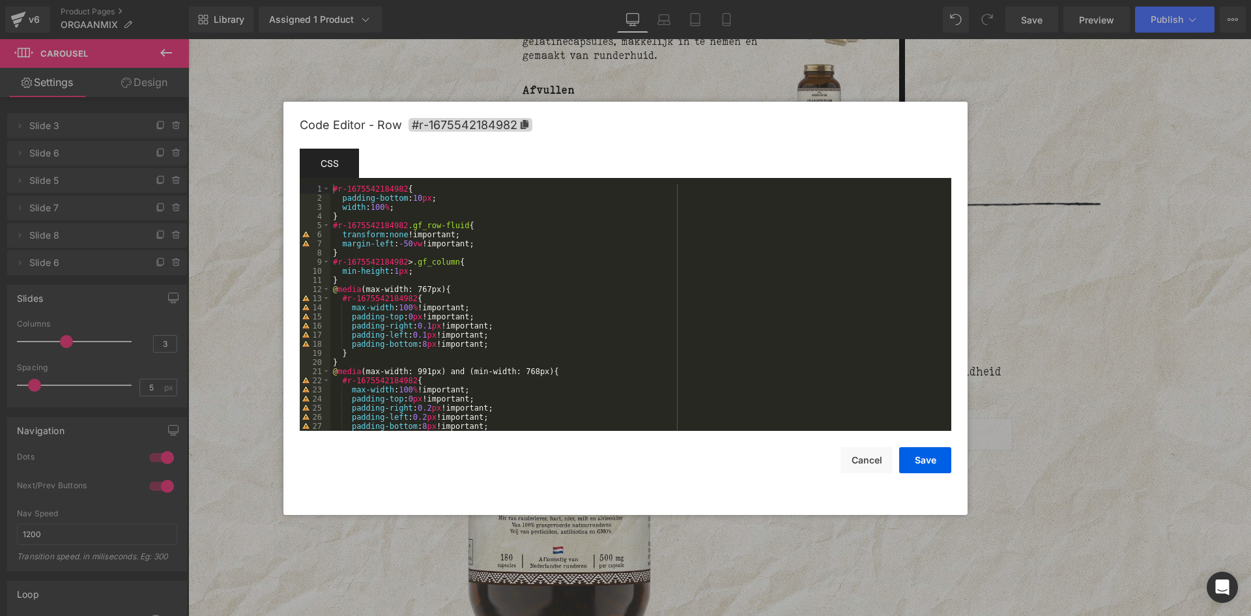
click at [1156, 447] on div at bounding box center [625, 308] width 1251 height 616
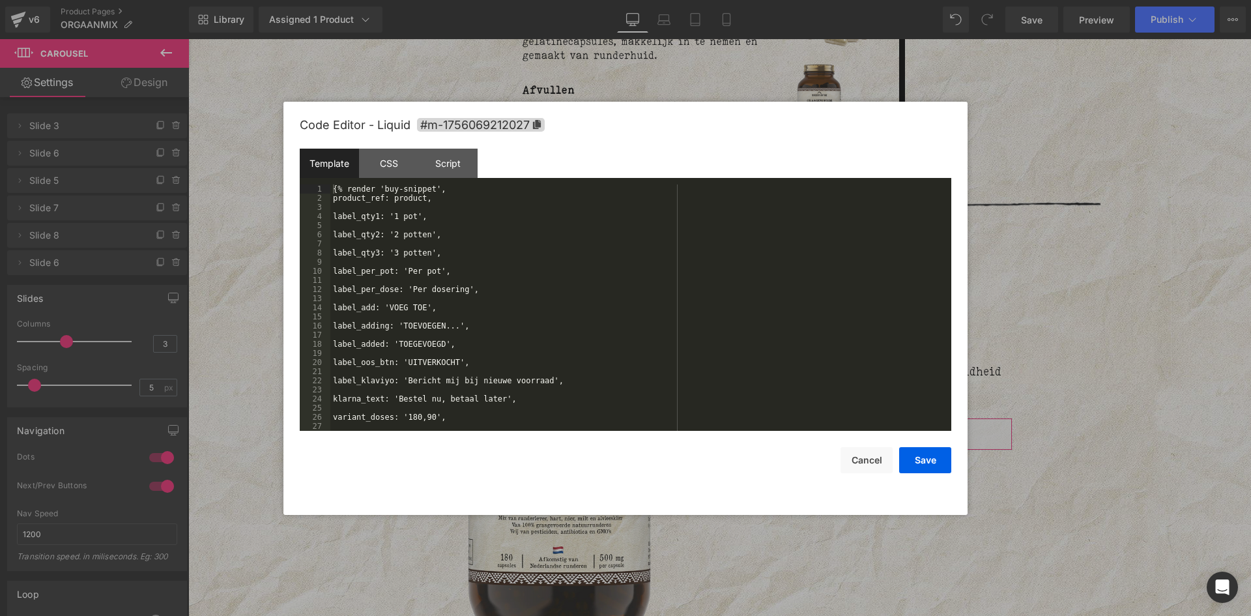
click at [950, 0] on div "You are previewing how the will restyle your page. You can not edit Elements in…" at bounding box center [625, 0] width 1251 height 0
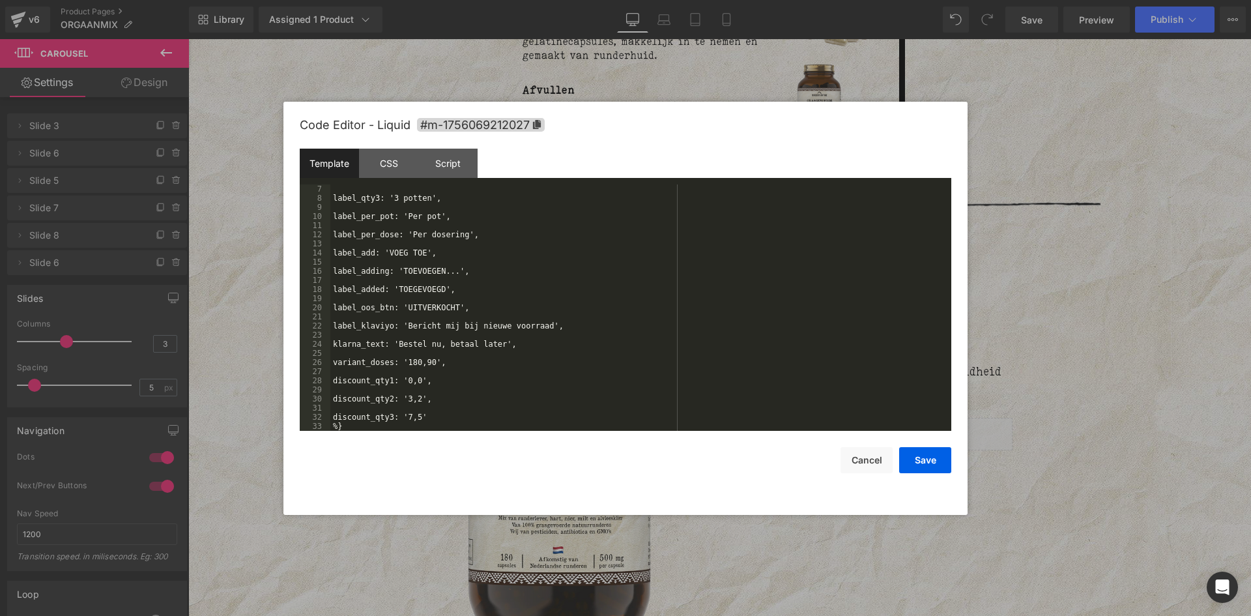
scroll to position [55, 0]
click at [414, 359] on div "label_qty3: '3 potten', label_per_pot: 'Per pot', label_per_dose: 'Per dosering…" at bounding box center [638, 316] width 616 height 264
click at [0, 0] on button "Save" at bounding box center [0, 0] width 0 height 0
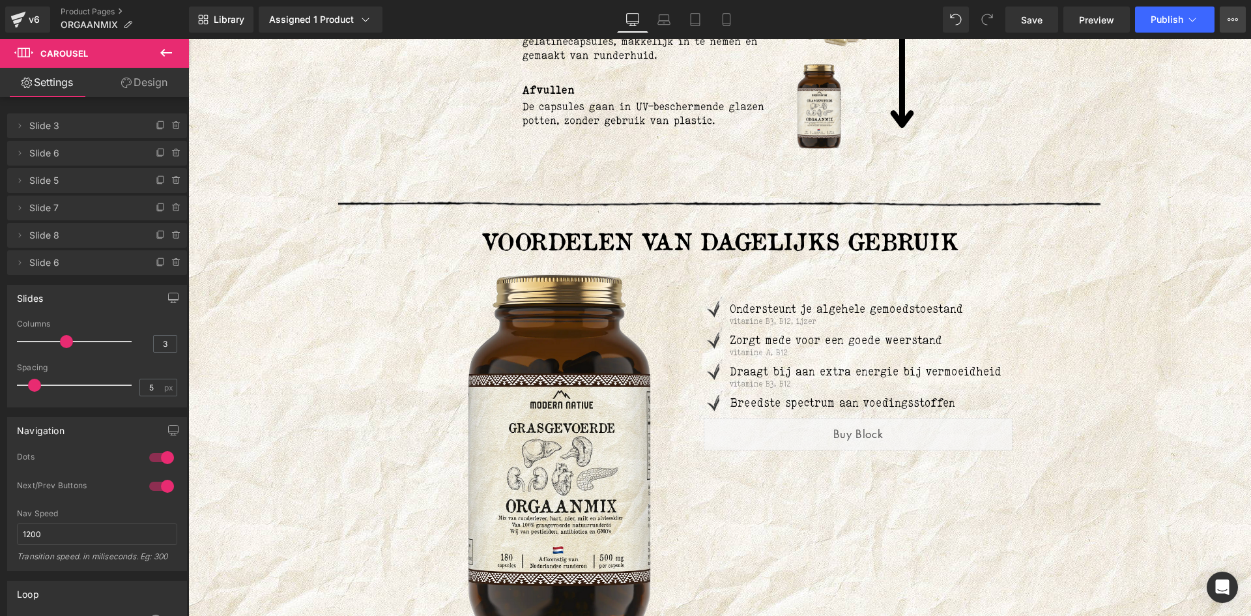
click at [1222, 25] on button "View Live Page View with current Template Save Template to Library Schedule Pub…" at bounding box center [1232, 20] width 26 height 26
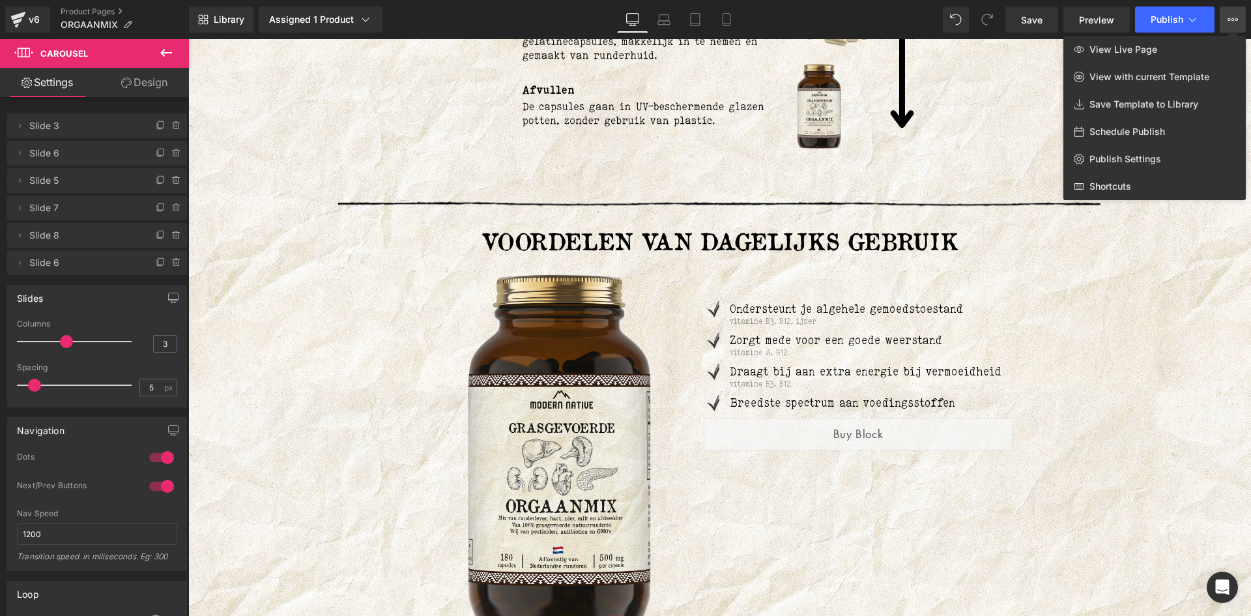
drag, startPoint x: 1008, startPoint y: 74, endPoint x: 836, endPoint y: 24, distance: 178.5
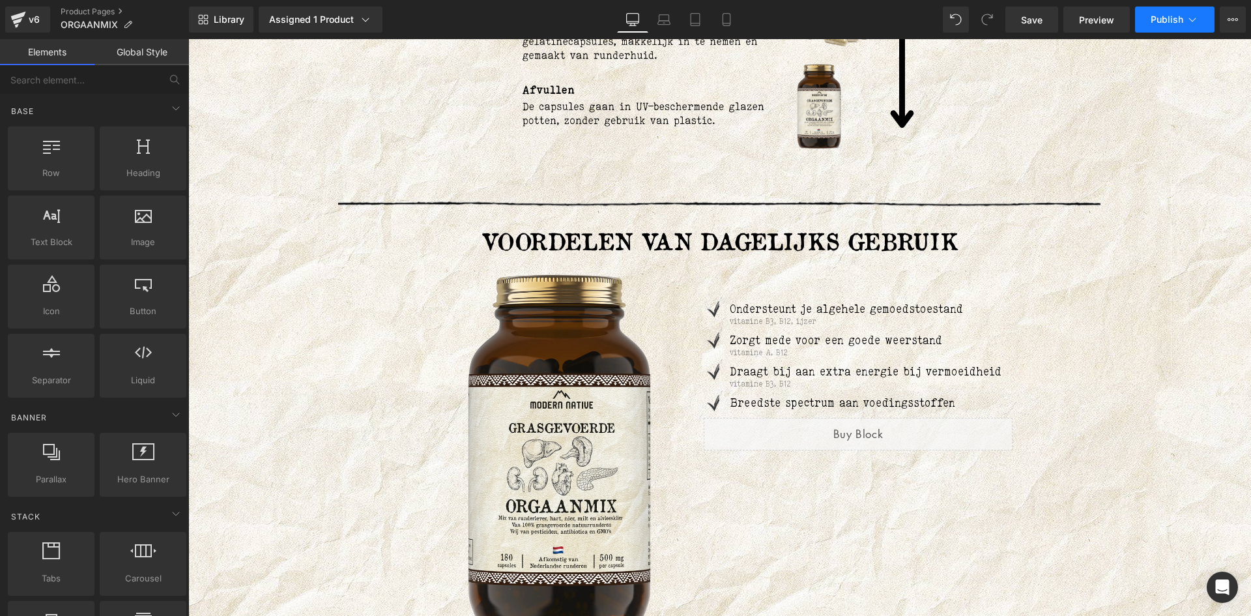
click at [1163, 23] on span "Publish" at bounding box center [1166, 19] width 33 height 10
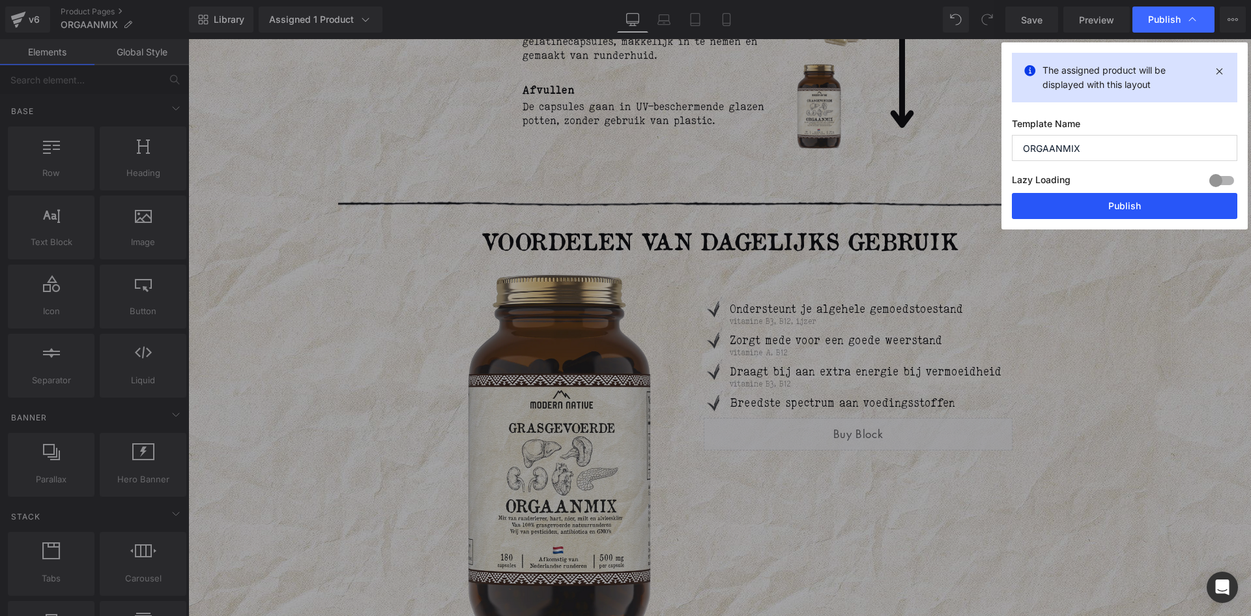
click at [0, 0] on button "Publish" at bounding box center [0, 0] width 0 height 0
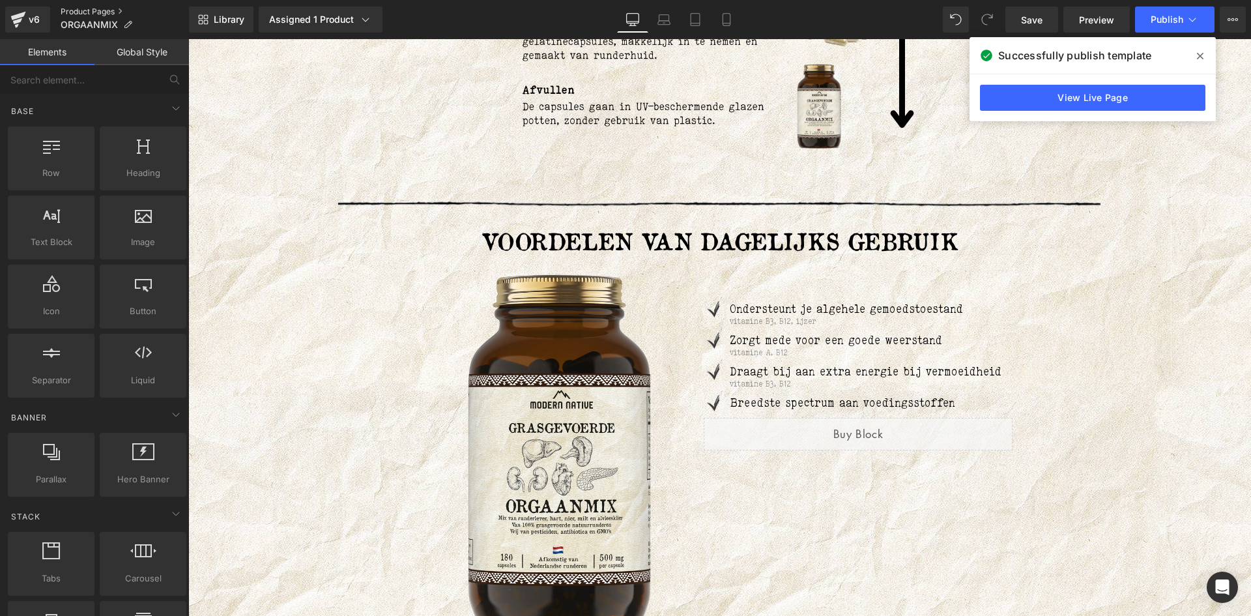
click at [99, 12] on link "Product Pages" at bounding box center [125, 12] width 128 height 10
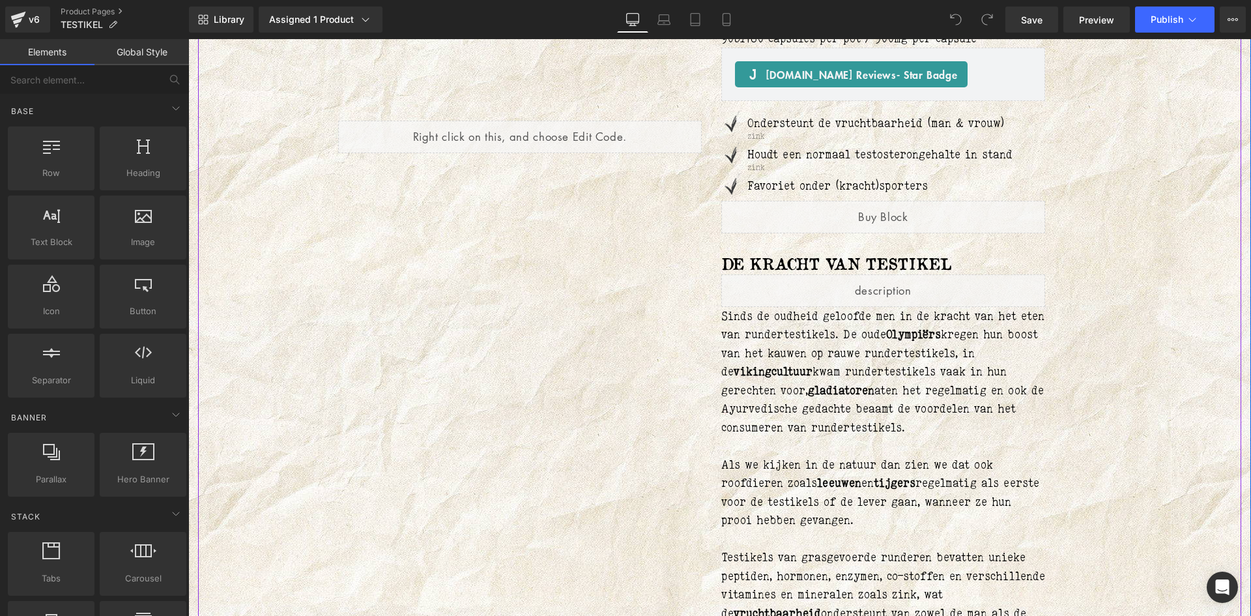
scroll to position [195, 0]
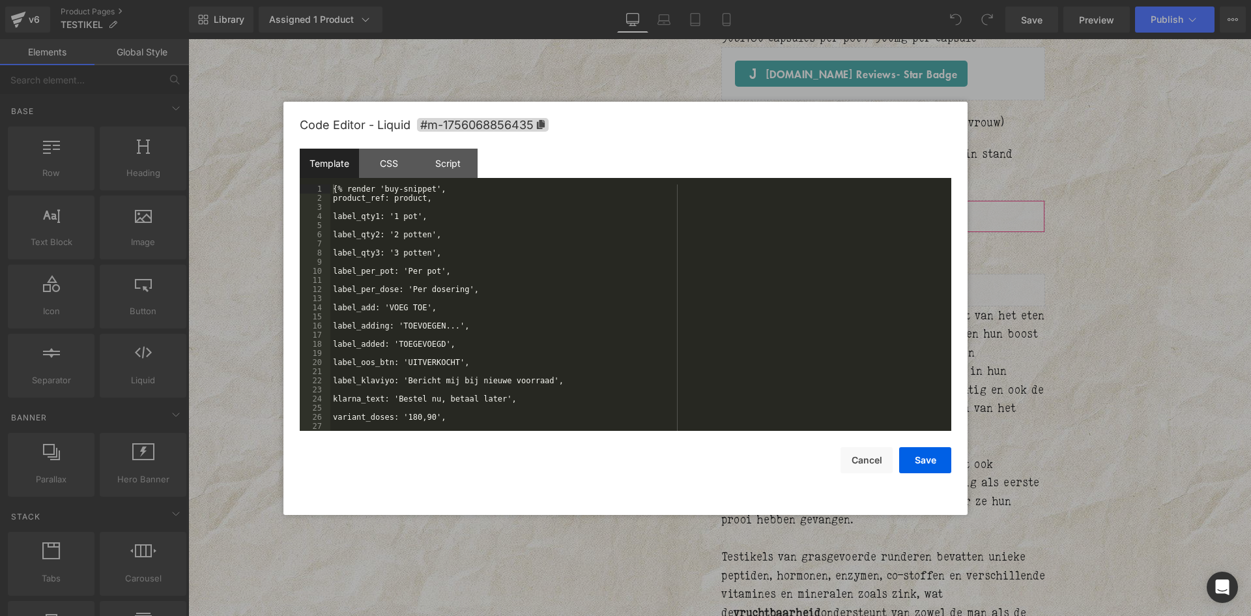
click at [773, 0] on div "You are previewing how the will restyle your page. You can not edit Elements in…" at bounding box center [625, 0] width 1251 height 0
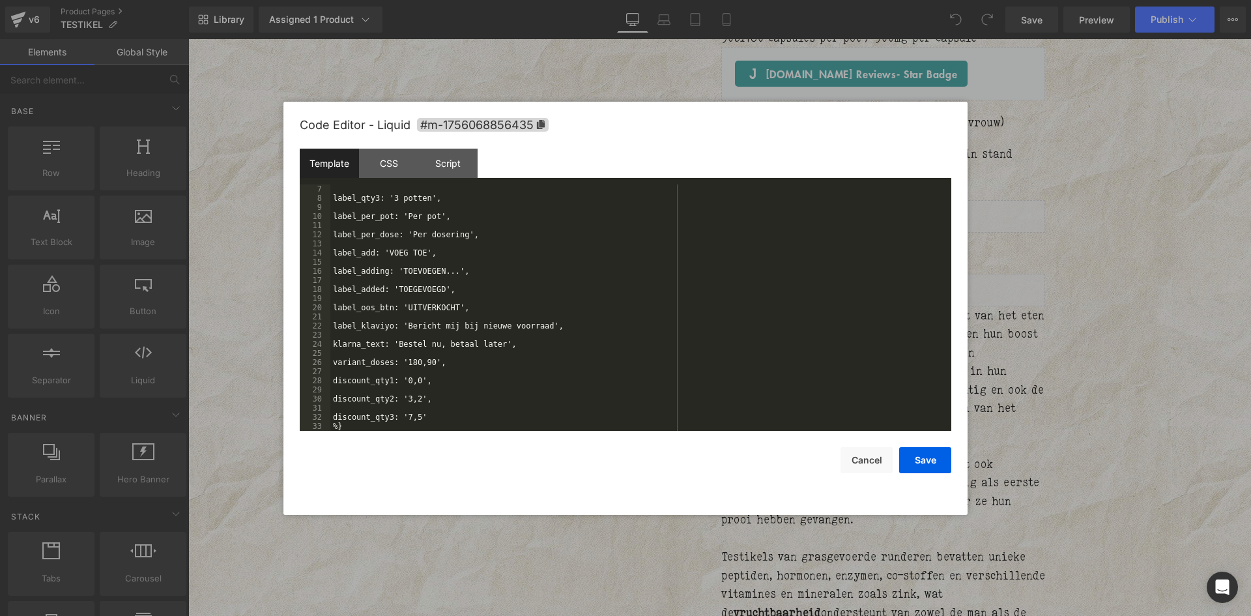
scroll to position [55, 0]
click at [541, 175] on div "label_qty3: '3 potten', label_per_pot: 'Per pot', label_per_dose: 'Per dosering…" at bounding box center [544, 171] width 7 height 8
drag, startPoint x: 455, startPoint y: 363, endPoint x: 496, endPoint y: 421, distance: 71.2
click at [541, 175] on div "label_qty3: '3 potten', label_per_pot: 'Per pot', label_per_dose: 'Per dosering…" at bounding box center [544, 171] width 7 height 8
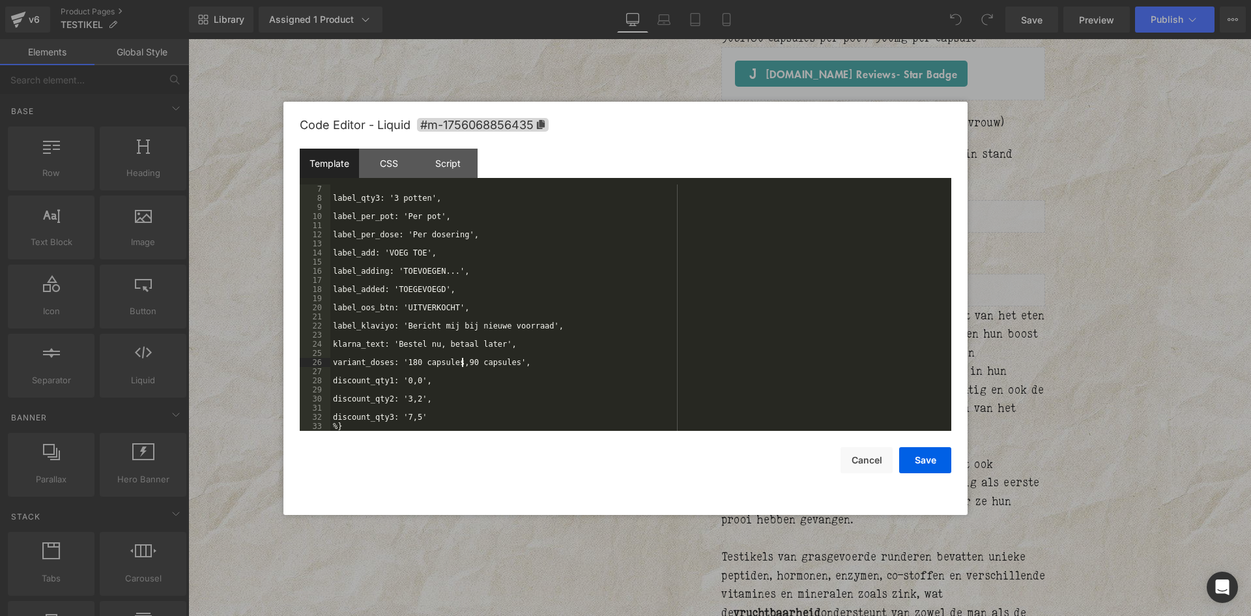
click at [541, 175] on div "label_qty3: '3 potten', label_per_pot: 'Per pot', label_per_dose: 'Per dosering…" at bounding box center [544, 171] width 7 height 8
click at [711, 248] on button "Save" at bounding box center [708, 245] width 7 height 7
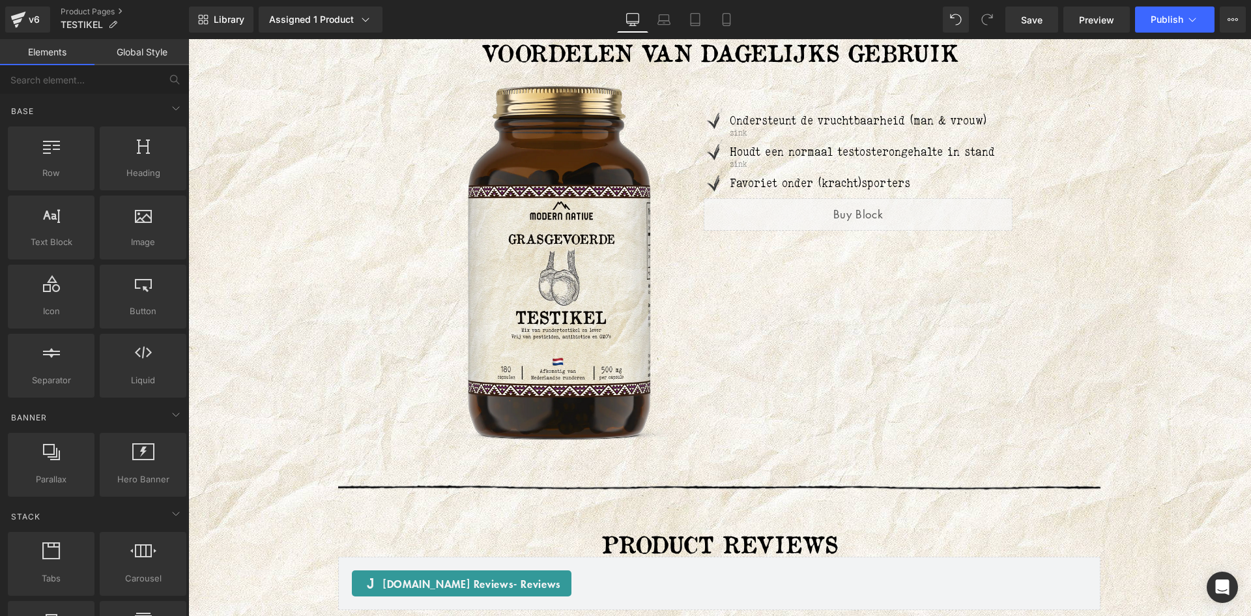
scroll to position [2713, 0]
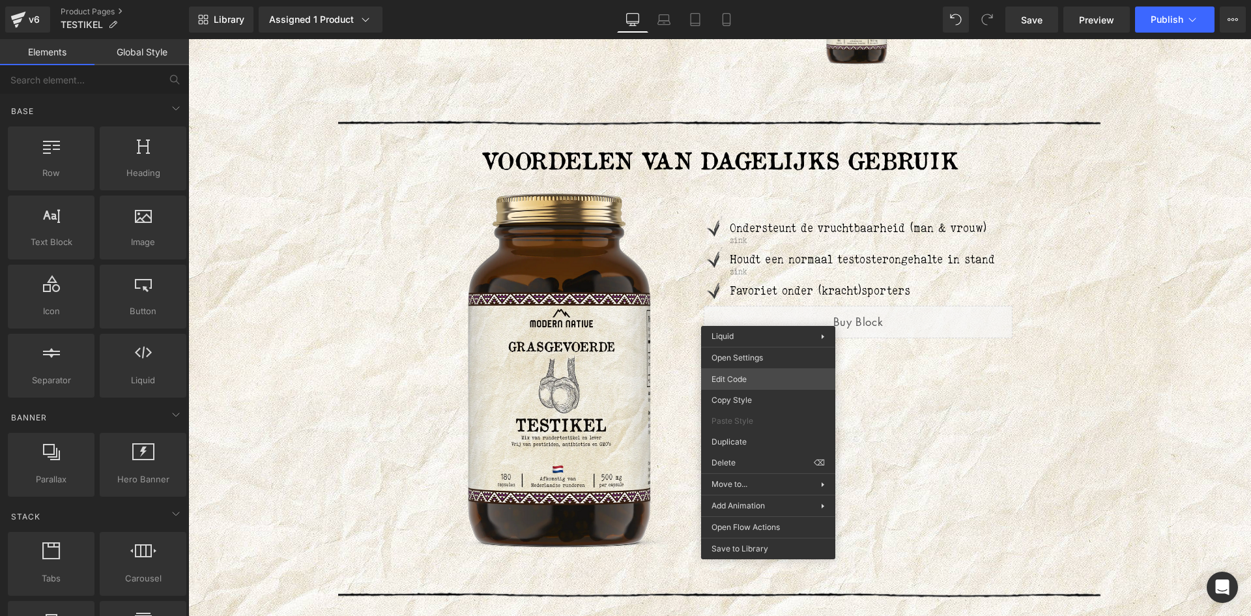
click at [733, 0] on div "You are previewing how the will restyle your page. You can not edit Elements in…" at bounding box center [625, 0] width 1251 height 0
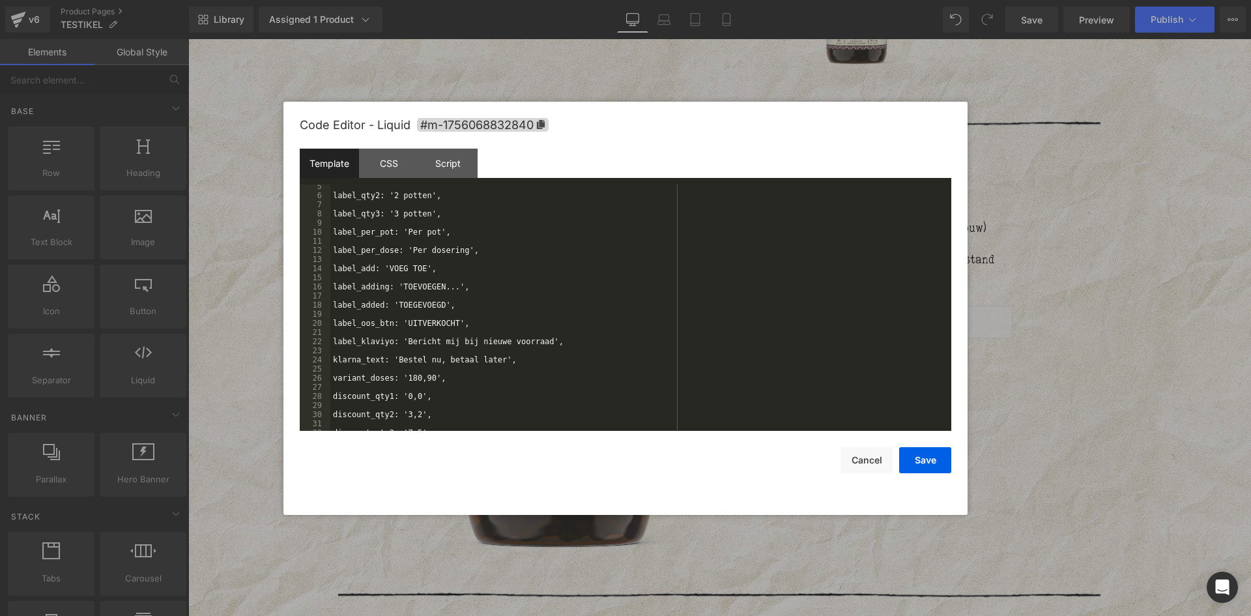
scroll to position [55, 0]
click at [0, 0] on div "label_qty3: '3 potten', label_per_pot: 'Per pot', label_per_dose: 'Per dosering…" at bounding box center [0, 0] width 0 height 0
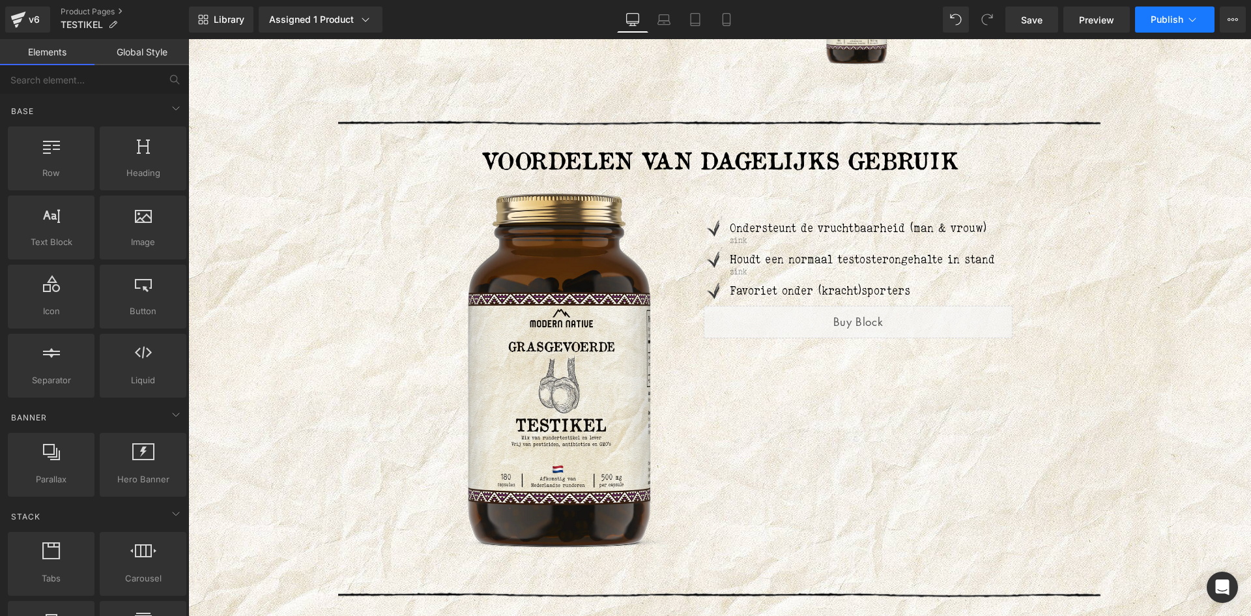
click at [1170, 21] on span "Publish" at bounding box center [1166, 19] width 33 height 10
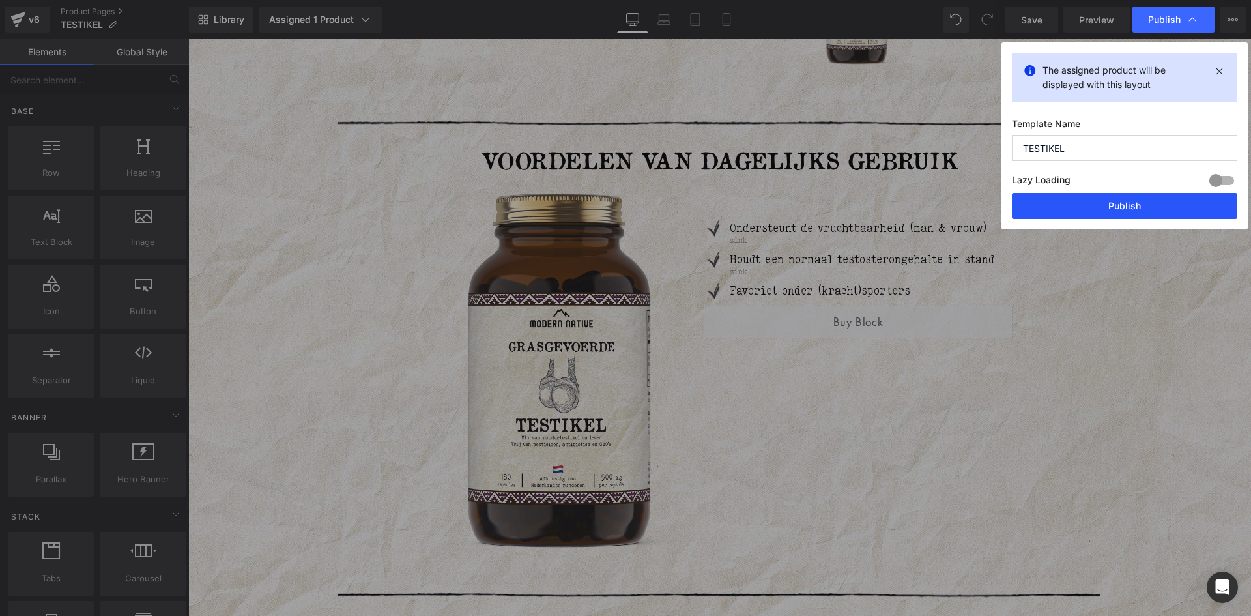
drag, startPoint x: 1106, startPoint y: 215, endPoint x: 618, endPoint y: 24, distance: 524.5
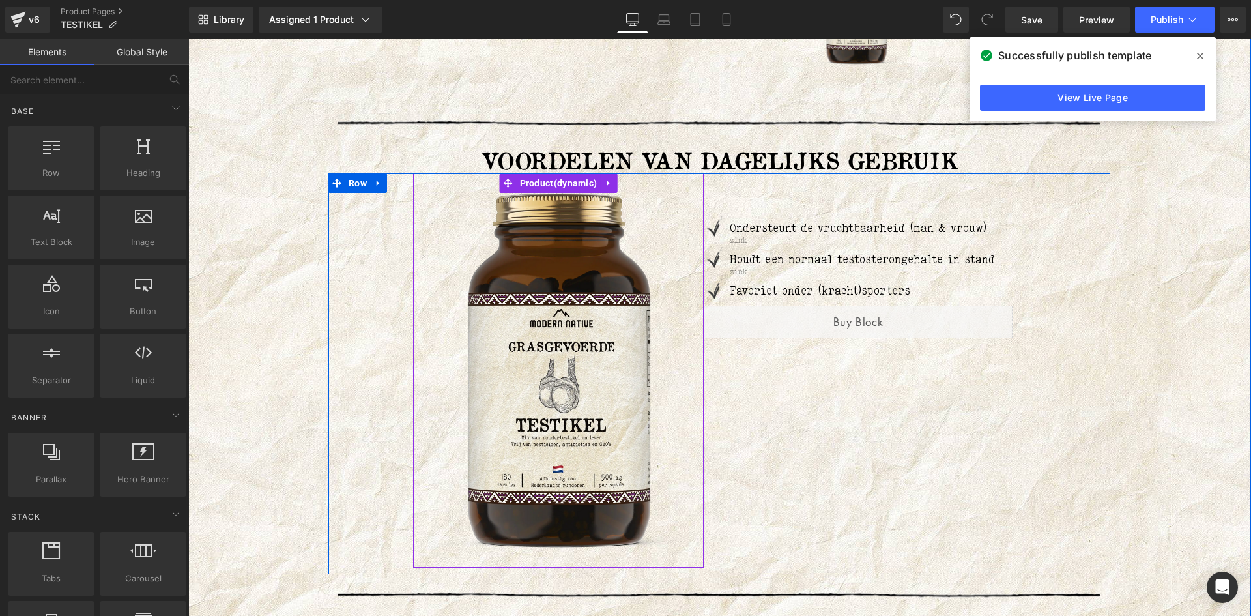
scroll to position [2126, 0]
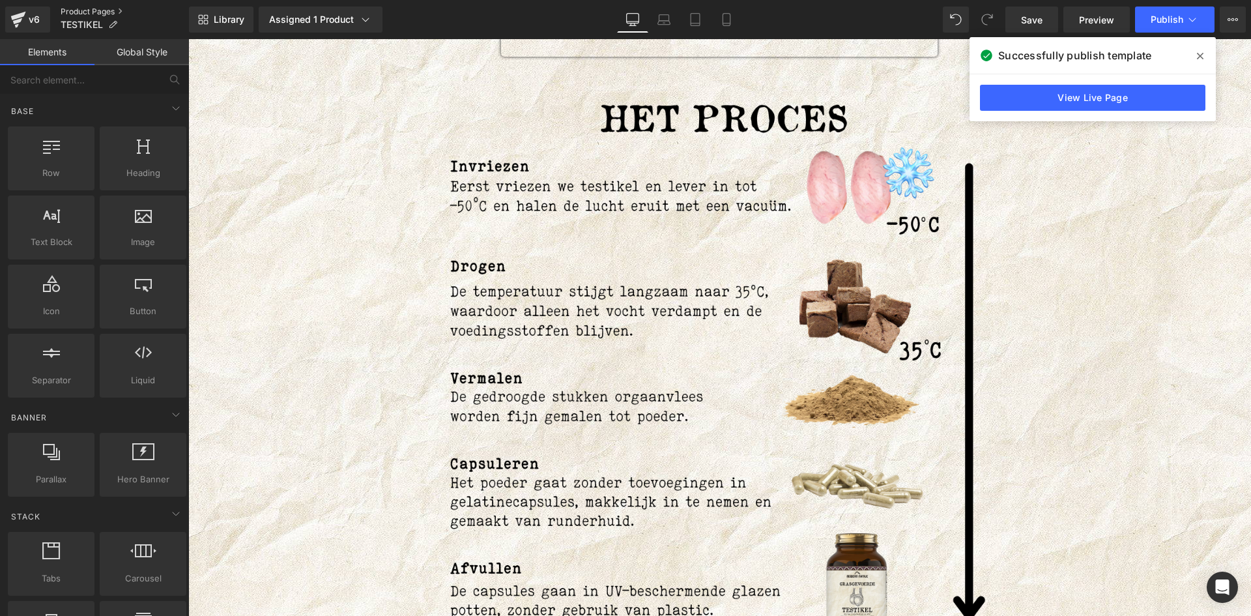
click at [98, 8] on link "Product Pages" at bounding box center [125, 12] width 128 height 10
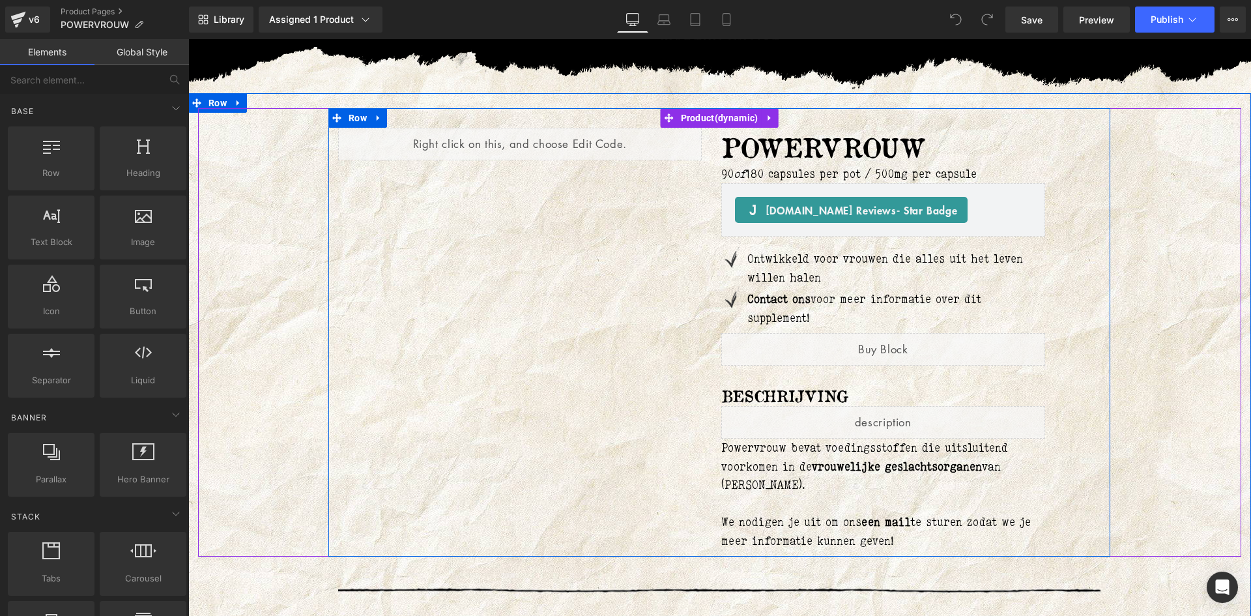
scroll to position [65, 0]
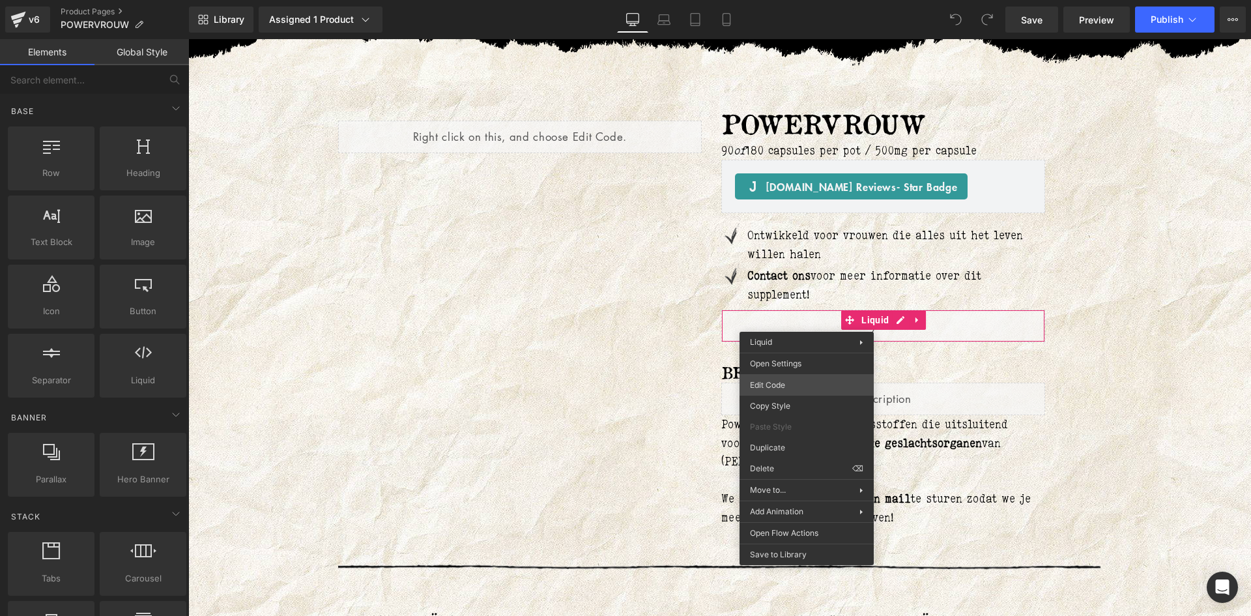
click at [785, 0] on div "You are previewing how the will restyle your page. You can not edit Elements in…" at bounding box center [625, 0] width 1251 height 0
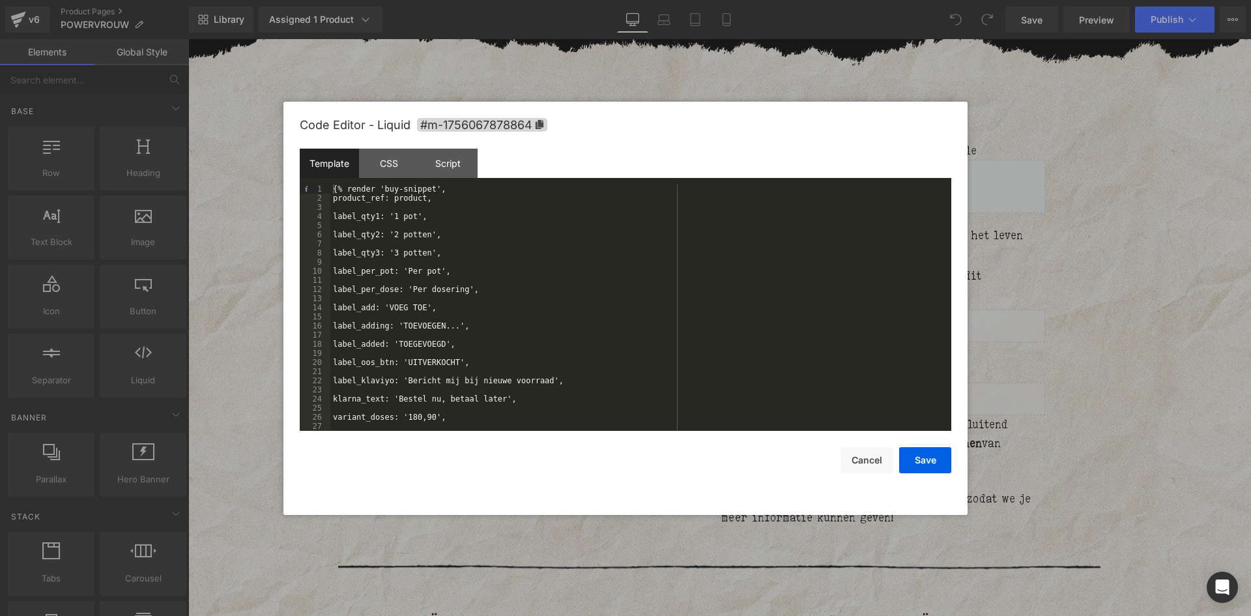
scroll to position [55, 0]
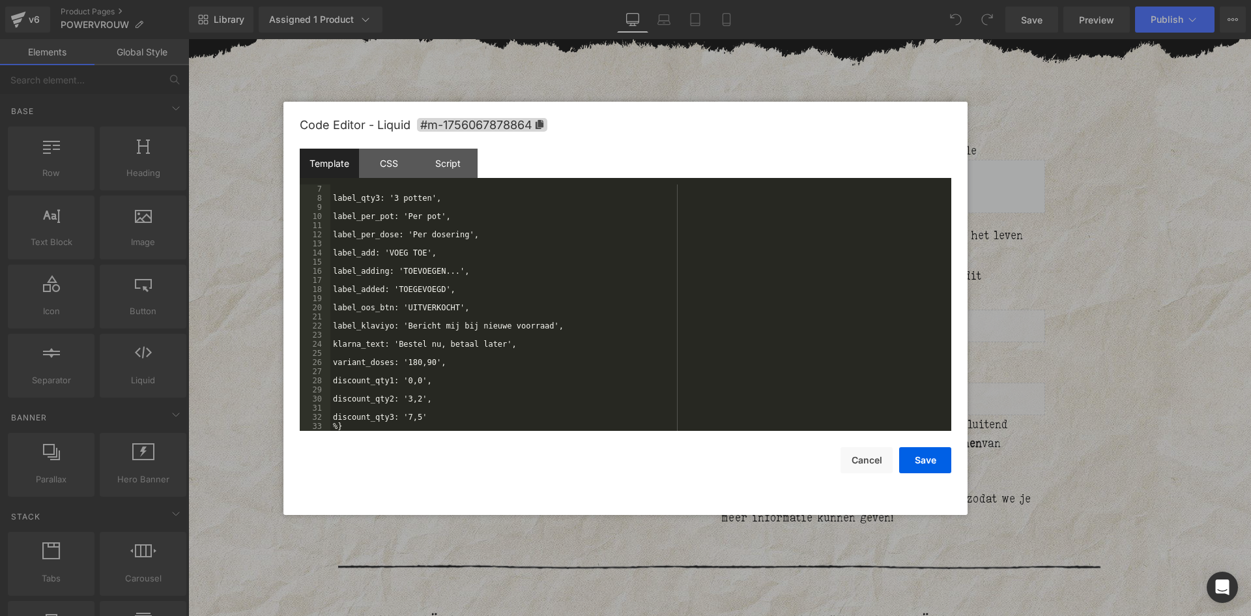
click at [413, 363] on div "label_qty3: '3 potten', label_per_pot: 'Per pot', label_per_dose: 'Per dosering…" at bounding box center [638, 316] width 616 height 264
click at [920, 457] on button "Save" at bounding box center [925, 460] width 52 height 26
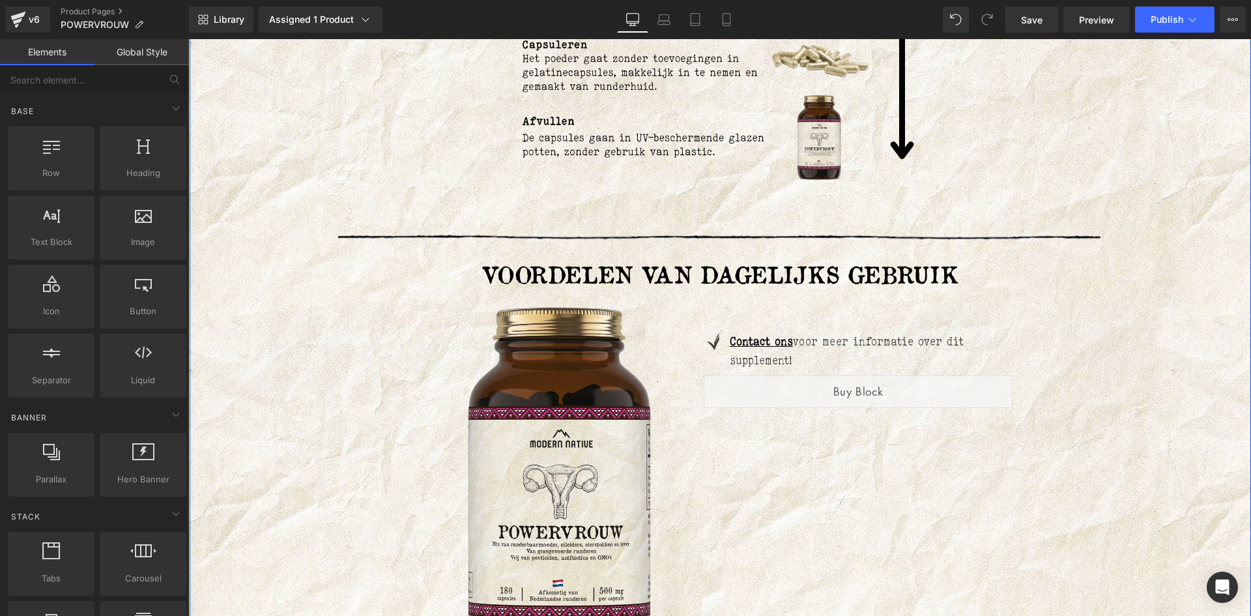
scroll to position [2150, 0]
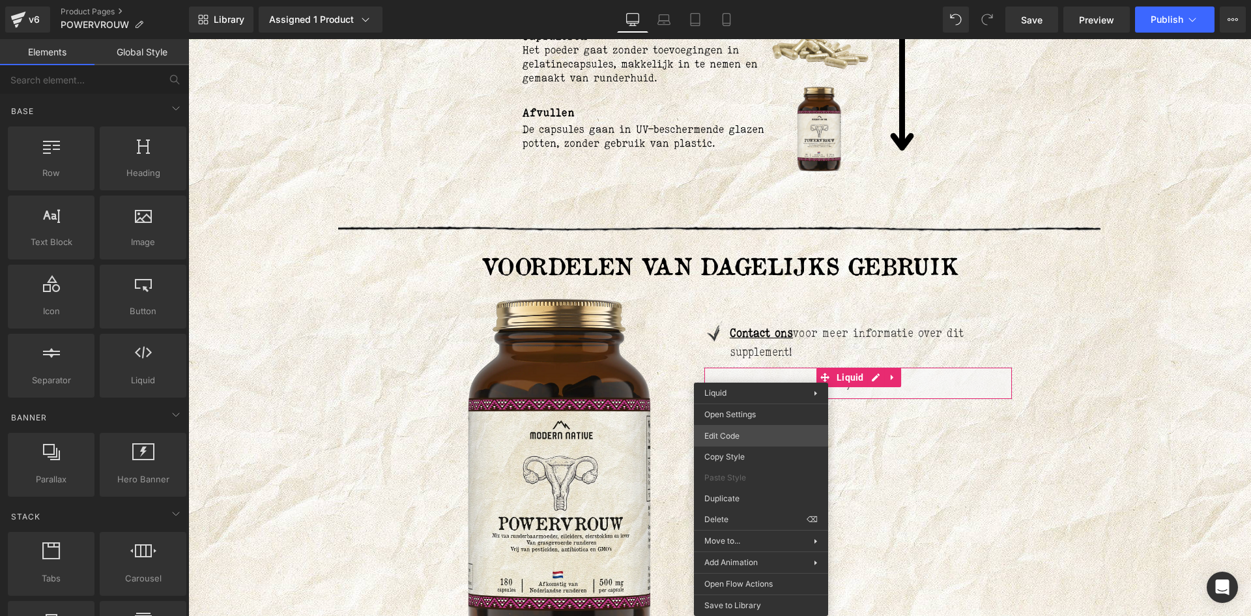
click at [766, 0] on div "You are previewing how the will restyle your page. You can not edit Elements in…" at bounding box center [625, 0] width 1251 height 0
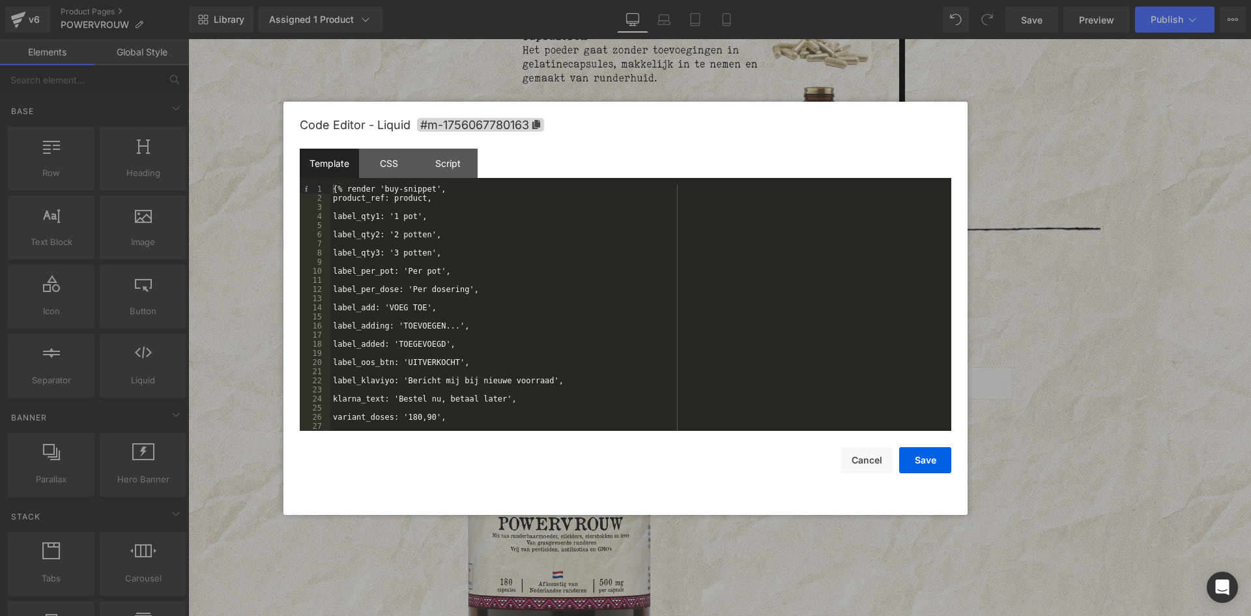
scroll to position [55, 0]
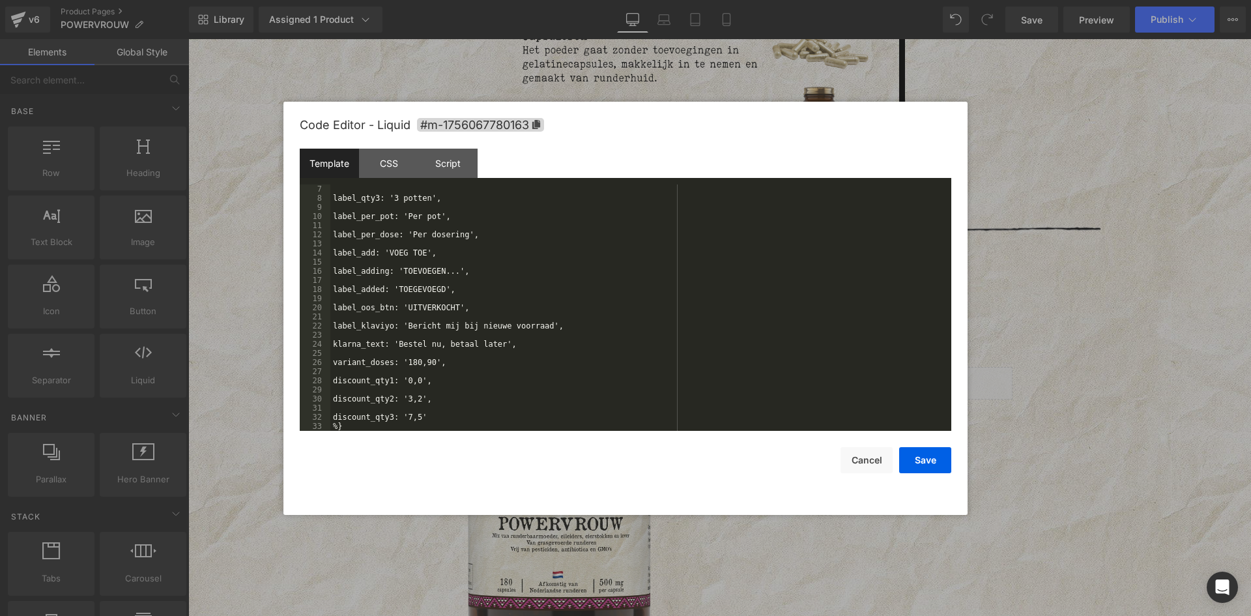
click at [0, 0] on div "label_qty3: '3 potten', label_per_pot: 'Per pot', label_per_dose: 'Per dosering…" at bounding box center [0, 0] width 0 height 0
click at [0, 0] on button "Save" at bounding box center [0, 0] width 0 height 0
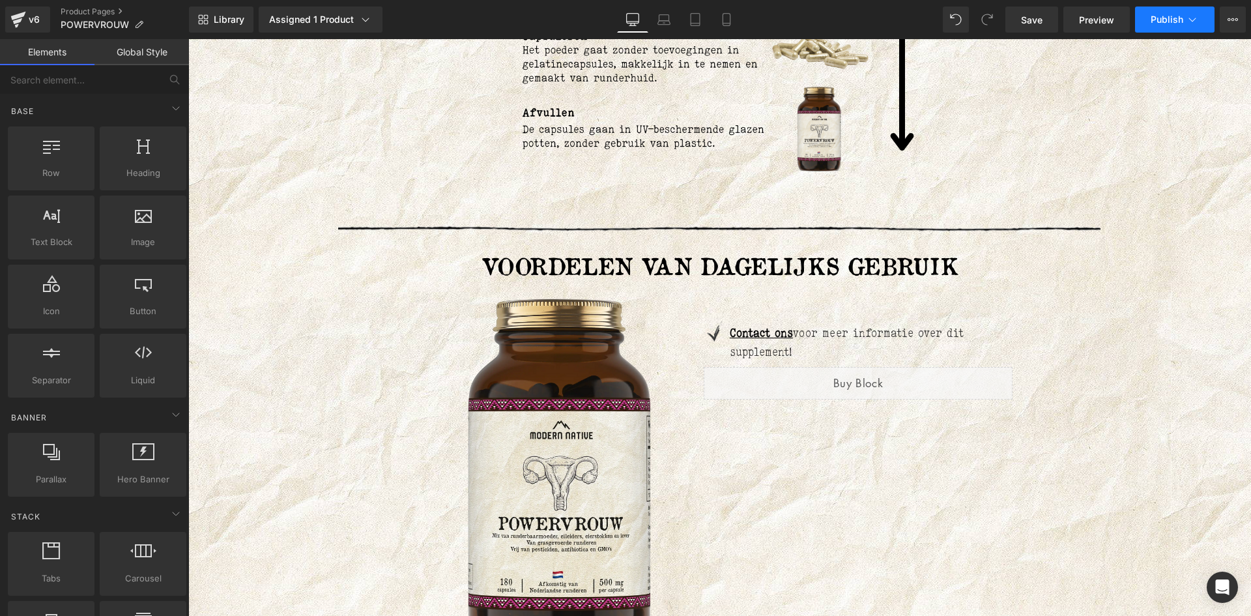
click at [1142, 23] on button "Publish" at bounding box center [1174, 20] width 79 height 26
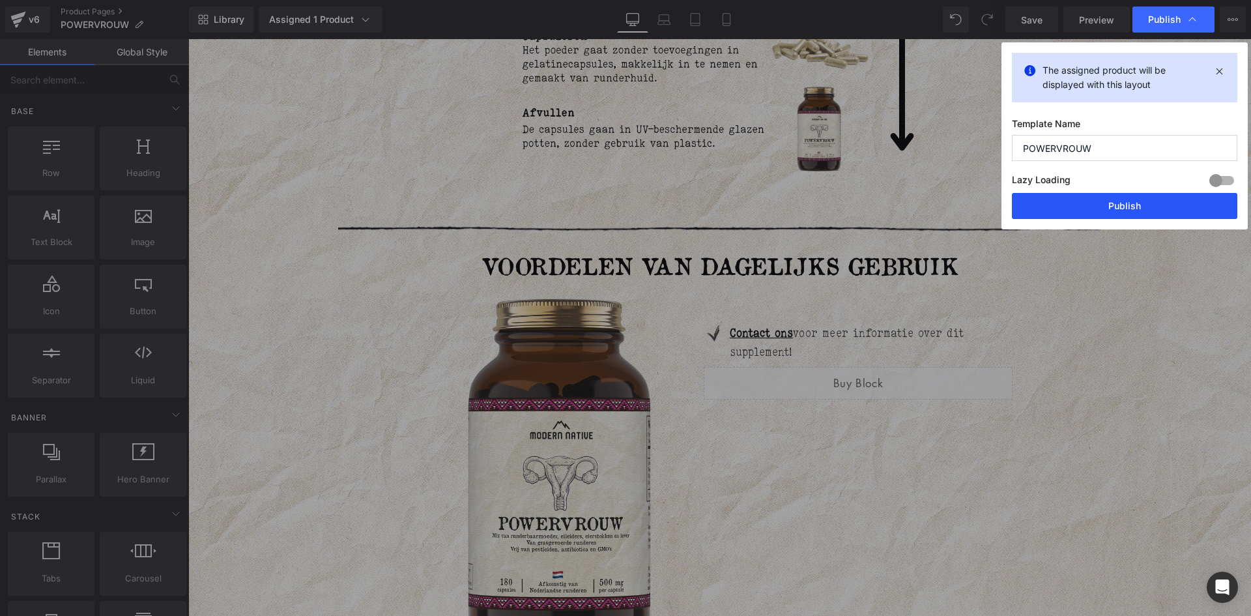
click at [0, 0] on button "Publish" at bounding box center [0, 0] width 0 height 0
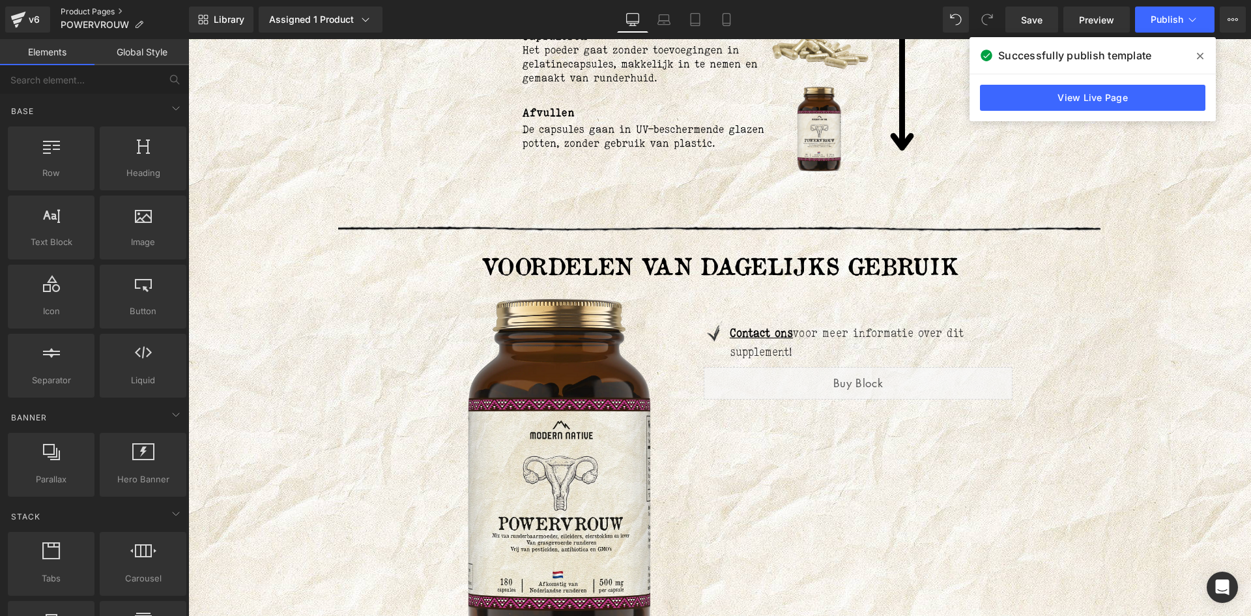
click at [83, 8] on link "Product Pages" at bounding box center [125, 12] width 128 height 10
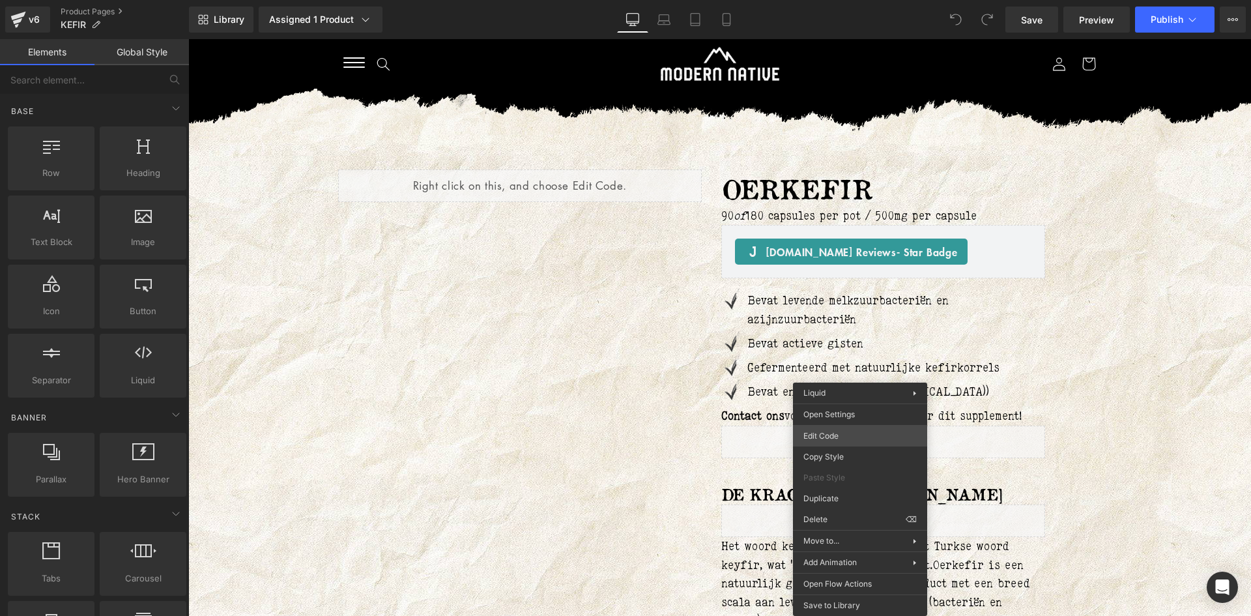
click at [821, 0] on div "You are previewing how the will restyle your page. You can not edit Elements in…" at bounding box center [625, 0] width 1251 height 0
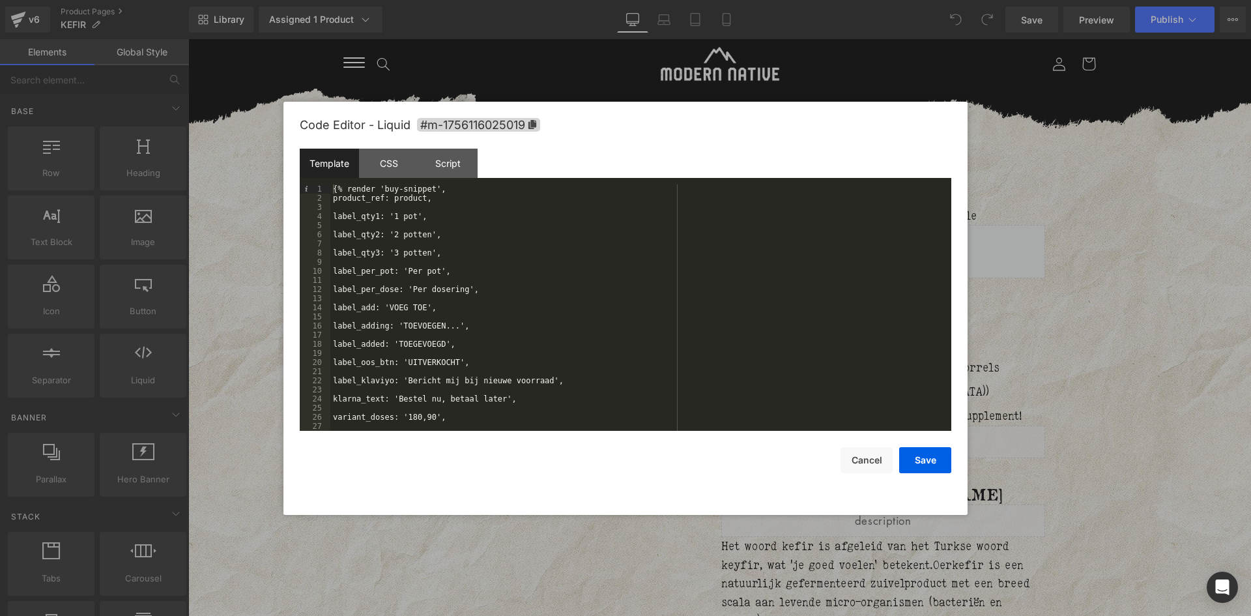
scroll to position [55, 0]
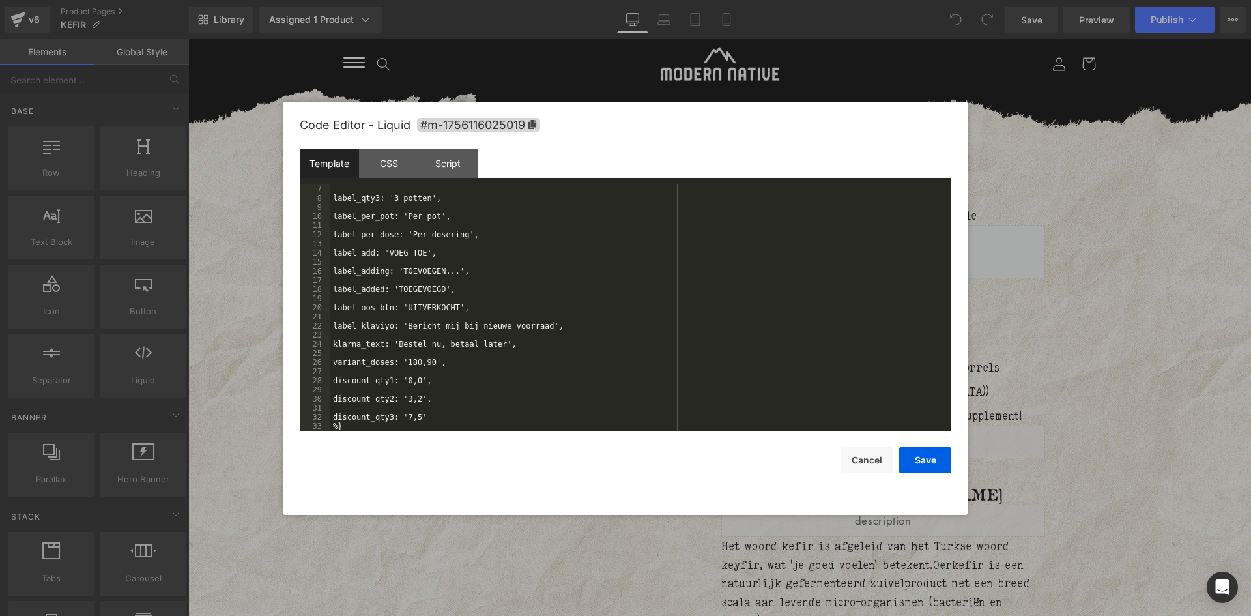
click at [0, 0] on div "label_qty3: '3 potten', label_per_pot: 'Per pot', label_per_dose: 'Per dosering…" at bounding box center [0, 0] width 0 height 0
click at [857, 367] on button "Save" at bounding box center [695, 367] width 324 height 0
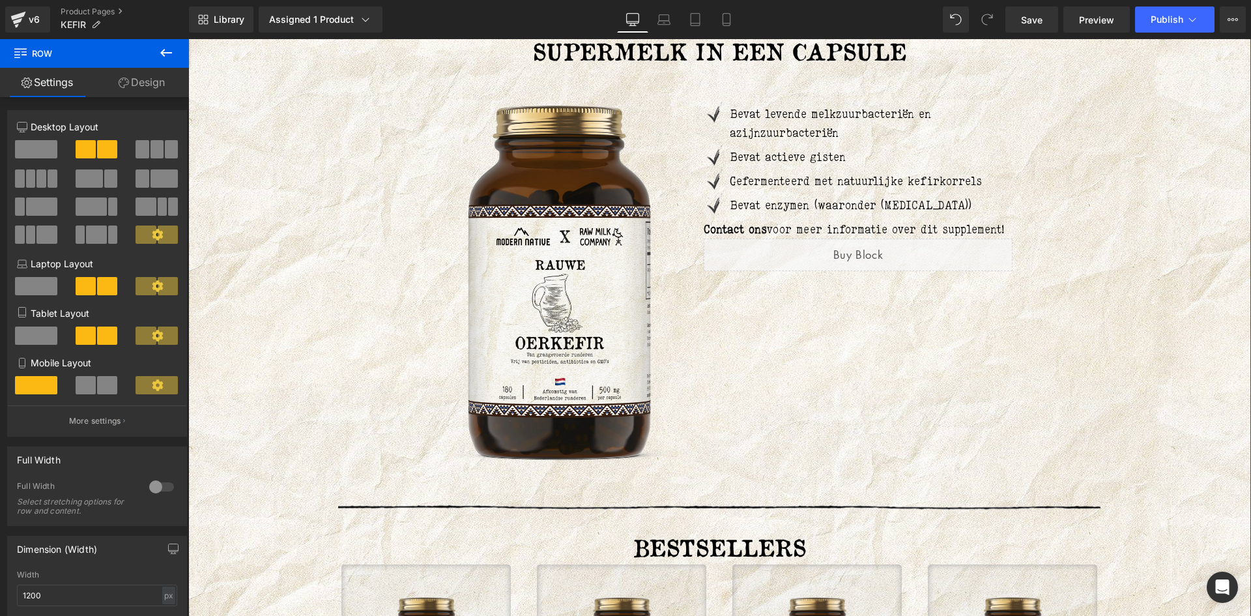
scroll to position [2581, 0]
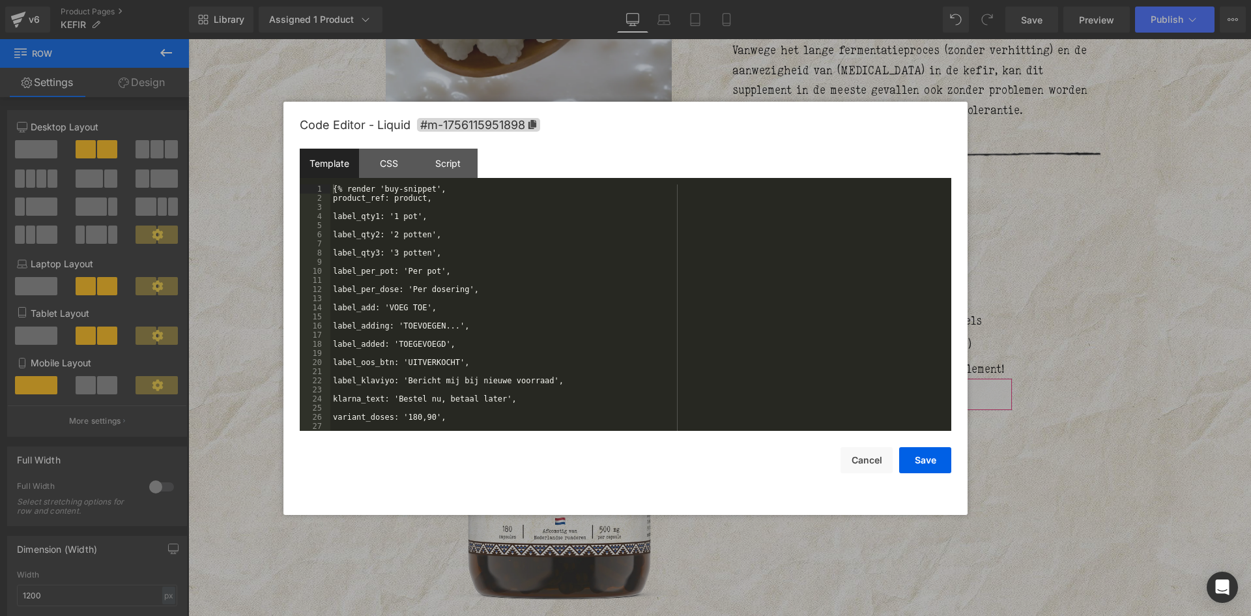
click at [761, 0] on div "You are previewing how the will restyle your page. You can not edit Elements in…" at bounding box center [625, 0] width 1251 height 0
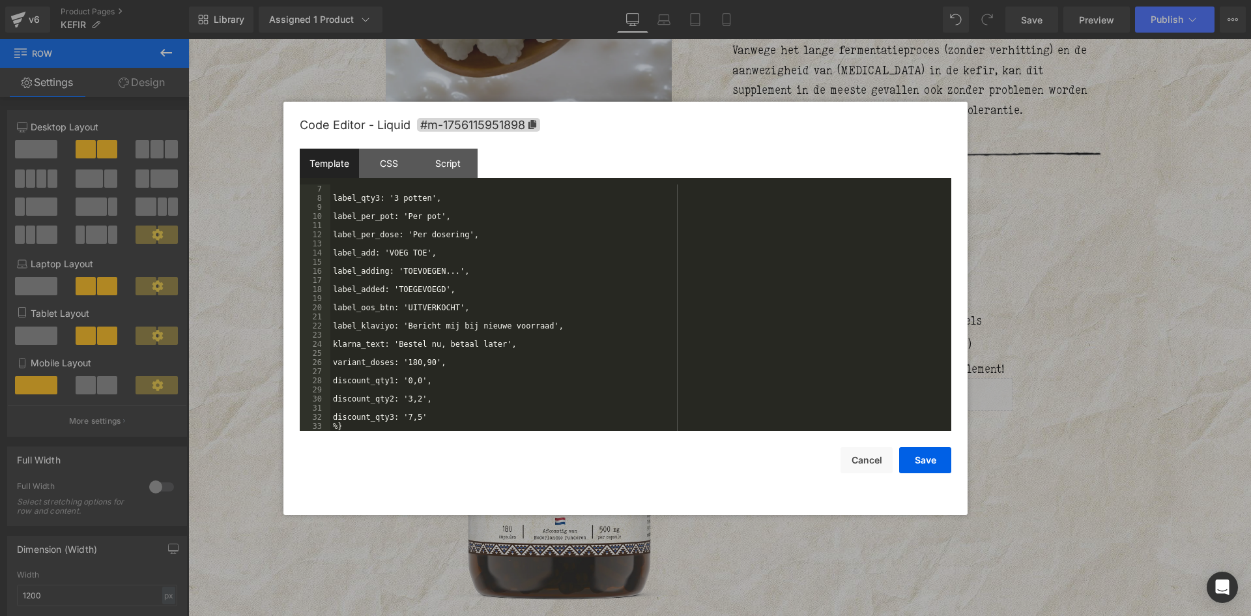
scroll to position [55, 0]
click at [0, 0] on div "label_qty3: '3 potten', label_per_pot: 'Per pot', label_per_dose: 'Per dosering…" at bounding box center [0, 0] width 0 height 0
click at [0, 0] on button "Save" at bounding box center [0, 0] width 0 height 0
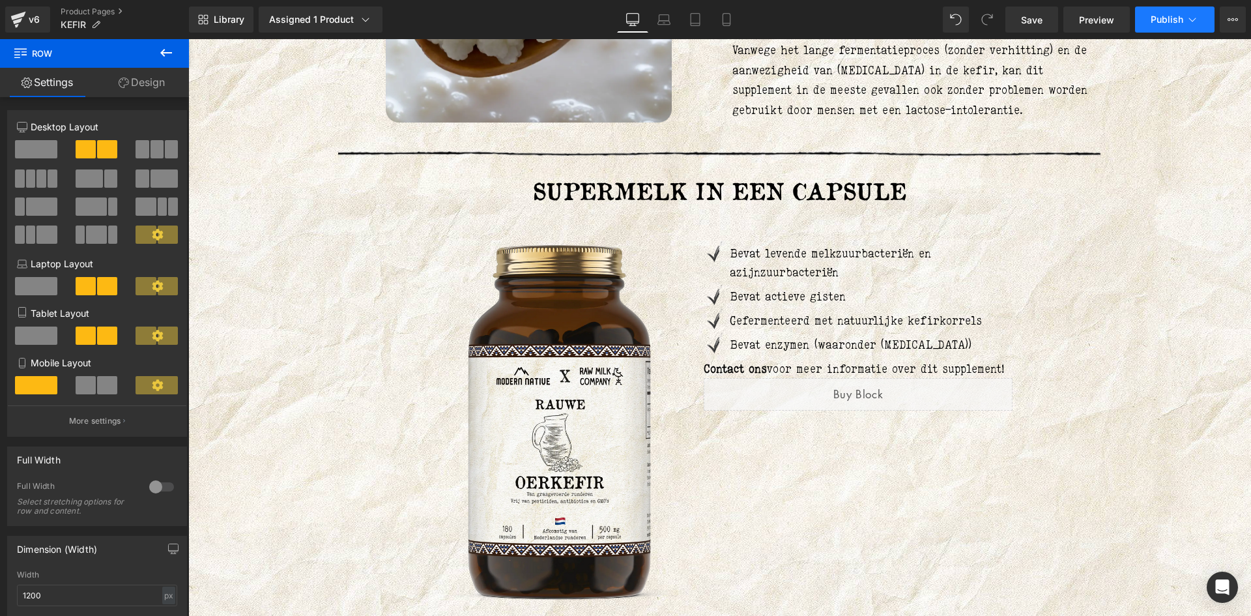
click at [1189, 14] on icon at bounding box center [1192, 19] width 13 height 13
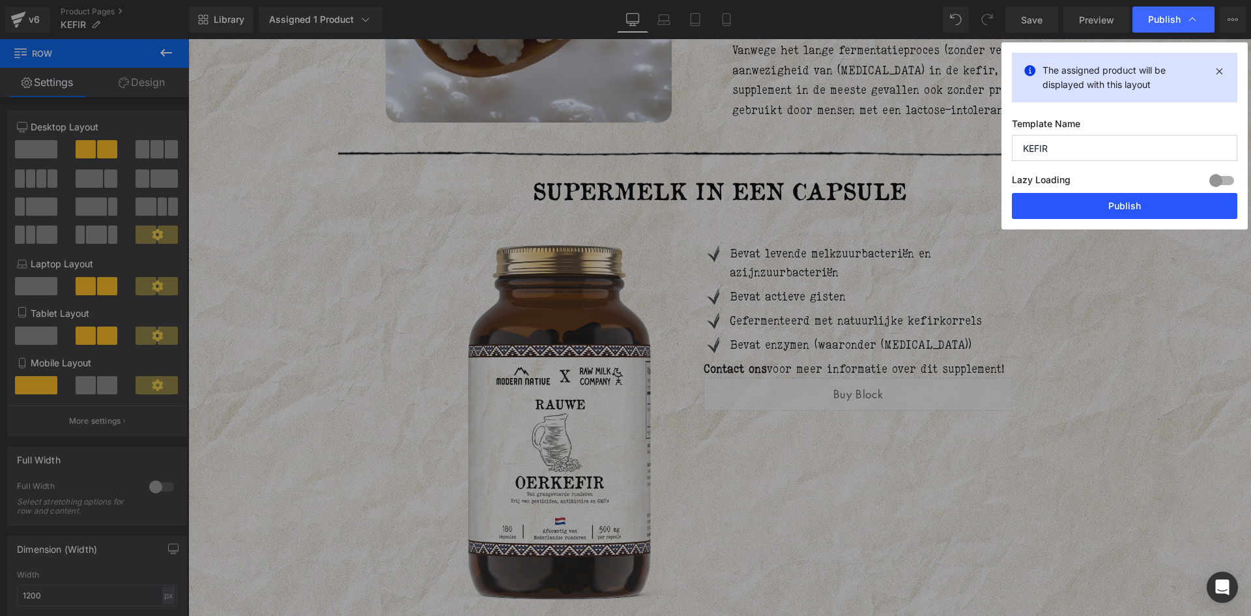
drag, startPoint x: 1124, startPoint y: 205, endPoint x: 913, endPoint y: 59, distance: 256.2
click at [0, 0] on button "Publish" at bounding box center [0, 0] width 0 height 0
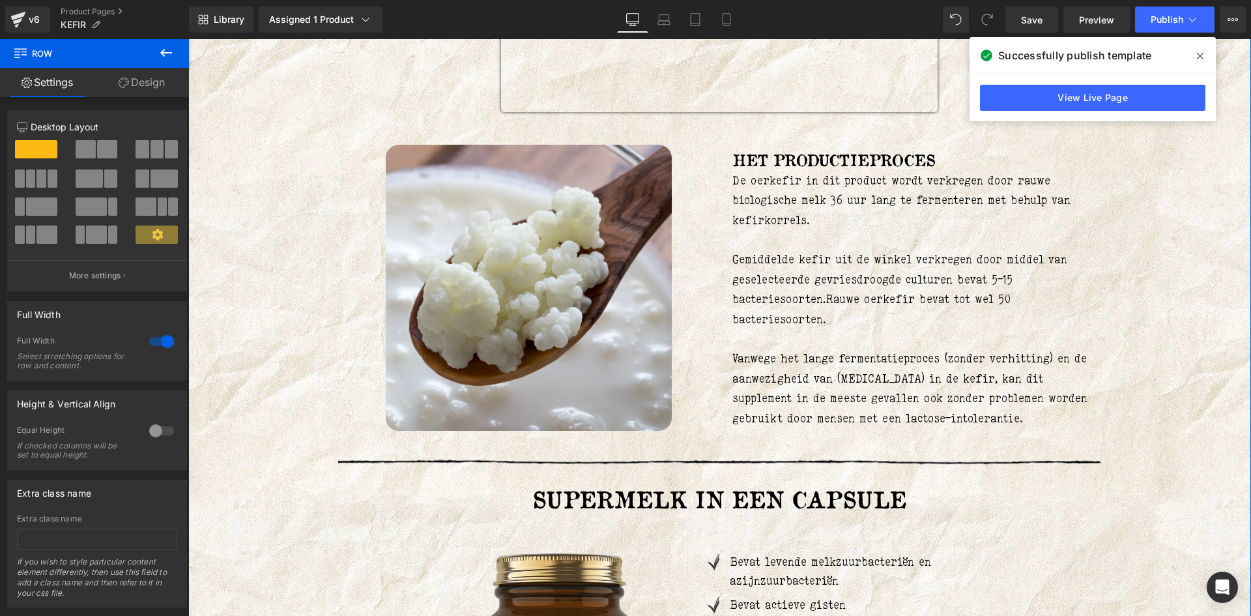
scroll to position [2060, 0]
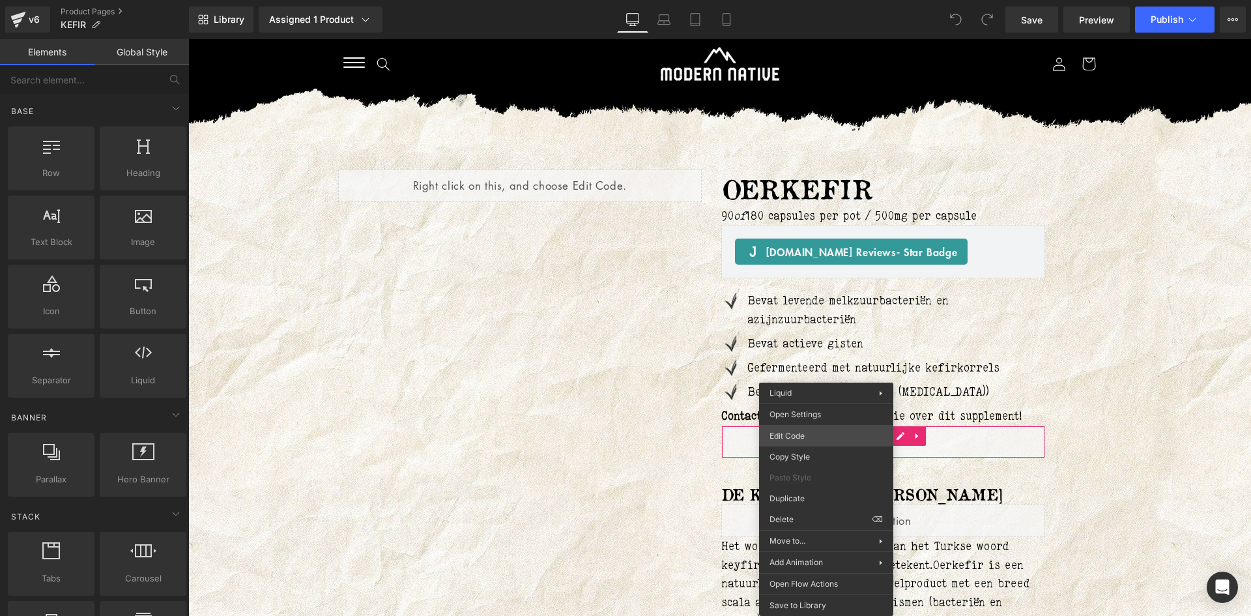
click at [799, 0] on div "You are previewing how the will restyle your page. You can not edit Elements in…" at bounding box center [625, 0] width 1251 height 0
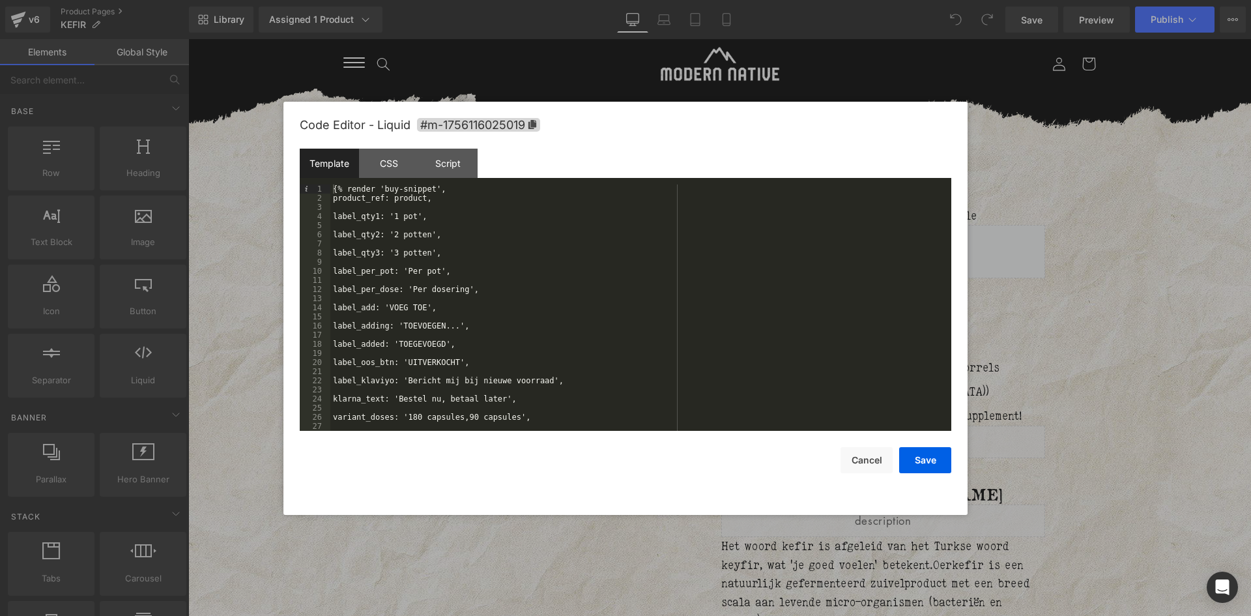
scroll to position [55, 0]
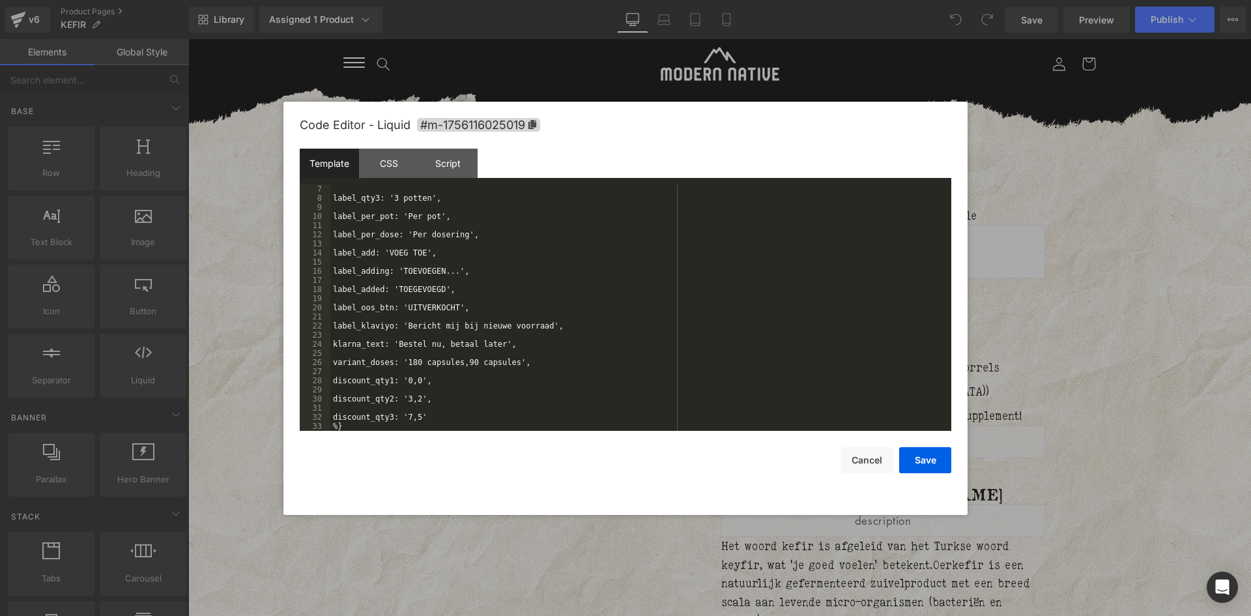
click at [1123, 338] on div at bounding box center [625, 308] width 1251 height 616
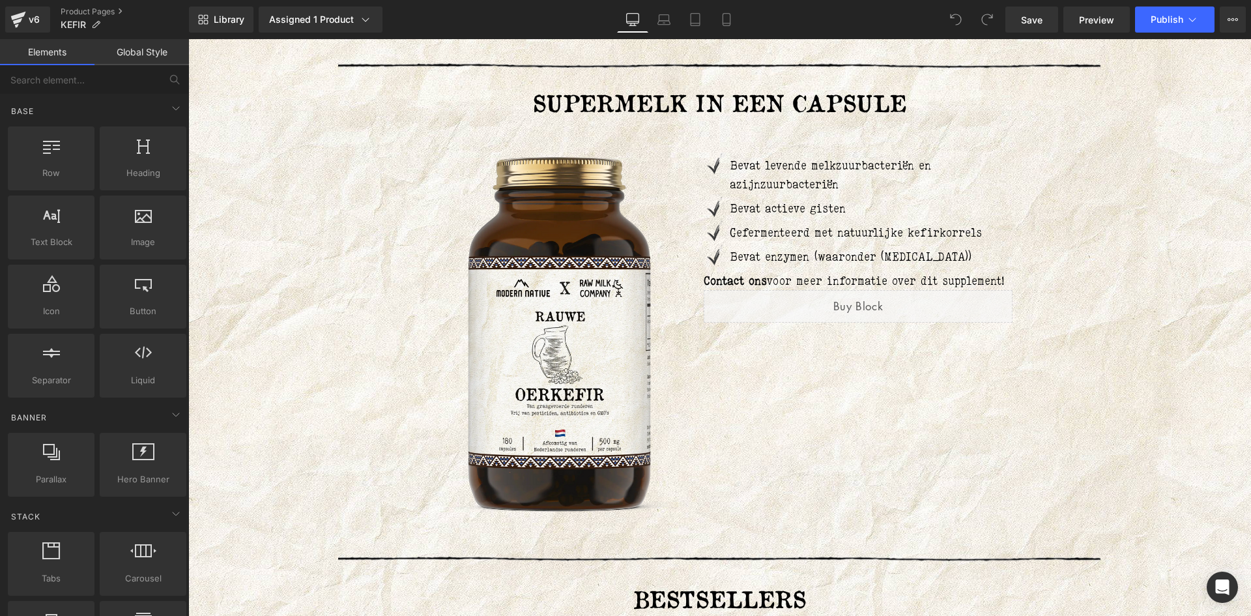
scroll to position [2606, 0]
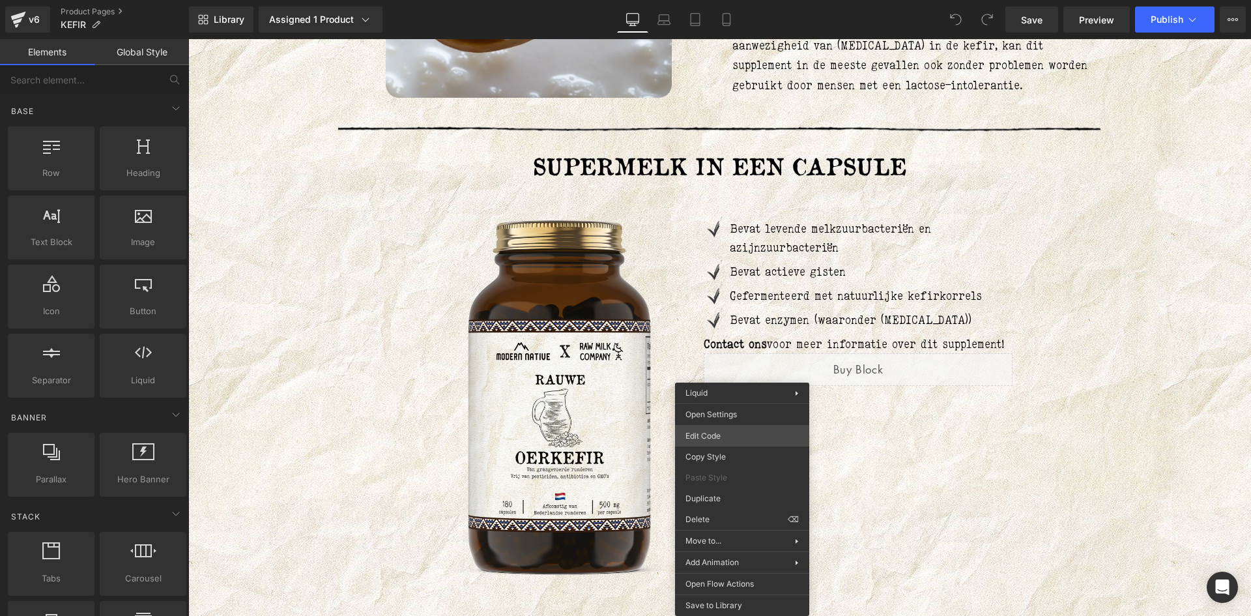
click at [719, 0] on div "You are previewing how the will restyle your page. You can not edit Elements in…" at bounding box center [625, 0] width 1251 height 0
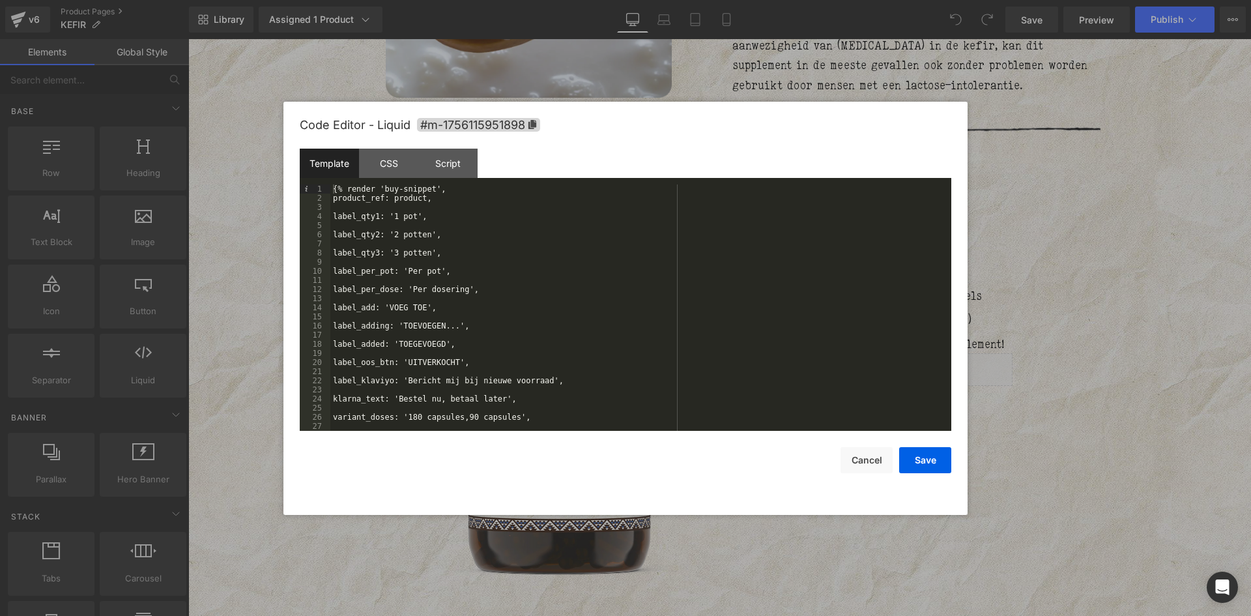
scroll to position [55, 0]
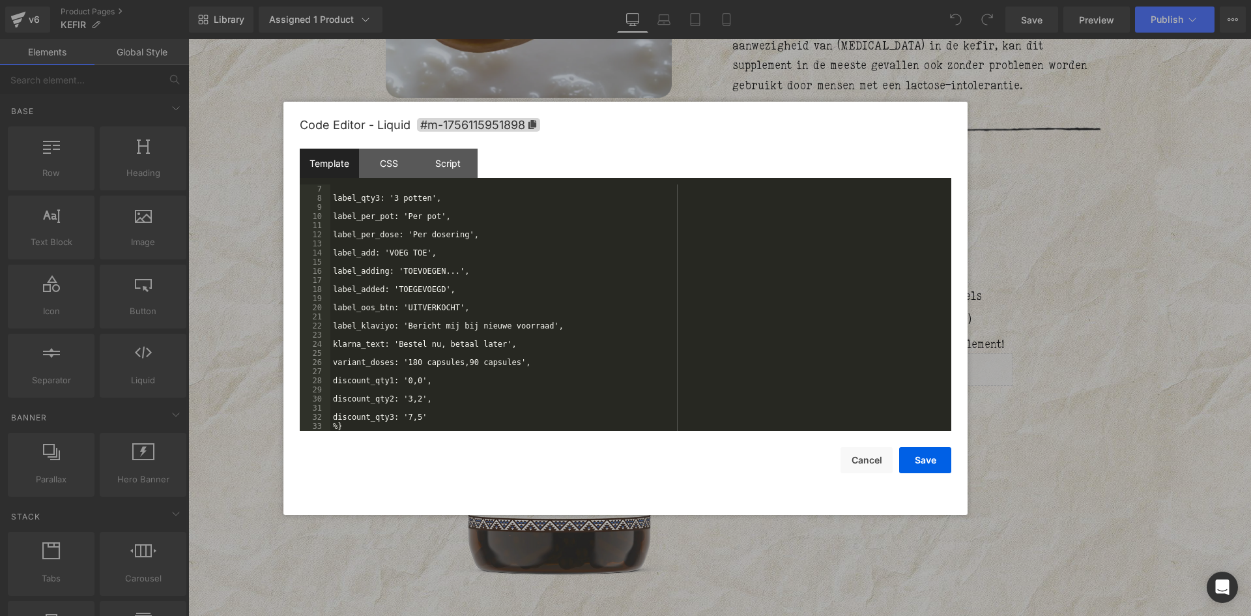
click at [1139, 282] on div at bounding box center [625, 308] width 1251 height 616
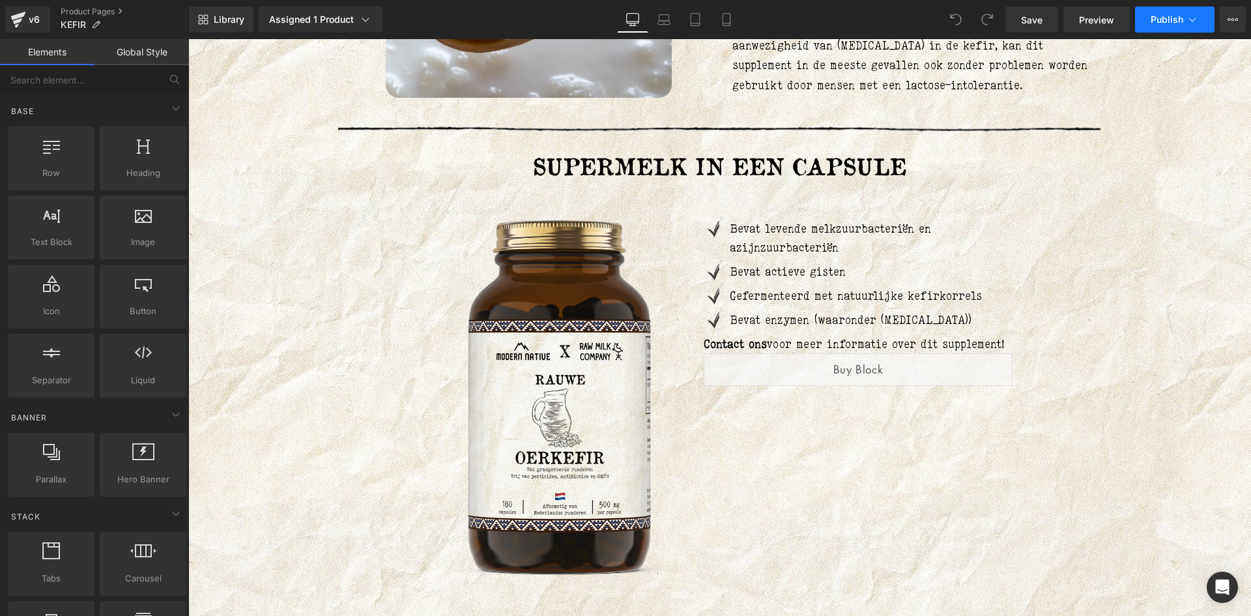
click at [1180, 16] on span "Publish" at bounding box center [1166, 19] width 33 height 10
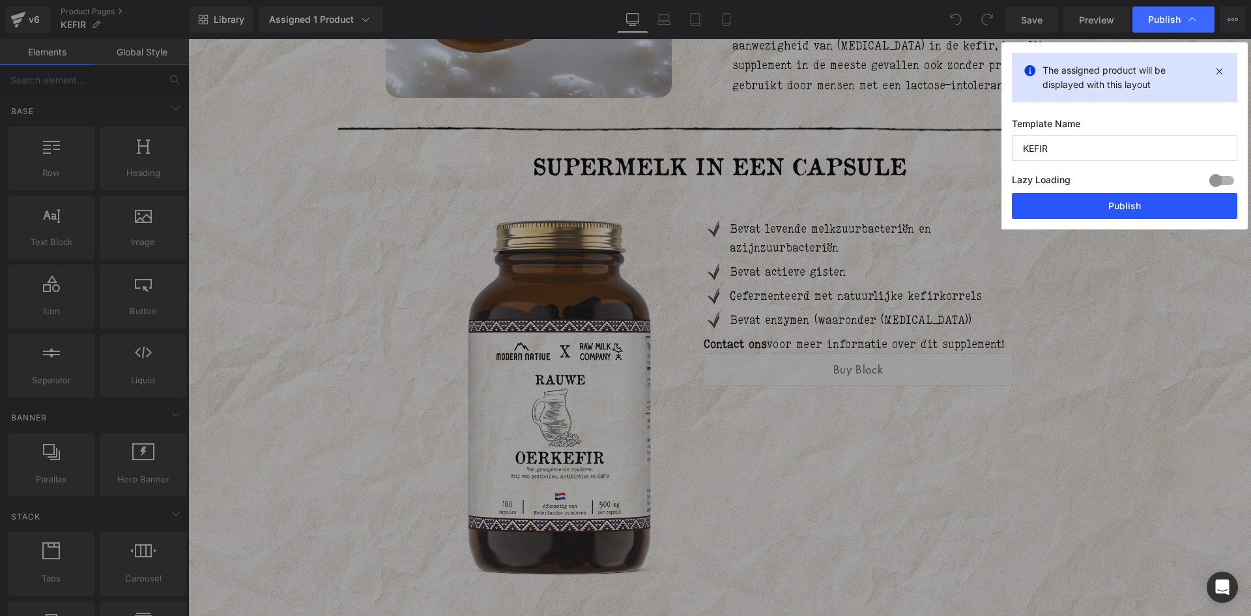
click at [1122, 208] on button "Publish" at bounding box center [1124, 206] width 225 height 26
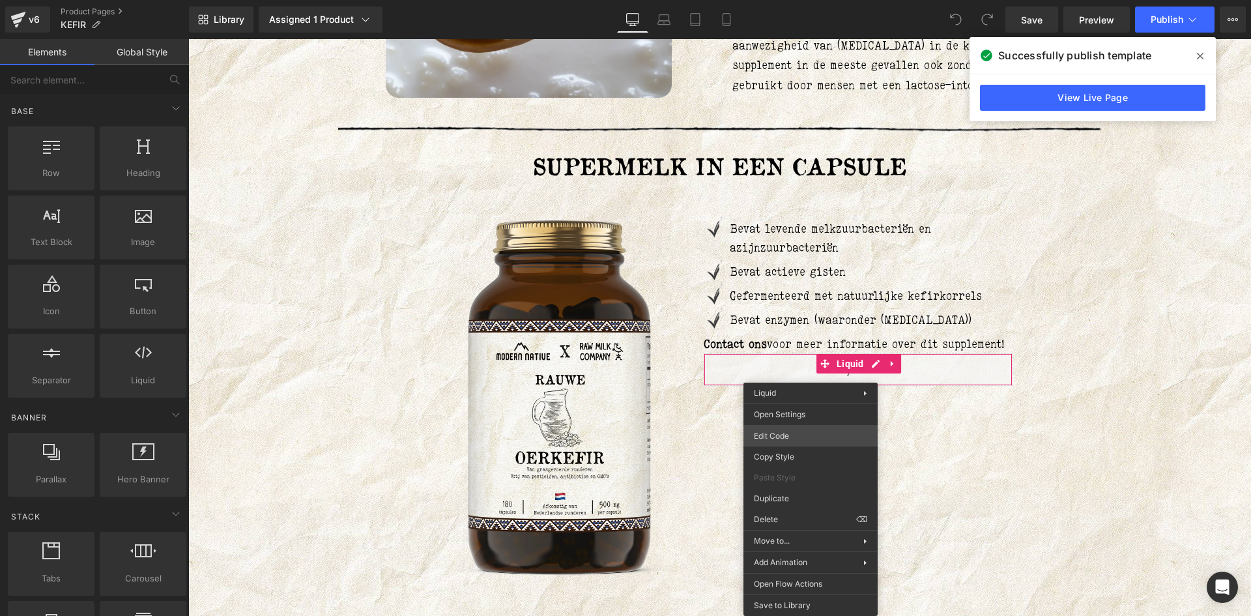
click at [792, 0] on div "You are previewing how the will restyle your page. You can not edit Elements in…" at bounding box center [625, 0] width 1251 height 0
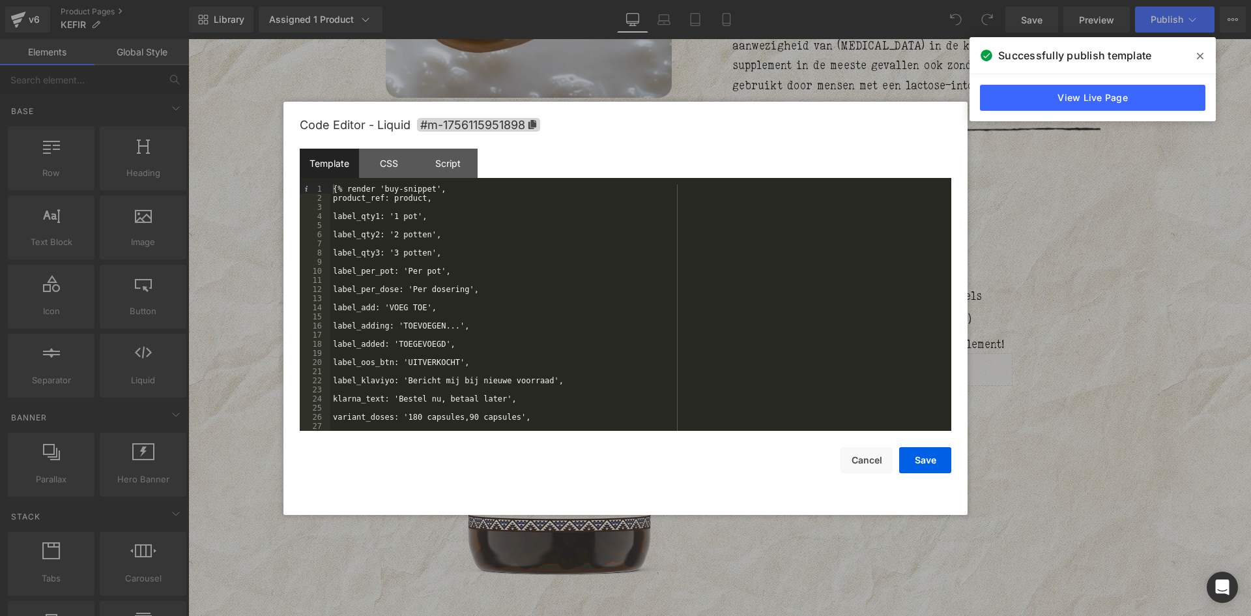
click at [421, 289] on div "{% render 'buy-snippet', product_ref: product, label_qty1: '1 pot', label_qty2:…" at bounding box center [638, 316] width 616 height 264
click at [913, 457] on button "Save" at bounding box center [925, 460] width 52 height 26
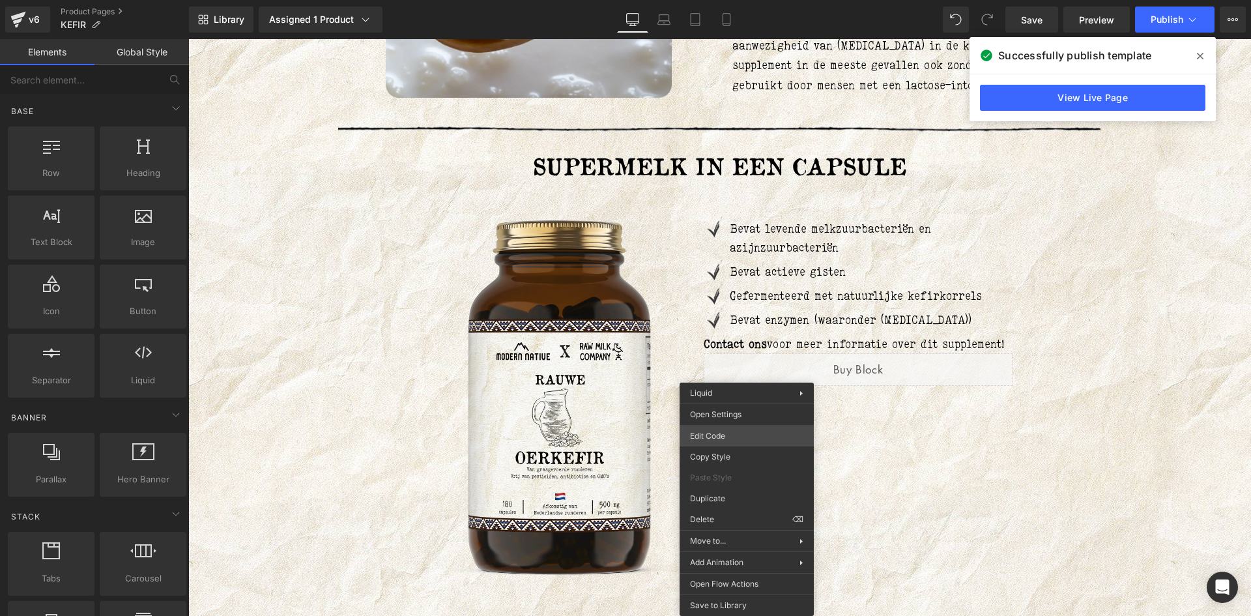
click at [734, 0] on div "You are previewing how the will restyle your page. You can not edit Elements in…" at bounding box center [625, 0] width 1251 height 0
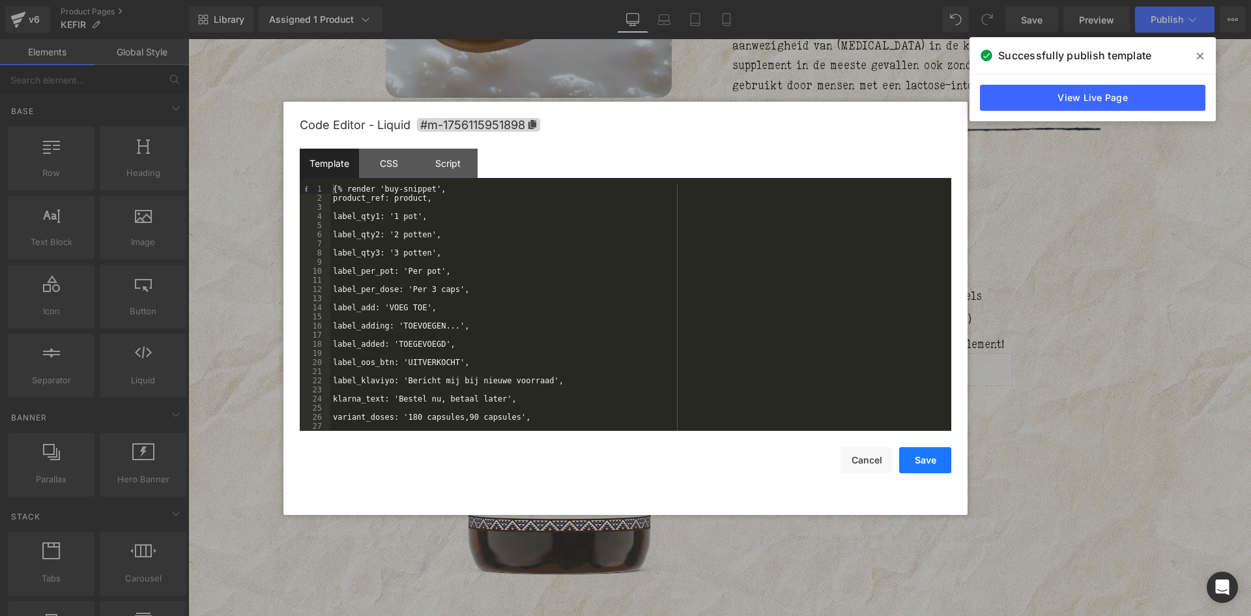
drag, startPoint x: 924, startPoint y: 459, endPoint x: 757, endPoint y: 397, distance: 178.1
click at [924, 459] on button "Save" at bounding box center [925, 460] width 52 height 26
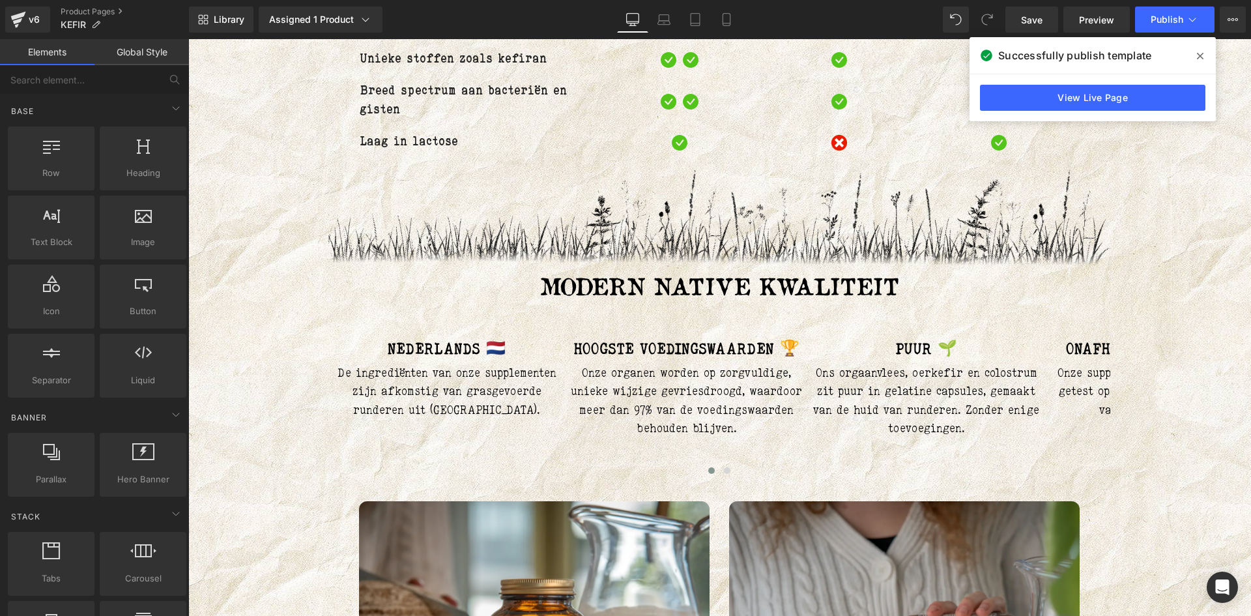
scroll to position [0, 0]
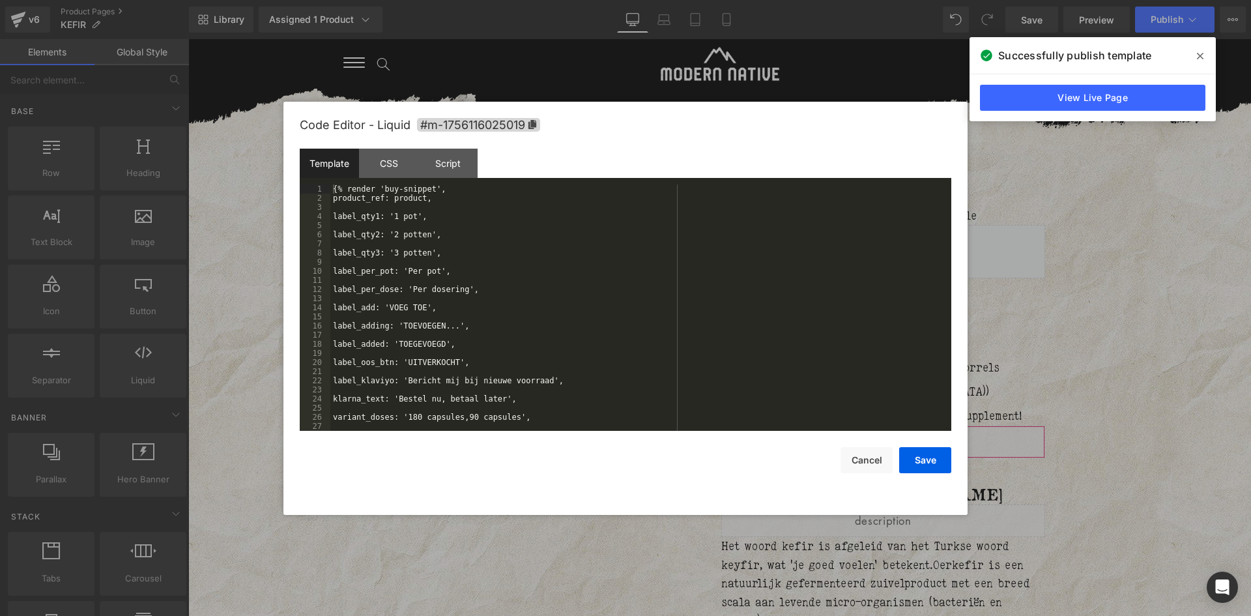
click at [773, 0] on div "You are previewing how the will restyle your page. You can not edit Elements in…" at bounding box center [625, 0] width 1251 height 0
click at [456, 290] on div "{% render 'buy-snippet', product_ref: product, label_qty1: '1 pot', label_qty2:…" at bounding box center [638, 316] width 616 height 264
click at [917, 457] on button "Save" at bounding box center [925, 460] width 52 height 26
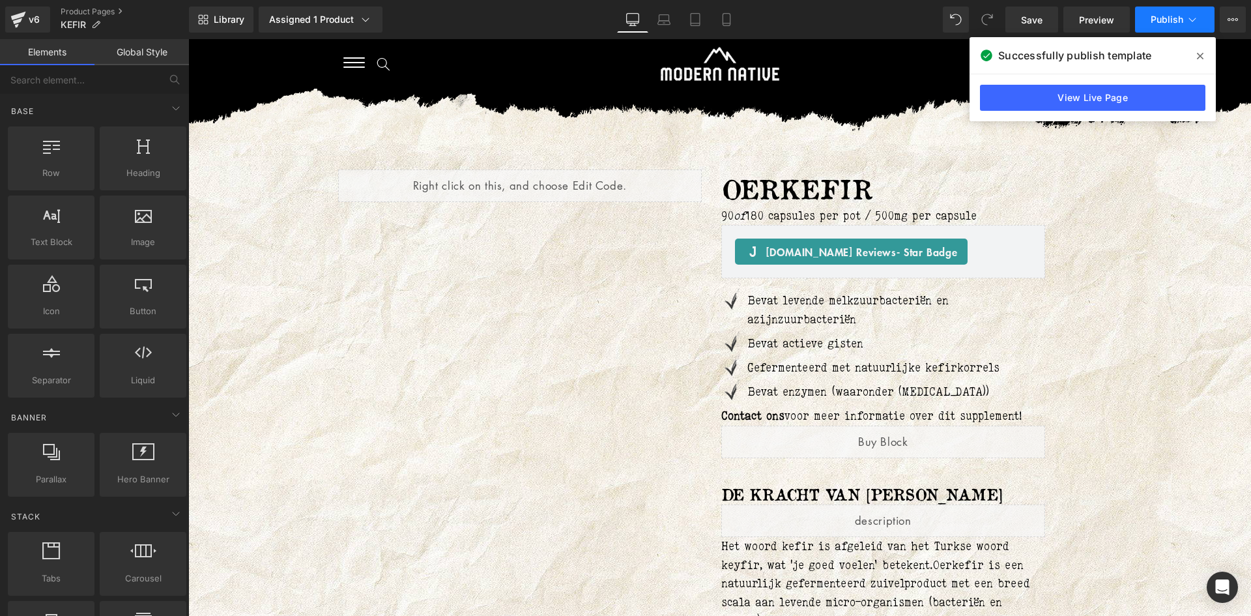
click at [1184, 18] on button "Publish" at bounding box center [1174, 20] width 79 height 26
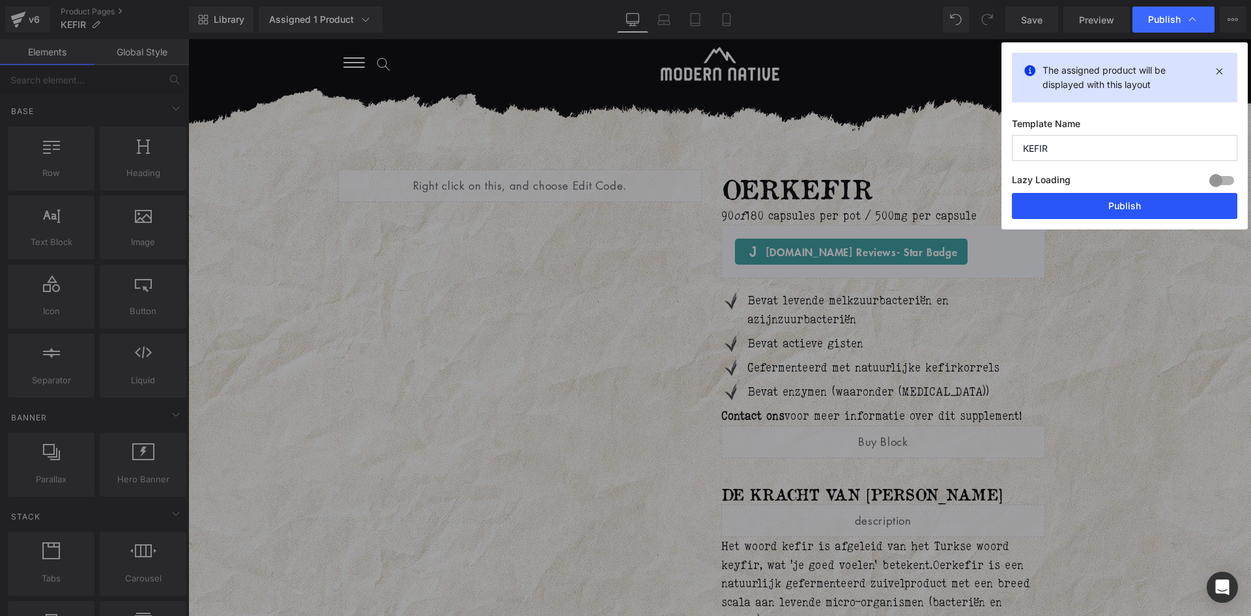
click at [1135, 205] on button "Publish" at bounding box center [1124, 206] width 225 height 26
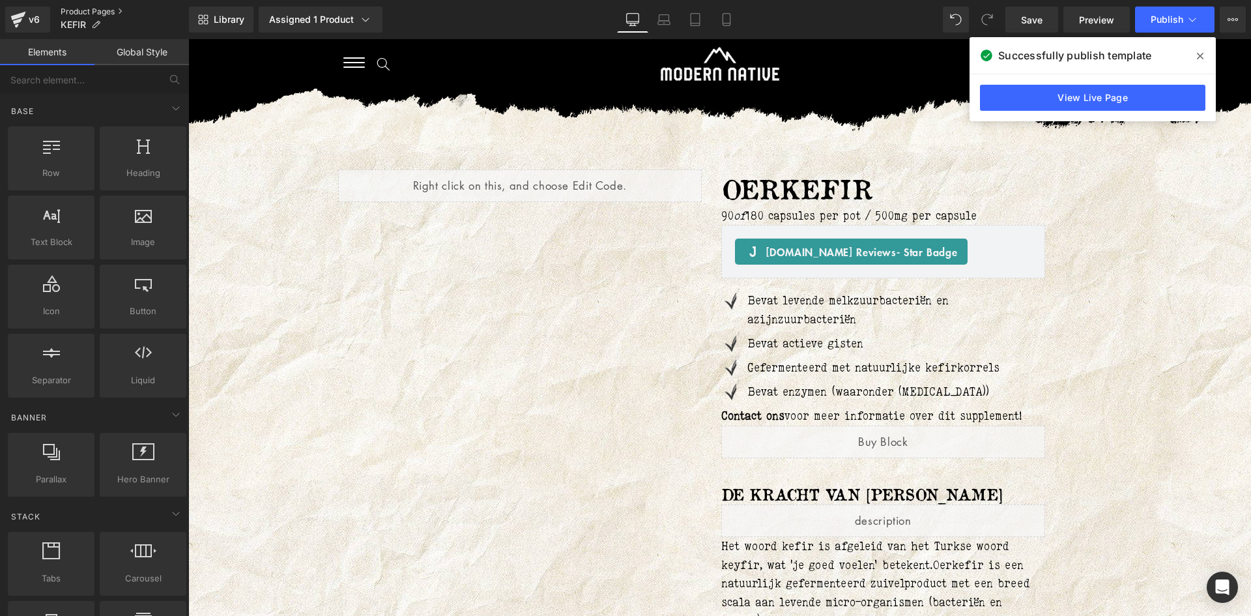
click at [90, 14] on link "Product Pages" at bounding box center [125, 12] width 128 height 10
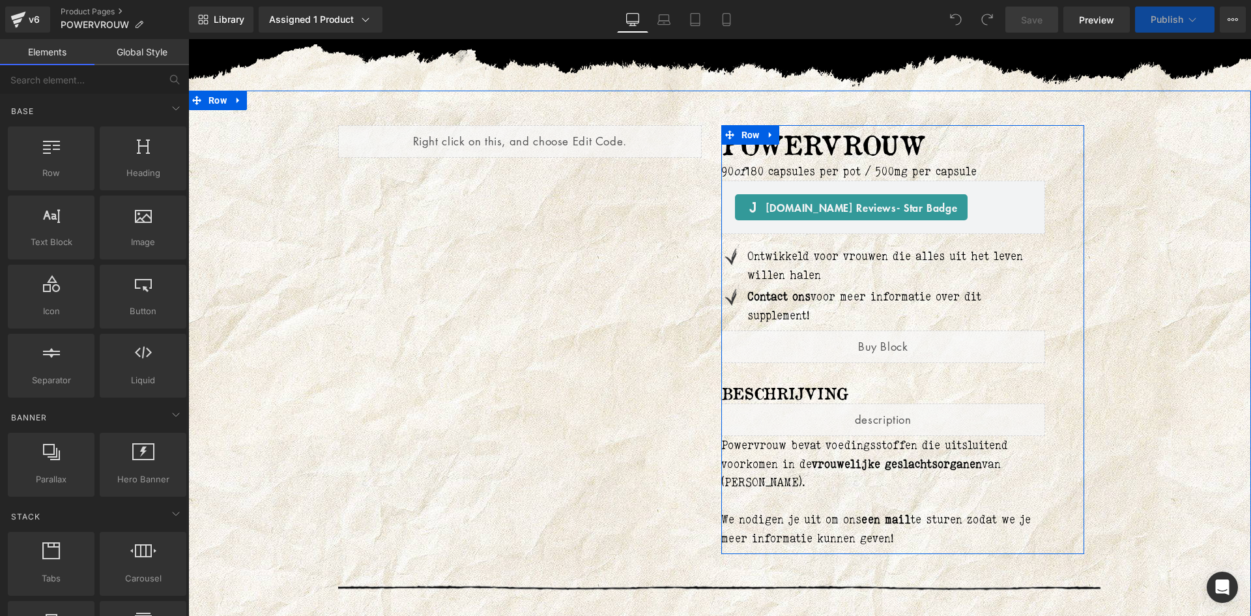
scroll to position [65, 0]
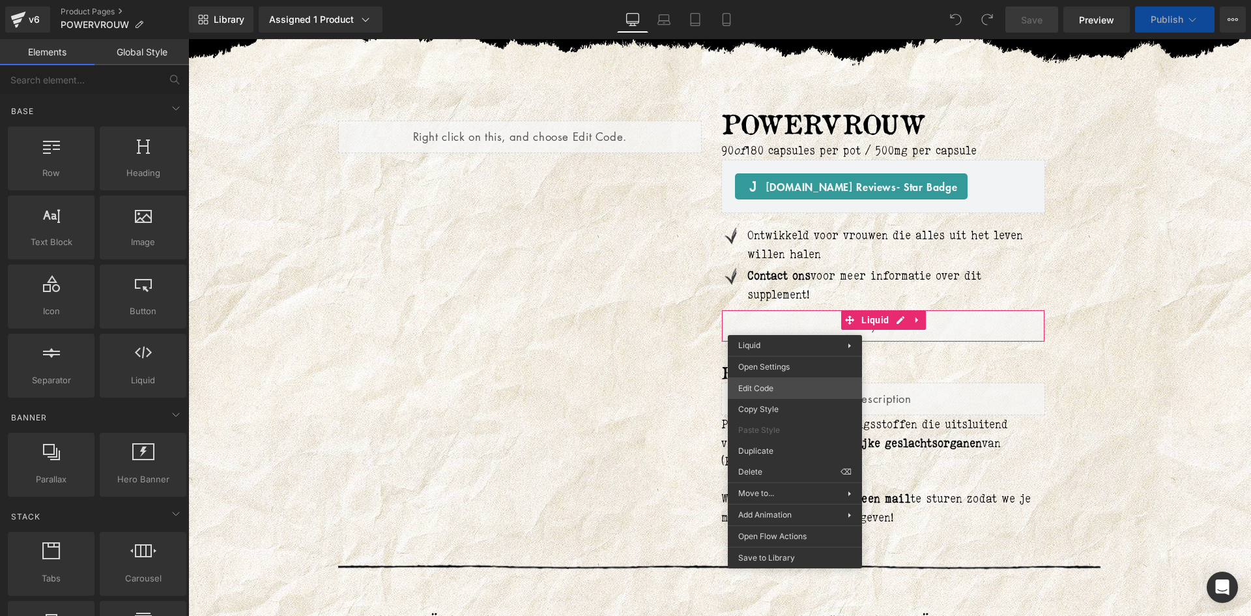
click at [778, 0] on div "You are previewing how the will restyle your page. You can not edit Elements in…" at bounding box center [625, 0] width 1251 height 0
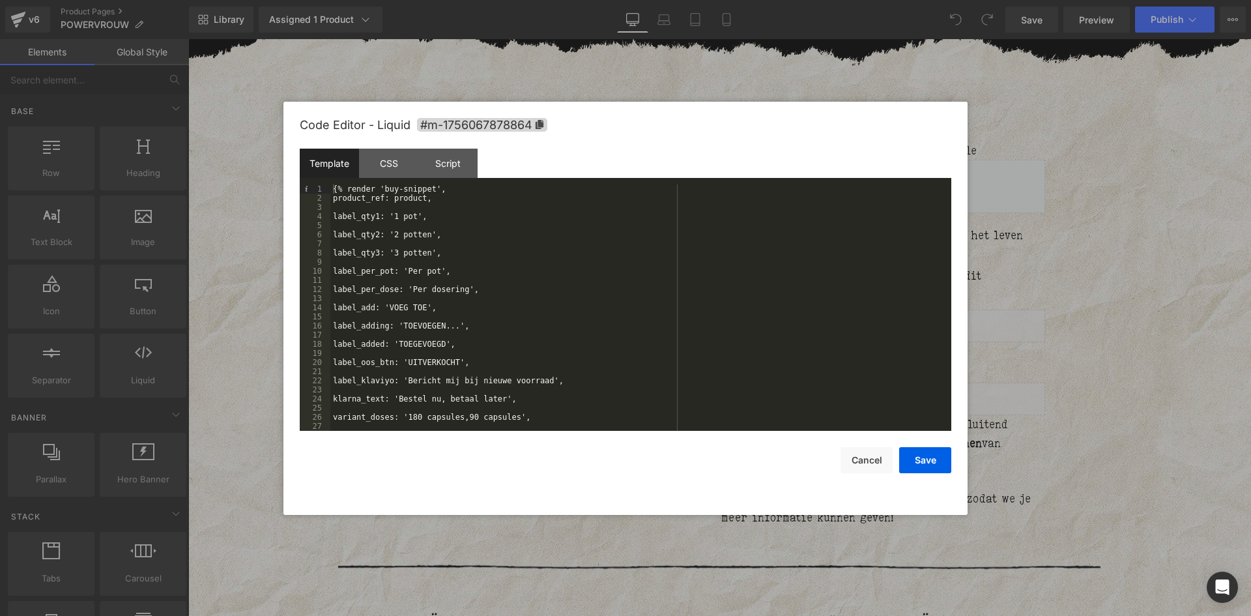
click at [459, 287] on div "{% render 'buy-snippet', product_ref: product, label_qty1: '1 pot', label_qty2:…" at bounding box center [638, 316] width 616 height 264
click at [919, 458] on button "Save" at bounding box center [925, 460] width 52 height 26
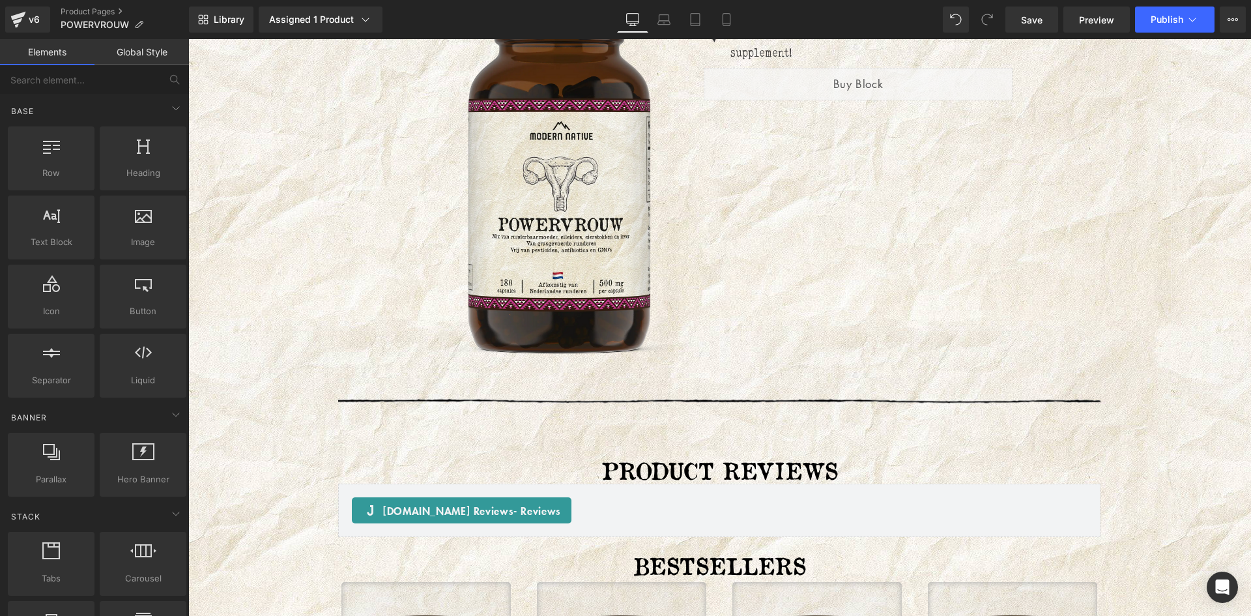
scroll to position [2345, 0]
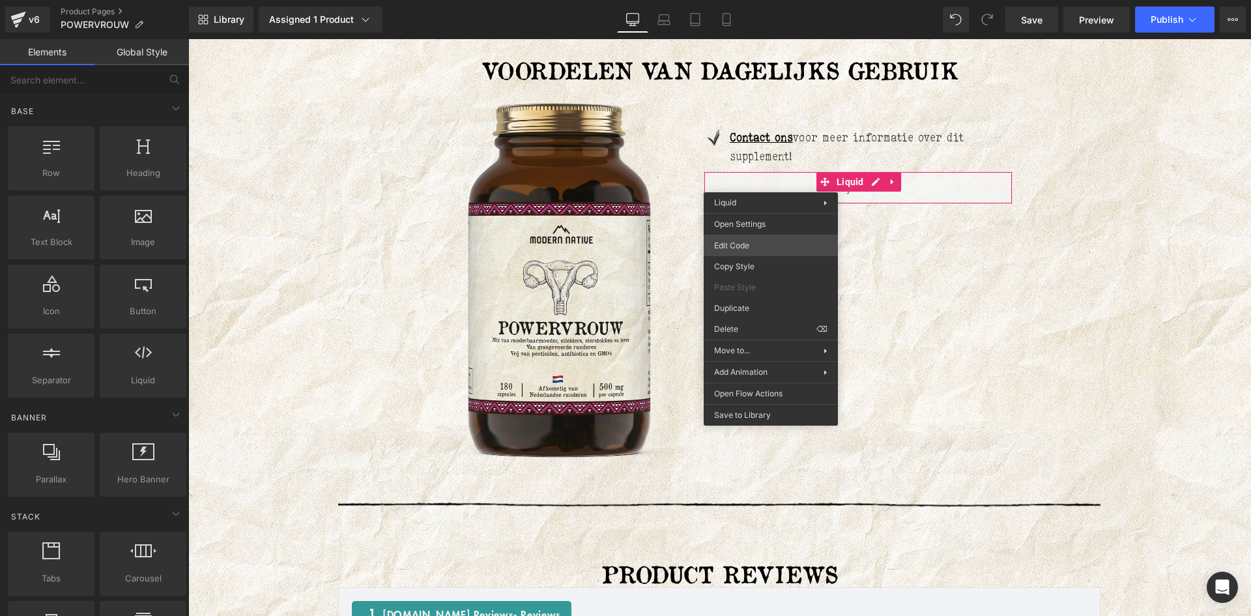
click at [759, 0] on div "You are previewing how the will restyle your page. You can not edit Elements in…" at bounding box center [625, 0] width 1251 height 0
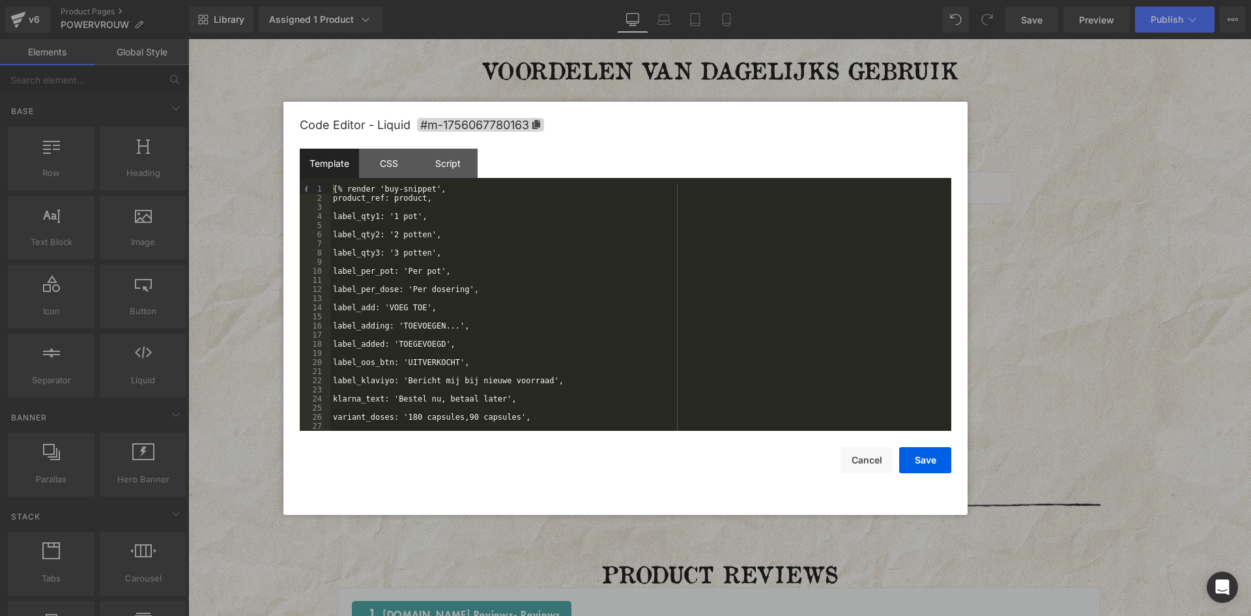
click at [457, 289] on div "{% render 'buy-snippet', product_ref: product, label_qty1: '1 pot', label_qty2:…" at bounding box center [638, 316] width 616 height 264
click at [928, 452] on button "Save" at bounding box center [925, 460] width 52 height 26
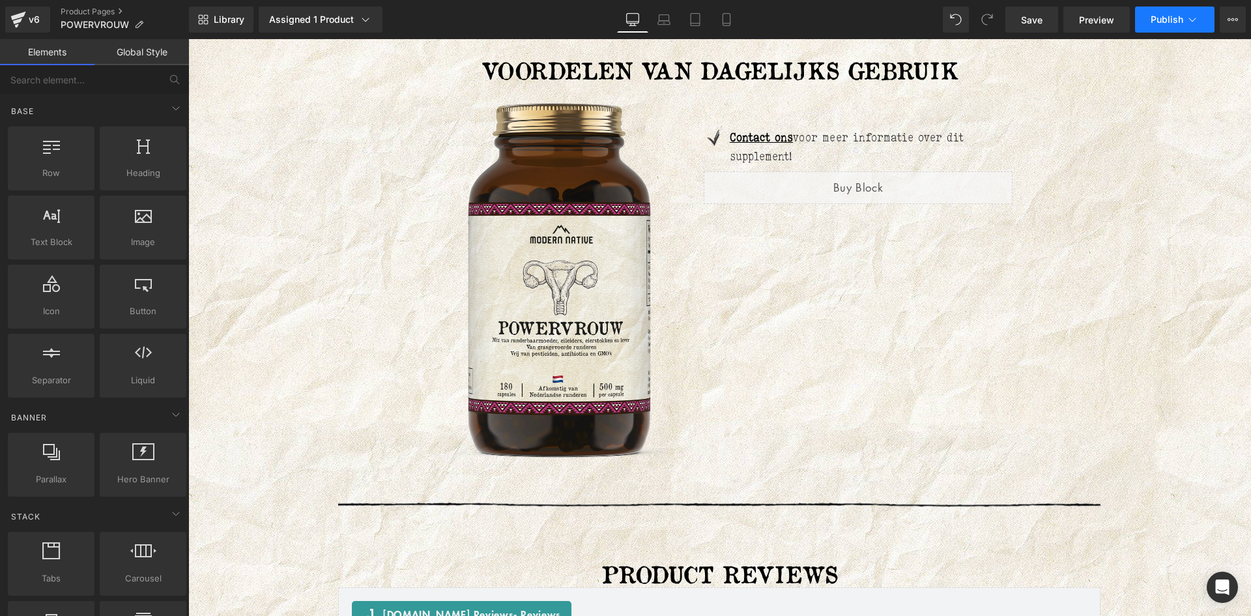
click at [1164, 21] on span "Publish" at bounding box center [1166, 19] width 33 height 10
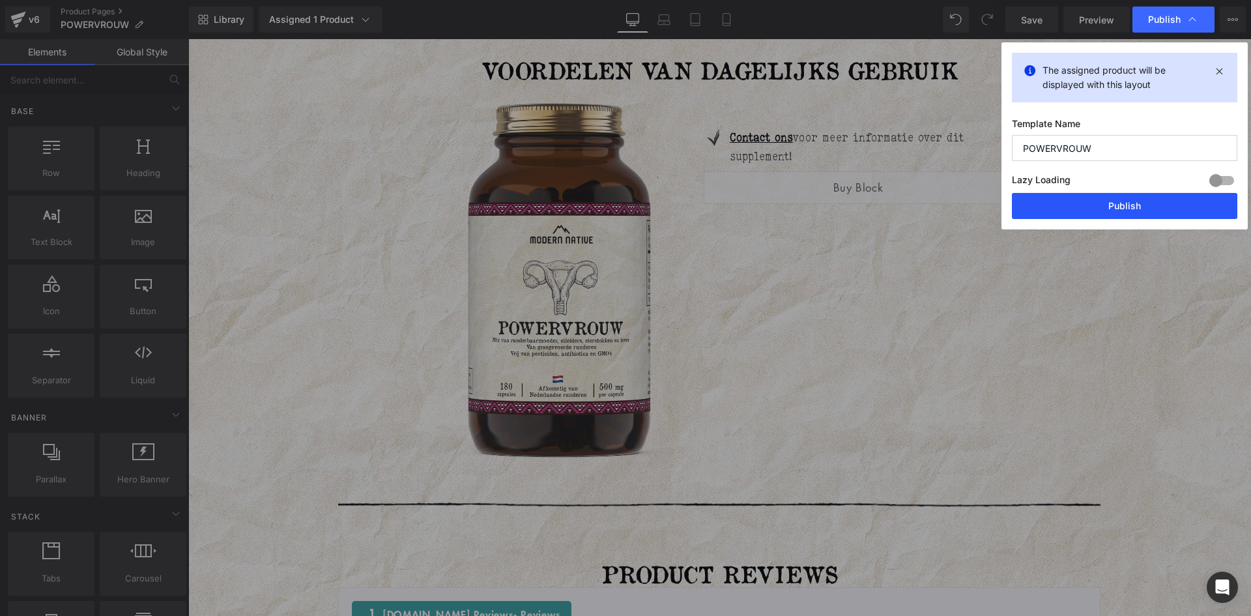
drag, startPoint x: 1116, startPoint y: 203, endPoint x: 929, endPoint y: 164, distance: 191.1
click at [1117, 203] on button "Publish" at bounding box center [1124, 206] width 225 height 26
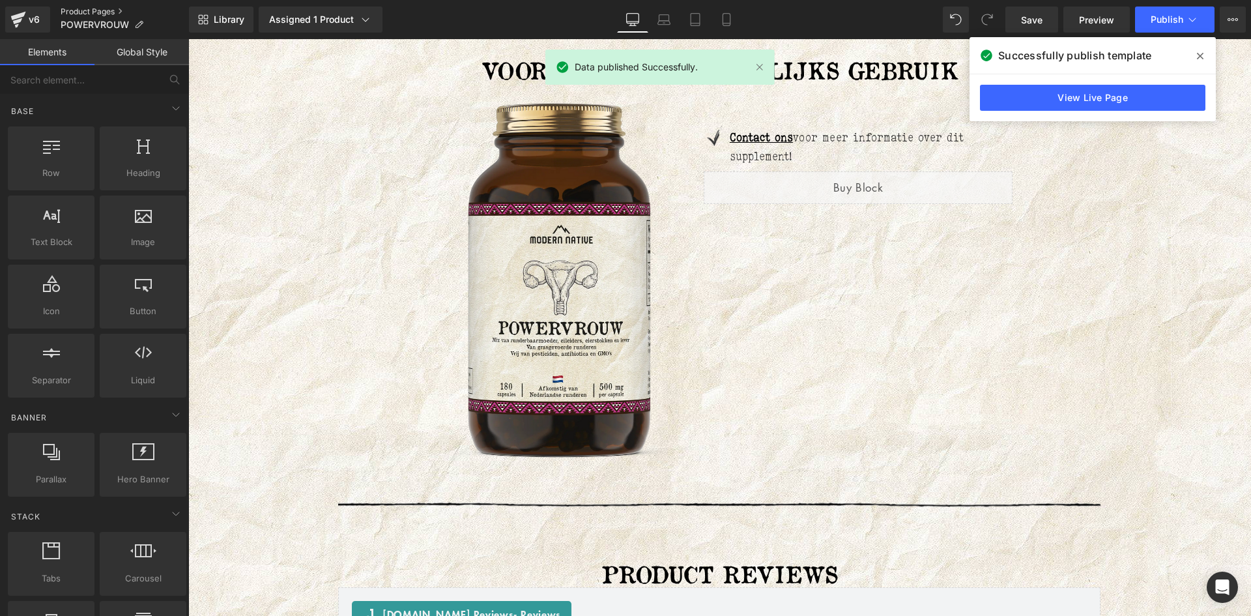
click at [104, 10] on link "Product Pages" at bounding box center [125, 12] width 128 height 10
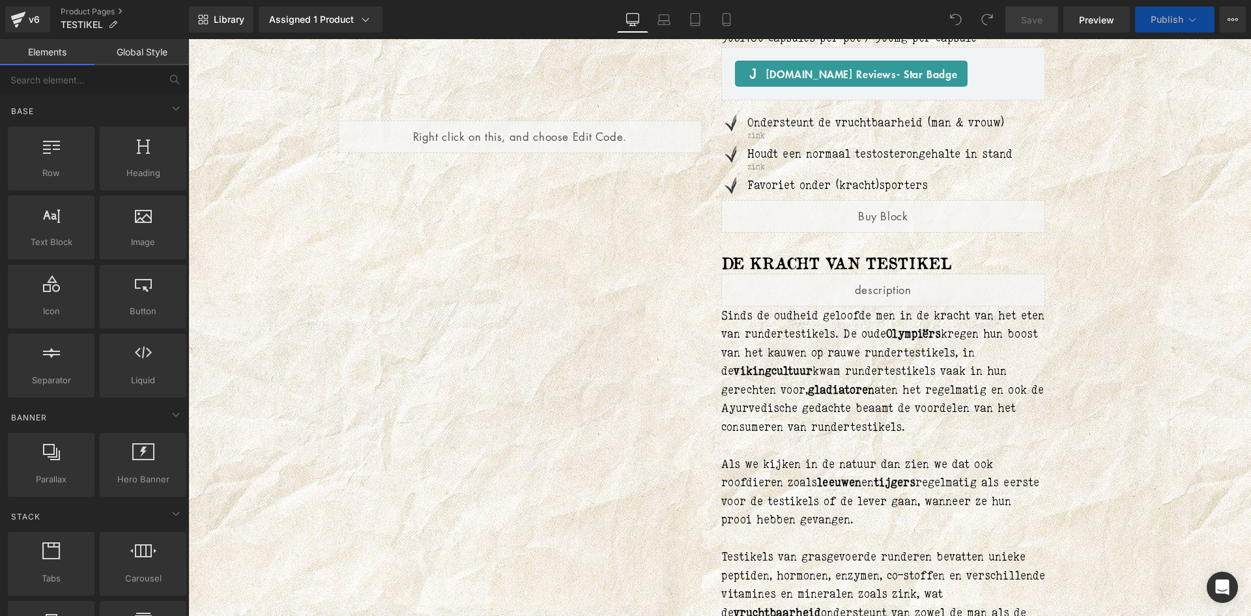
scroll to position [195, 0]
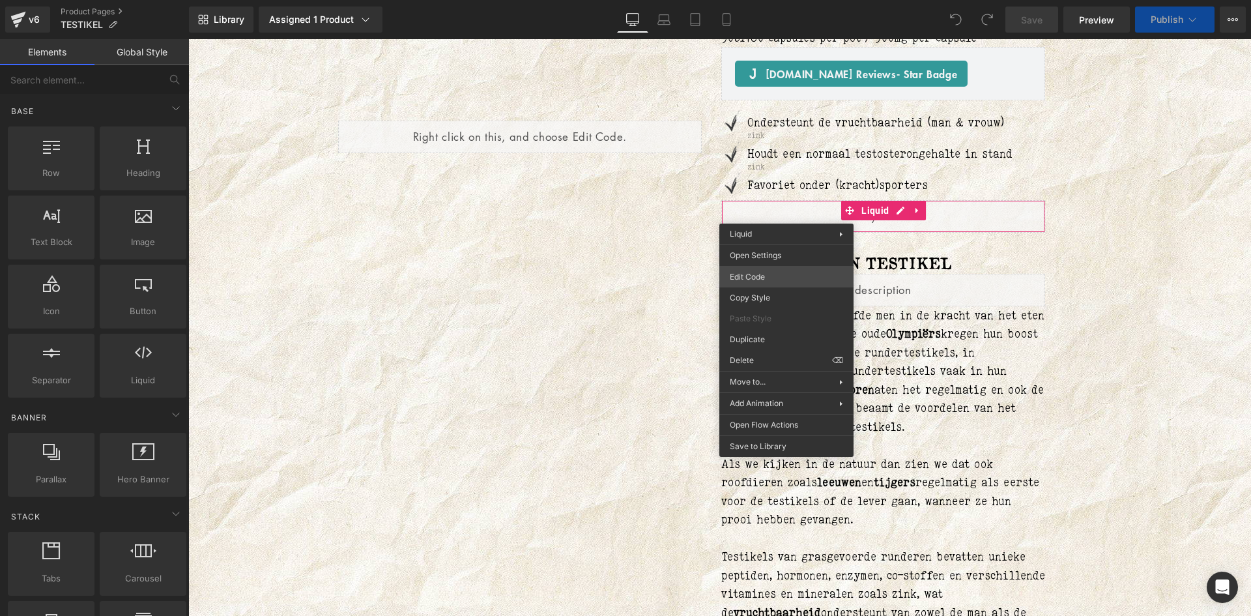
click at [756, 0] on div "You are previewing how the will restyle your page. You can not edit Elements in…" at bounding box center [625, 0] width 1251 height 0
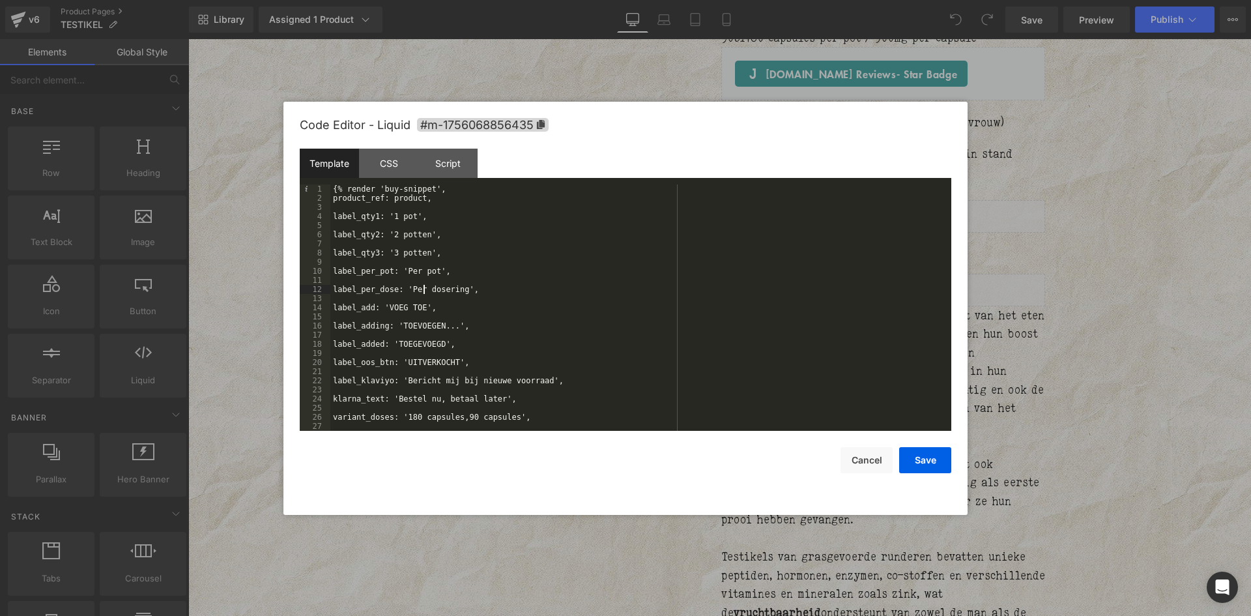
click at [423, 286] on div "{% render 'buy-snippet', product_ref: product, label_qty1: '1 pot', label_qty2:…" at bounding box center [638, 316] width 616 height 264
click at [934, 459] on button "Save" at bounding box center [925, 460] width 52 height 26
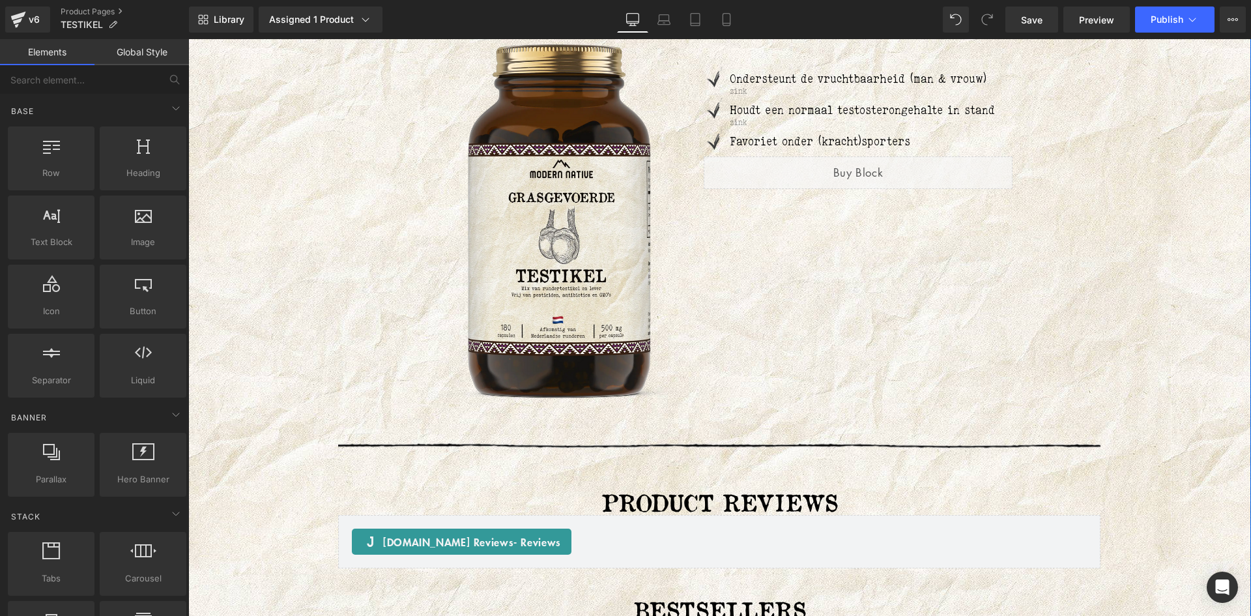
scroll to position [2866, 0]
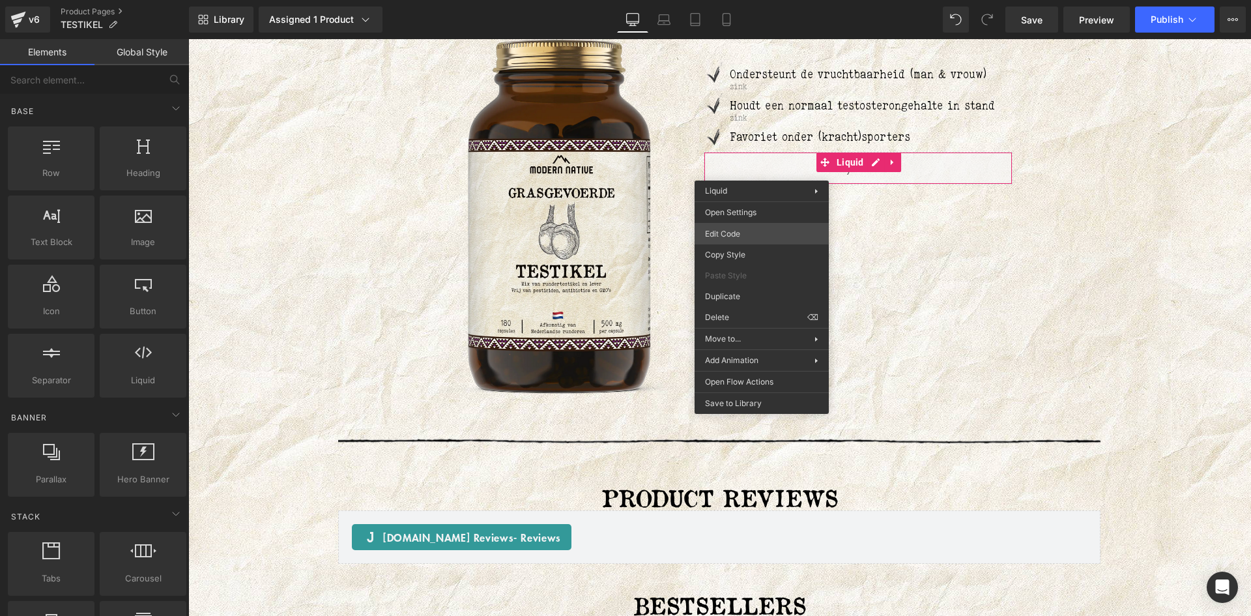
click at [737, 0] on div "You are previewing how the will restyle your page. You can not edit Elements in…" at bounding box center [625, 0] width 1251 height 0
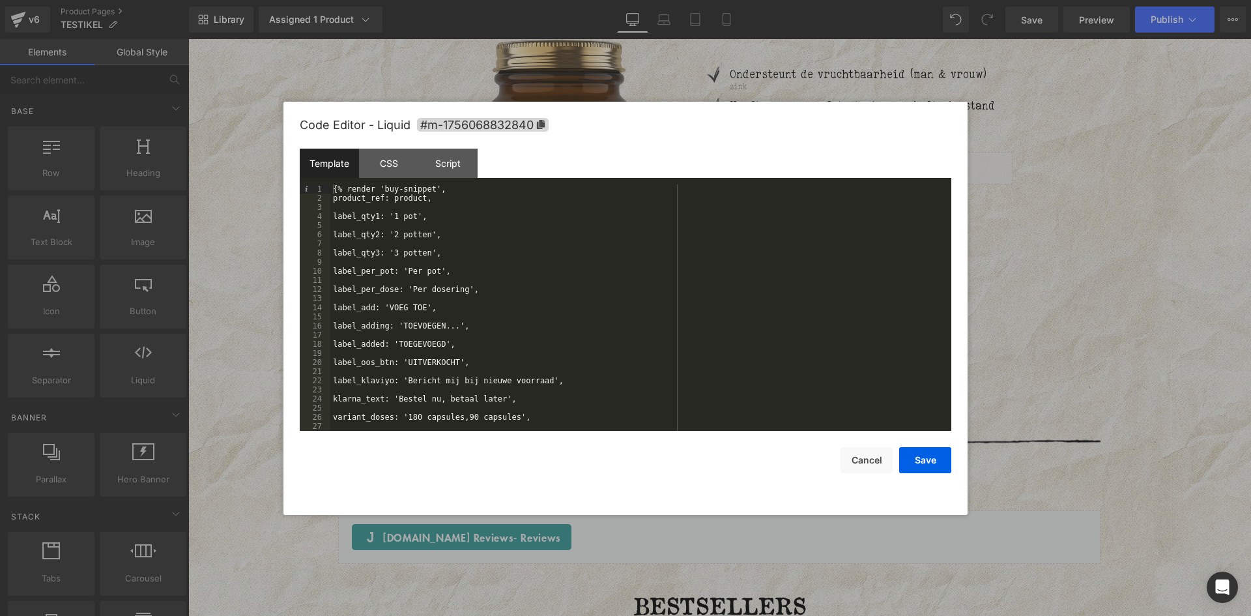
click at [0, 0] on button "Save" at bounding box center [0, 0] width 0 height 0
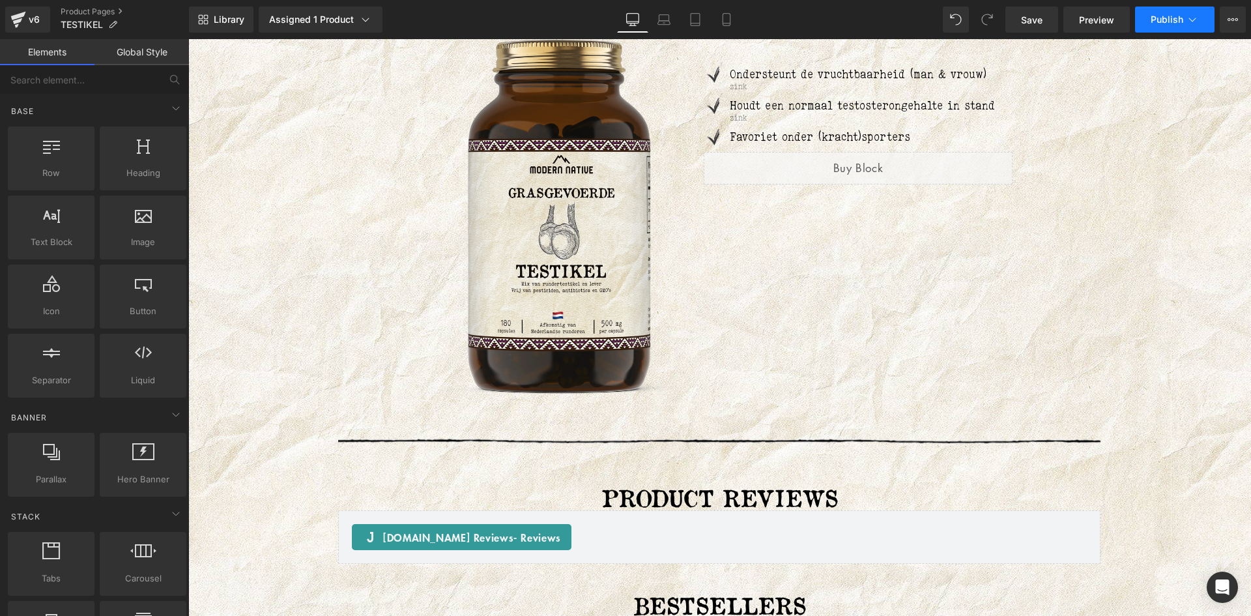
click at [1169, 21] on span "Publish" at bounding box center [1166, 19] width 33 height 10
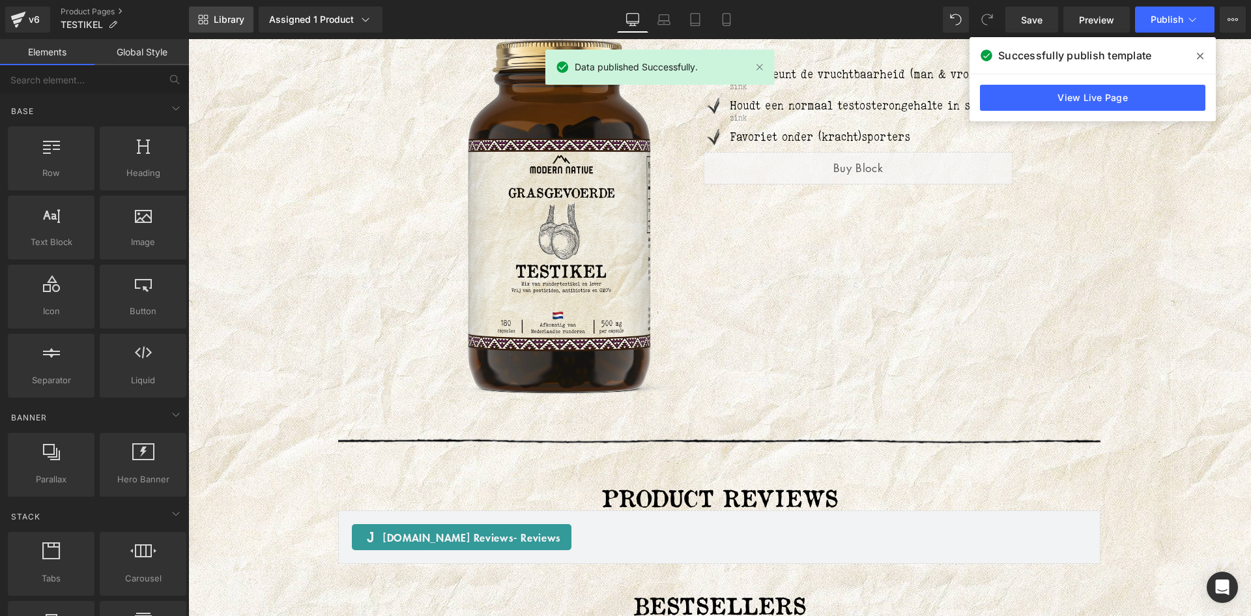
click at [226, 14] on span "Library" at bounding box center [229, 20] width 31 height 12
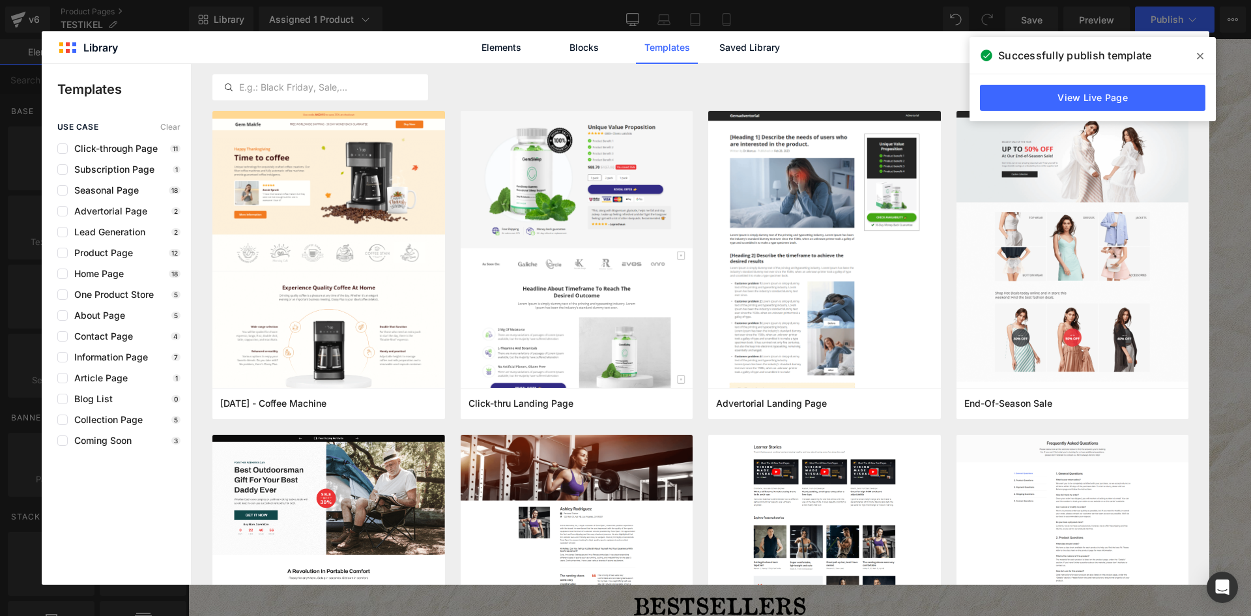
click at [1199, 59] on icon at bounding box center [1200, 56] width 7 height 10
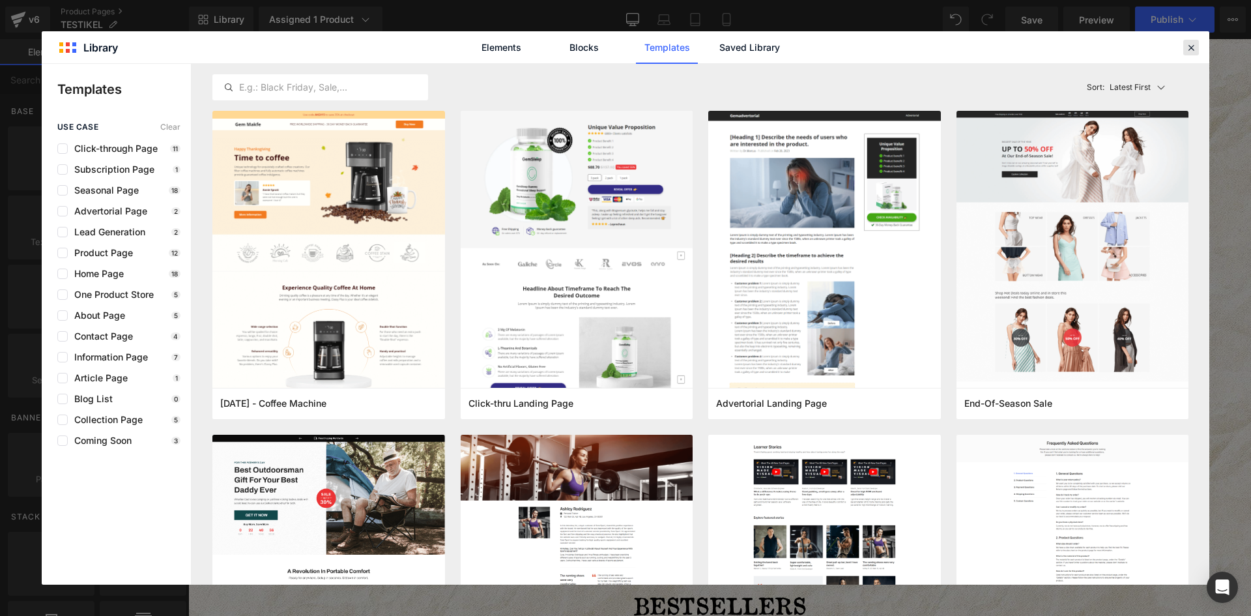
click at [1190, 46] on icon at bounding box center [1191, 48] width 12 height 12
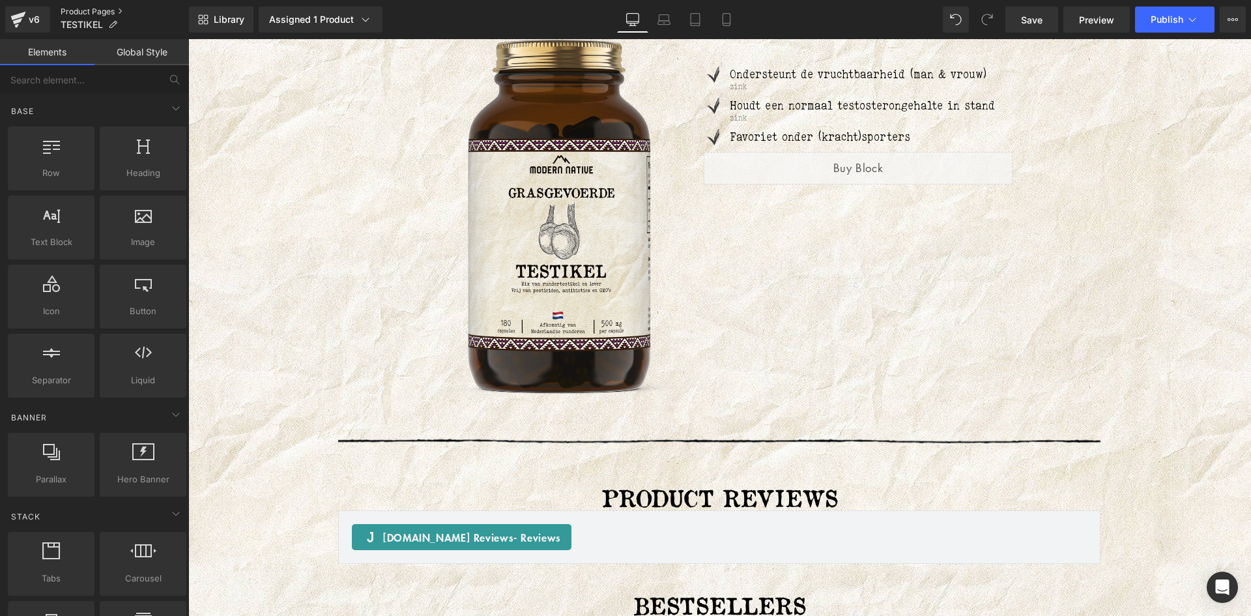
click at [80, 8] on link "Product Pages" at bounding box center [125, 12] width 128 height 10
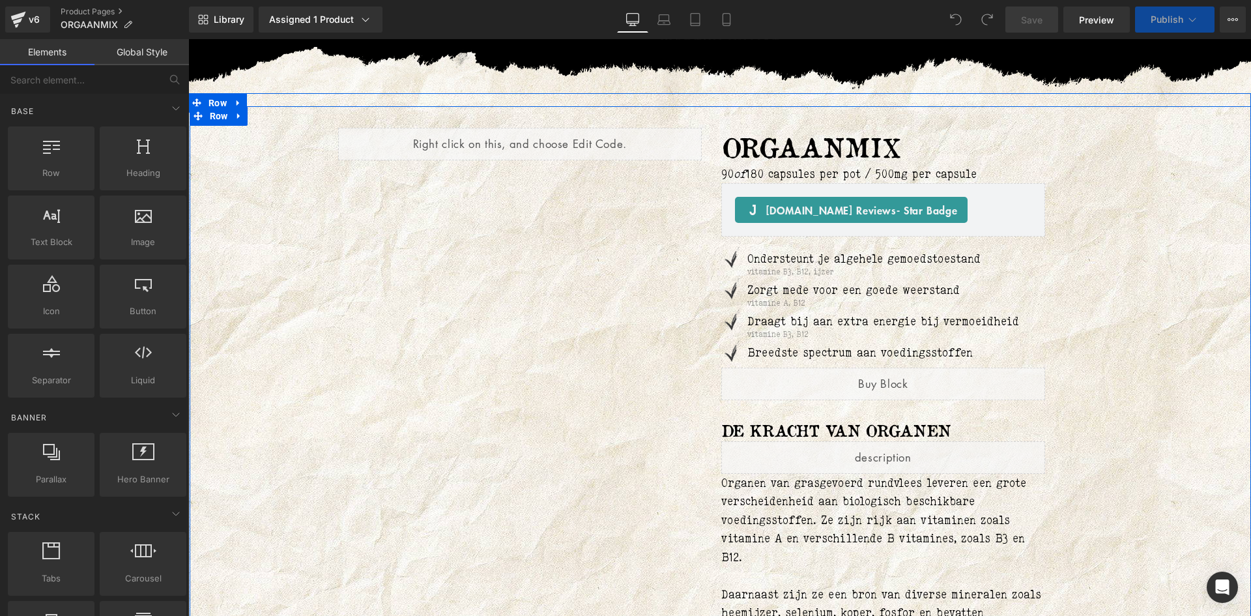
scroll to position [65, 0]
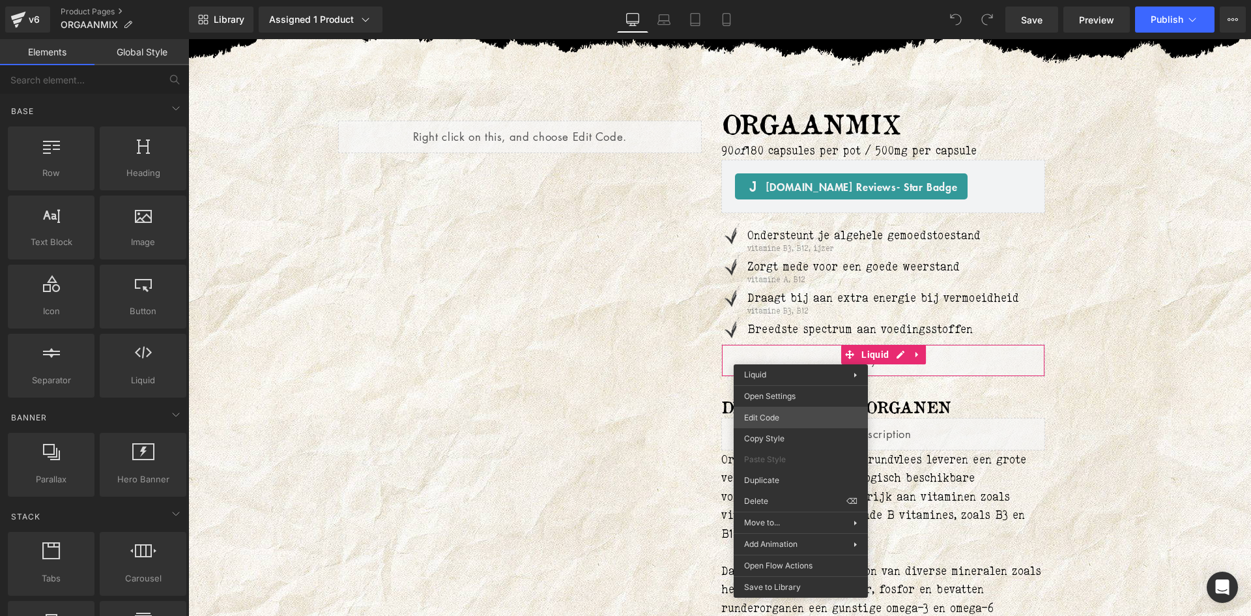
click at [780, 0] on div "You are previewing how the will restyle your page. You can not edit Elements in…" at bounding box center [625, 0] width 1251 height 0
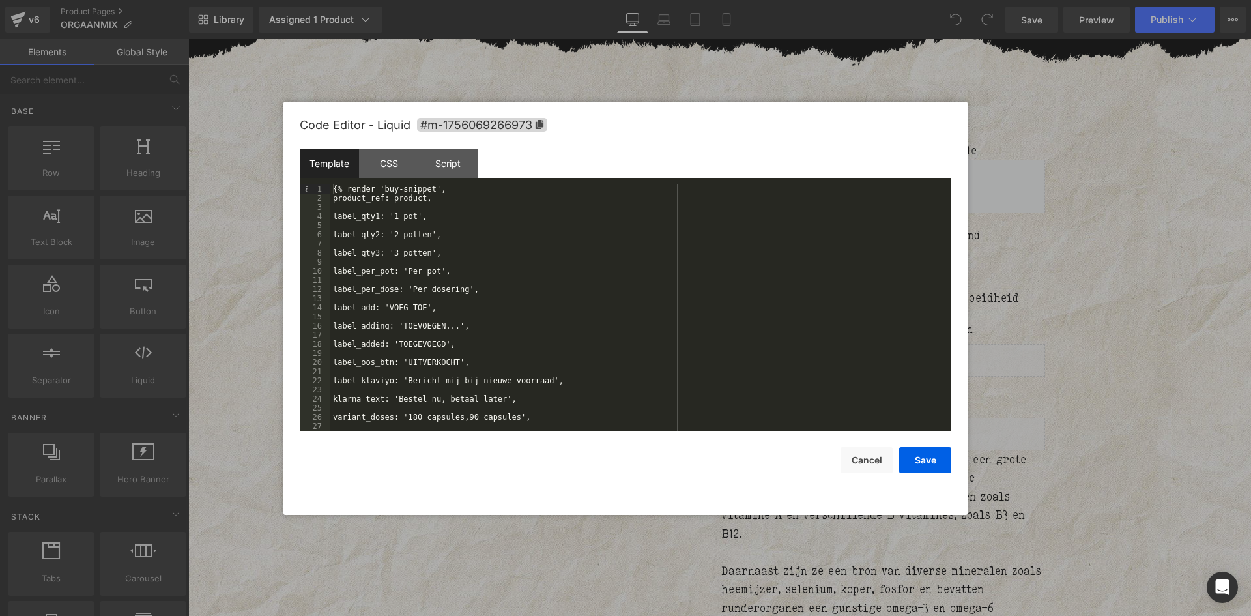
click at [421, 290] on div "{% render 'buy-snippet', product_ref: product, label_qty1: '1 pot', label_qty2:…" at bounding box center [638, 316] width 616 height 264
drag, startPoint x: 922, startPoint y: 457, endPoint x: 694, endPoint y: 378, distance: 241.2
click at [922, 457] on button "Save" at bounding box center [925, 460] width 52 height 26
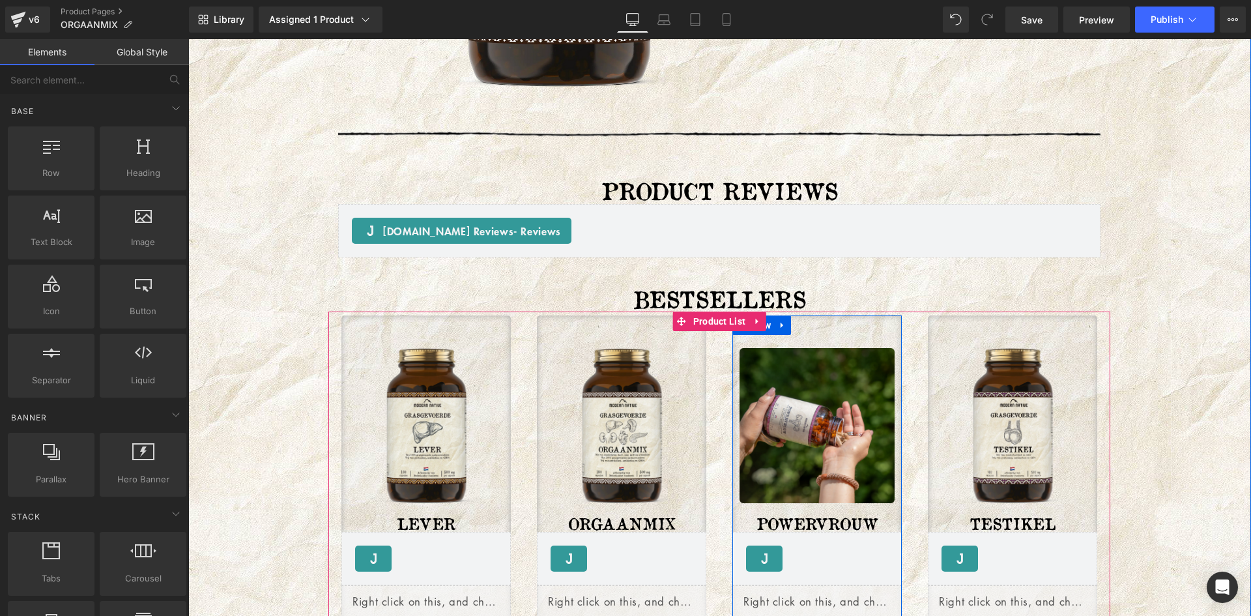
scroll to position [2475, 0]
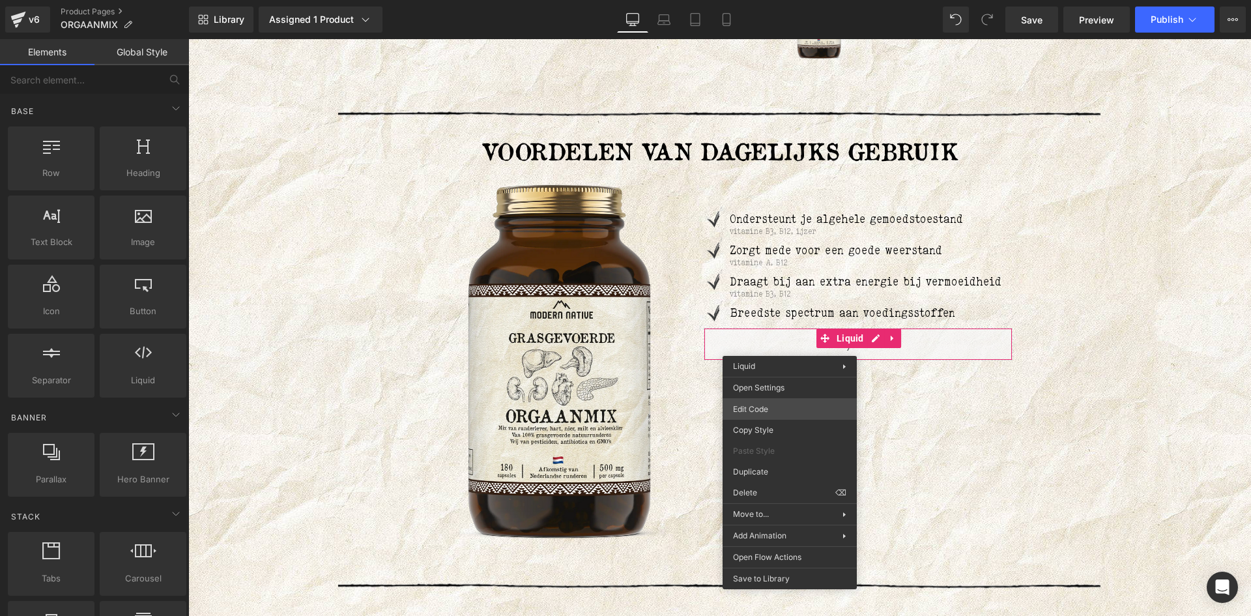
click at [757, 0] on div "You are previewing how the will restyle your page. You can not edit Elements in…" at bounding box center [625, 0] width 1251 height 0
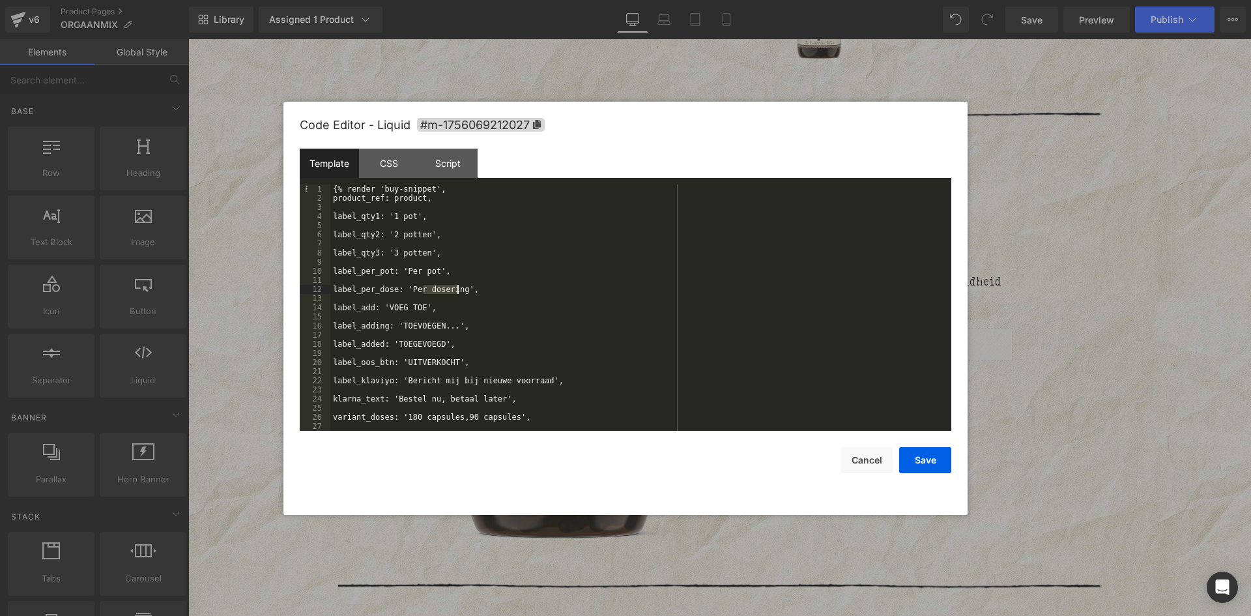
drag, startPoint x: 424, startPoint y: 289, endPoint x: 459, endPoint y: 286, distance: 35.3
click at [459, 286] on div "{% render 'buy-snippet', product_ref: product, label_qty1: '1 pot', label_qty2:…" at bounding box center [638, 316] width 616 height 264
click at [930, 464] on button "Save" at bounding box center [925, 460] width 52 height 26
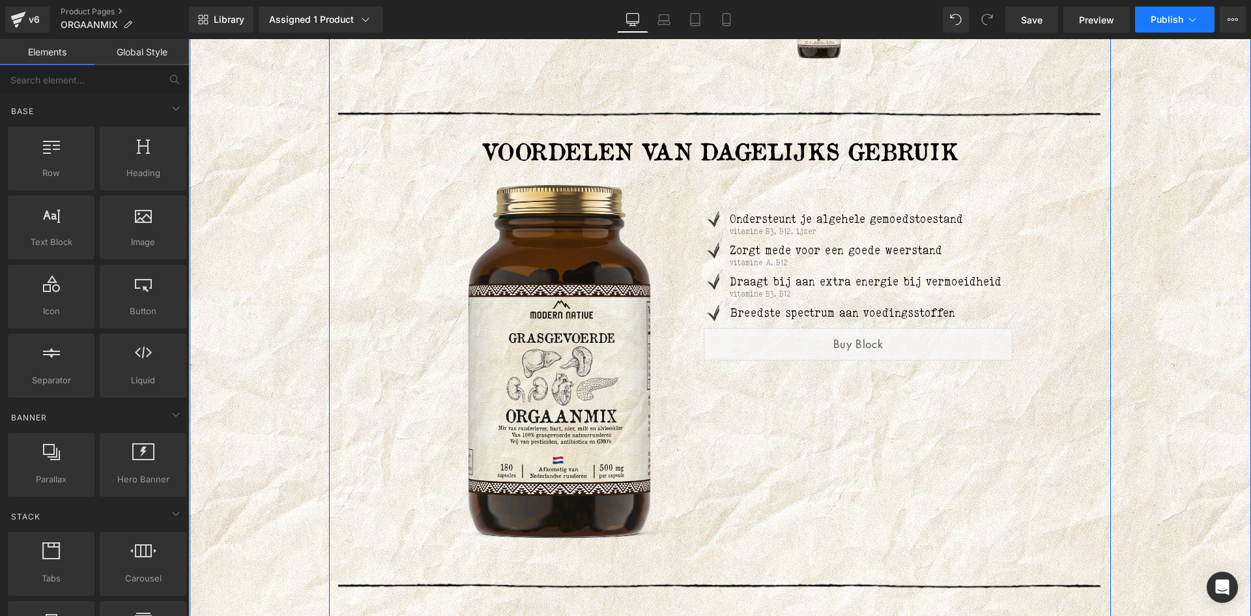
click at [1176, 21] on span "Publish" at bounding box center [1166, 19] width 33 height 10
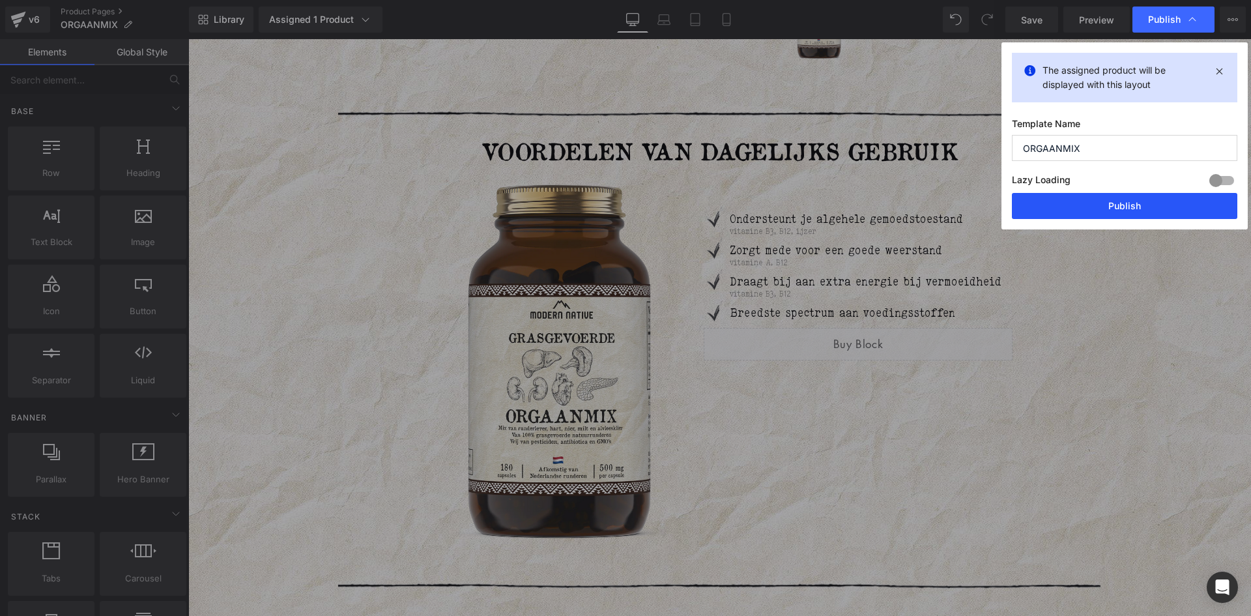
click at [1135, 196] on button "Publish" at bounding box center [1124, 206] width 225 height 26
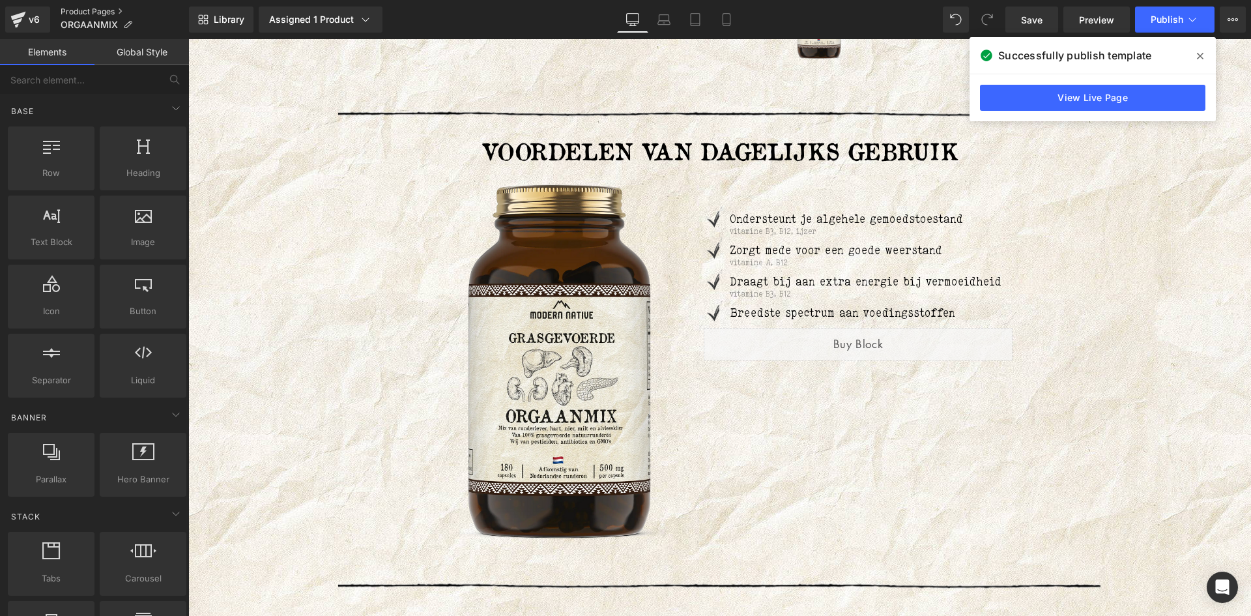
click at [103, 10] on link "Product Pages" at bounding box center [125, 12] width 128 height 10
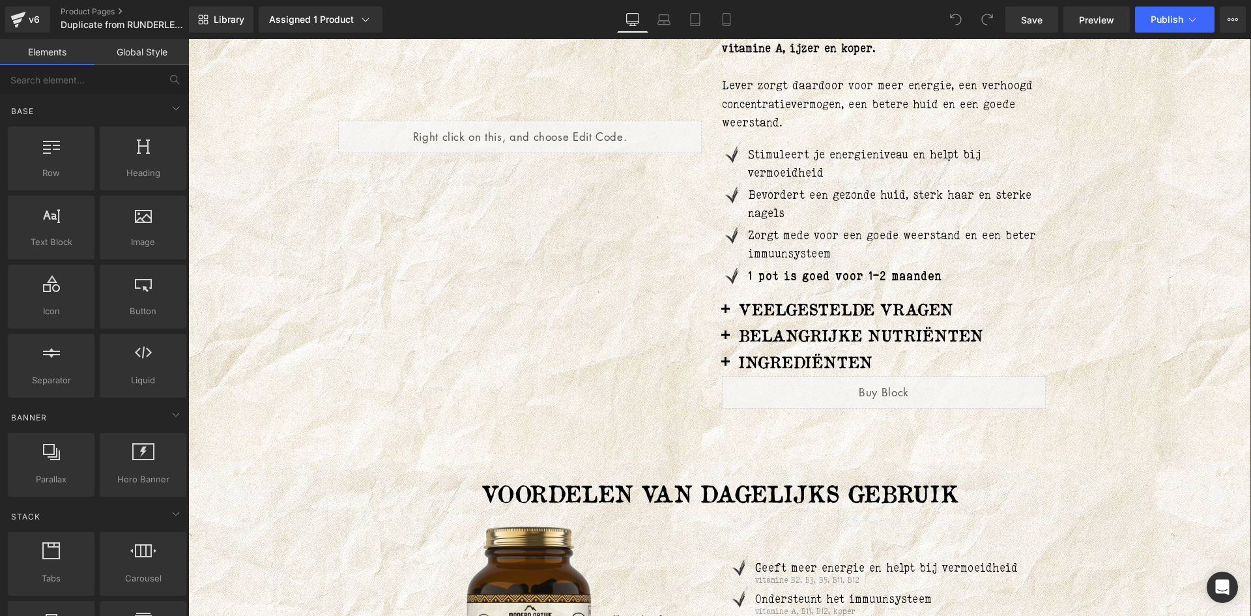
scroll to position [391, 0]
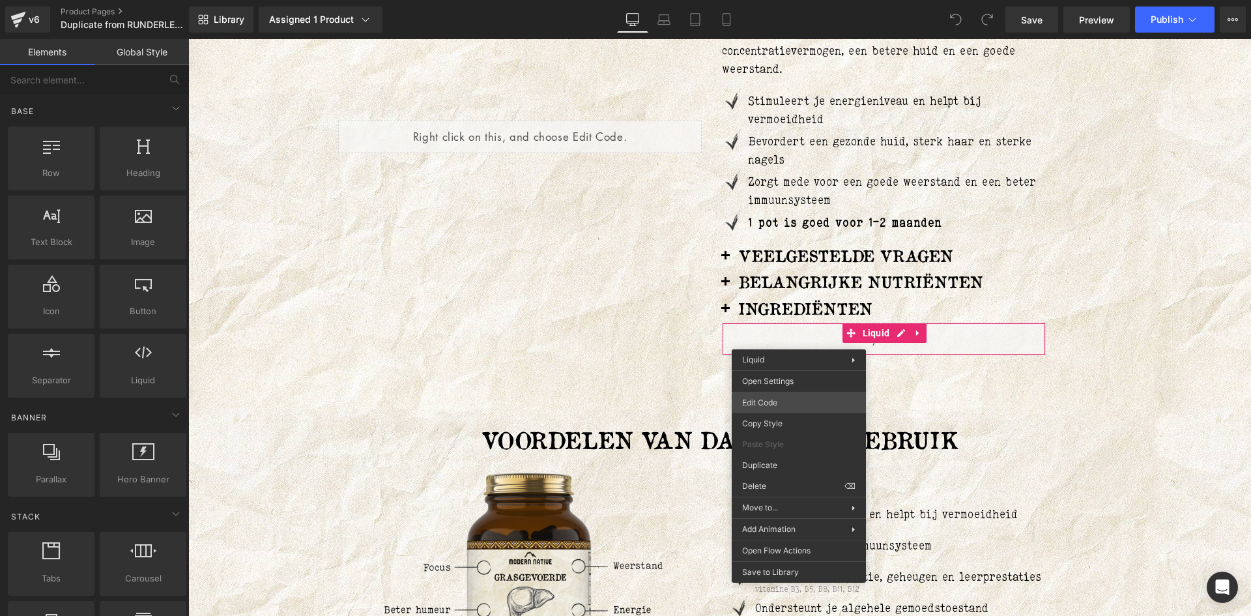
click at [779, 0] on div "You are previewing how the will restyle your page. You can not edit Elements in…" at bounding box center [625, 0] width 1251 height 0
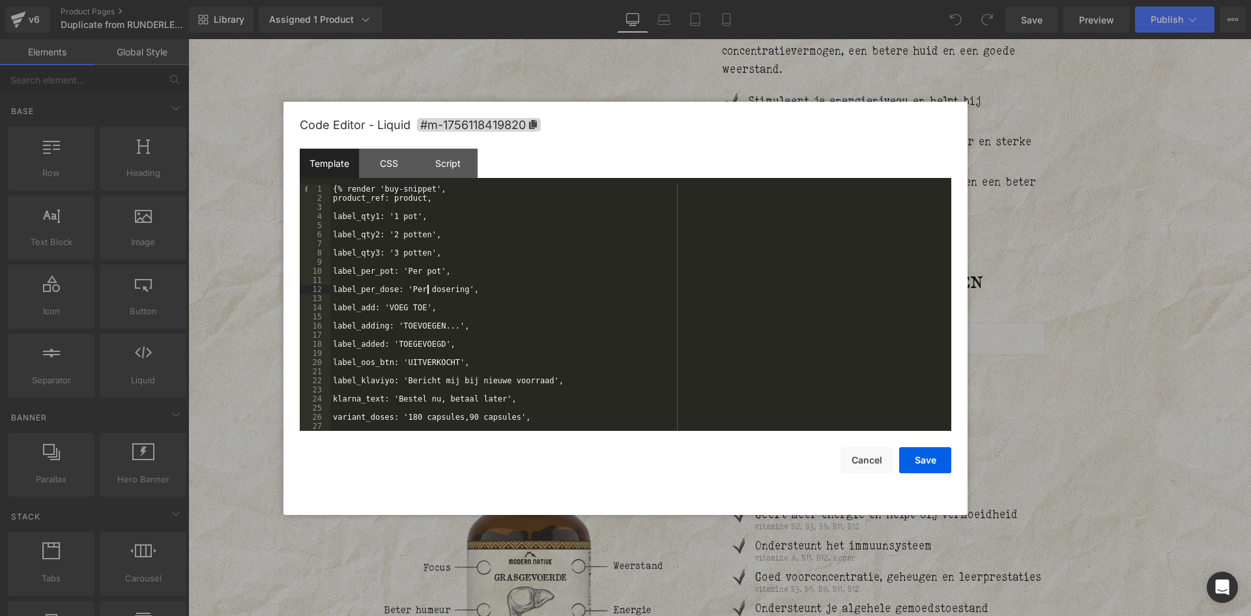
click at [427, 291] on div "{% render 'buy-snippet', product_ref: product, label_qty1: '1 pot', label_qty2:…" at bounding box center [638, 316] width 616 height 264
click at [939, 450] on button "Save" at bounding box center [925, 460] width 52 height 26
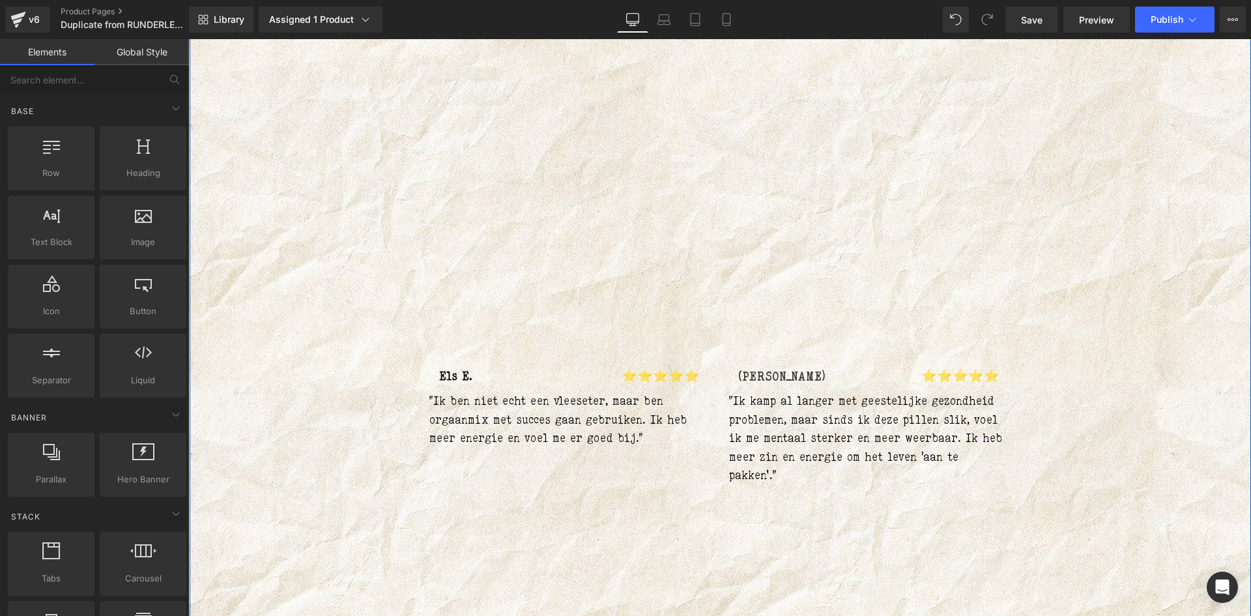
scroll to position [4104, 0]
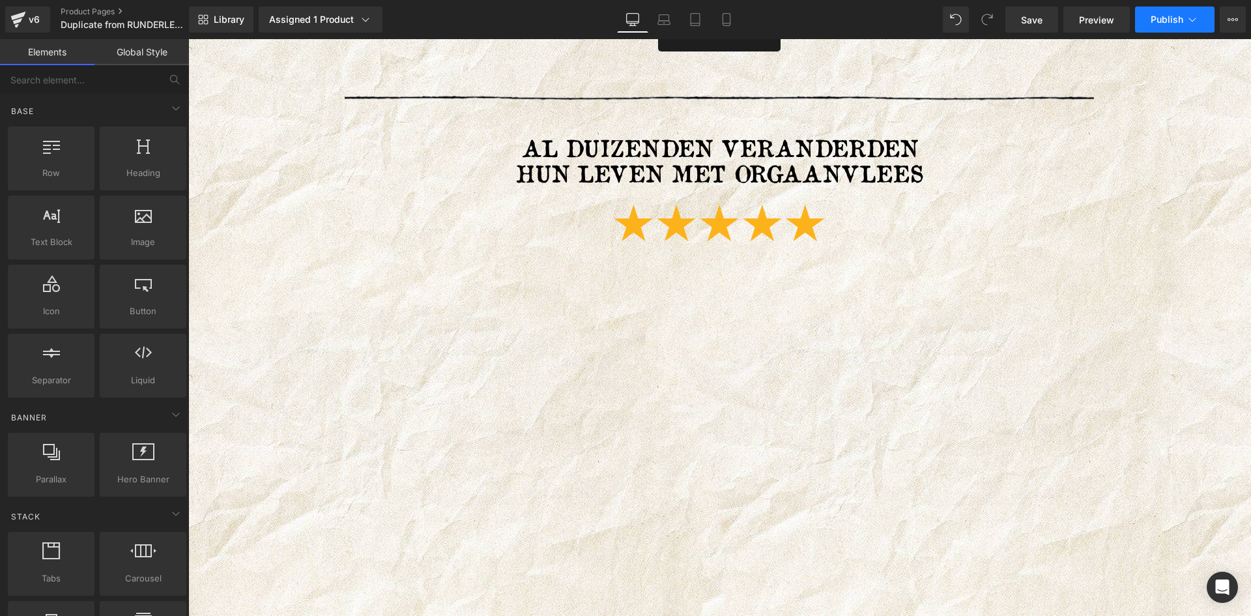
click at [1176, 22] on span "Publish" at bounding box center [1166, 19] width 33 height 10
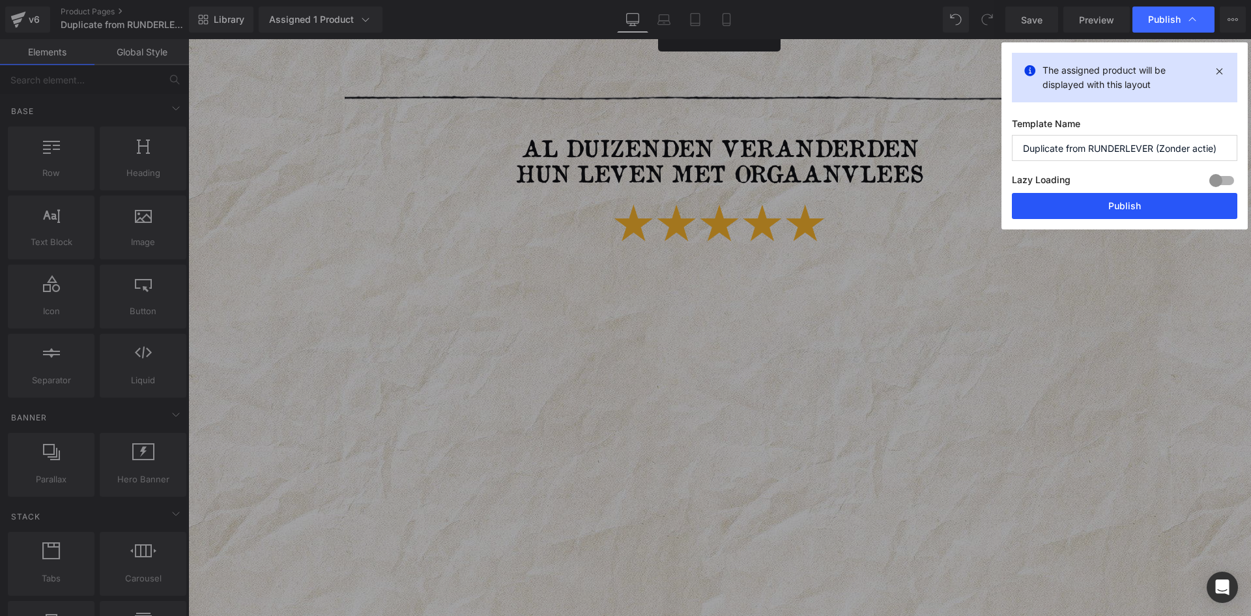
click at [1135, 200] on button "Publish" at bounding box center [1124, 206] width 225 height 26
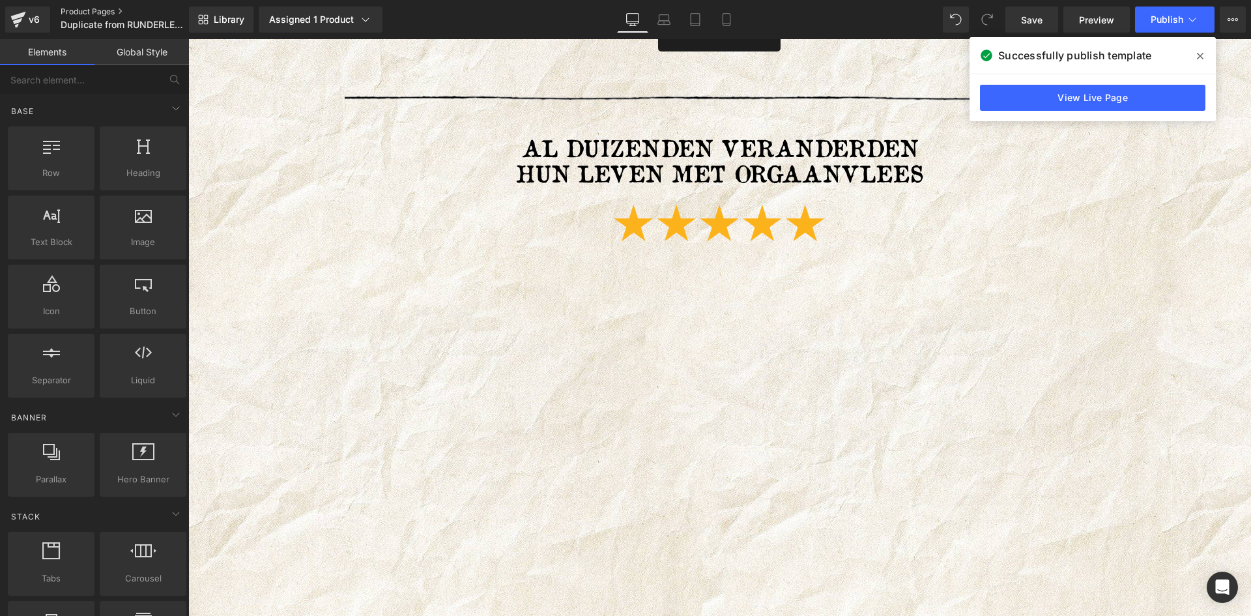
click at [91, 12] on link "Product Pages" at bounding box center [136, 12] width 150 height 10
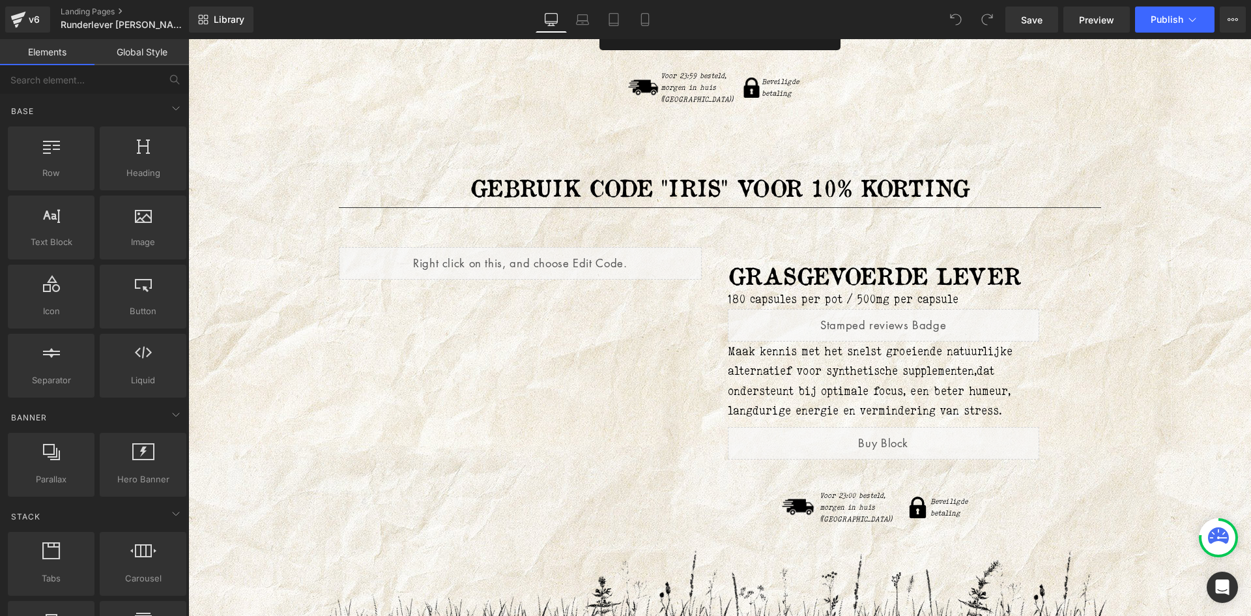
scroll to position [7556, 0]
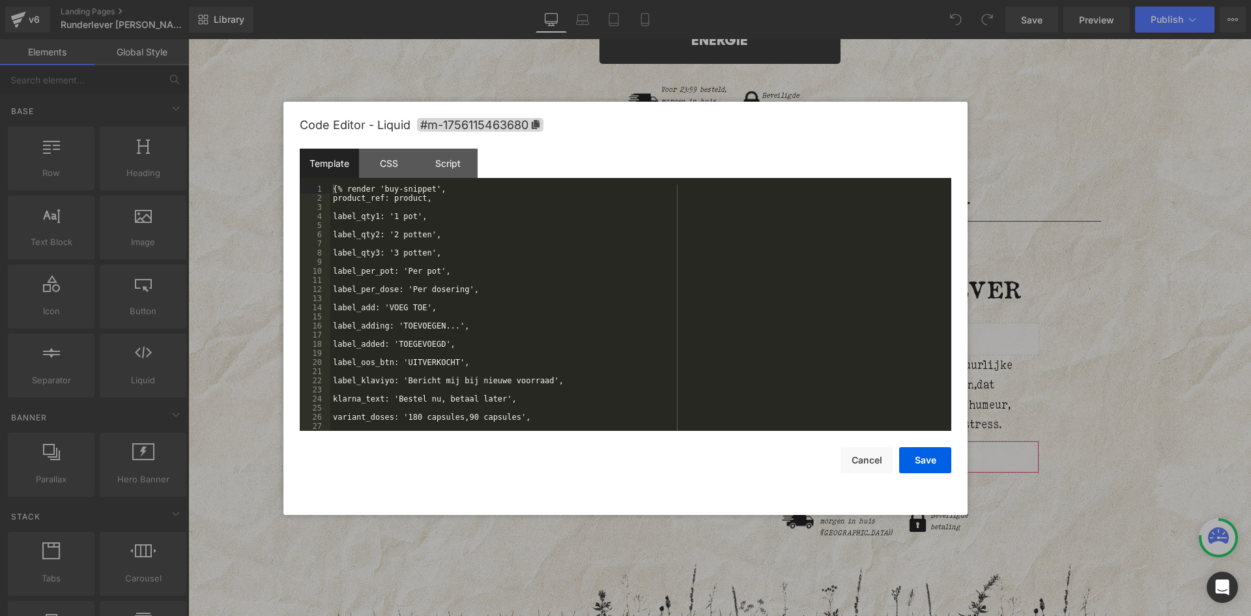
click at [795, 0] on div "You are previewing how the will restyle your page. You can not edit Elements in…" at bounding box center [625, 0] width 1251 height 0
click at [421, 287] on div "{% render 'buy-snippet', product_ref: product, label_qty1: '1 pot', label_qty2:…" at bounding box center [638, 316] width 616 height 264
click at [920, 452] on button "Save" at bounding box center [925, 460] width 52 height 26
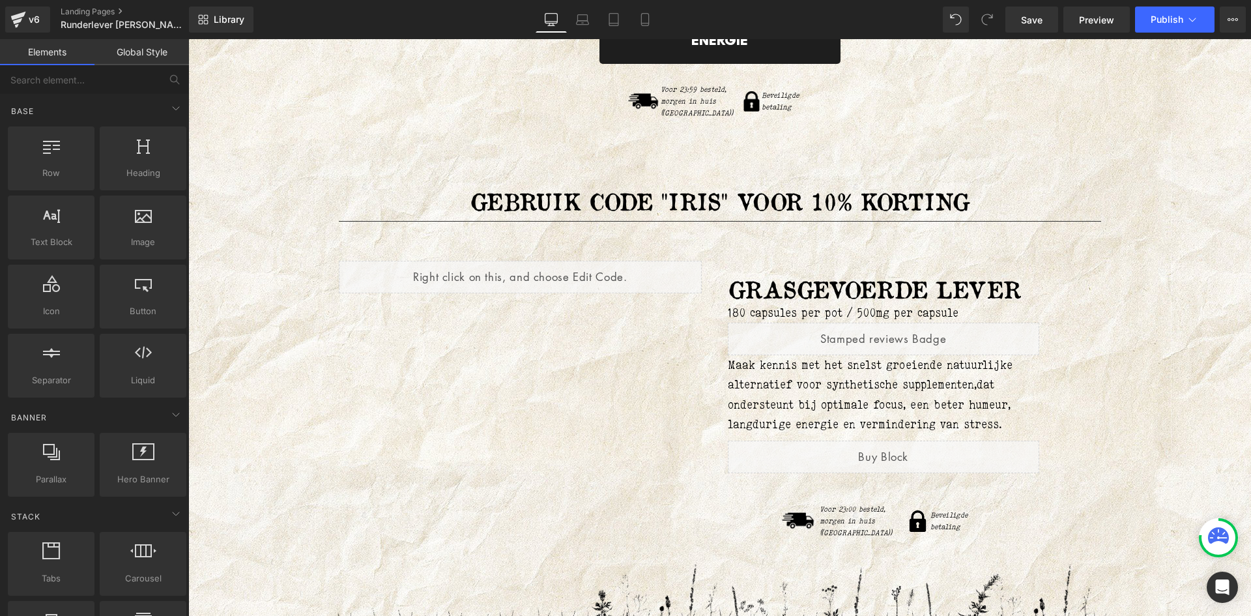
click at [1183, 33] on div "Library Desktop Desktop Laptop Tablet Mobile Save Preview Publish Scheduled Vie…" at bounding box center [720, 19] width 1062 height 39
click at [1185, 10] on button "Publish" at bounding box center [1174, 20] width 79 height 26
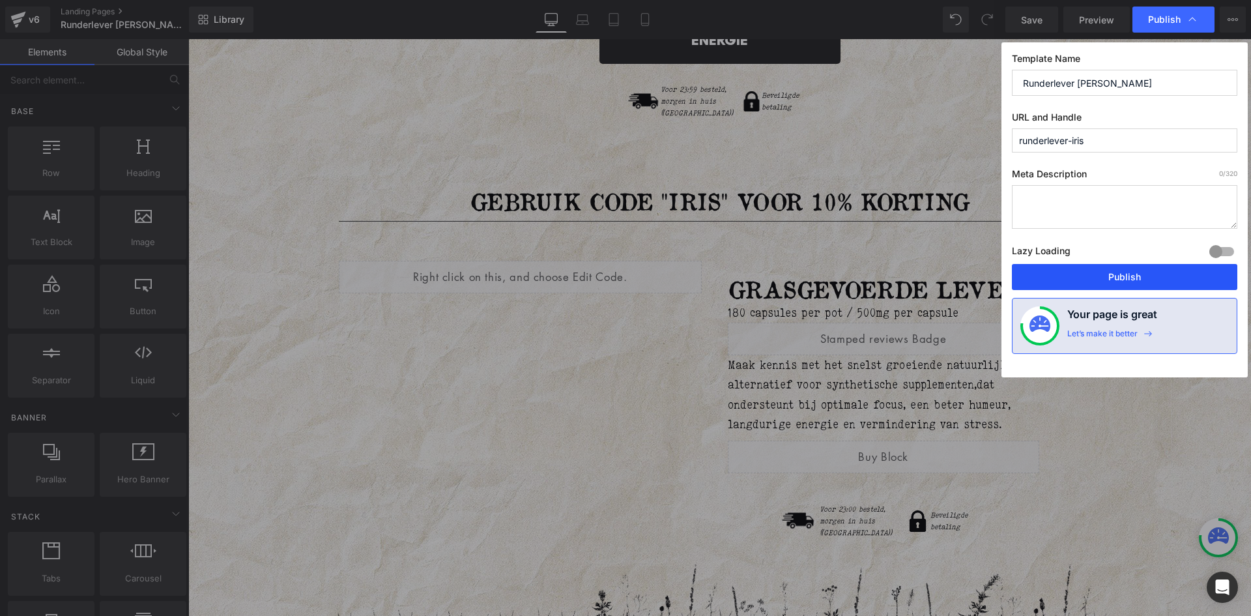
click at [1117, 270] on button "Publish" at bounding box center [1124, 277] width 225 height 26
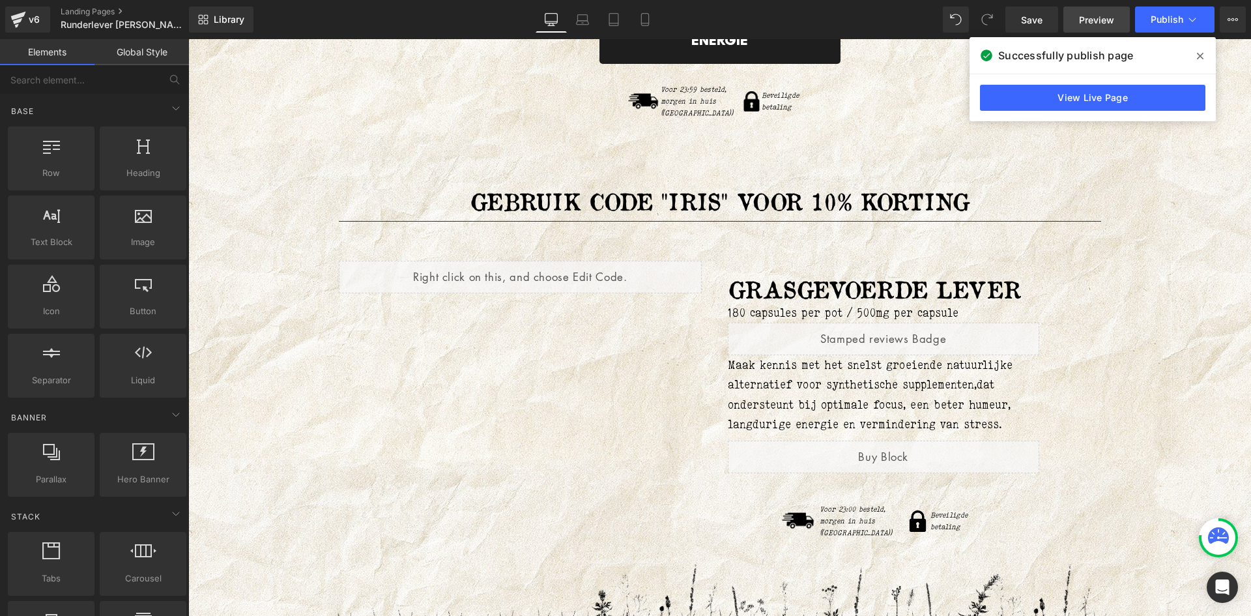
click at [1089, 16] on span "Preview" at bounding box center [1096, 20] width 35 height 14
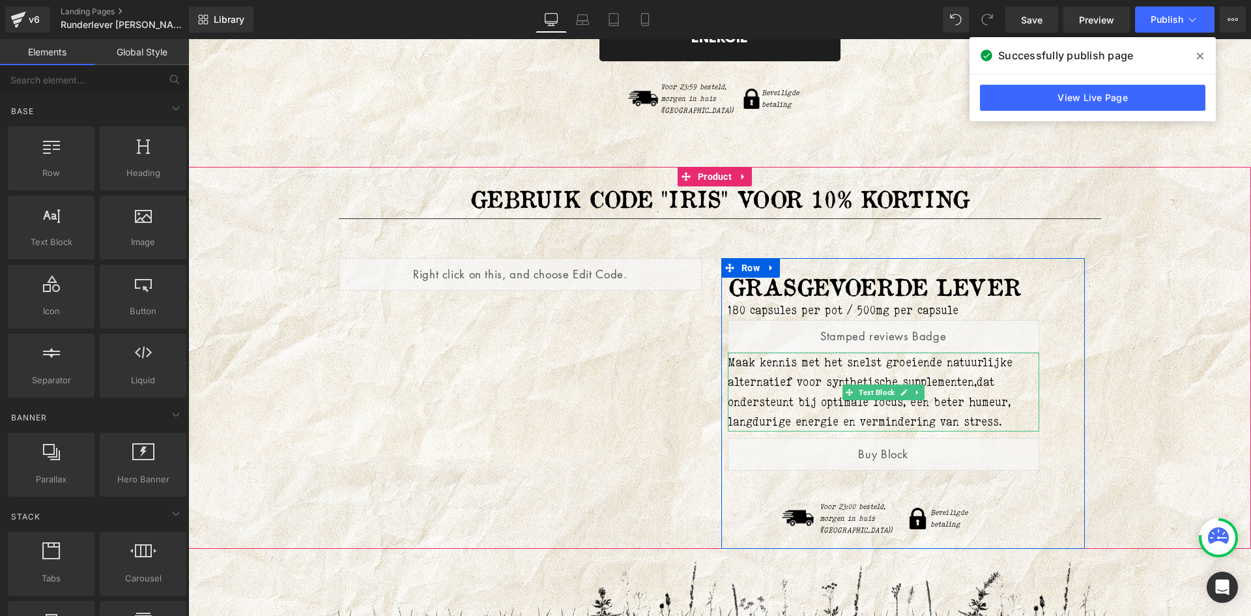
scroll to position [7556, 0]
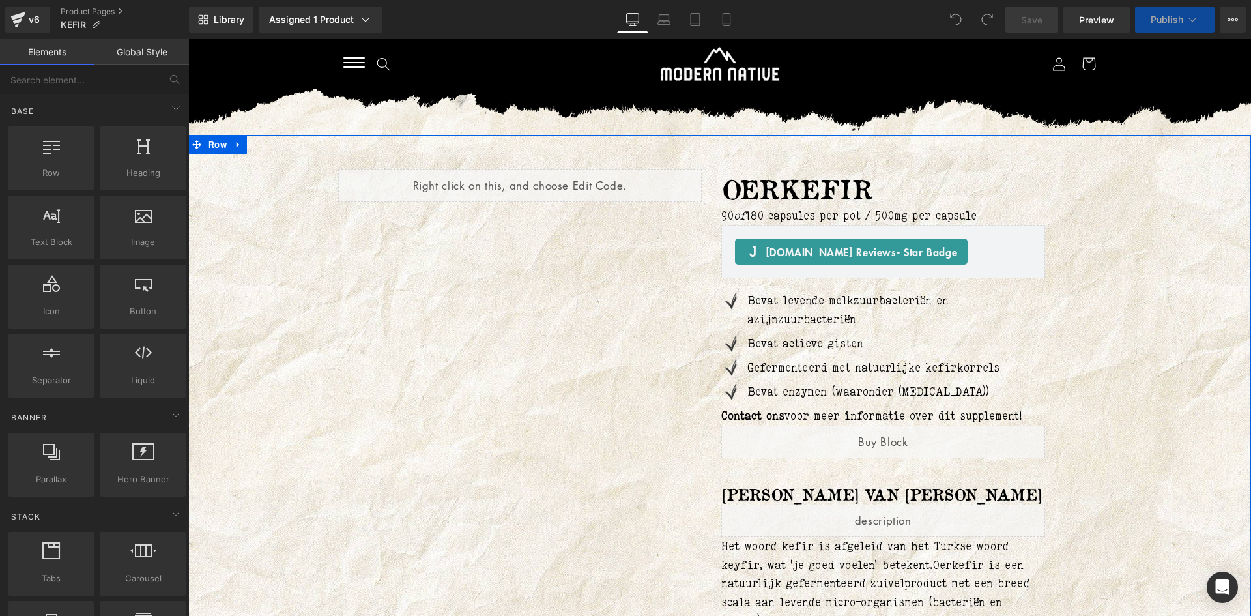
scroll to position [195, 0]
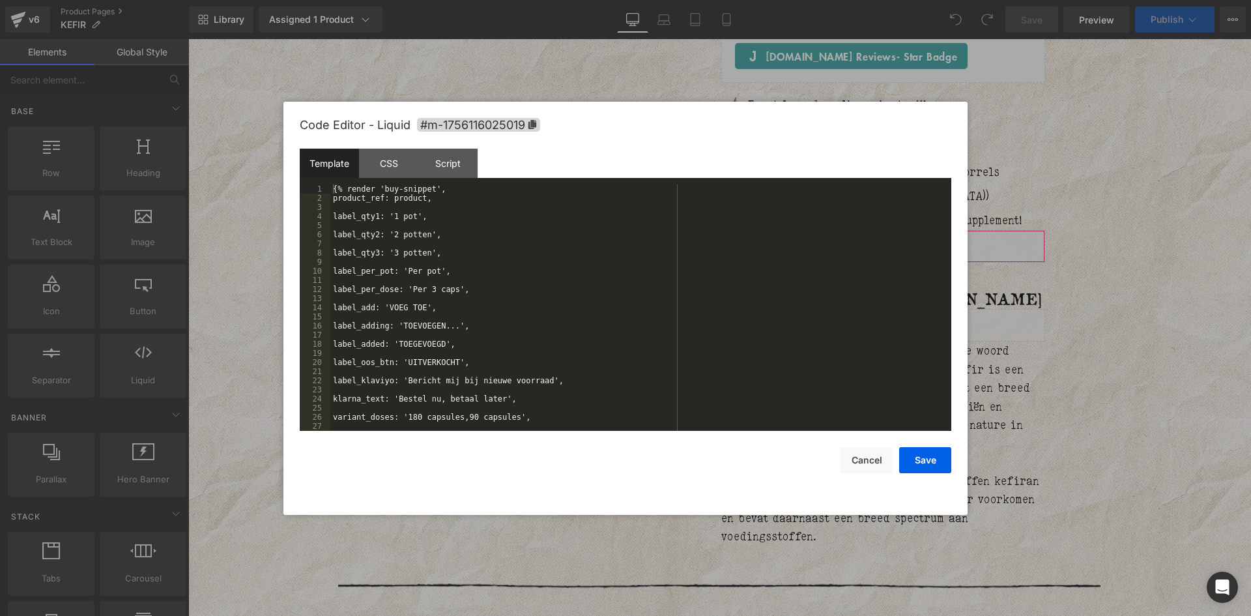
click at [753, 0] on div "You are previewing how the will restyle your page. You can not edit Elements in…" at bounding box center [625, 0] width 1251 height 0
click at [456, 171] on div "Script" at bounding box center [447, 163] width 59 height 29
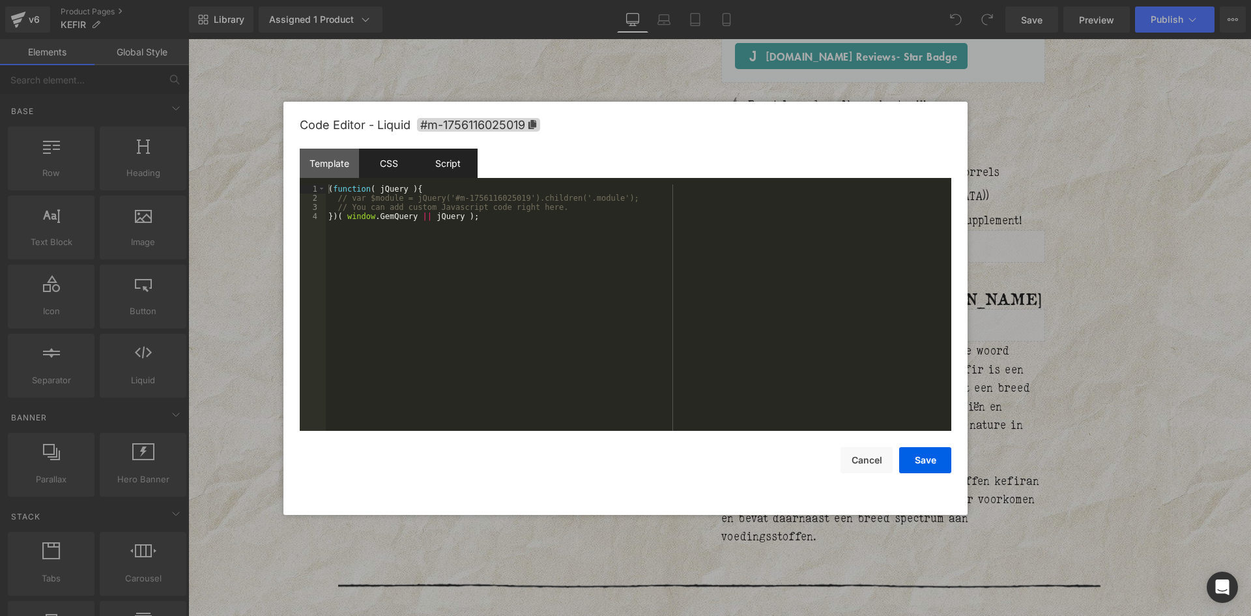
click at [395, 164] on div "CSS" at bounding box center [388, 163] width 59 height 29
click at [341, 160] on div "Template" at bounding box center [329, 163] width 59 height 29
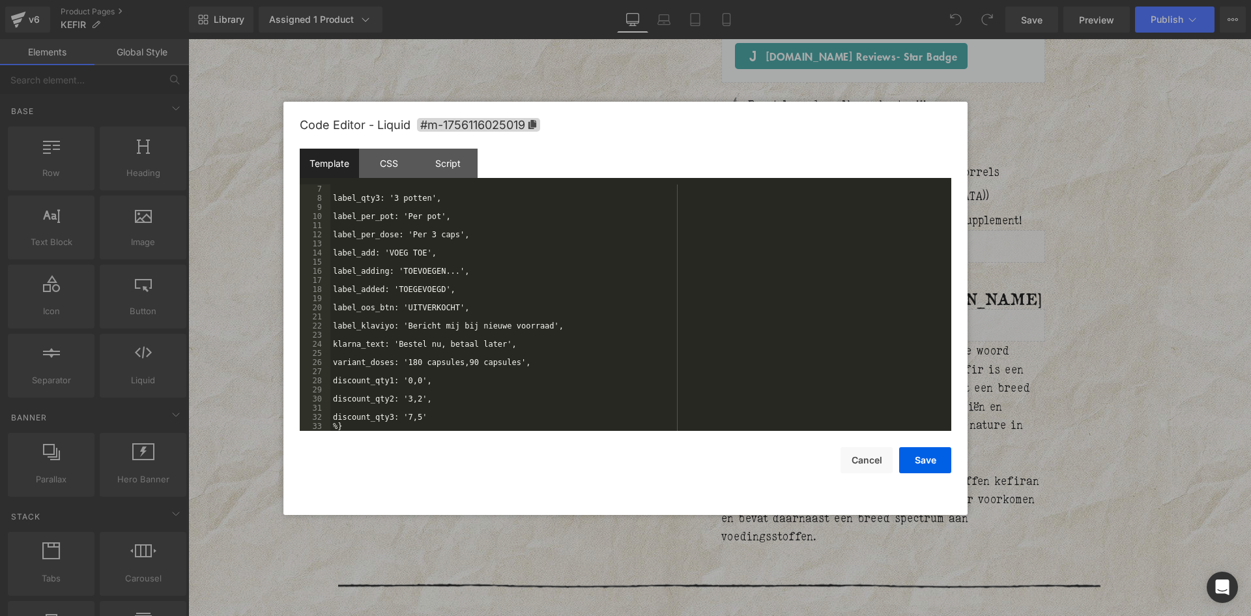
scroll to position [55, 0]
click at [516, 513] on div "Code Editor - Liquid #m-1756116025019 Template CSS Script Data 7 8 9 10 11 12 1…" at bounding box center [625, 308] width 651 height 413
click at [859, 461] on button "Cancel" at bounding box center [866, 460] width 52 height 26
